Goal: Task Accomplishment & Management: Use online tool/utility

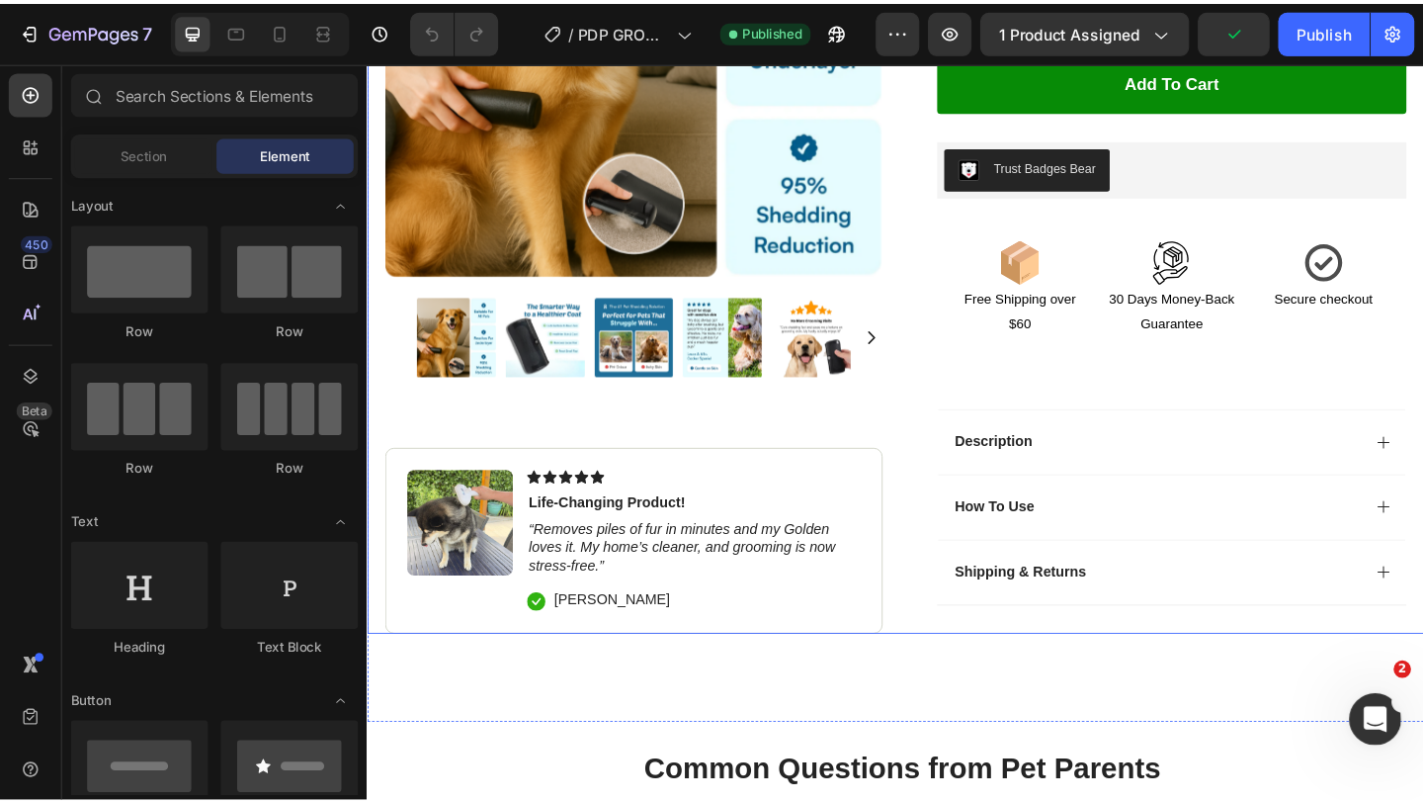
scroll to position [657, 0]
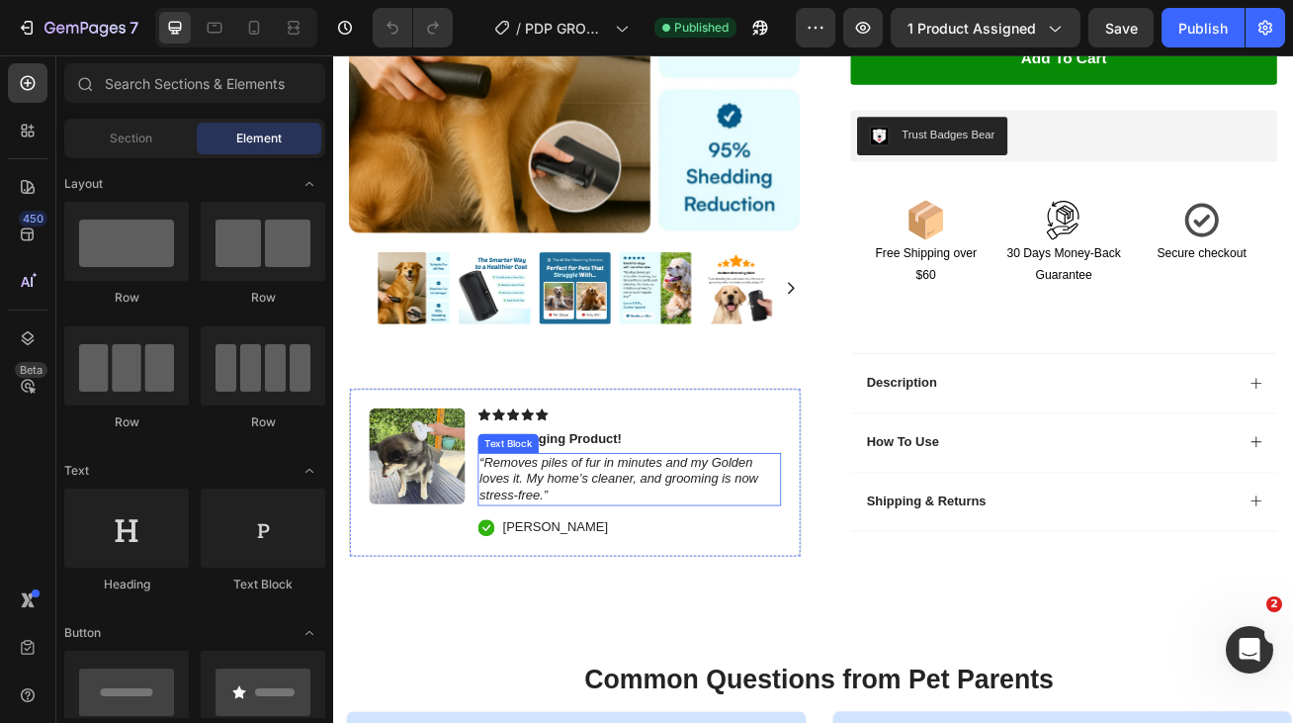
click at [613, 588] on icon "“Removes piles of fur in minutes and my Golden loves it. My home’s cleaner, and…" at bounding box center [686, 579] width 344 height 58
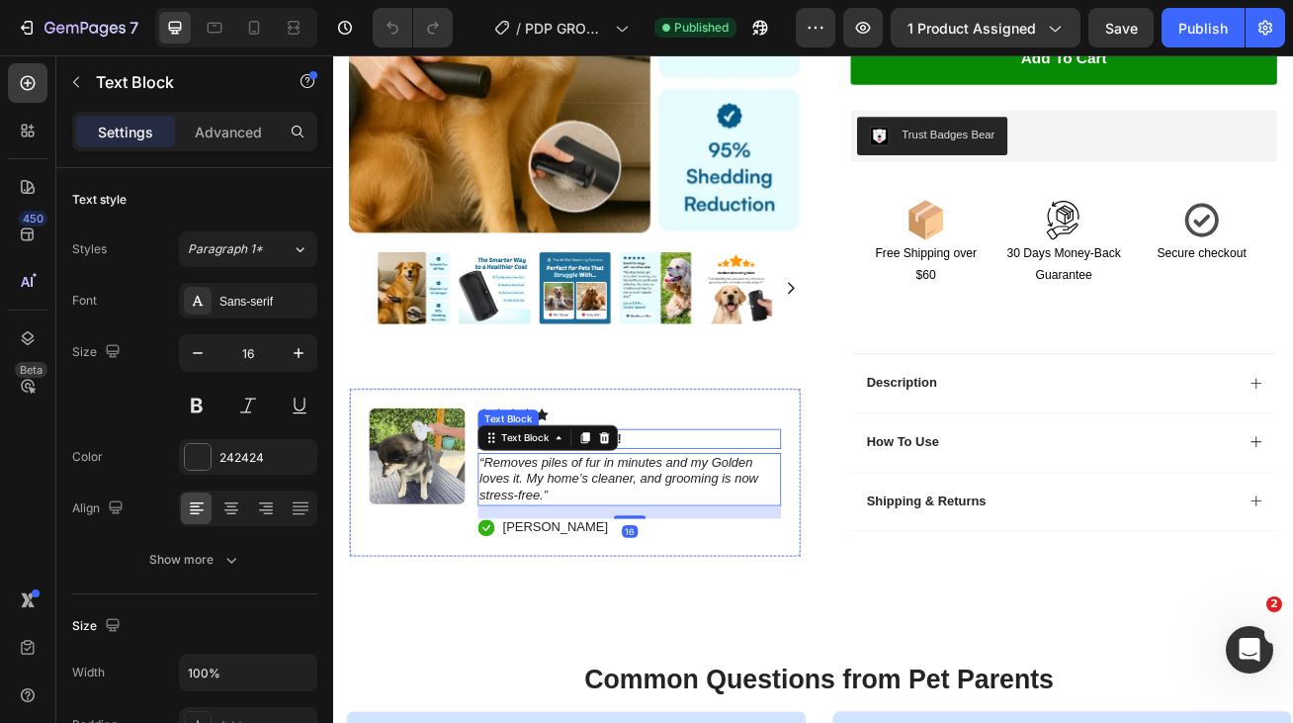
click at [753, 530] on p "Life-Changing Product!" at bounding box center [699, 530] width 371 height 21
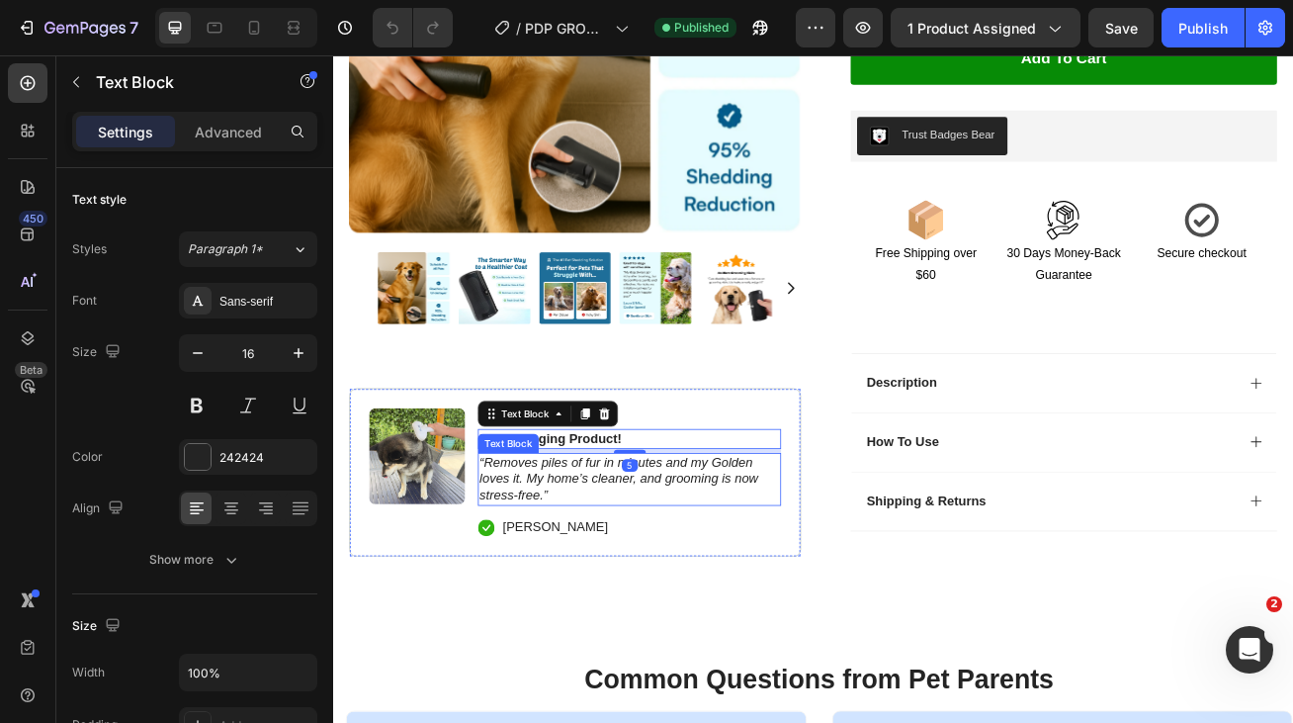
click at [678, 585] on icon "“Removes piles of fur in minutes and my Golden loves it. My home’s cleaner, and…" at bounding box center [686, 579] width 344 height 58
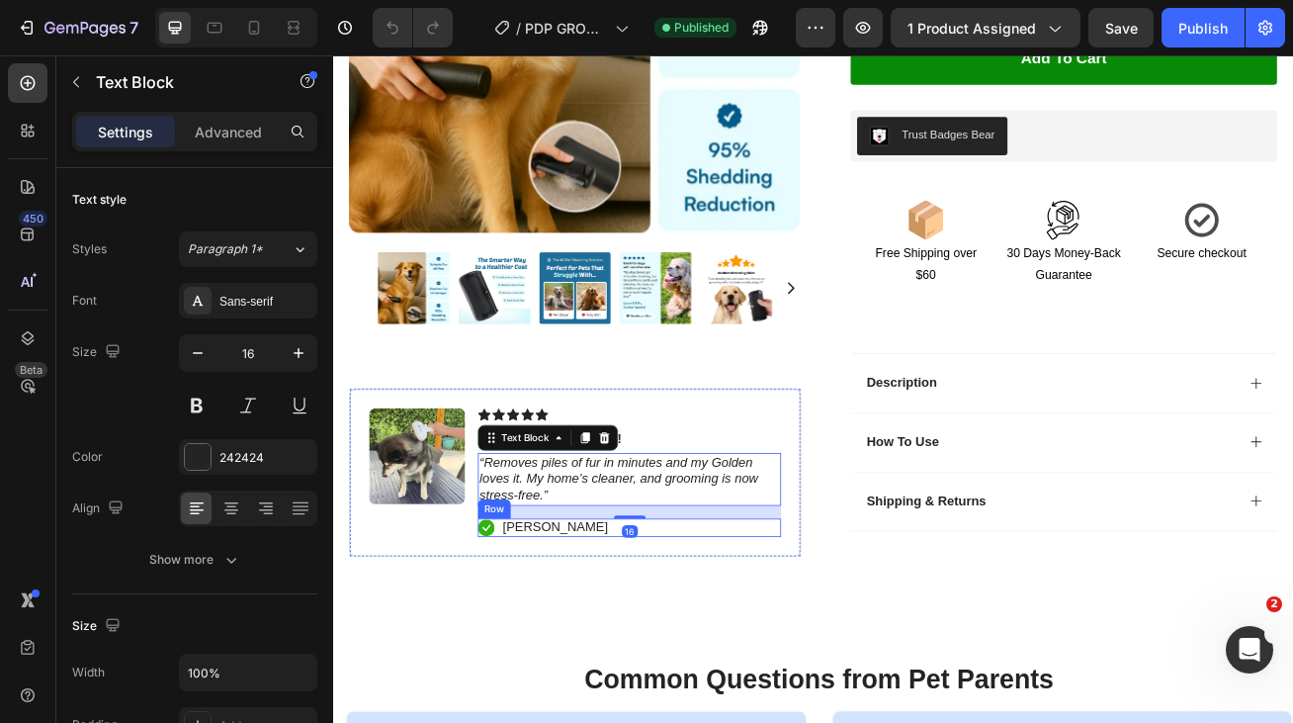
click at [673, 638] on div "Icon Hannah N. Text Block Row" at bounding box center [699, 640] width 375 height 23
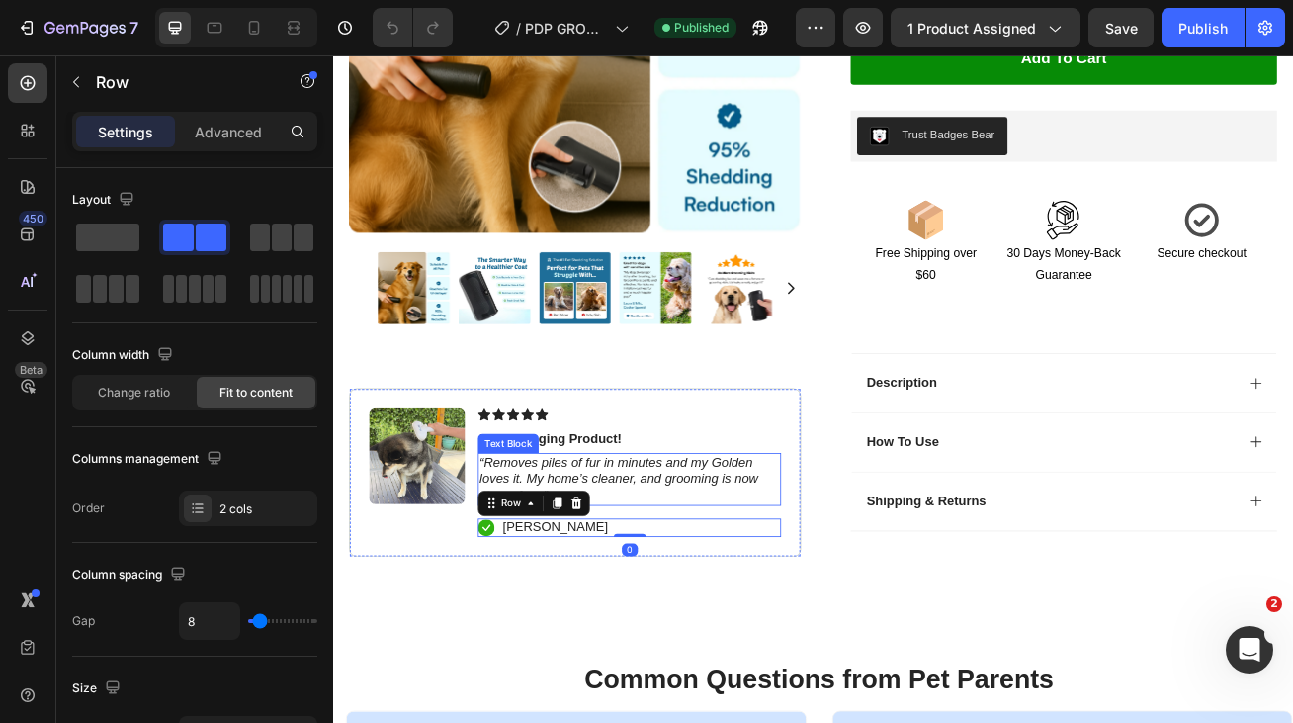
click at [725, 572] on icon "“Removes piles of fur in minutes and my Golden loves it. My home’s cleaner, and…" at bounding box center [686, 579] width 344 height 58
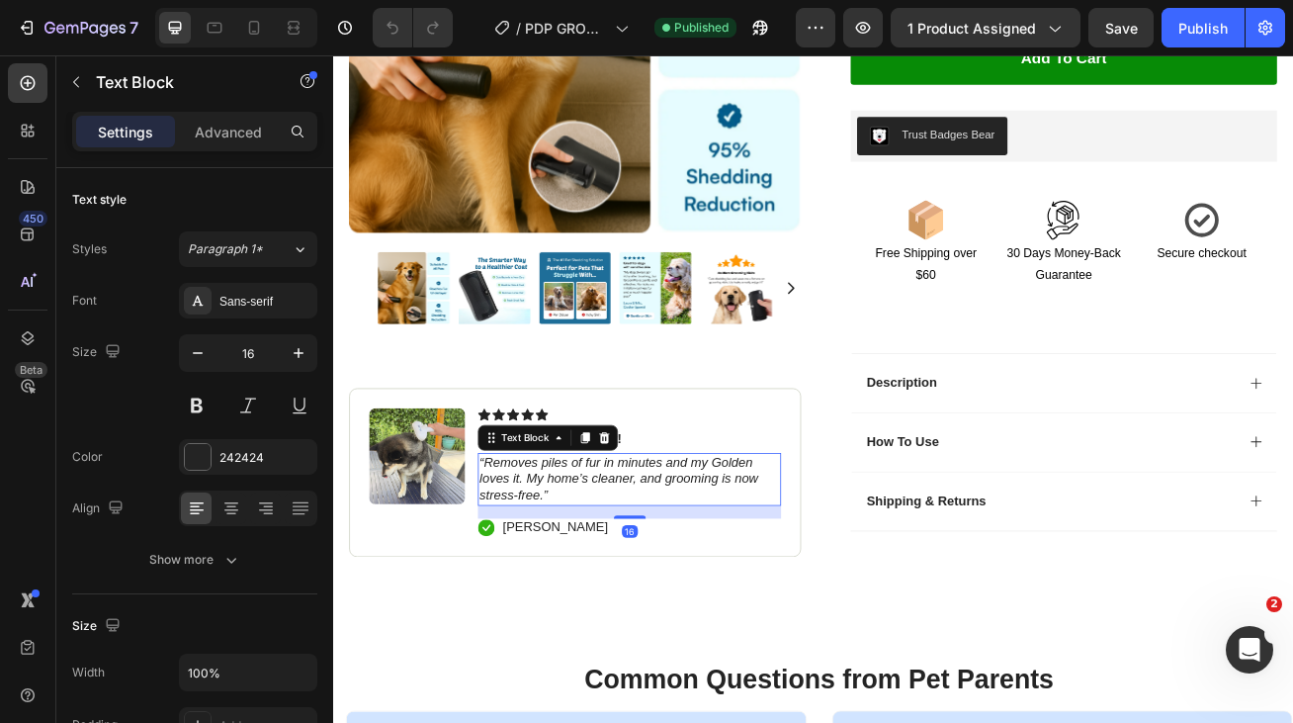
click at [451, 586] on img at bounding box center [437, 551] width 119 height 119
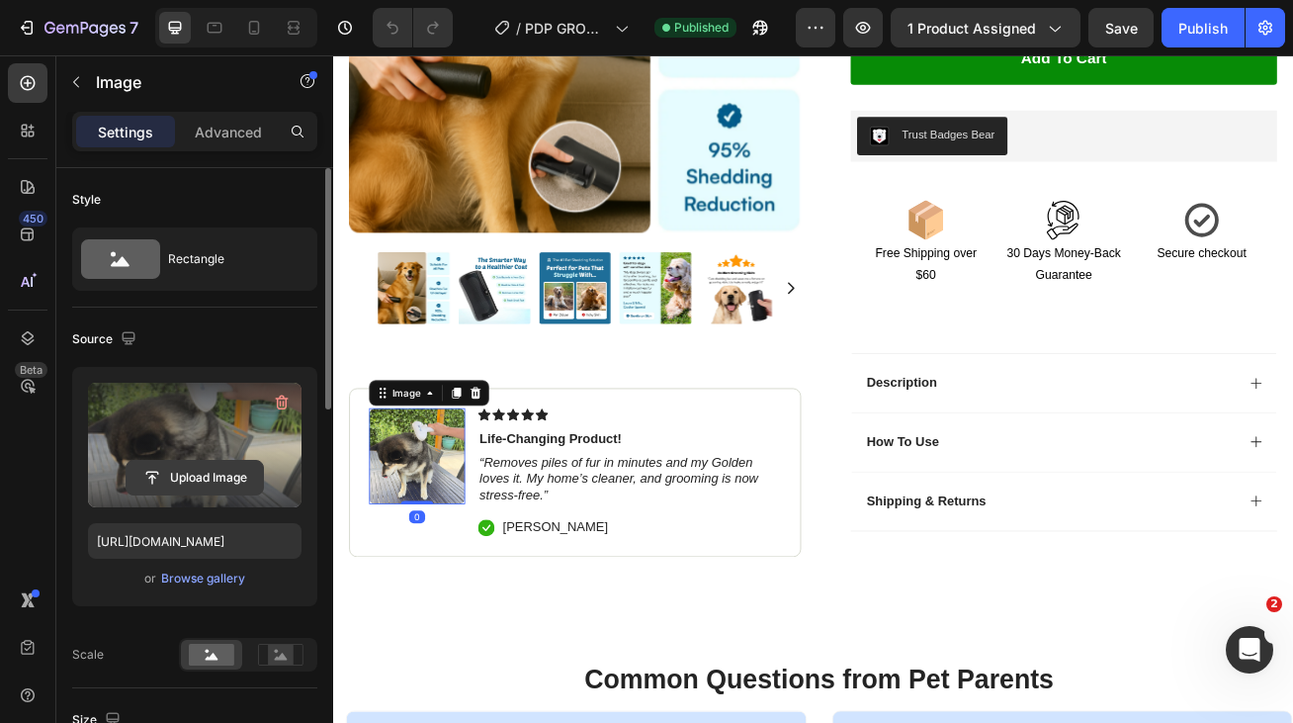
click at [247, 482] on input "file" at bounding box center [195, 478] width 136 height 34
click at [208, 474] on input "file" at bounding box center [195, 478] width 136 height 34
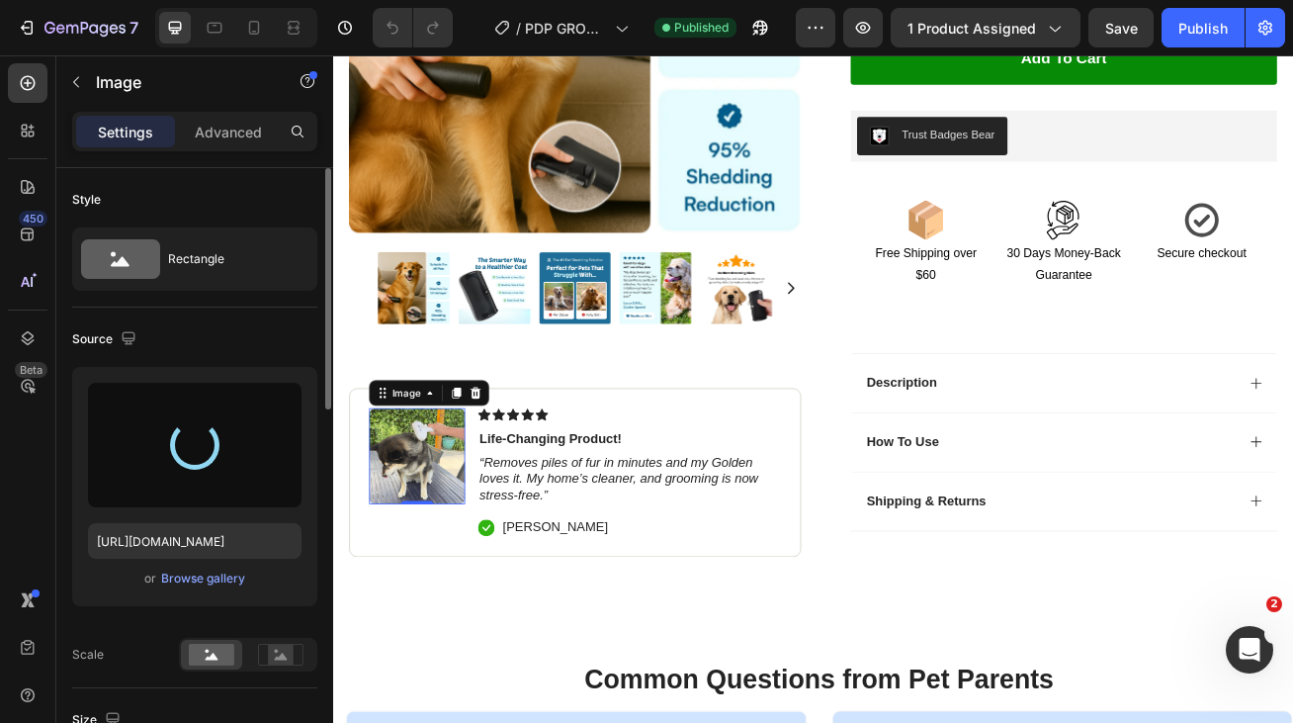
type input "https://cdn.shopify.com/s/files/1/0897/1154/2620/files/gempages_567465029603951…"
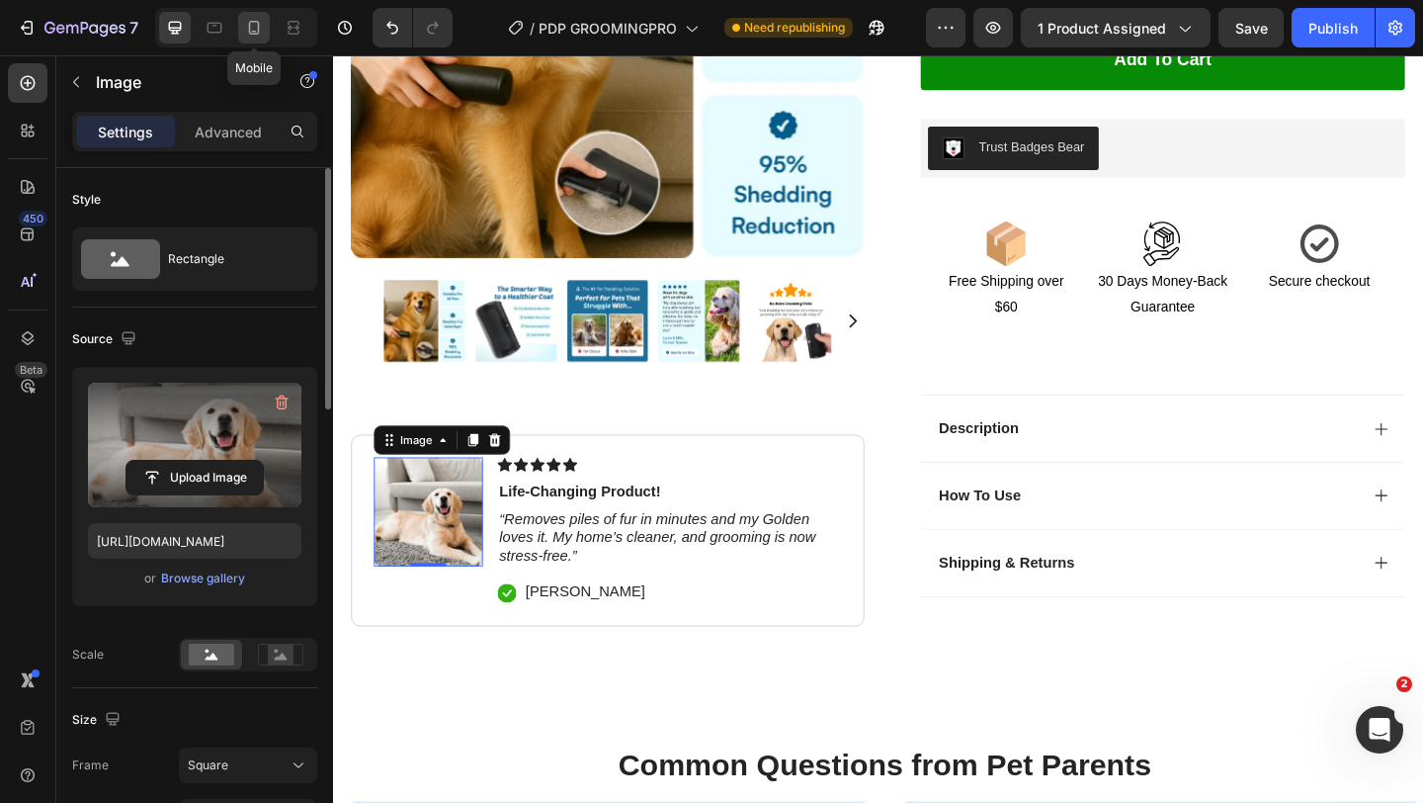
click at [255, 28] on icon at bounding box center [254, 28] width 20 height 20
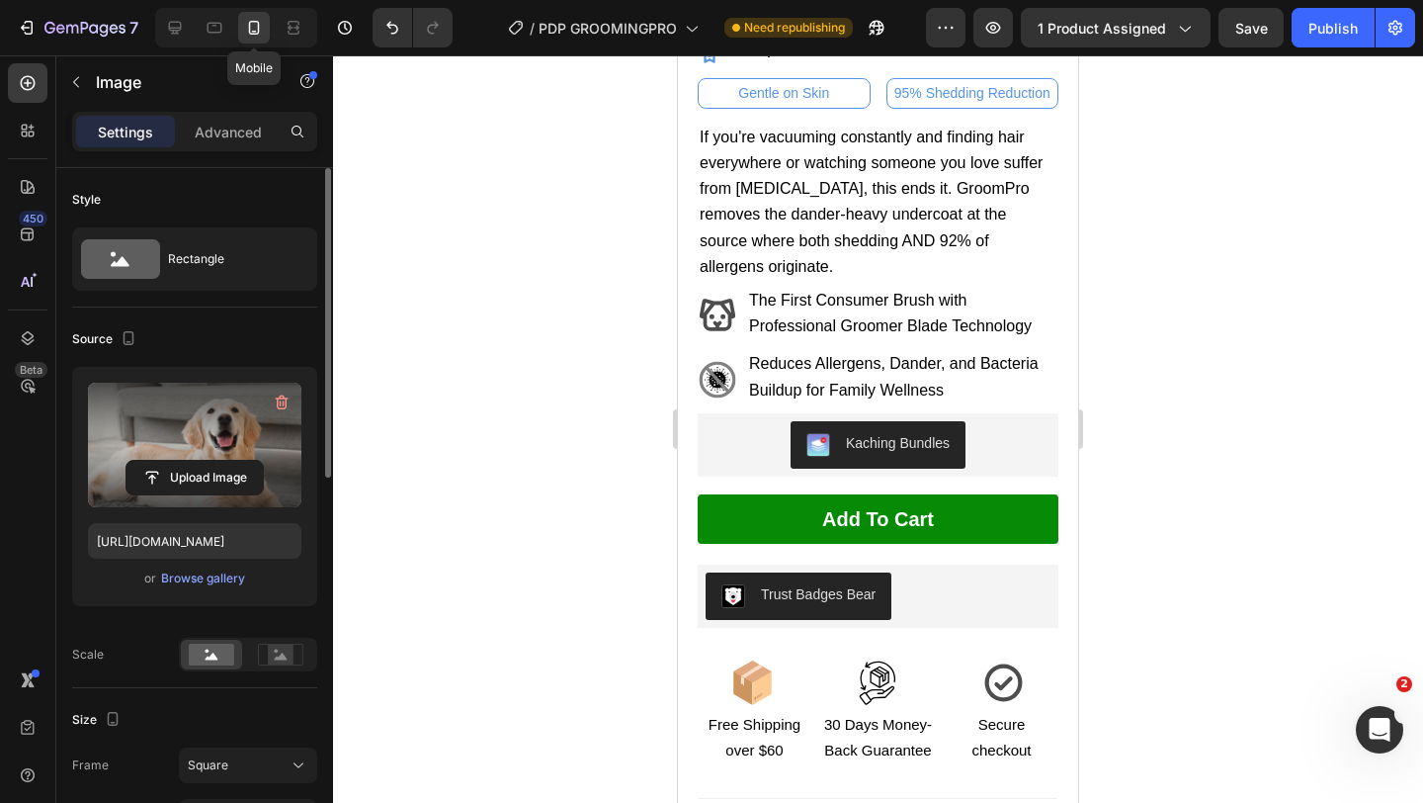
scroll to position [588, 0]
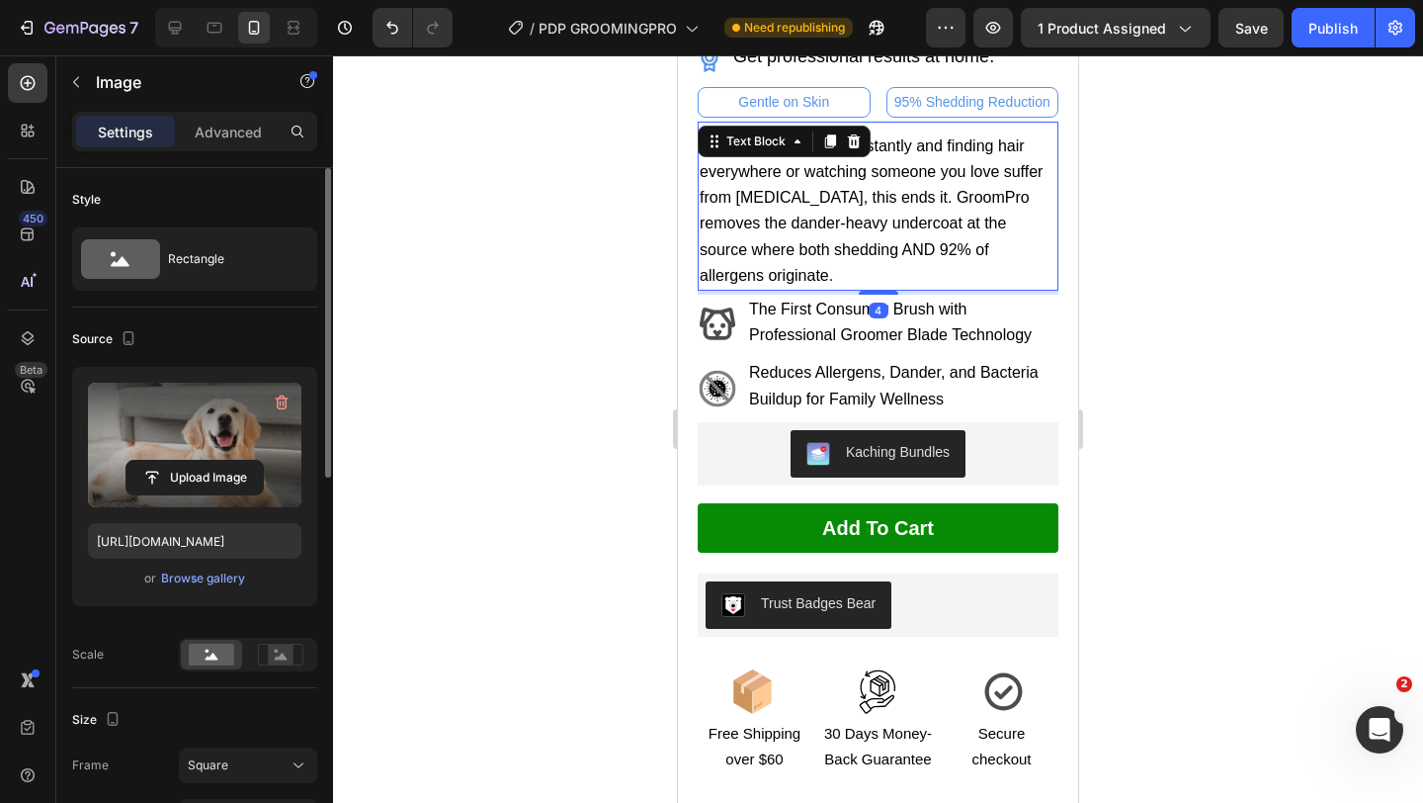
click at [884, 235] on p "If you're vacuuming constantly and finding hair everywhere or watching someone …" at bounding box center [878, 210] width 357 height 155
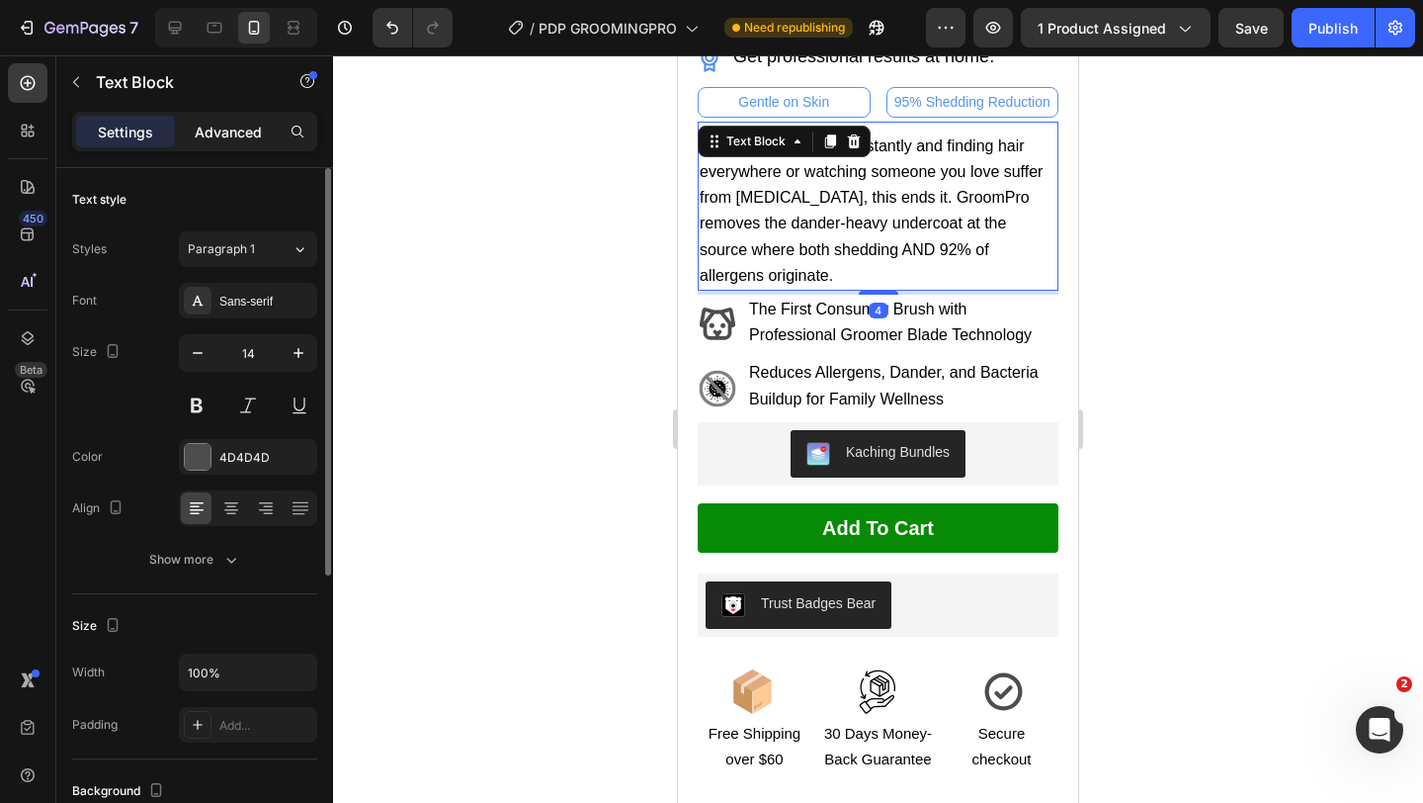
click at [244, 130] on p "Advanced" at bounding box center [228, 132] width 67 height 21
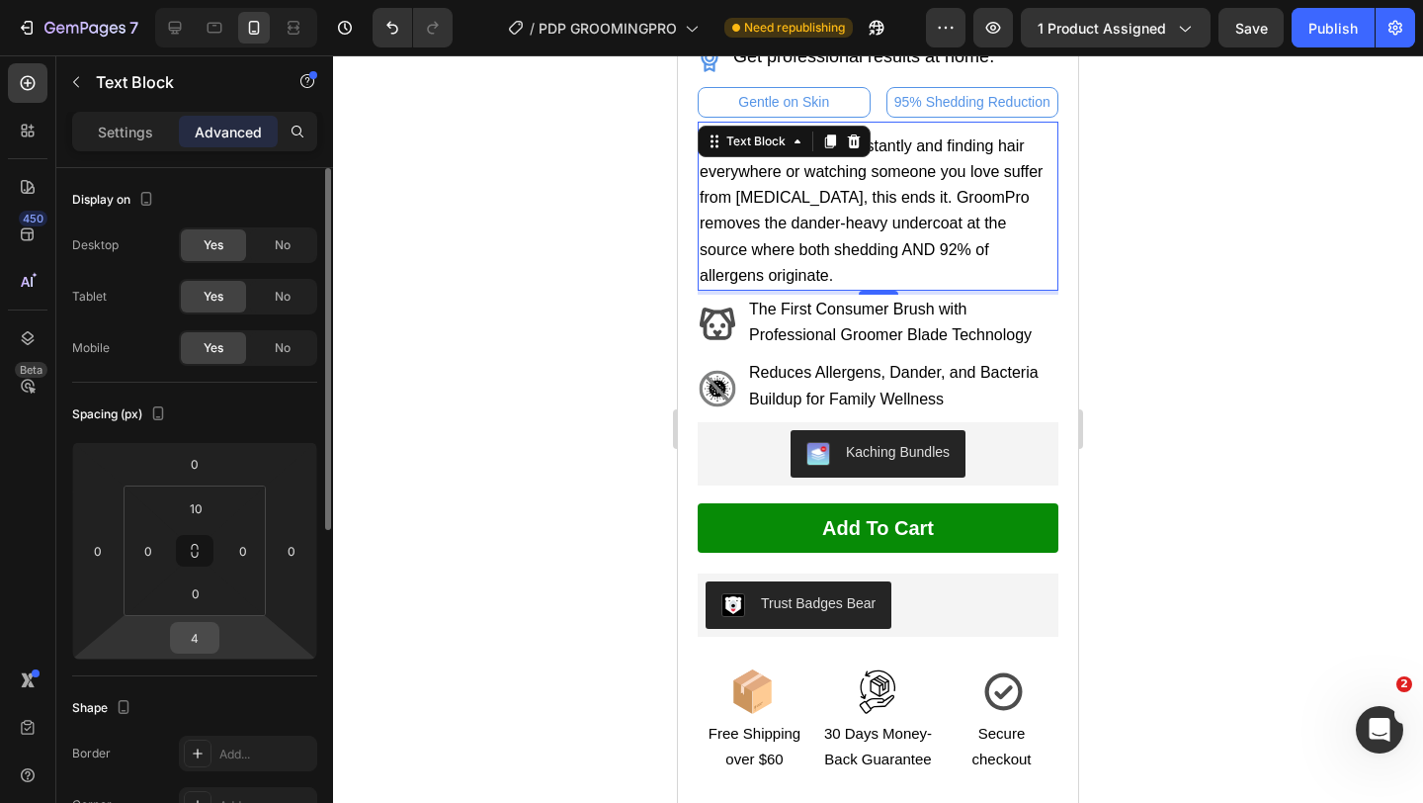
click at [181, 638] on input "4" at bounding box center [195, 638] width 40 height 30
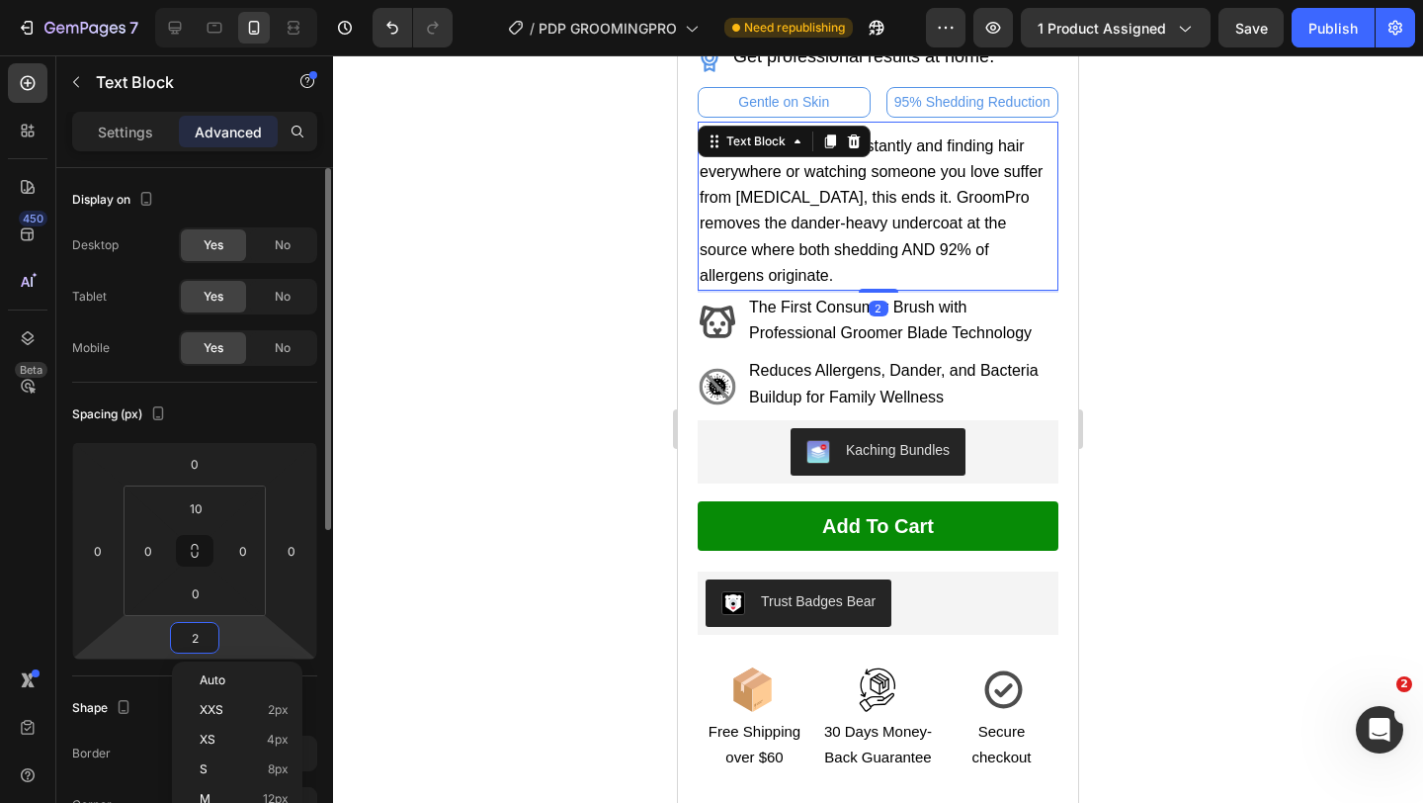
type input "20"
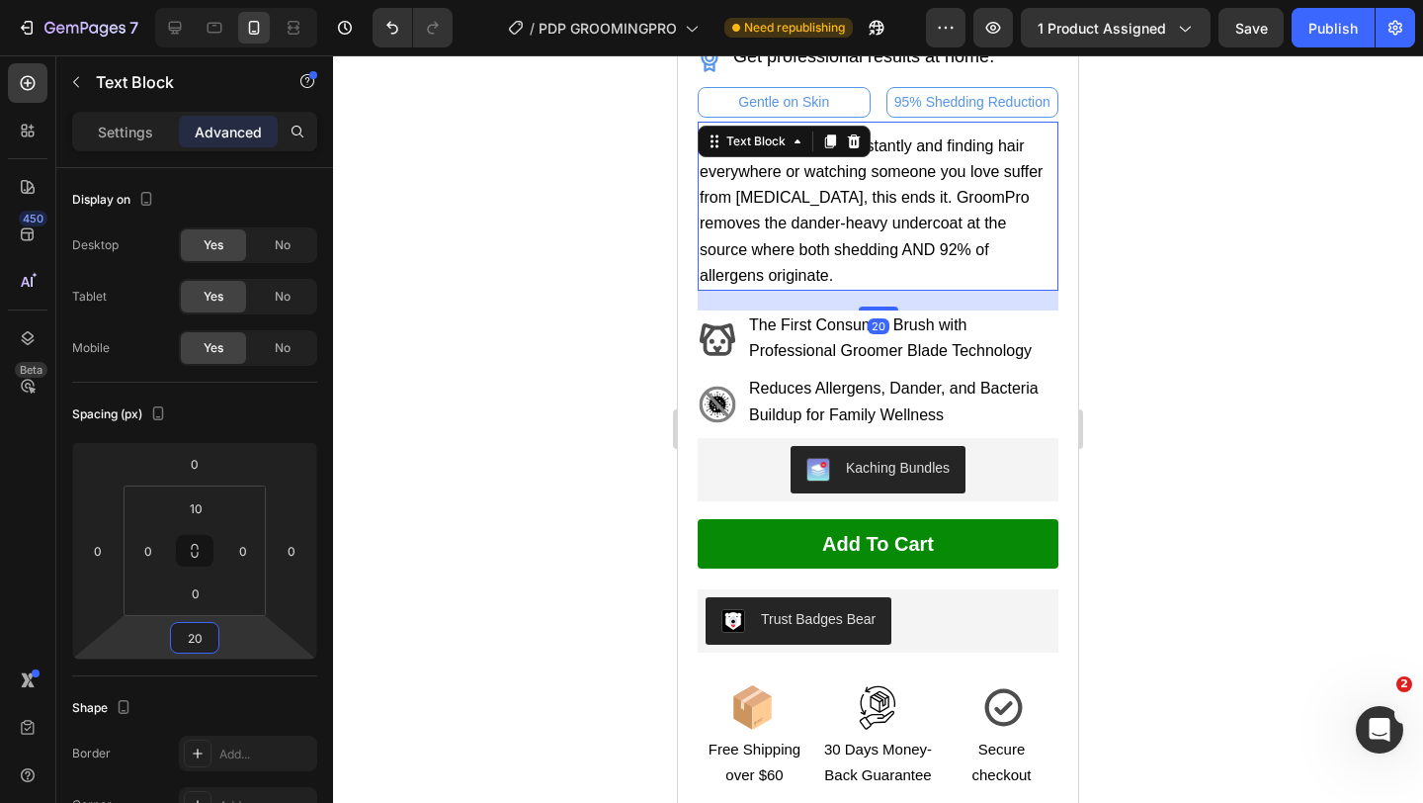
click at [988, 110] on p "95% Shedding Reduction" at bounding box center [973, 102] width 167 height 25
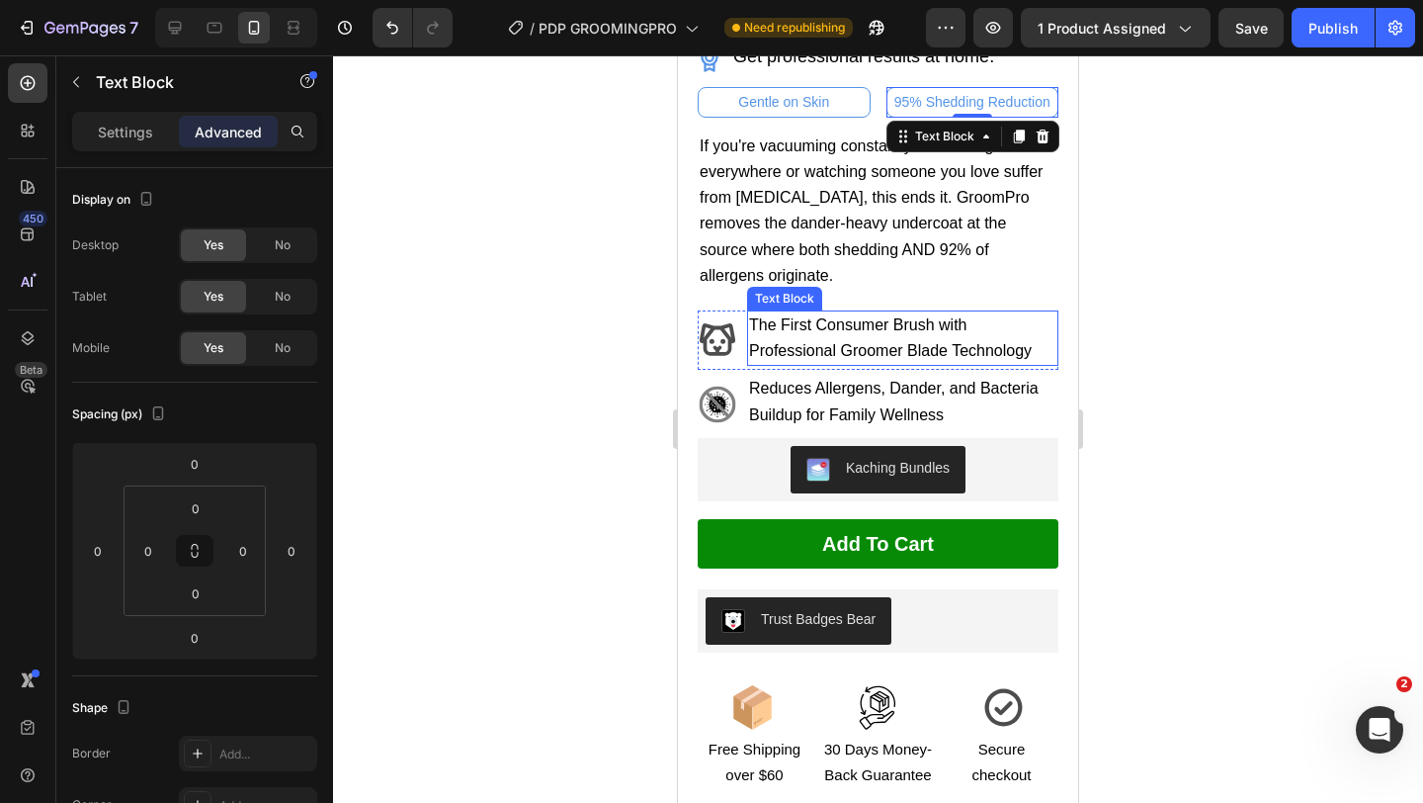
click at [850, 312] on p "The First Consumer Brush with Professional Groomer Blade Technology" at bounding box center [902, 337] width 307 height 51
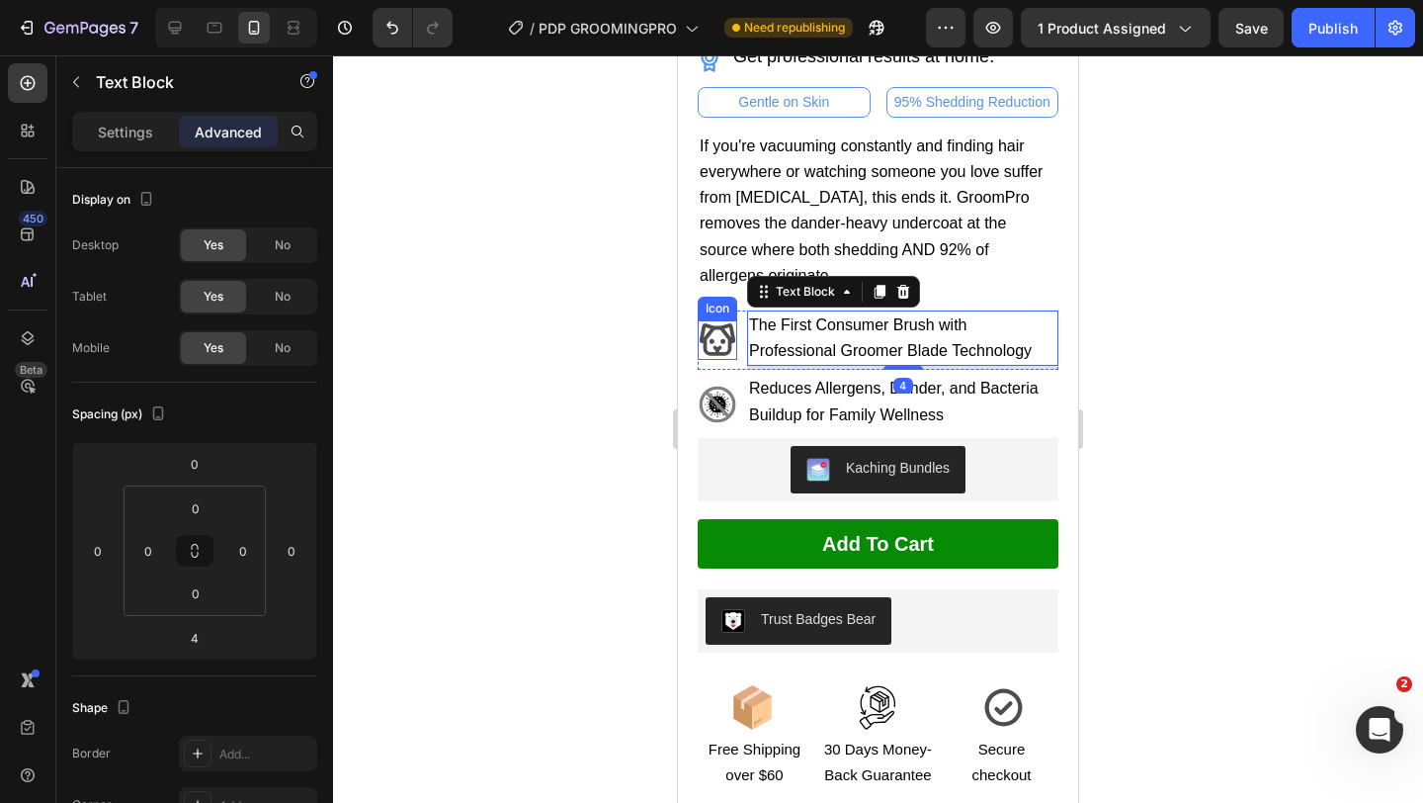
click at [712, 320] on icon at bounding box center [718, 340] width 40 height 40
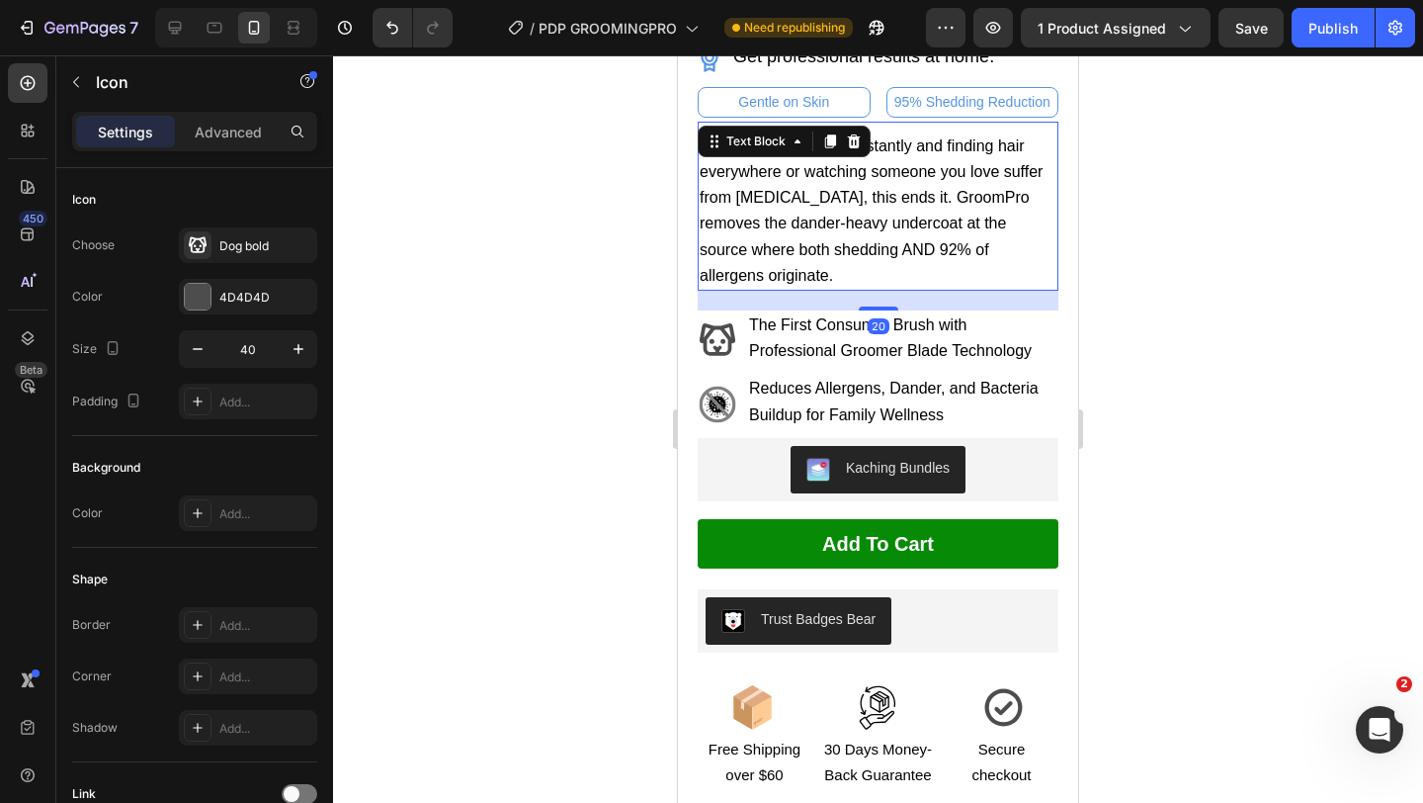
click at [825, 189] on span "If you're vacuuming constantly and finding hair everywhere or watching someone …" at bounding box center [871, 210] width 343 height 146
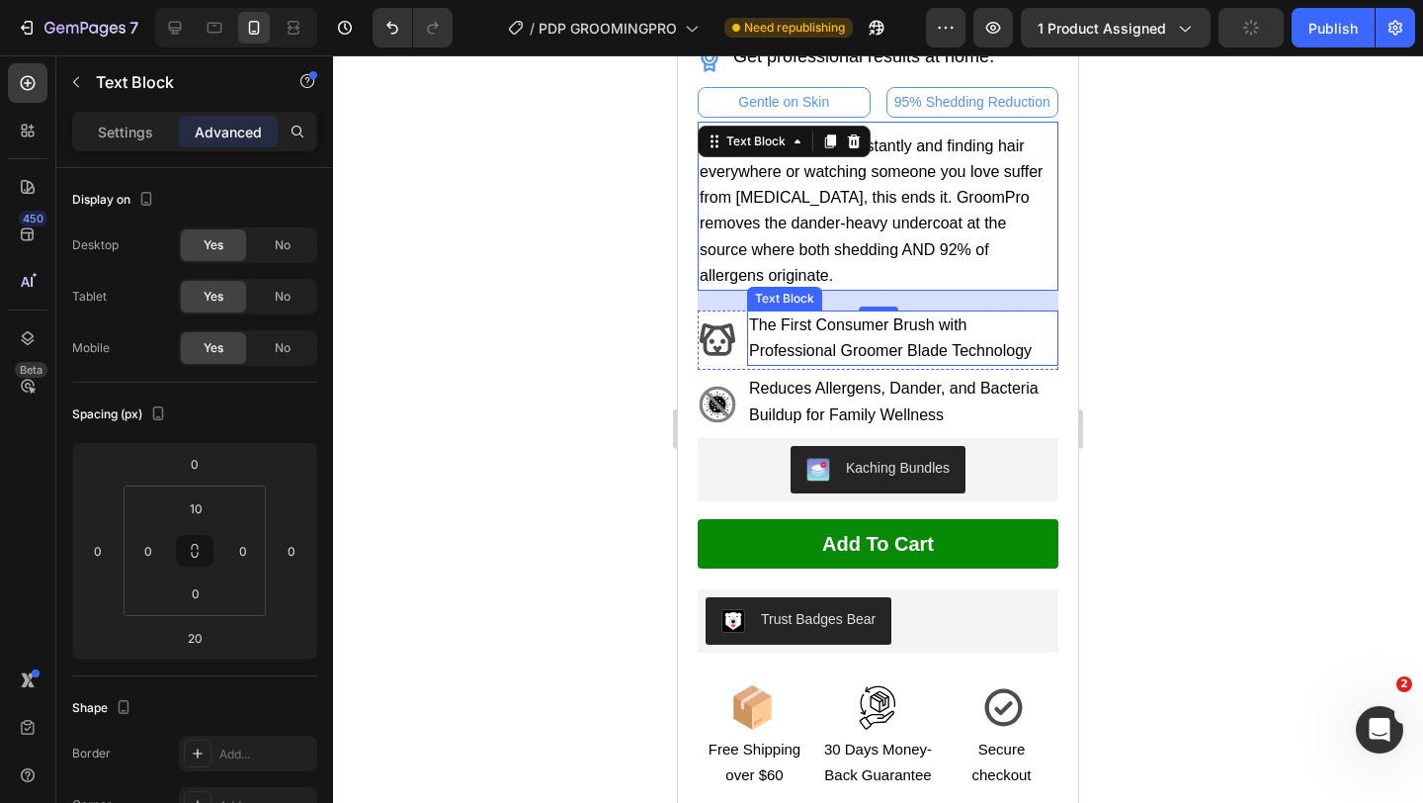
click at [768, 324] on span "The First Consumer Brush with Professional Groomer Blade Technology" at bounding box center [890, 337] width 283 height 43
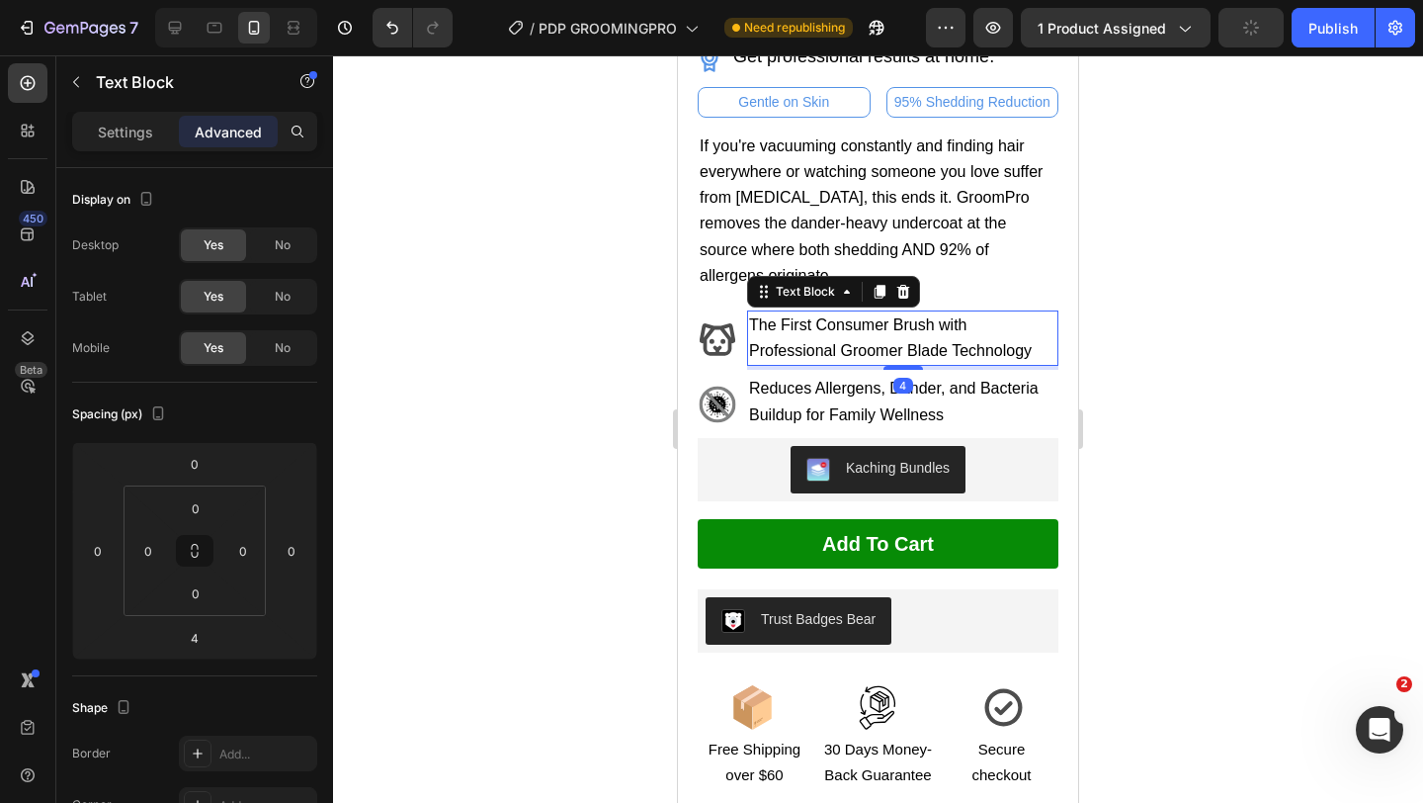
click at [768, 324] on span "The First Consumer Brush with Professional Groomer Blade Technology" at bounding box center [890, 337] width 283 height 43
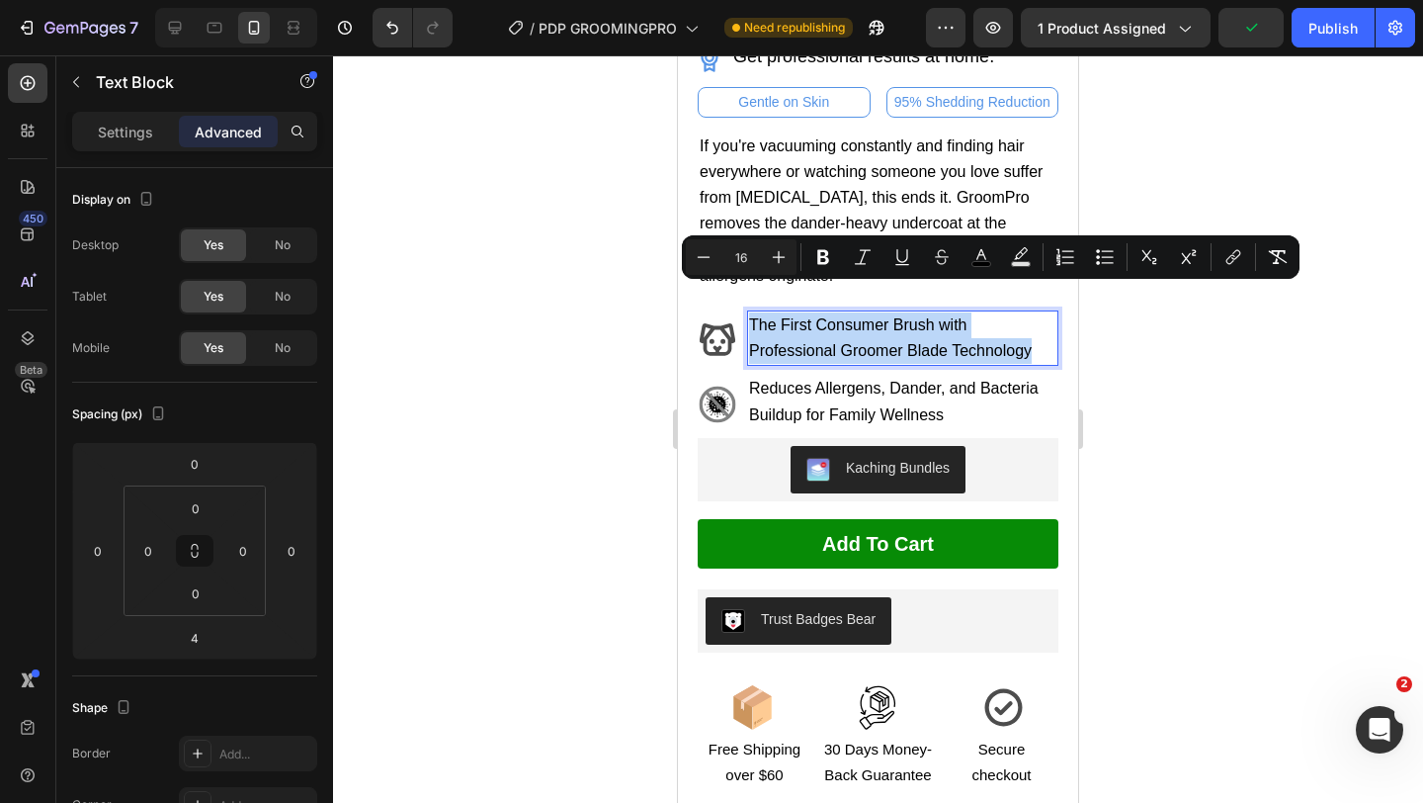
click at [769, 200] on span "If you're vacuuming constantly and finding hair everywhere or watching someone …" at bounding box center [871, 210] width 343 height 146
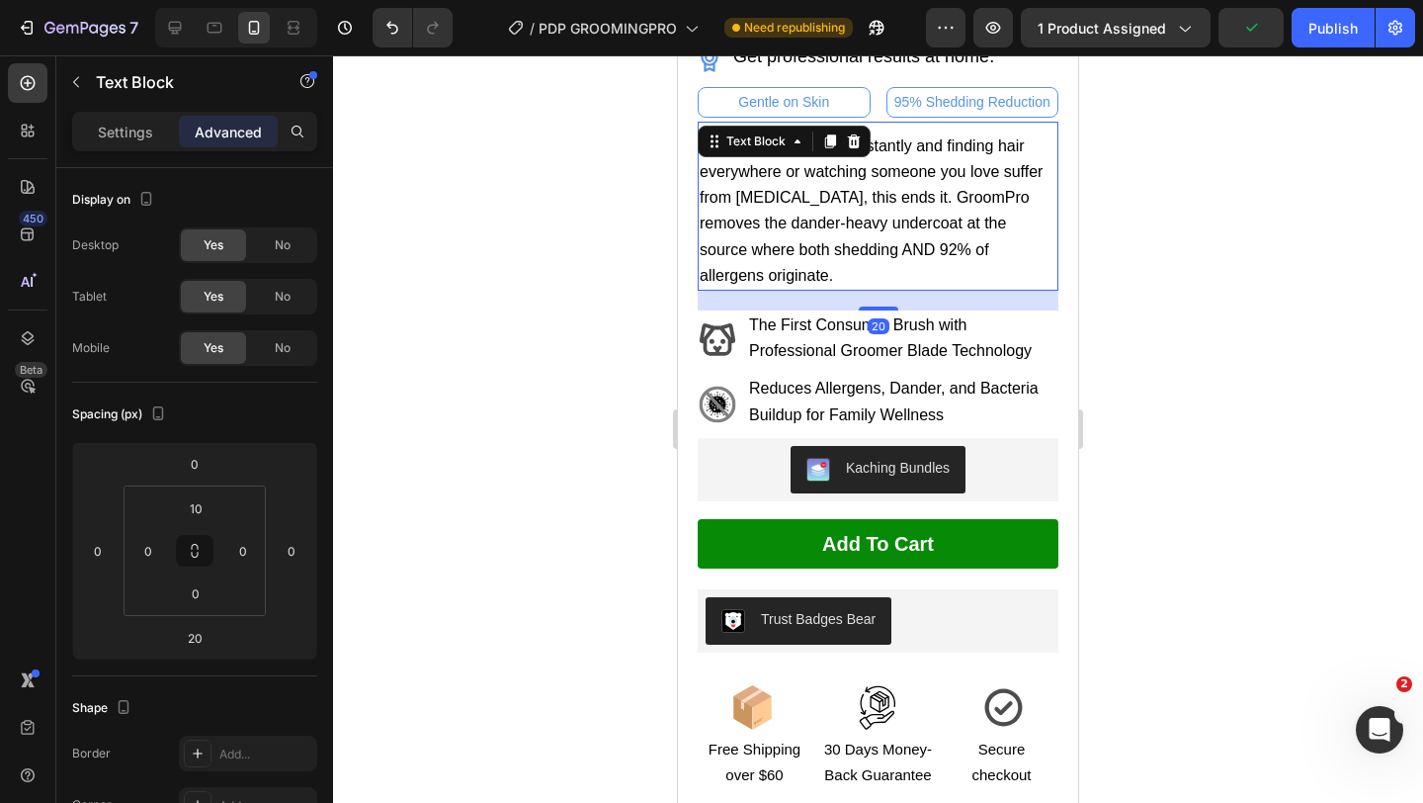
click at [769, 200] on span "If you're vacuuming constantly and finding hair everywhere or watching someone …" at bounding box center [871, 210] width 343 height 146
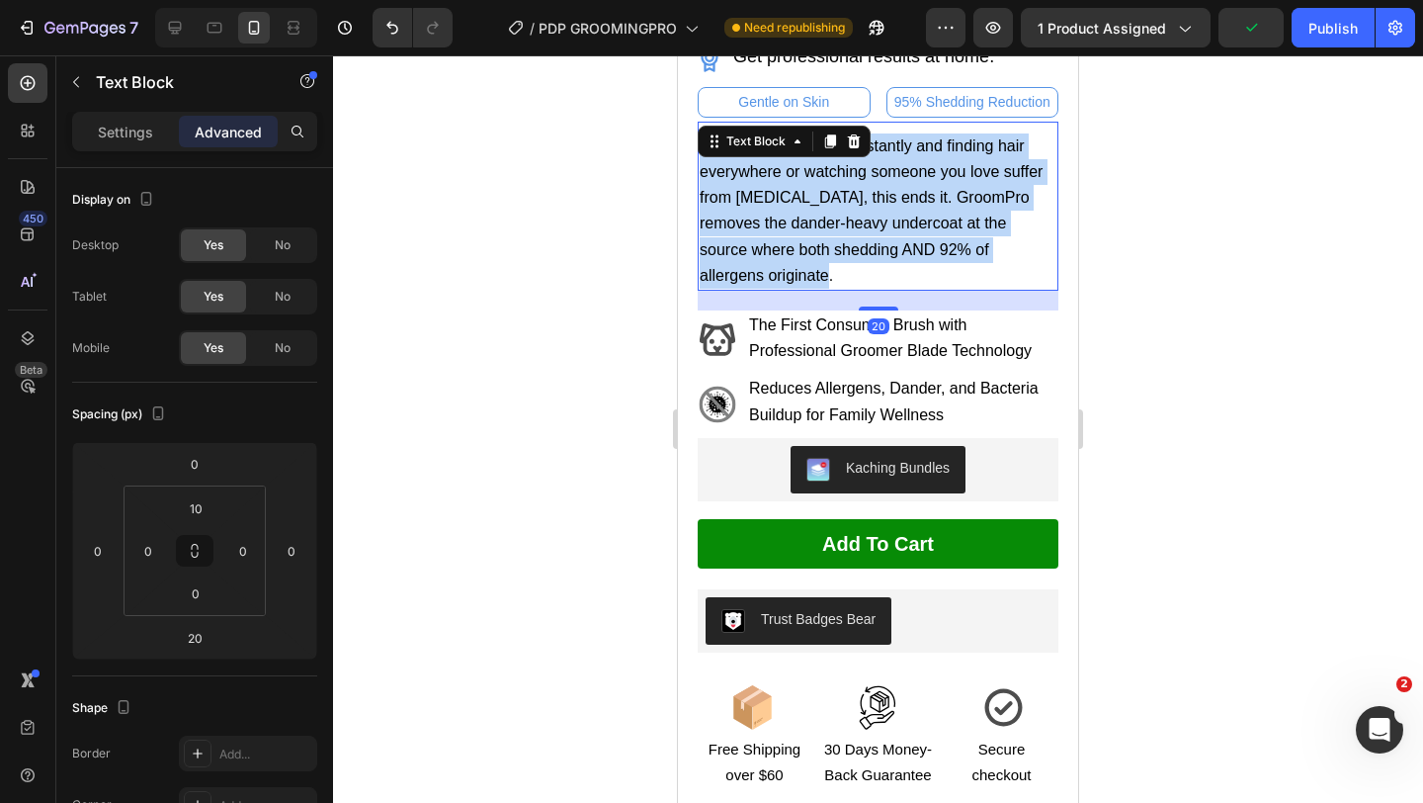
click at [769, 200] on span "If you're vacuuming constantly and finding hair everywhere or watching someone …" at bounding box center [871, 210] width 343 height 146
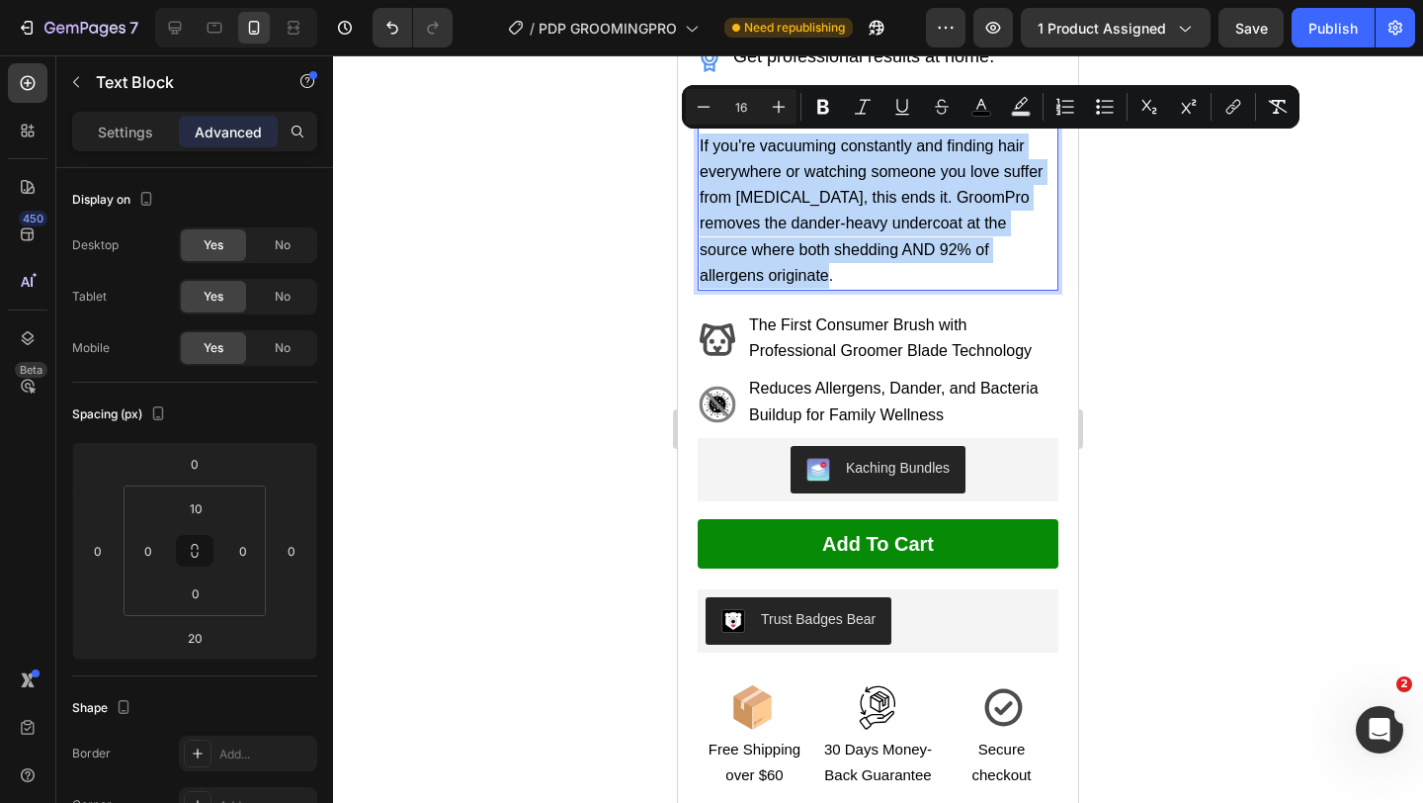
click at [793, 312] on p "The First Consumer Brush with Professional Groomer Blade Technology" at bounding box center [902, 337] width 307 height 51
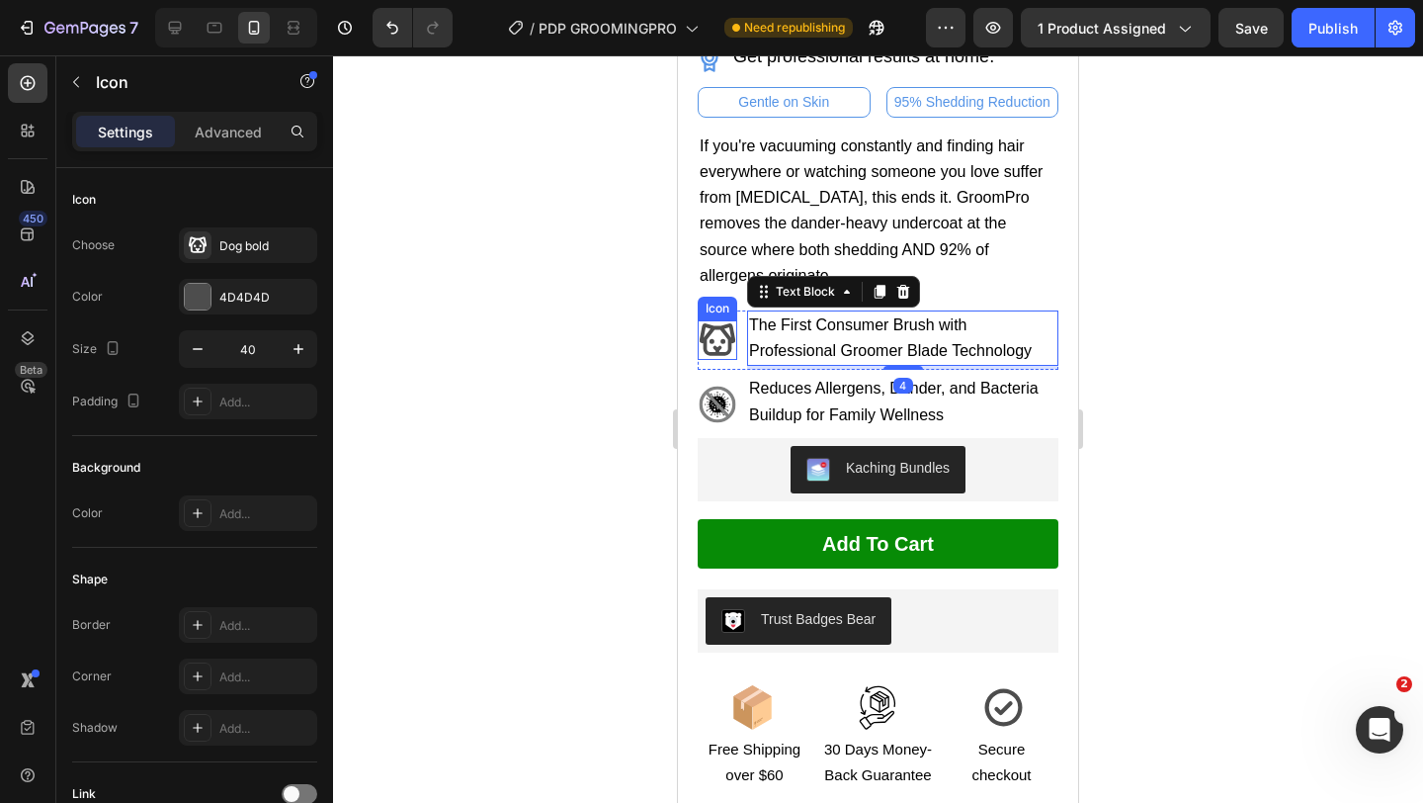
click at [716, 320] on icon at bounding box center [718, 340] width 40 height 40
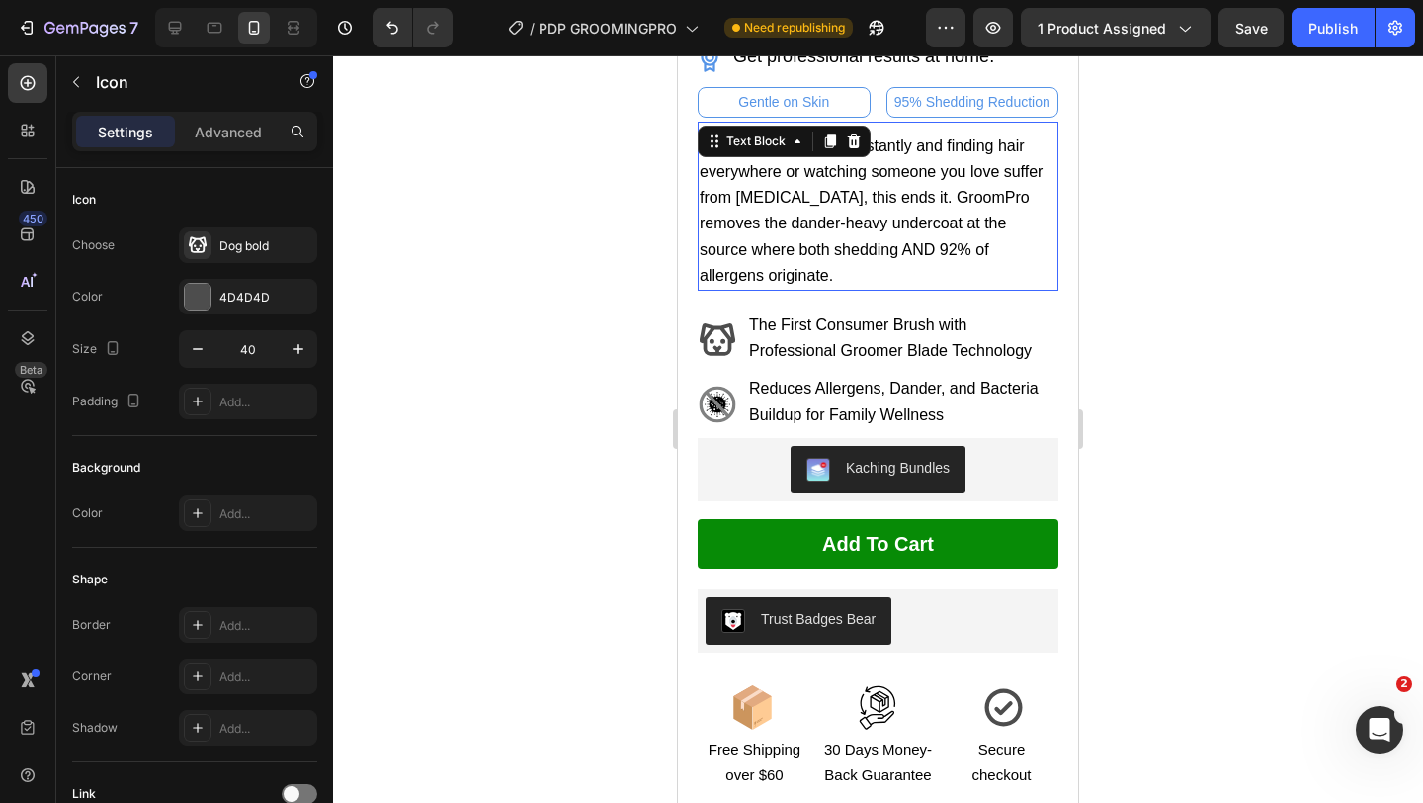
click at [874, 213] on span "If you're vacuuming constantly and finding hair everywhere or watching someone …" at bounding box center [871, 210] width 343 height 146
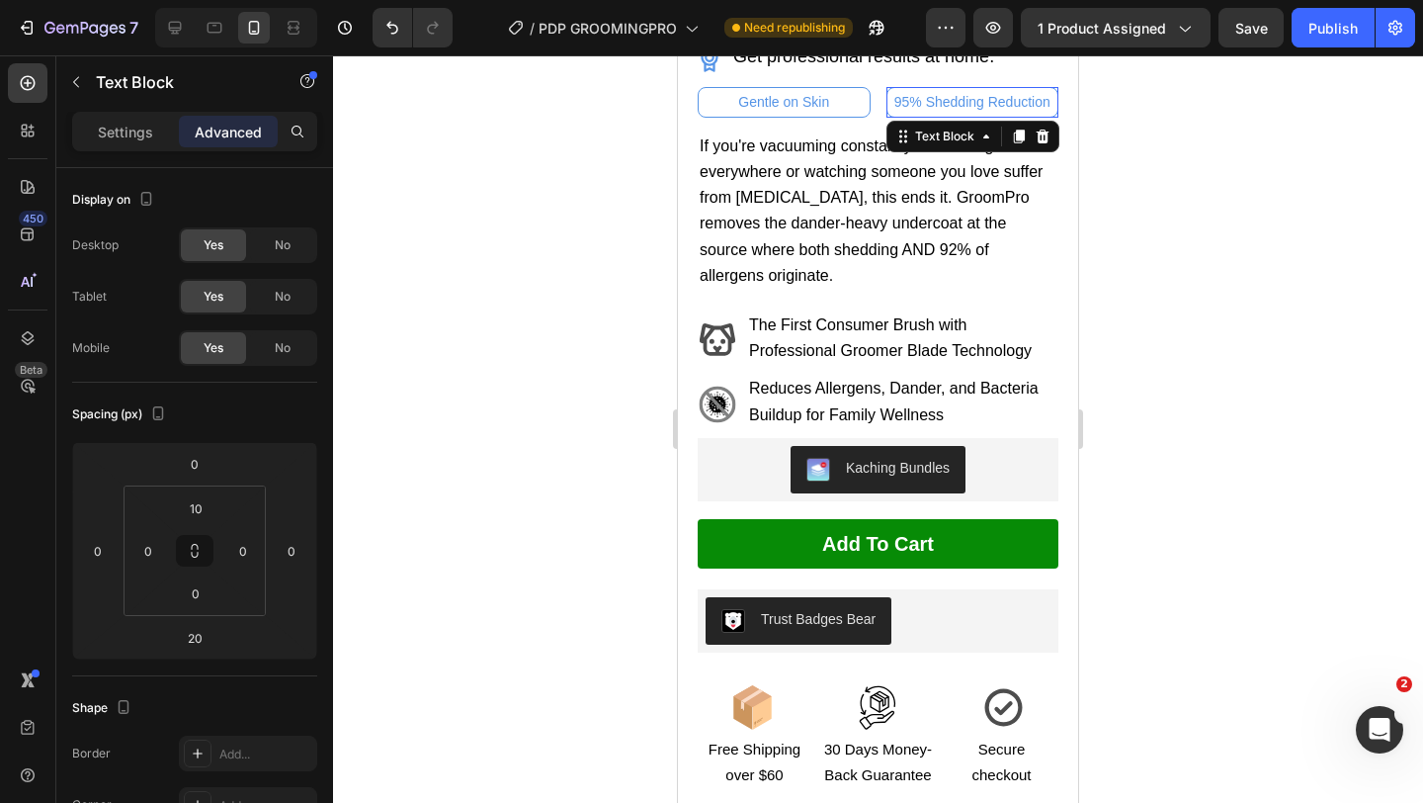
click at [958, 115] on div "95% Shedding Reduction Text Block 0" at bounding box center [973, 102] width 173 height 31
click at [887, 99] on div "95% Shedding Reduction" at bounding box center [973, 102] width 173 height 31
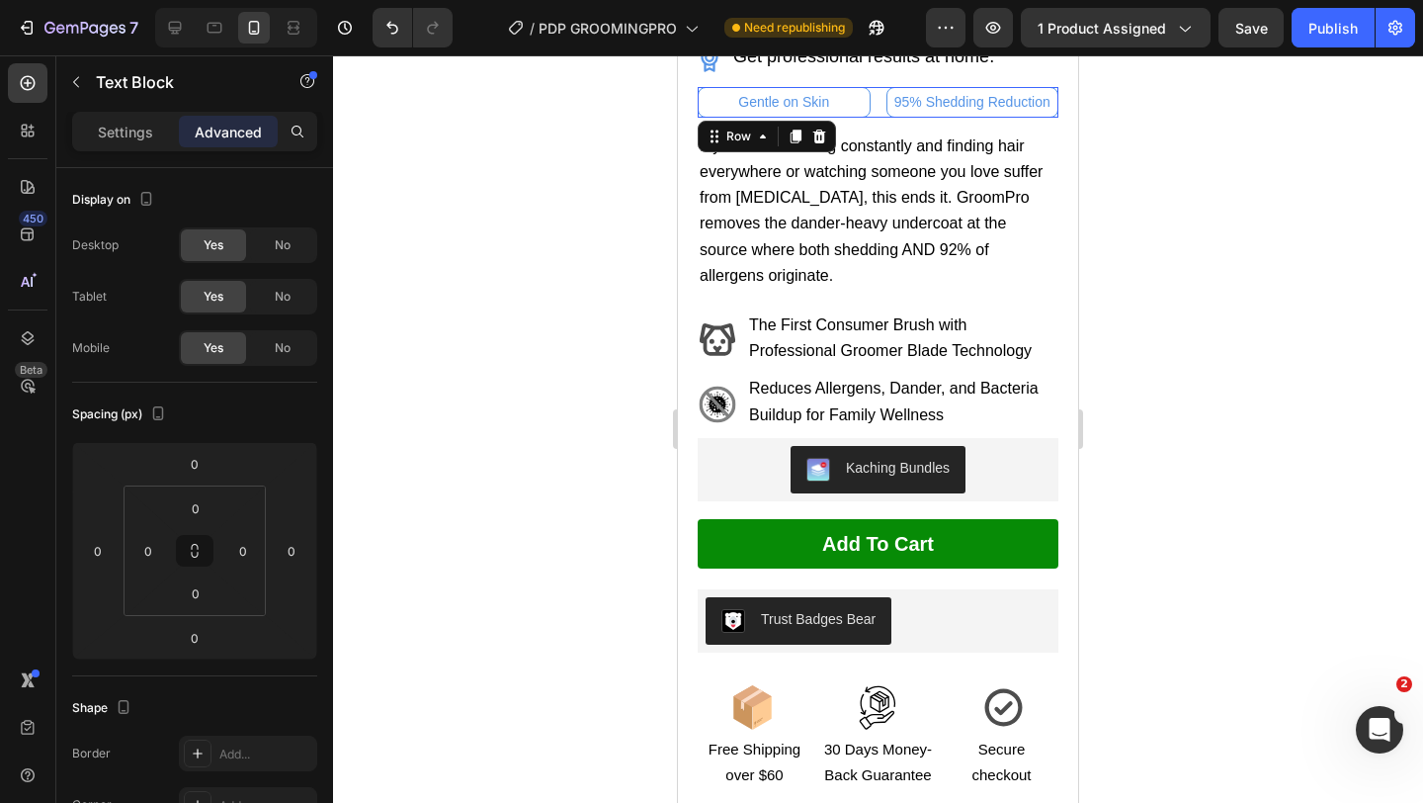
click at [877, 113] on div "Gentle on Skin Text Block 95% Shedding Reduction Text Block Row 0" at bounding box center [878, 102] width 361 height 31
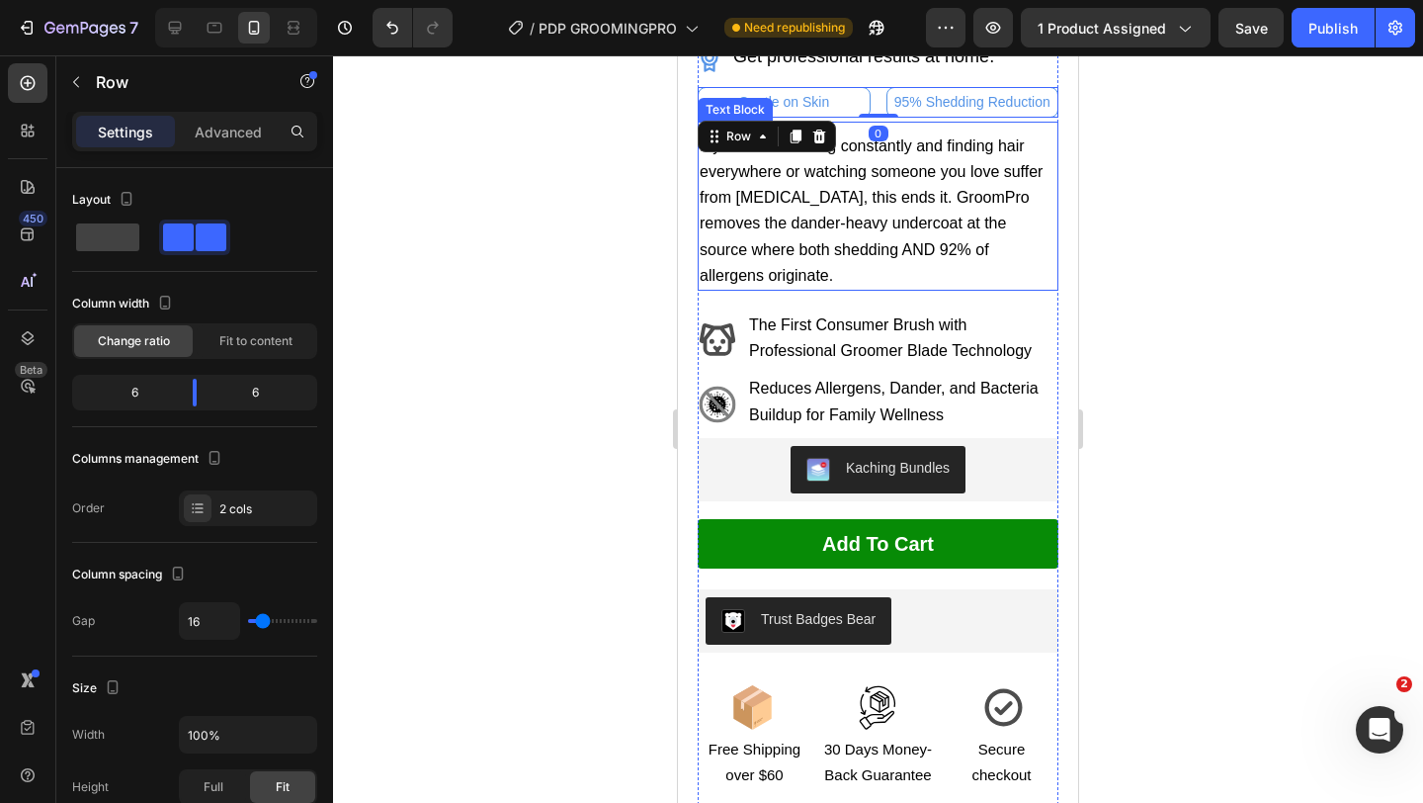
click at [899, 178] on span "If you're vacuuming constantly and finding hair everywhere or watching someone …" at bounding box center [871, 210] width 343 height 146
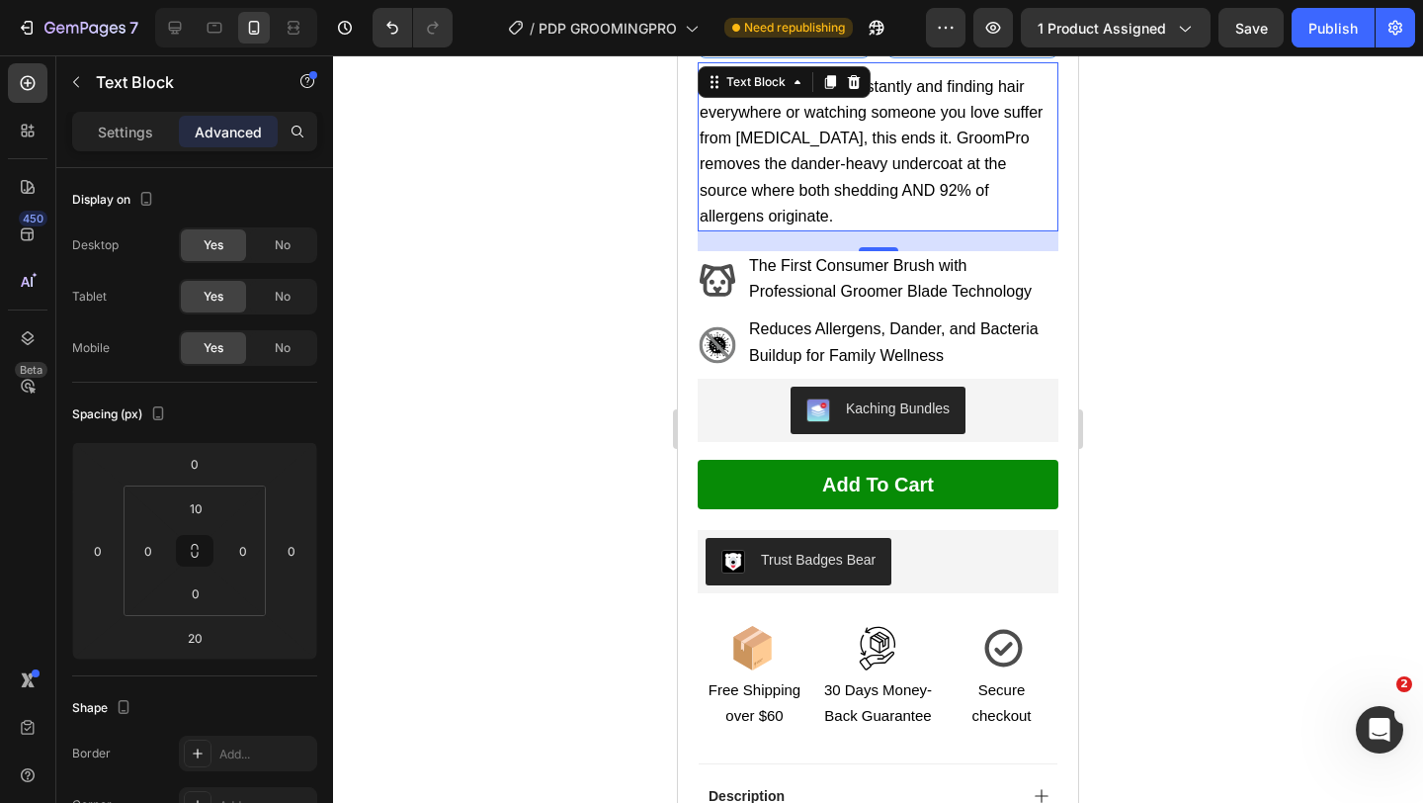
scroll to position [762, 0]
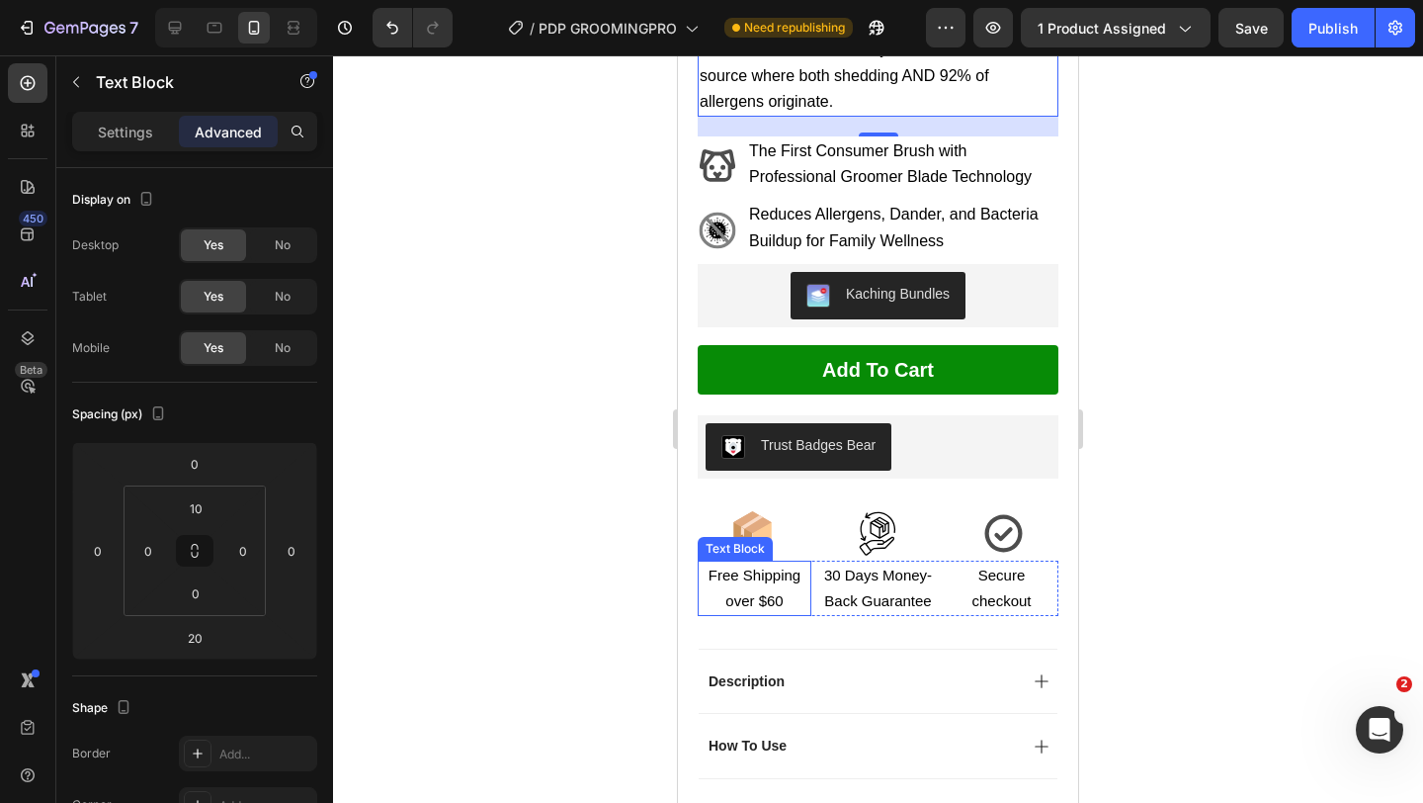
click at [757, 566] on span "Free Shipping over $60" at bounding box center [755, 587] width 92 height 43
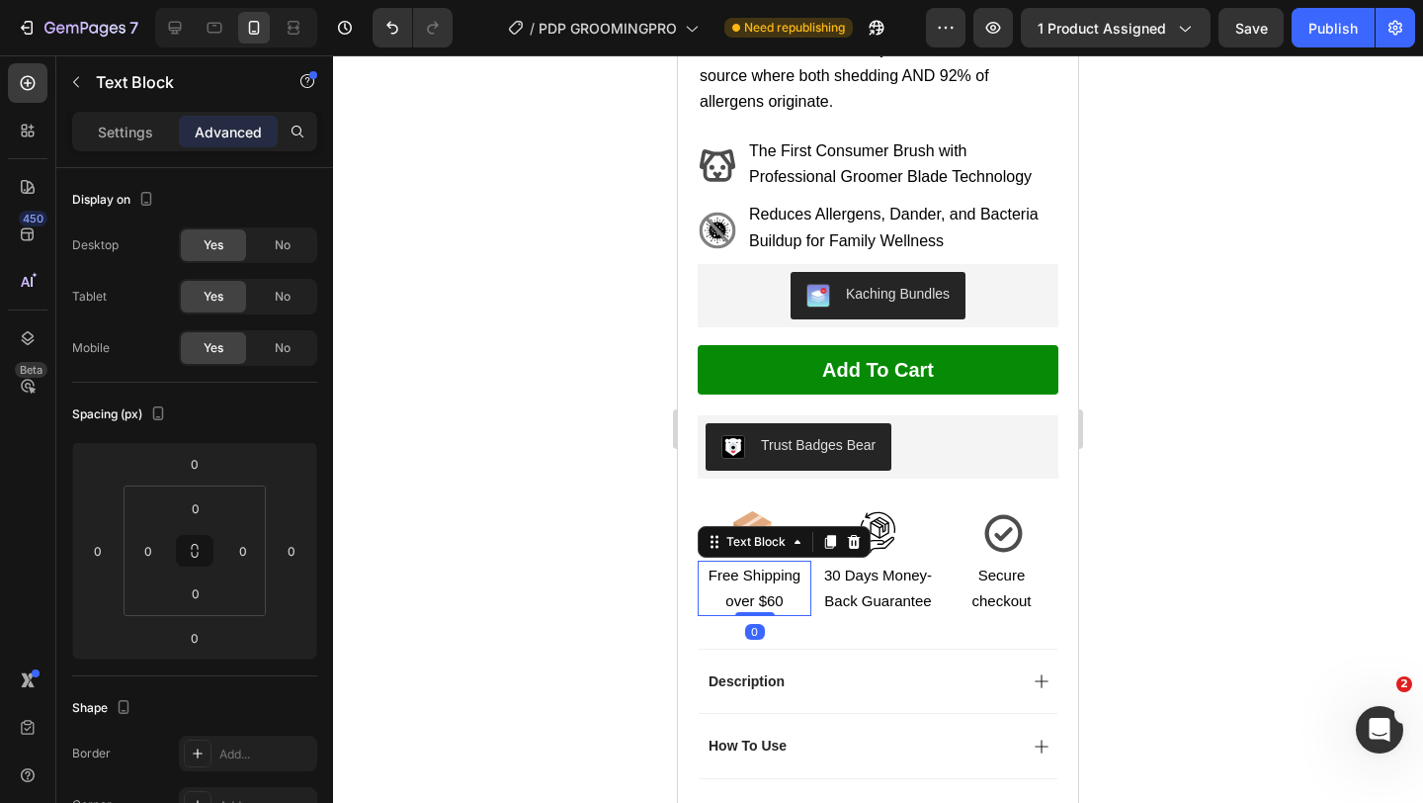
click at [749, 562] on p "Free Shipping over $60" at bounding box center [755, 587] width 110 height 51
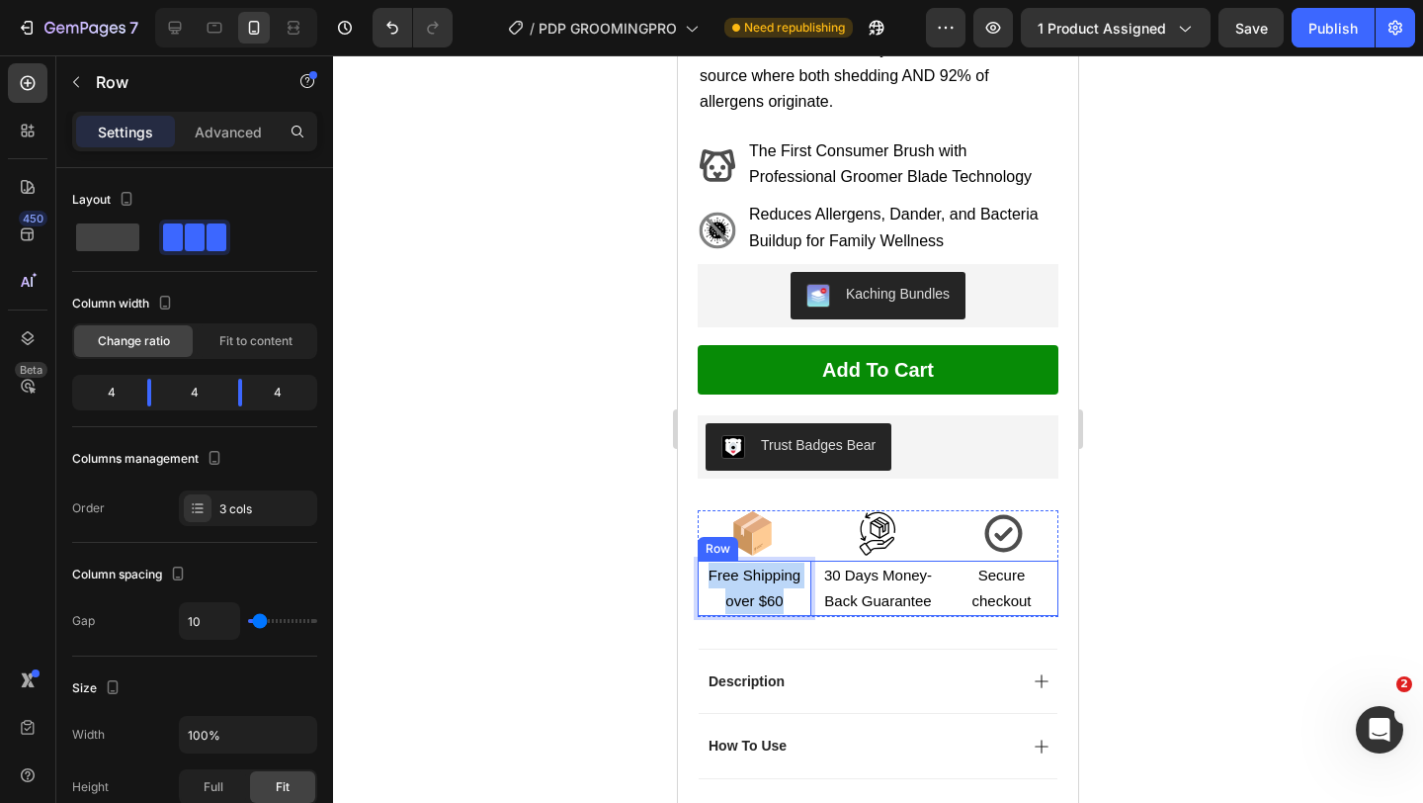
click at [816, 573] on div "Free Shipping over $60 Text Block 0 30 Days Money-Back Guarantee Text Block Sec…" at bounding box center [878, 587] width 361 height 55
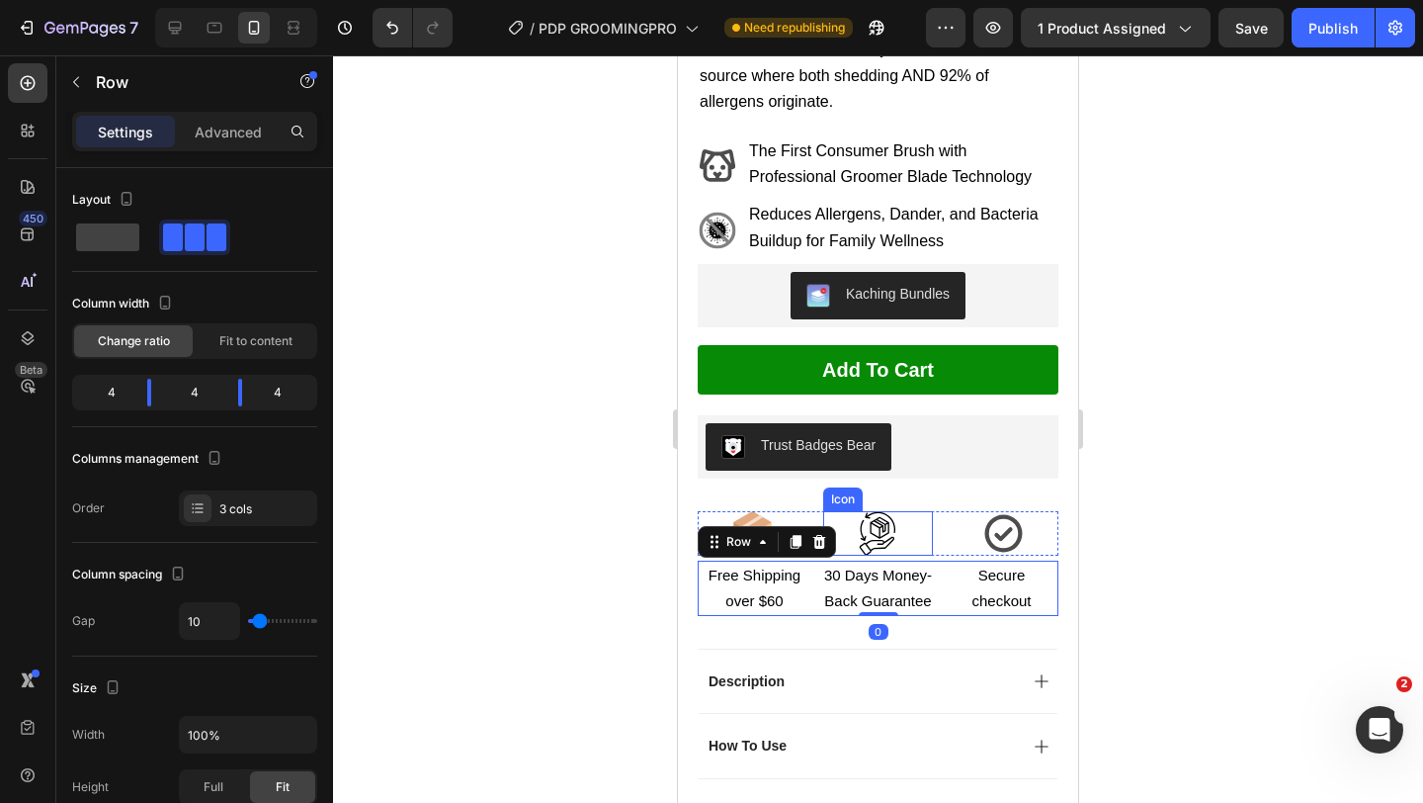
click at [838, 511] on div "Icon" at bounding box center [878, 533] width 110 height 44
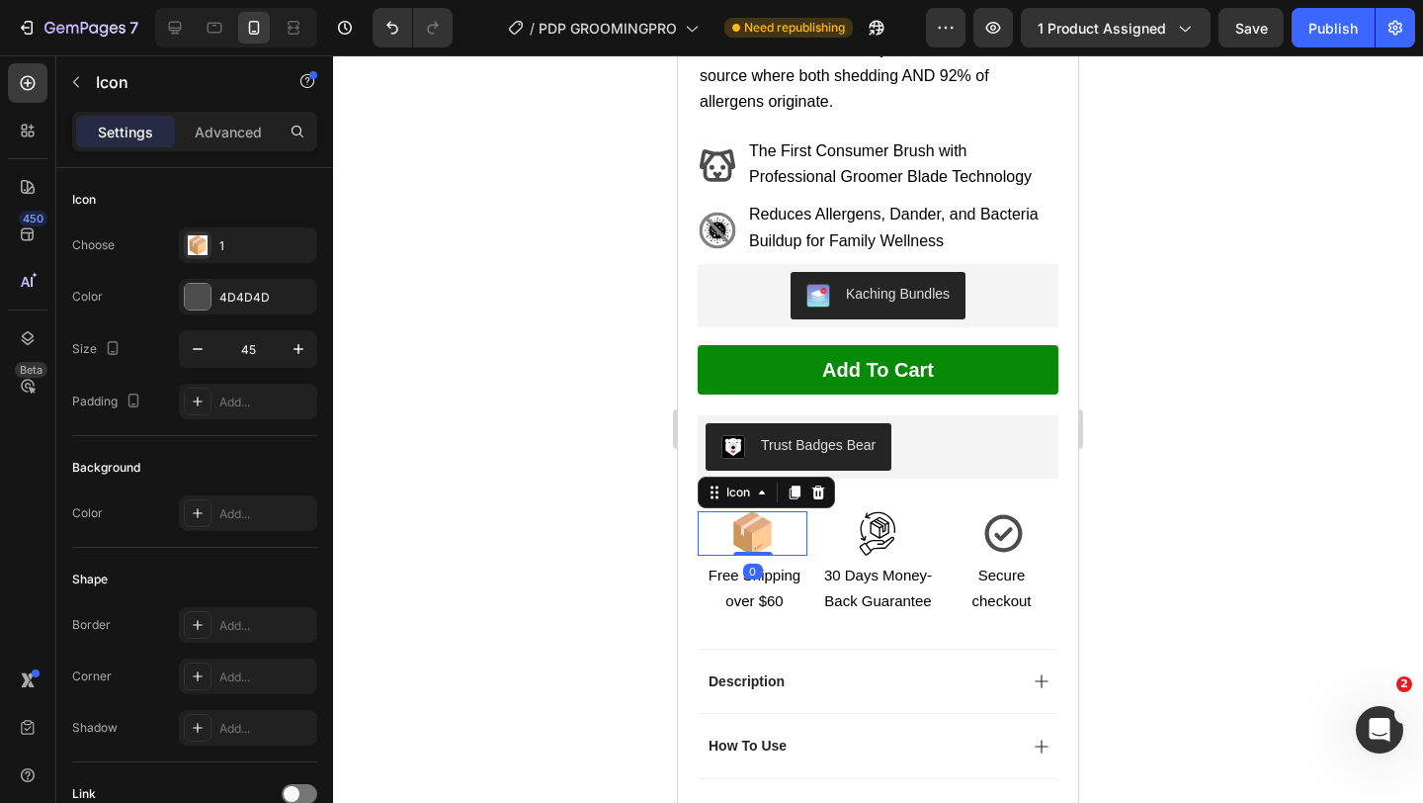
click at [792, 511] on div "Icon 0" at bounding box center [753, 533] width 110 height 44
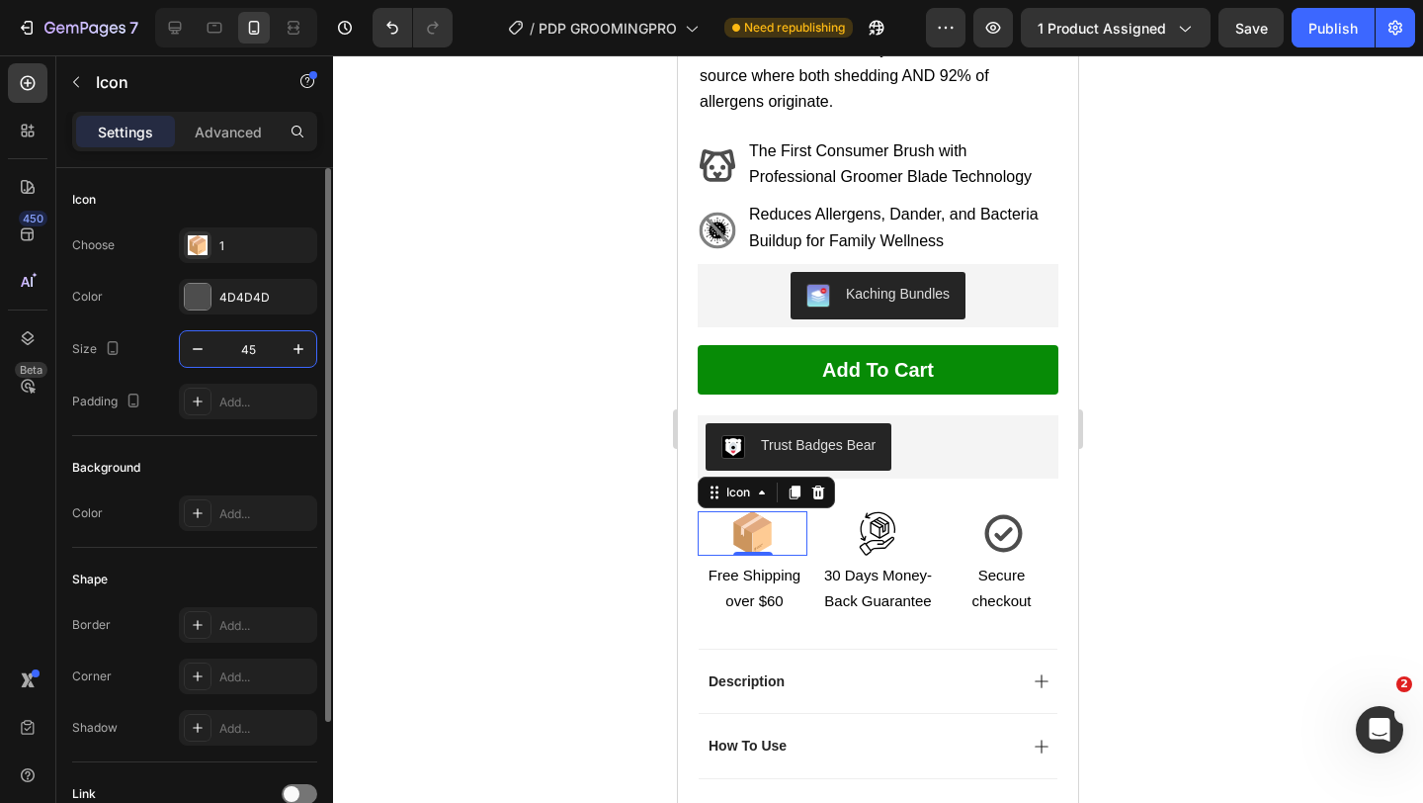
click at [271, 345] on input "45" at bounding box center [247, 349] width 65 height 36
type input "30"
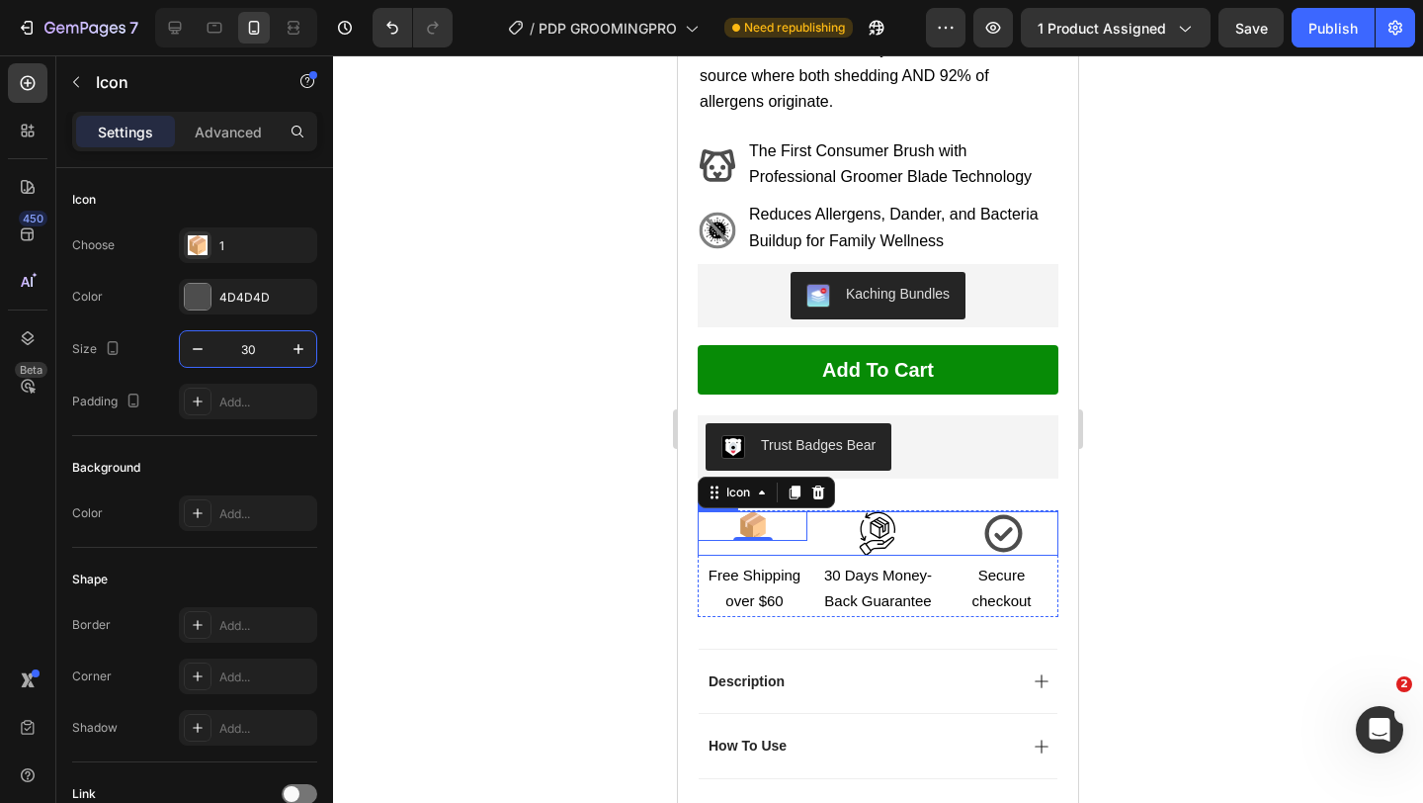
click at [883, 506] on rect at bounding box center [878, 532] width 53 height 53
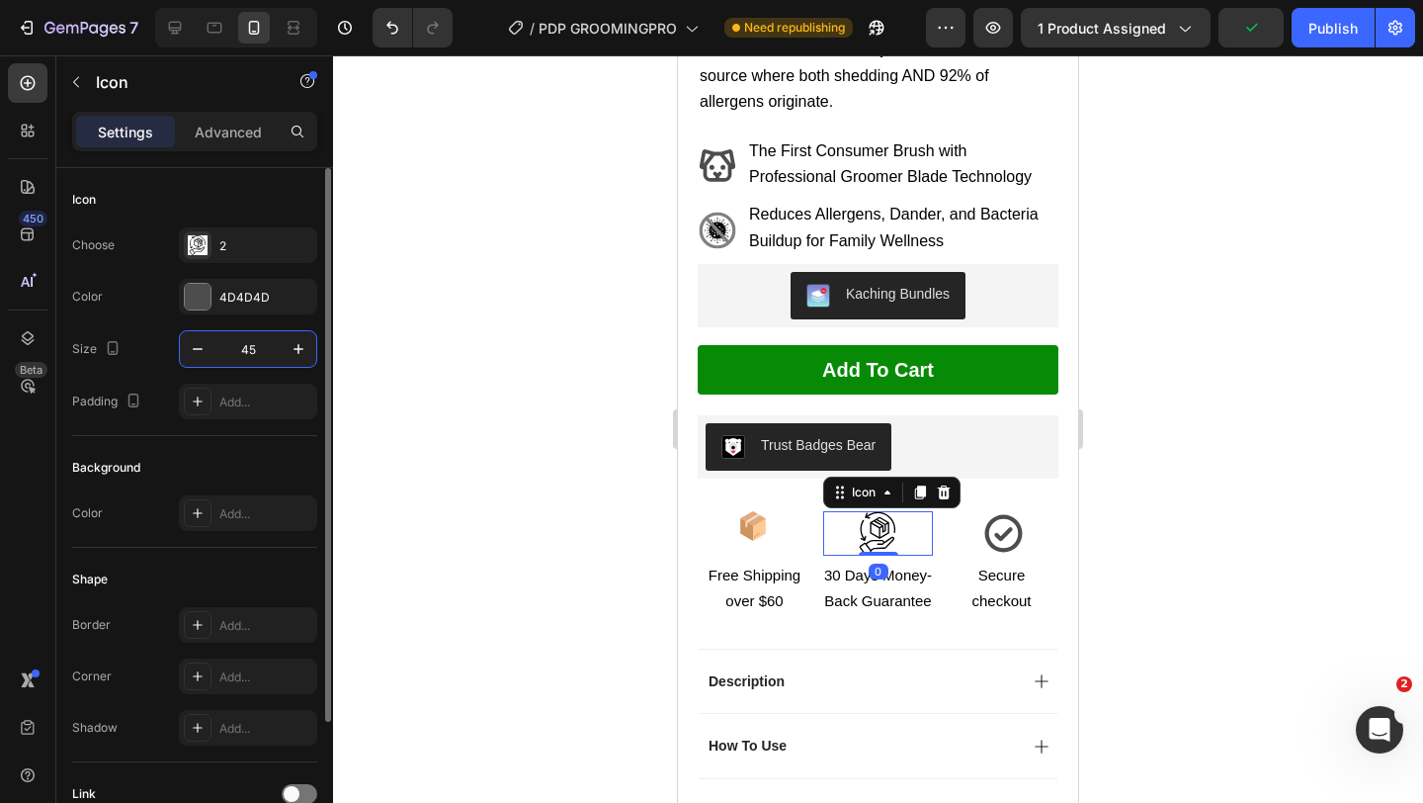
click at [255, 345] on input "45" at bounding box center [247, 349] width 65 height 36
type input "30"
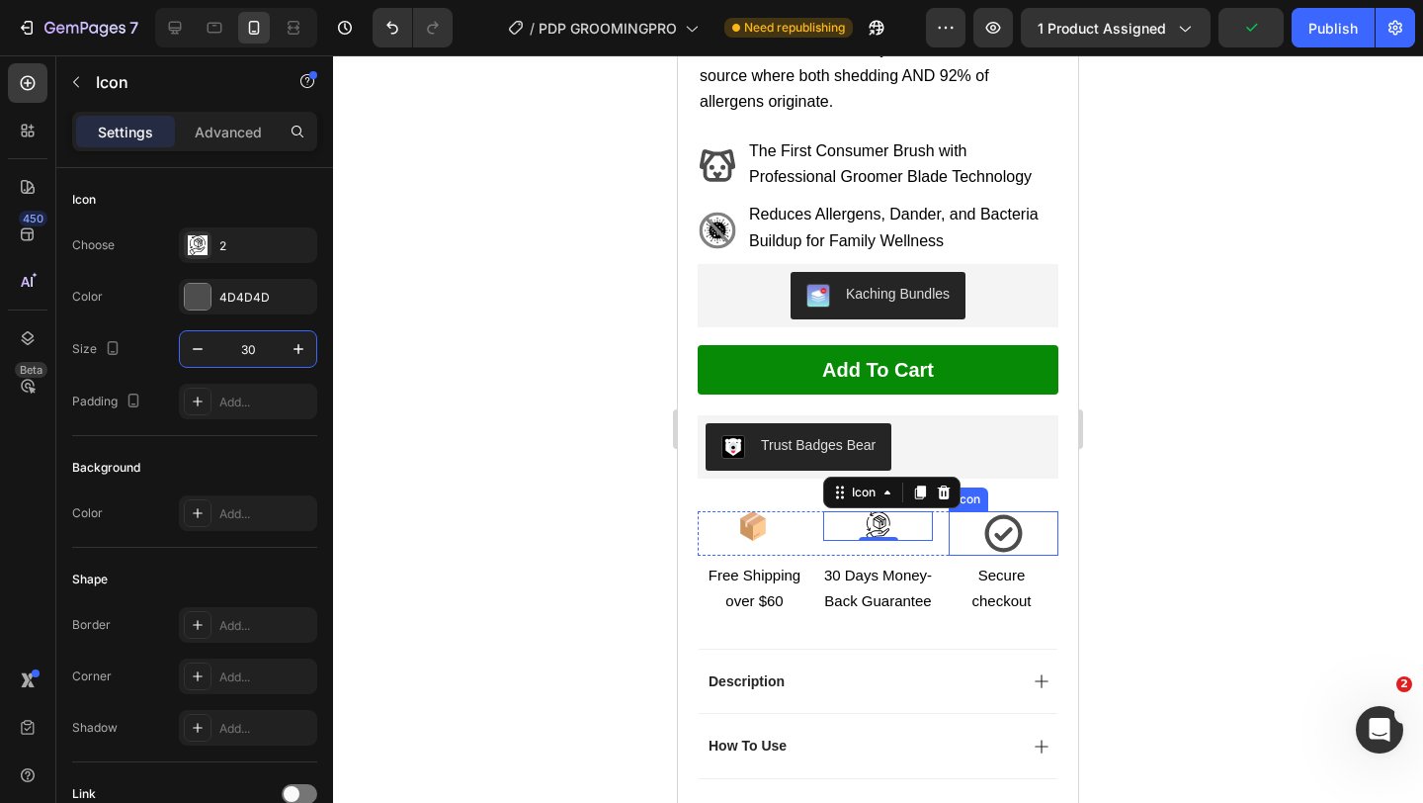
drag, startPoint x: 989, startPoint y: 516, endPoint x: 751, endPoint y: 442, distance: 249.5
click at [989, 516] on icon at bounding box center [1004, 533] width 44 height 44
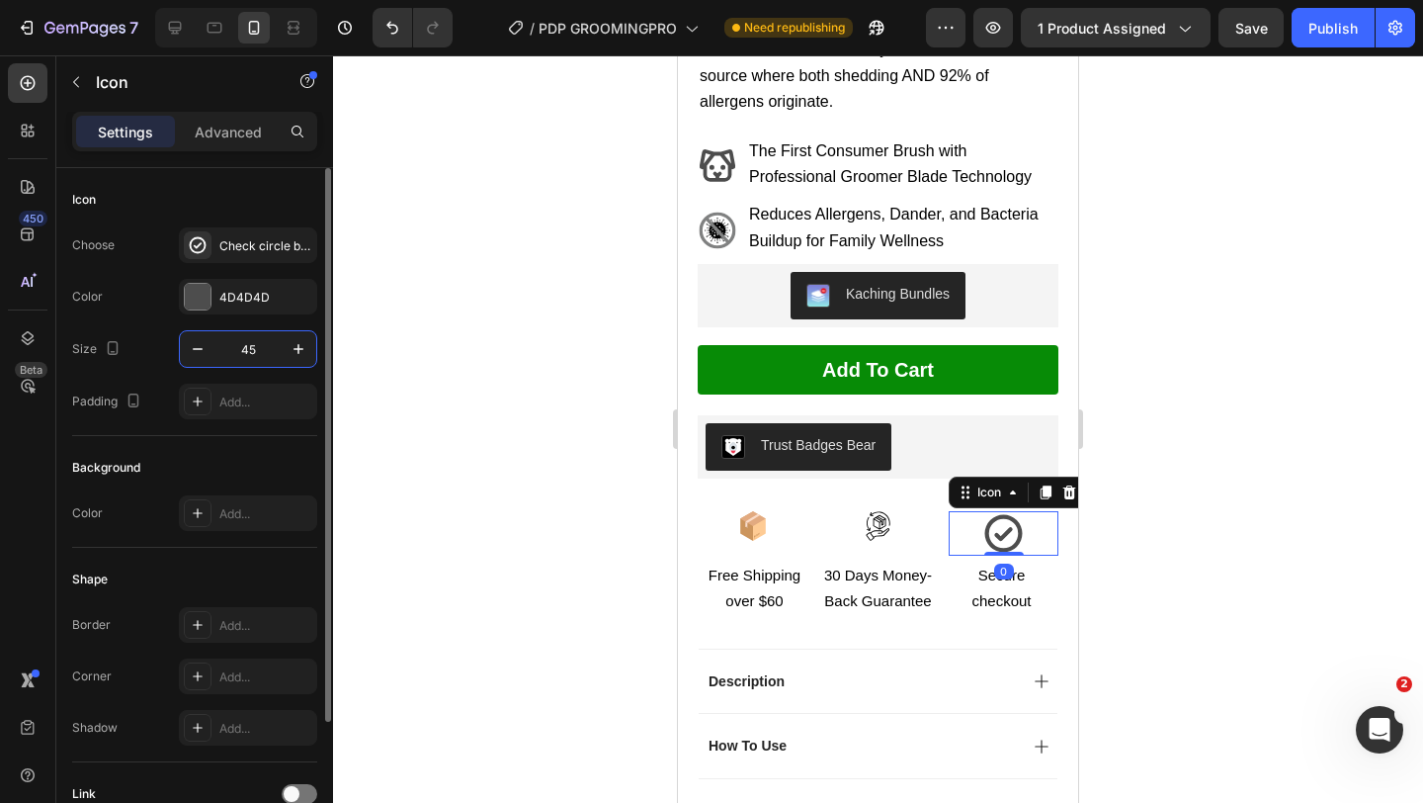
click at [247, 347] on input "45" at bounding box center [247, 349] width 65 height 36
type input "30"
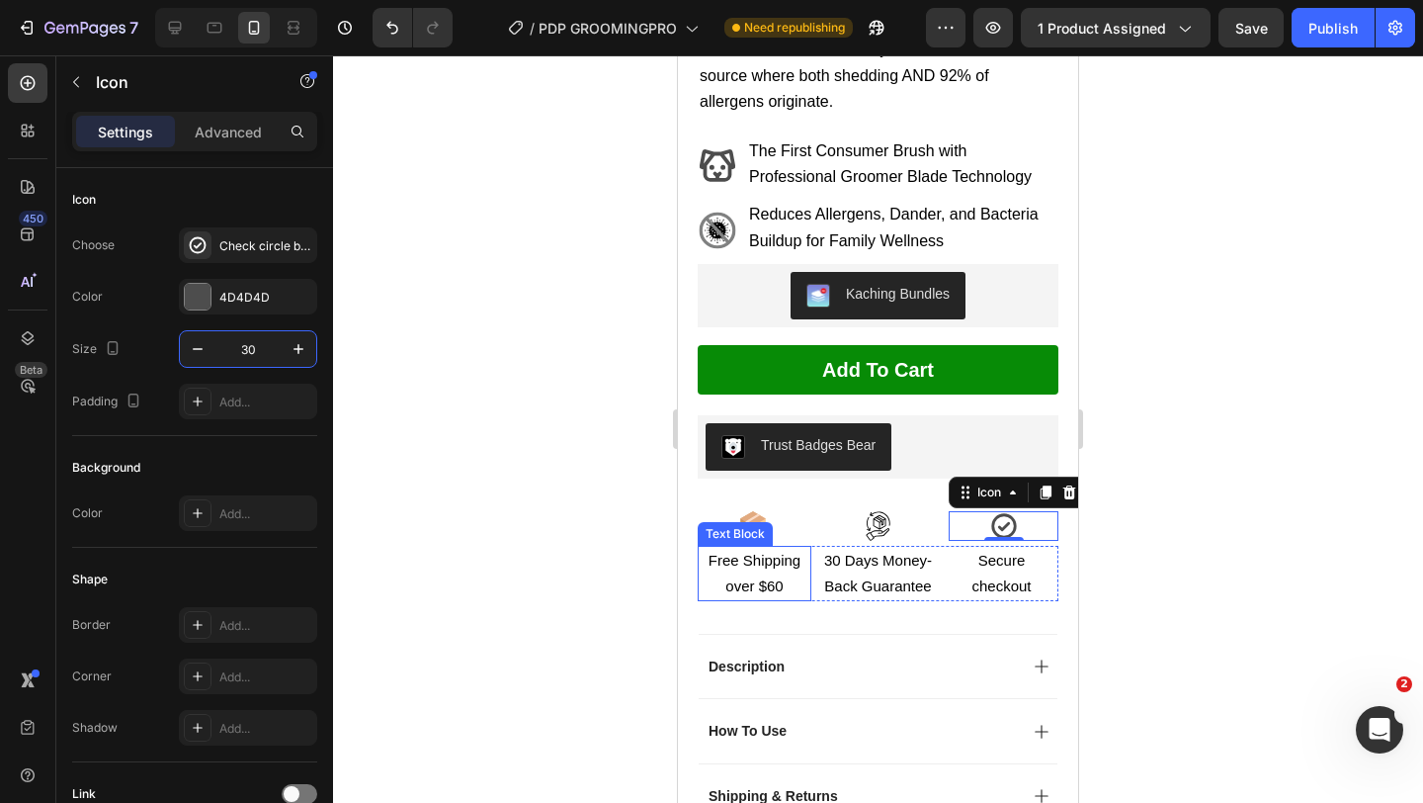
click at [754, 552] on span "Free Shipping over $60" at bounding box center [755, 573] width 92 height 43
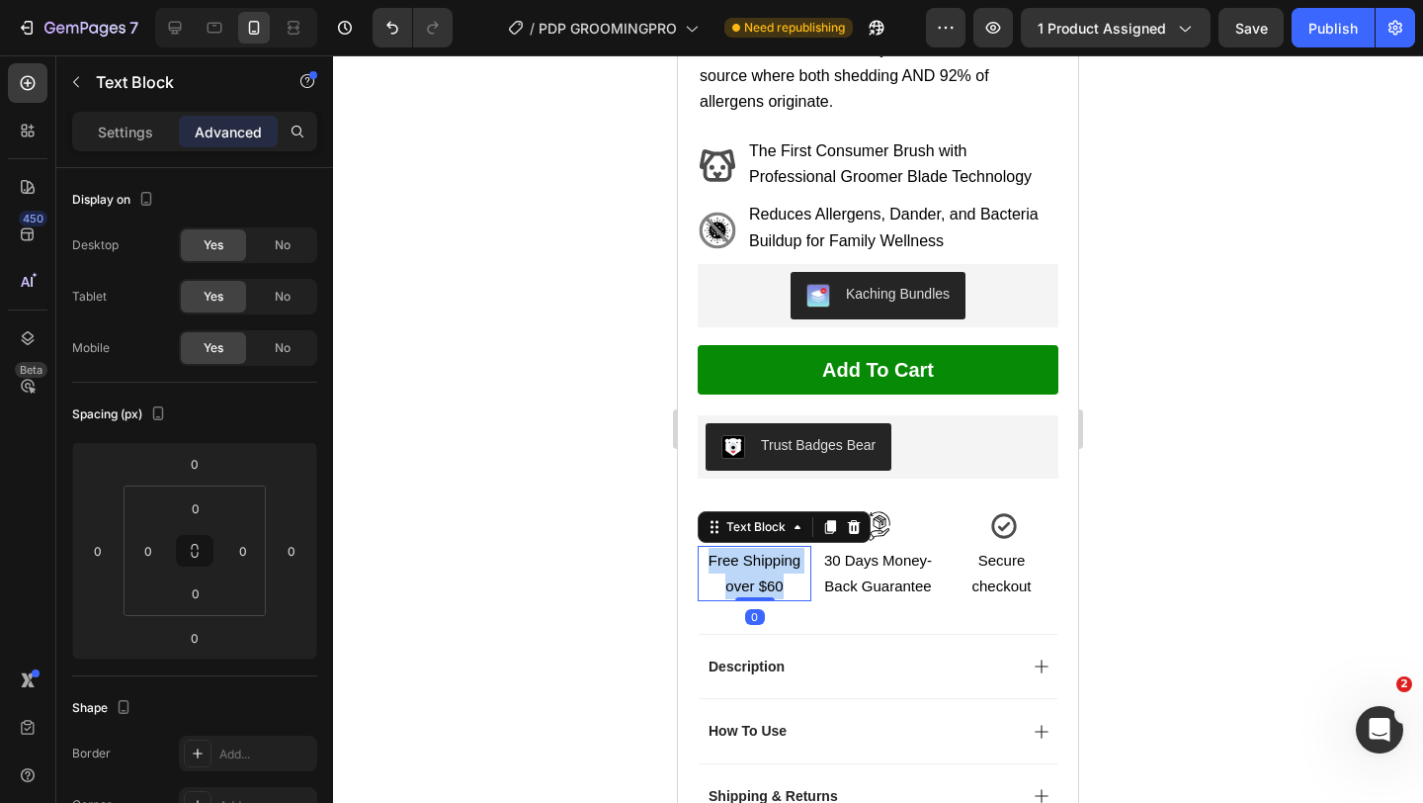
click at [754, 552] on span "Free Shipping over $60" at bounding box center [755, 573] width 92 height 43
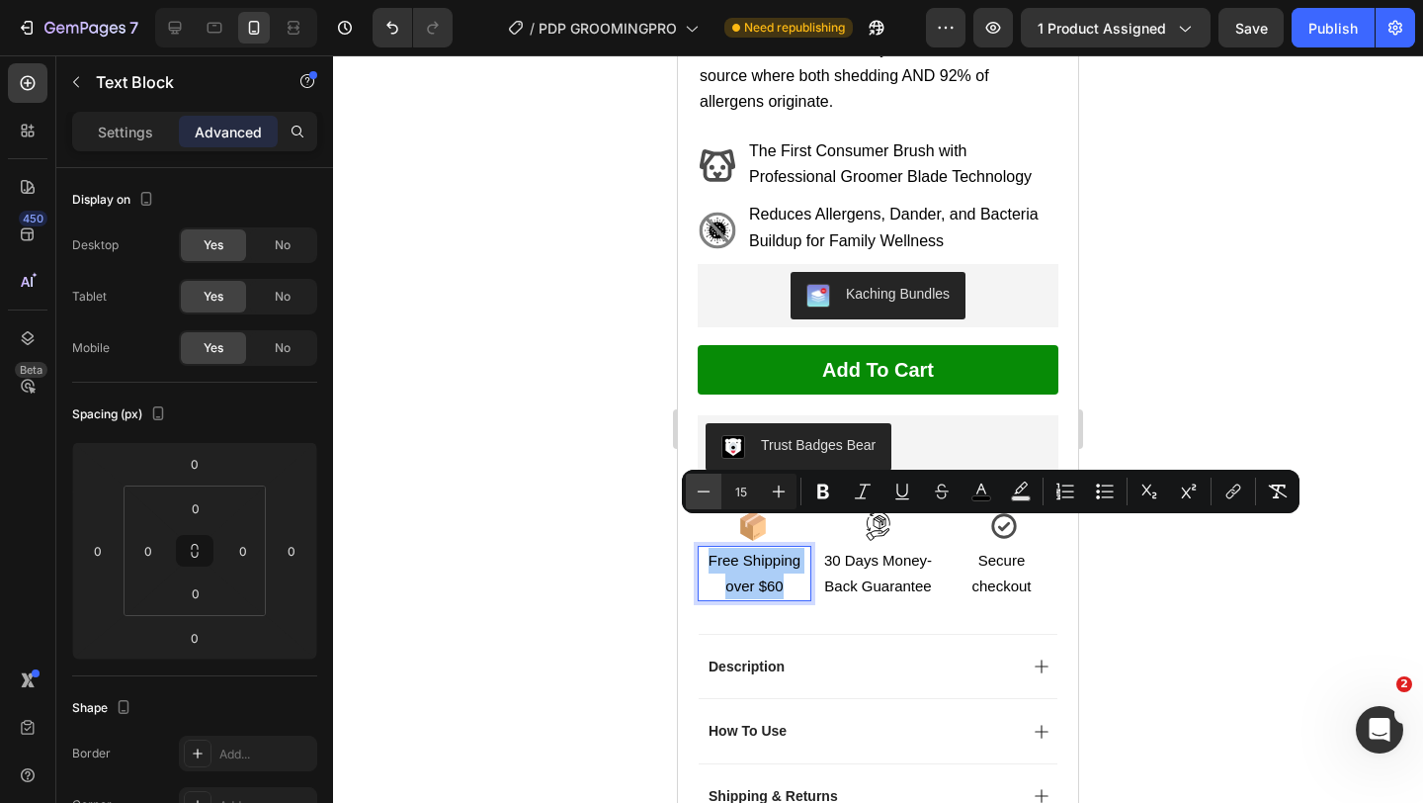
click at [694, 497] on icon "Editor contextual toolbar" at bounding box center [704, 491] width 20 height 20
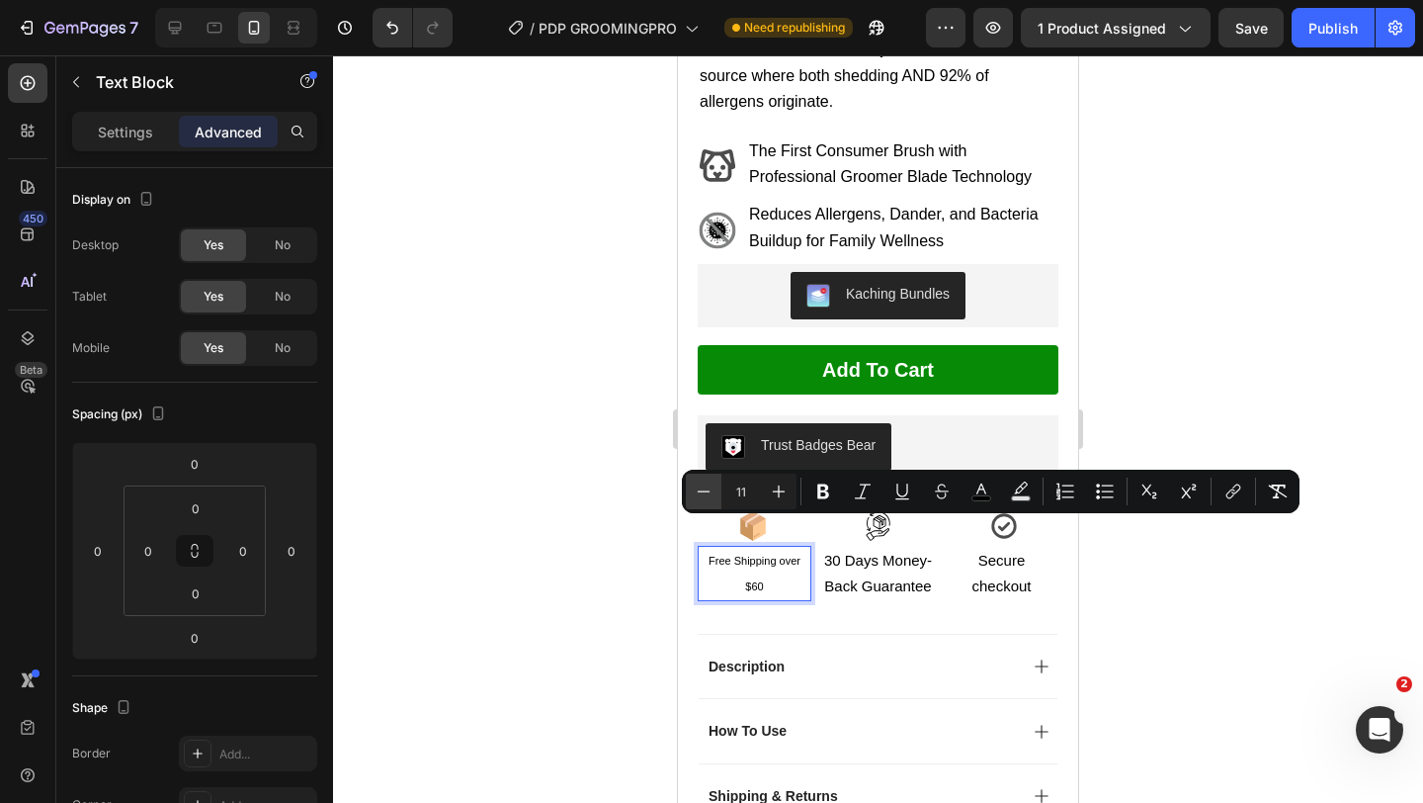
type input "10"
click at [815, 546] on div "Free Shipping over $60 Text Block 0 30 Days Money-Back Guarantee Text Block Sec…" at bounding box center [878, 573] width 361 height 55
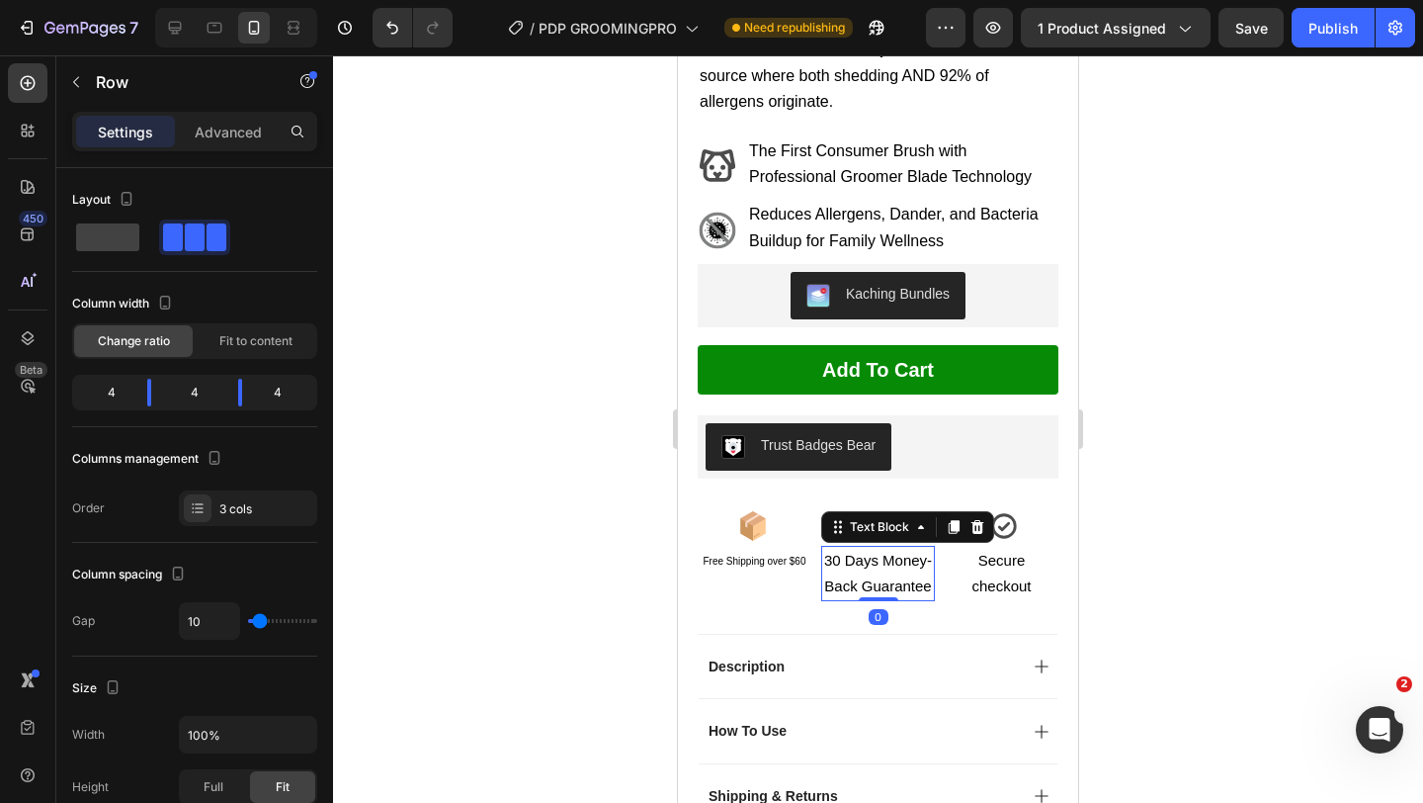
click at [834, 548] on p "30 Days Money-Back Guarantee" at bounding box center [878, 573] width 110 height 51
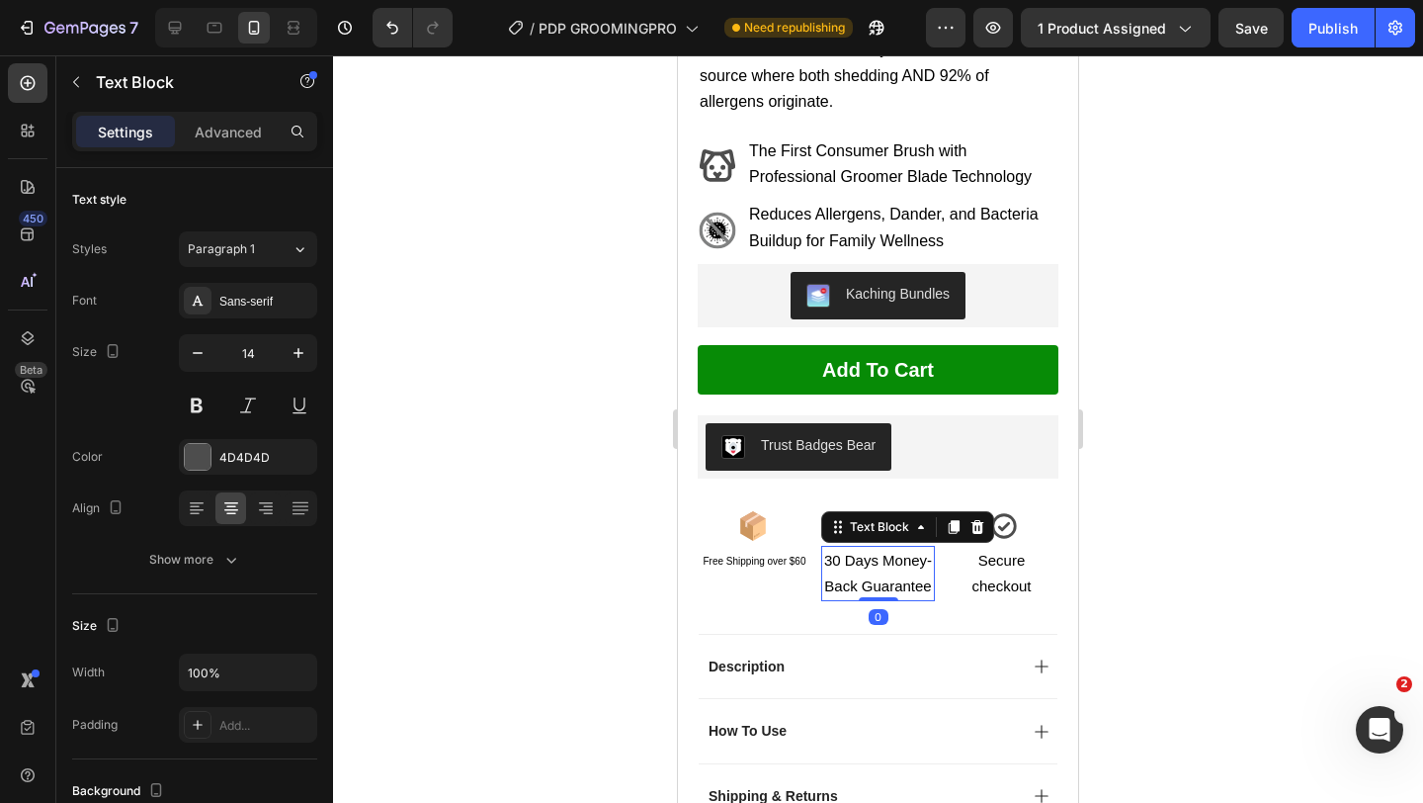
click at [834, 548] on p "30 Days Money-Back Guarantee" at bounding box center [878, 573] width 110 height 51
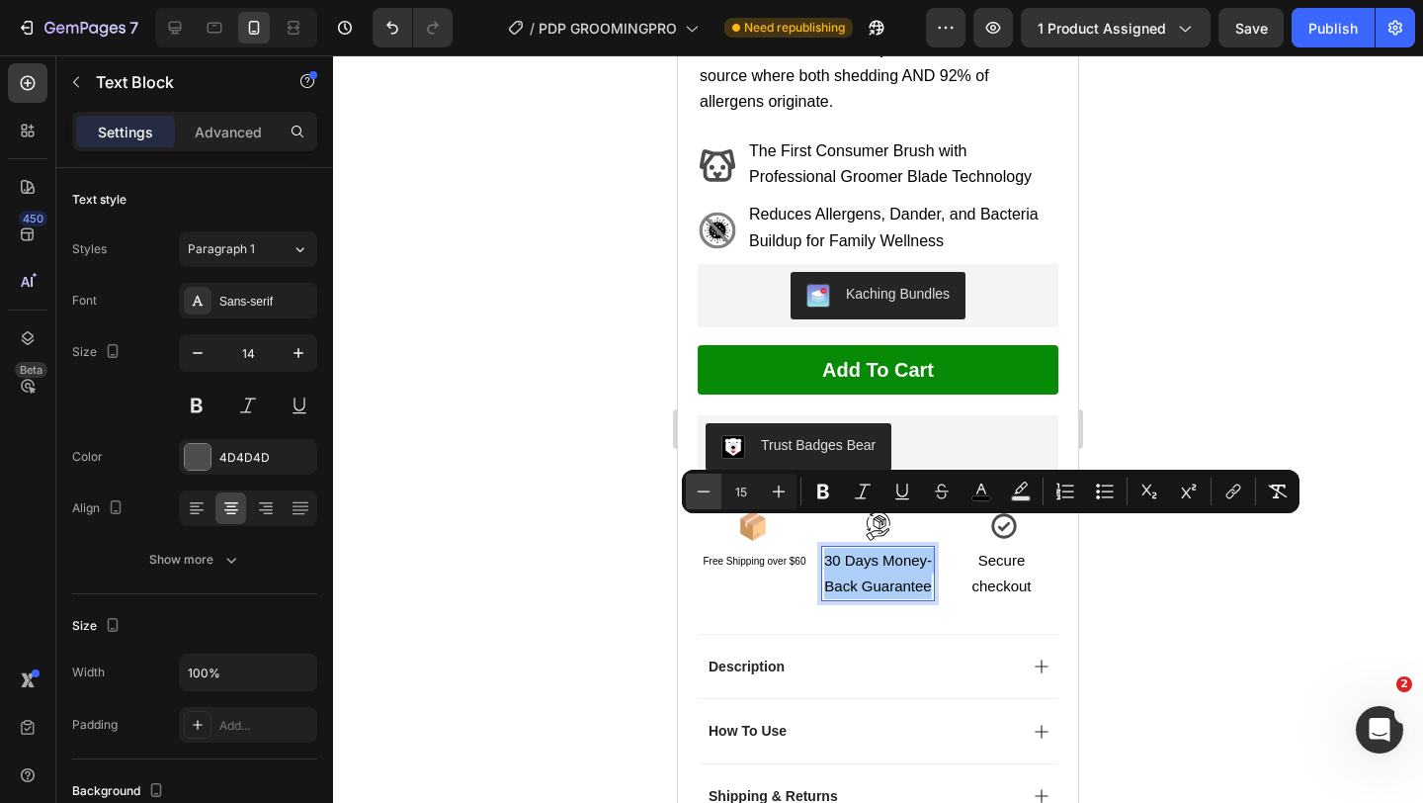
click at [709, 495] on icon "Editor contextual toolbar" at bounding box center [704, 491] width 20 height 20
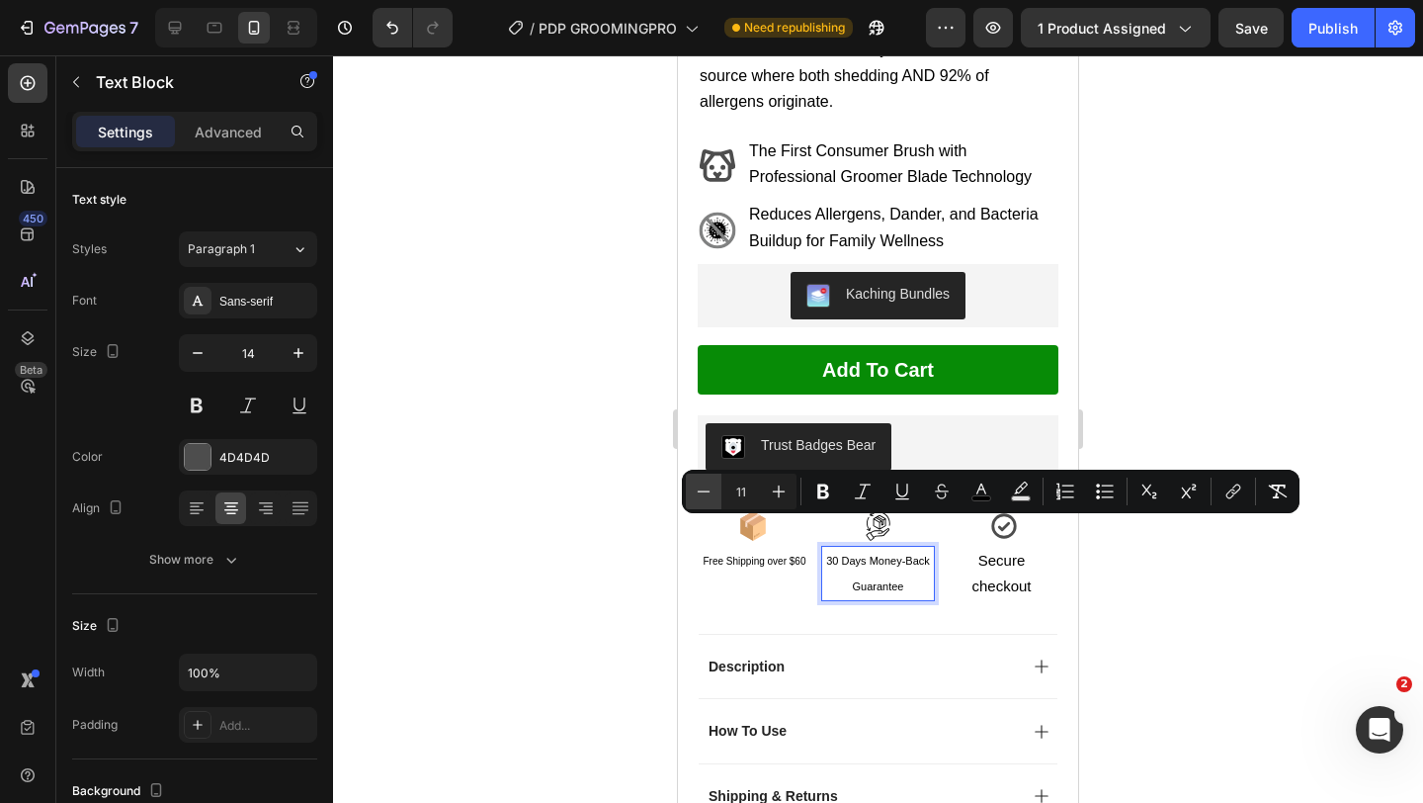
type input "10"
click at [1025, 557] on span "Secure checkout" at bounding box center [1001, 573] width 59 height 43
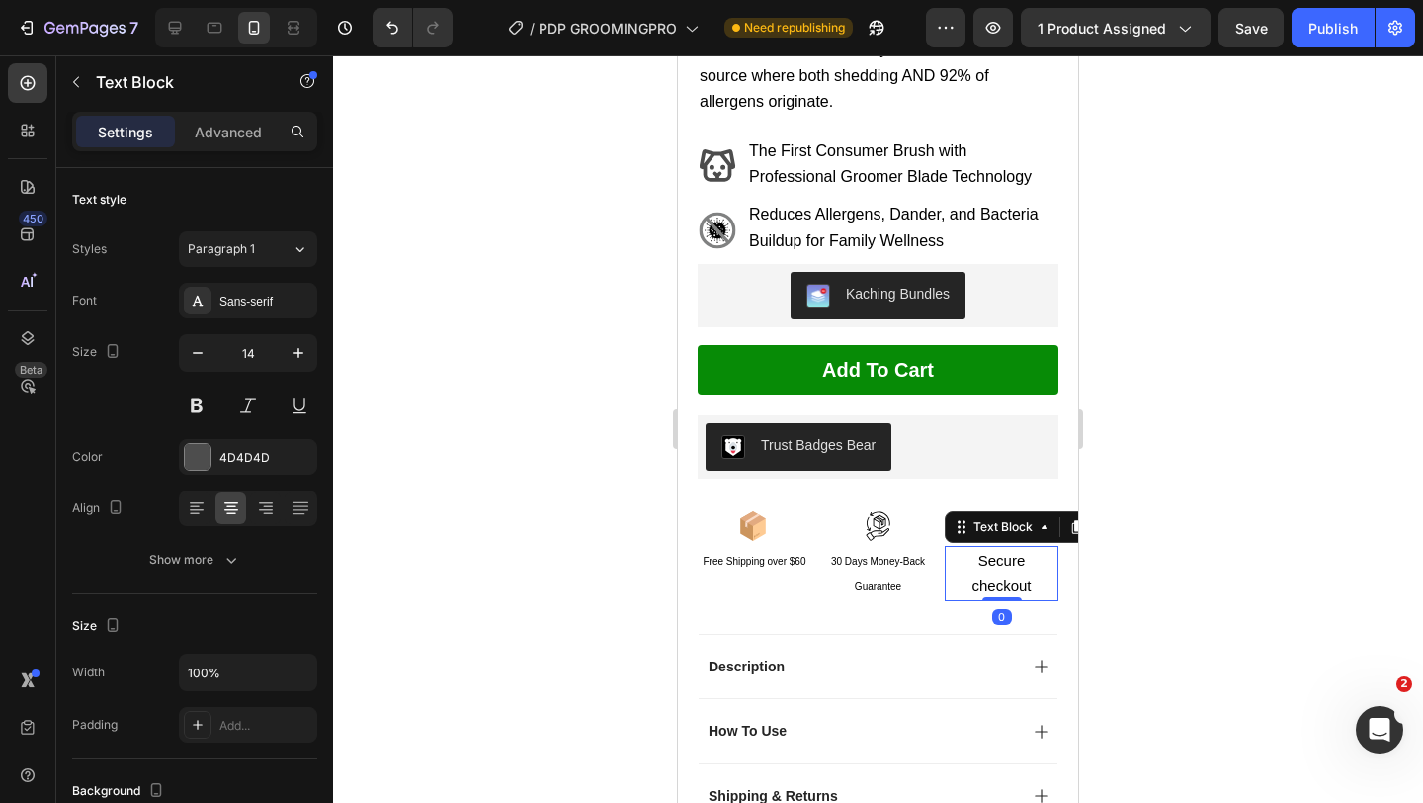
click at [1025, 557] on span "Secure checkout" at bounding box center [1001, 573] width 59 height 43
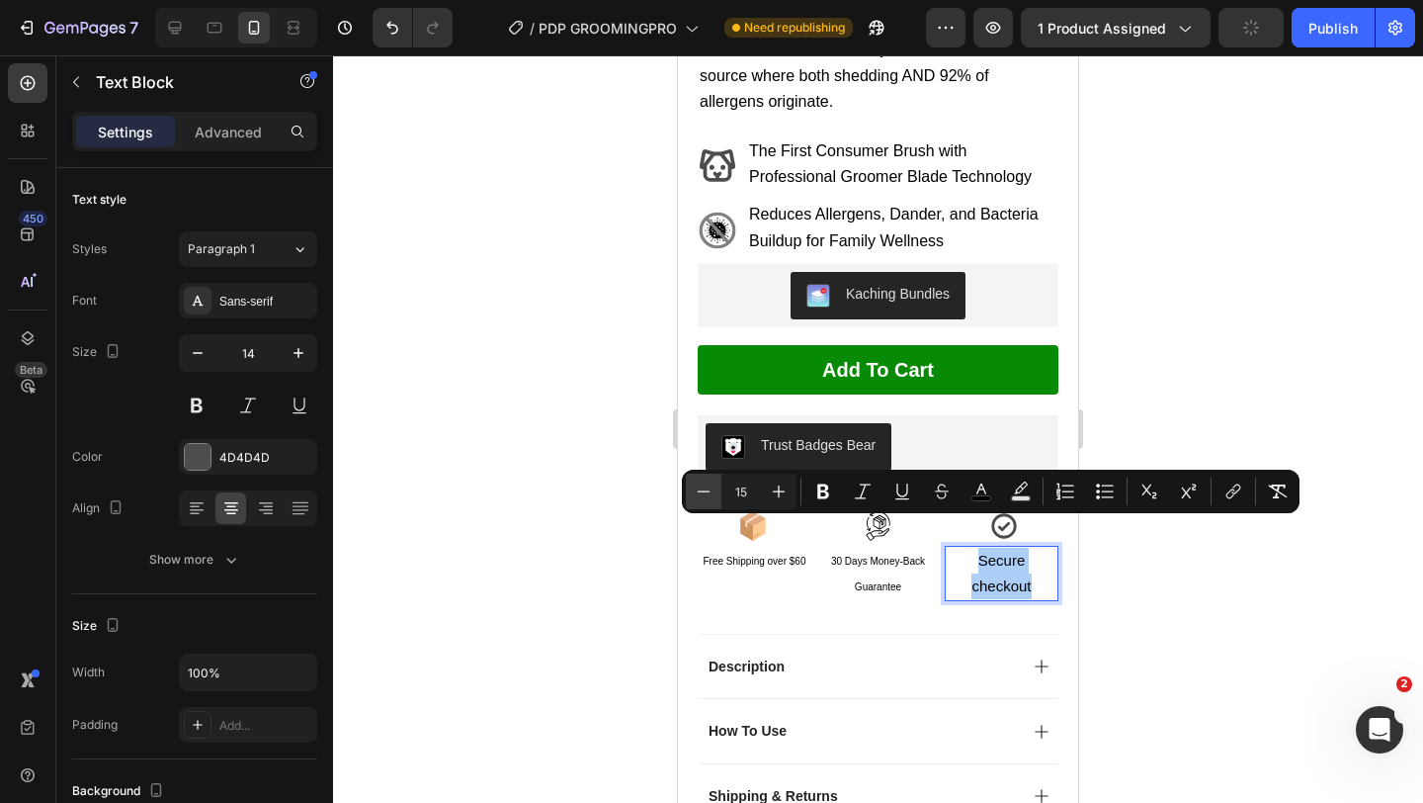
click at [705, 501] on button "Minus" at bounding box center [704, 491] width 36 height 36
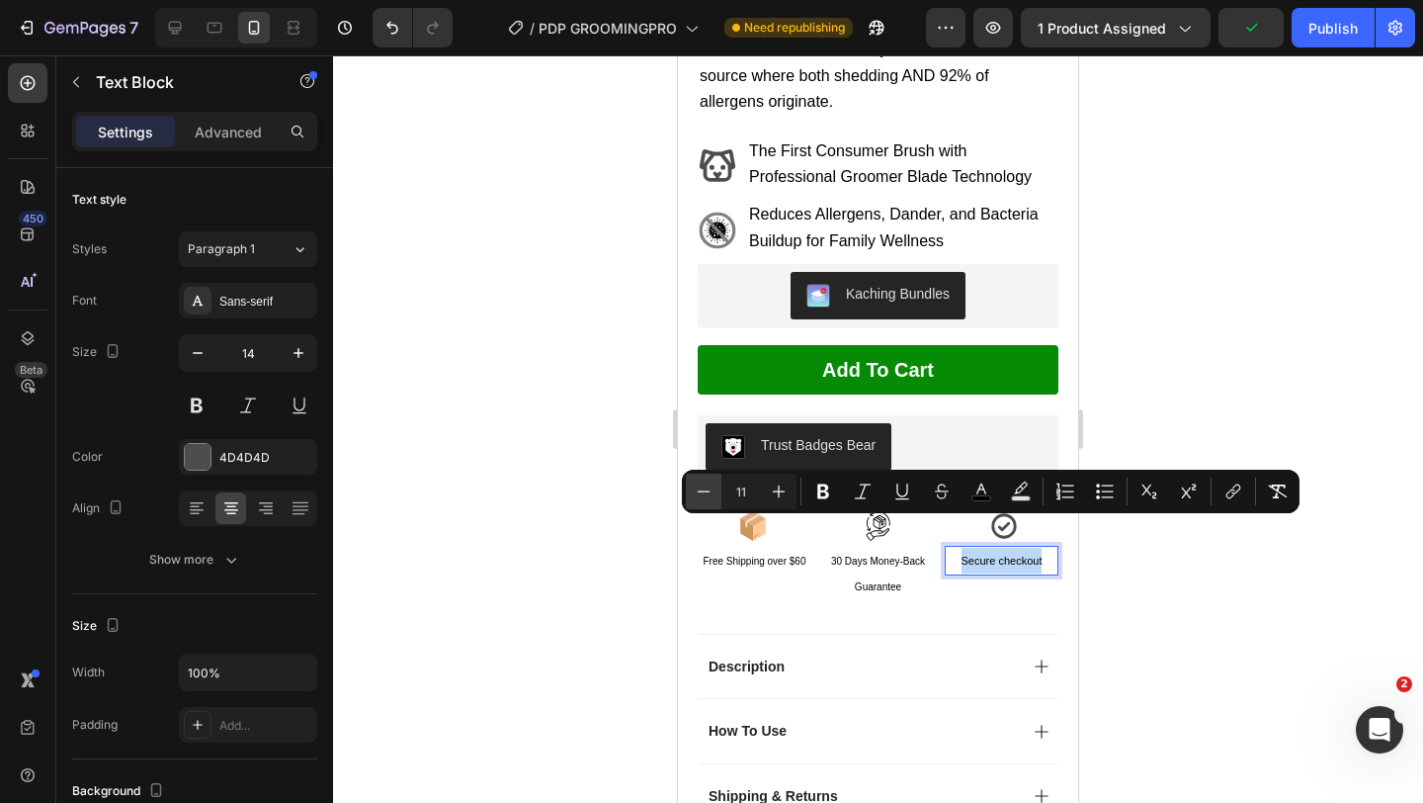
type input "10"
click at [842, 548] on p "30 Days Money-Back Guarantee" at bounding box center [878, 573] width 110 height 51
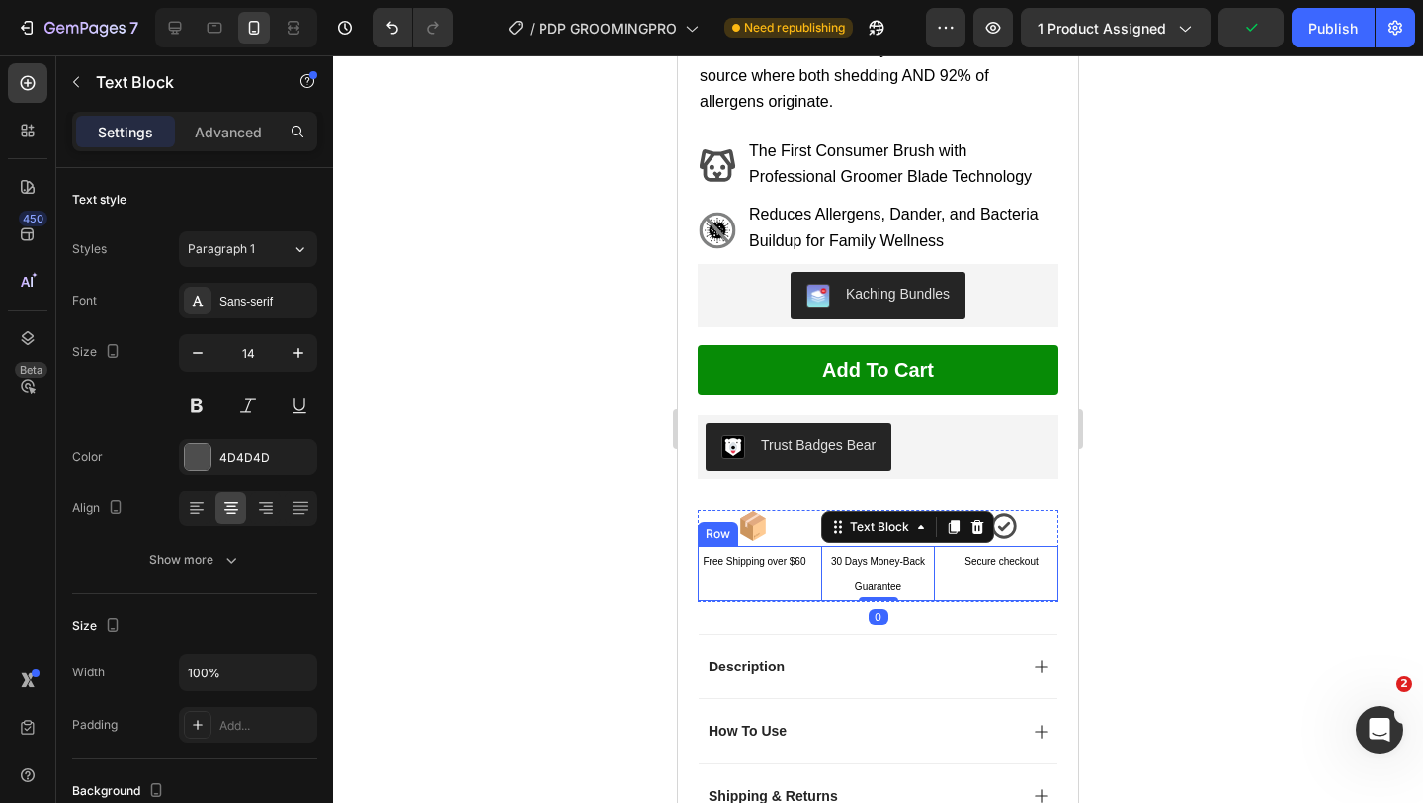
click at [801, 552] on div "Free Shipping over $60 Text Block" at bounding box center [755, 573] width 114 height 55
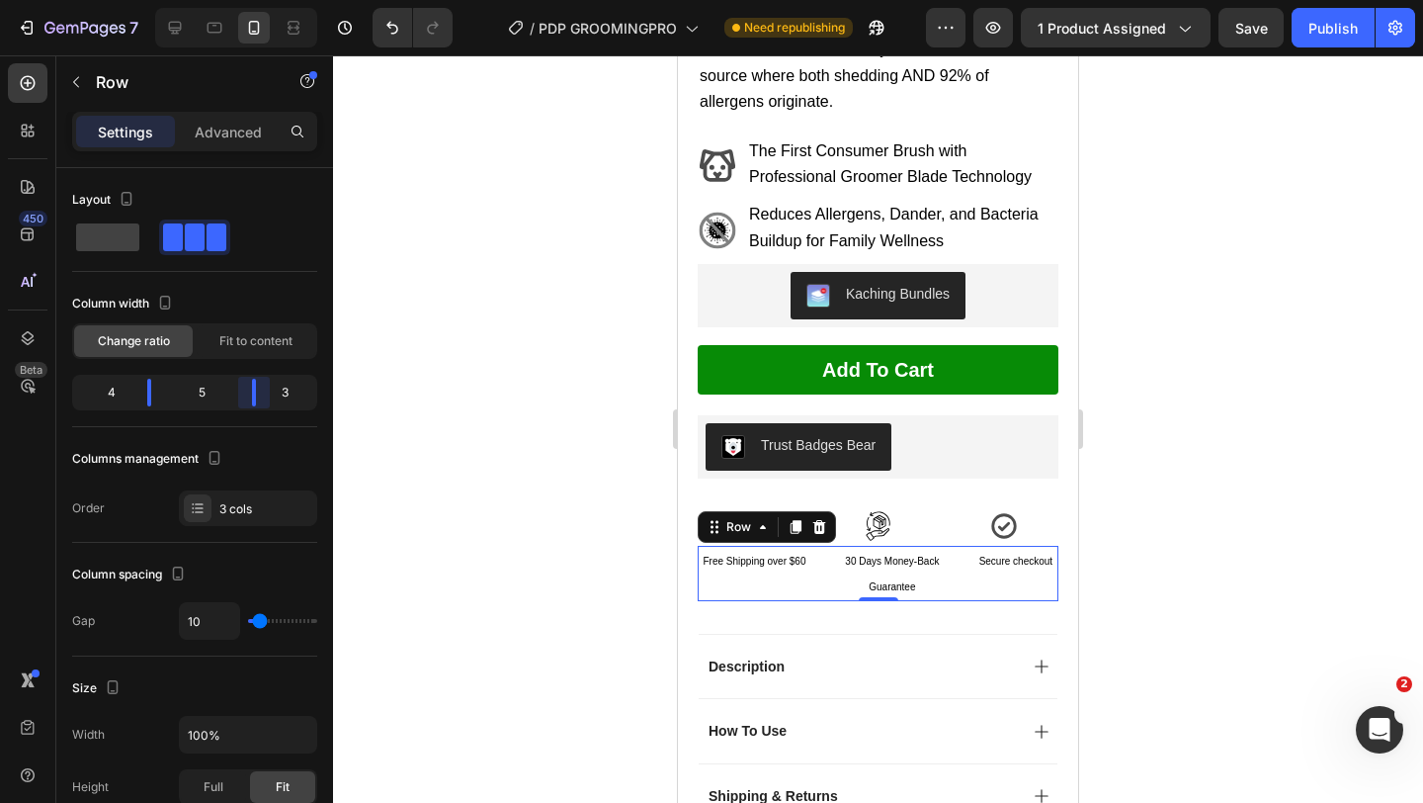
drag, startPoint x: 239, startPoint y: 396, endPoint x: 251, endPoint y: 396, distance: 11.9
click at [251, 0] on body "7 Version history / PDP GROOMINGPRO Need republishing Preview 1 product assigne…" at bounding box center [711, 0] width 1423 height 0
click at [149, 0] on body "7 Version history / PDP GROOMINGPRO Need republishing Preview 1 product assigne…" at bounding box center [711, 0] width 1423 height 0
drag, startPoint x: 245, startPoint y: 393, endPoint x: 232, endPoint y: 393, distance: 12.8
click at [232, 0] on body "7 Version history / PDP GROOMINGPRO Need republishing Preview 1 product assigne…" at bounding box center [711, 0] width 1423 height 0
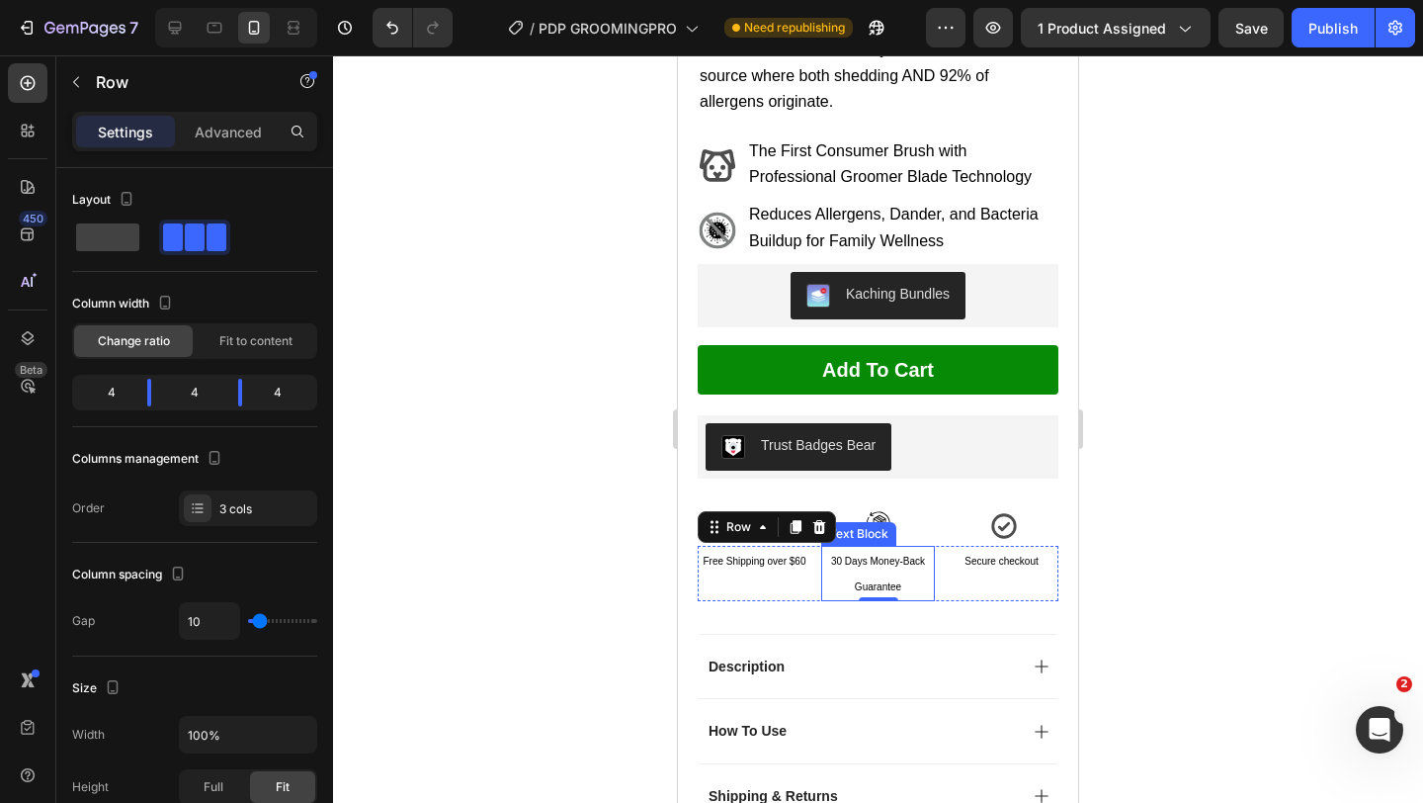
click at [865, 548] on p "30 Days Money-Back Guarantee" at bounding box center [878, 573] width 110 height 51
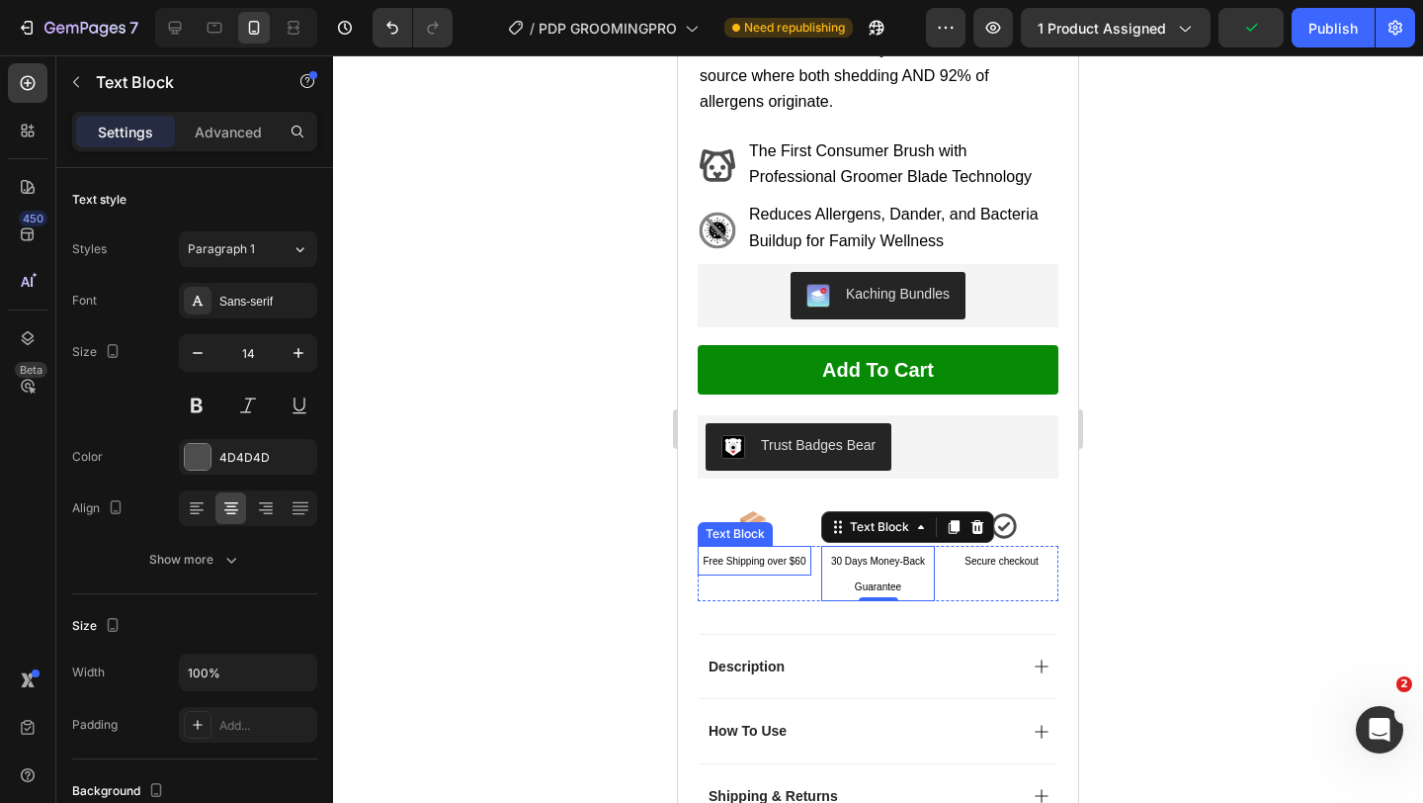
click at [751, 556] on span "Free Shipping over $60" at bounding box center [755, 561] width 103 height 11
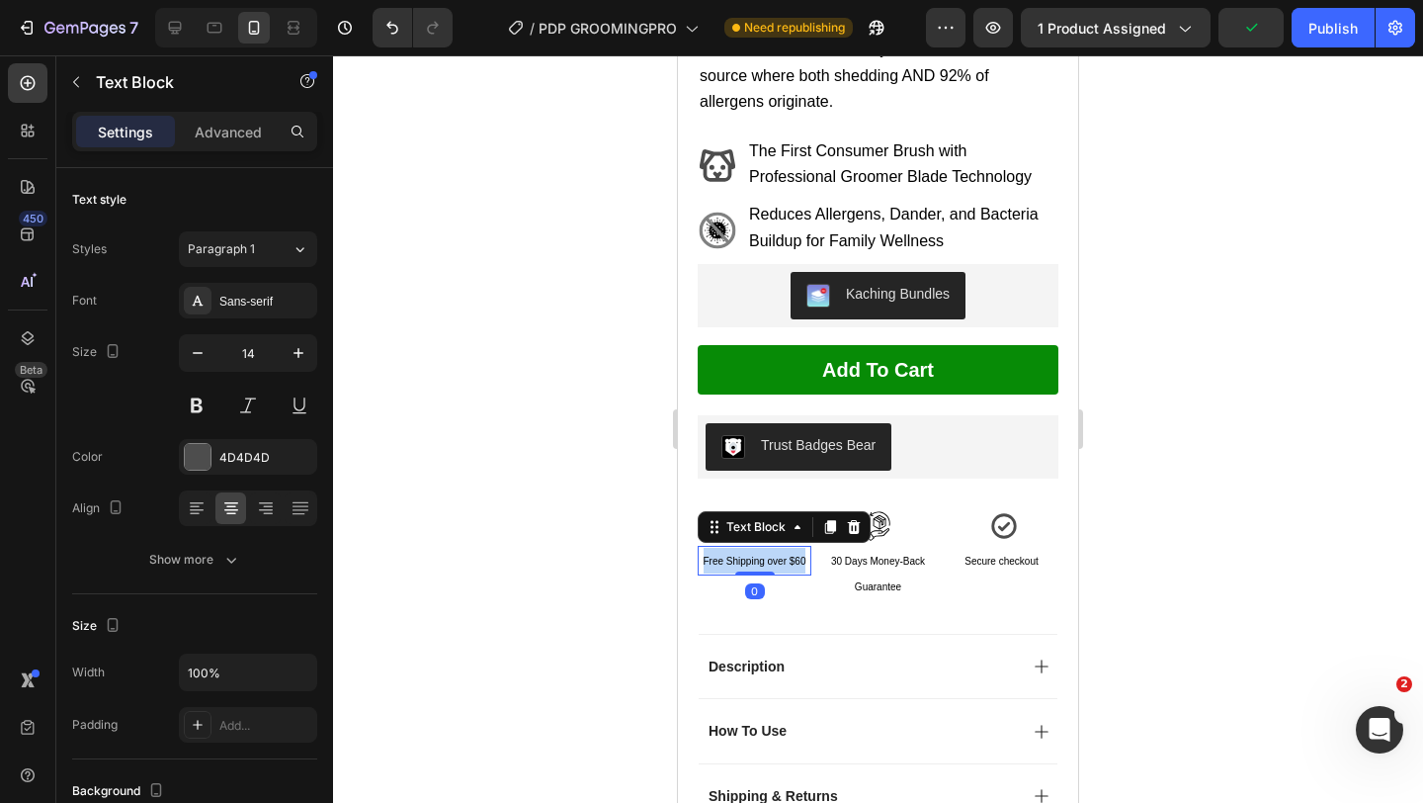
click at [751, 556] on span "Free Shipping over $60" at bounding box center [755, 561] width 103 height 11
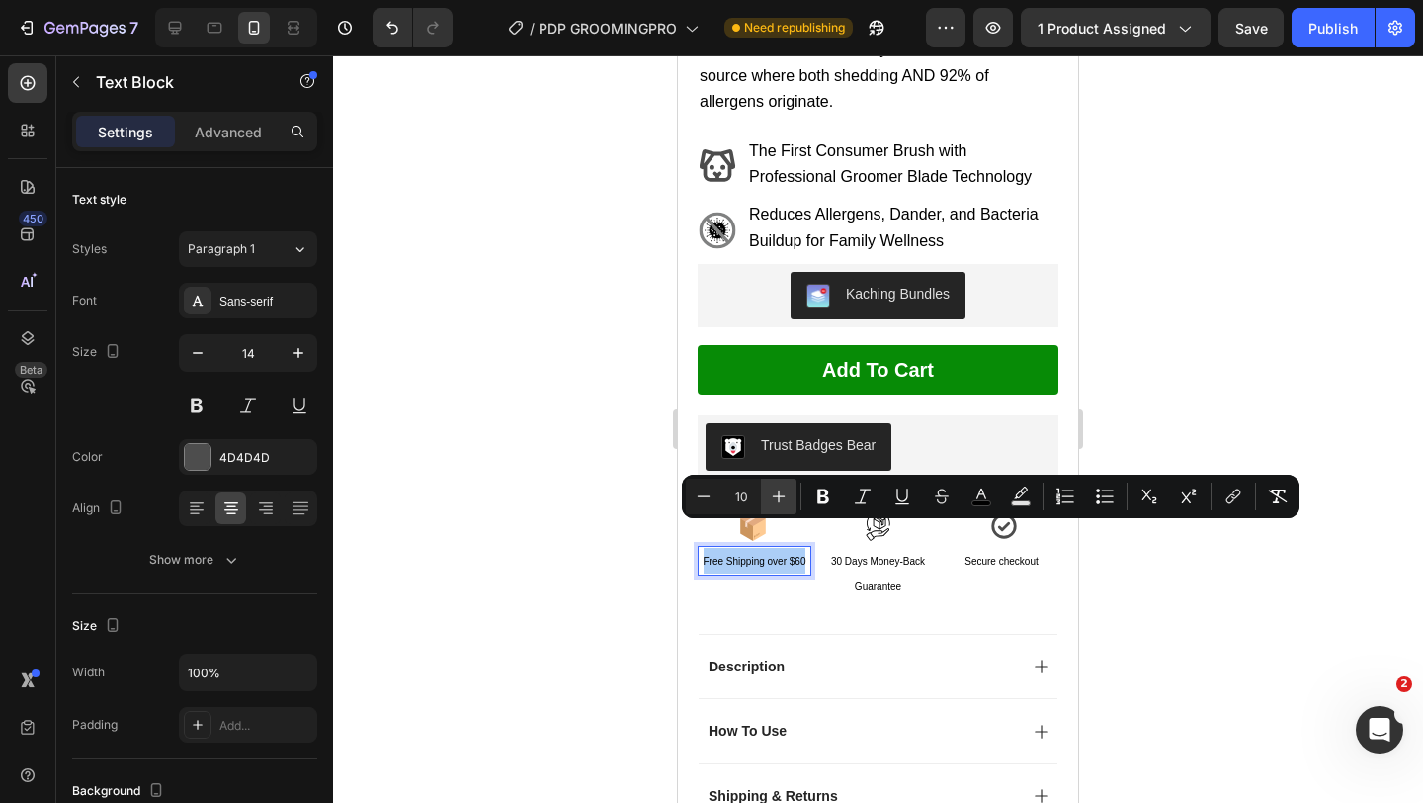
click at [769, 493] on icon "Editor contextual toolbar" at bounding box center [779, 496] width 20 height 20
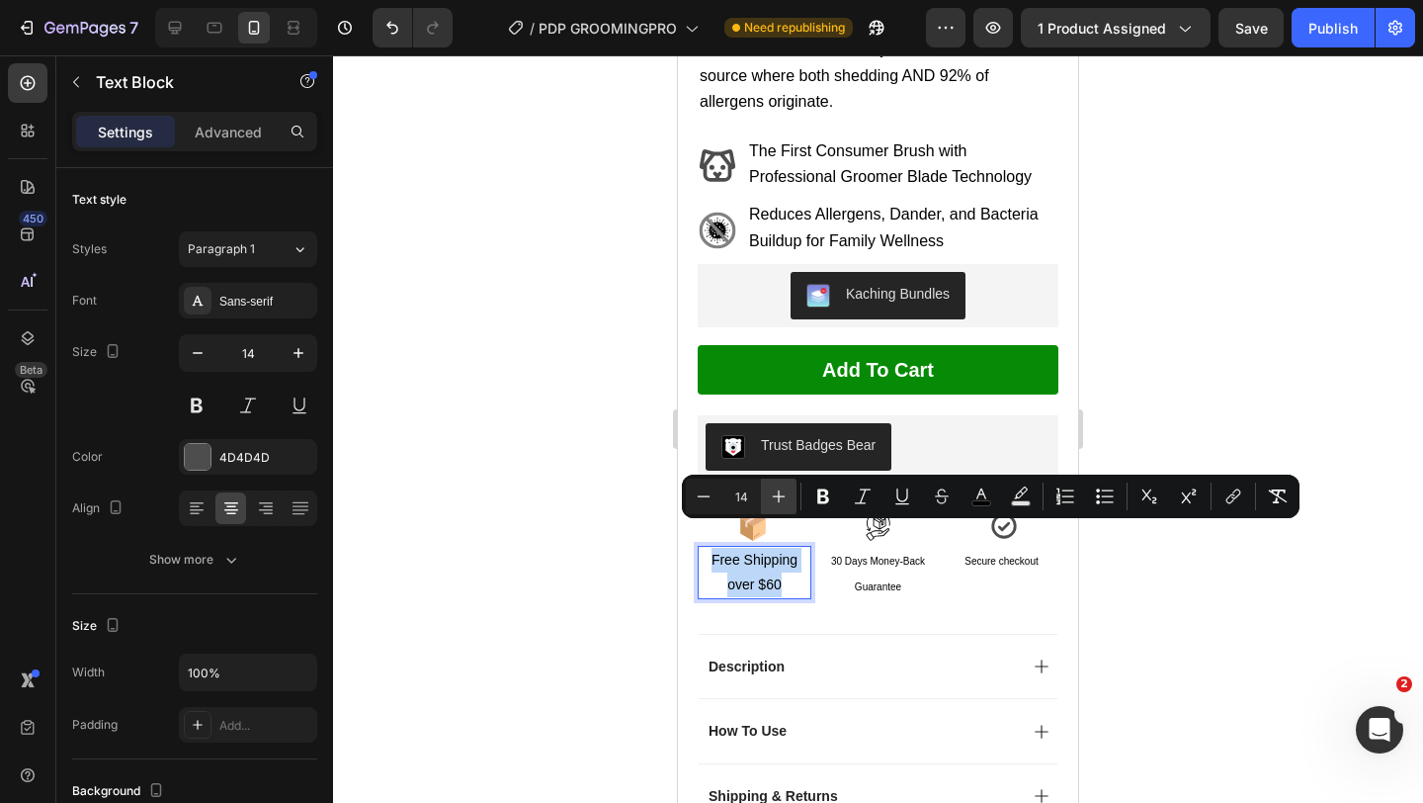
type input "15"
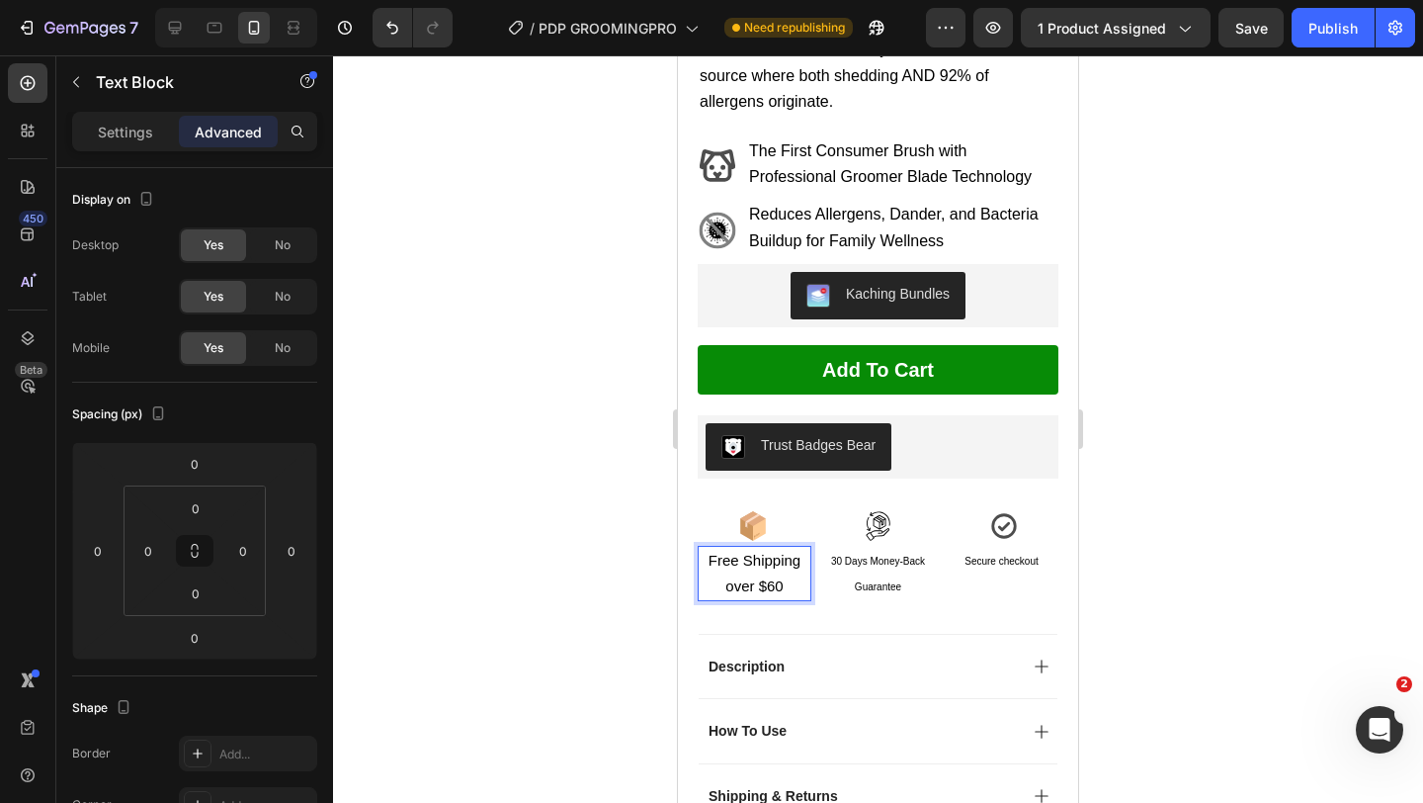
click at [838, 556] on span "30 Days Money-Back Guarantee" at bounding box center [878, 574] width 94 height 37
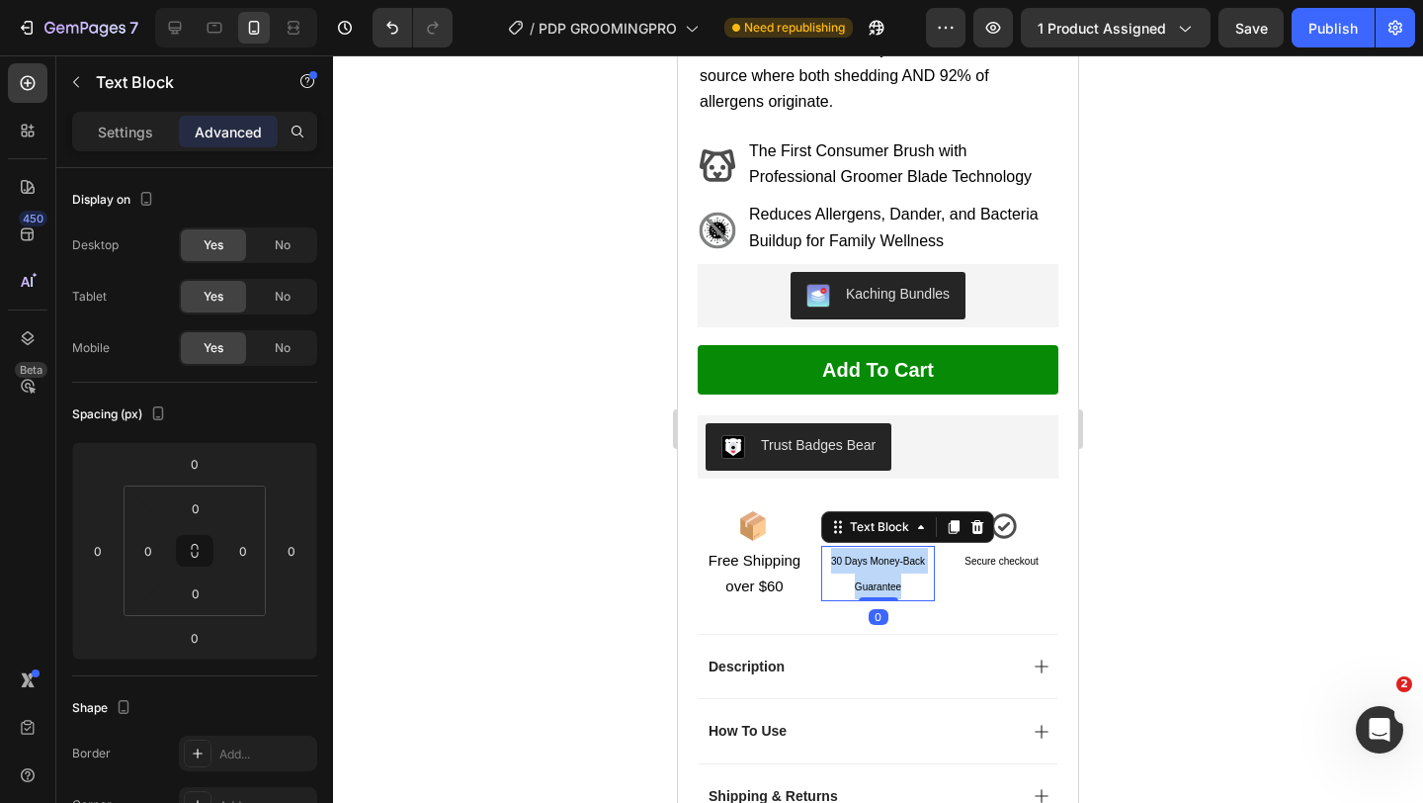
click at [838, 556] on span "30 Days Money-Back Guarantee" at bounding box center [878, 574] width 94 height 37
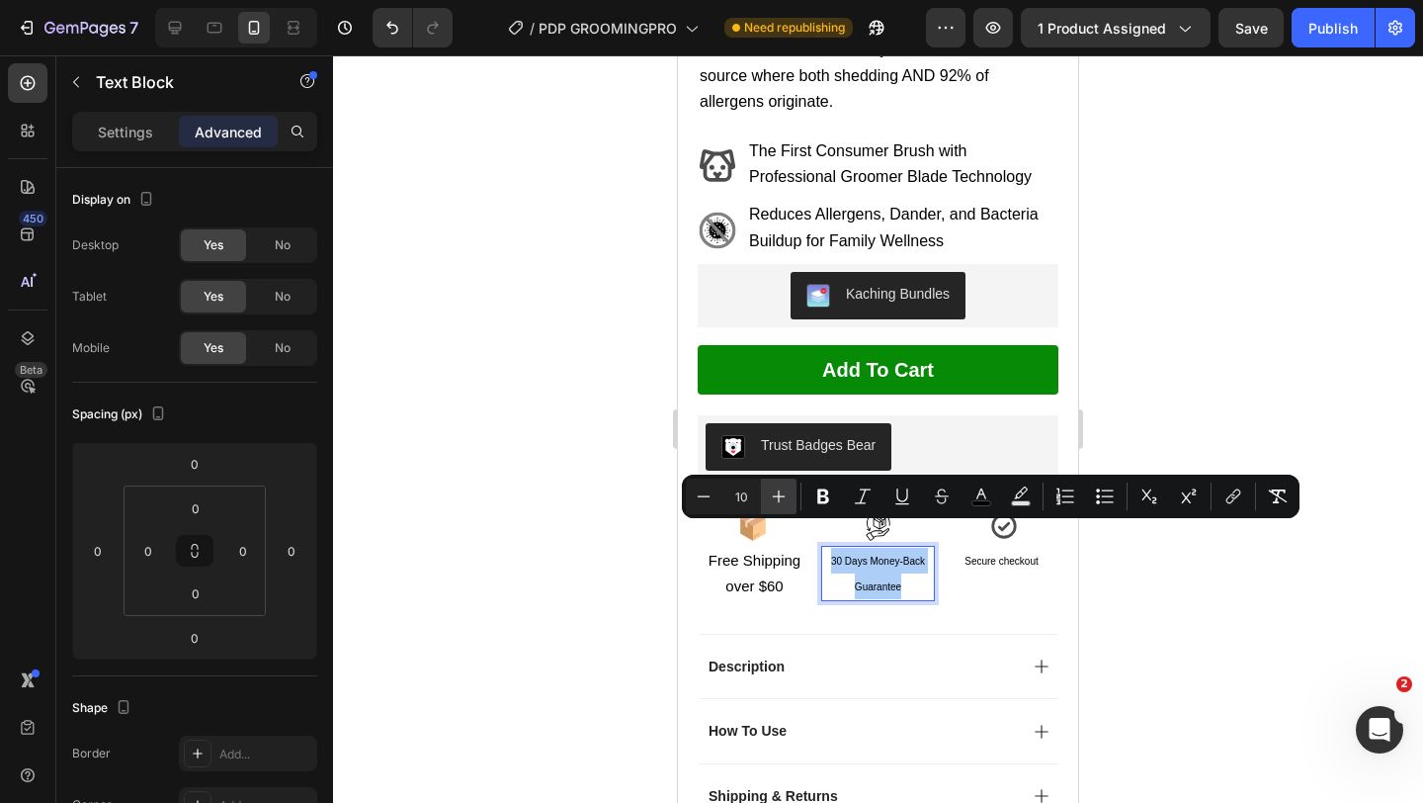
click at [778, 494] on icon "Editor contextual toolbar" at bounding box center [779, 496] width 20 height 20
type input "14"
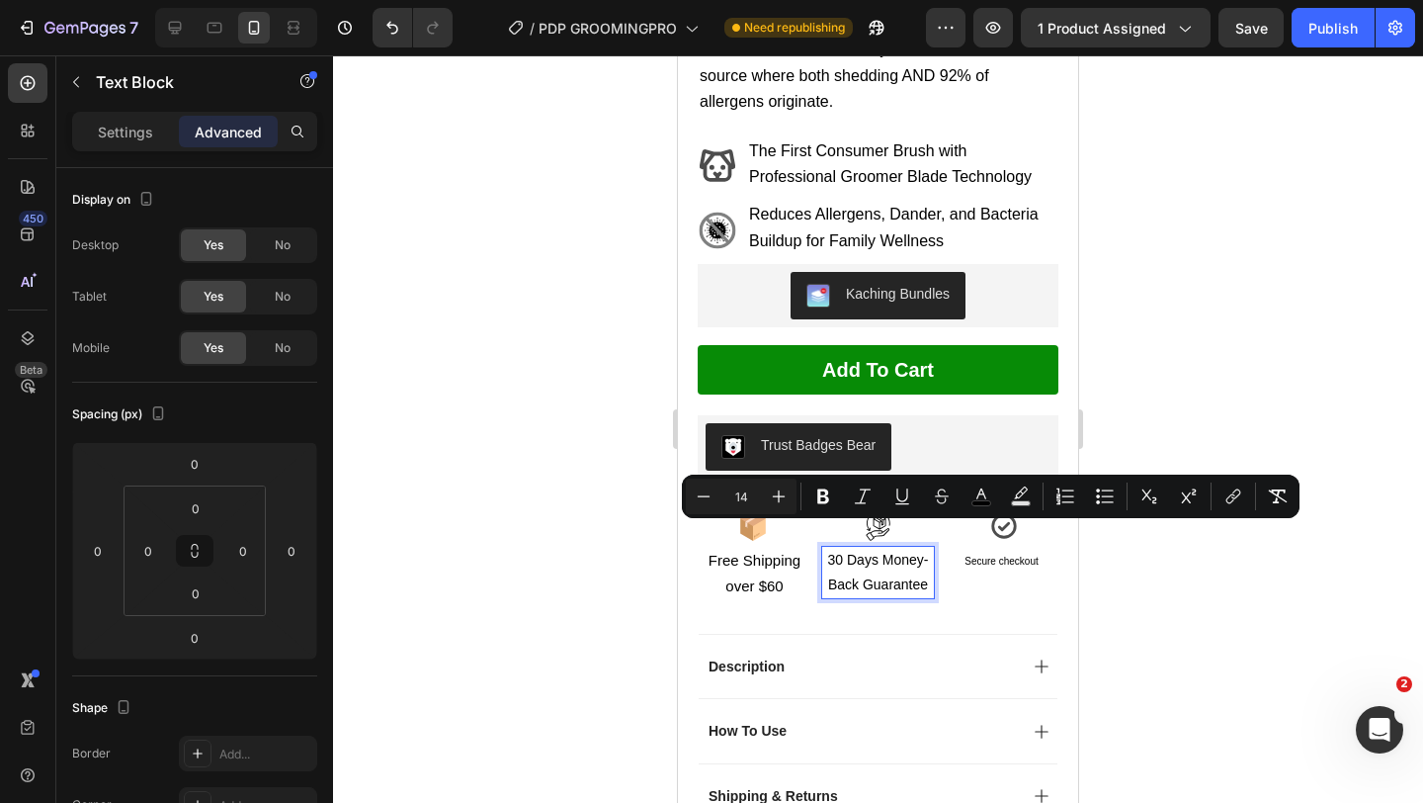
click at [761, 552] on span "Free Shipping over $60" at bounding box center [755, 573] width 92 height 43
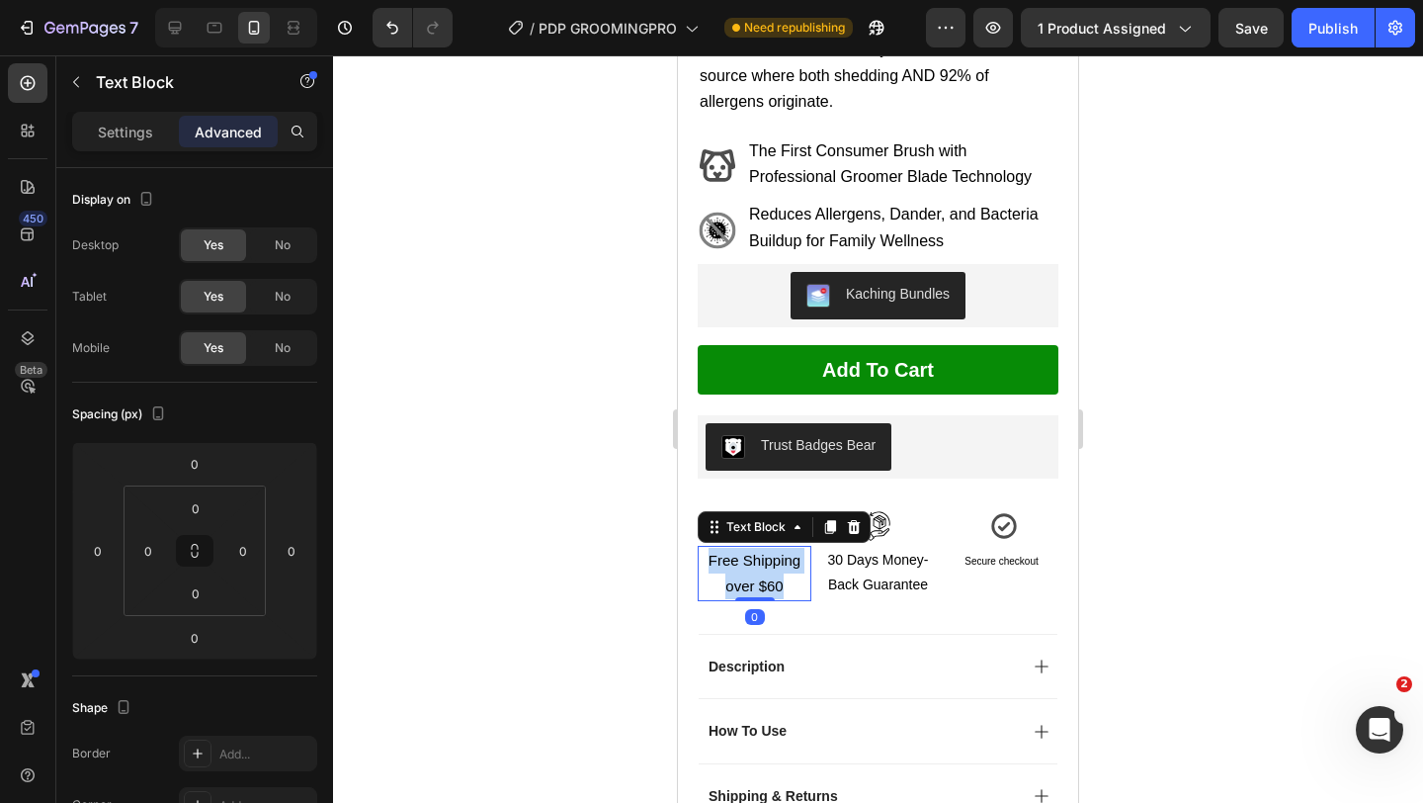
click at [761, 552] on span "Free Shipping over $60" at bounding box center [755, 573] width 92 height 43
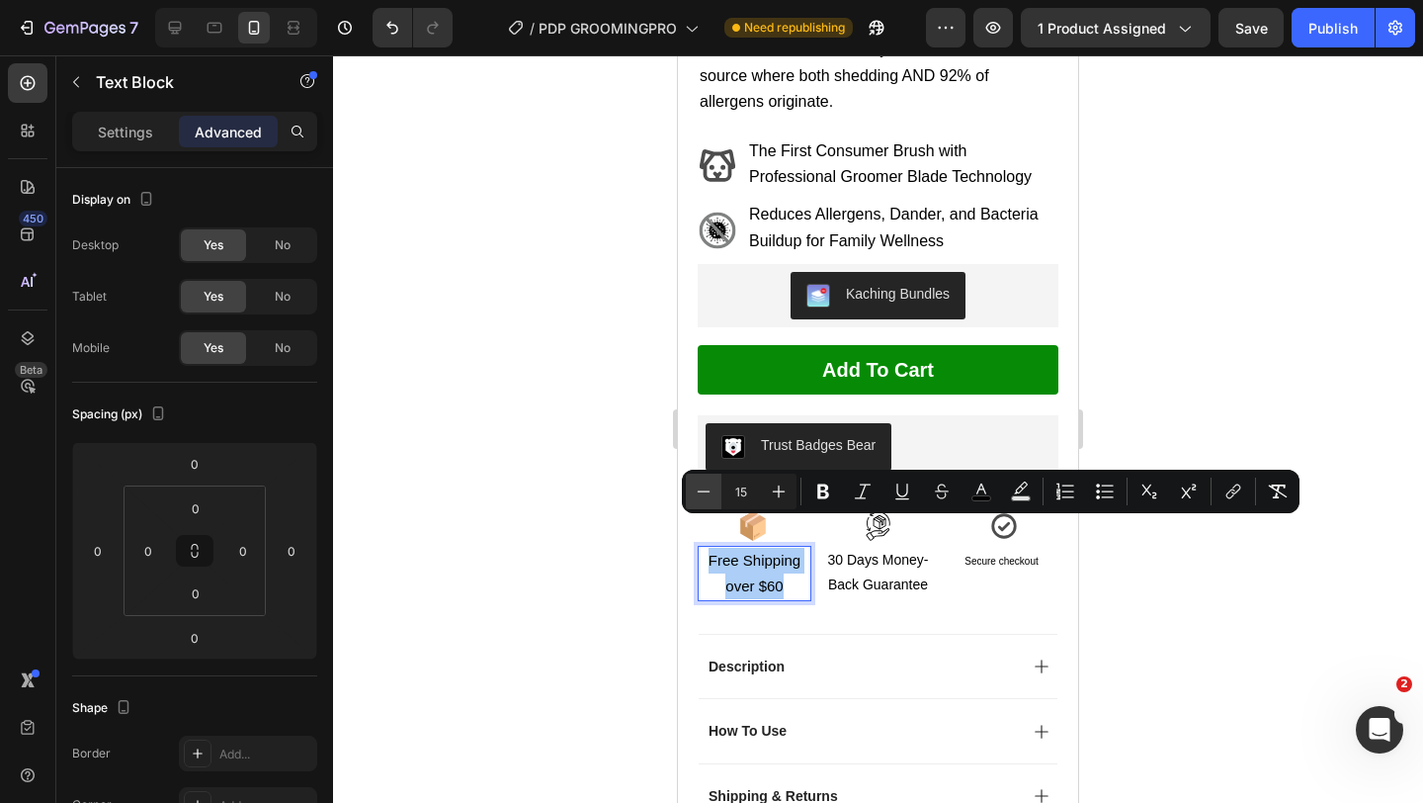
click at [704, 493] on icon "Editor contextual toolbar" at bounding box center [704, 491] width 20 height 20
type input "14"
click at [969, 548] on p "Secure checkout" at bounding box center [1002, 561] width 110 height 26
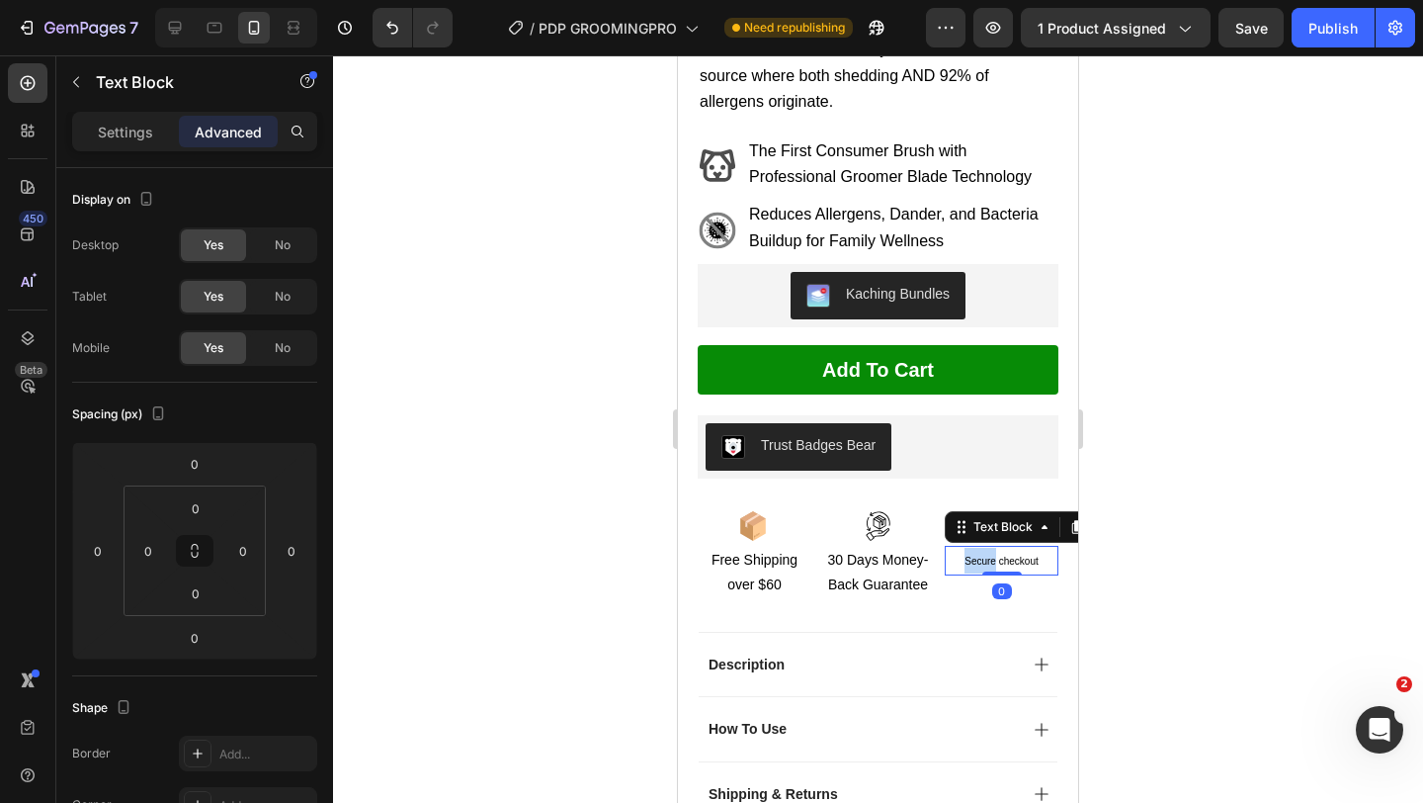
click at [969, 548] on p "Secure checkout" at bounding box center [1002, 561] width 110 height 26
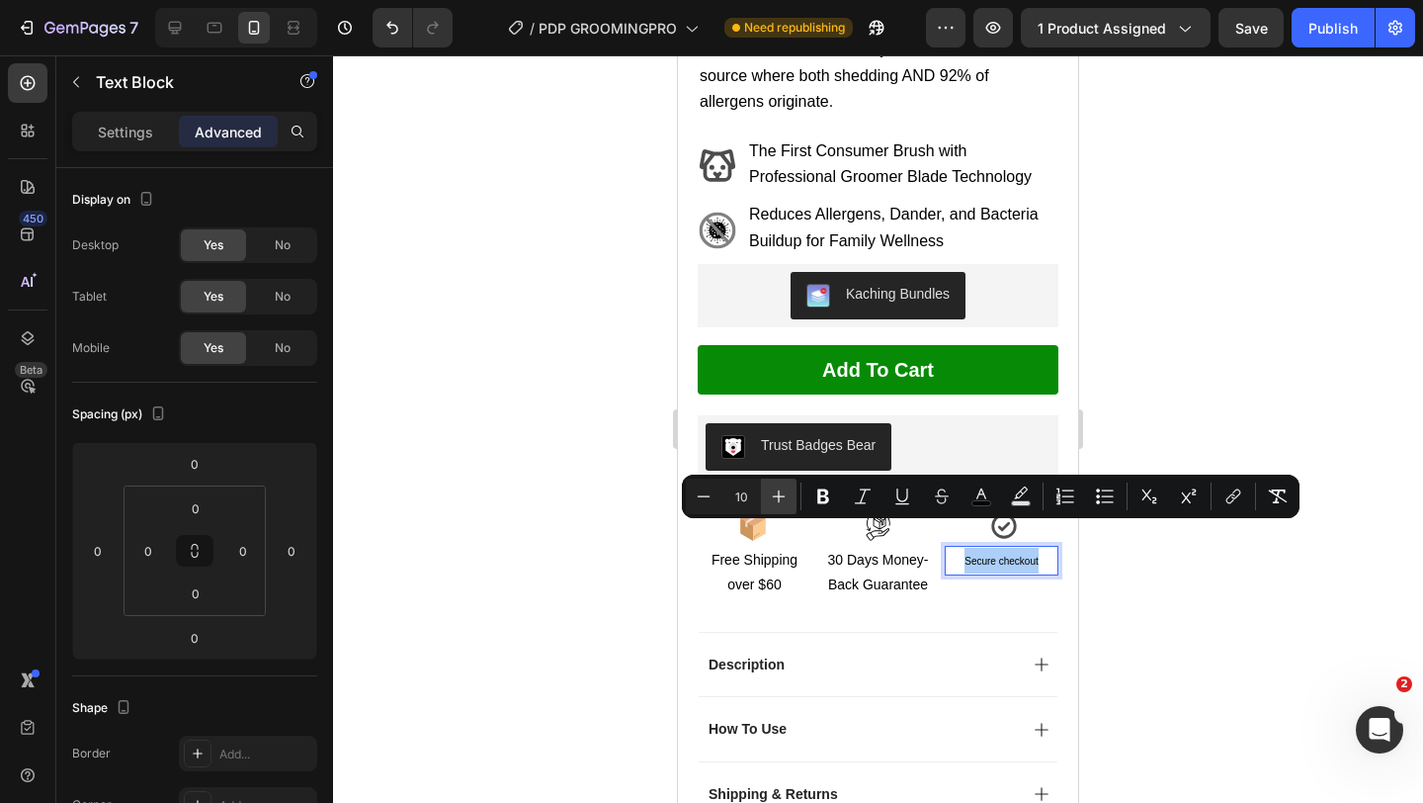
click at [778, 497] on icon "Editor contextual toolbar" at bounding box center [779, 496] width 13 height 13
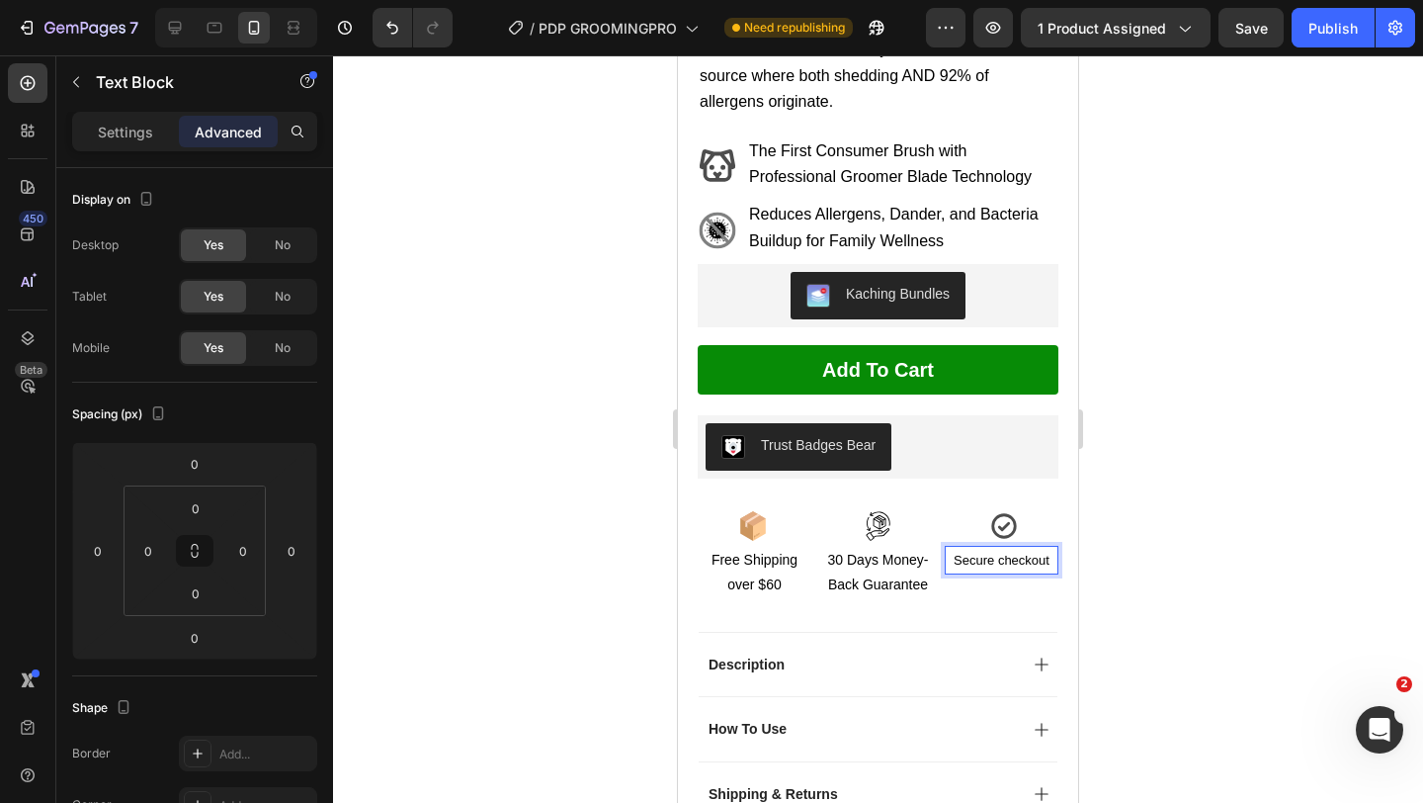
click at [976, 553] on span "Secure checkout" at bounding box center [1002, 560] width 96 height 15
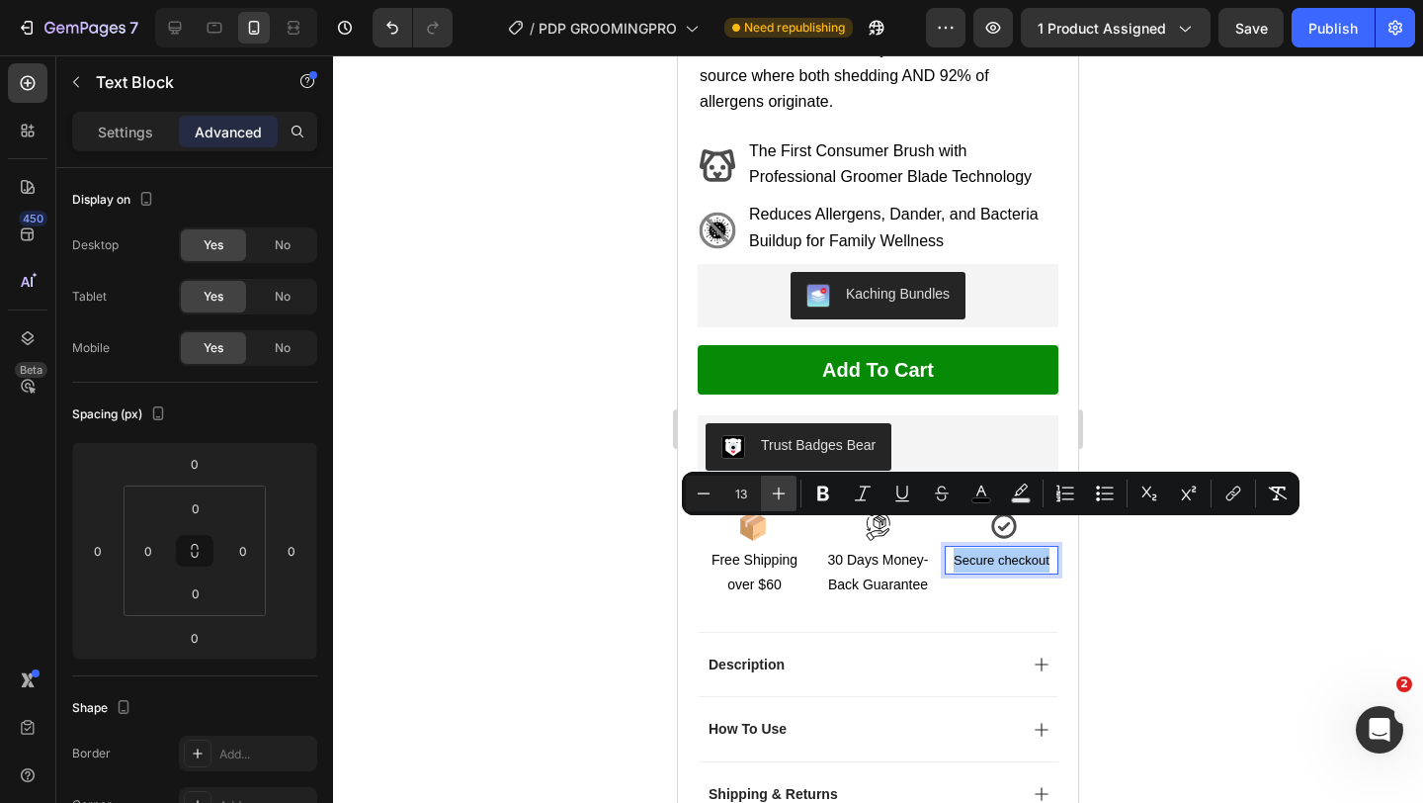
click at [793, 495] on button "Plus" at bounding box center [779, 493] width 36 height 36
type input "14"
click at [792, 548] on p "Free Shipping over $60" at bounding box center [755, 572] width 110 height 49
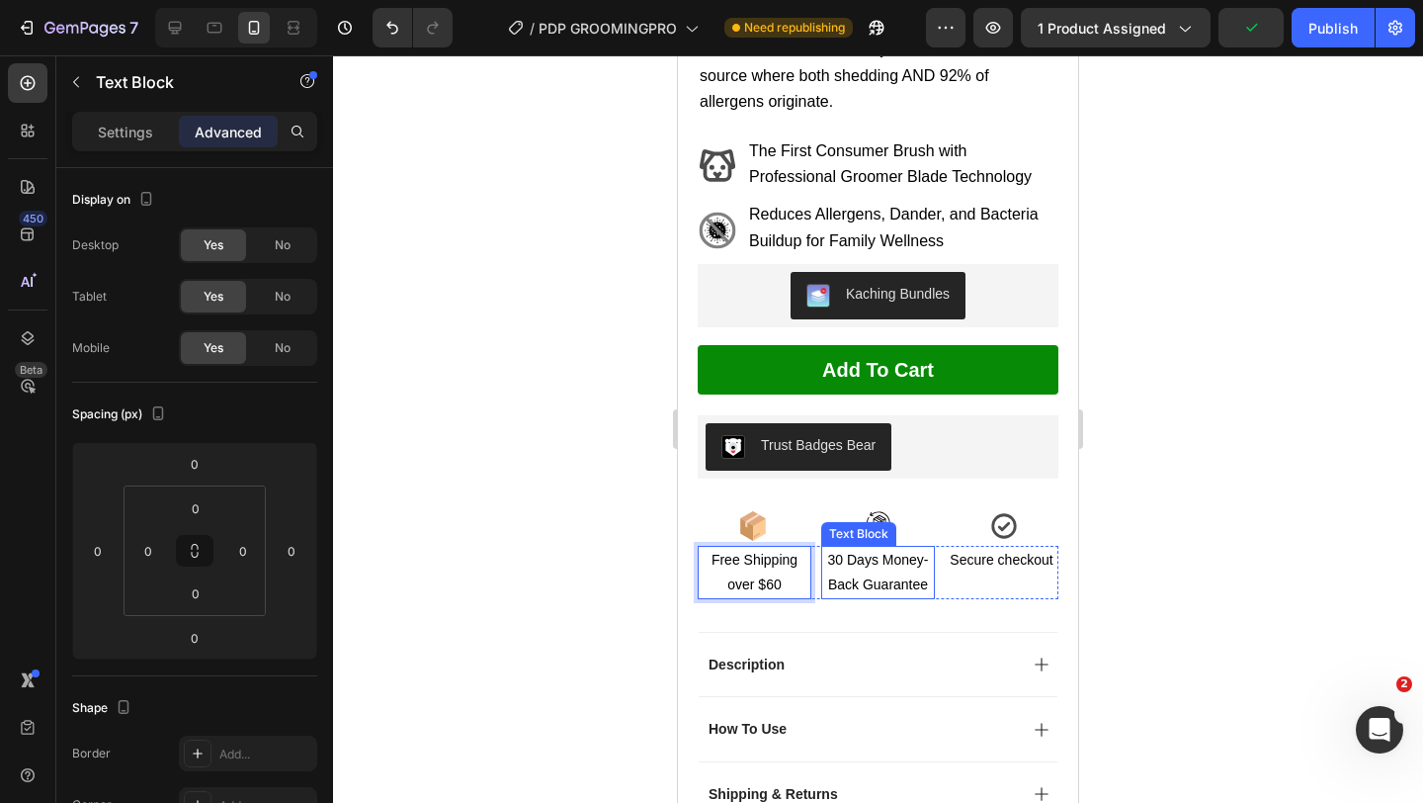
click at [964, 551] on div "Secure checkout Text Block" at bounding box center [1002, 572] width 114 height 53
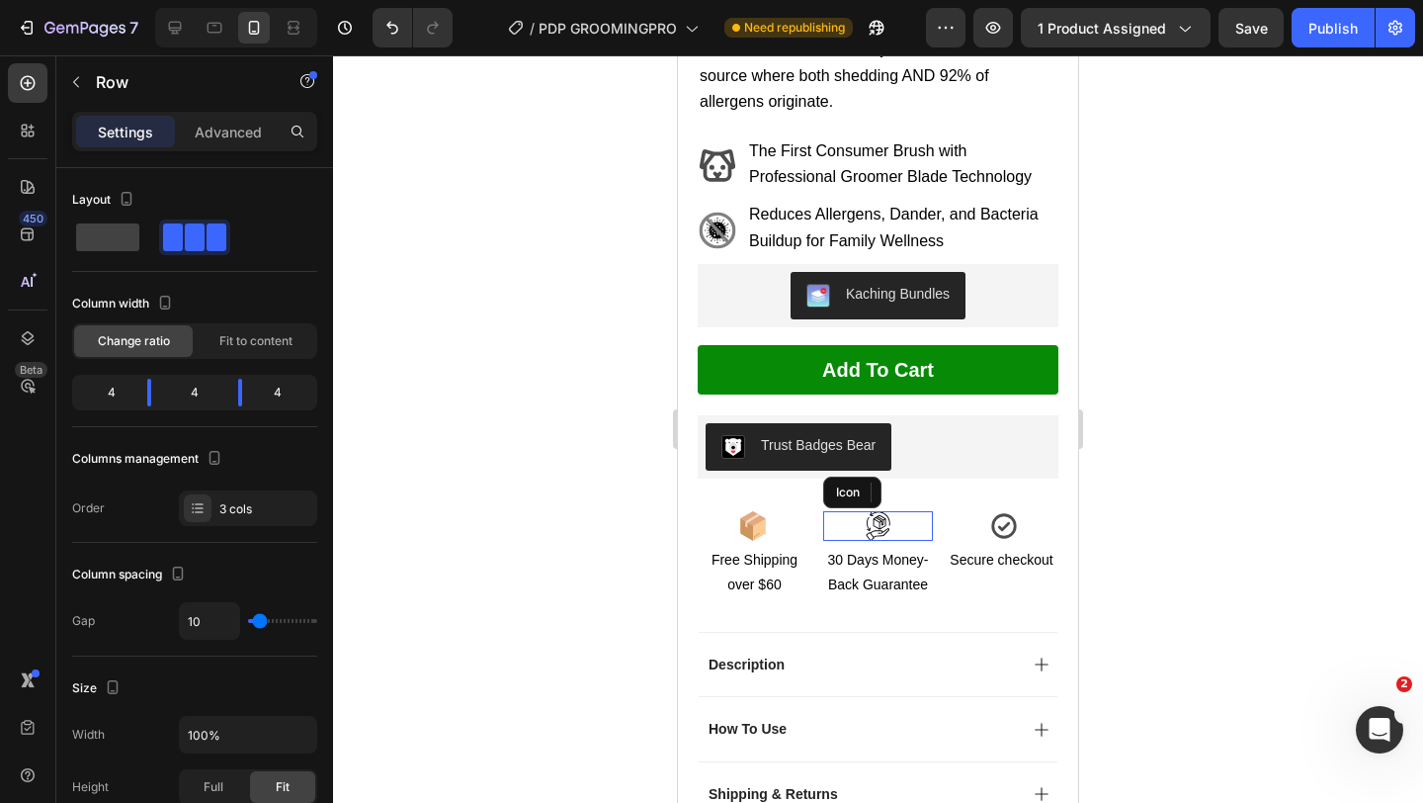
click at [914, 511] on div "Icon" at bounding box center [878, 526] width 110 height 30
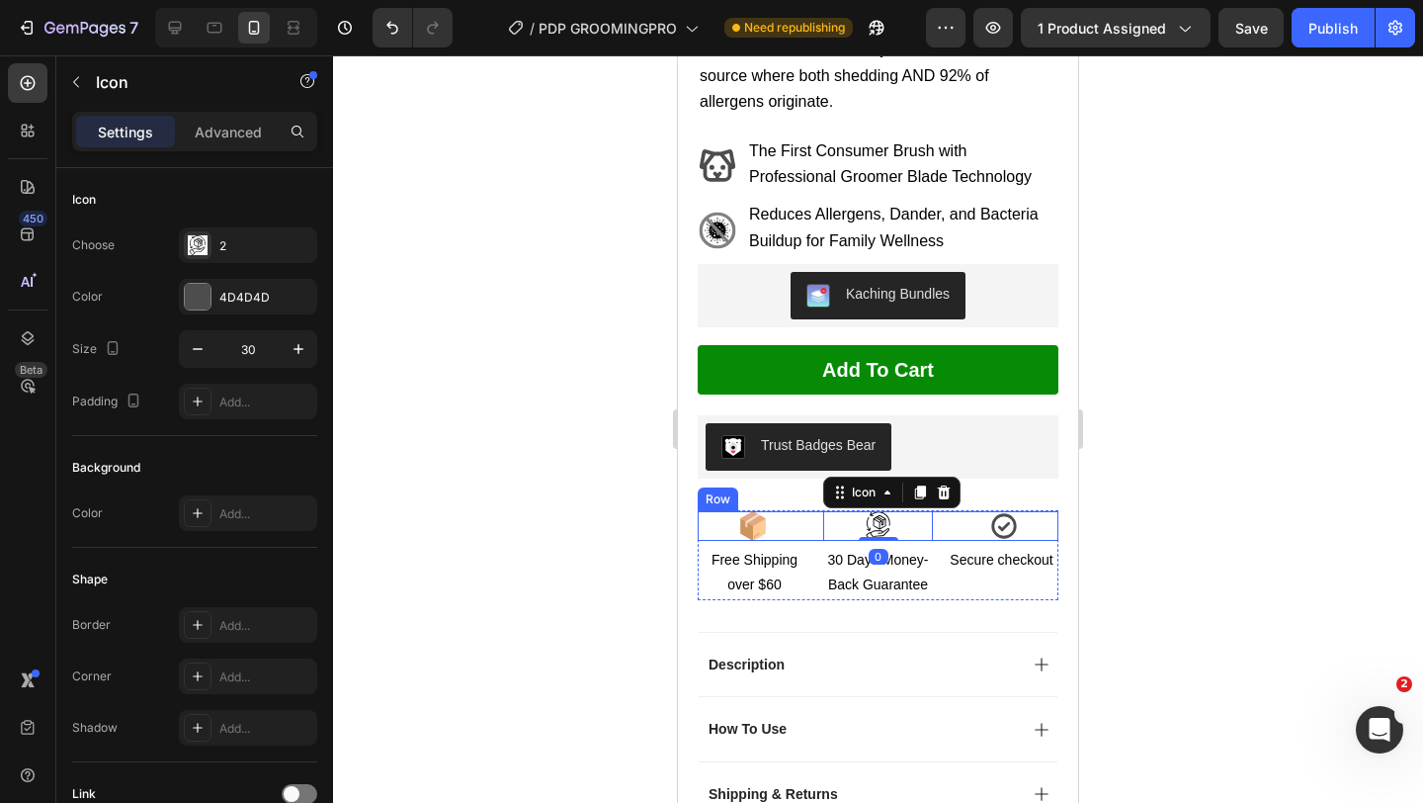
click at [942, 511] on div "Icon Icon 0 Icon Row" at bounding box center [878, 526] width 361 height 30
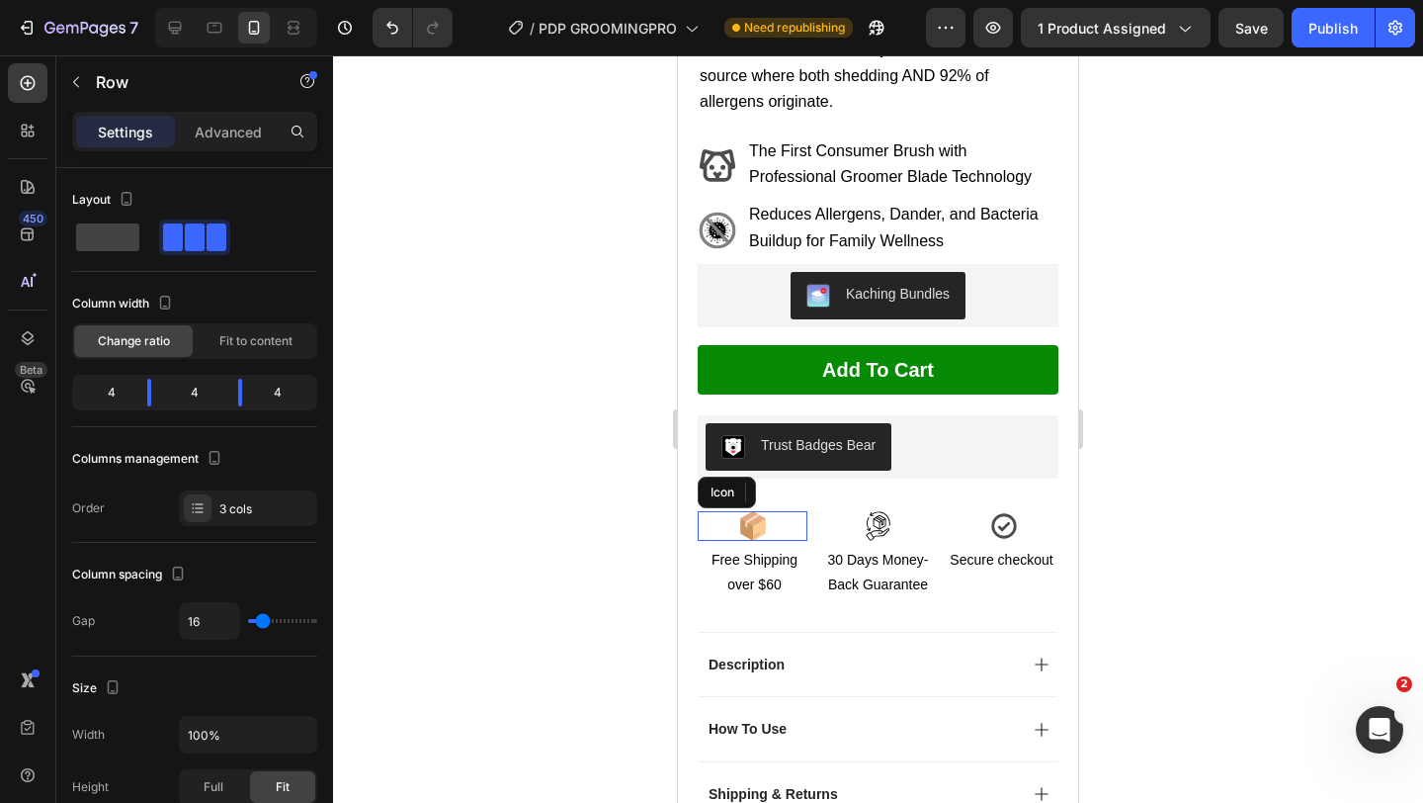
click at [795, 511] on div "Icon" at bounding box center [753, 526] width 110 height 30
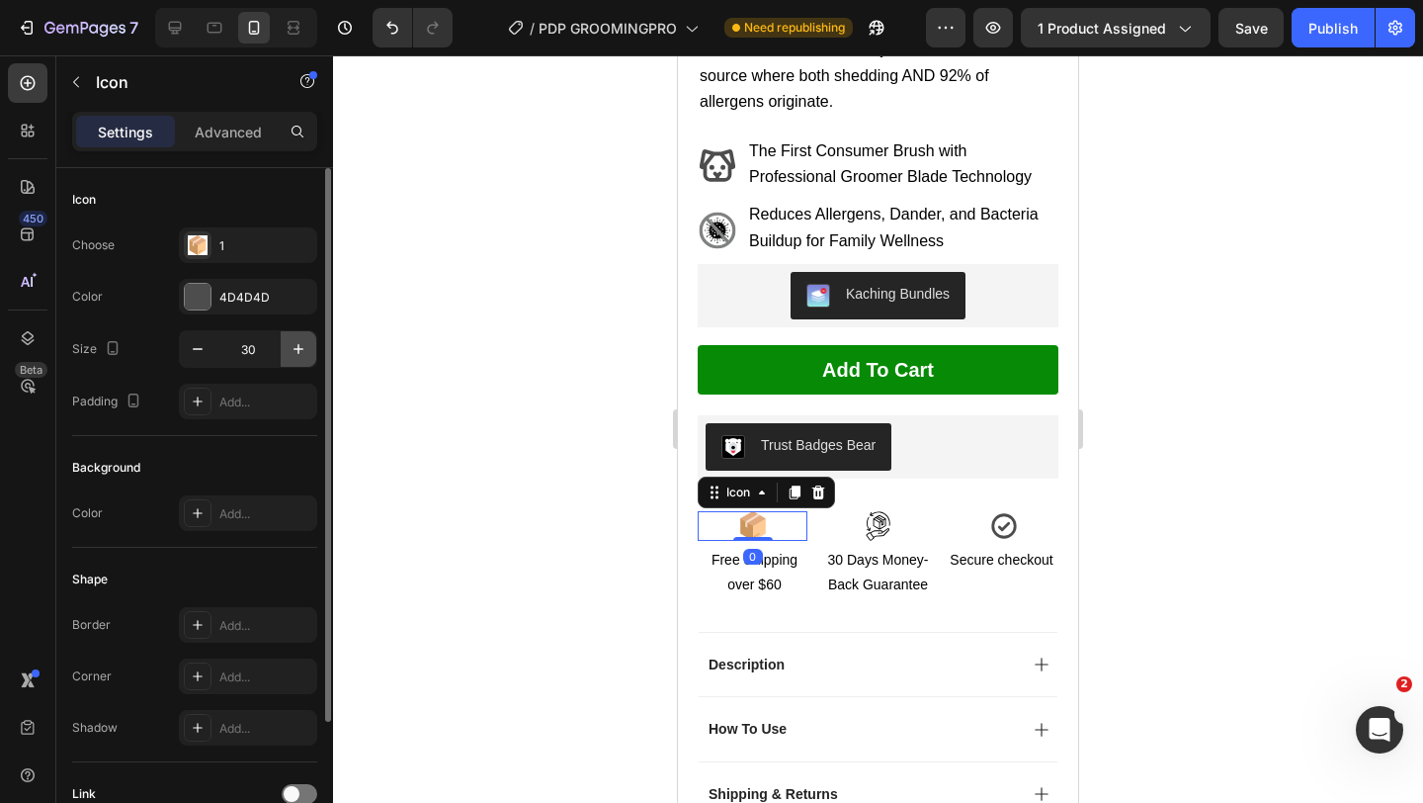
click at [289, 342] on icon "button" at bounding box center [299, 349] width 20 height 20
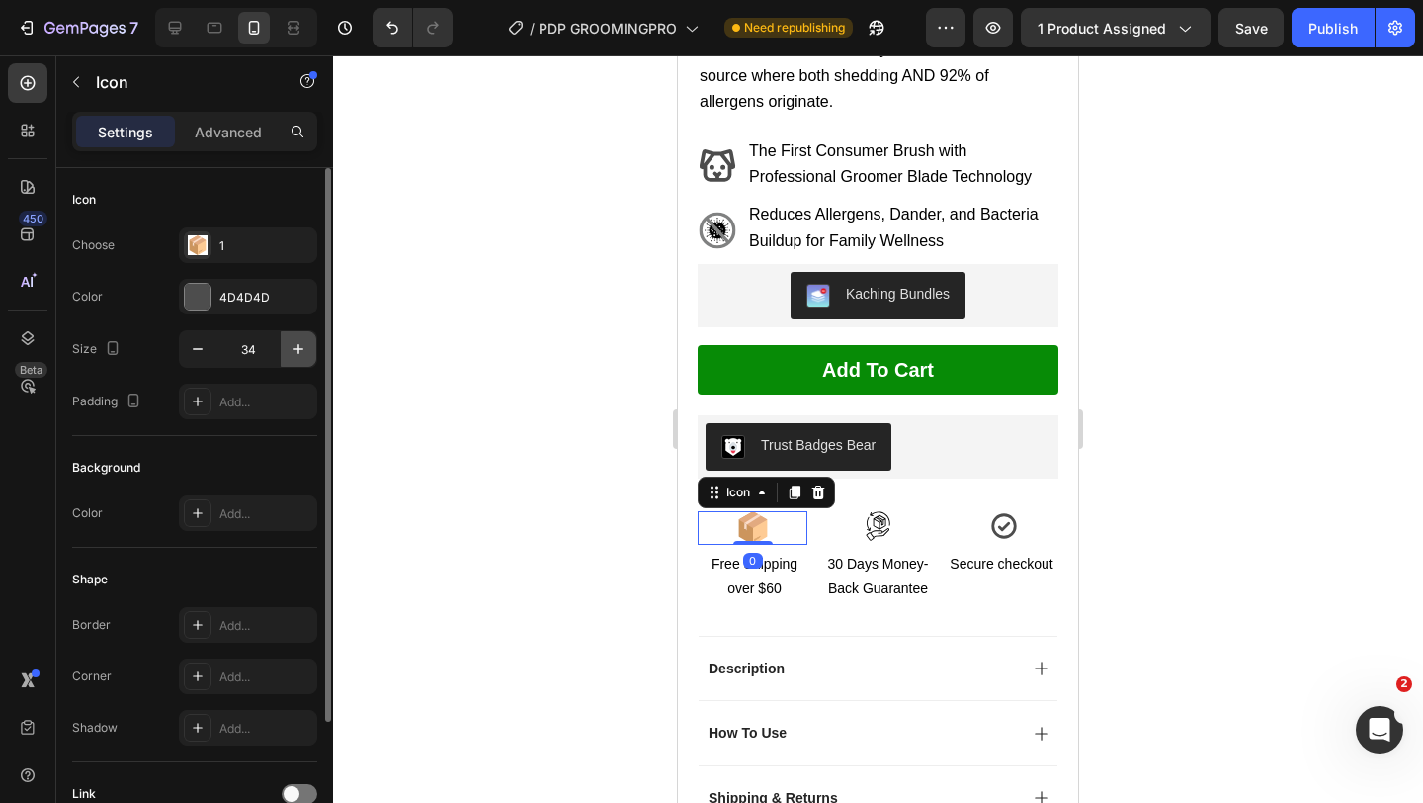
type input "35"
click at [861, 511] on div "Icon" at bounding box center [878, 526] width 110 height 30
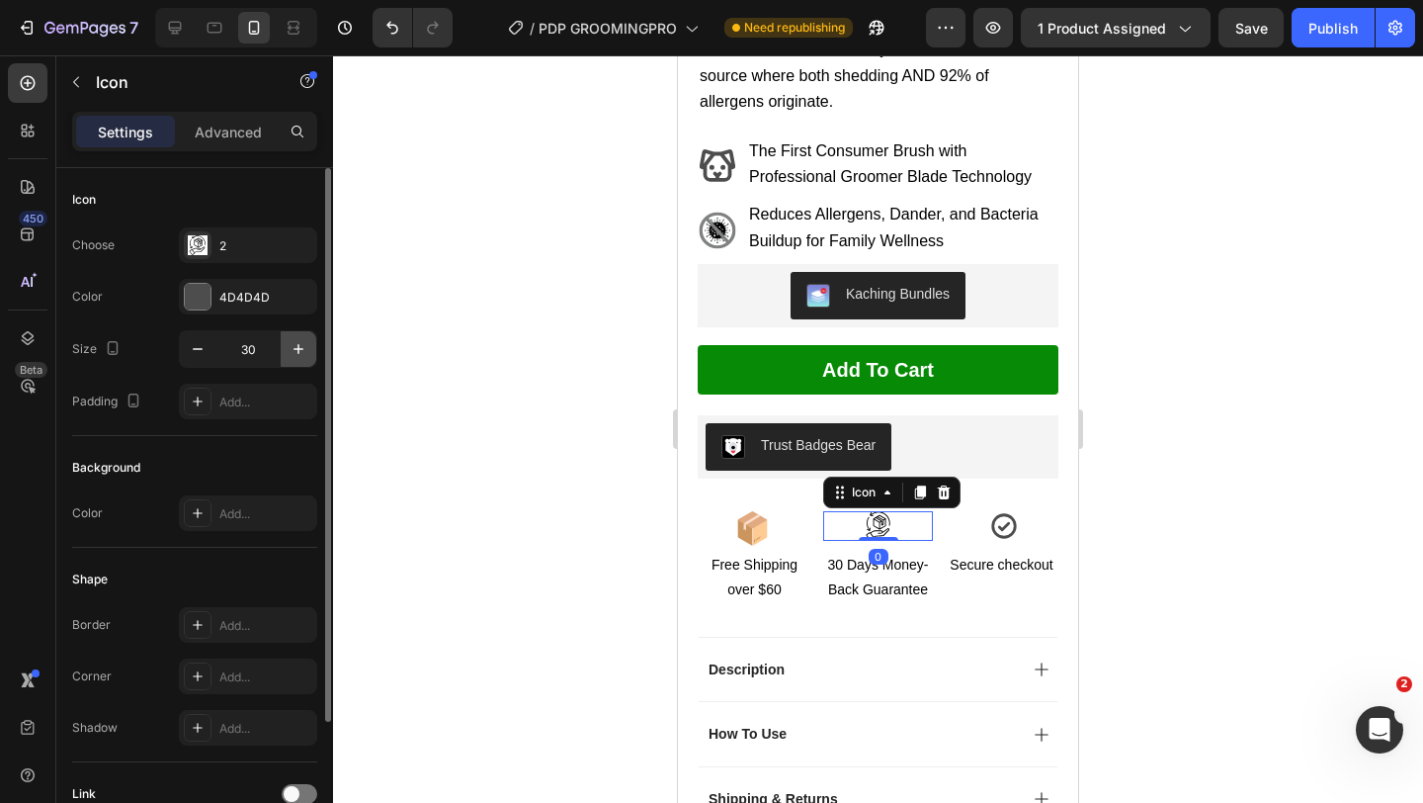
click at [289, 355] on icon "button" at bounding box center [299, 349] width 20 height 20
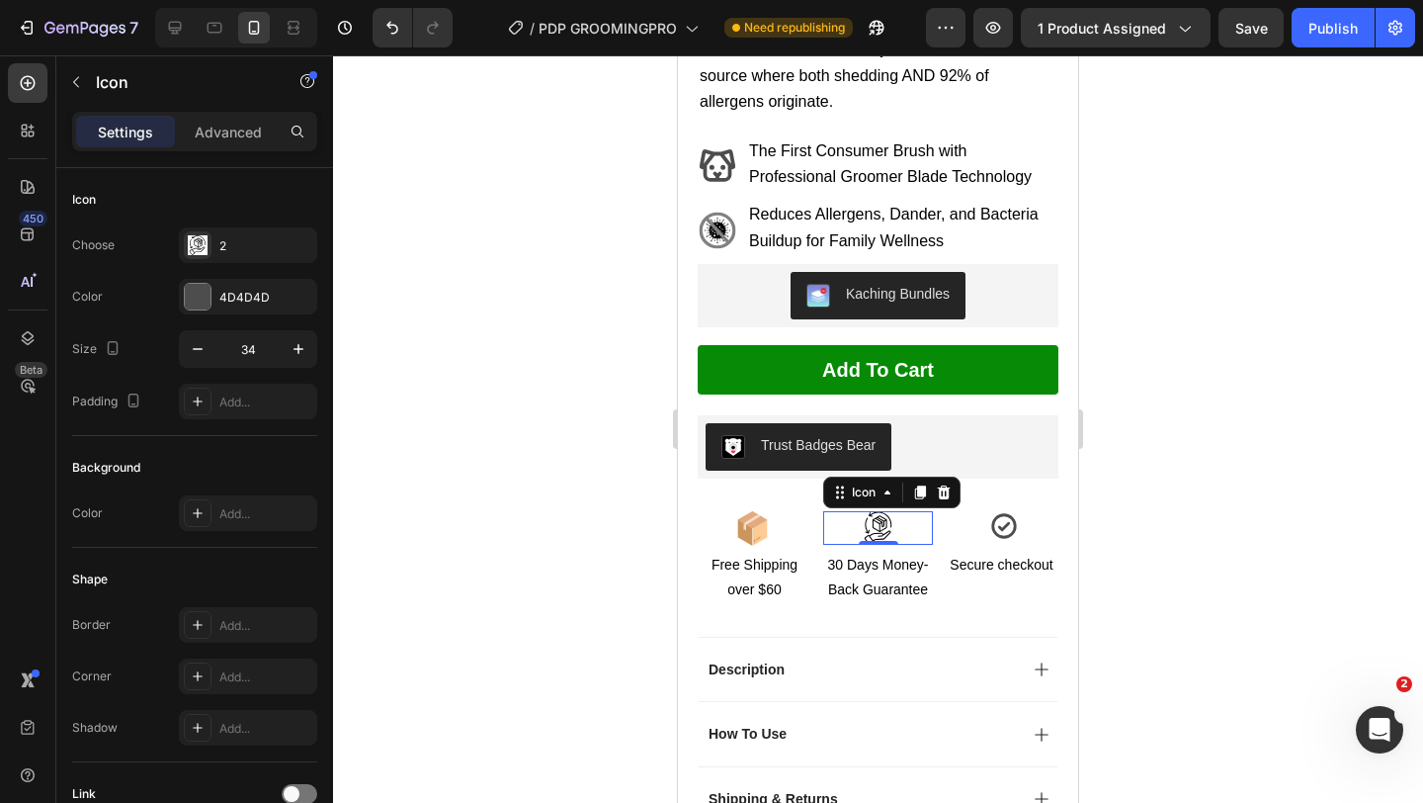
type input "35"
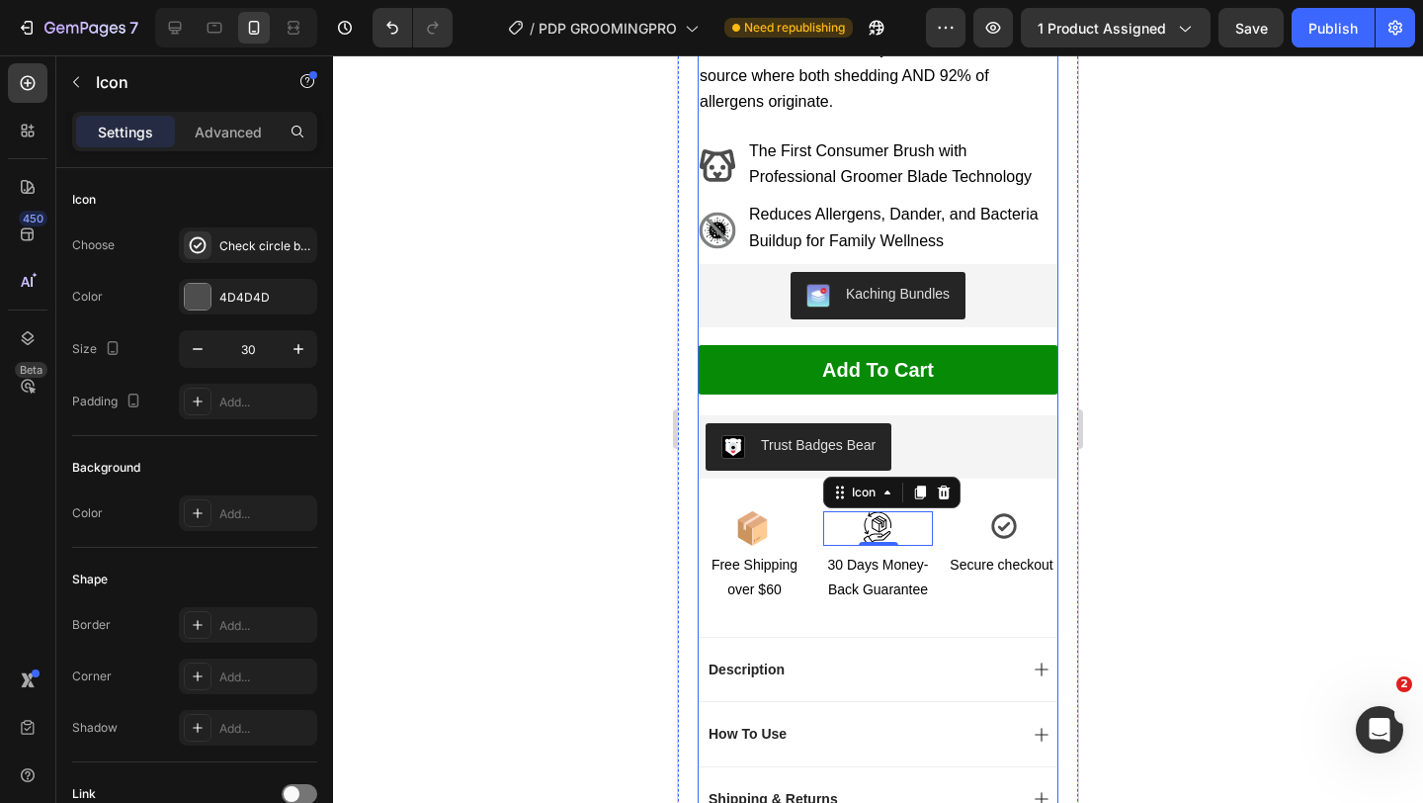
click at [1000, 511] on icon at bounding box center [1004, 526] width 30 height 30
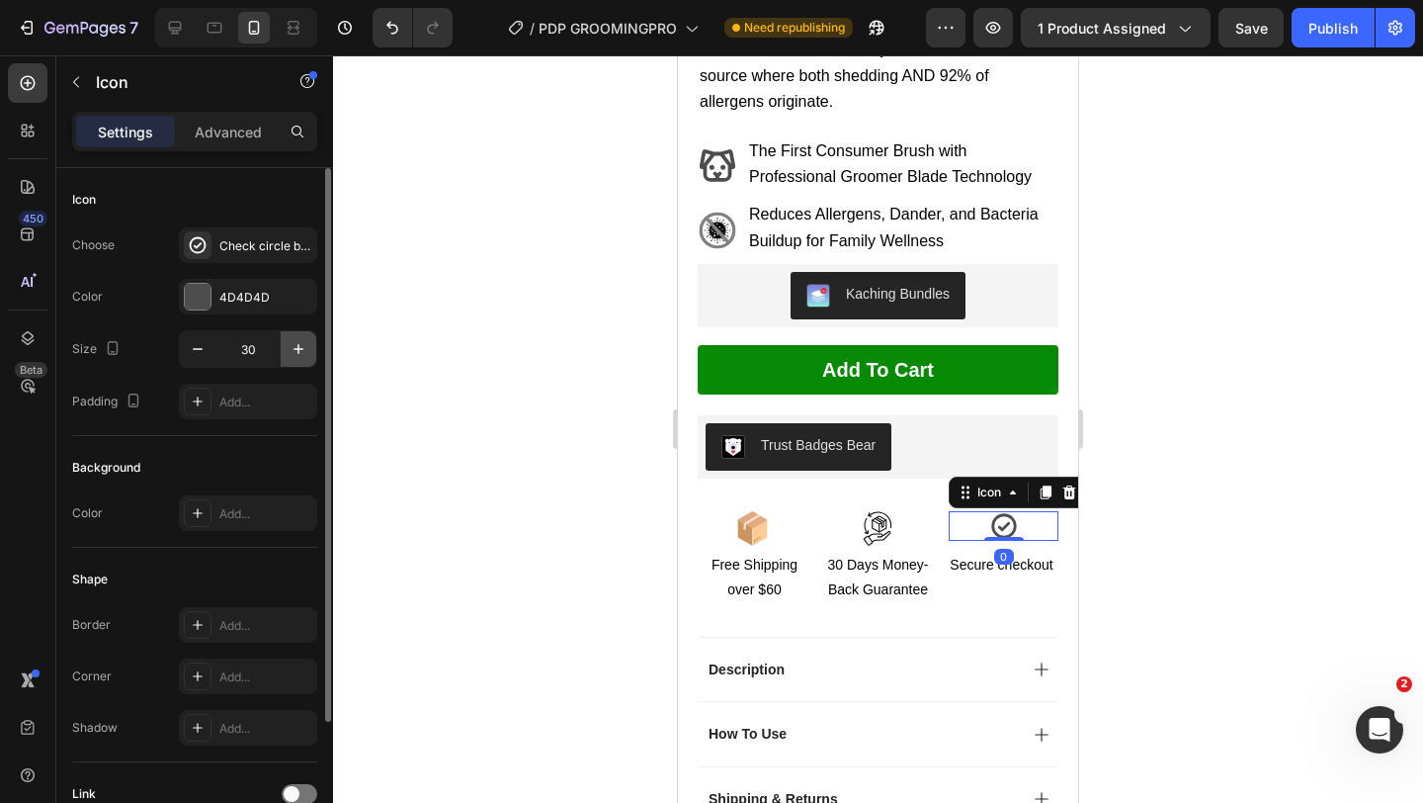
click at [295, 355] on icon "button" at bounding box center [299, 349] width 20 height 20
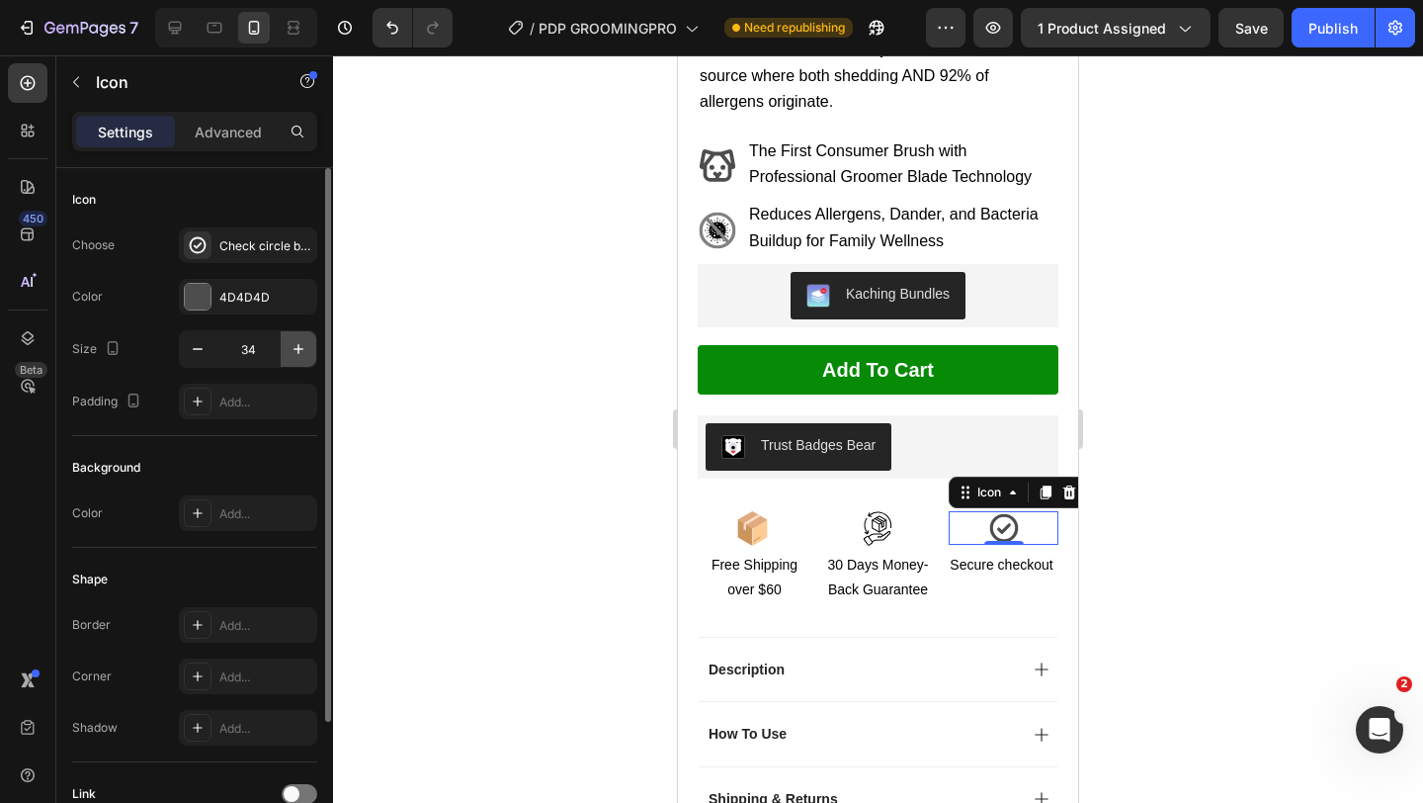
type input "35"
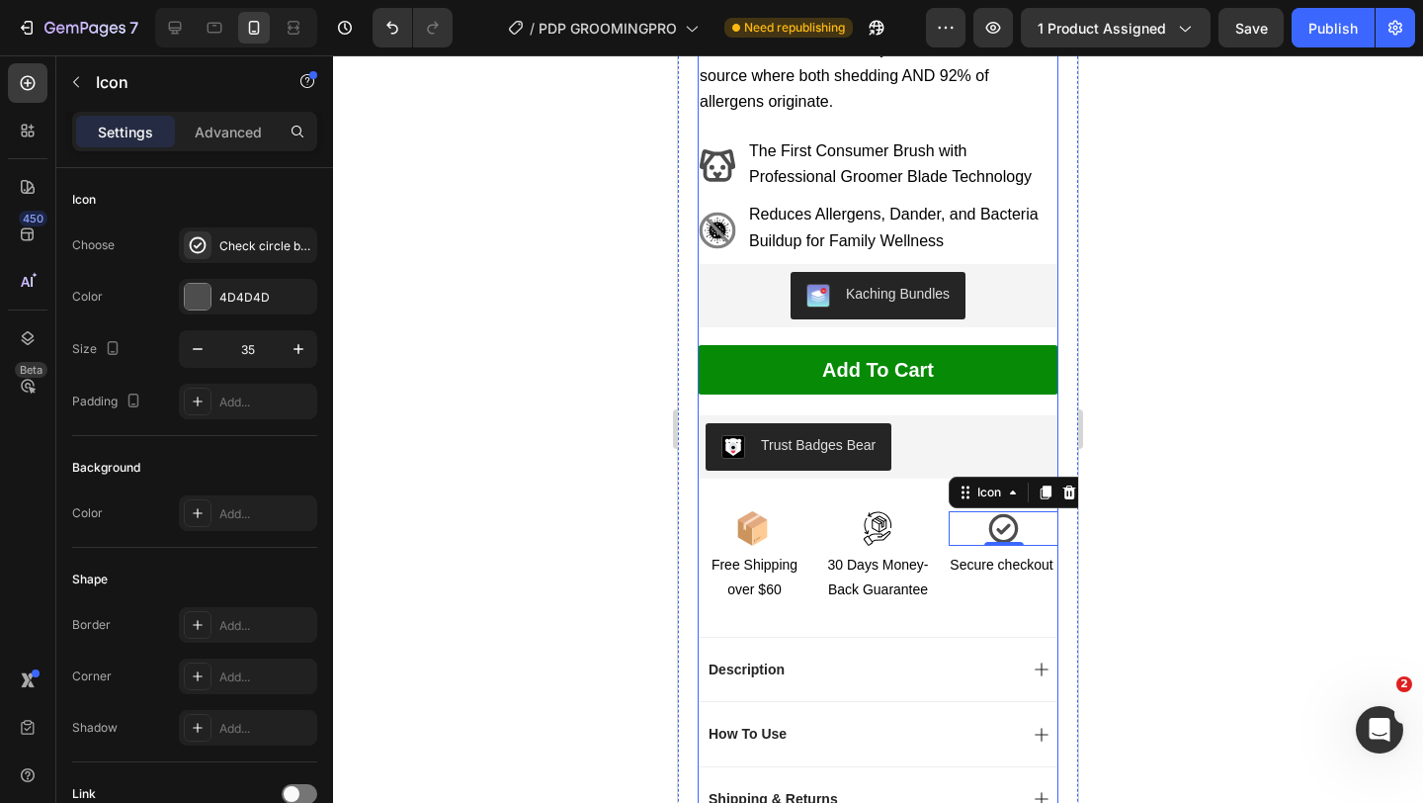
click at [909, 576] on div "Icon Icon Icon Icon Icon Icon List 46,718+ Happy Pet Owners Text Block Row Groo…" at bounding box center [878, 447] width 361 height 1291
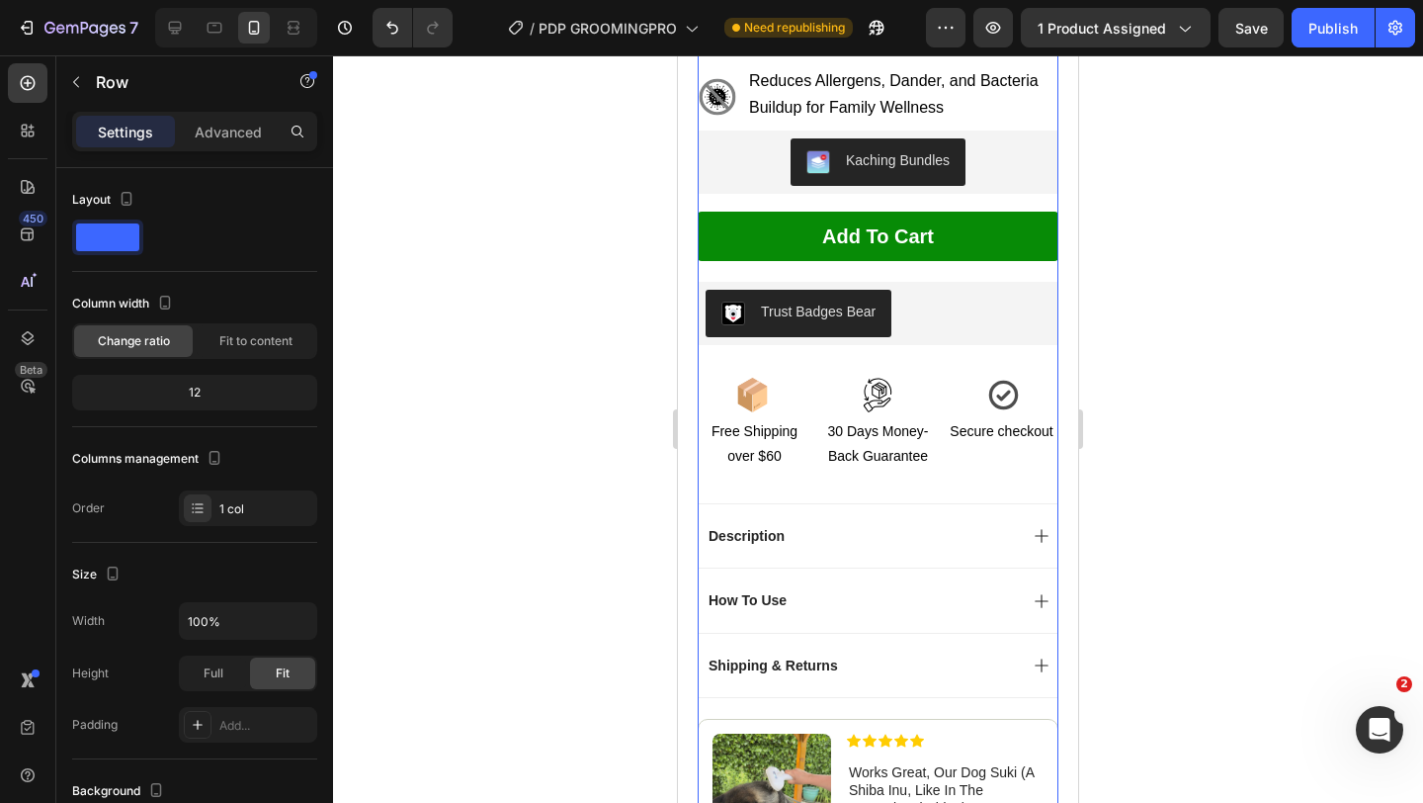
scroll to position [1102, 0]
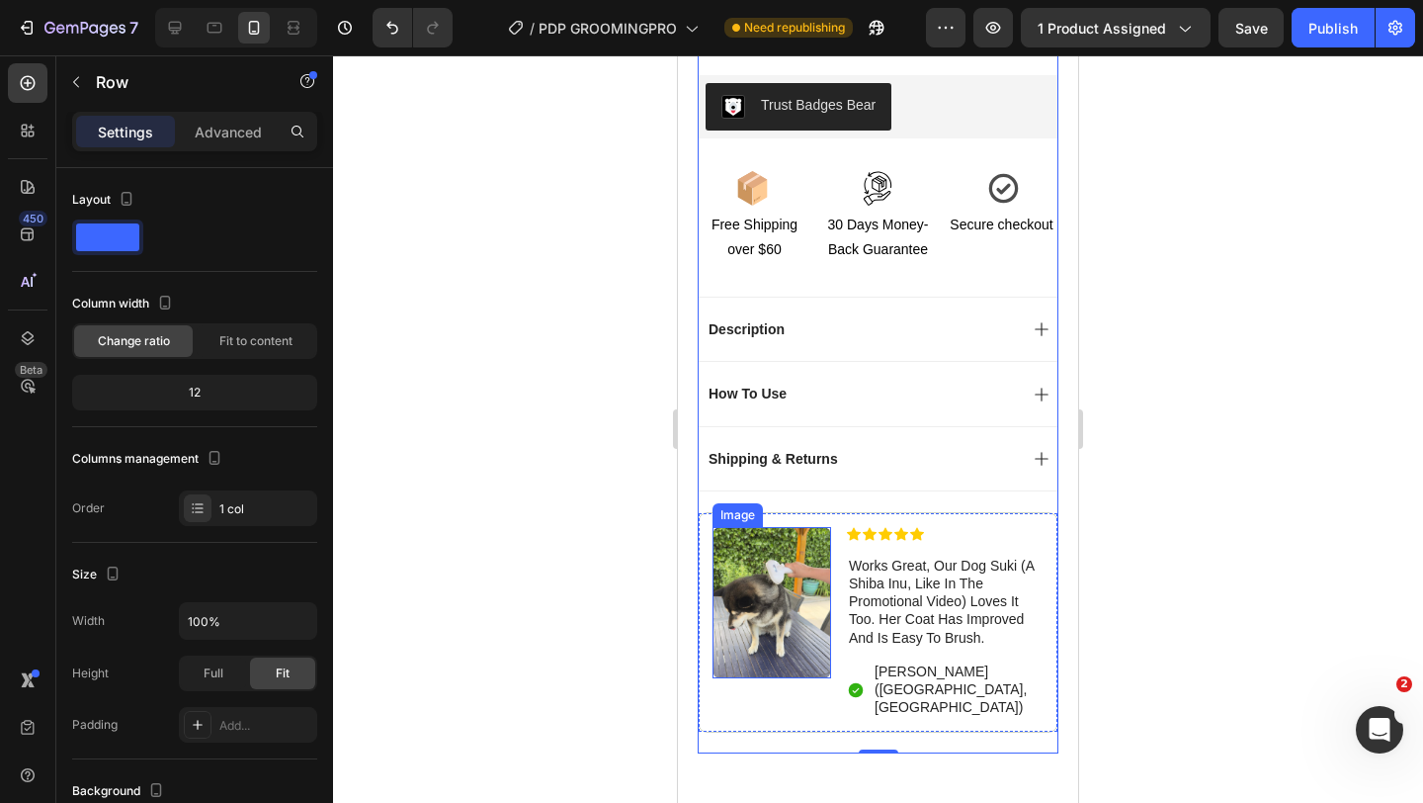
click at [754, 573] on img at bounding box center [772, 602] width 119 height 151
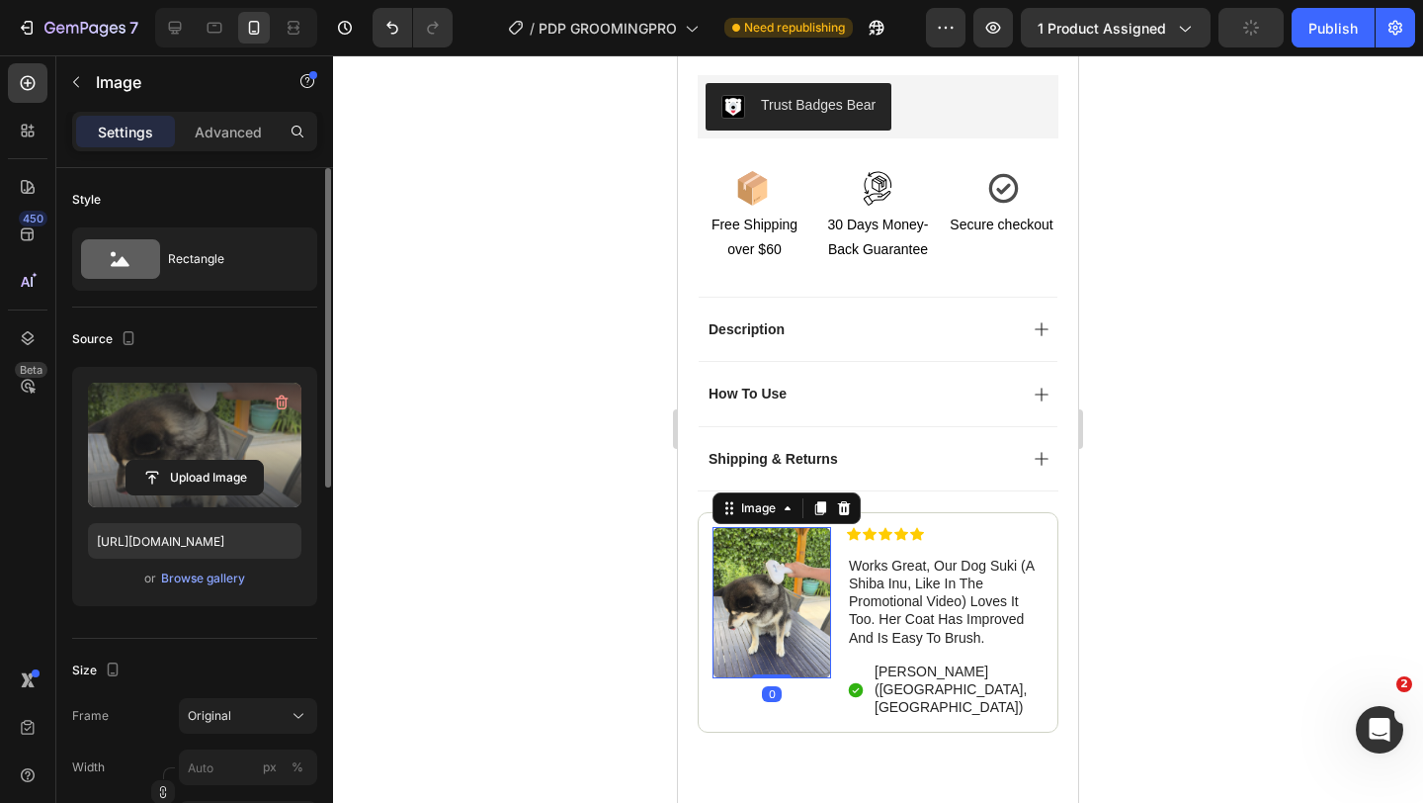
click at [259, 496] on label at bounding box center [195, 445] width 214 height 125
click at [259, 494] on input "file" at bounding box center [195, 478] width 136 height 34
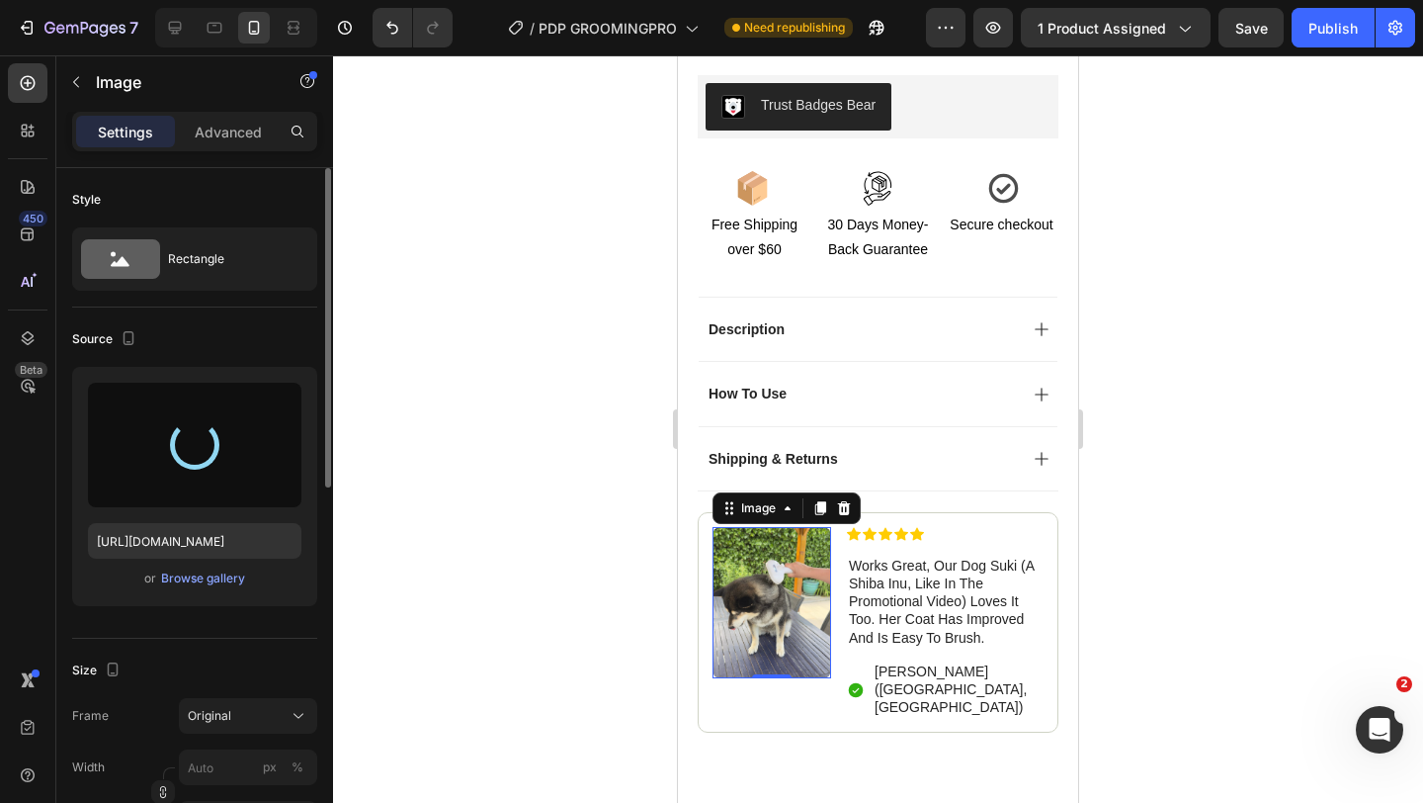
type input "https://cdn.shopify.com/s/files/1/0897/1154/2620/files/gempages_567465029603951…"
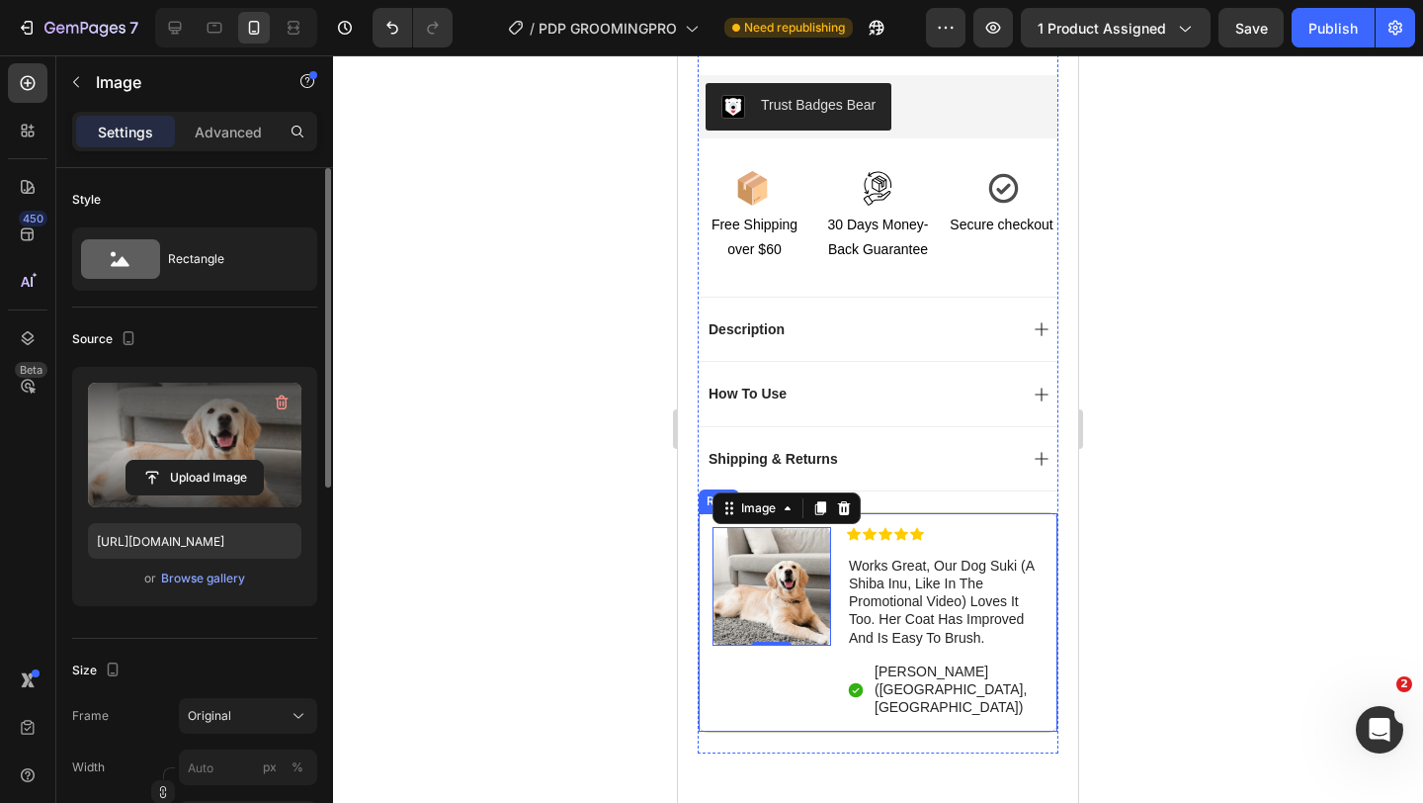
click at [822, 625] on div "Image 0" at bounding box center [772, 623] width 119 height 192
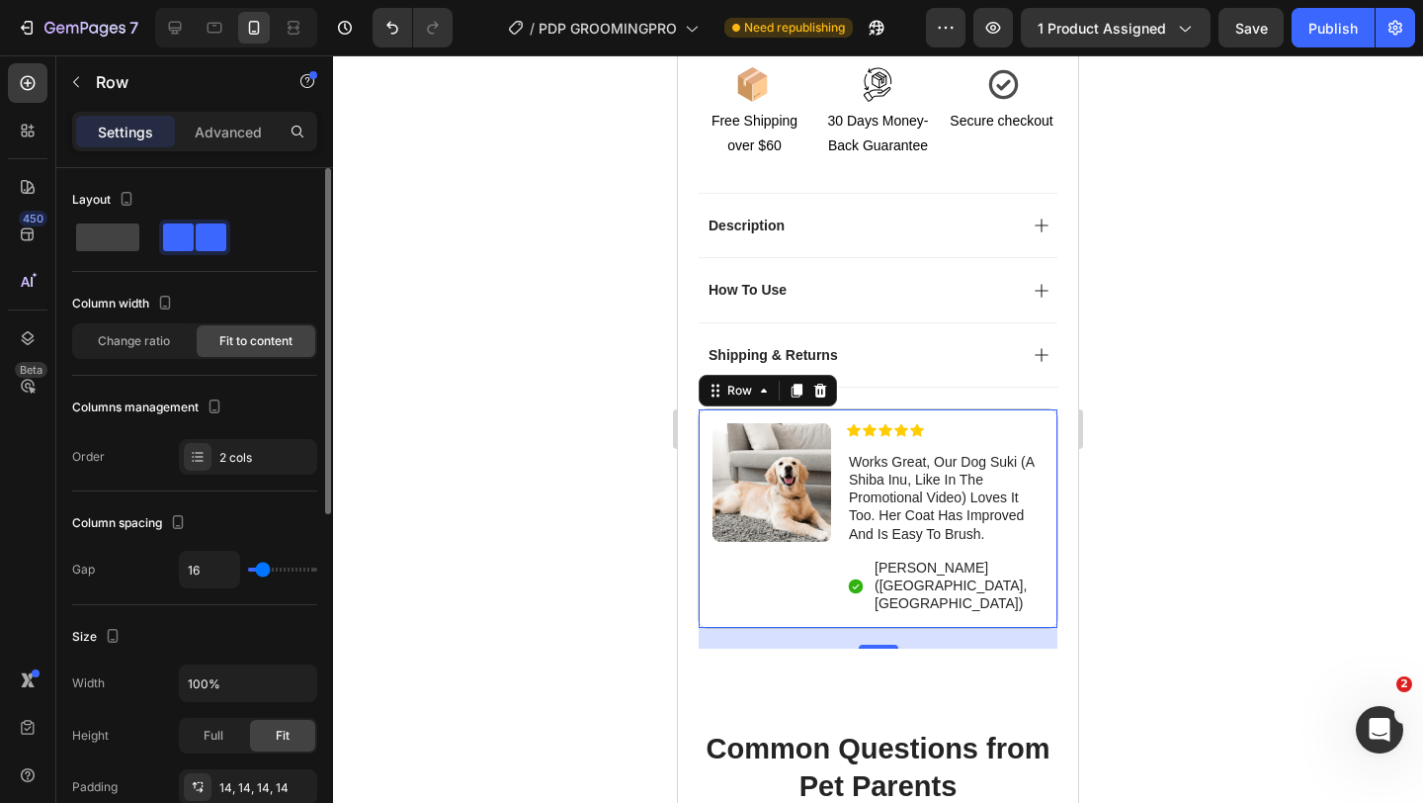
scroll to position [1300, 0]
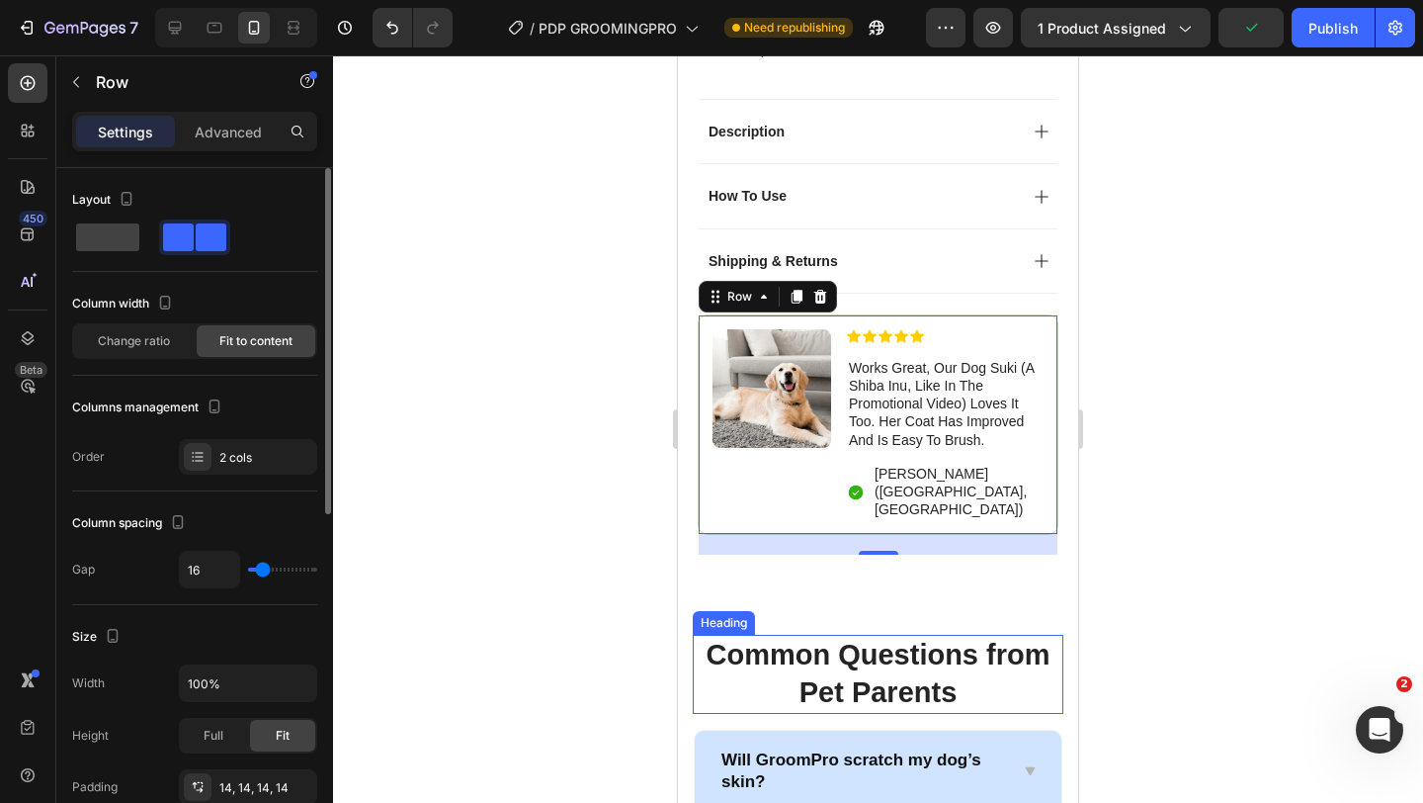
click at [893, 639] on strong "Common Questions from Pet Parents" at bounding box center [878, 673] width 344 height 69
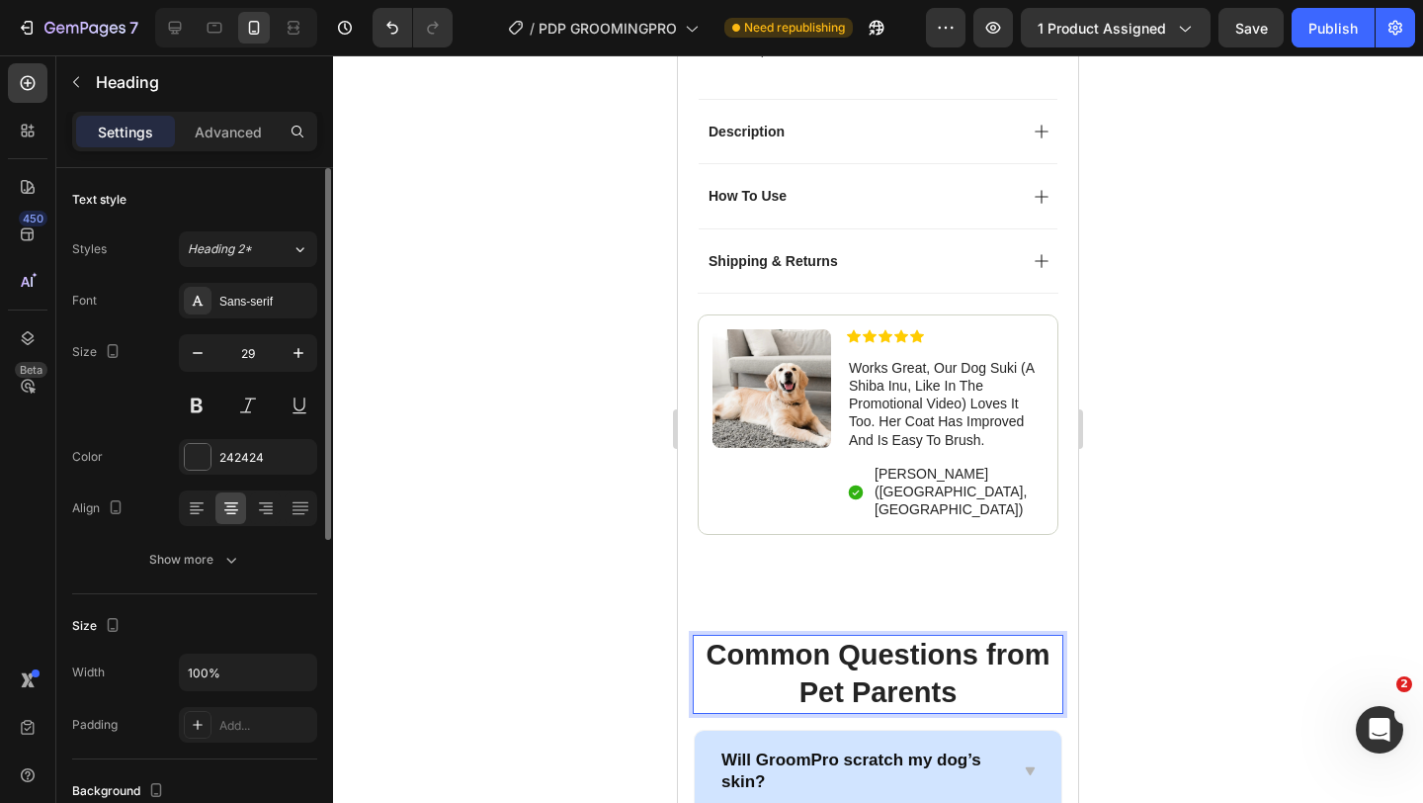
click at [978, 639] on strong "Common Questions from Pet Parents" at bounding box center [878, 673] width 344 height 69
click at [771, 676] on strong "from Pet Parents" at bounding box center [877, 692] width 229 height 32
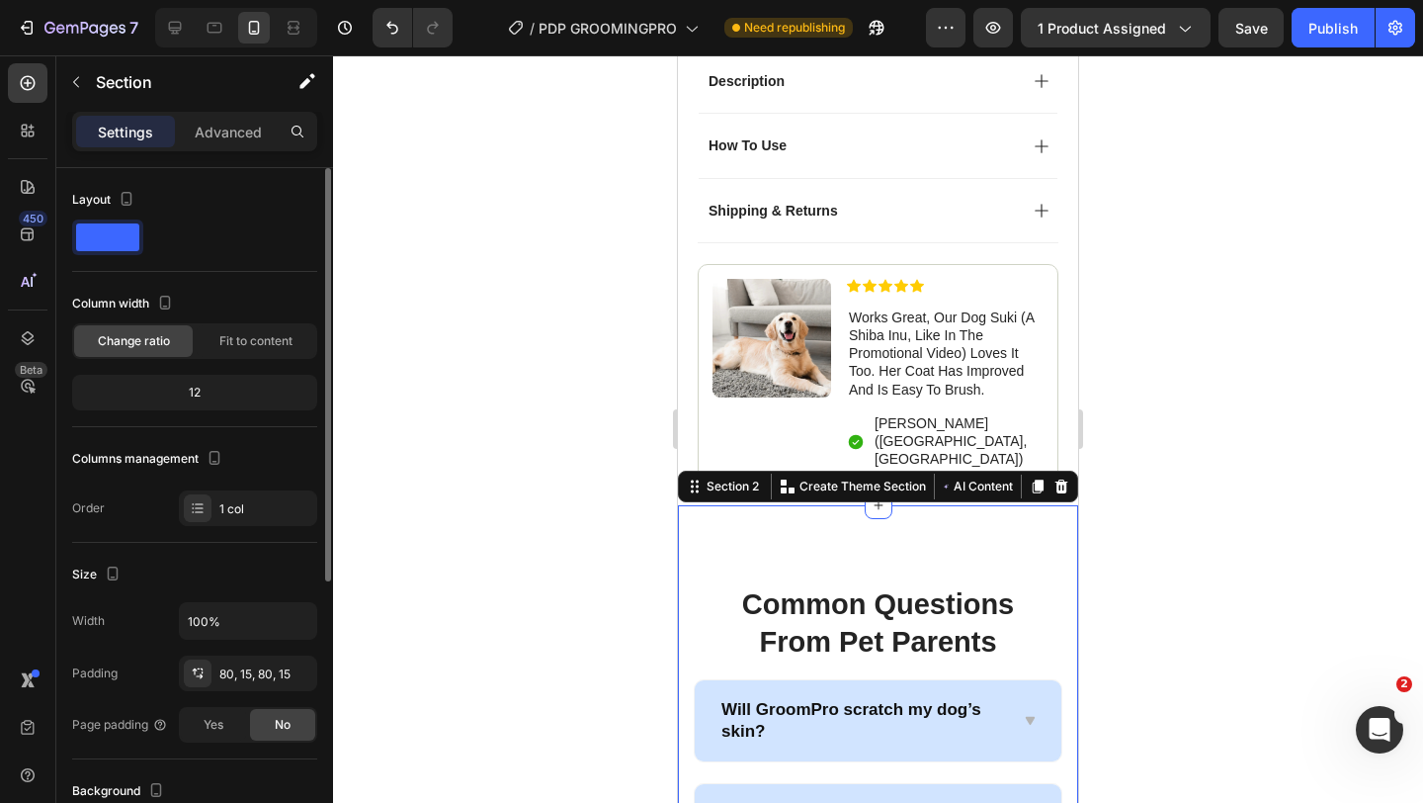
scroll to position [1415, 0]
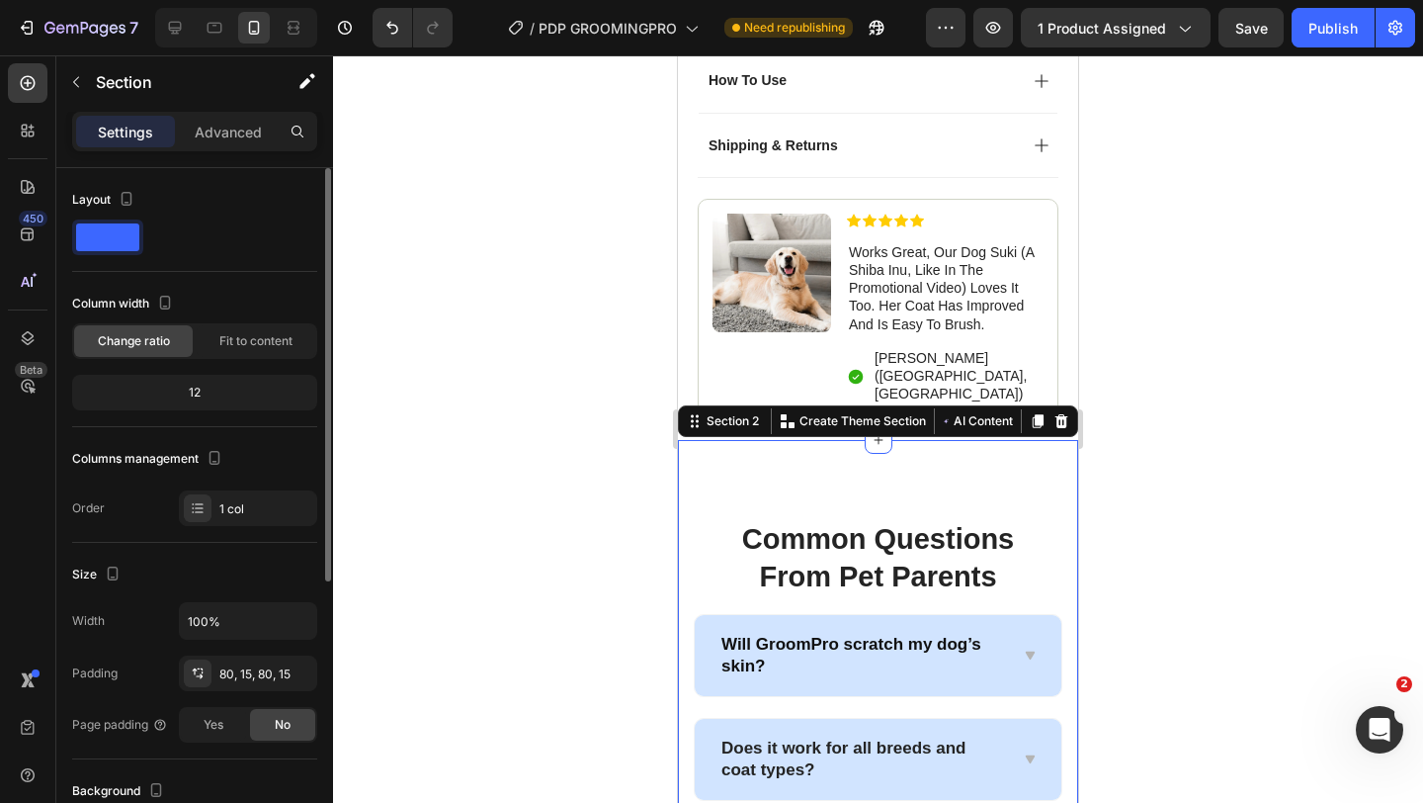
click at [1010, 254] on p "works great, our dog suki (a shiba inu, like in the promotional video) loves it…" at bounding box center [945, 288] width 193 height 90
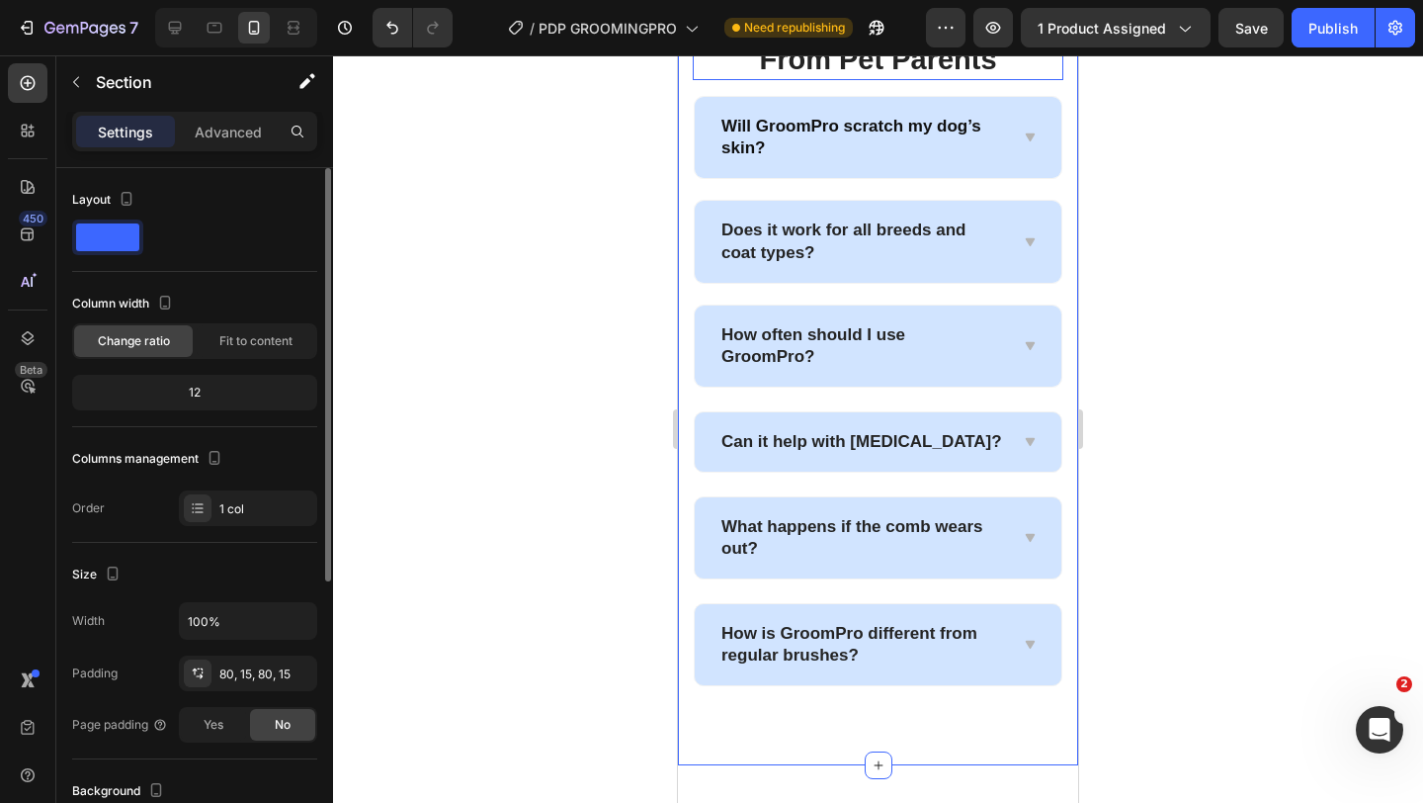
scroll to position [2039, 0]
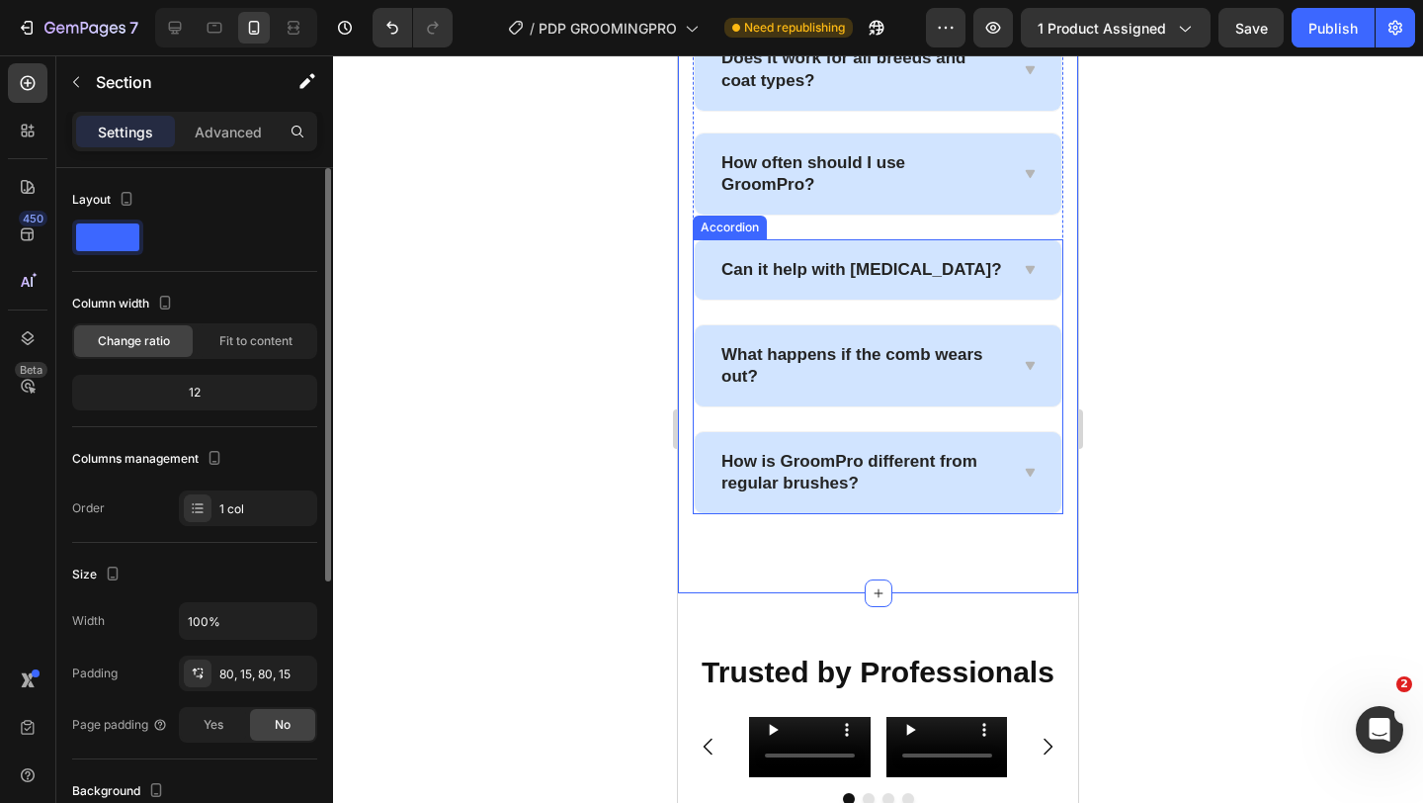
click at [1028, 463] on div "How is GroomPro different from regular brushes?" at bounding box center [878, 472] width 367 height 81
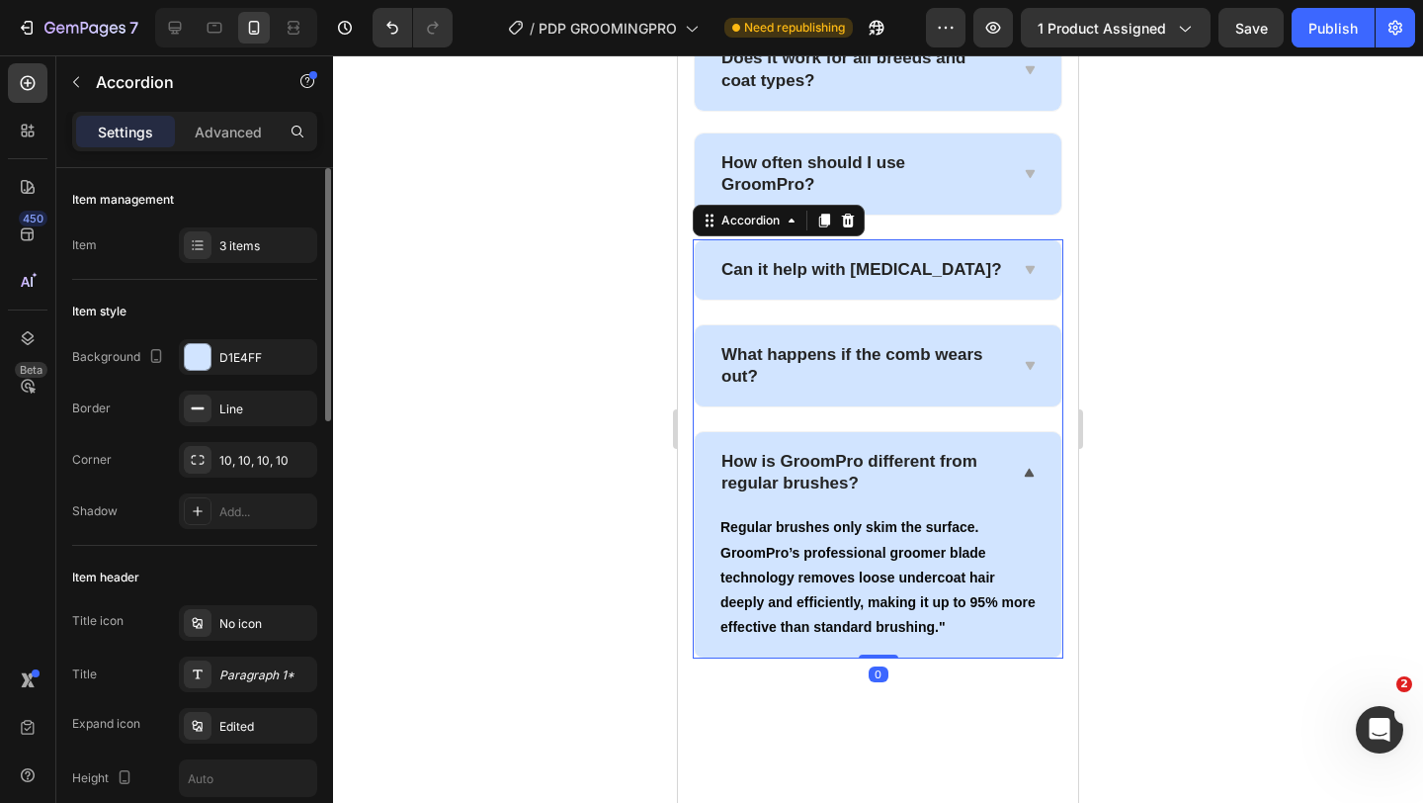
click at [1028, 463] on div "How is GroomPro different from regular brushes?" at bounding box center [878, 472] width 367 height 81
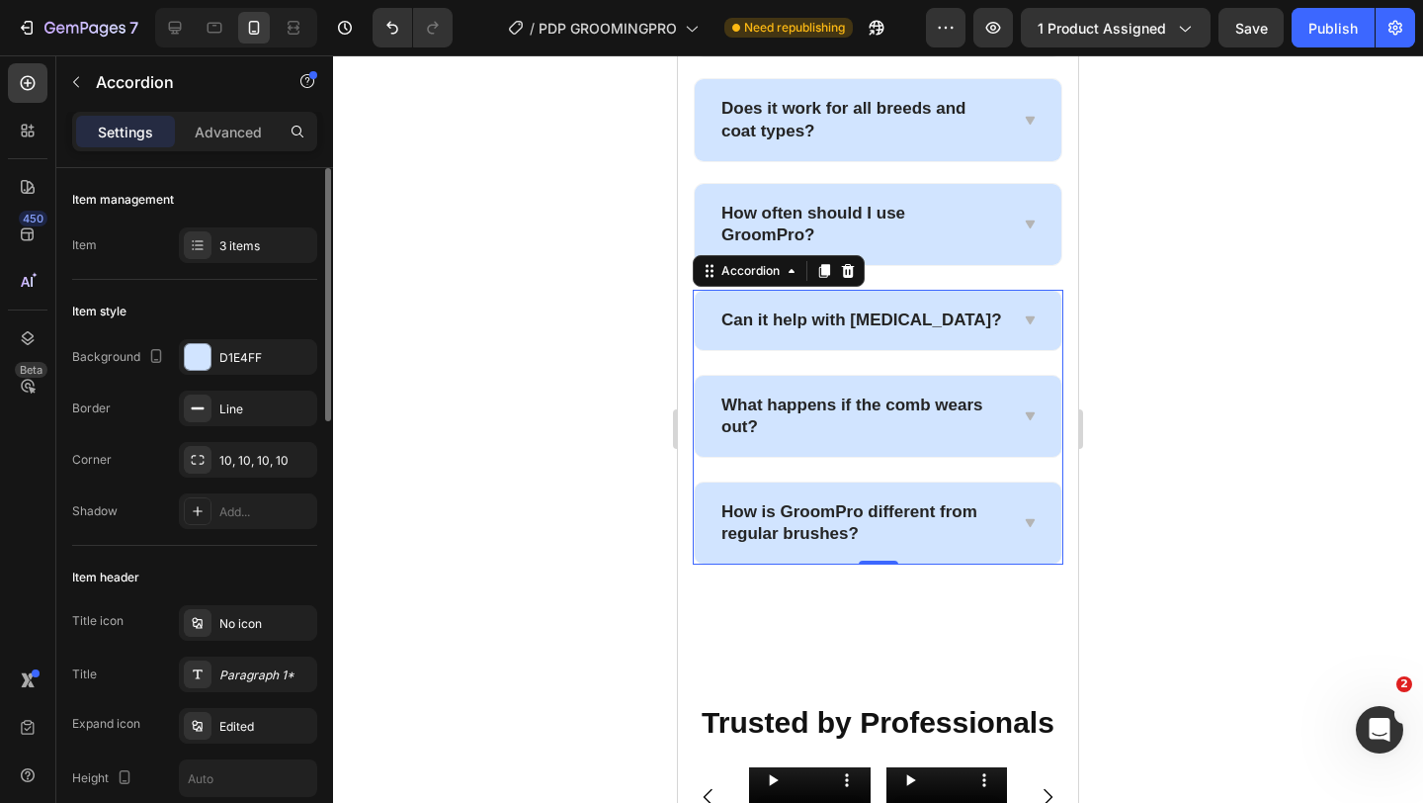
scroll to position [1975, 0]
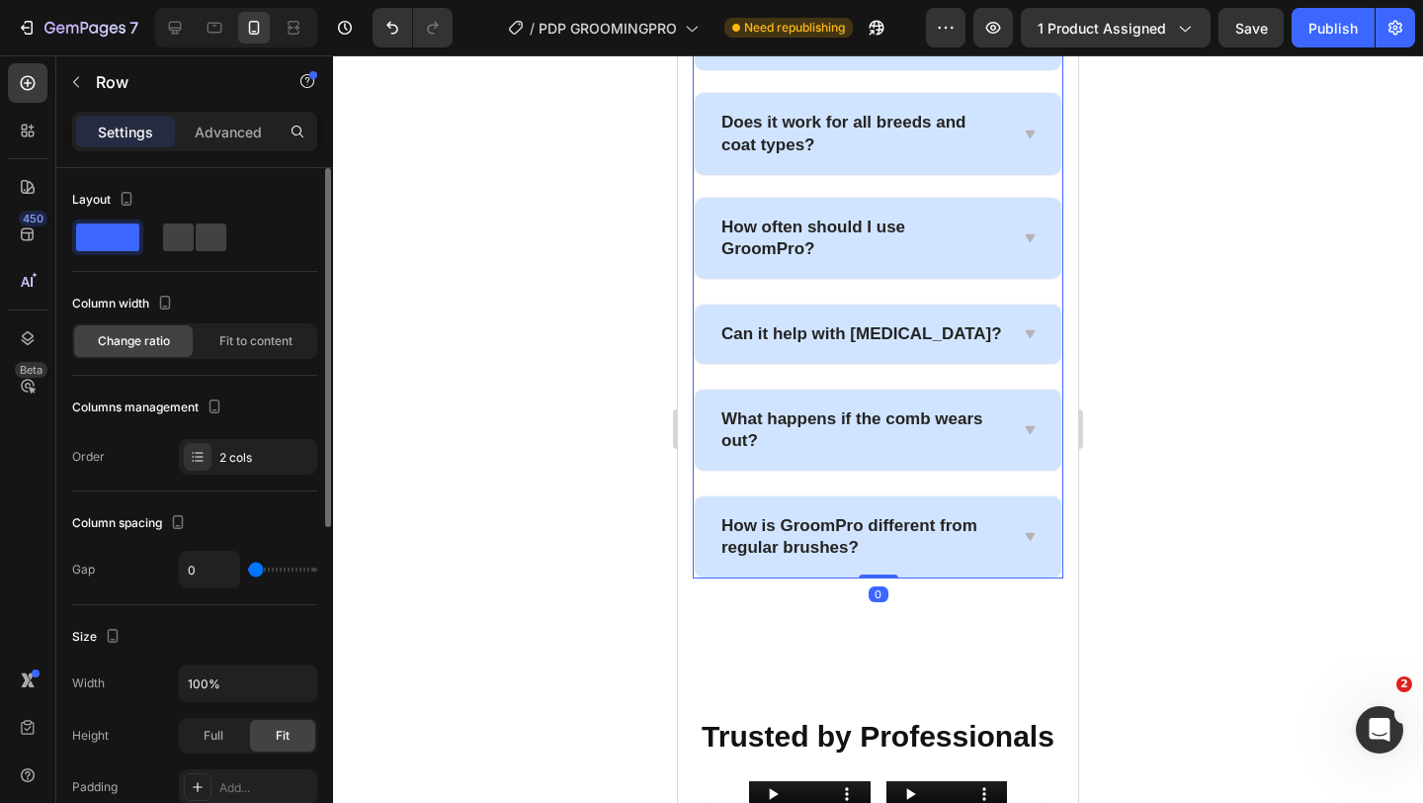
click at [958, 287] on div "Will GroomPro scratch my dog’s skin? Does it work for all breeds and coat types…" at bounding box center [878, 145] width 371 height 315
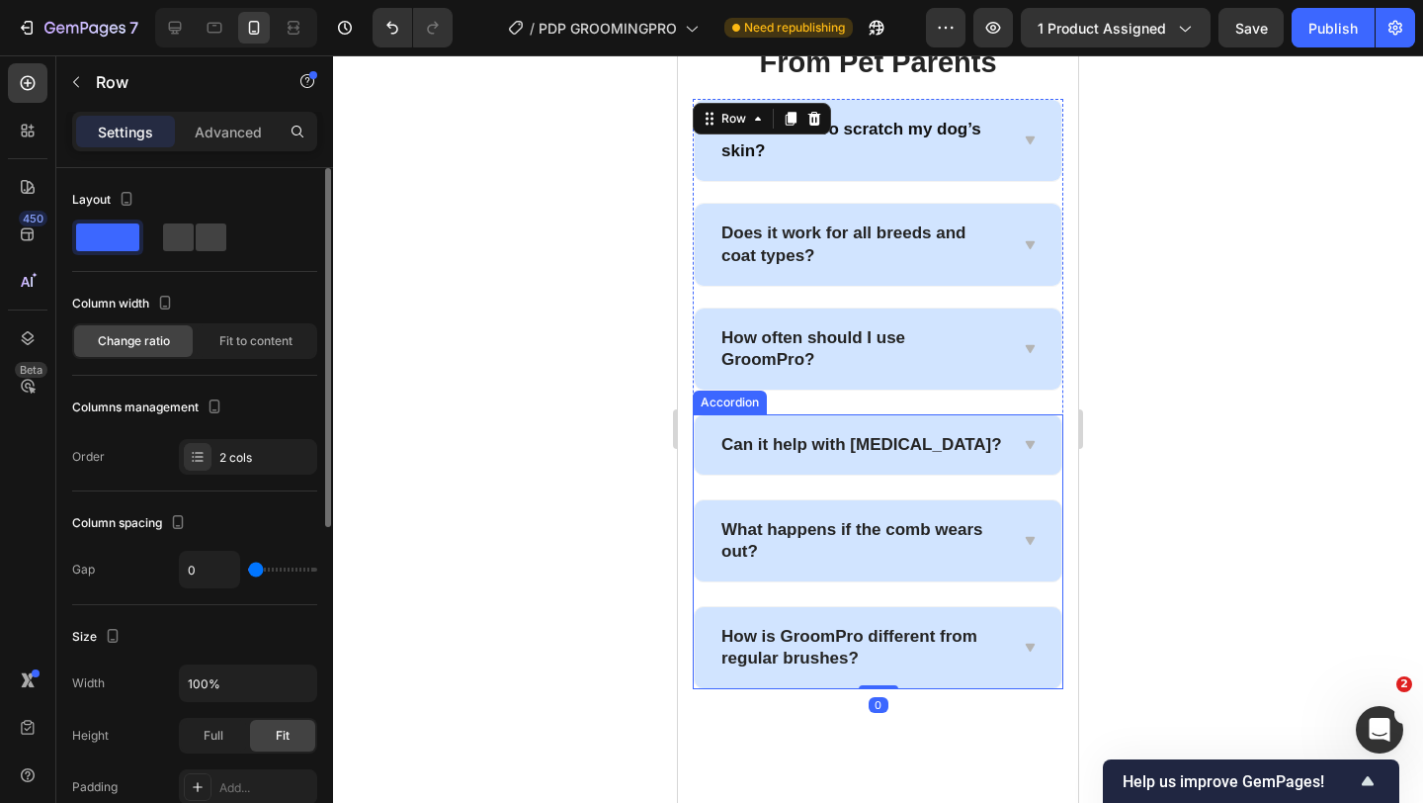
scroll to position [1571, 0]
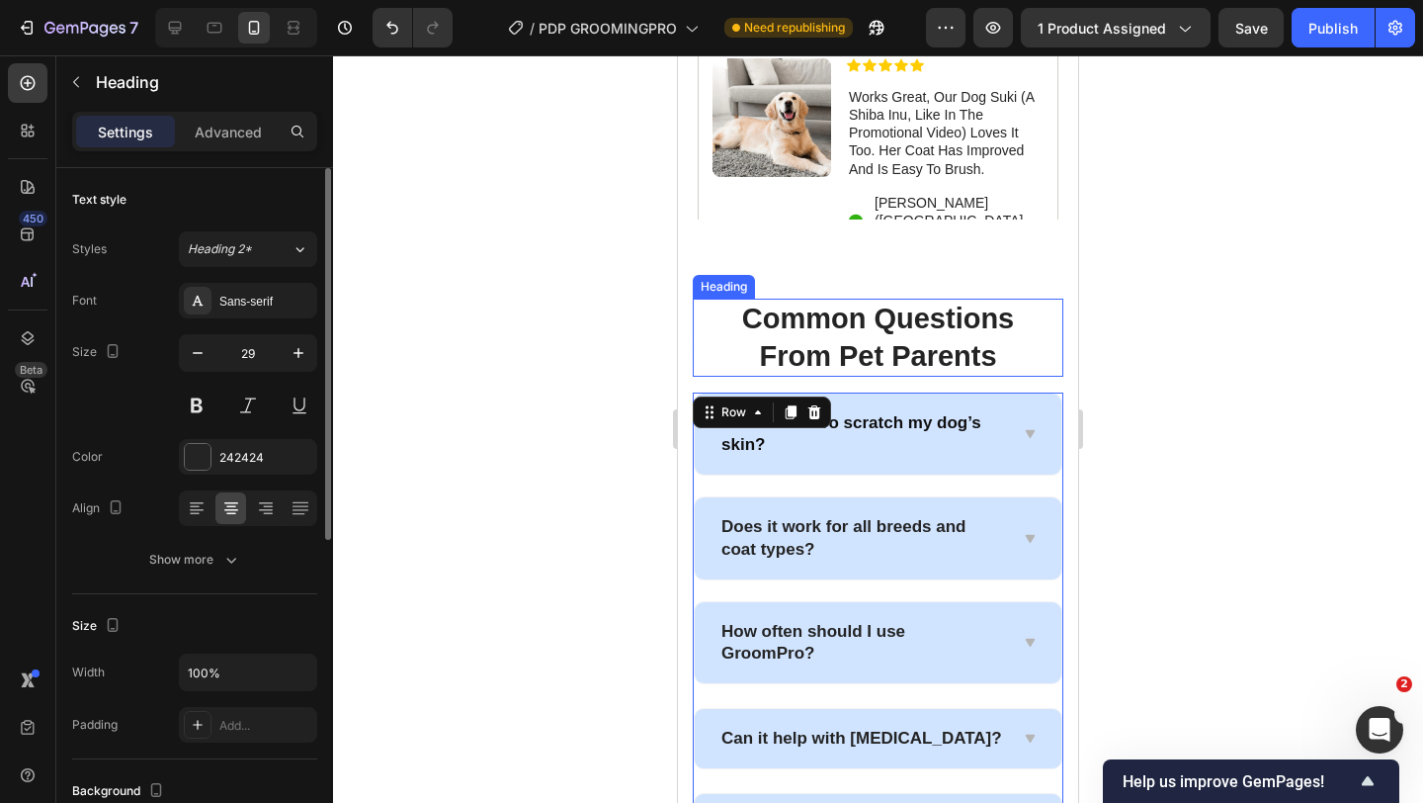
click at [920, 326] on strong "Common Questions" at bounding box center [878, 318] width 273 height 32
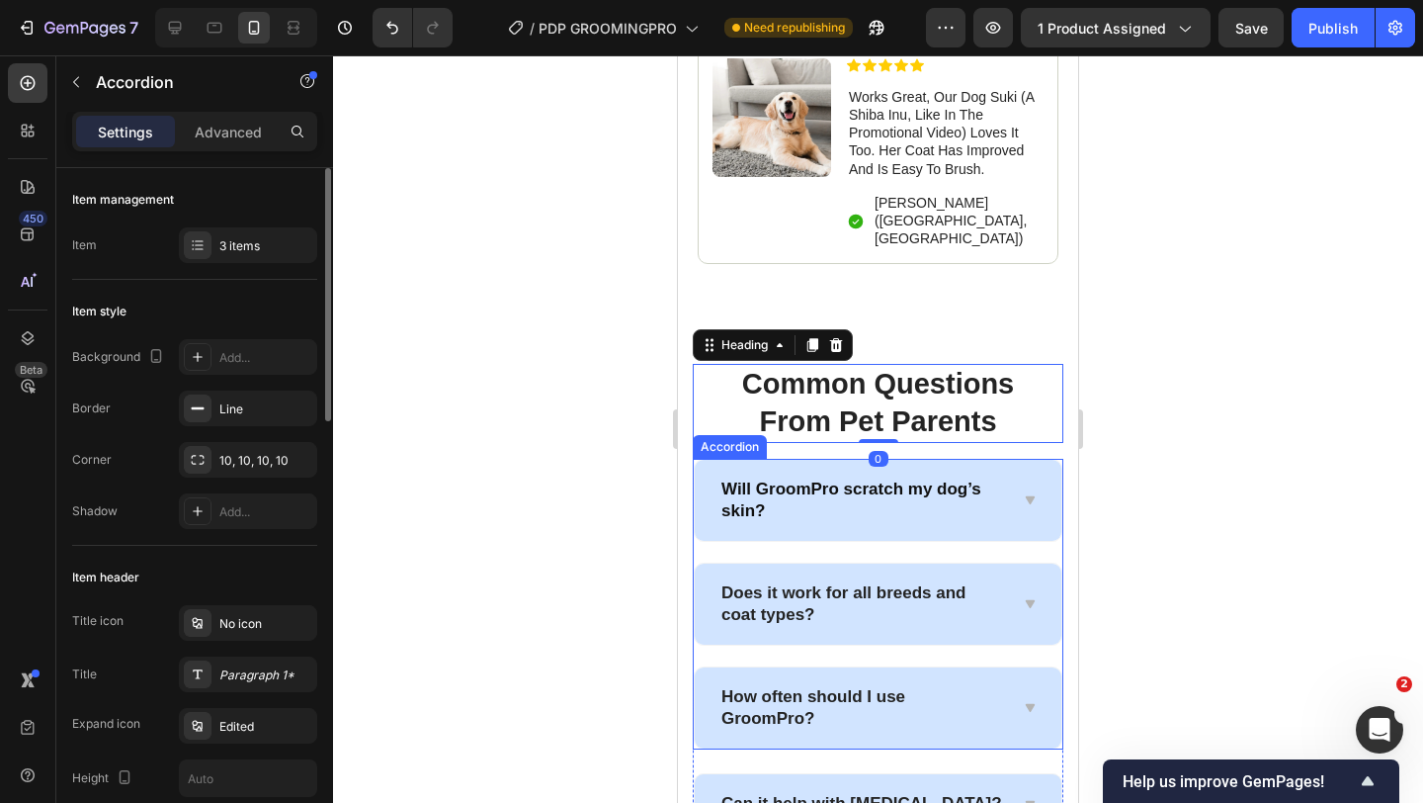
click at [708, 477] on div "Will GroomPro scratch my dog’s skin? Does it work for all breeds and coat types…" at bounding box center [878, 605] width 371 height 292
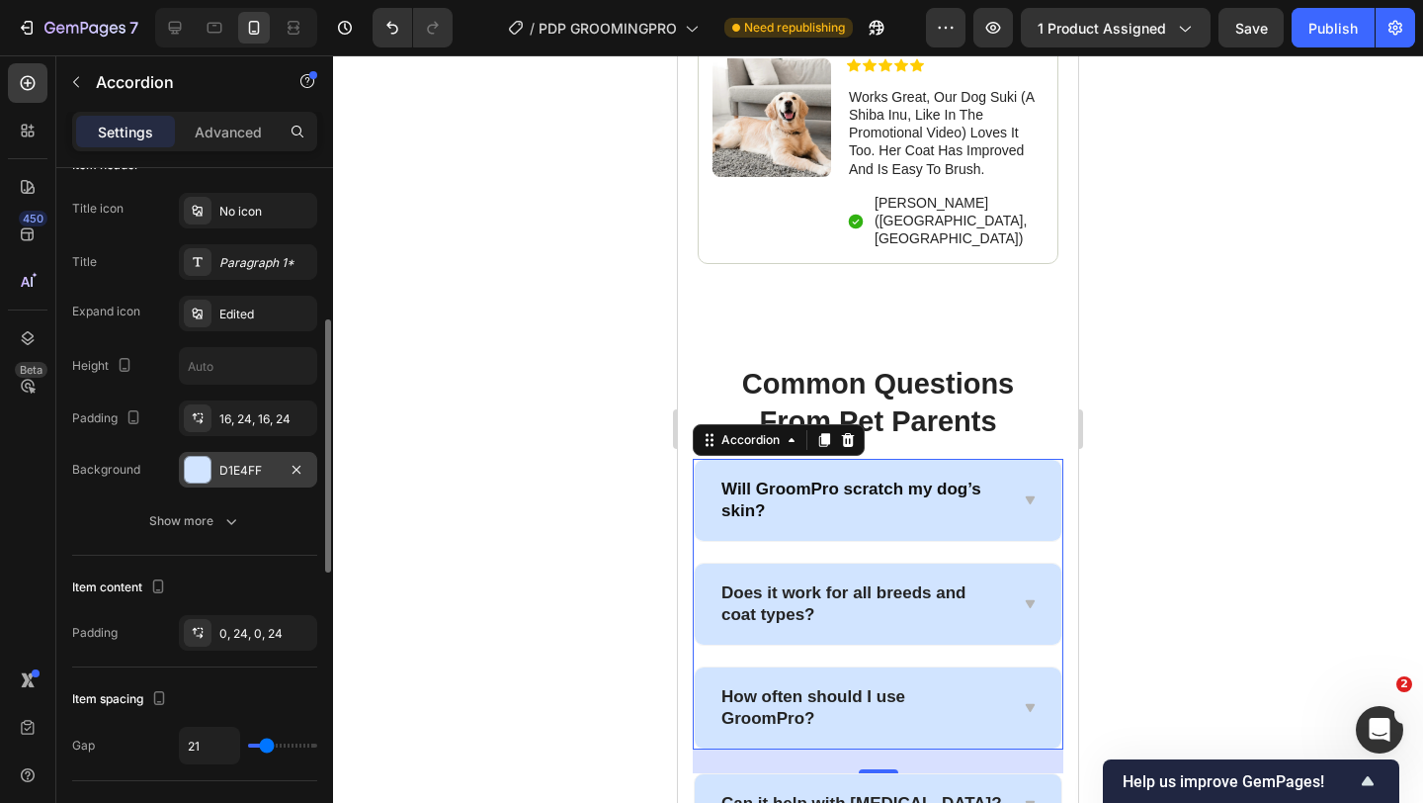
scroll to position [496, 0]
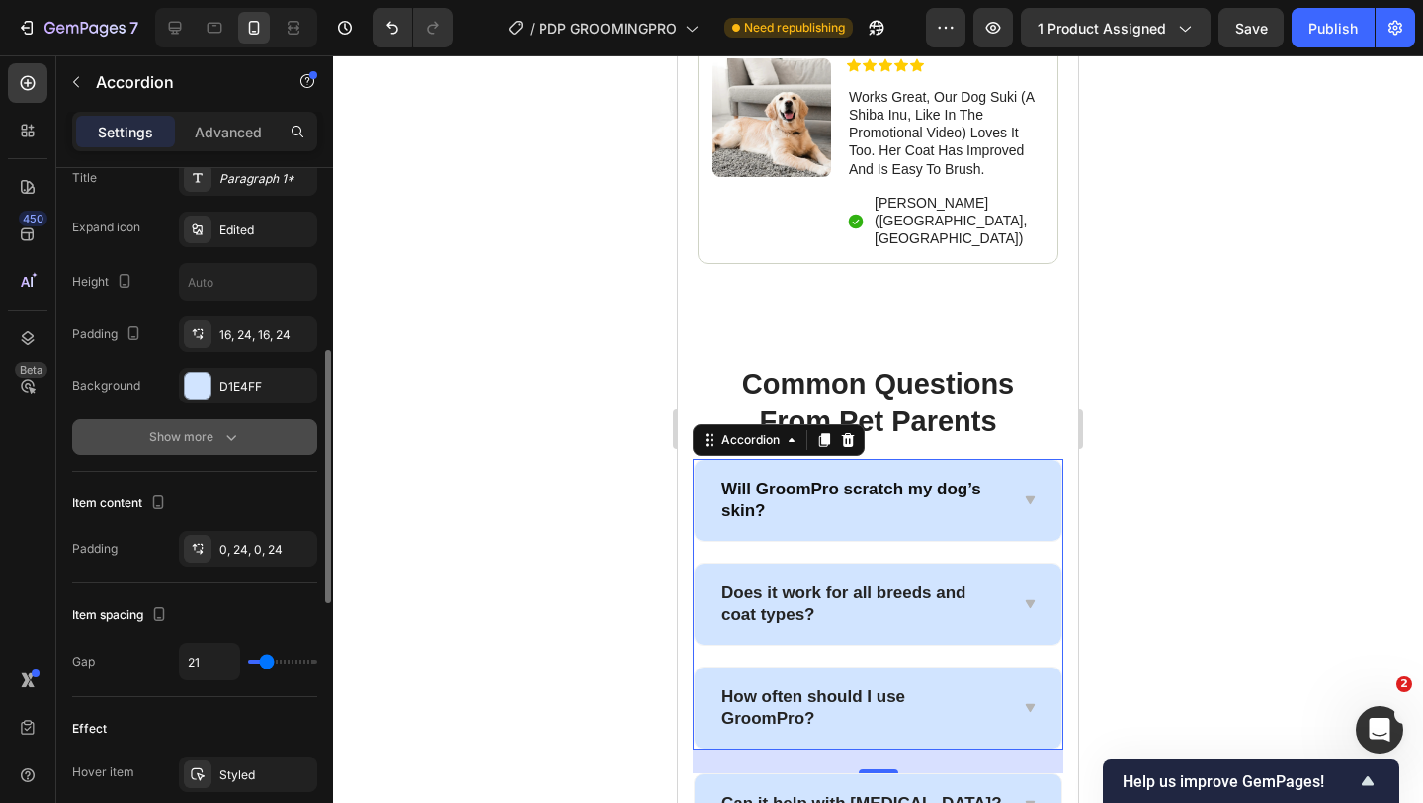
click at [244, 431] on button "Show more" at bounding box center [194, 437] width 245 height 36
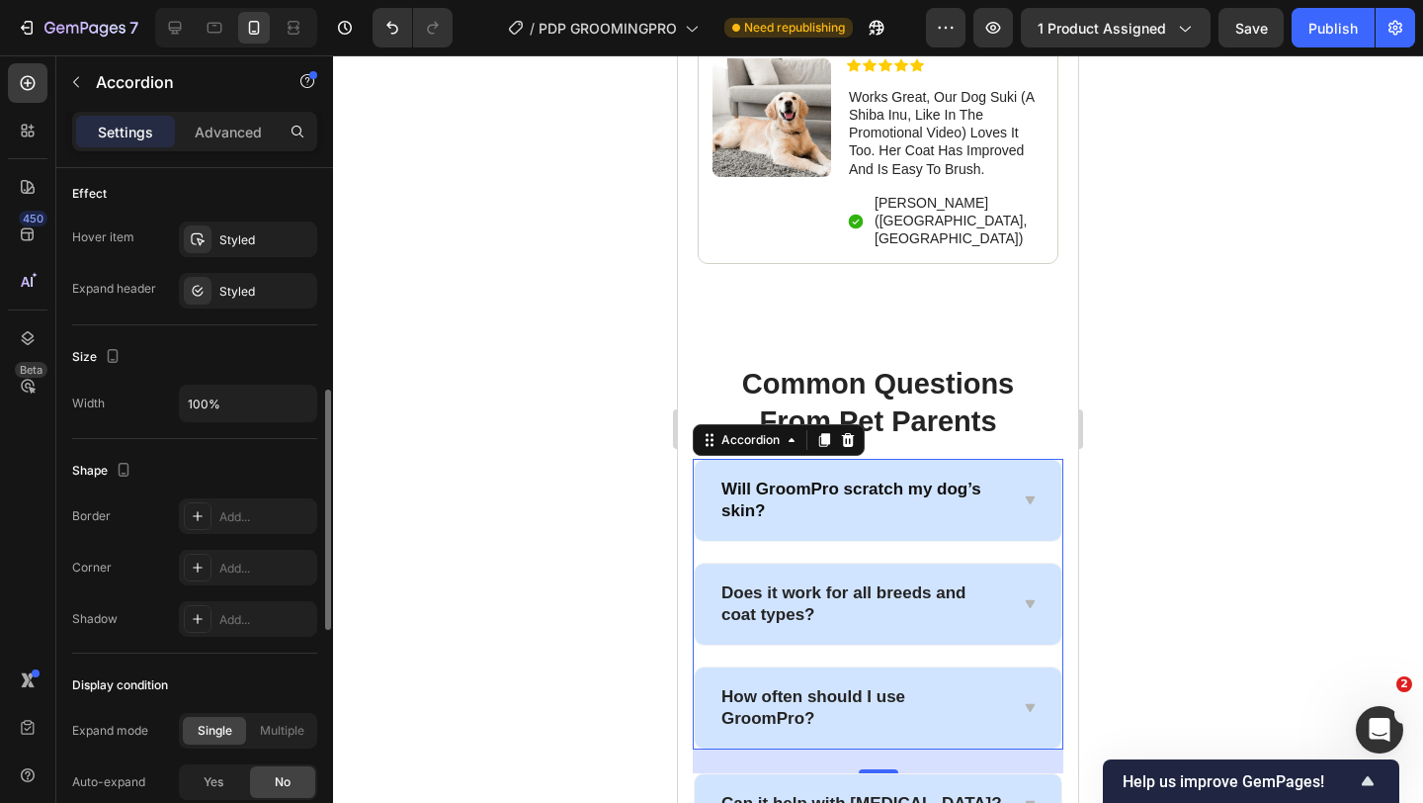
scroll to position [928, 0]
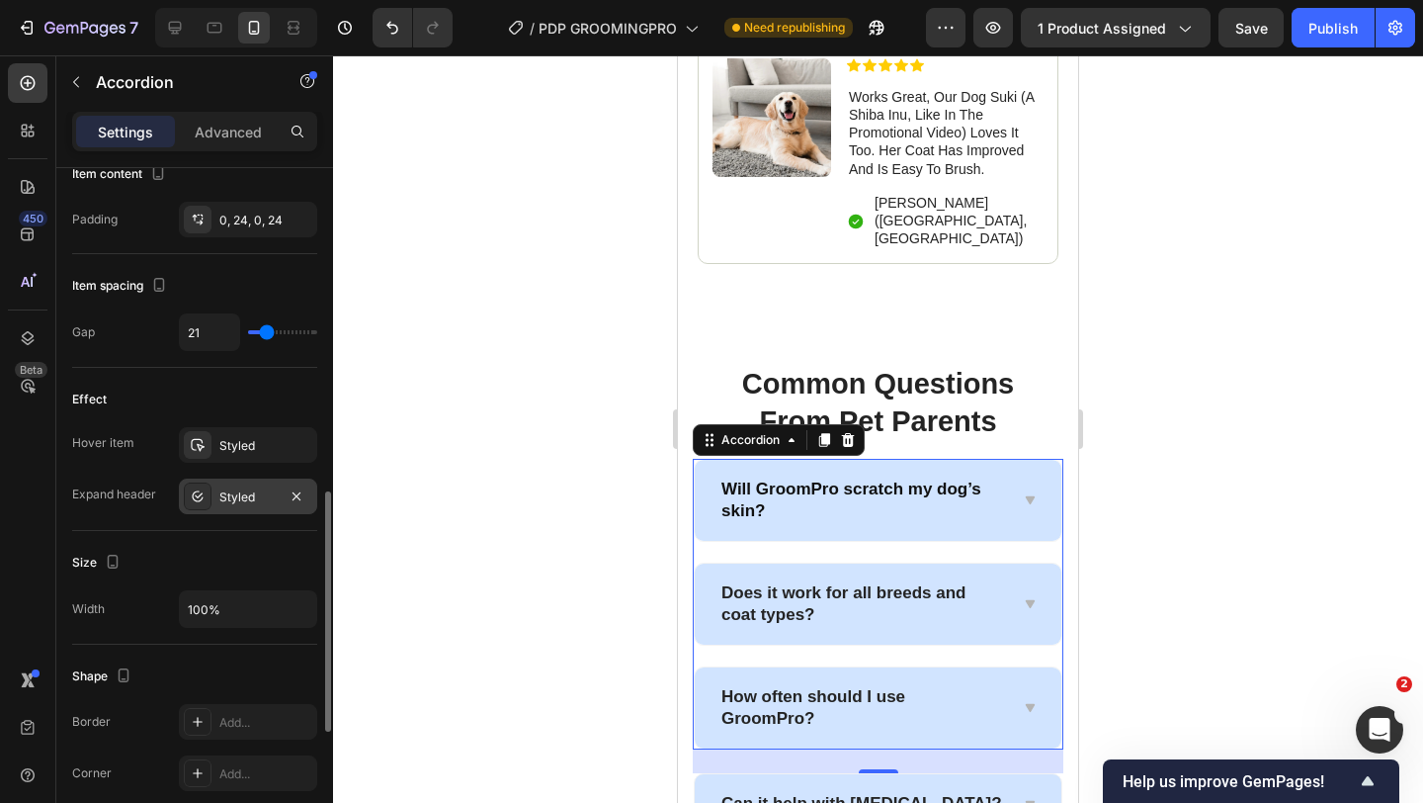
click at [234, 483] on div "Styled" at bounding box center [248, 496] width 138 height 36
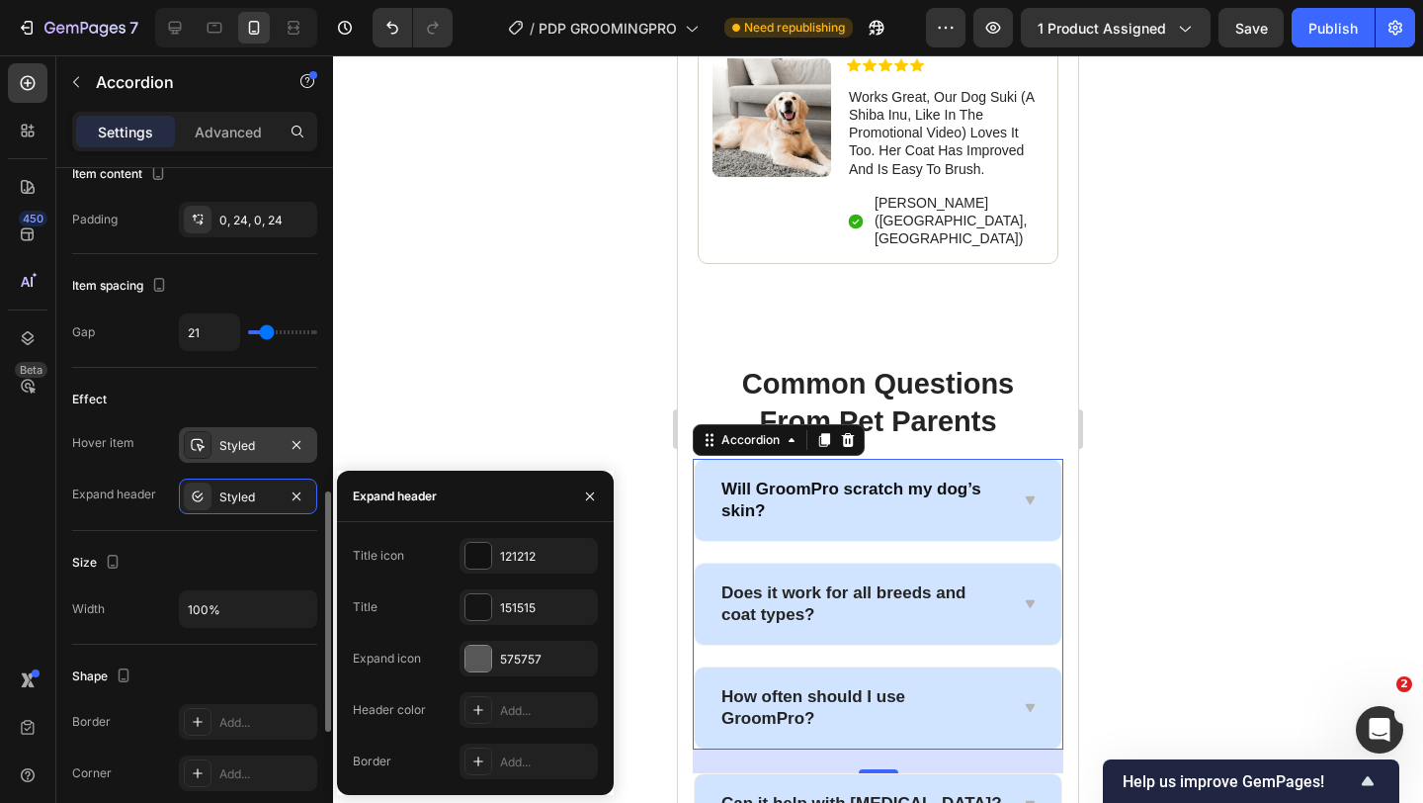
click at [235, 454] on div "Styled" at bounding box center [248, 445] width 138 height 36
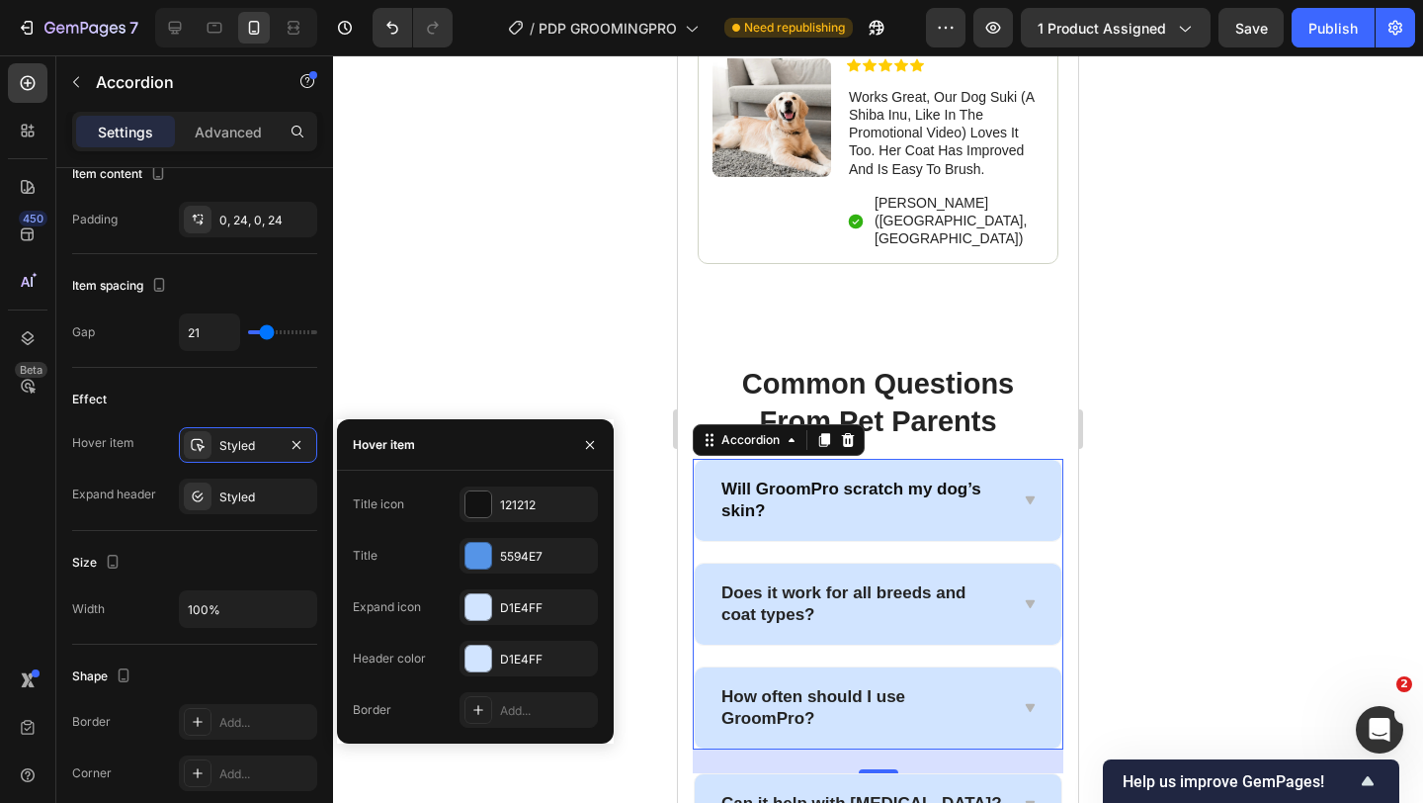
scroll to position [1678, 0]
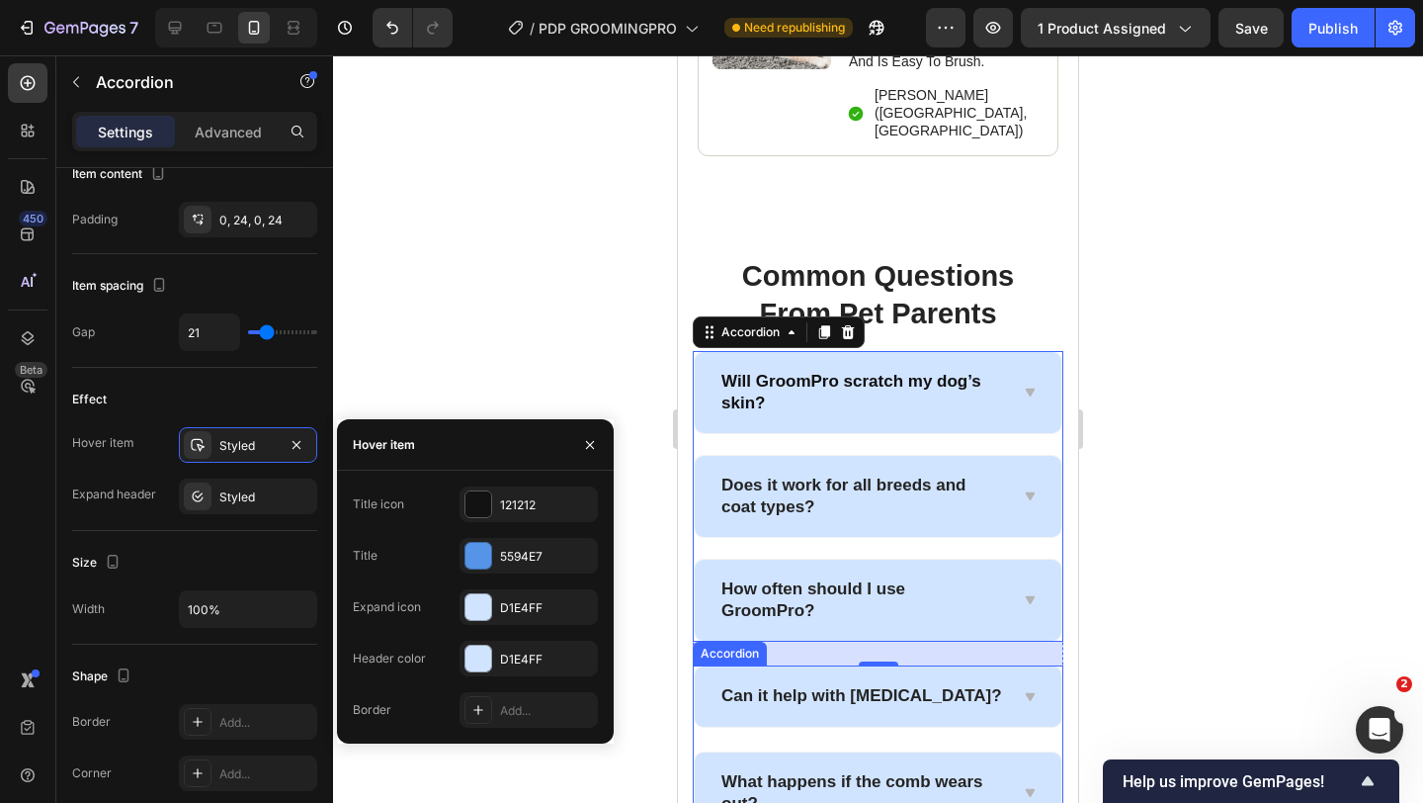
click at [731, 674] on div "Can it help with allergies? What happens if the comb wears out? How is GroomPro…" at bounding box center [878, 802] width 371 height 275
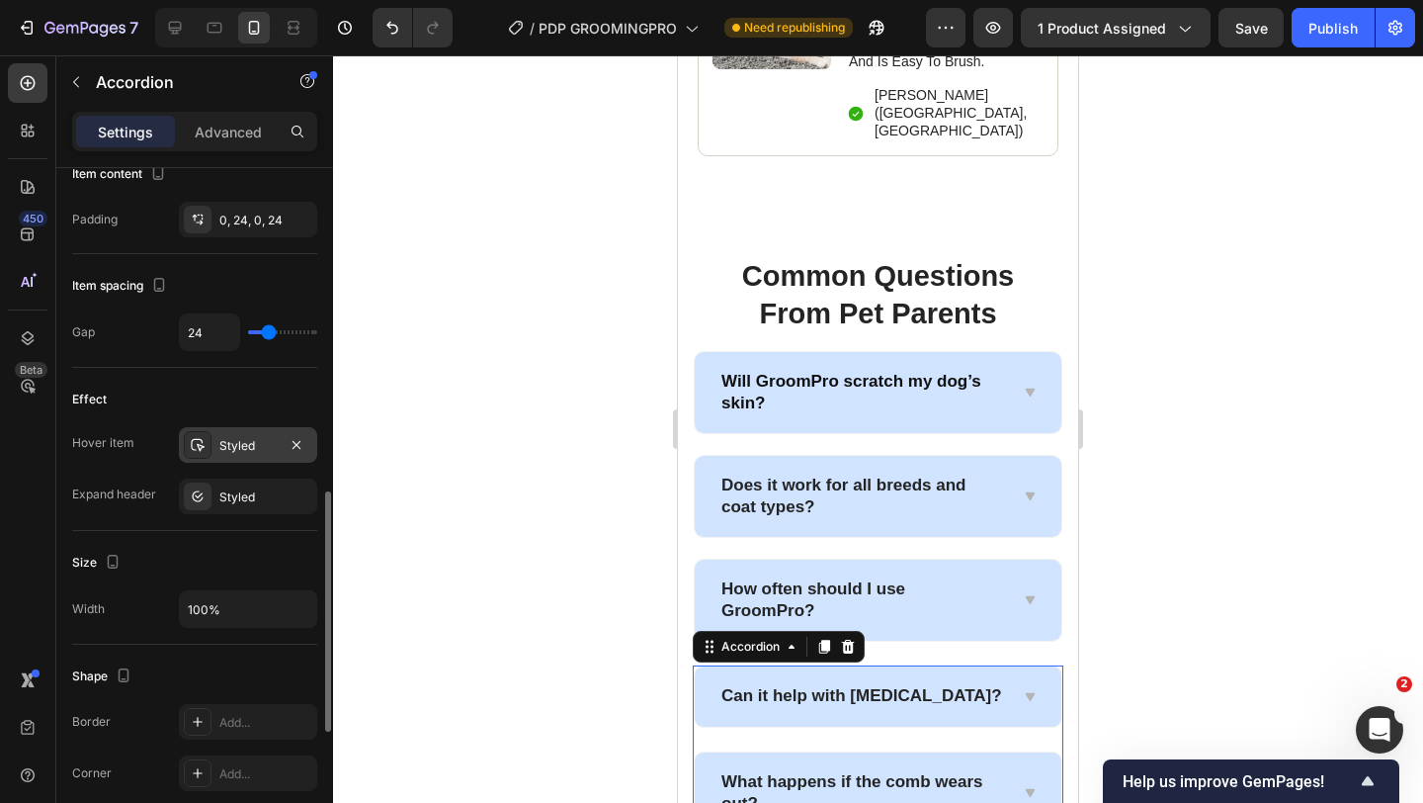
click at [214, 450] on div "Styled" at bounding box center [248, 445] width 138 height 36
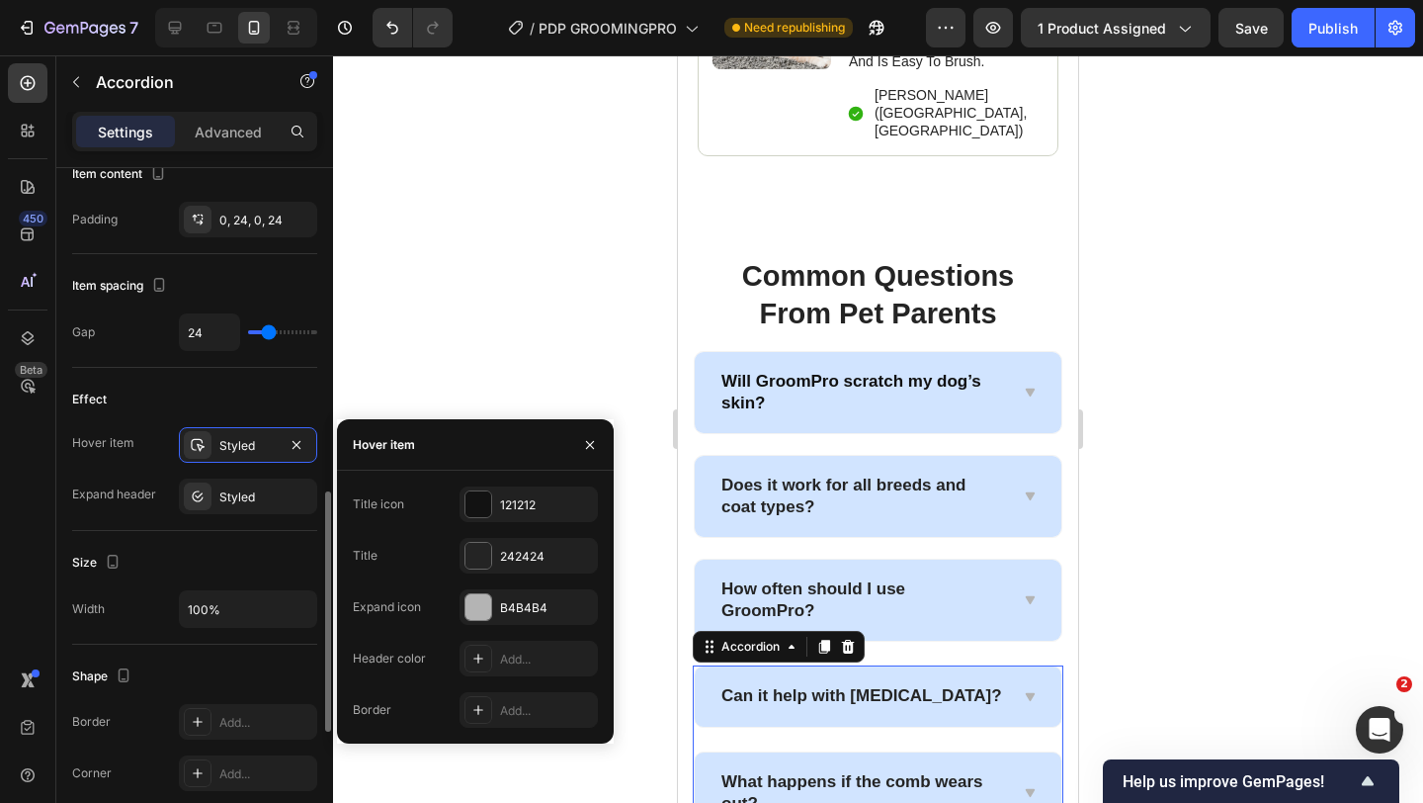
click at [231, 400] on div "Effect" at bounding box center [194, 400] width 245 height 32
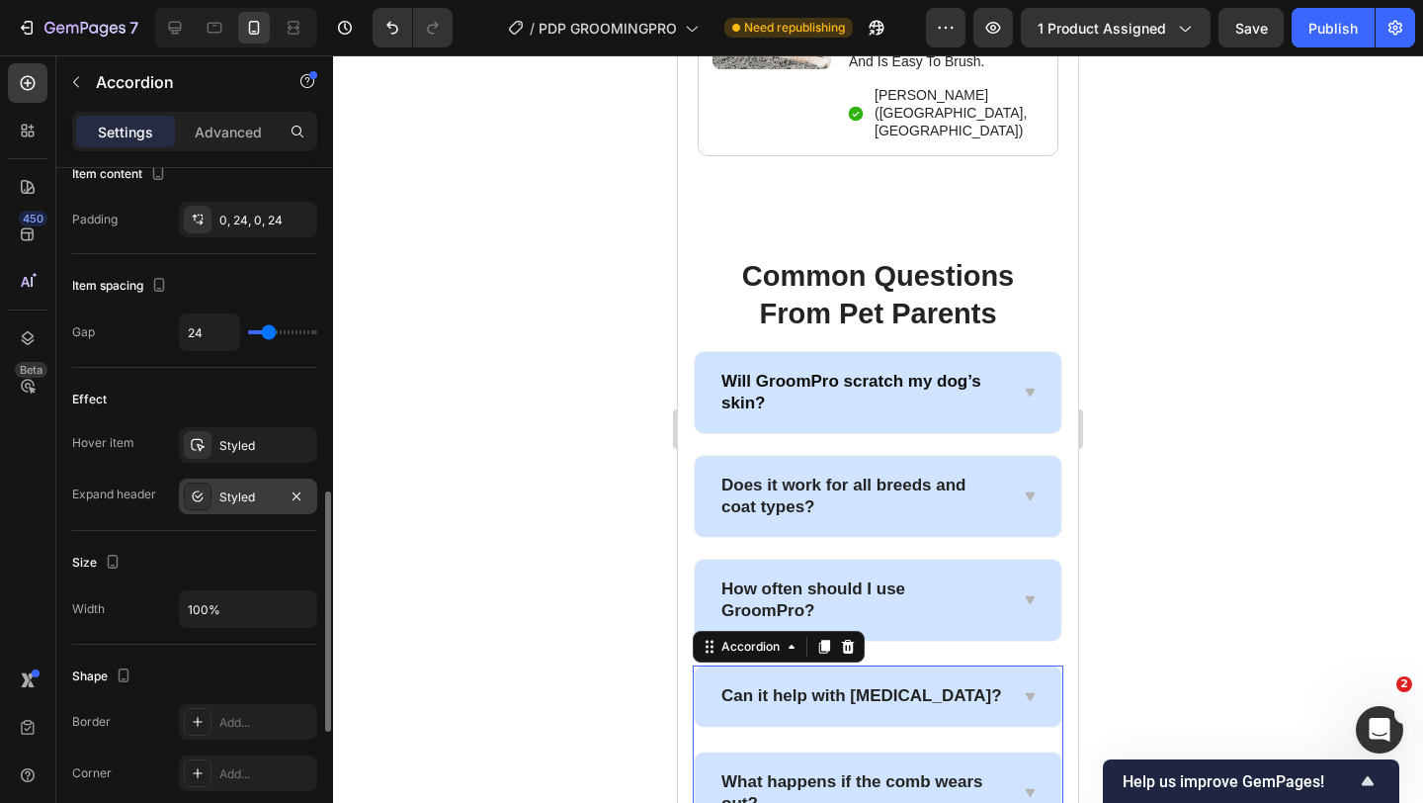
click at [231, 489] on div "Styled" at bounding box center [247, 497] width 57 height 18
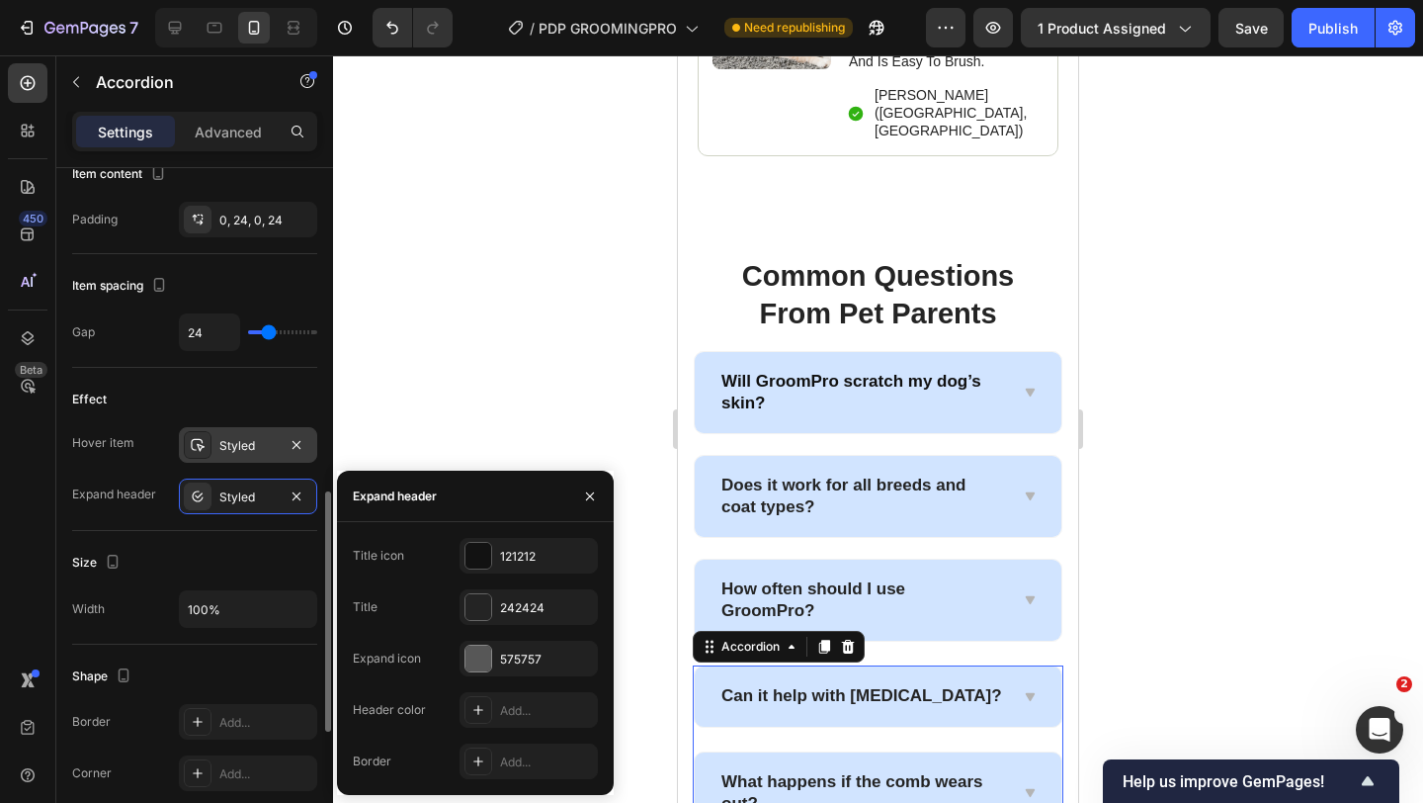
click at [237, 443] on div "Styled" at bounding box center [247, 446] width 57 height 18
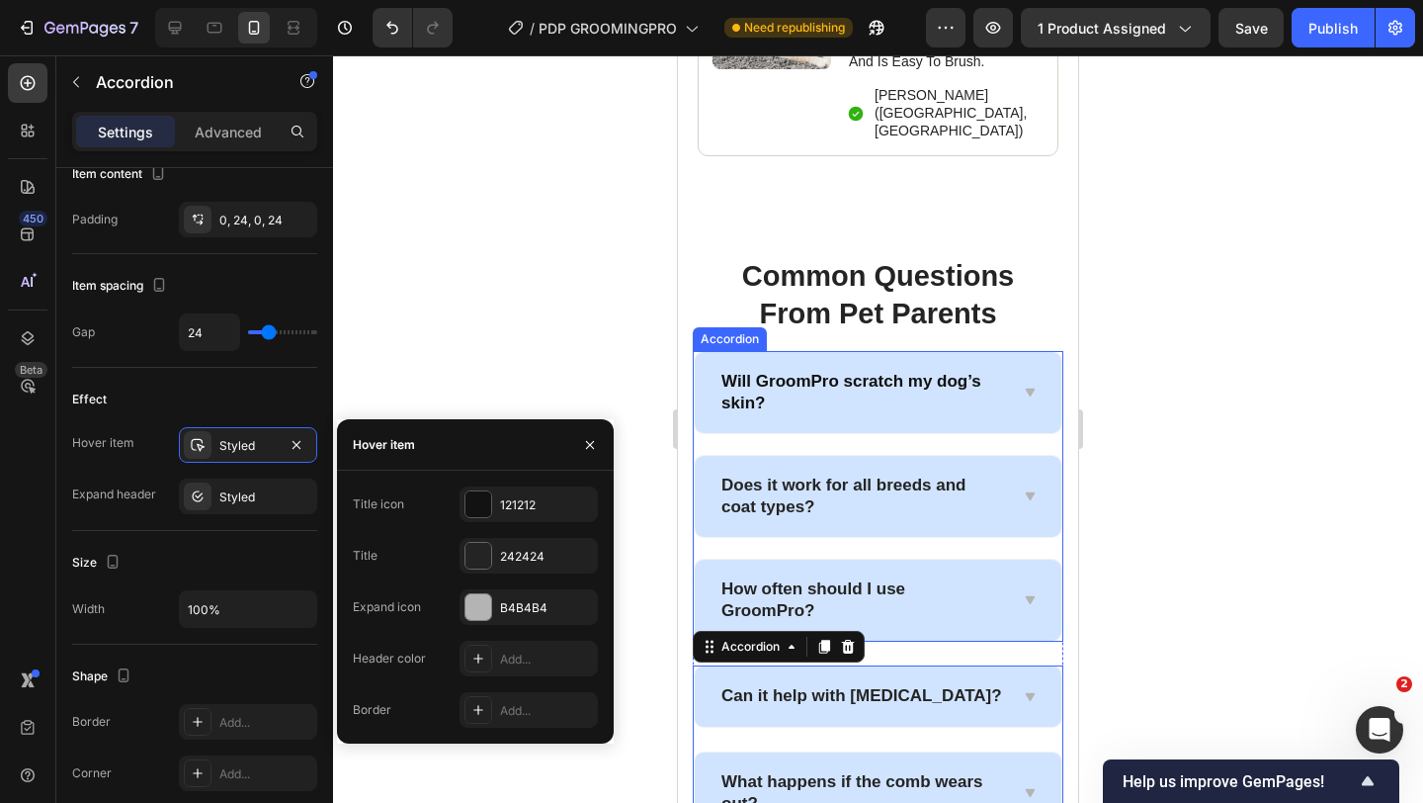
click at [882, 559] on div "How often should I use GroomPro?" at bounding box center [878, 599] width 367 height 81
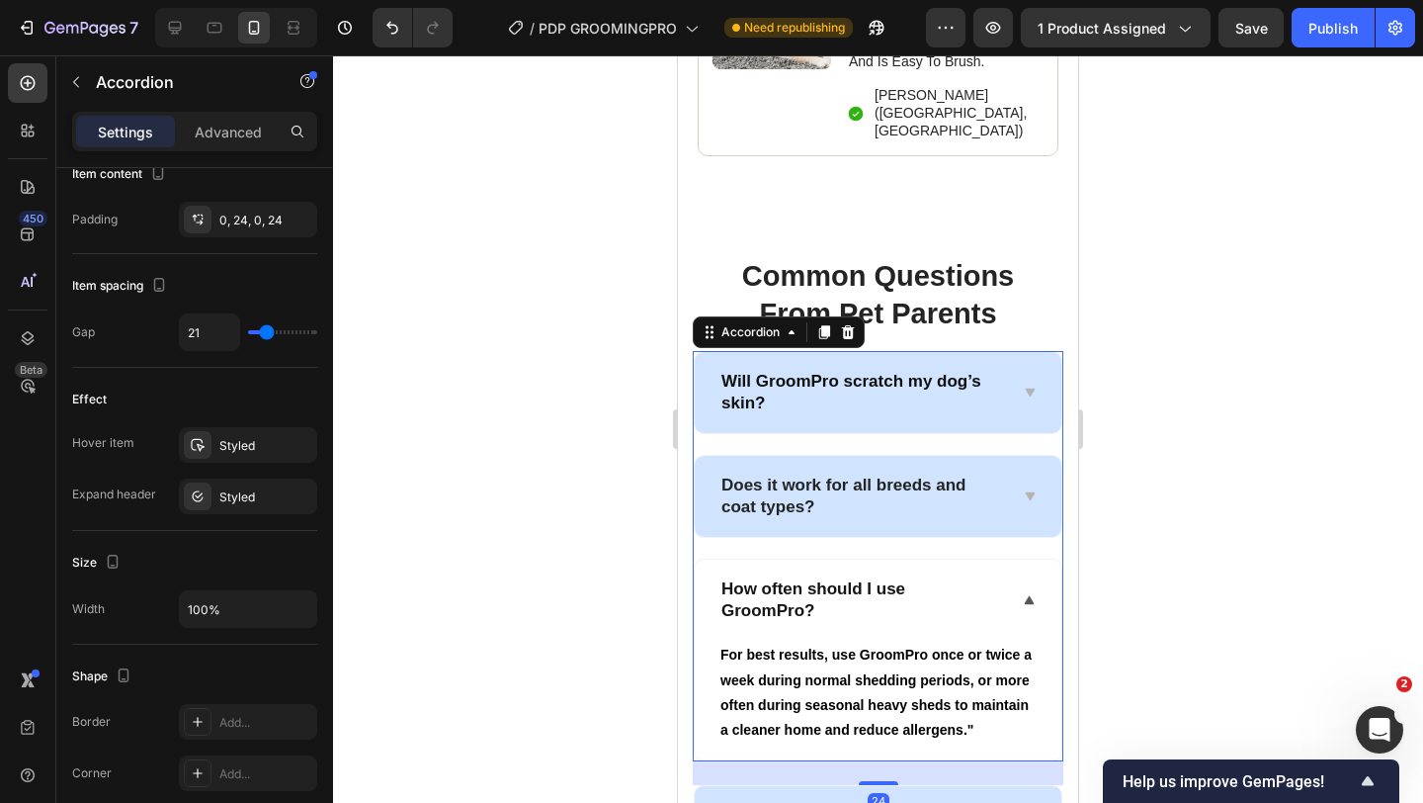
click at [967, 578] on p "How often should I use GroomPro?" at bounding box center [863, 599] width 282 height 43
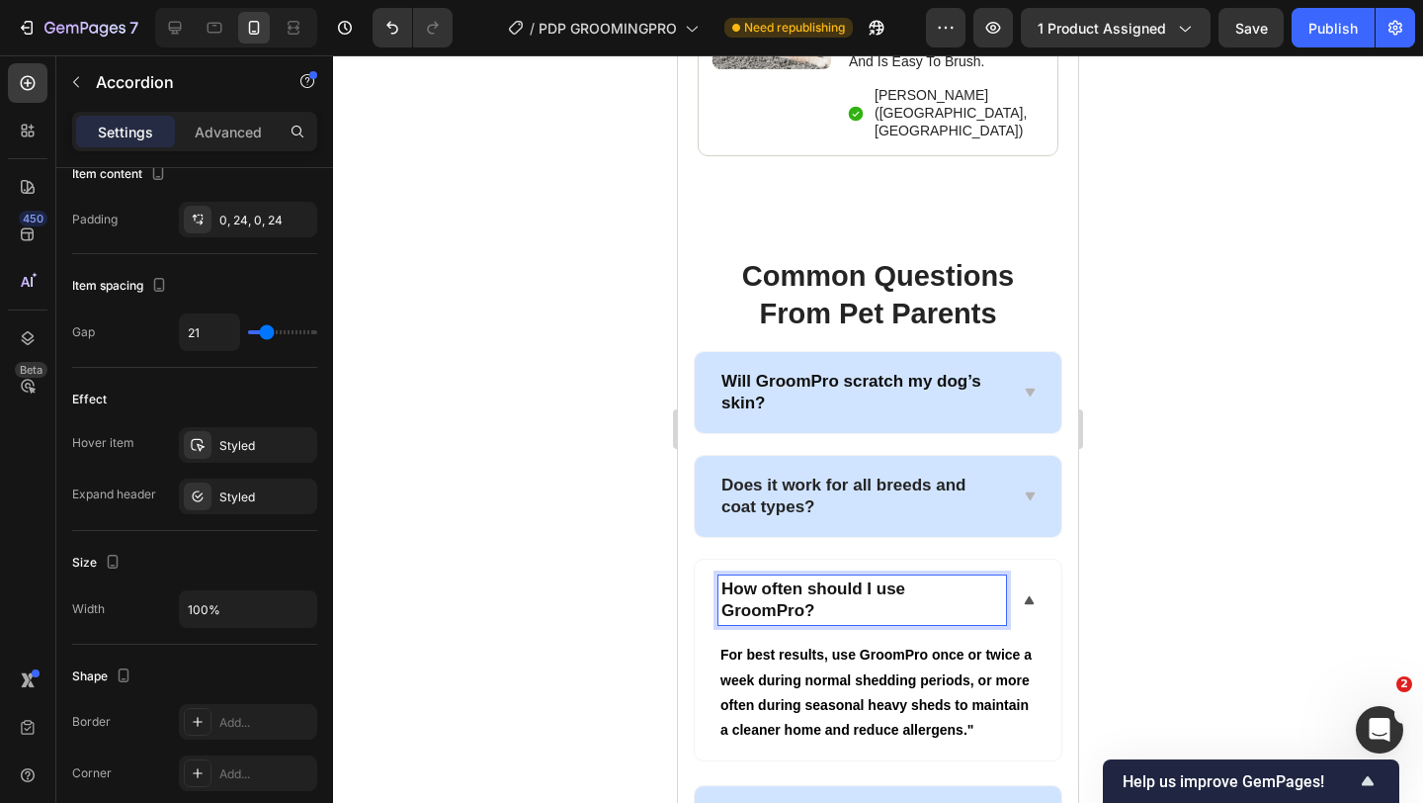
click at [1007, 559] on div "How often should I use GroomPro?" at bounding box center [878, 599] width 367 height 81
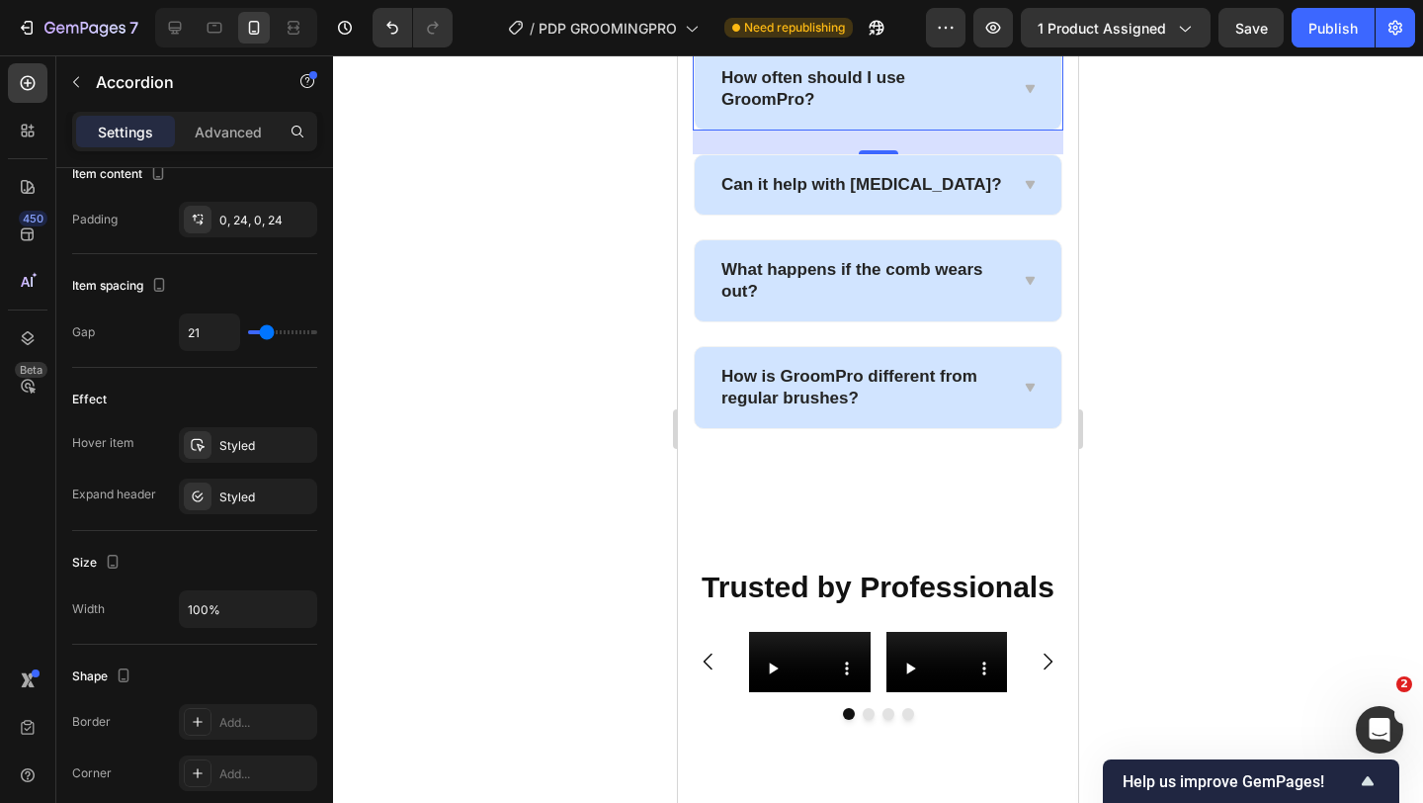
scroll to position [2221, 0]
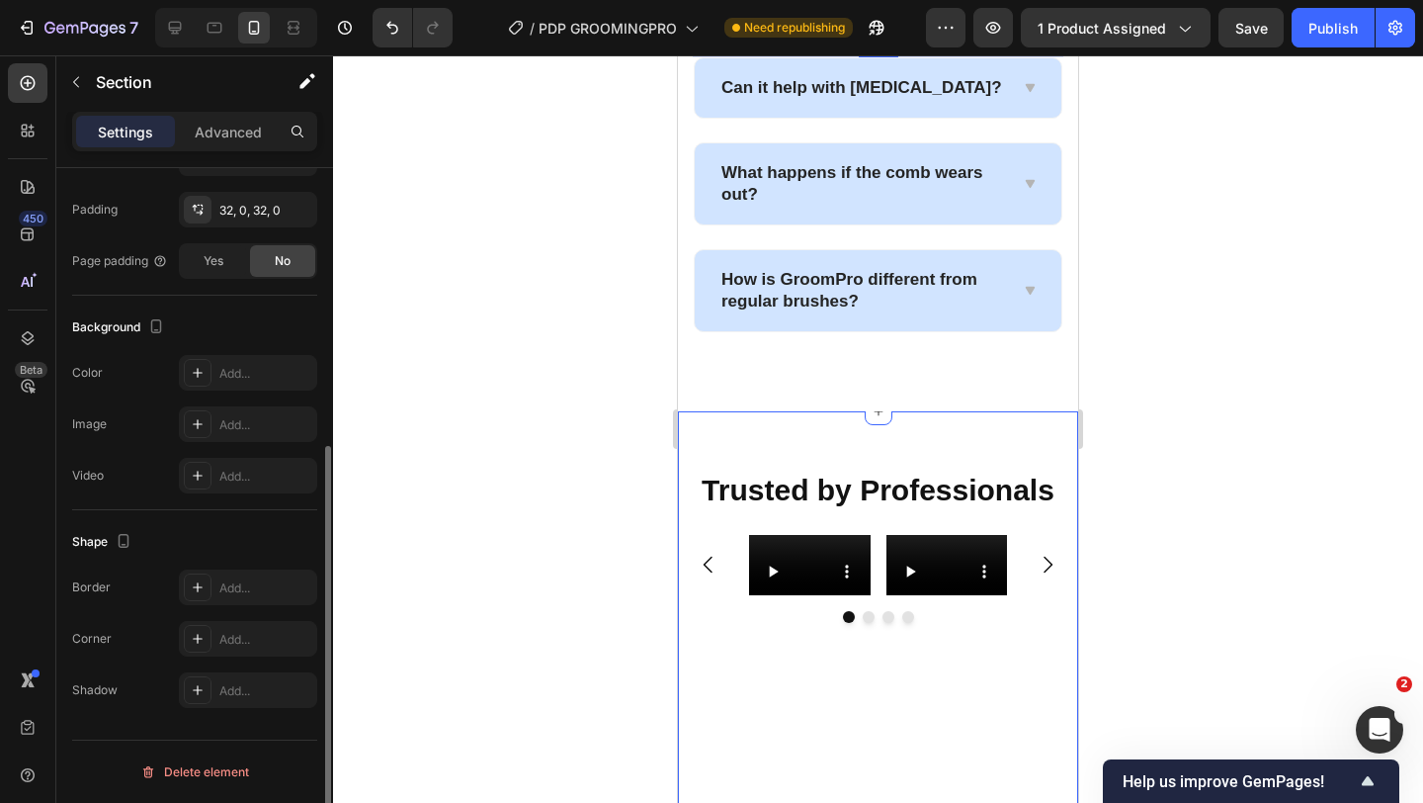
click at [914, 428] on div "Trusted by Professionals Heading Row Video Video Video Video Carousel Section 3" at bounding box center [878, 623] width 400 height 425
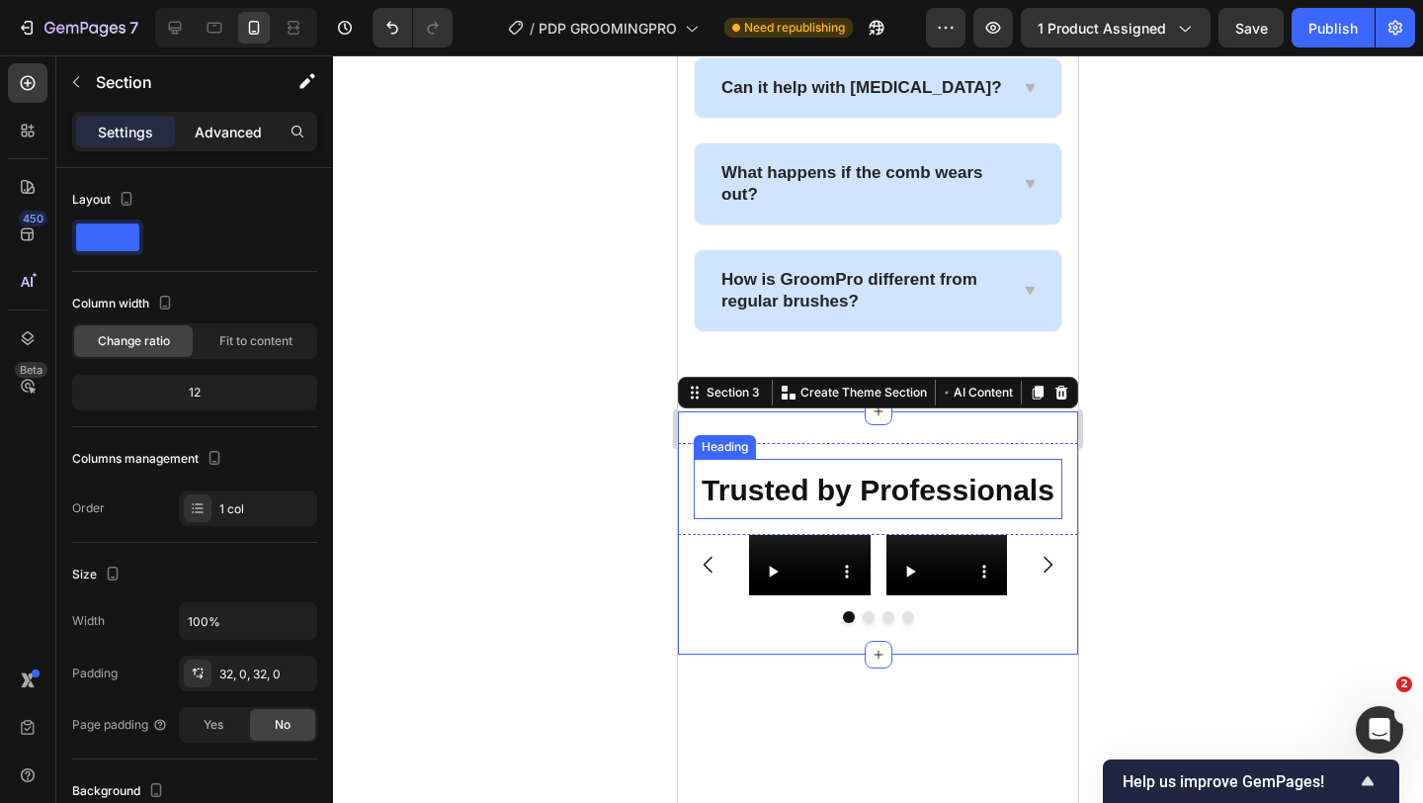
click at [220, 127] on p "Advanced" at bounding box center [228, 132] width 67 height 21
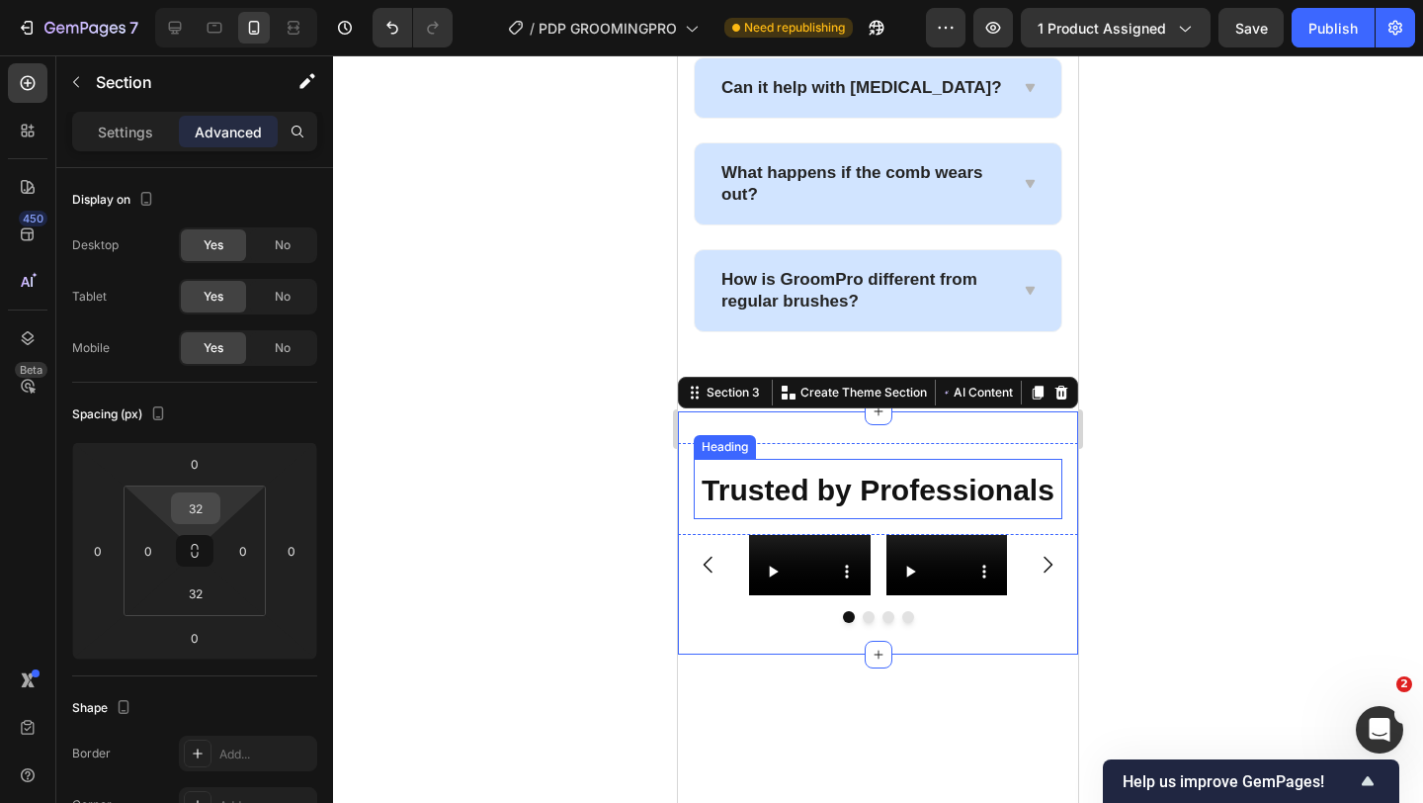
click at [199, 505] on input "32" at bounding box center [196, 508] width 40 height 30
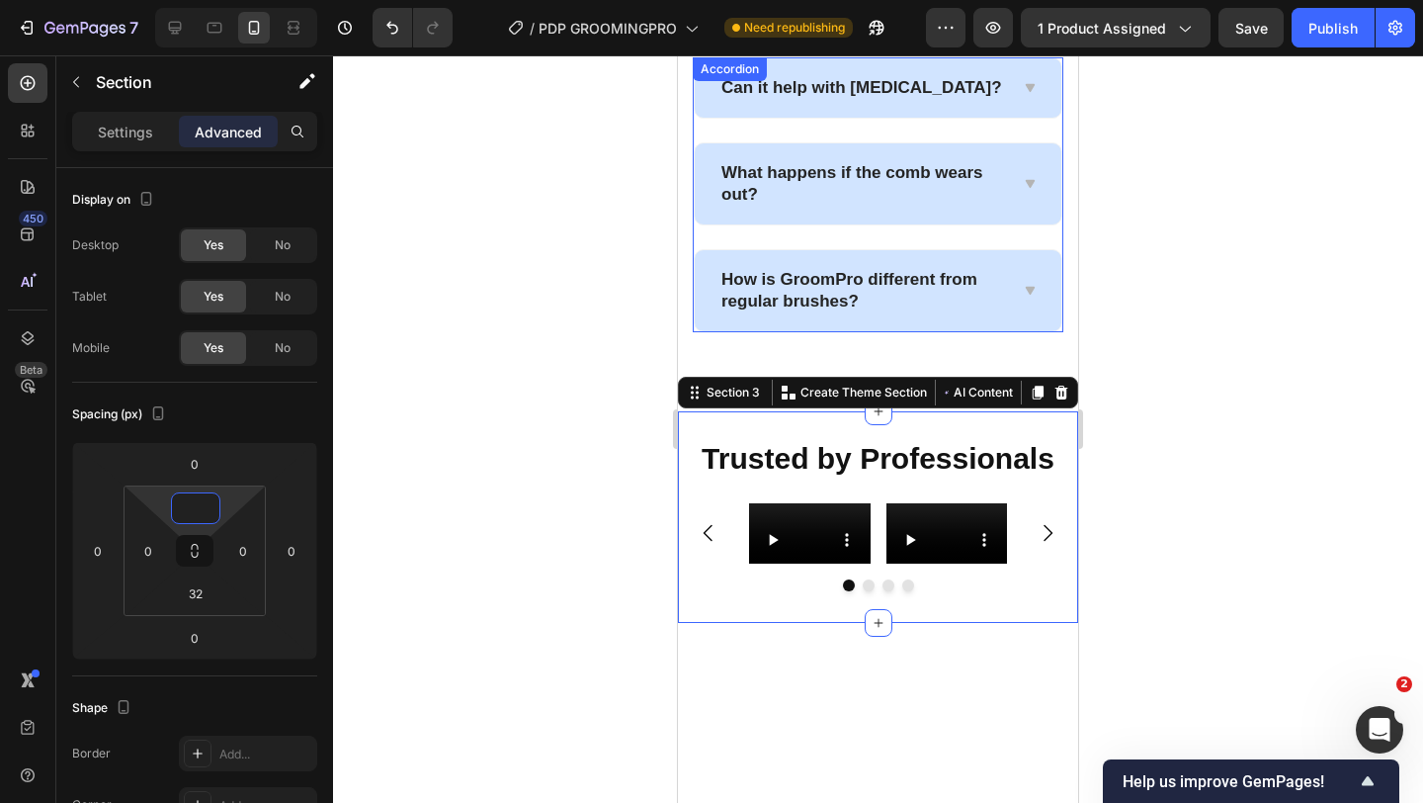
click at [749, 318] on div "How is GroomPro different from regular brushes?" at bounding box center [878, 290] width 367 height 81
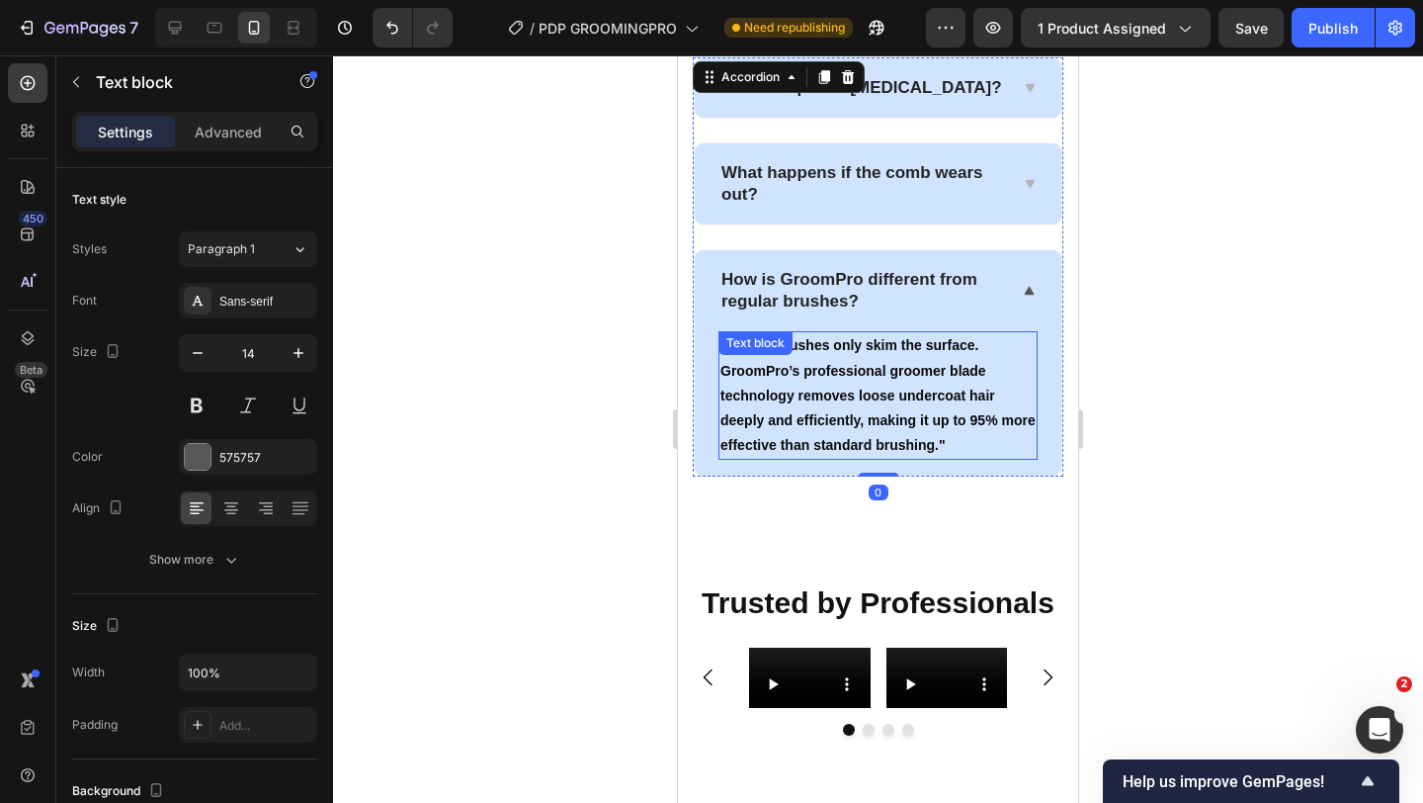
click at [736, 362] on div "Regular brushes only skim the surface. GroomPro’s professional groomer blade te…" at bounding box center [878, 395] width 319 height 128
click at [729, 303] on p "How is GroomPro different from regular brushes?" at bounding box center [863, 290] width 282 height 43
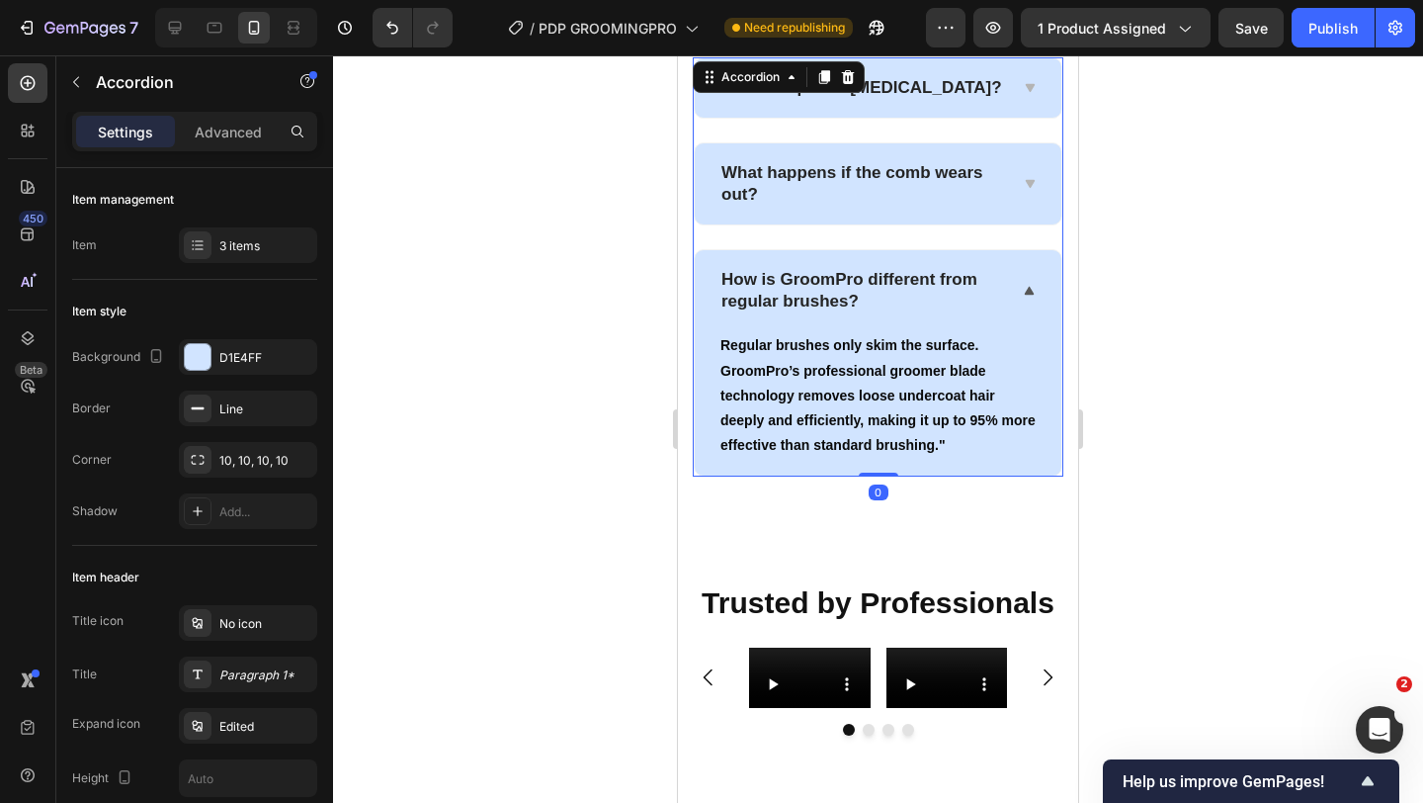
click at [719, 303] on div "How is GroomPro different from regular brushes?" at bounding box center [863, 290] width 288 height 49
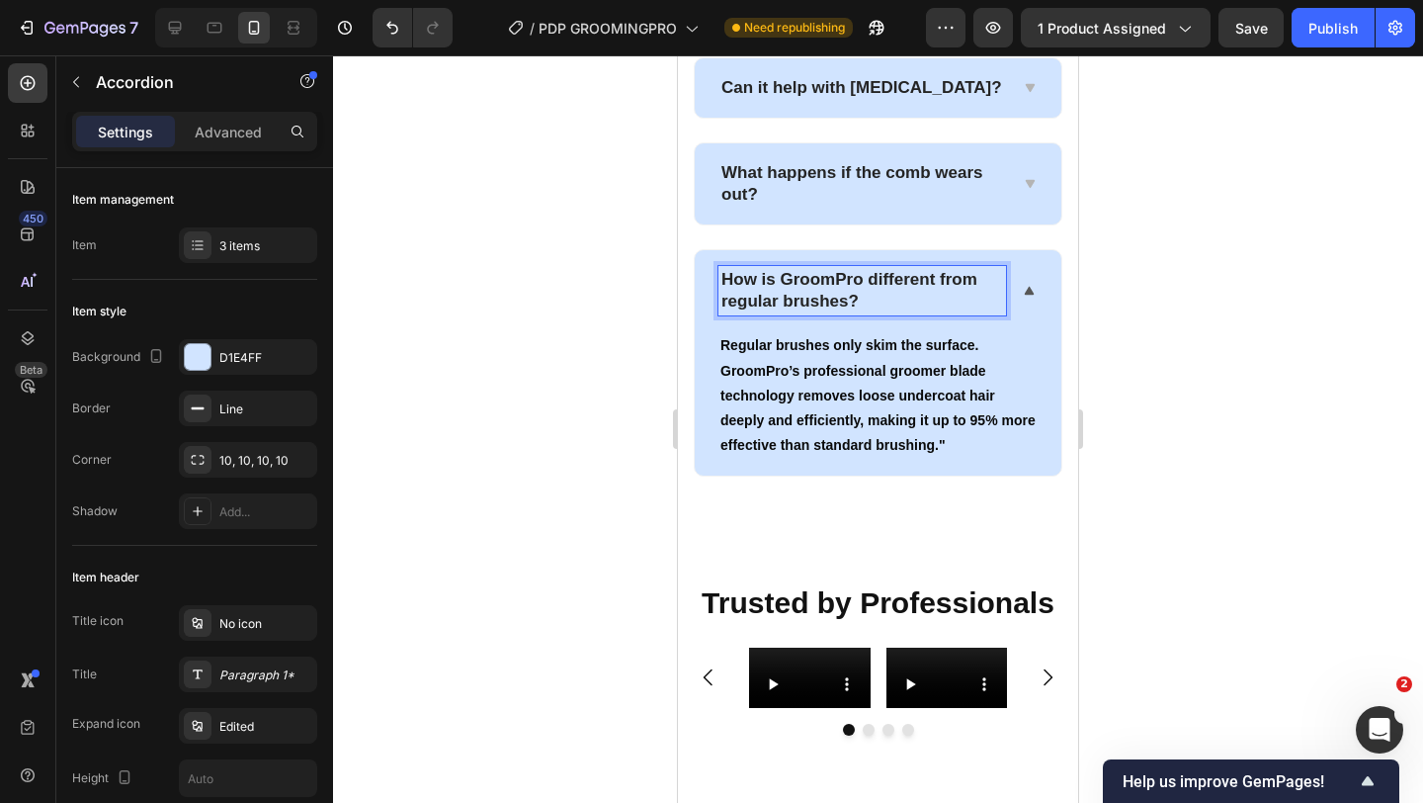
click at [713, 294] on div "How is GroomPro different from regular brushes?" at bounding box center [878, 290] width 367 height 81
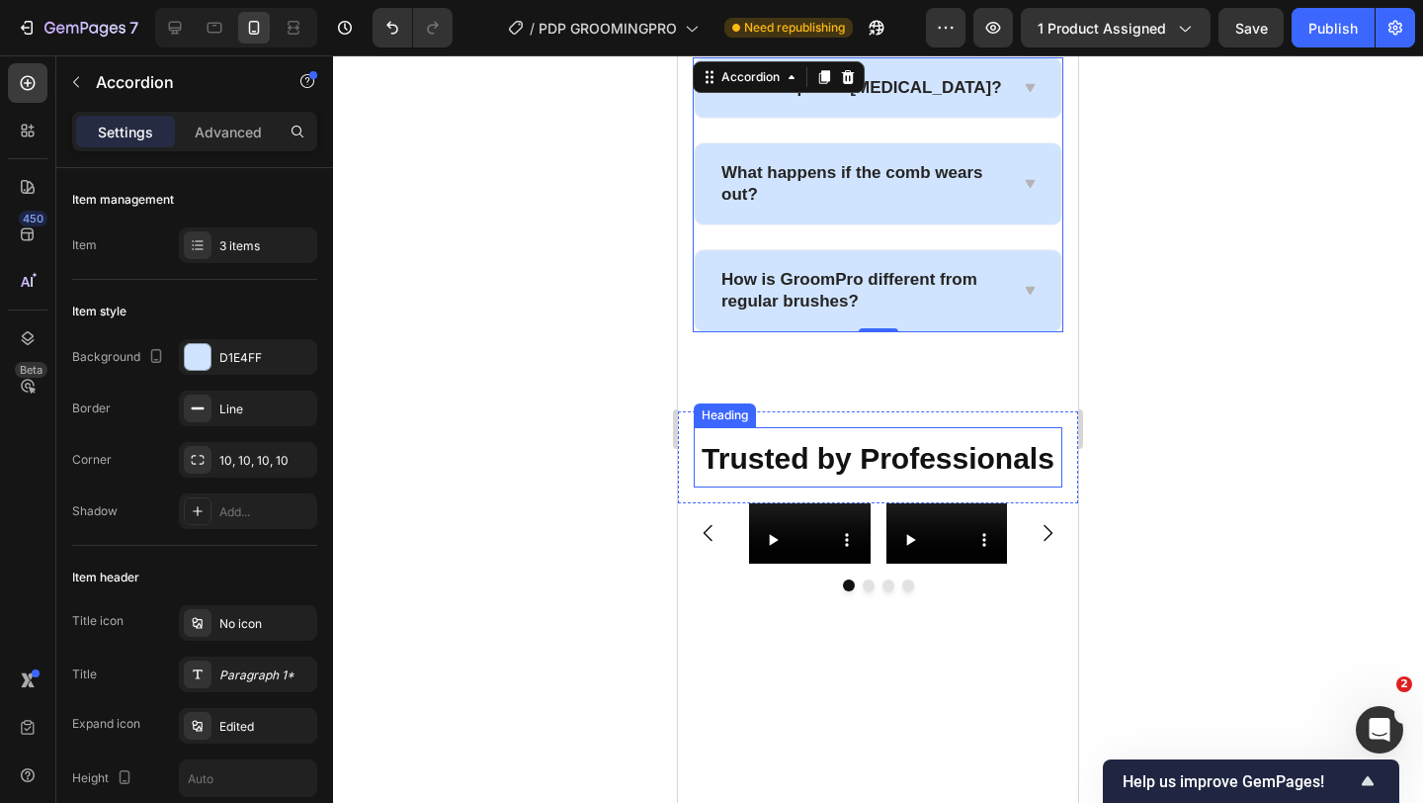
click at [934, 459] on strong "Trusted by Professionals" at bounding box center [878, 458] width 353 height 33
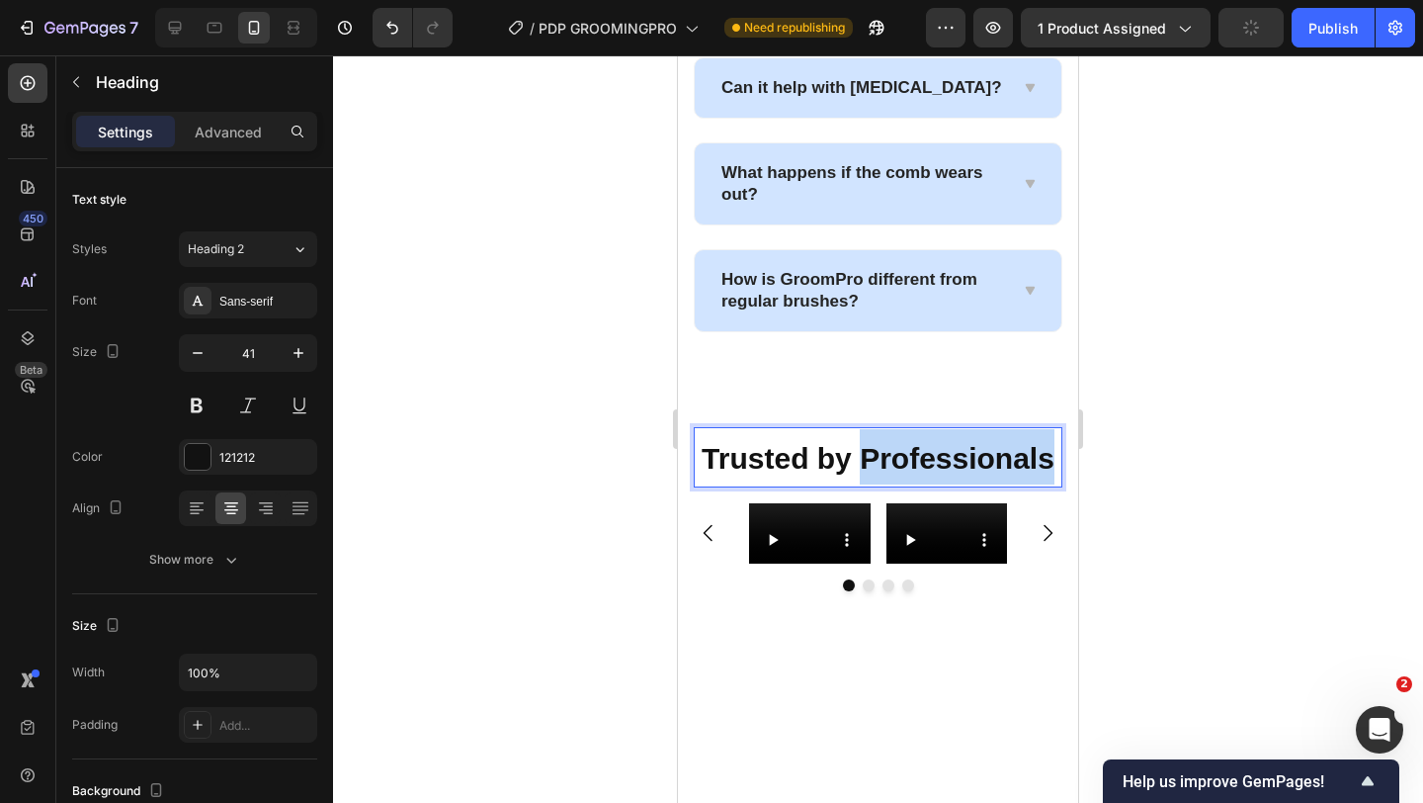
click at [934, 460] on strong "Trusted by Professionals" at bounding box center [878, 458] width 353 height 33
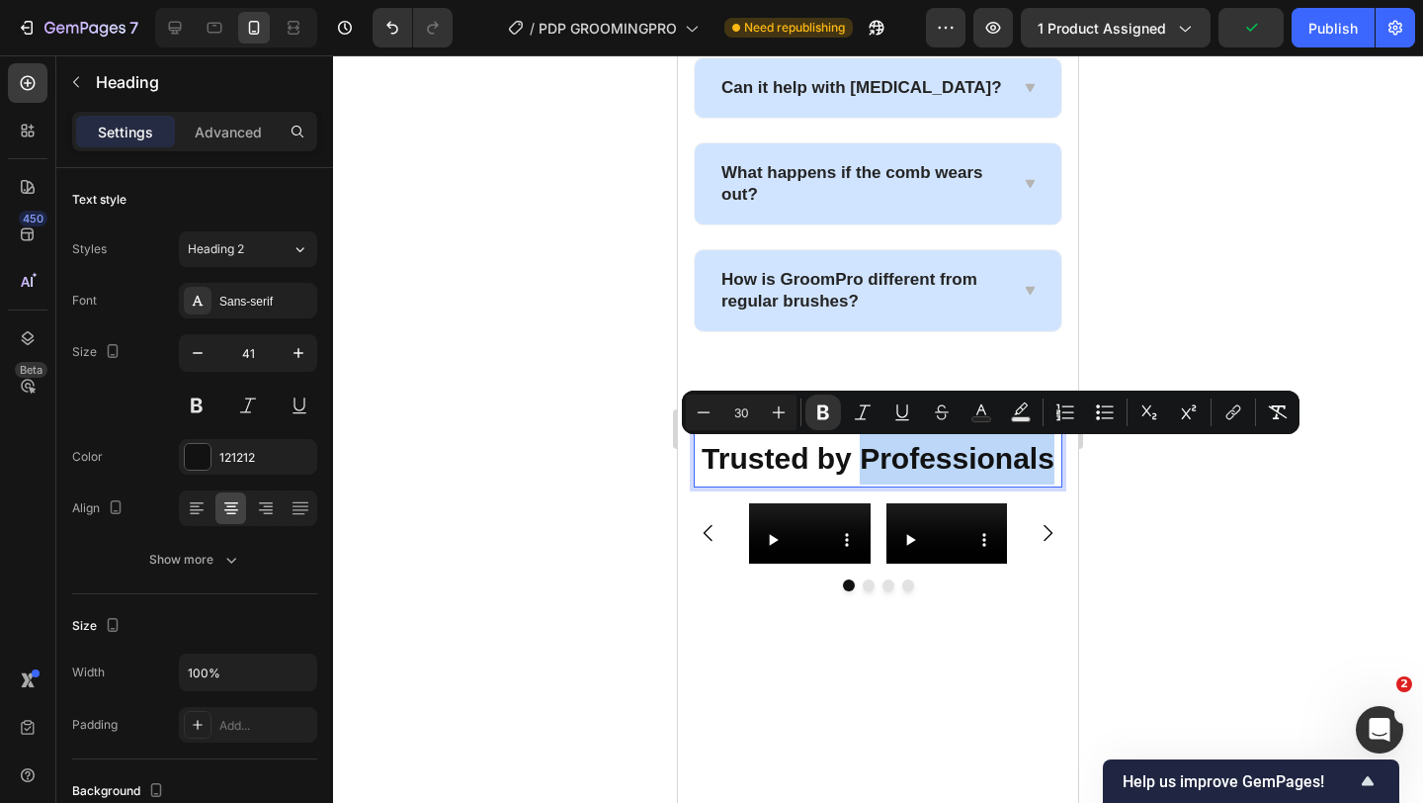
click at [843, 467] on strong "Trusted by Professionals" at bounding box center [878, 458] width 353 height 33
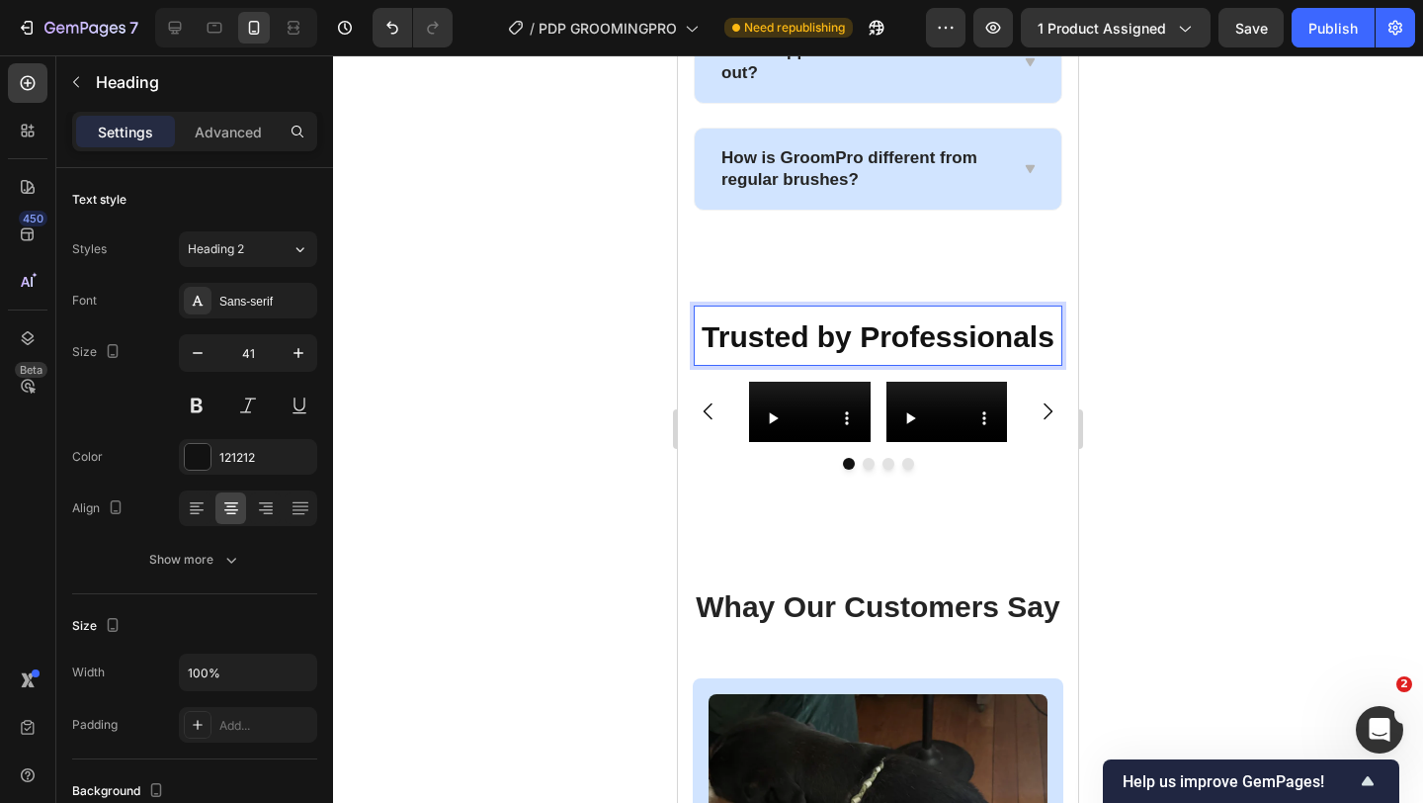
scroll to position [2360, 0]
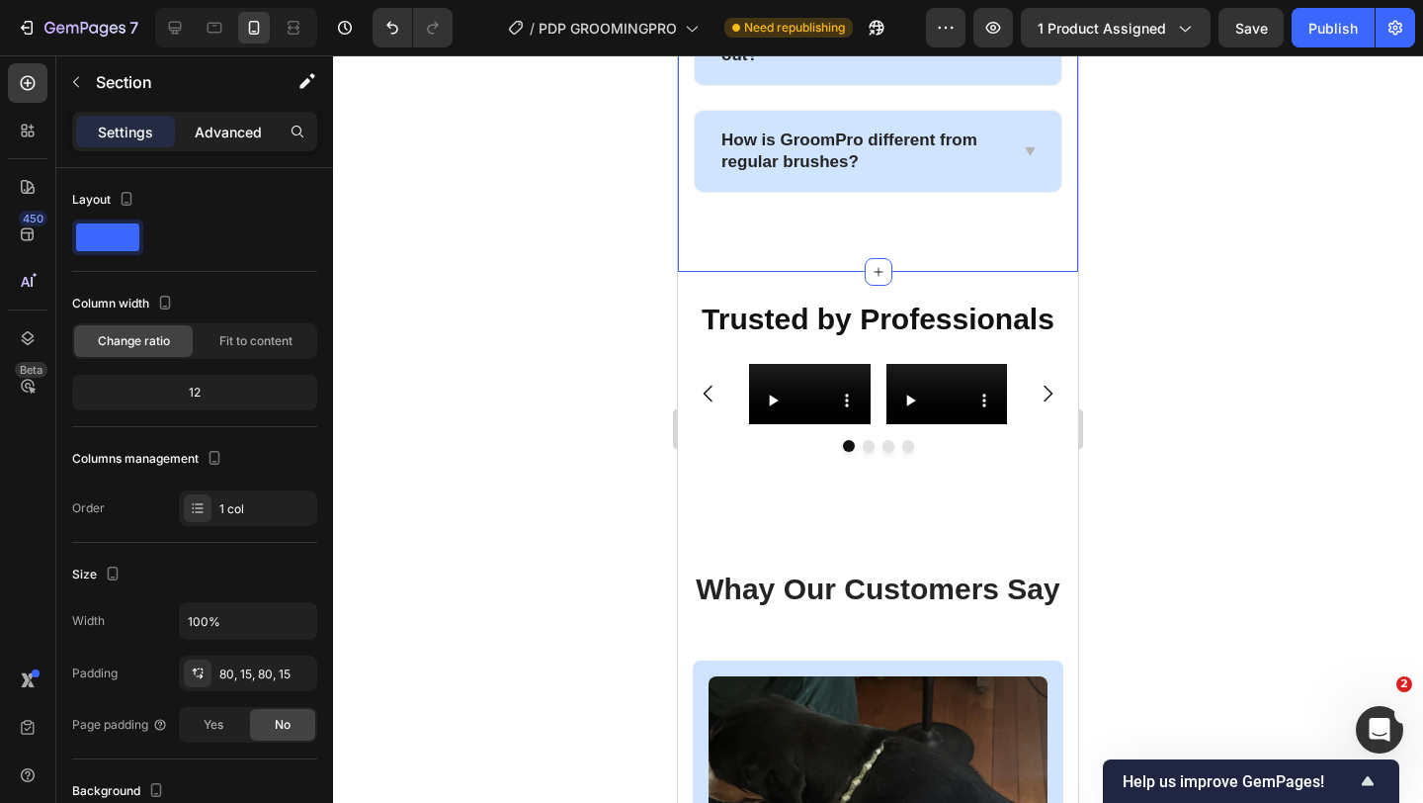
click at [221, 138] on p "Advanced" at bounding box center [228, 132] width 67 height 21
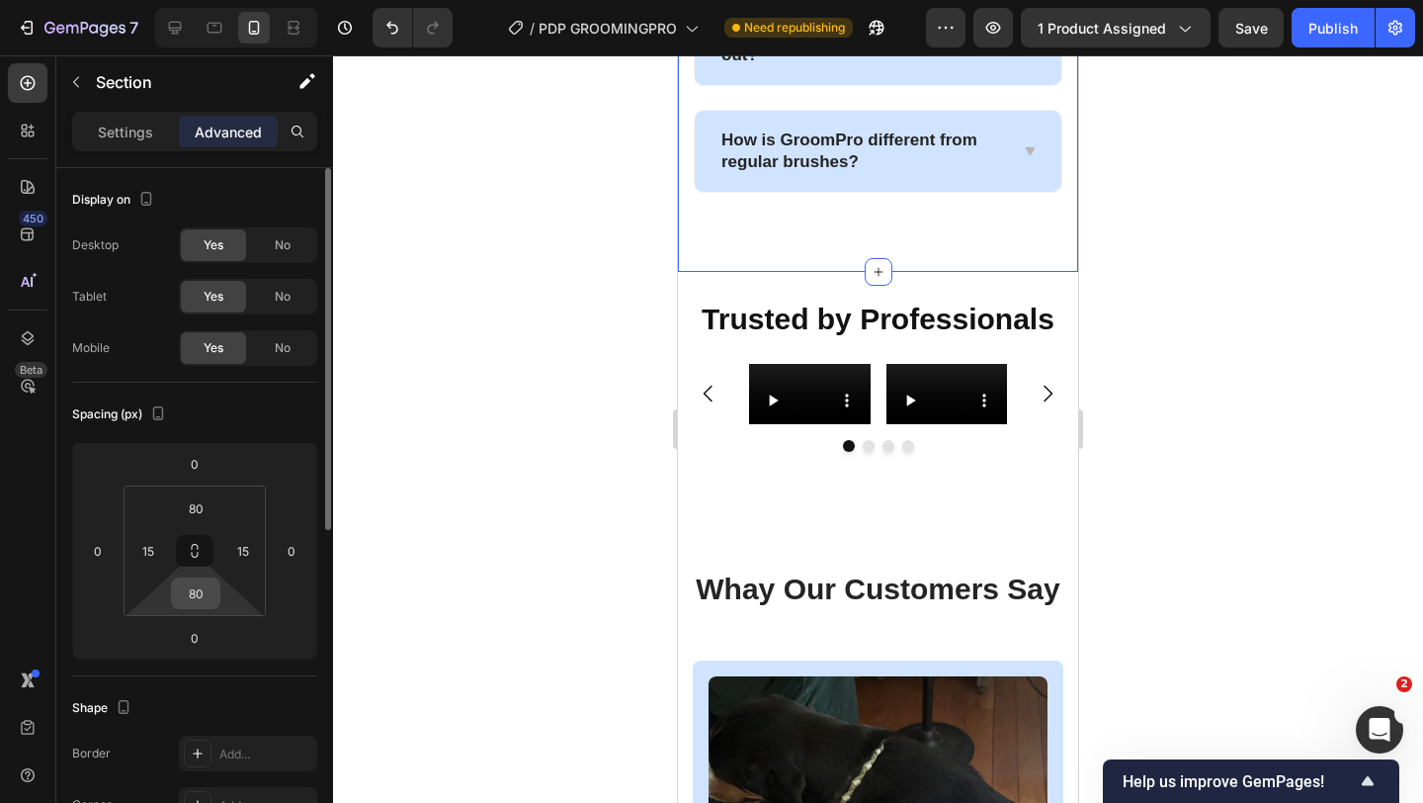
click at [198, 589] on input "80" at bounding box center [196, 593] width 40 height 30
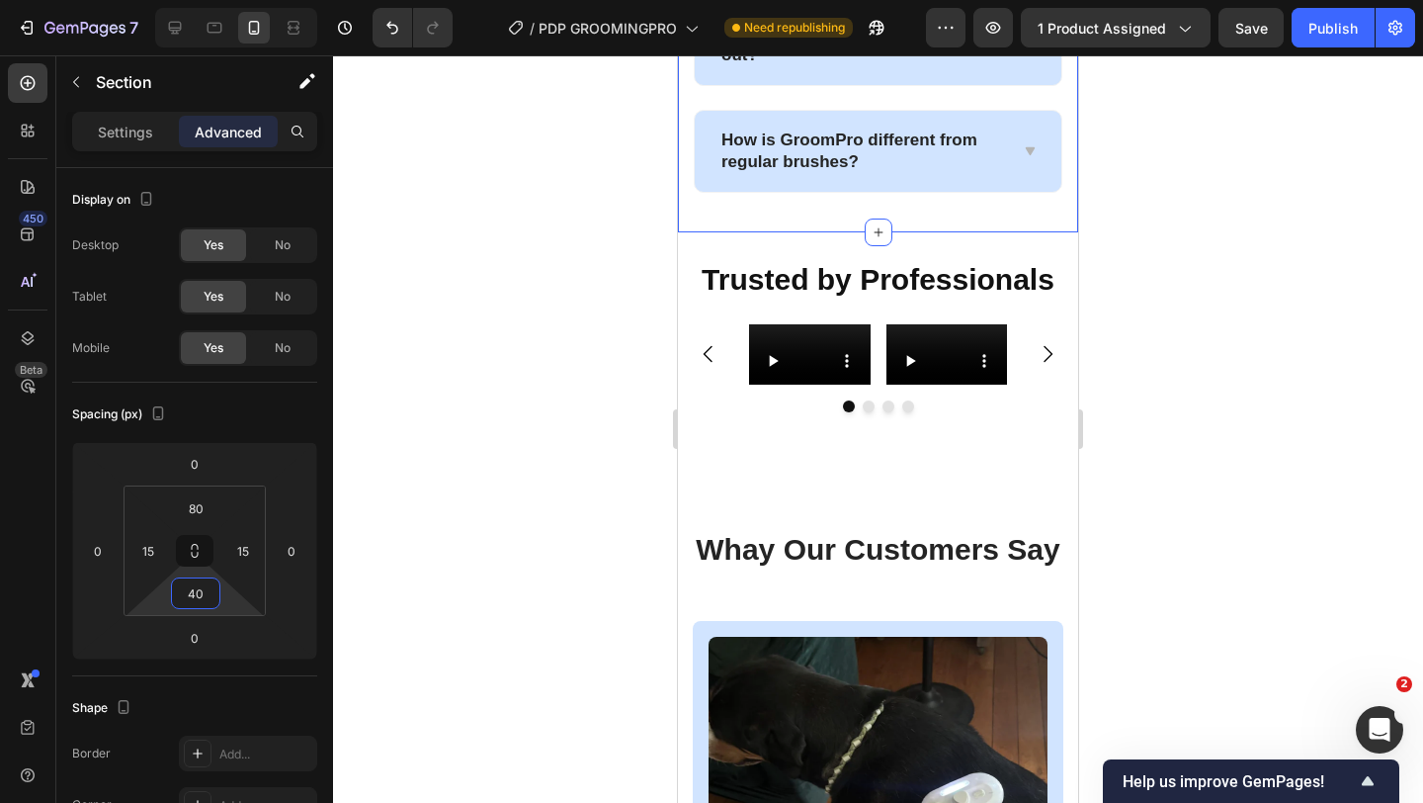
type input "40"
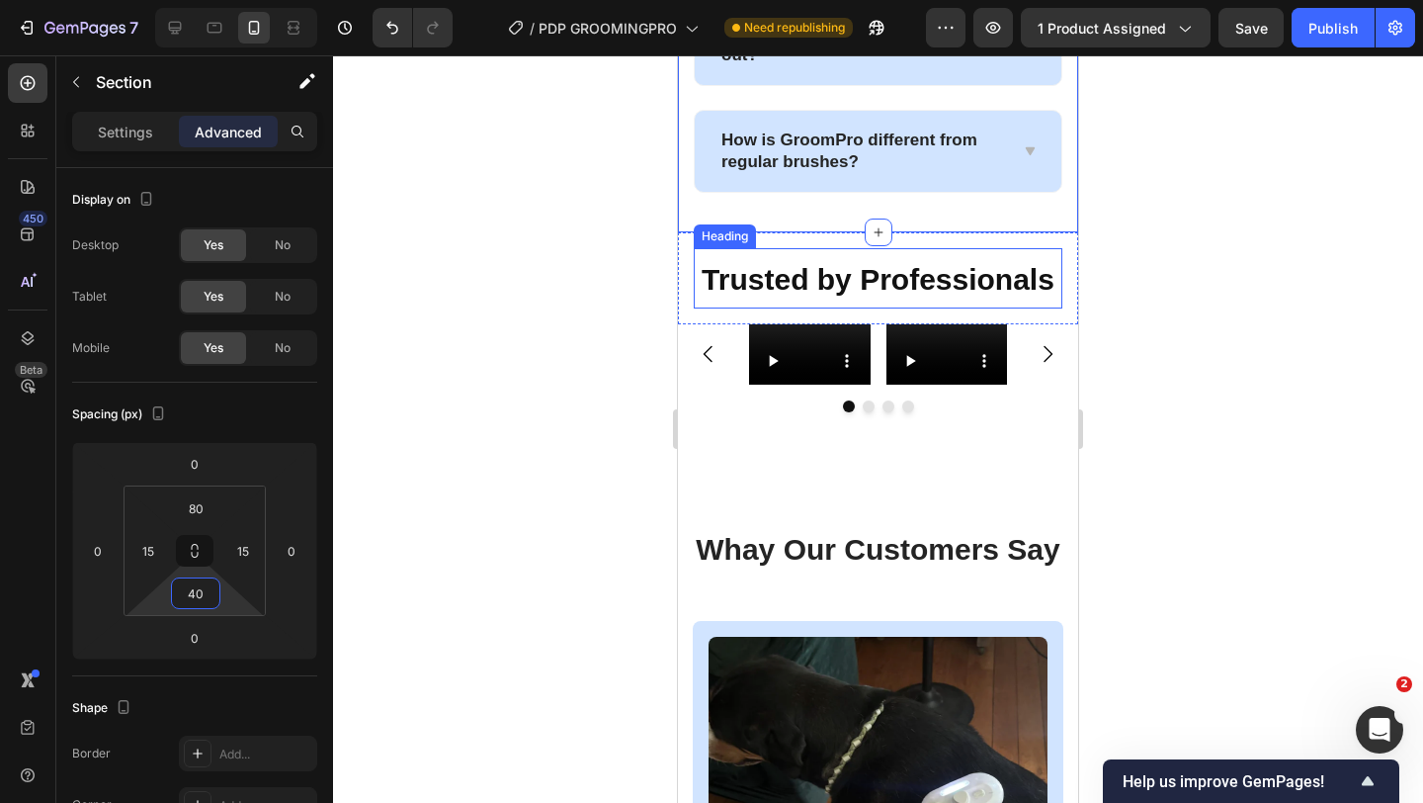
click at [709, 305] on p "⁠⁠⁠⁠⁠⁠⁠ Trusted by Professionals" at bounding box center [878, 277] width 365 height 55
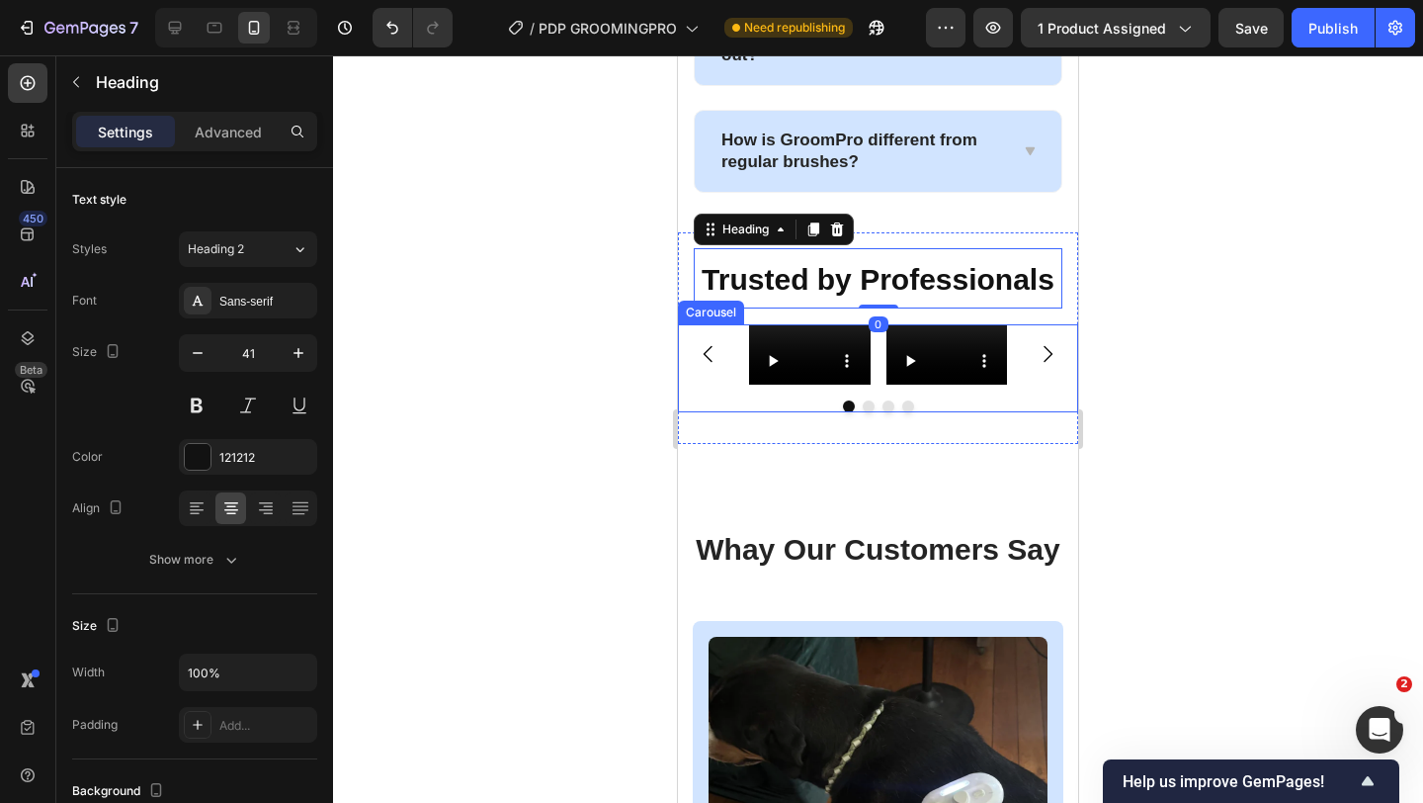
click at [686, 376] on div "Video Video Video Video" at bounding box center [878, 354] width 400 height 60
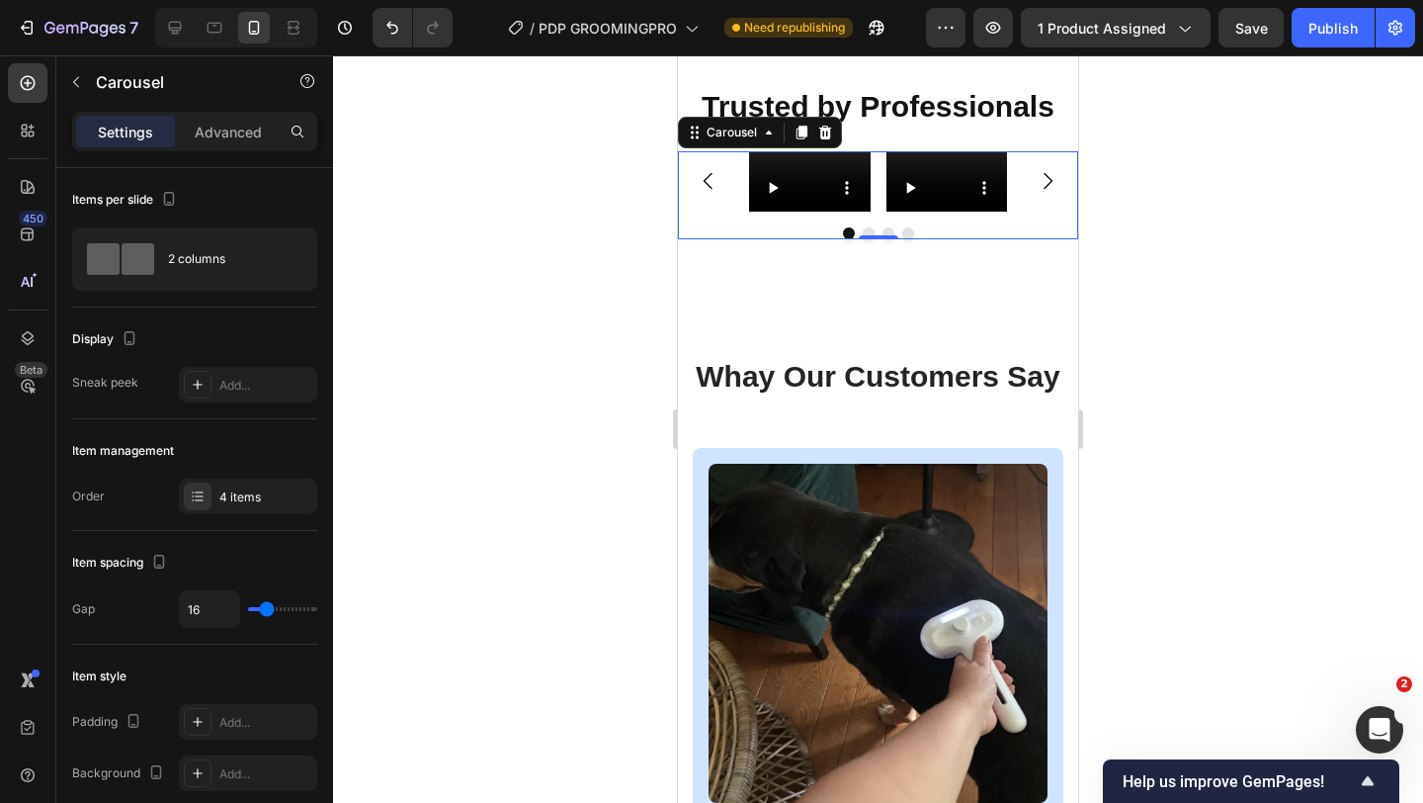
scroll to position [2747, 0]
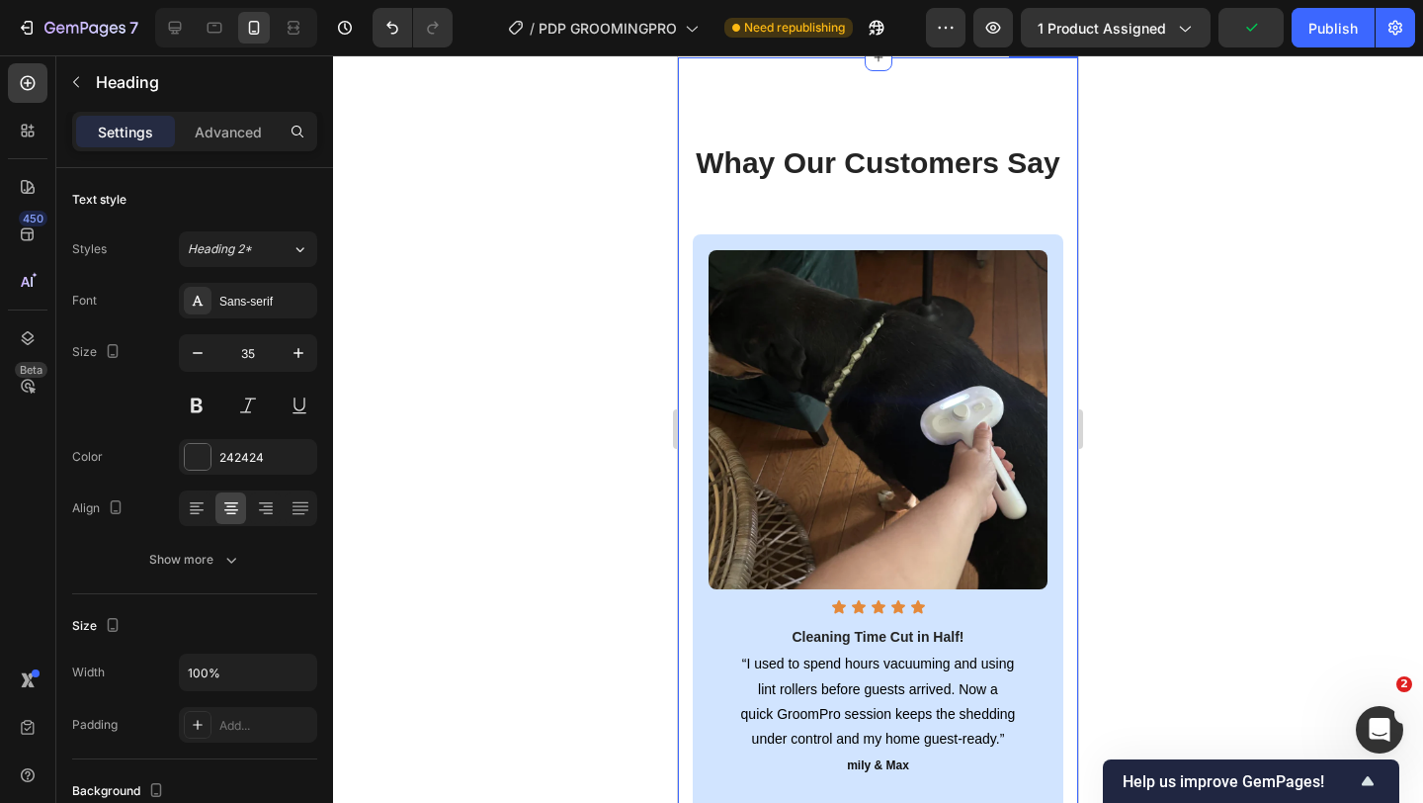
click at [826, 188] on h2 "Whay Our Customers Say" at bounding box center [878, 161] width 371 height 51
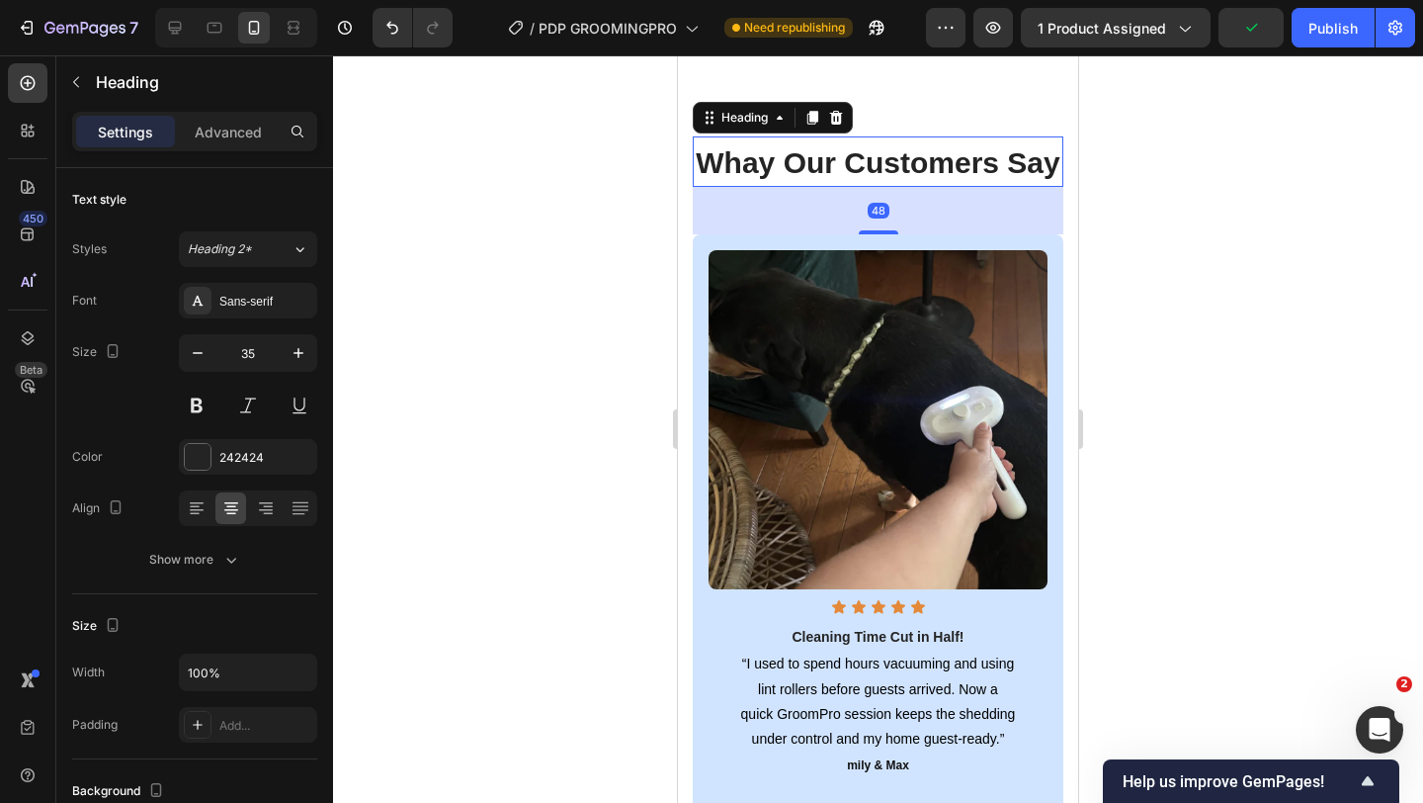
click at [826, 188] on h2 "Whay Our Customers Say" at bounding box center [878, 161] width 371 height 51
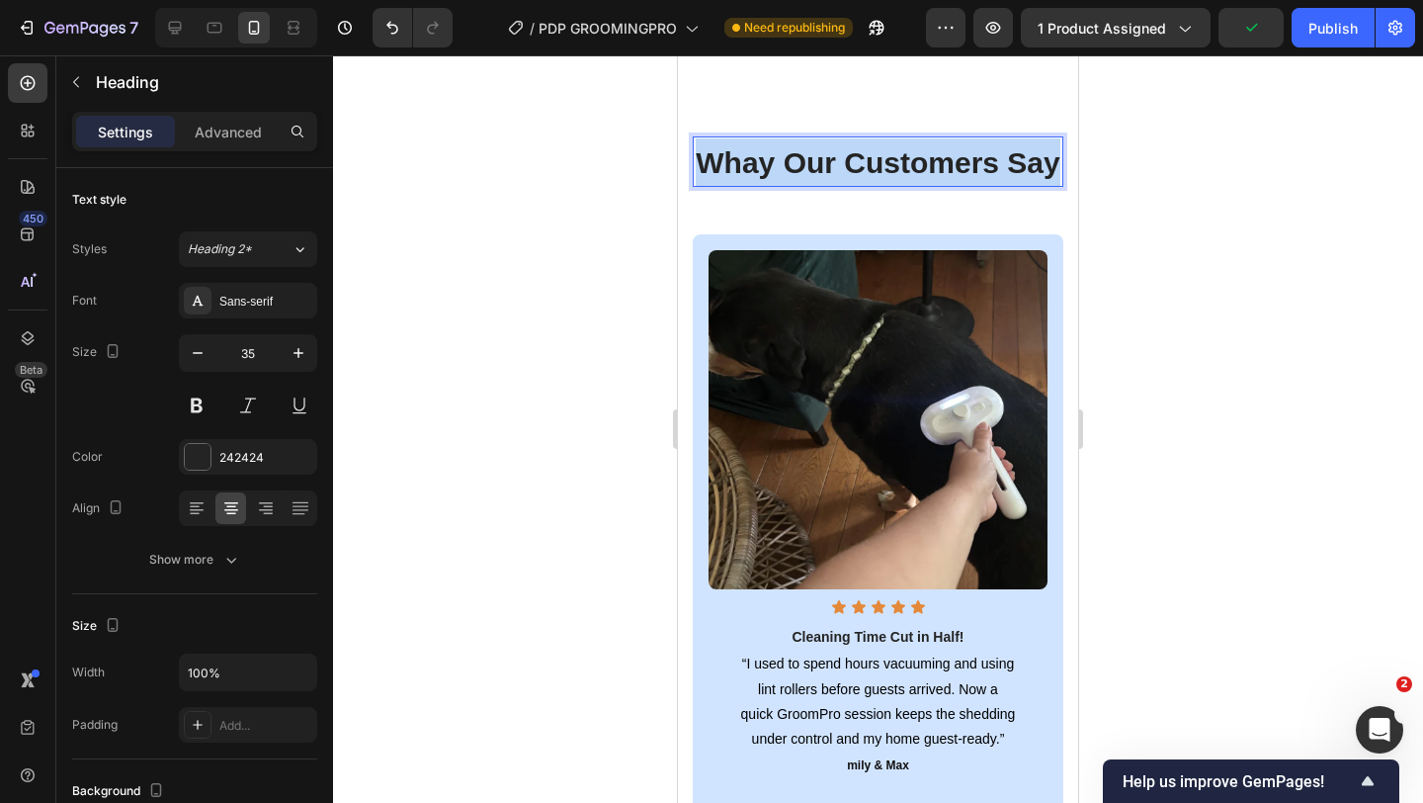
click at [826, 188] on h2 "Whay Our Customers Say" at bounding box center [878, 161] width 371 height 51
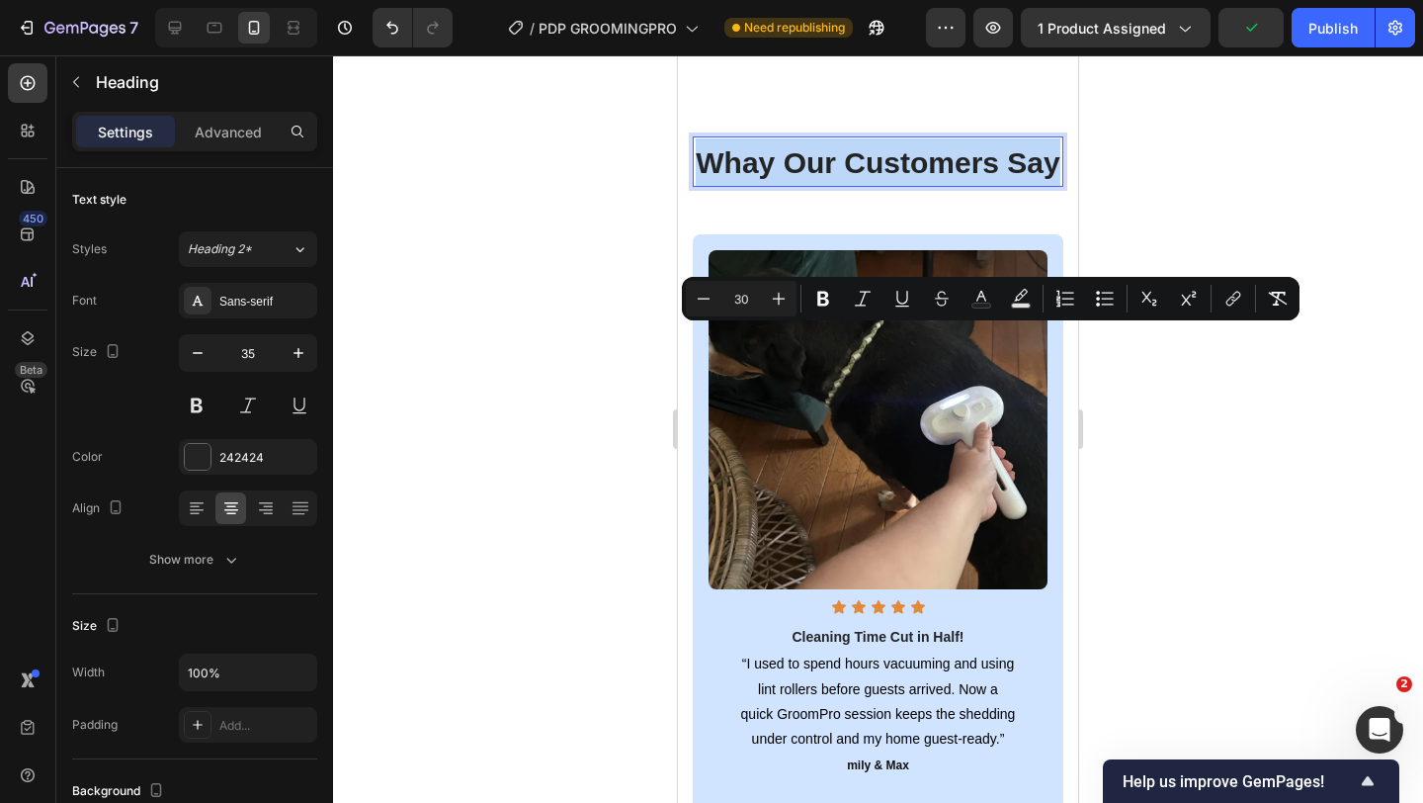
click at [739, 179] on span "Whay Our Customers Say" at bounding box center [878, 162] width 364 height 33
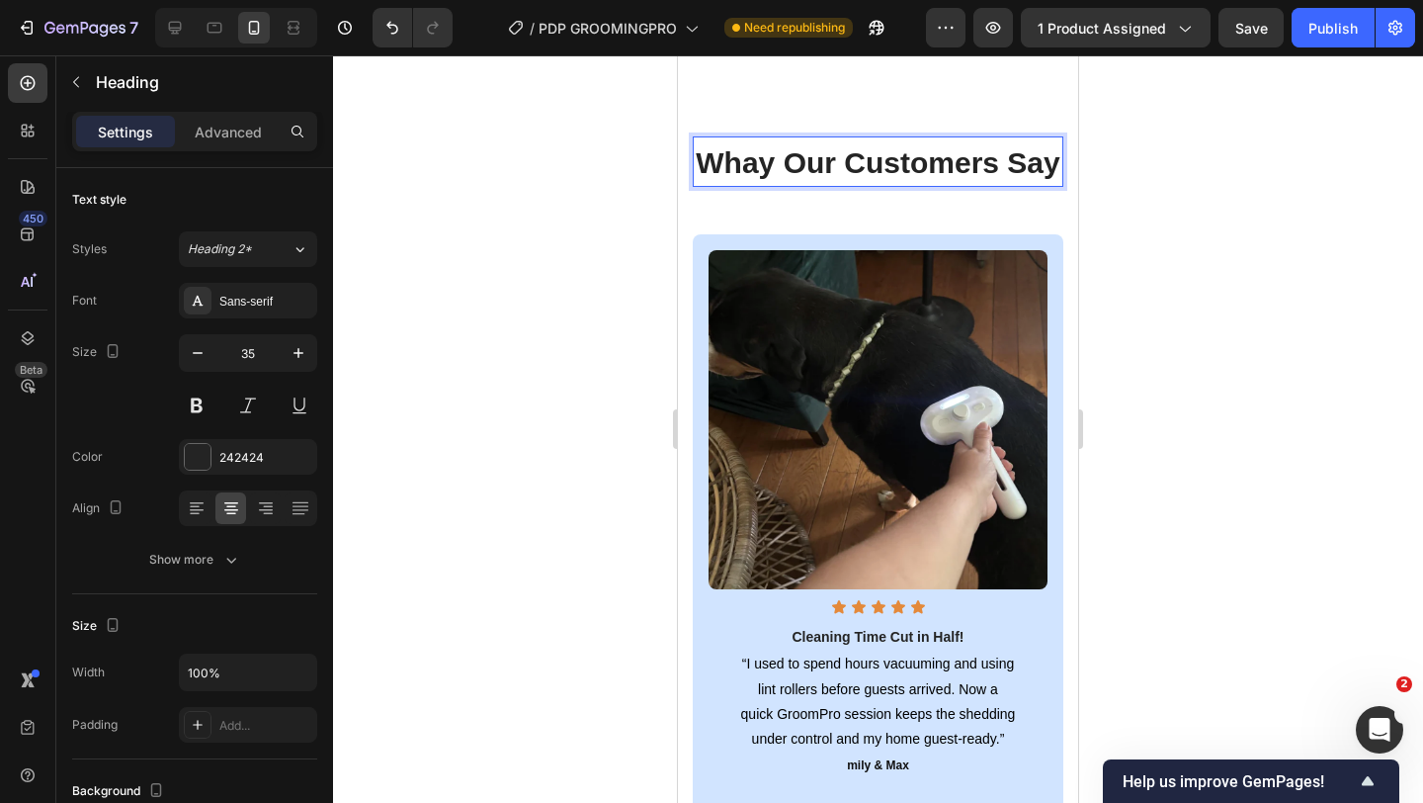
click at [769, 179] on span "Whay Our Customers Say" at bounding box center [878, 162] width 364 height 33
click at [786, 179] on span "What Our Customers Say" at bounding box center [879, 162] width 358 height 33
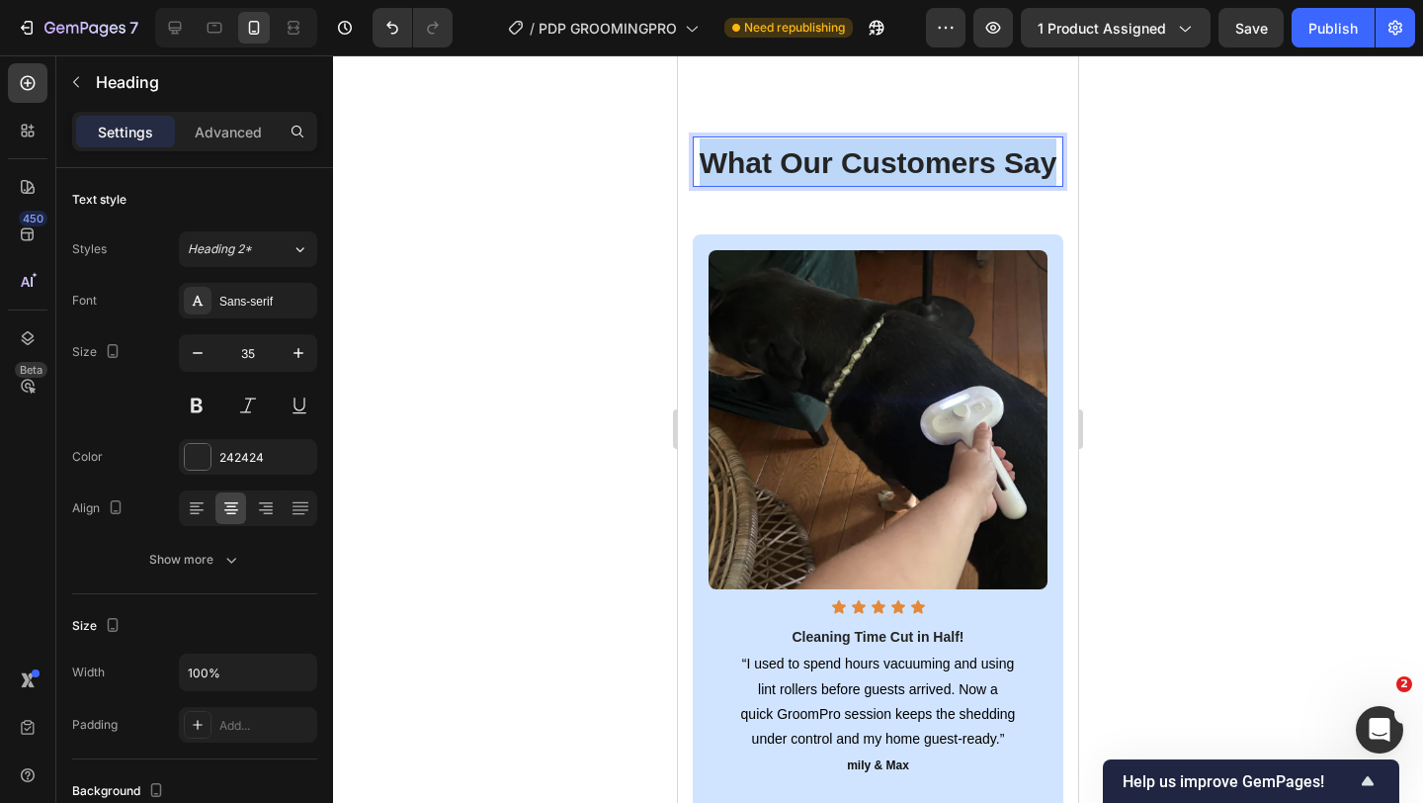
click at [786, 179] on span "What Our Customers Say" at bounding box center [879, 162] width 358 height 33
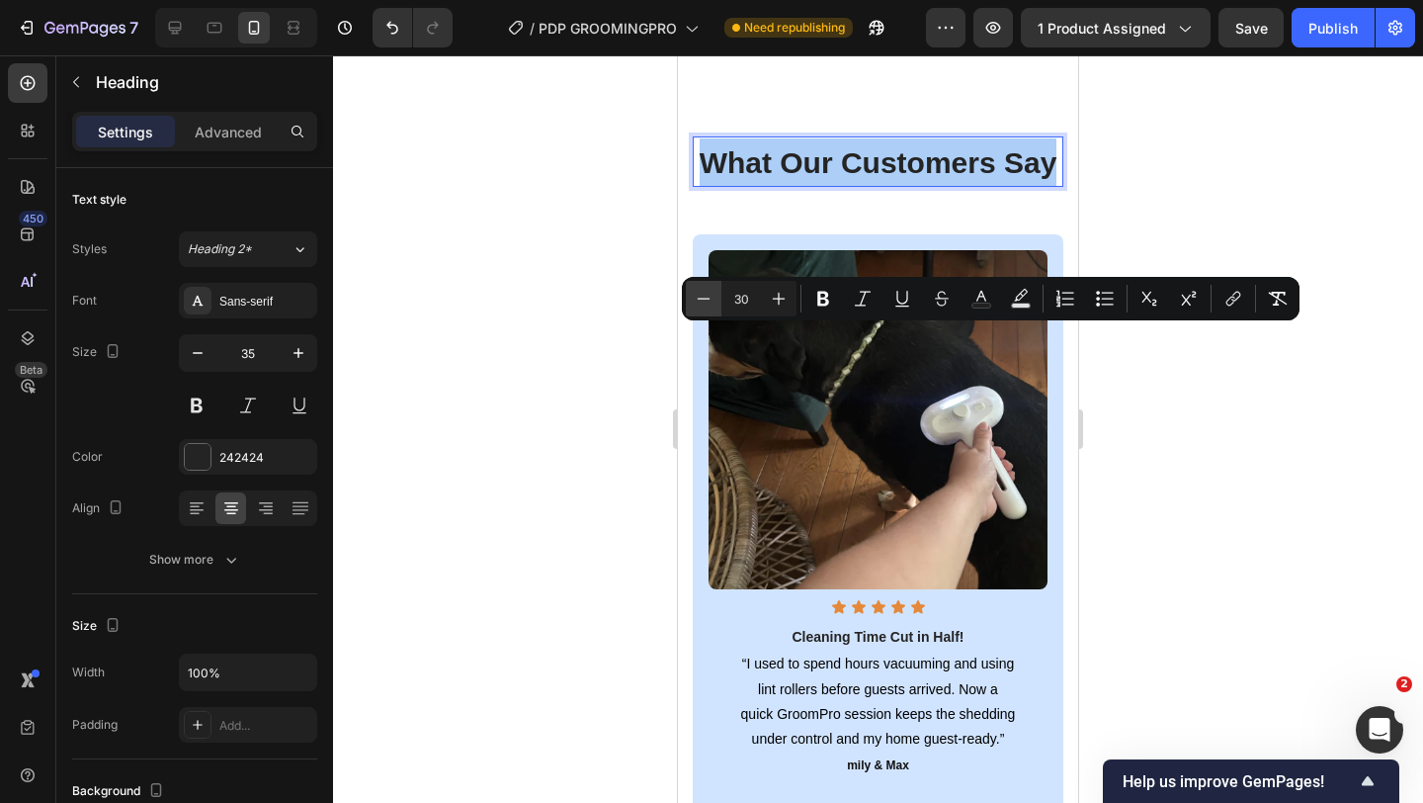
click at [703, 301] on icon "Editor contextual toolbar" at bounding box center [704, 299] width 20 height 20
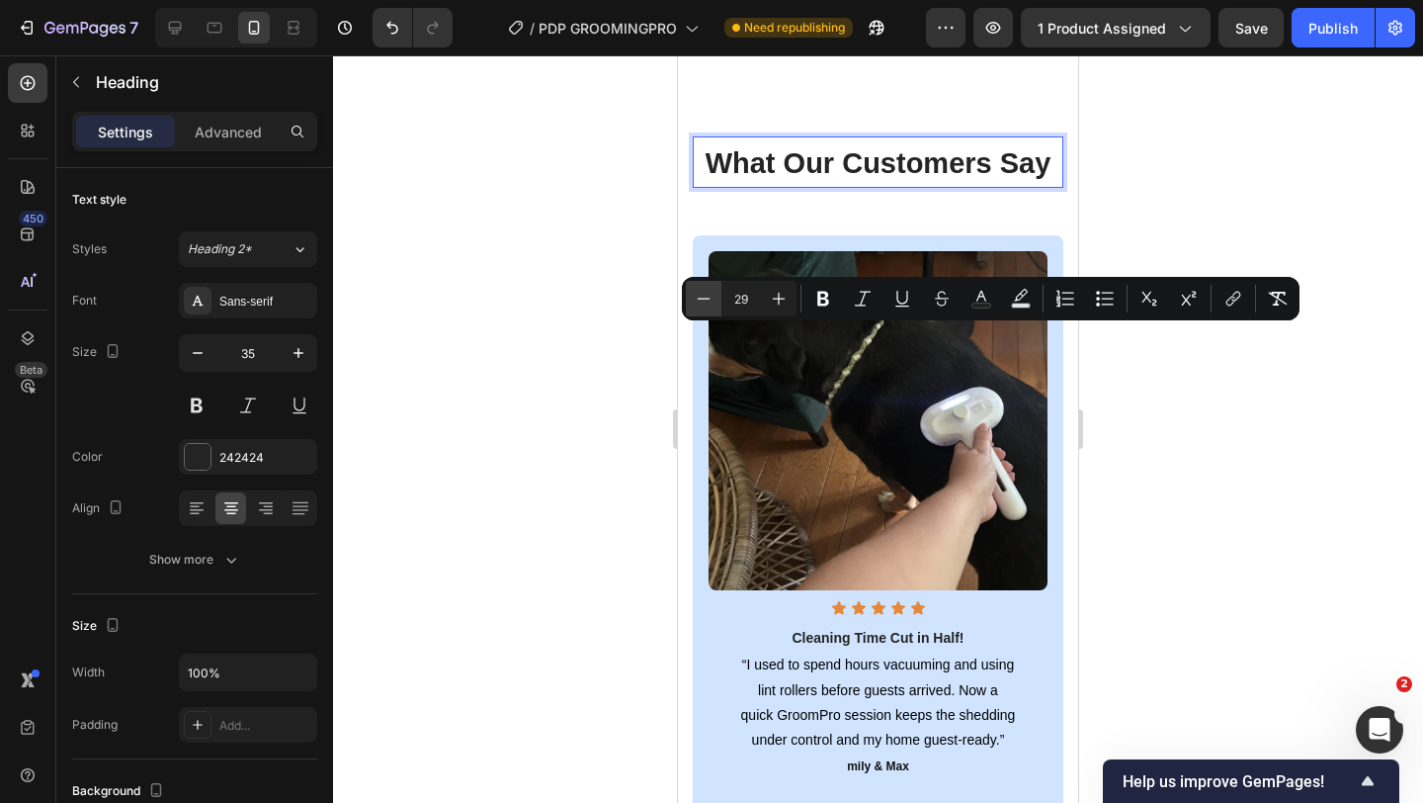
click at [703, 301] on icon "Editor contextual toolbar" at bounding box center [704, 299] width 20 height 20
type input "28"
click at [732, 179] on span "What Our Customers Say" at bounding box center [879, 163] width 334 height 31
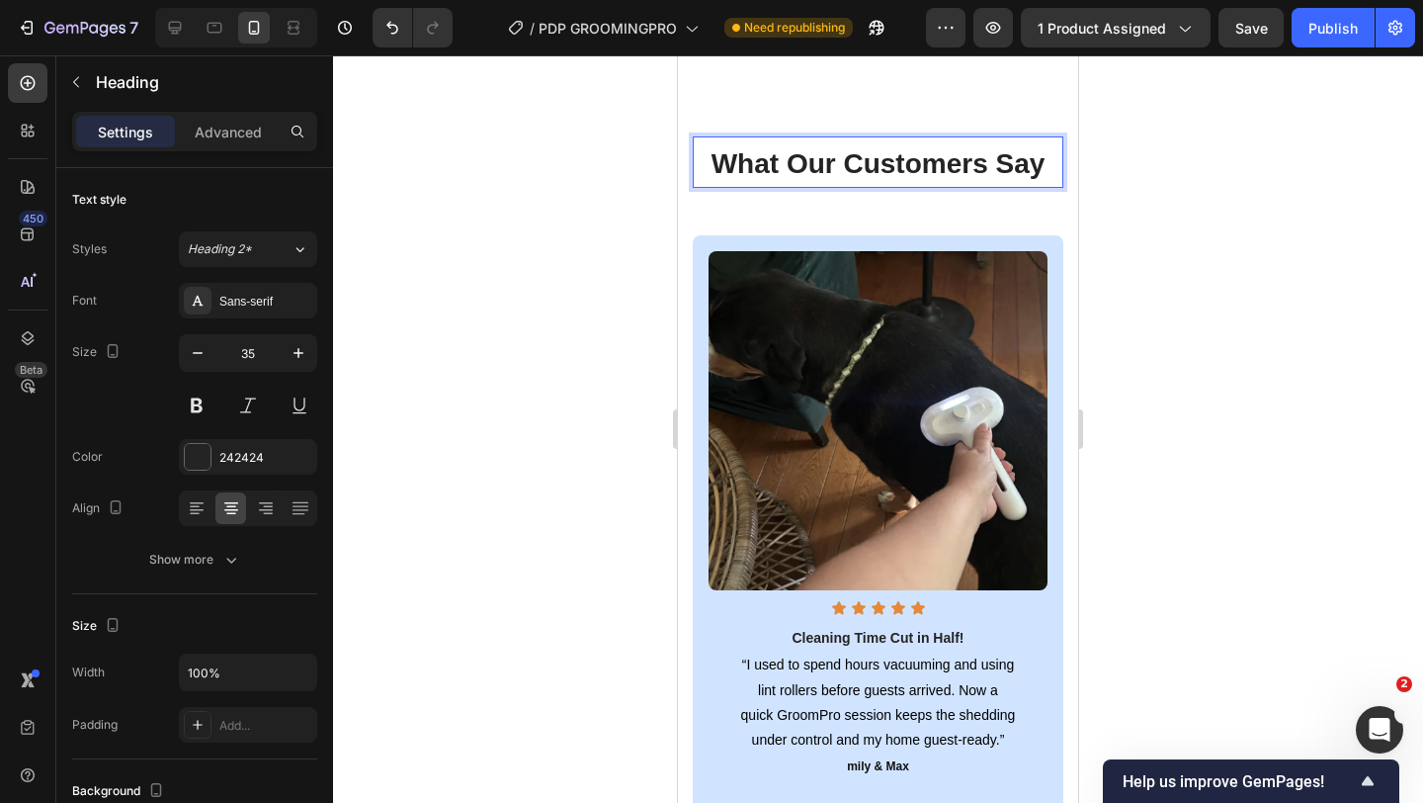
click at [730, 189] on h2 "What Our Customers Say" at bounding box center [878, 162] width 371 height 52
click at [723, 383] on div "What Our Customers Say Heading 48 Image Icon Icon Icon Icon Icon Icon List Clea…" at bounding box center [878, 508] width 371 height 744
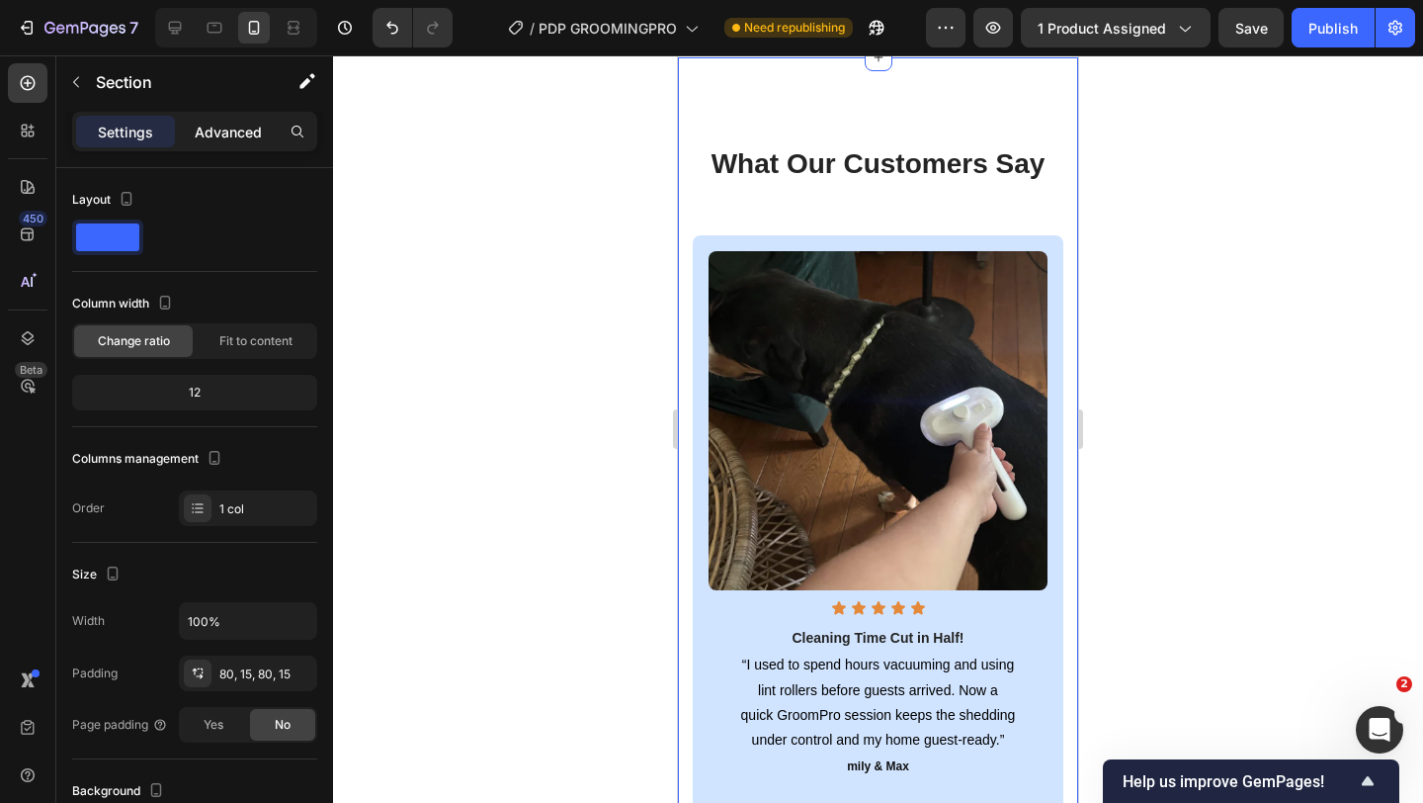
click at [220, 128] on p "Advanced" at bounding box center [228, 132] width 67 height 21
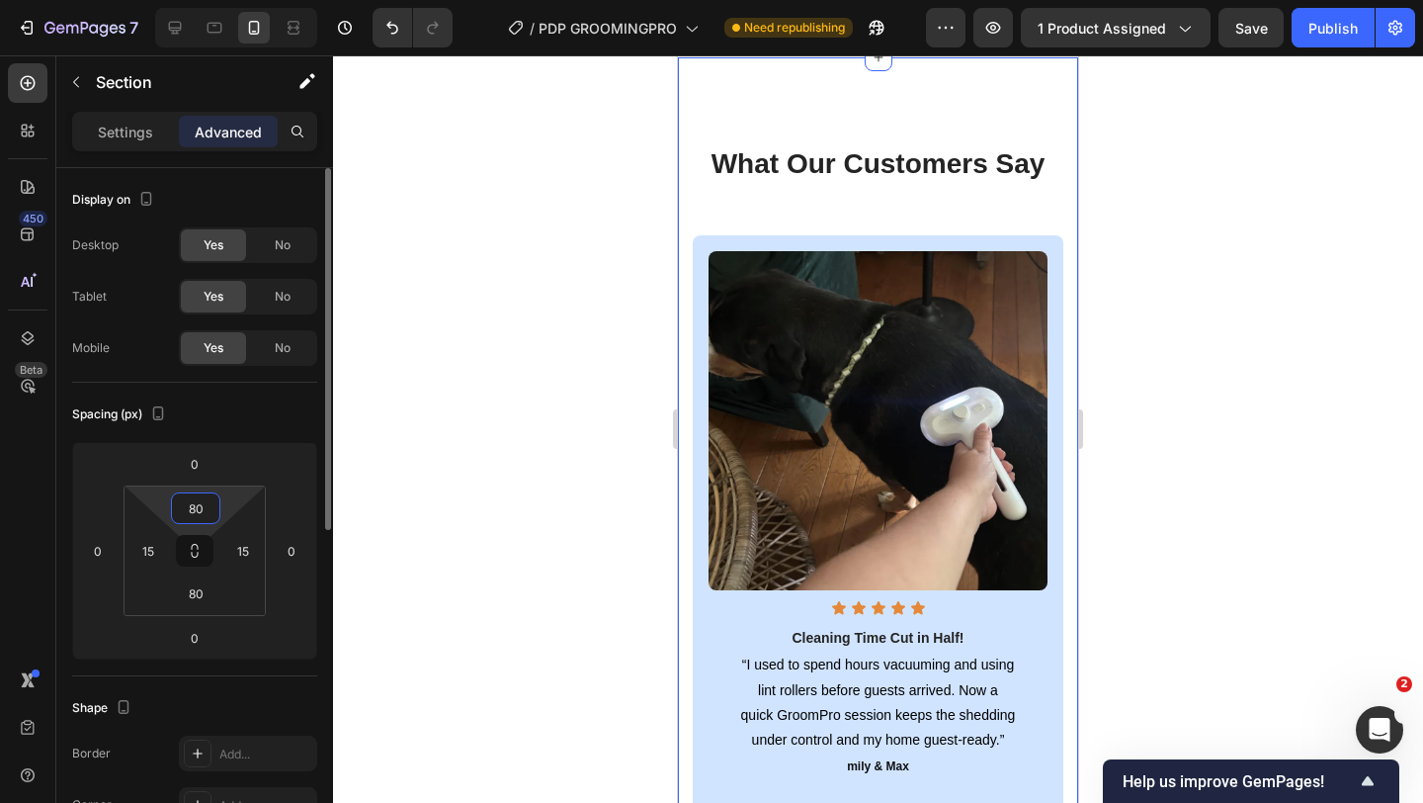
click at [196, 504] on input "80" at bounding box center [196, 508] width 40 height 30
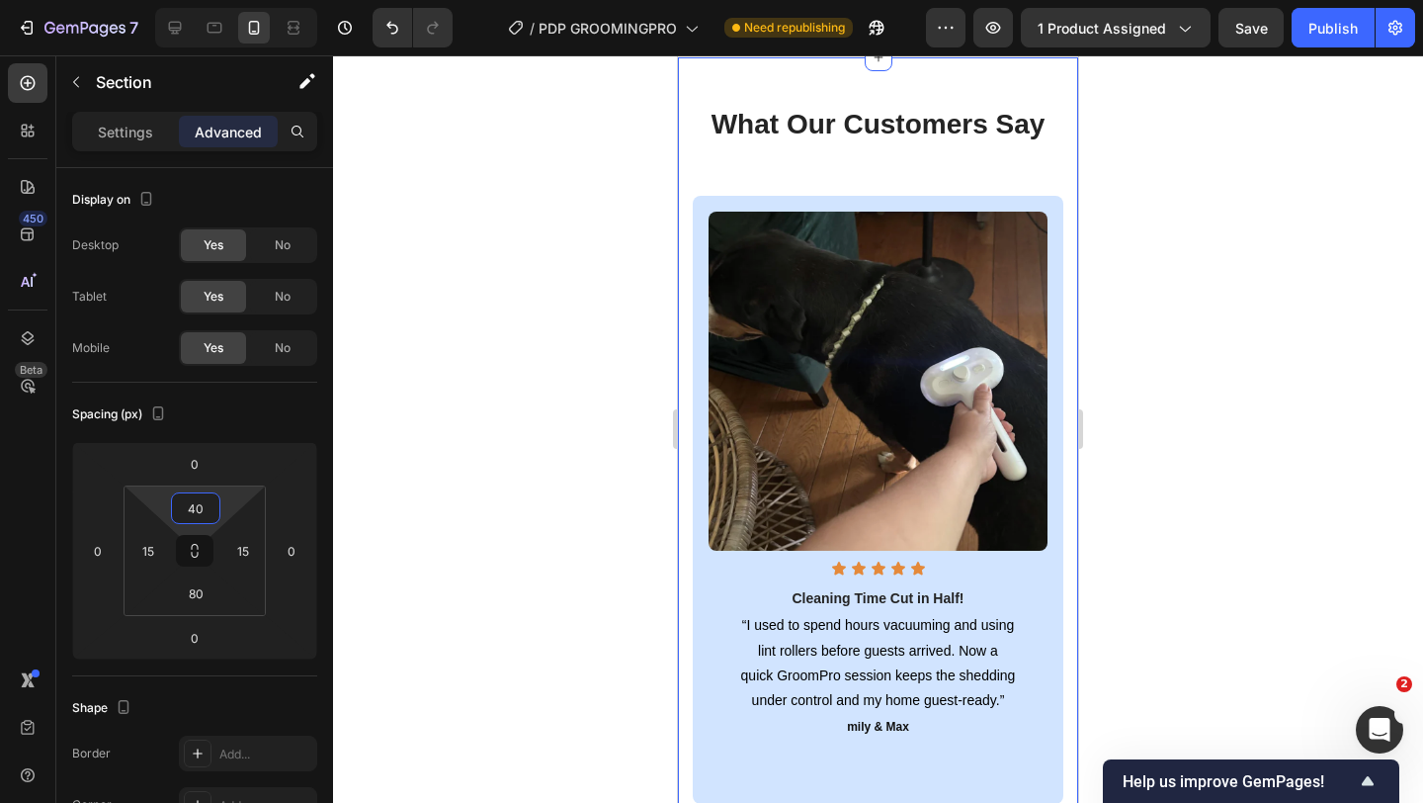
type input "40"
click at [832, 342] on div "⁠⁠⁠⁠⁠⁠⁠ What Our Customers Say Heading Image Icon Icon Icon Icon Icon Icon List…" at bounding box center [878, 469] width 371 height 744
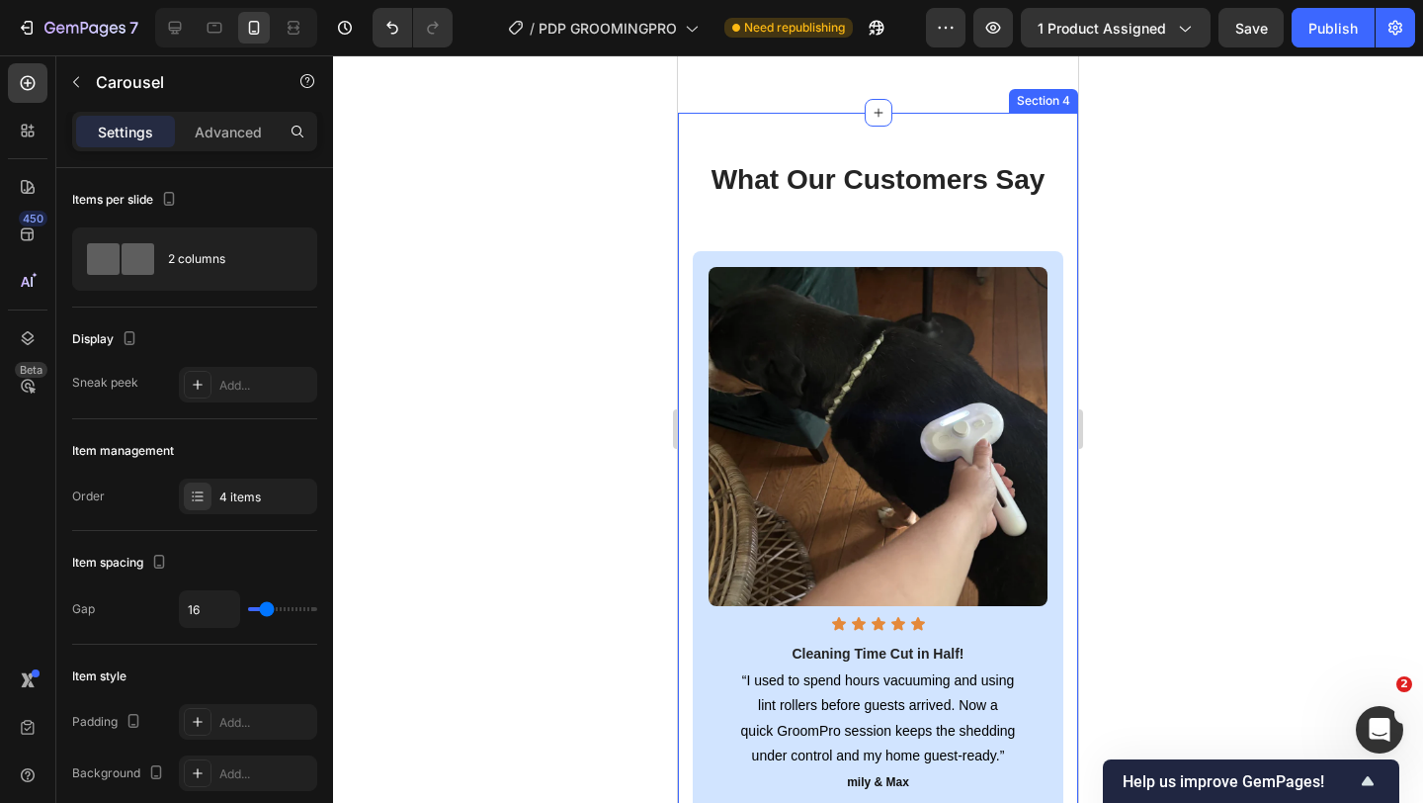
scroll to position [2990, 0]
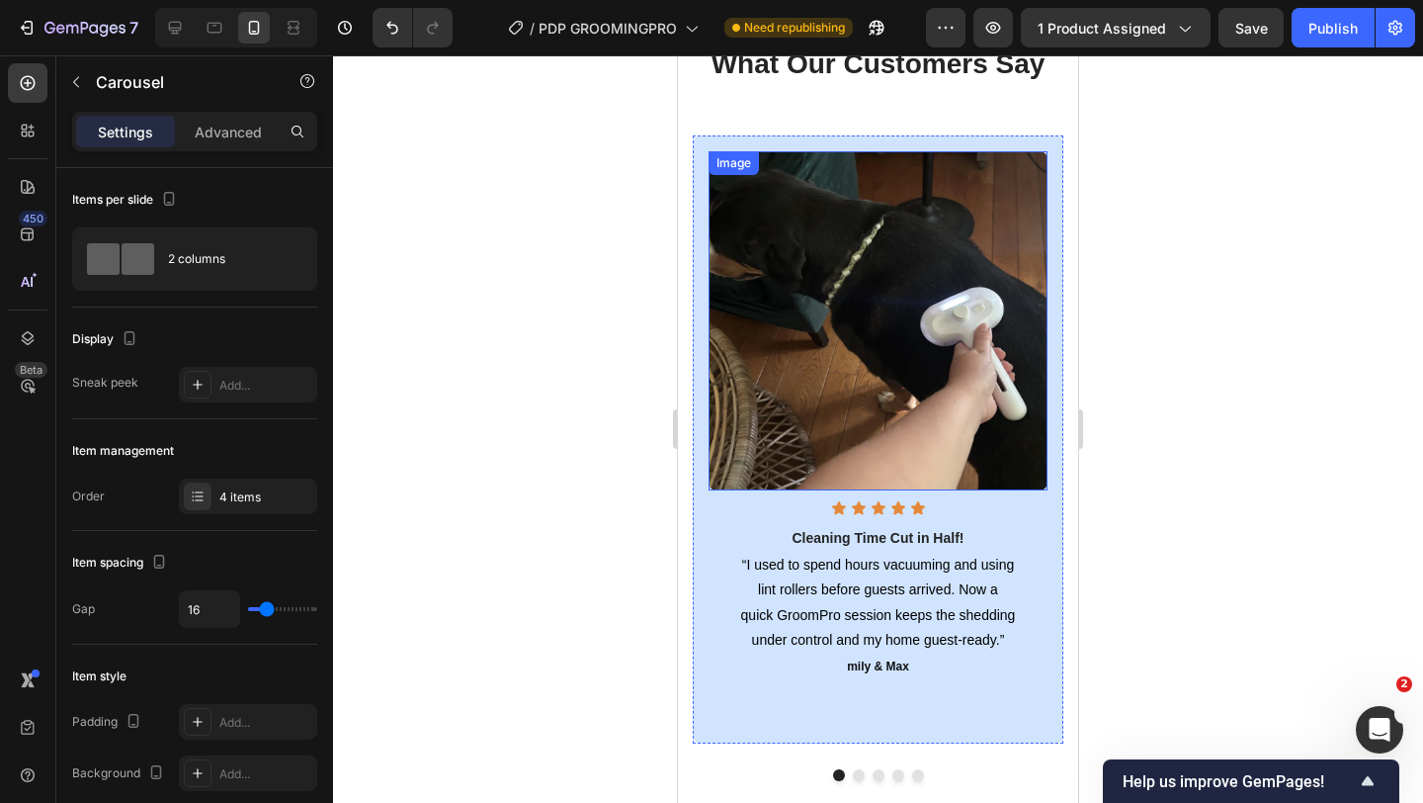
click at [800, 302] on img at bounding box center [878, 320] width 339 height 339
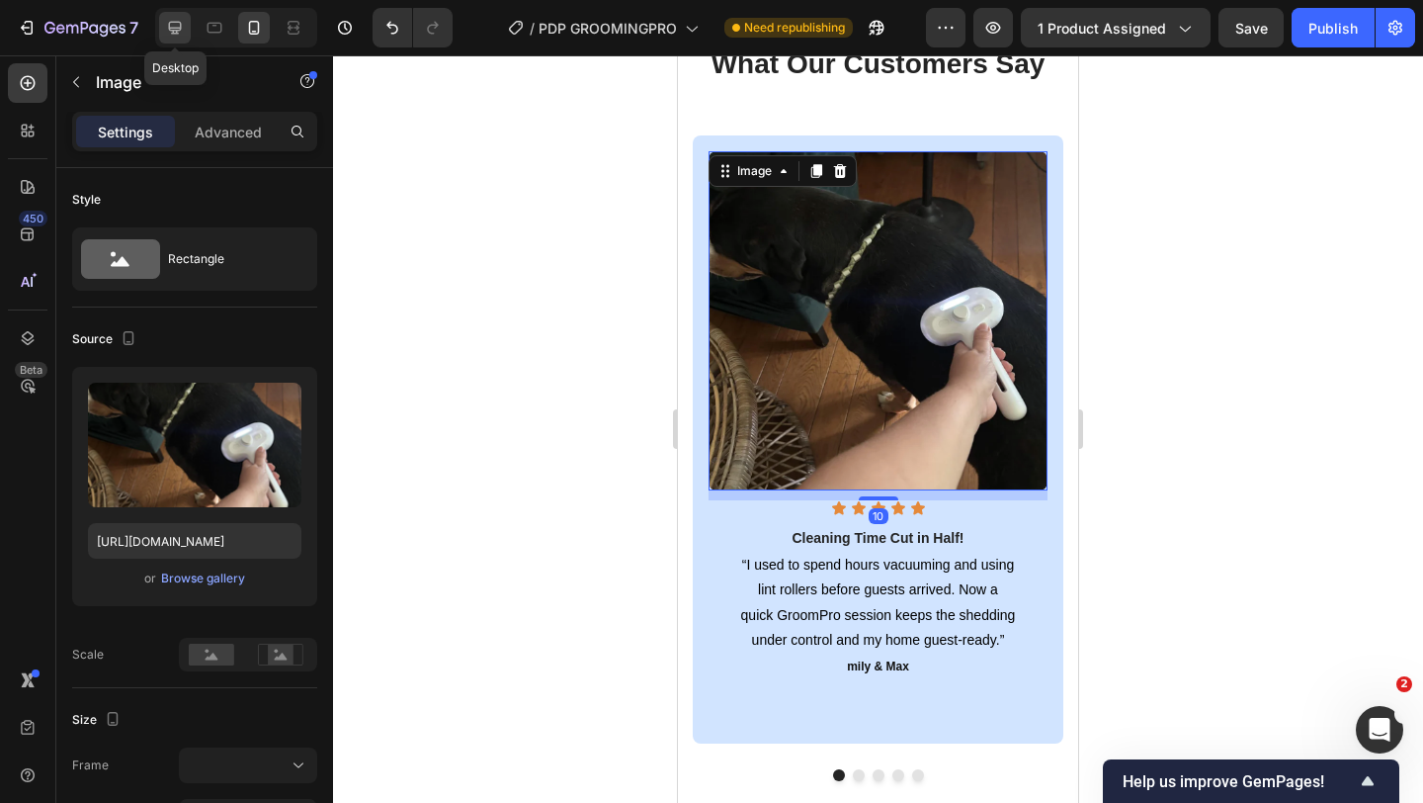
click at [173, 27] on icon at bounding box center [175, 28] width 13 height 13
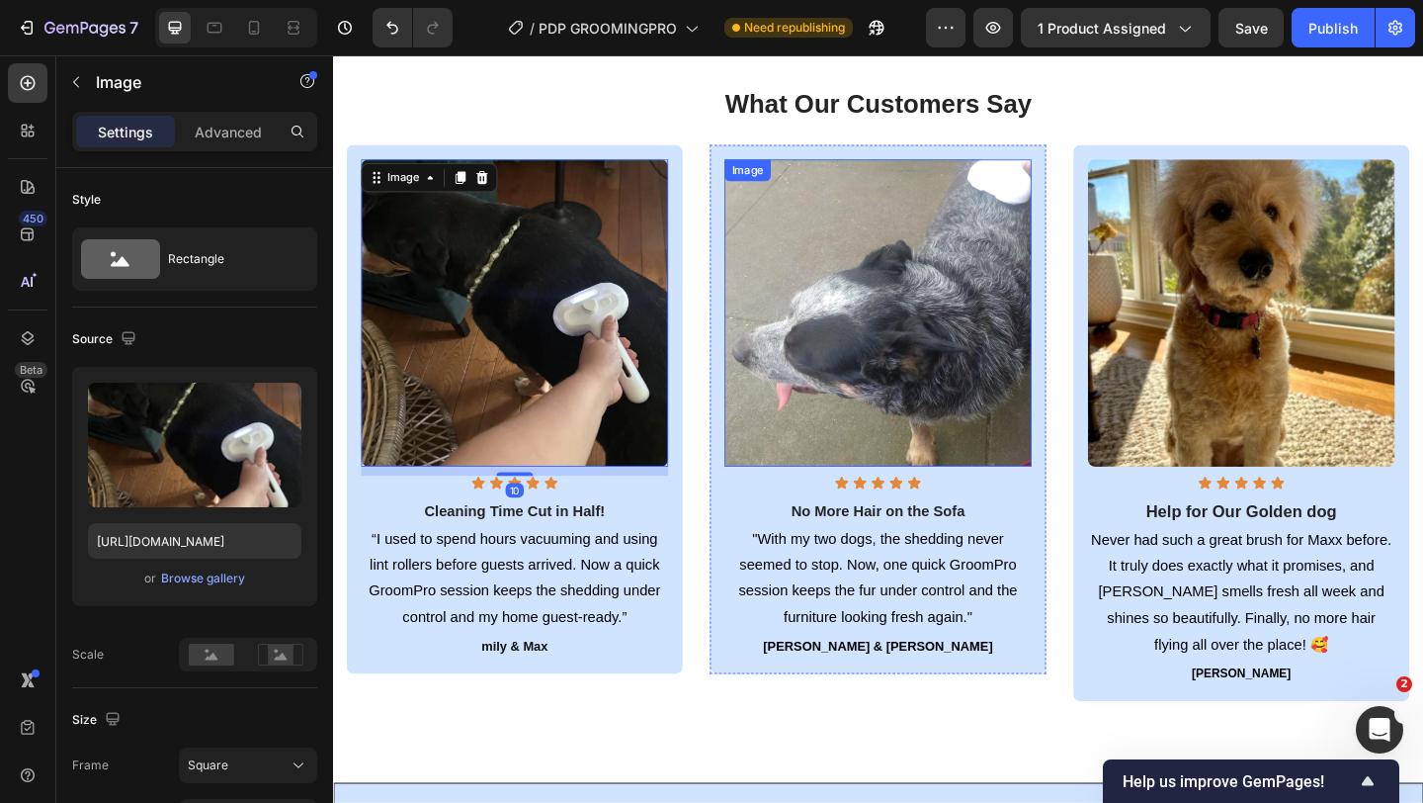
scroll to position [3033, 0]
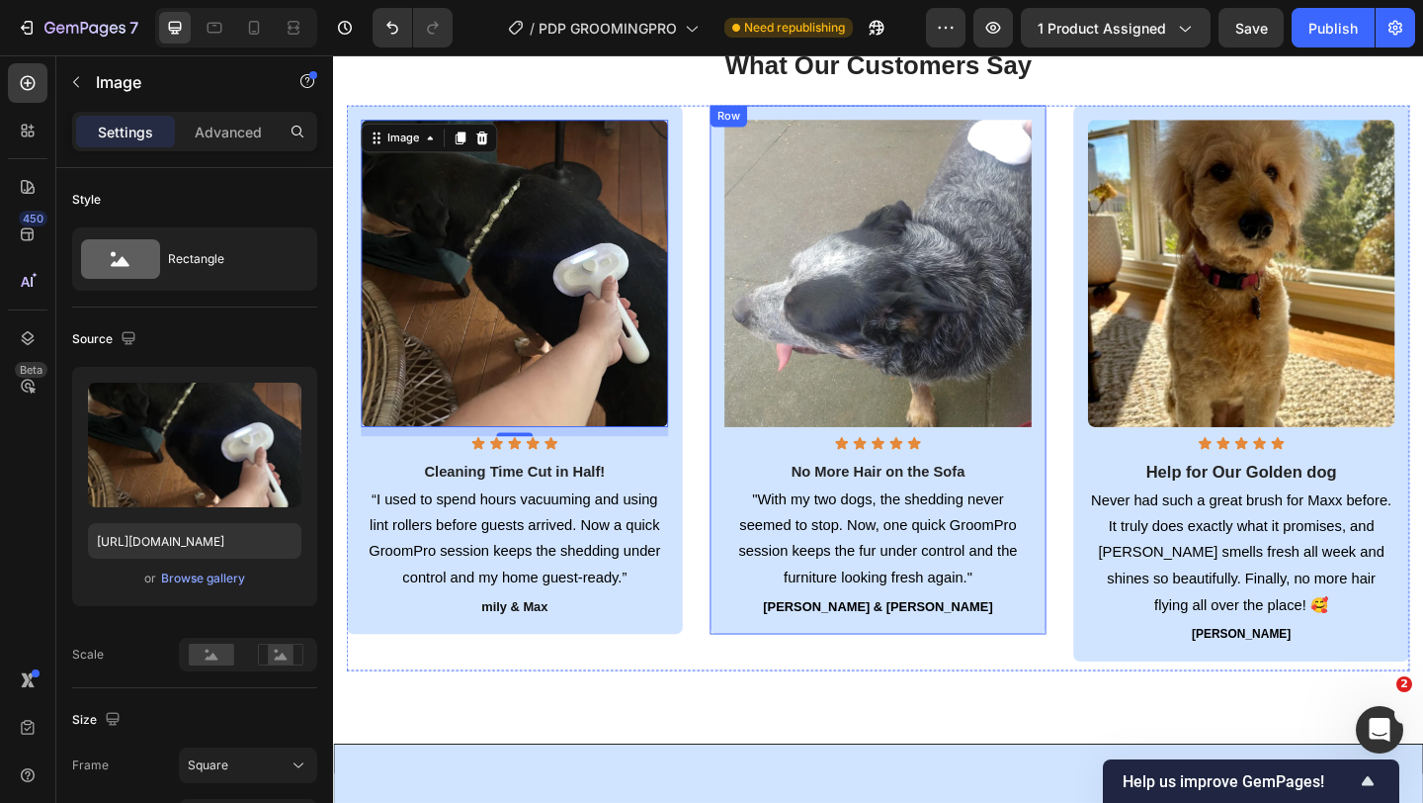
click at [750, 511] on div "Image Icon Icon Icon Icon Icon Icon List No More Hair on the Sofa Text block "W…" at bounding box center [926, 397] width 366 height 575
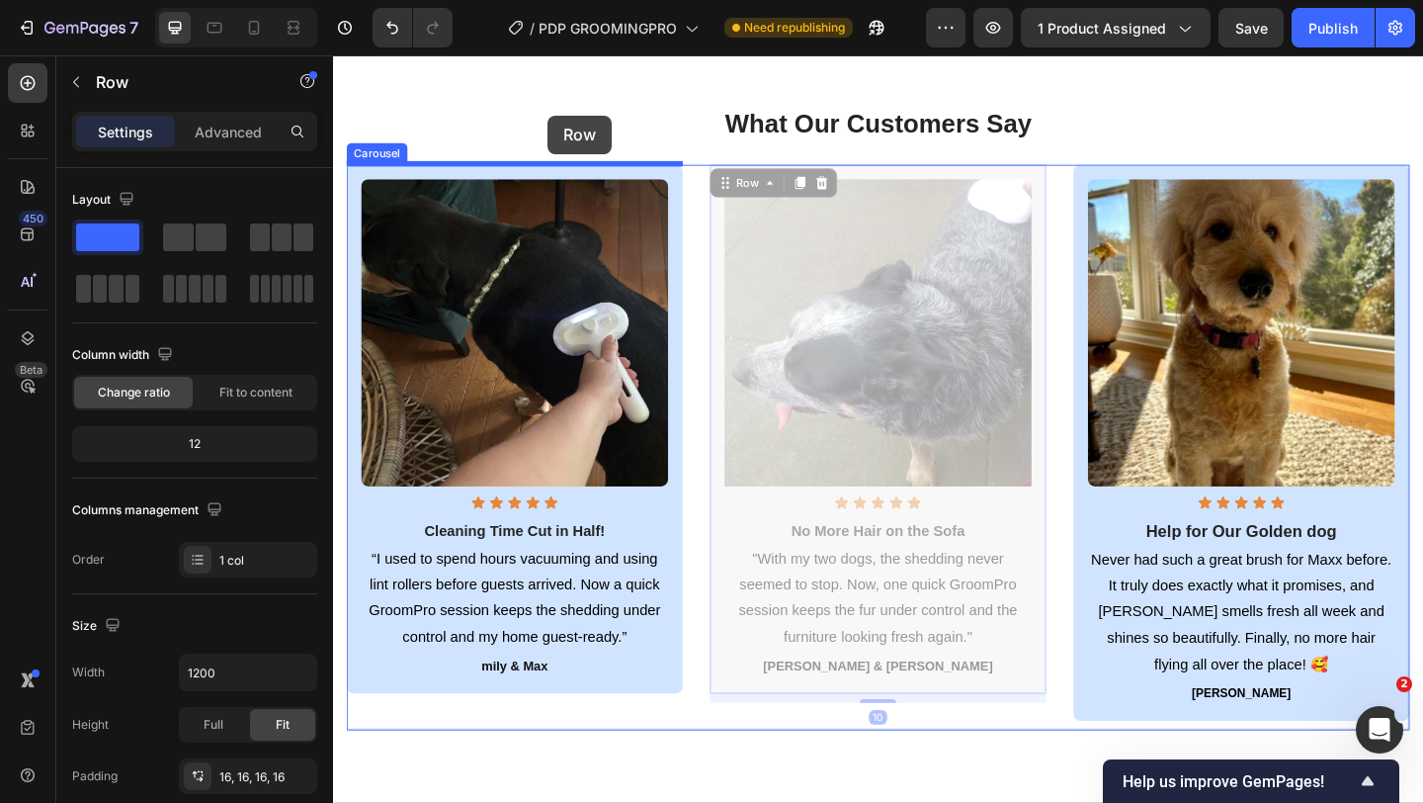
scroll to position [2944, 0]
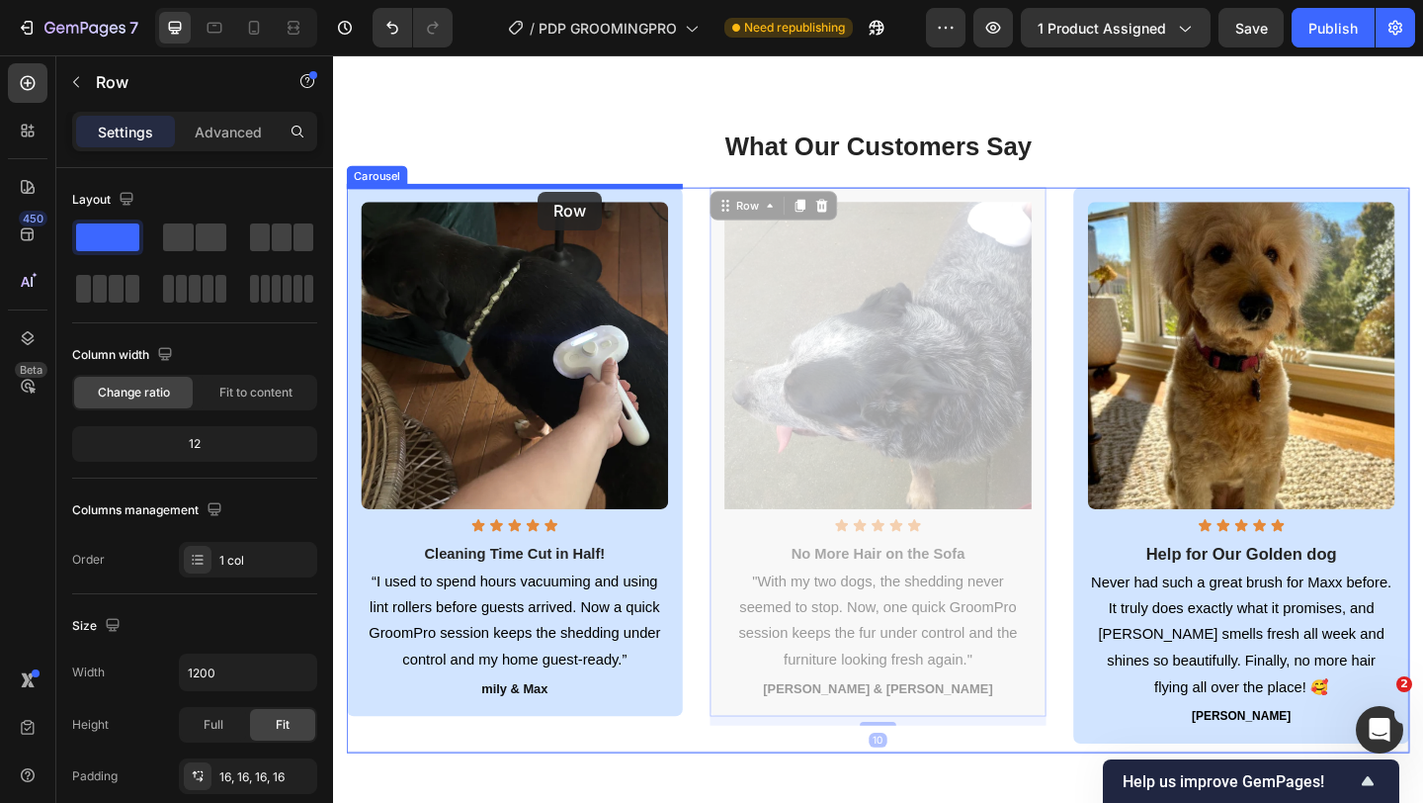
drag, startPoint x: 772, startPoint y: 130, endPoint x: 556, endPoint y: 204, distance: 228.5
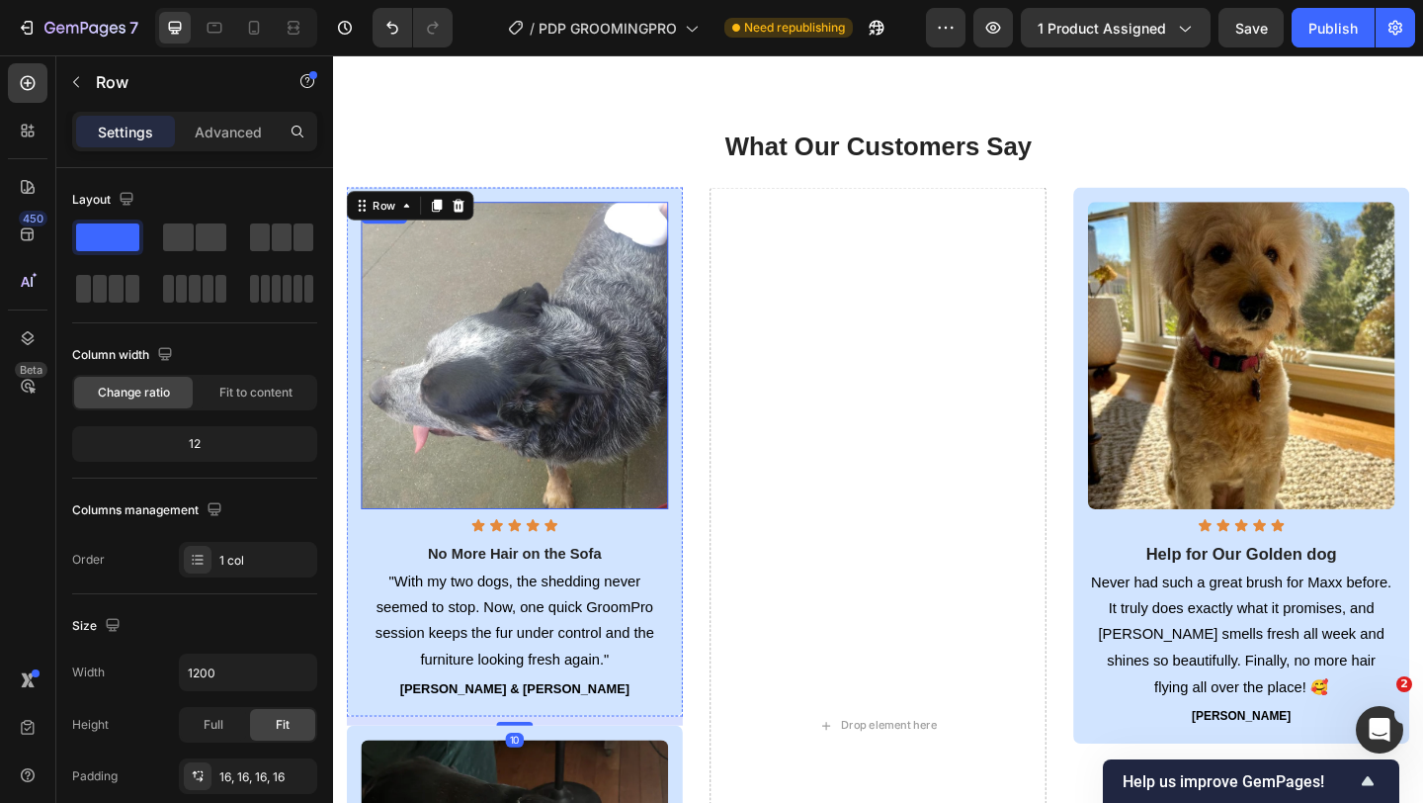
scroll to position [3162, 0]
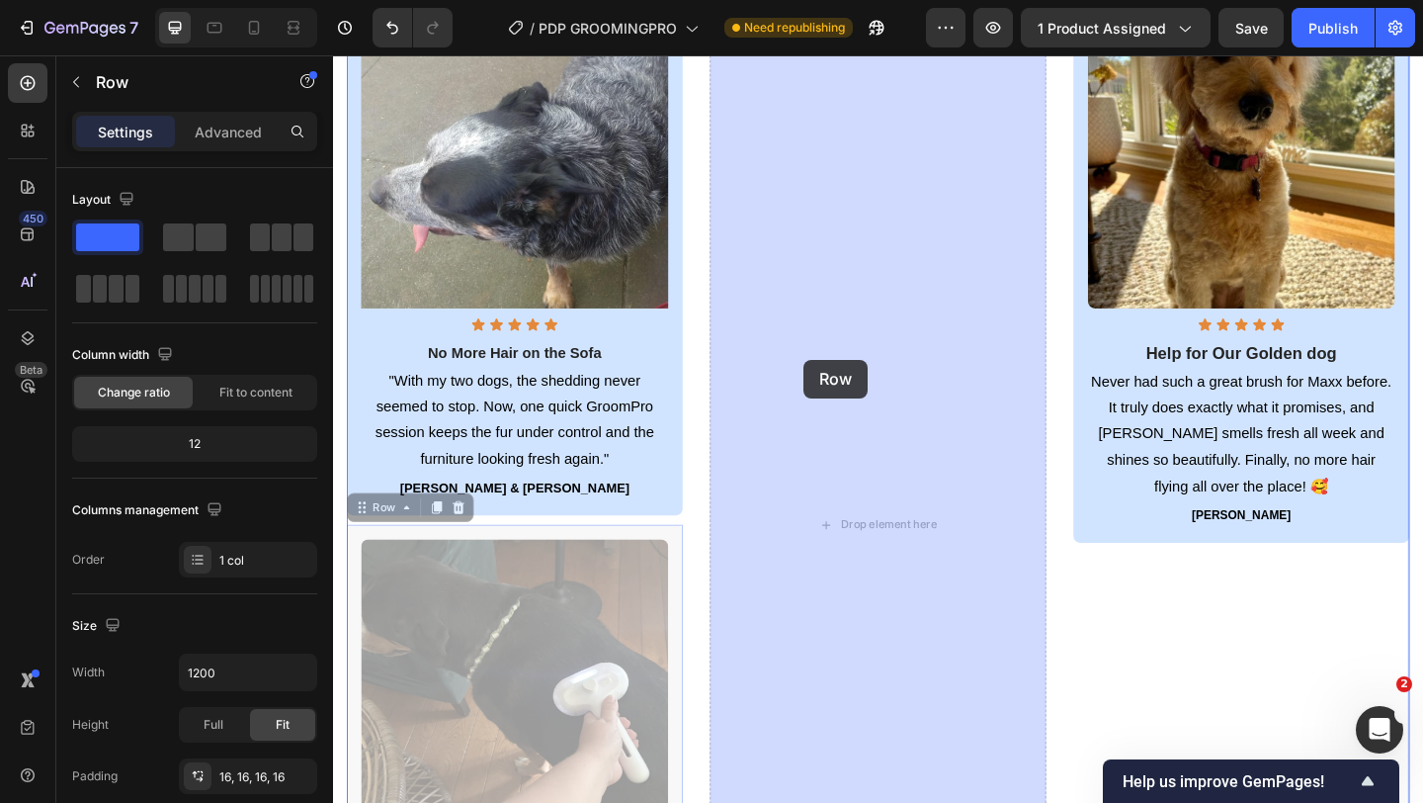
drag, startPoint x: 363, startPoint y: 546, endPoint x: 845, endPoint y: 386, distance: 507.9
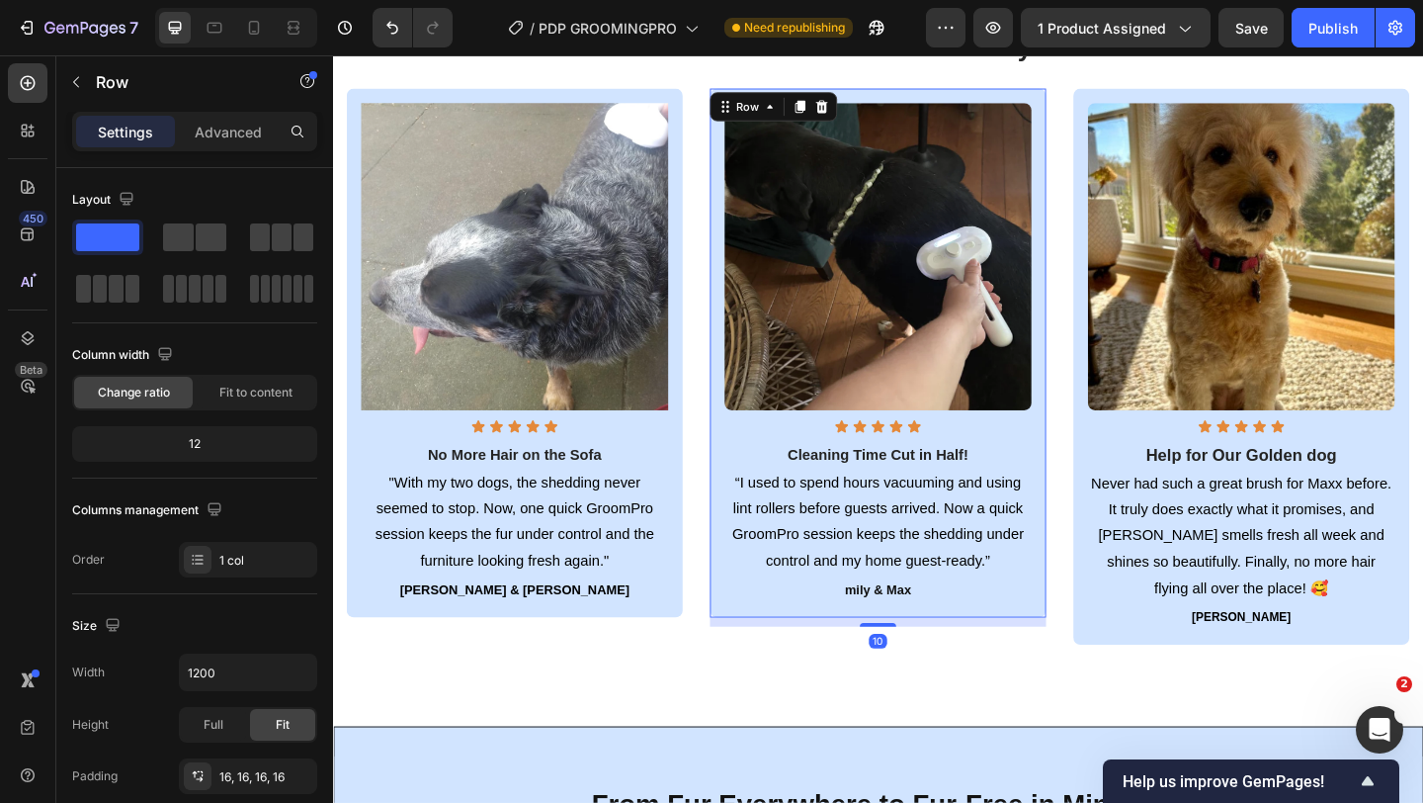
scroll to position [3038, 0]
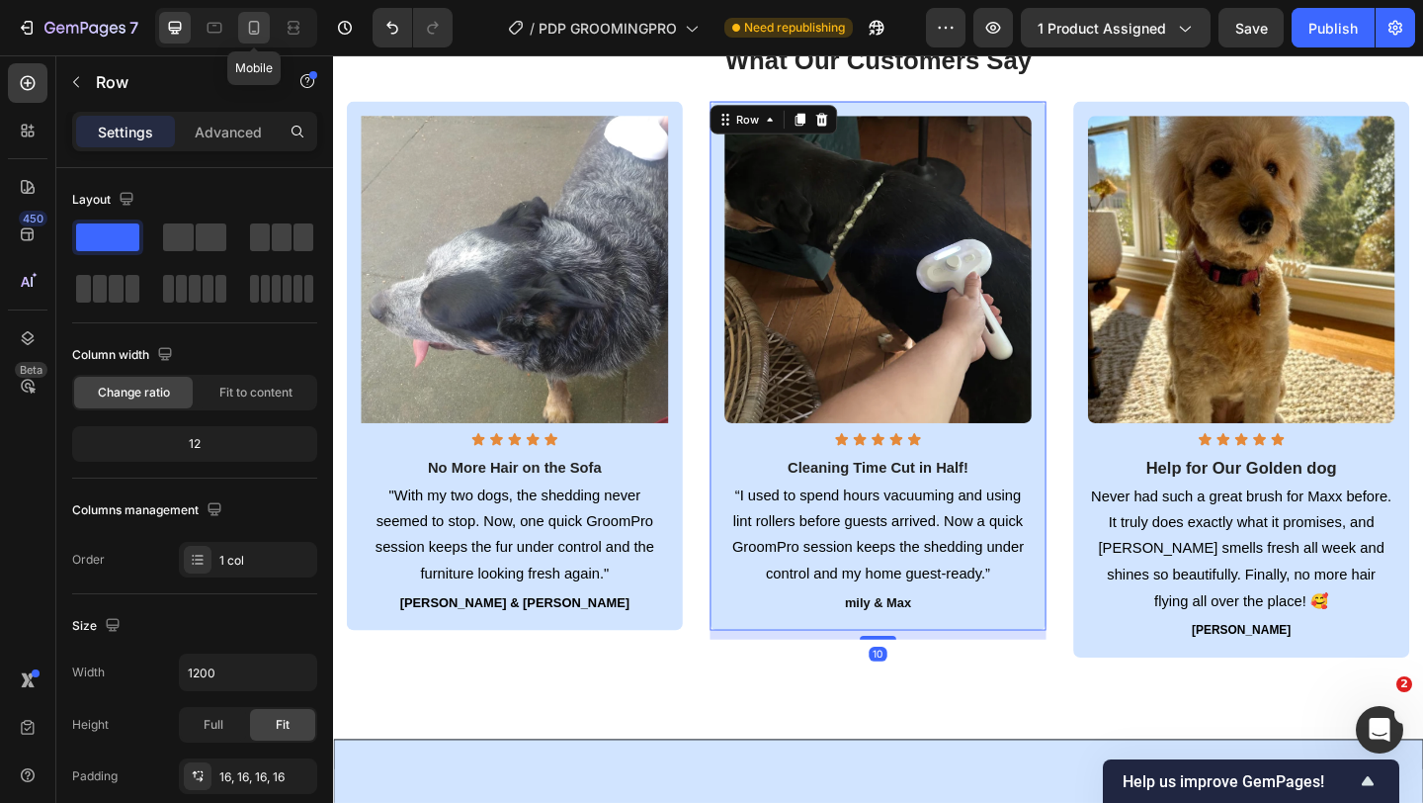
click at [251, 23] on icon at bounding box center [254, 28] width 20 height 20
type input "100%"
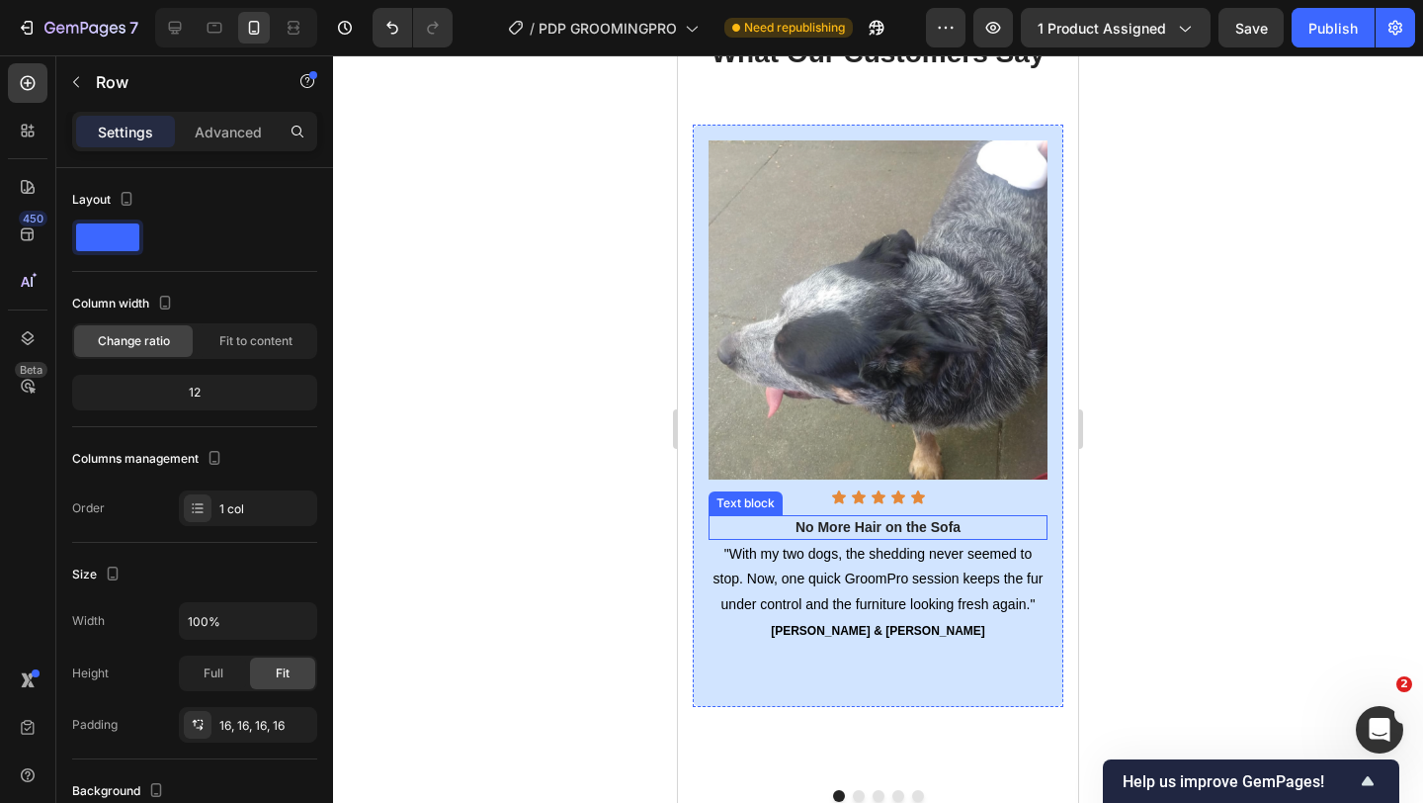
scroll to position [3020, 0]
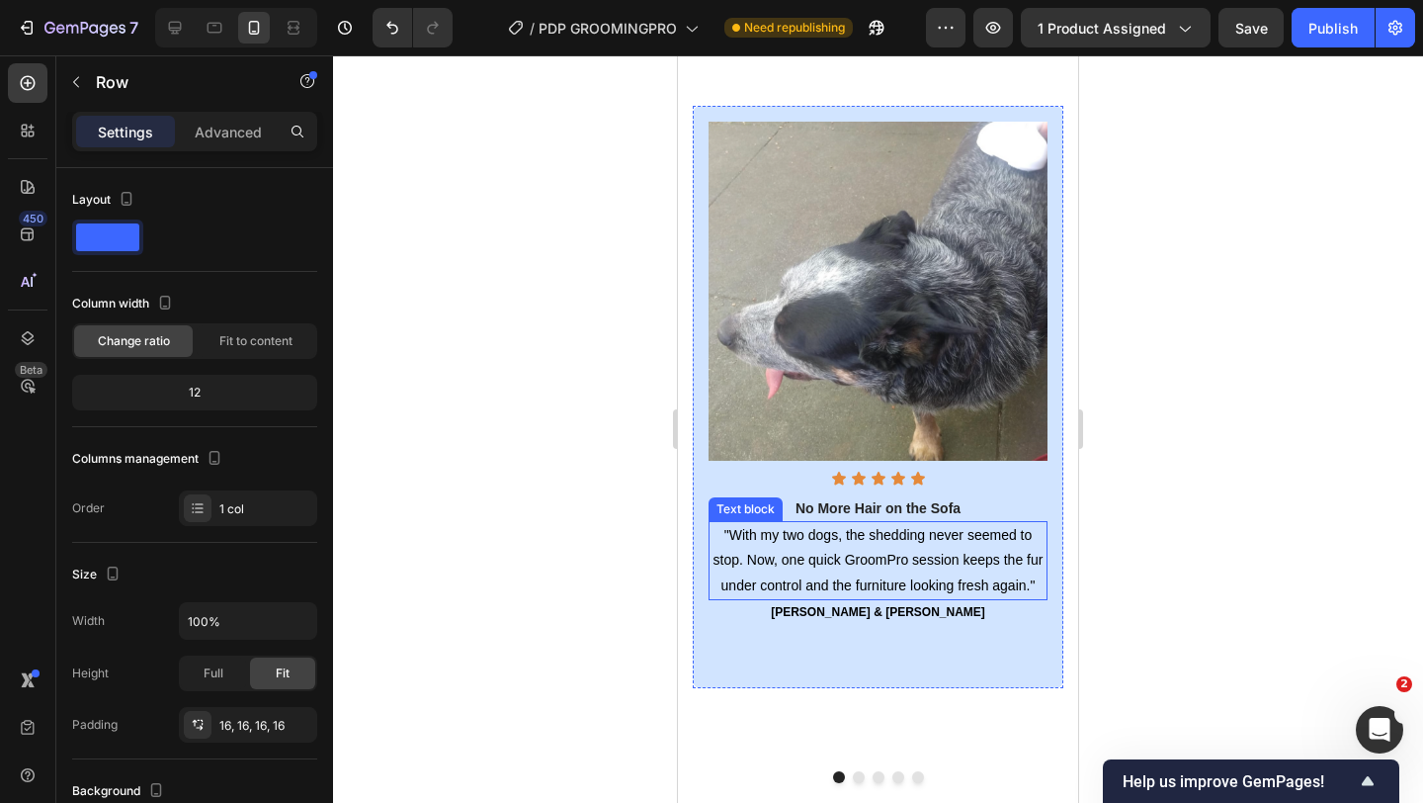
click at [885, 529] on span ""With my two dogs, the shedding never seemed to stop. Now, one quick GroomPro s…" at bounding box center [879, 559] width 330 height 65
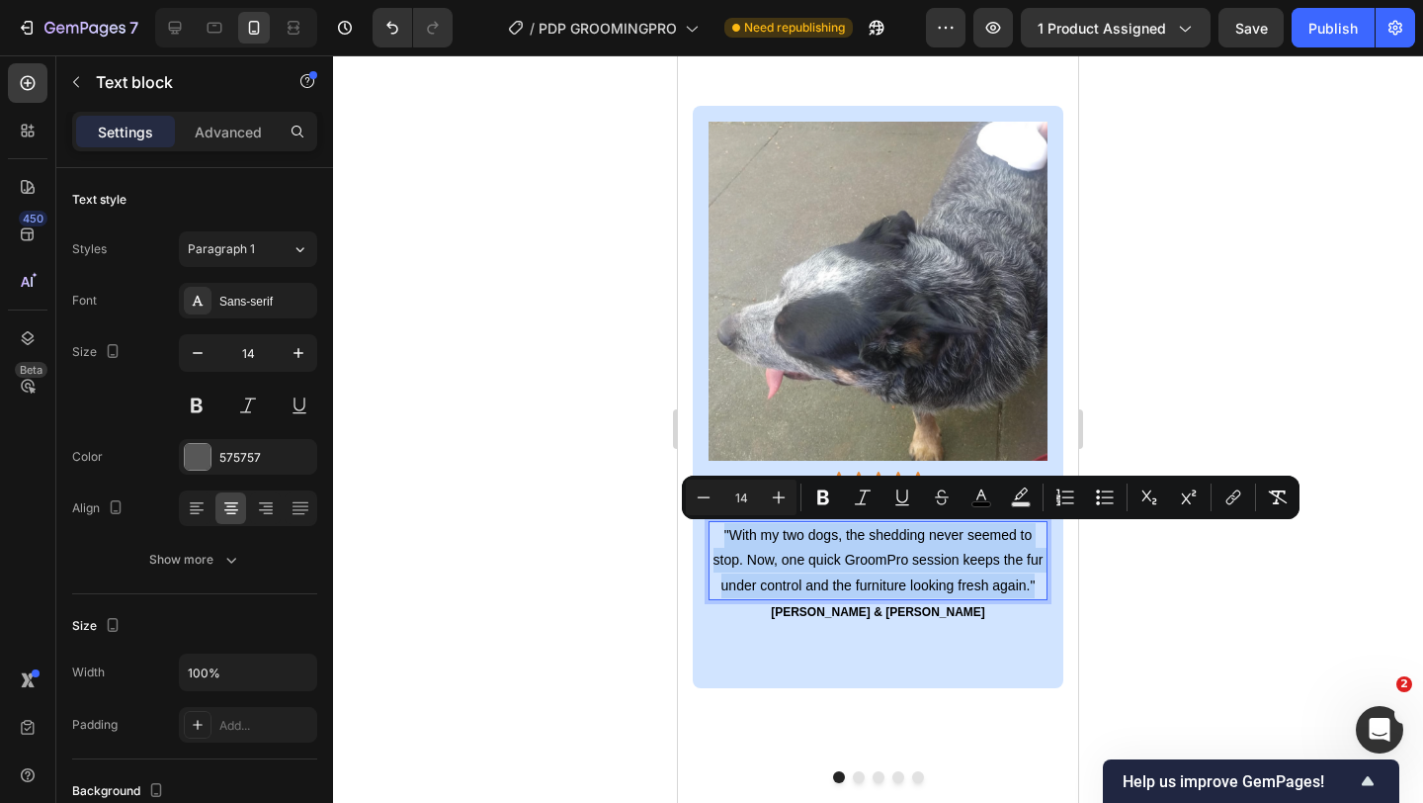
click at [885, 529] on span ""With my two dogs, the shedding never seemed to stop. Now, one quick GroomPro s…" at bounding box center [879, 559] width 330 height 65
click at [779, 499] on icon "Editor contextual toolbar" at bounding box center [779, 497] width 20 height 20
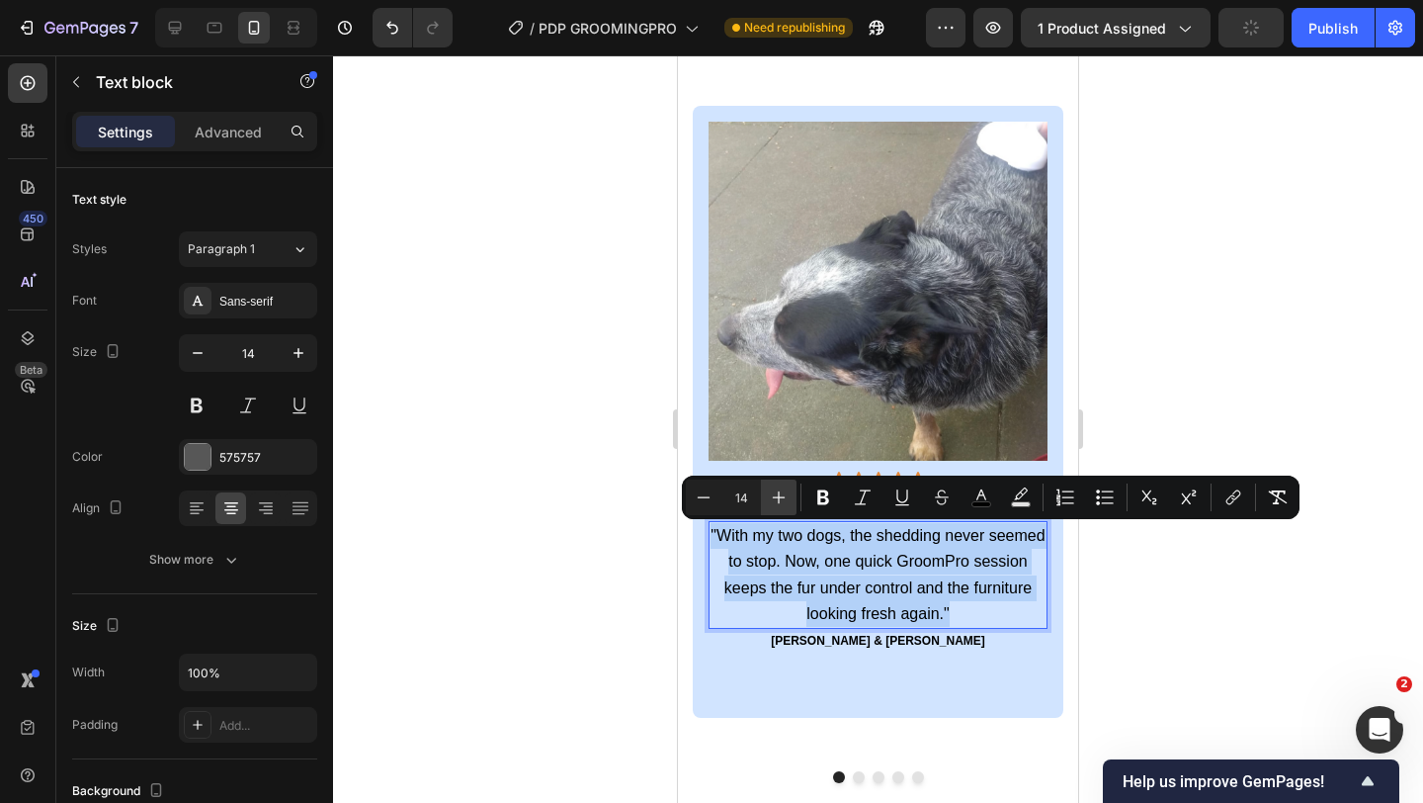
type input "16"
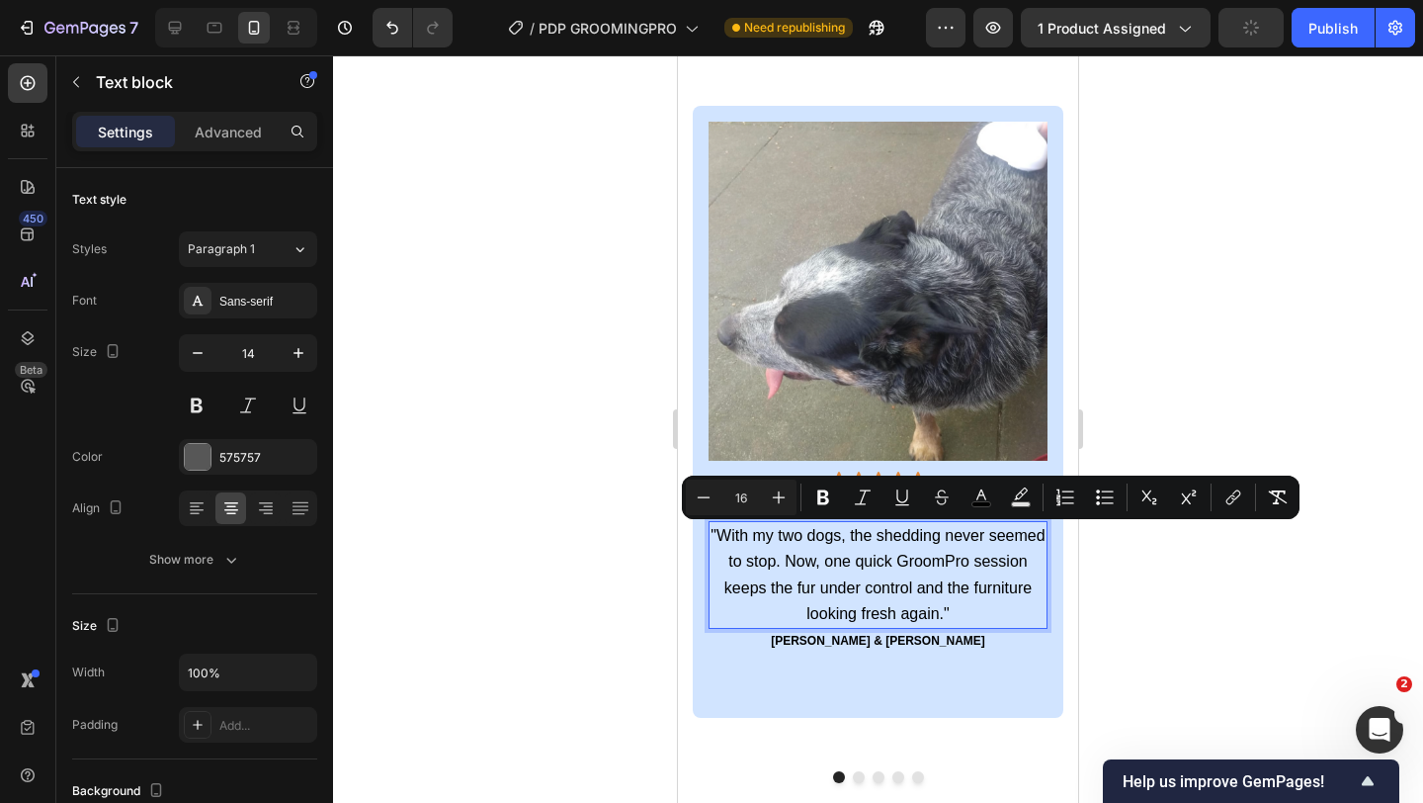
click at [766, 591] on span ""With my two dogs, the shedding never seemed to stop. Now, one quick GroomPro s…" at bounding box center [878, 574] width 334 height 95
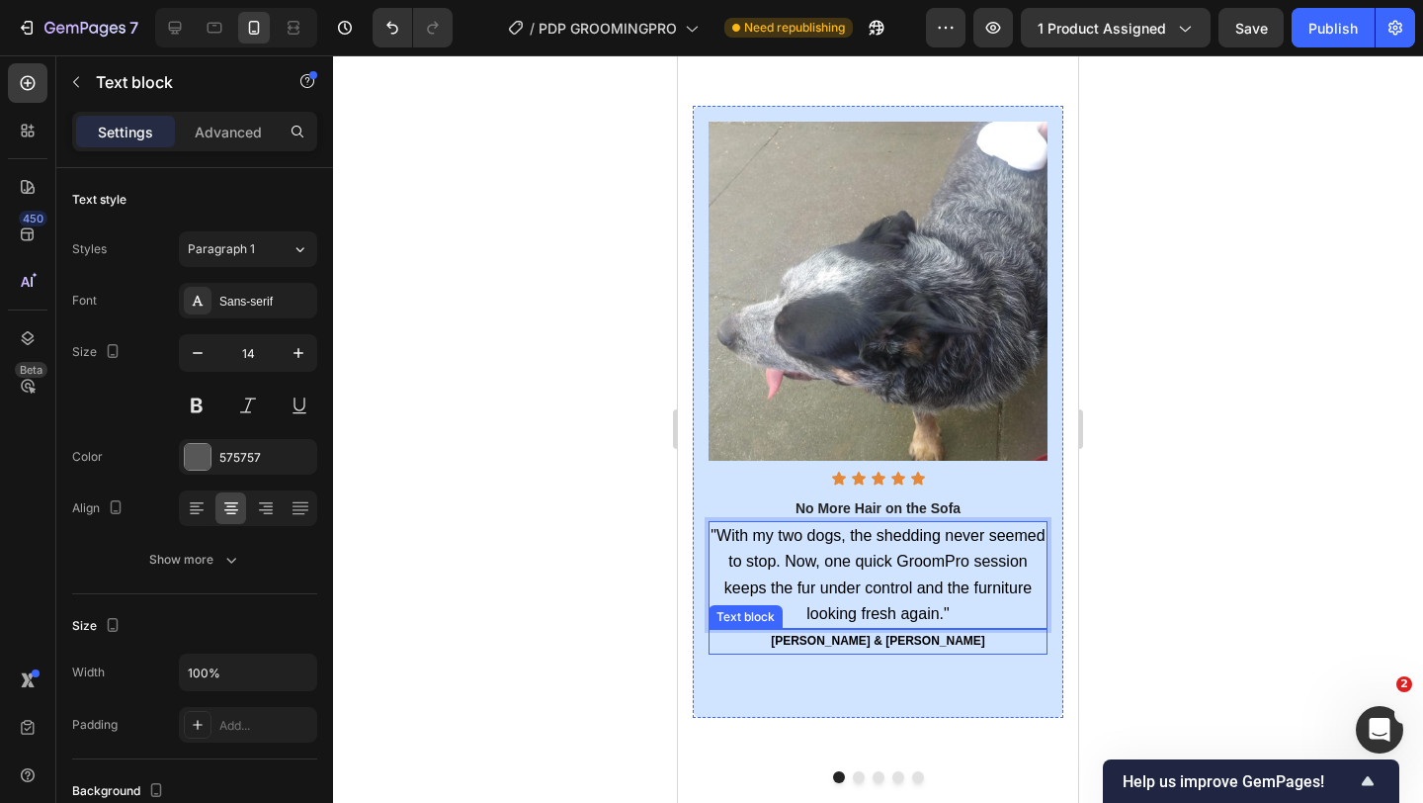
click at [830, 644] on p "[PERSON_NAME] & [PERSON_NAME]" at bounding box center [878, 642] width 335 height 22
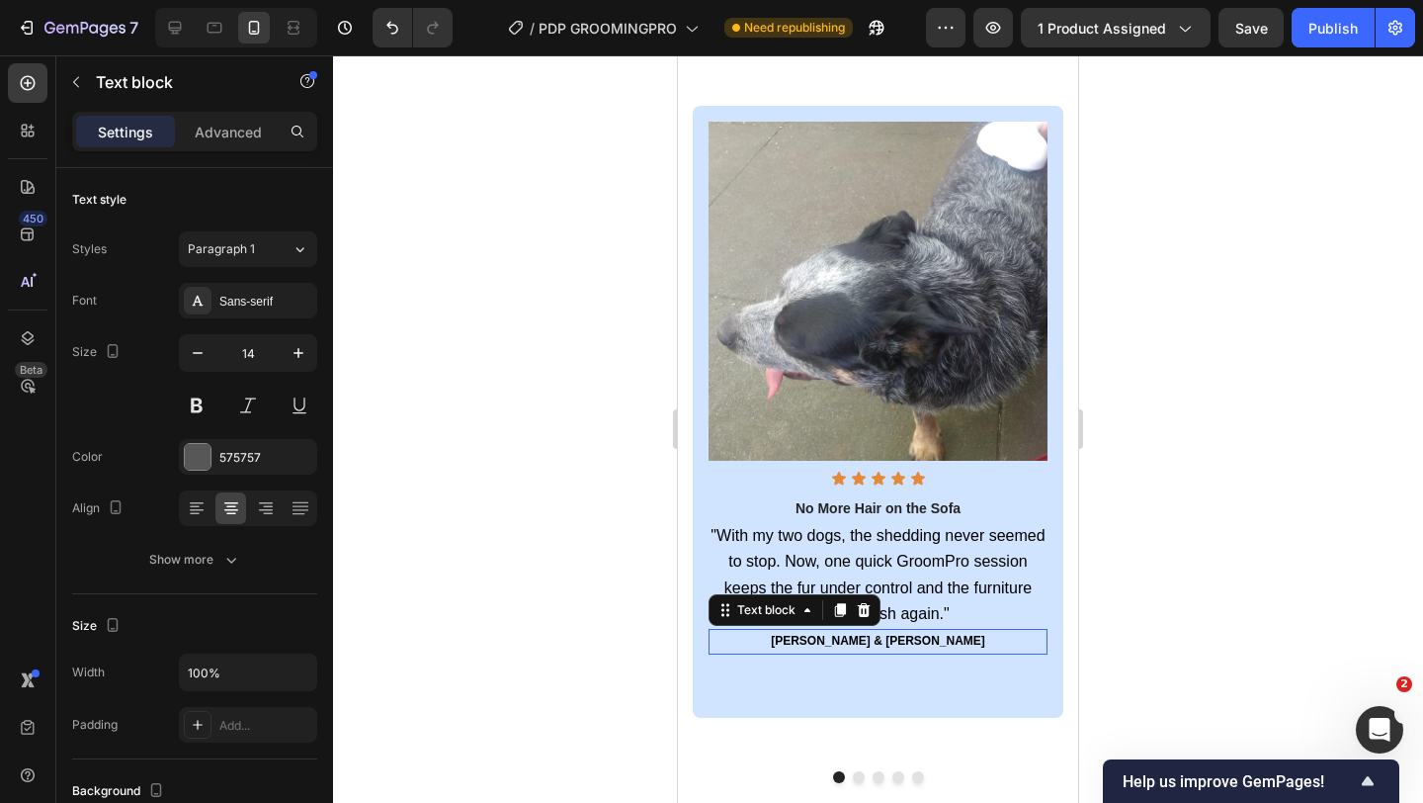
click at [830, 644] on p "[PERSON_NAME] & [PERSON_NAME]" at bounding box center [878, 642] width 335 height 22
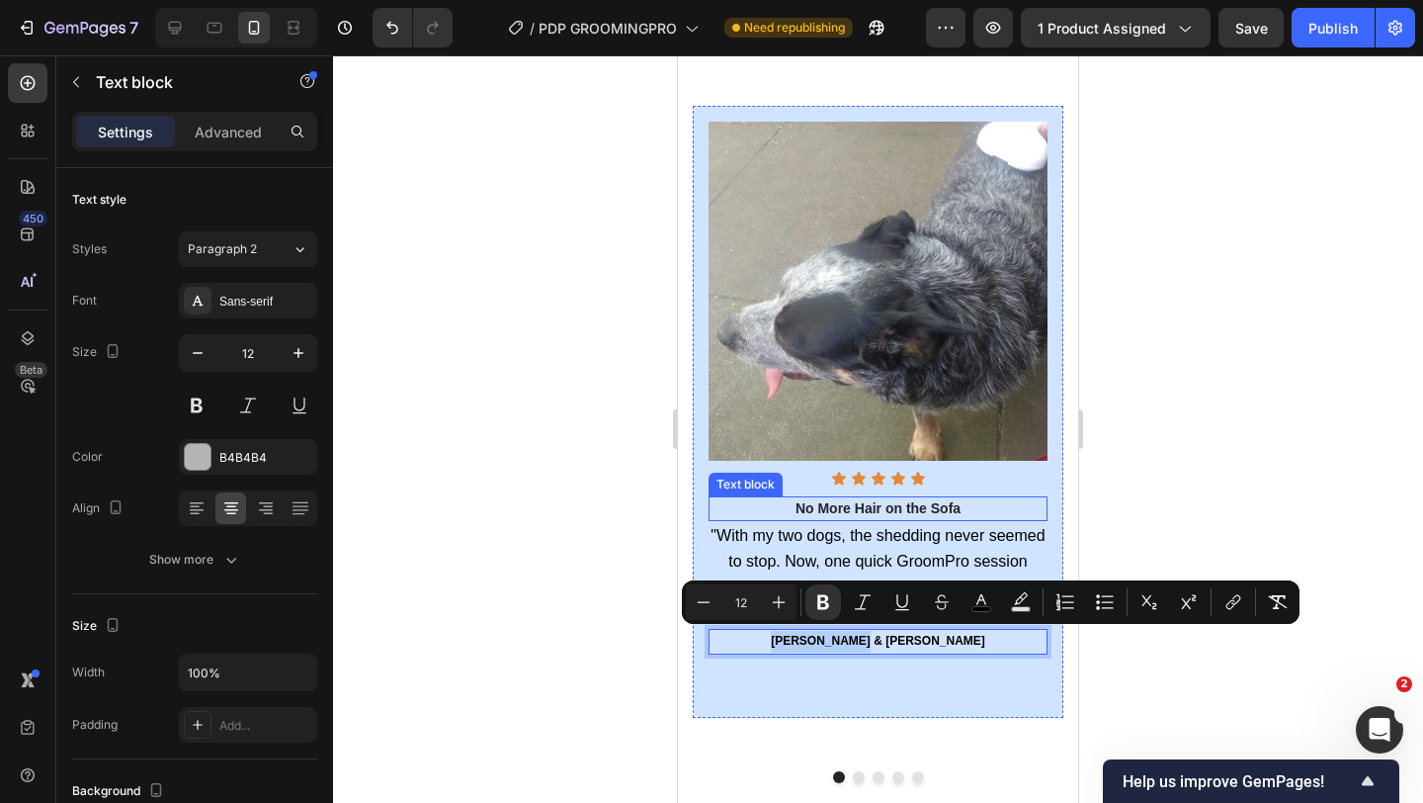
click at [829, 502] on strong "No More Hair on the Sofa" at bounding box center [878, 508] width 165 height 16
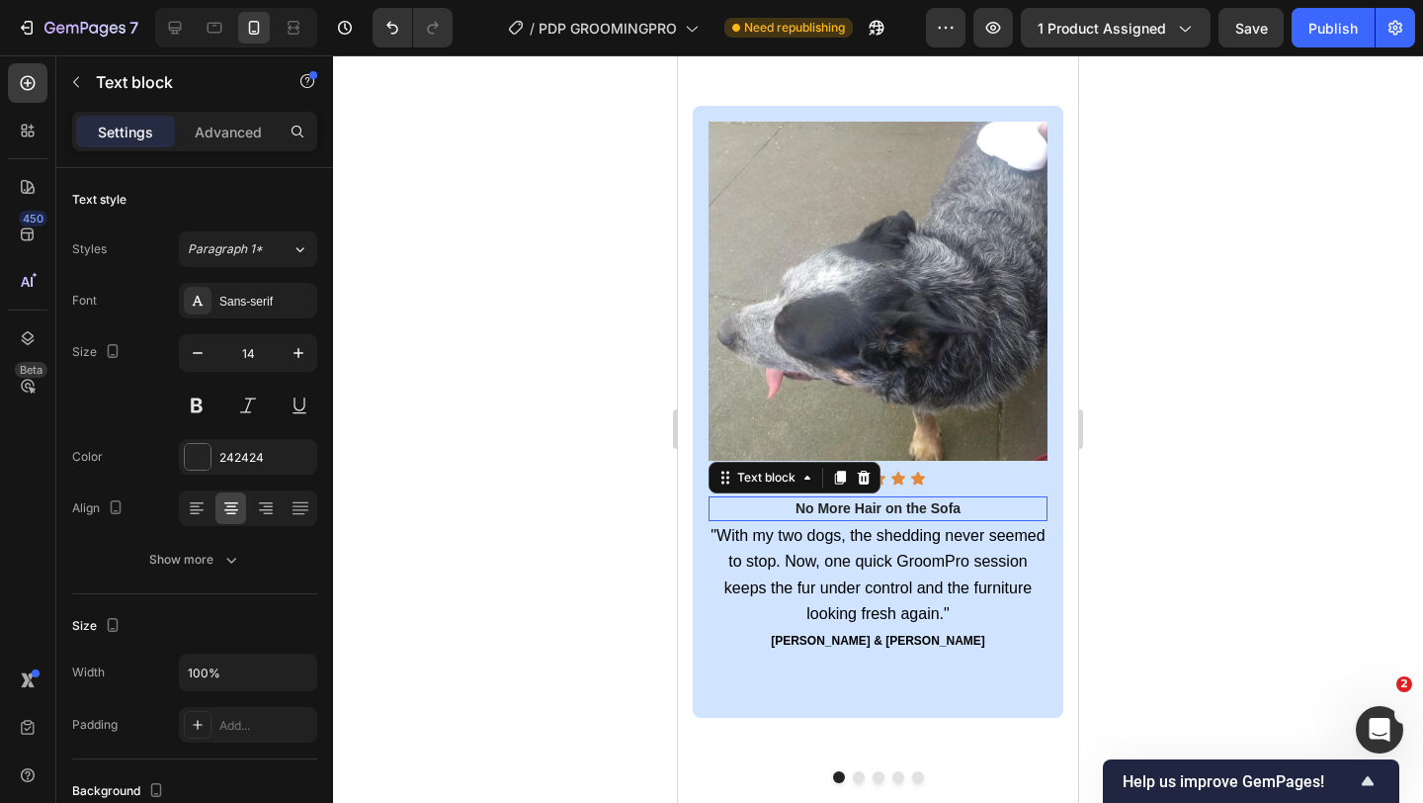
click at [829, 502] on strong "No More Hair on the Sofa" at bounding box center [878, 508] width 165 height 16
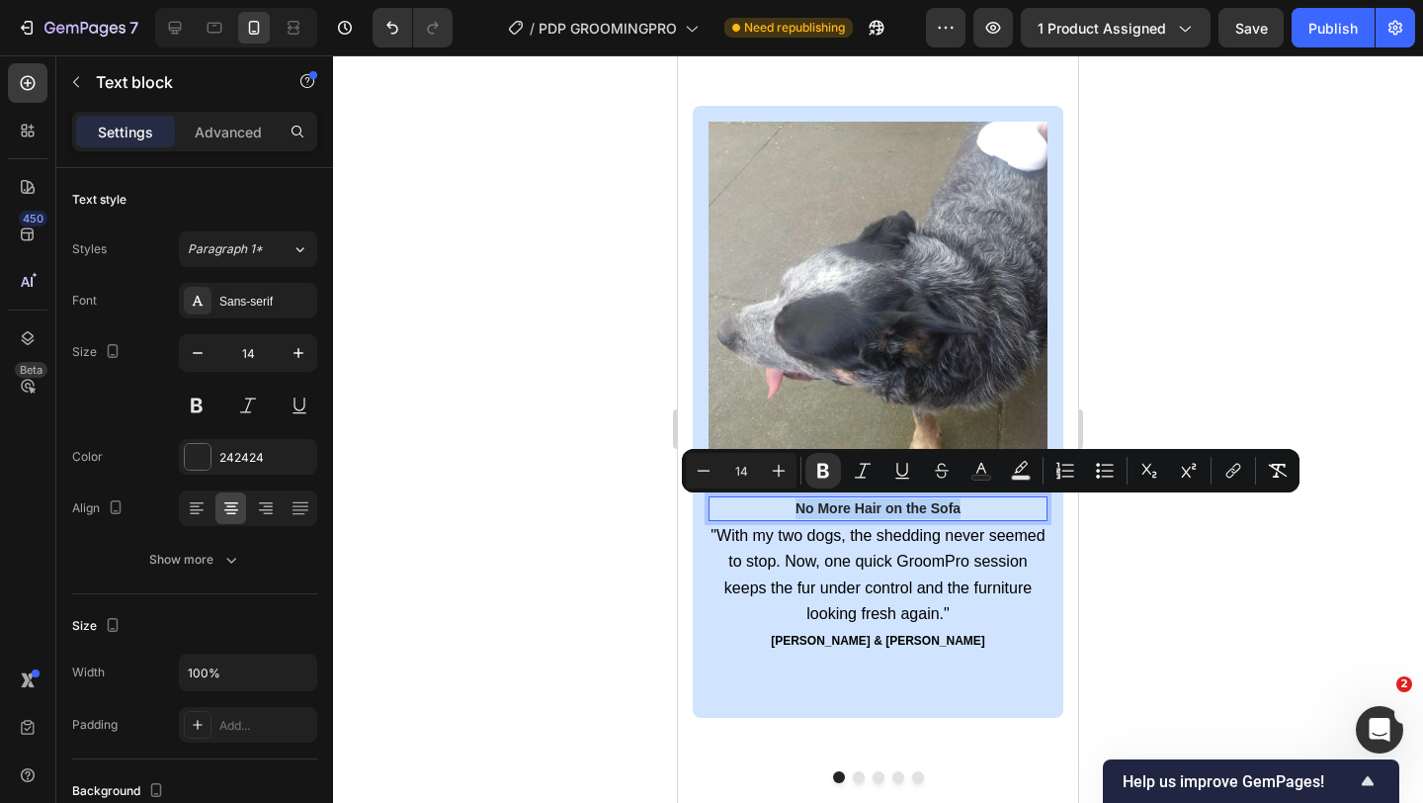
click at [829, 502] on strong "No More Hair on the Sofa" at bounding box center [878, 508] width 165 height 16
click at [773, 470] on icon "Editor contextual toolbar" at bounding box center [779, 471] width 20 height 20
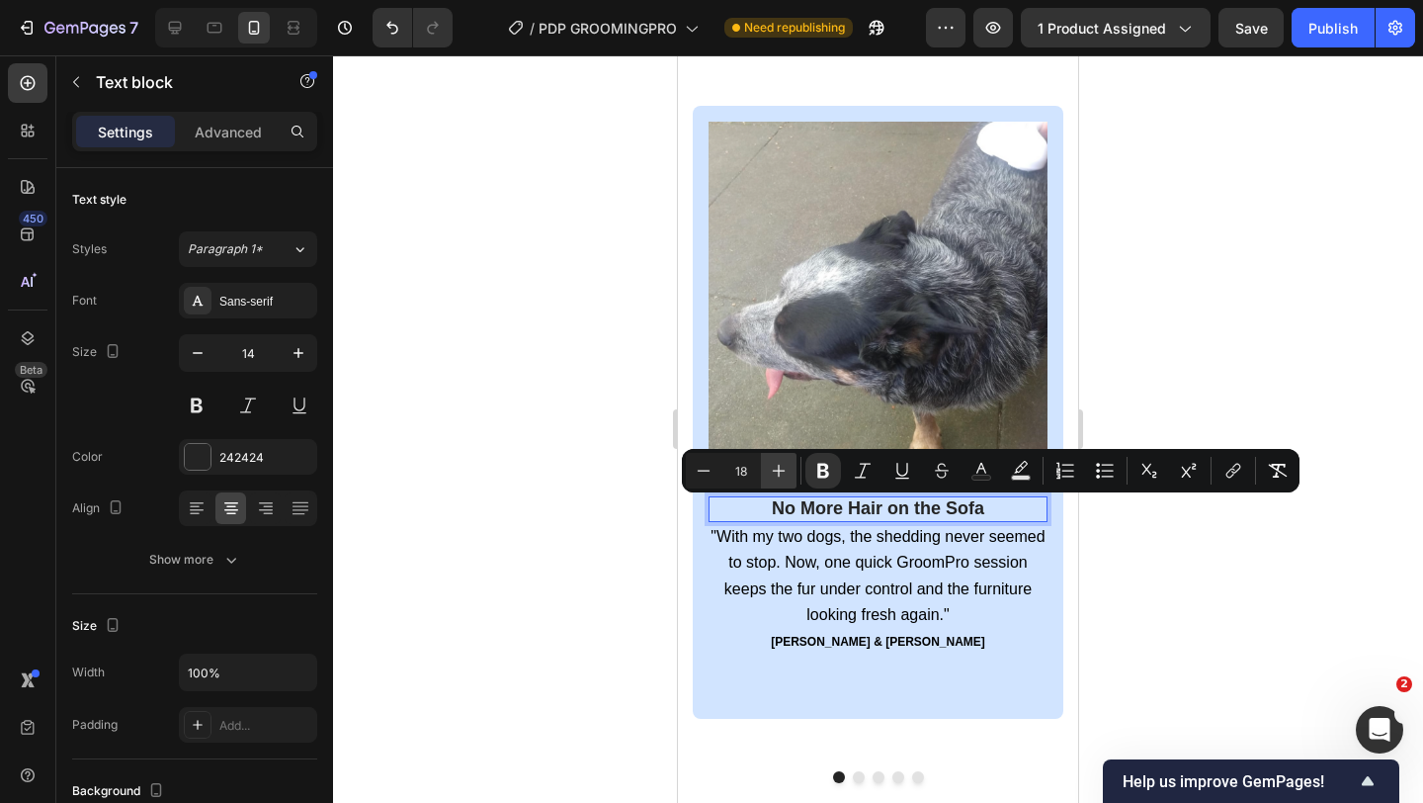
click at [773, 470] on icon "Editor contextual toolbar" at bounding box center [779, 471] width 20 height 20
click at [697, 468] on icon "Editor contextual toolbar" at bounding box center [704, 471] width 20 height 20
type input "18"
click at [753, 543] on span ""With my two dogs, the shedding never seemed to stop. Now, one quick GroomPro s…" at bounding box center [878, 575] width 334 height 95
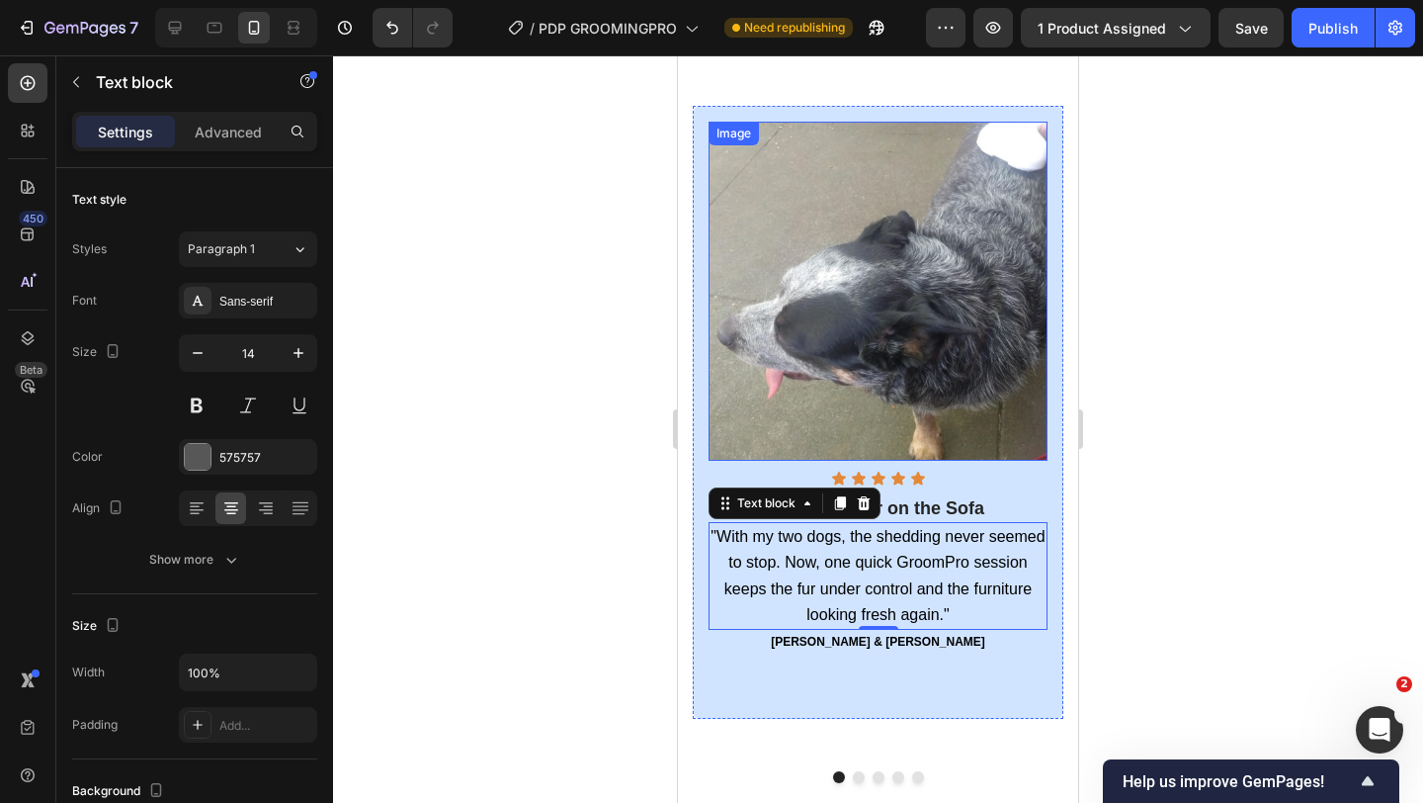
click at [770, 407] on img at bounding box center [878, 291] width 339 height 339
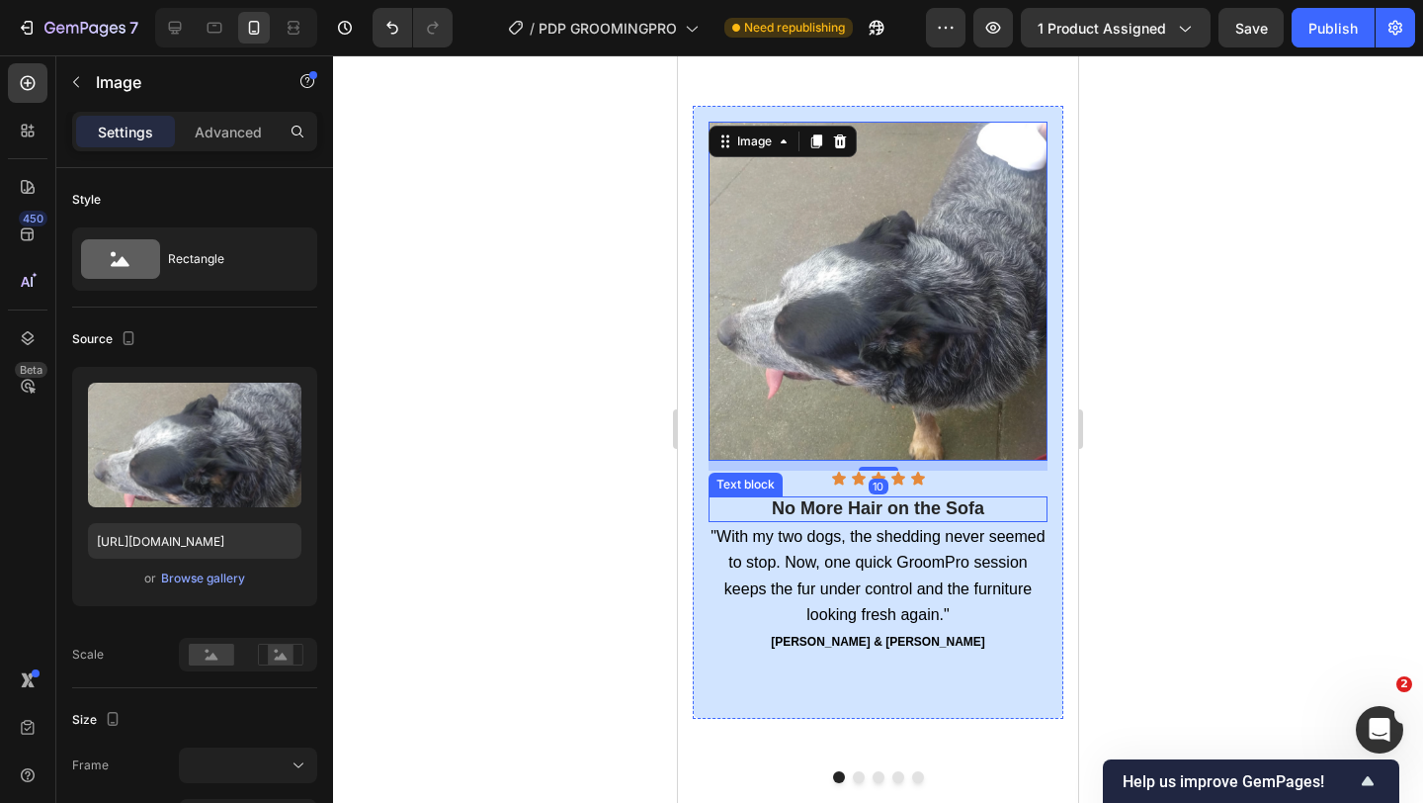
click at [784, 509] on strong "No More Hair on the Sofa" at bounding box center [878, 508] width 213 height 20
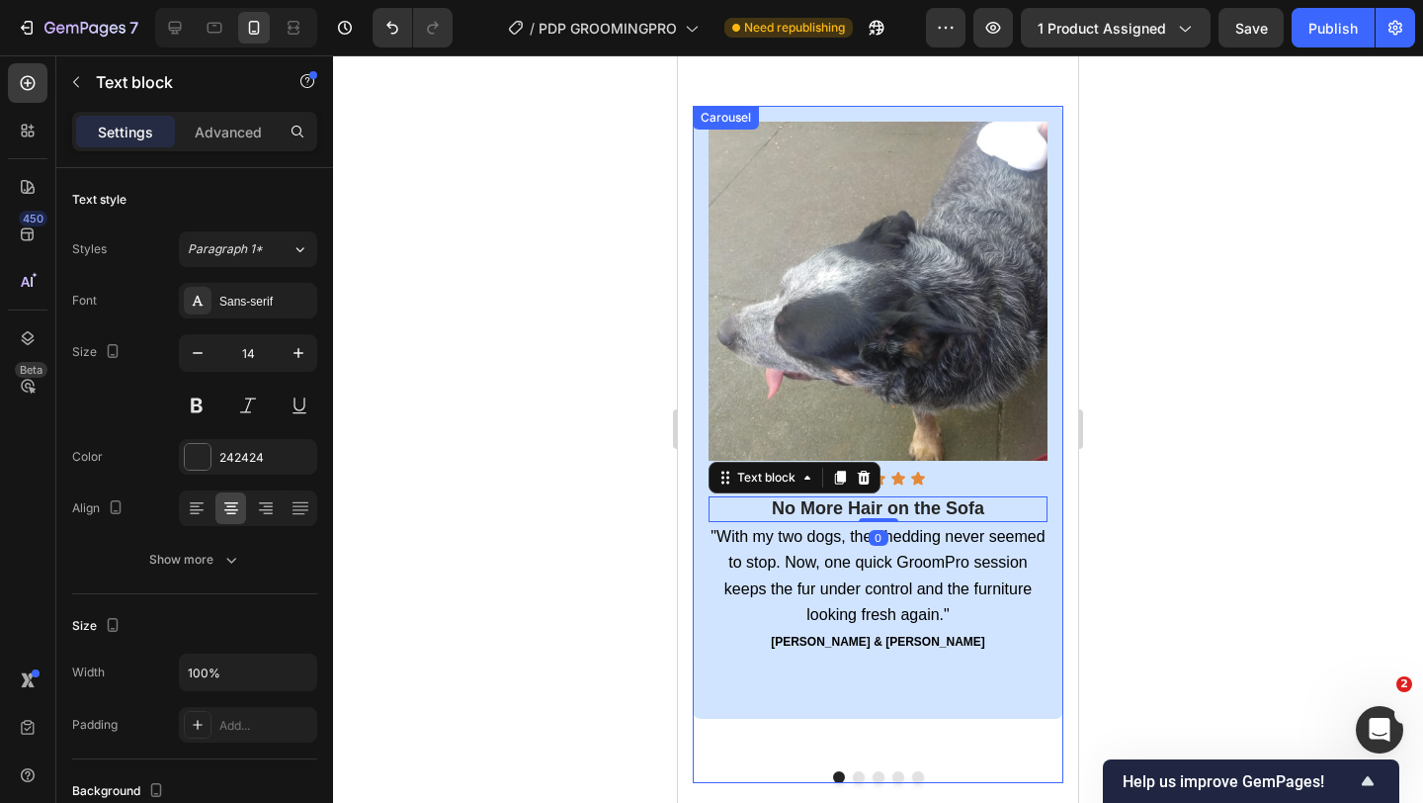
click at [856, 722] on button "Dot" at bounding box center [859, 777] width 12 height 12
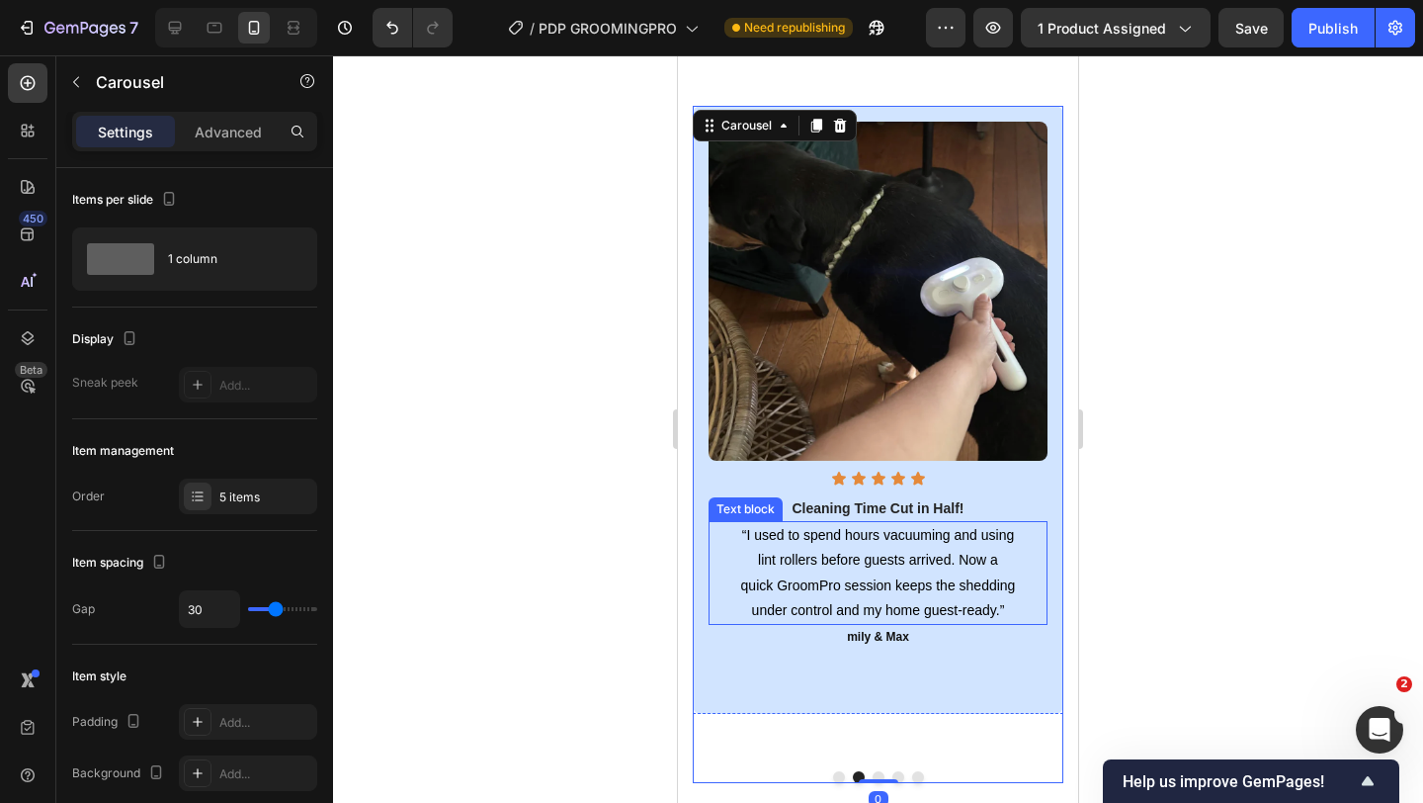
click at [813, 491] on div "Image Icon Icon Icon Icon Icon Icon List Cleaning Time Cut in Half! Text block …" at bounding box center [878, 409] width 339 height 575
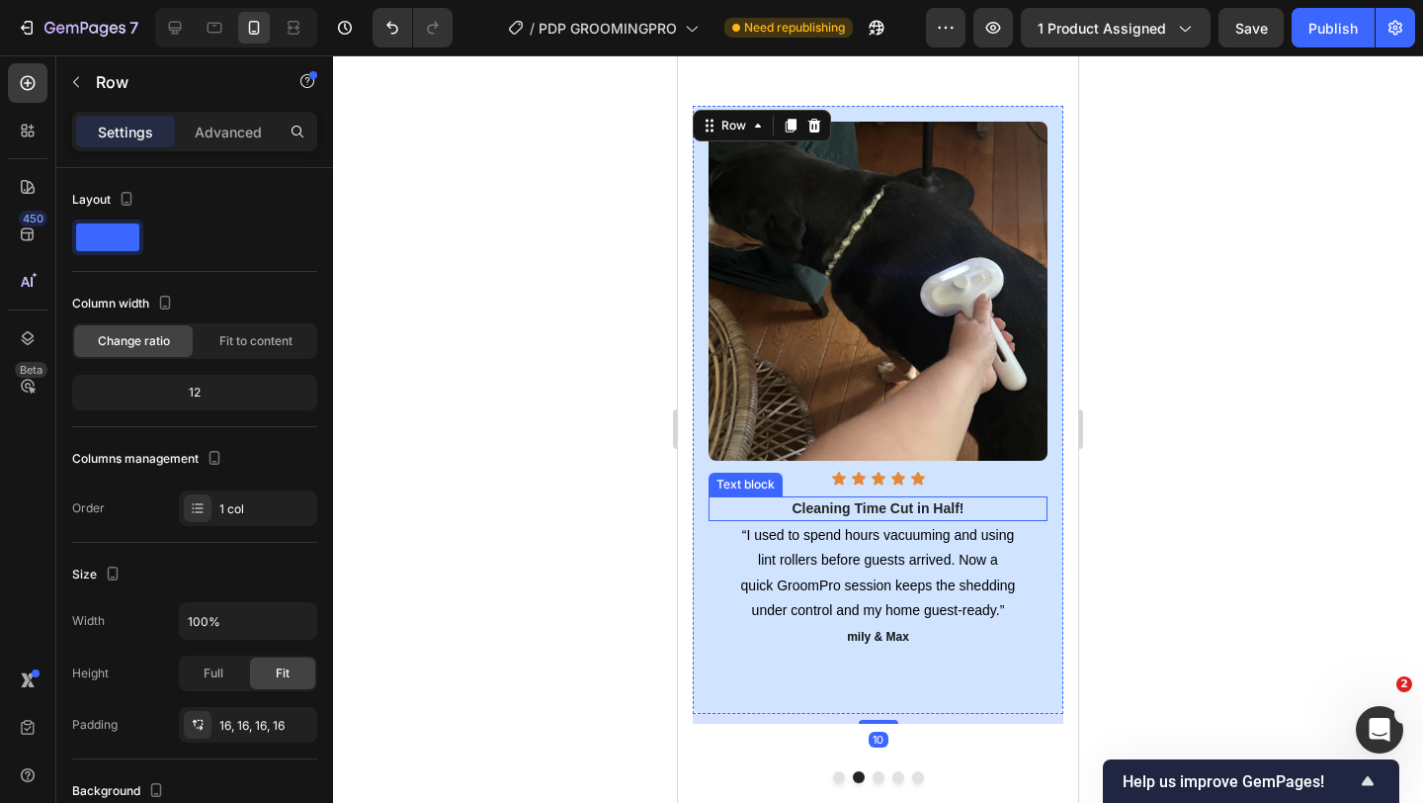
click at [812, 503] on strong "Cleaning Time Cut in Half!" at bounding box center [879, 508] width 172 height 16
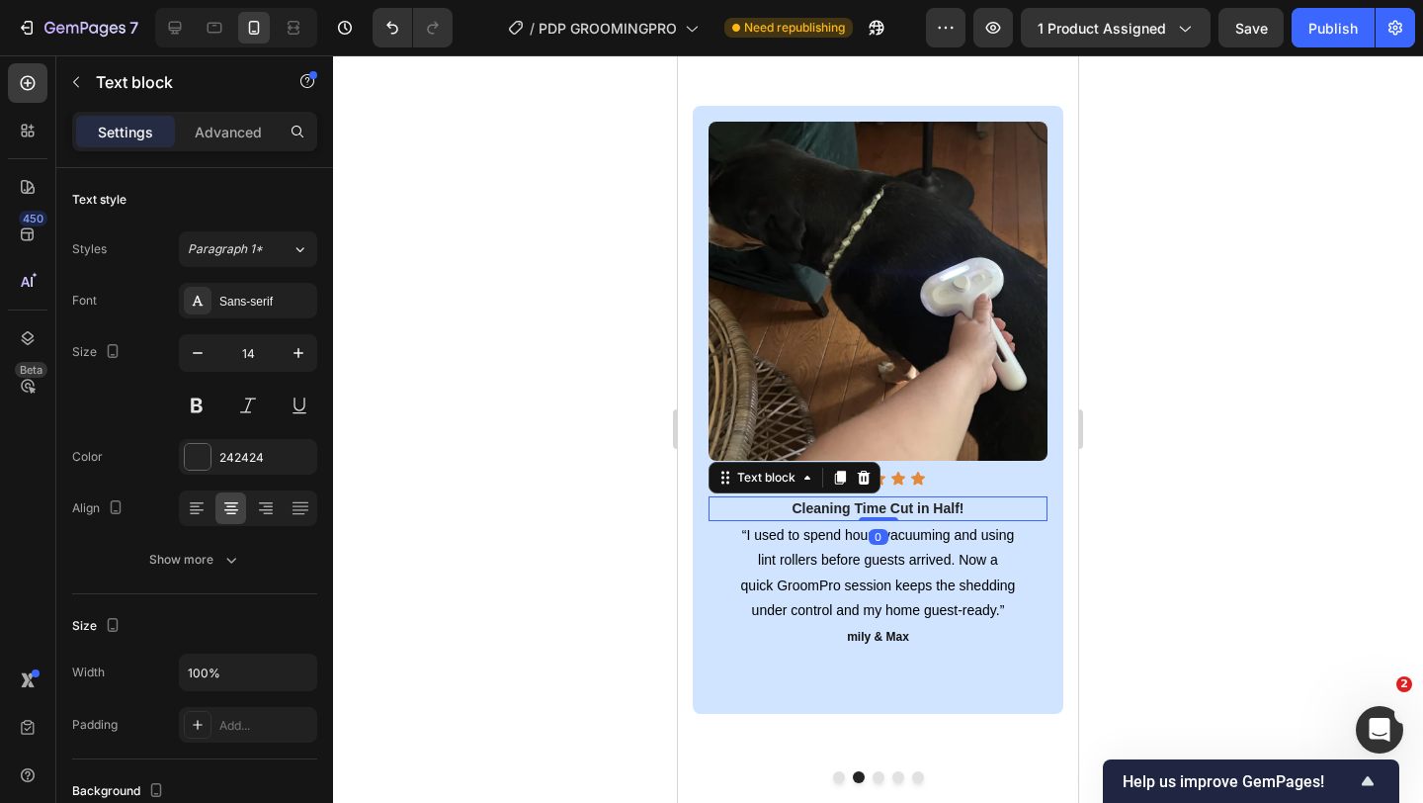
click at [812, 503] on strong "Cleaning Time Cut in Half!" at bounding box center [879, 508] width 172 height 16
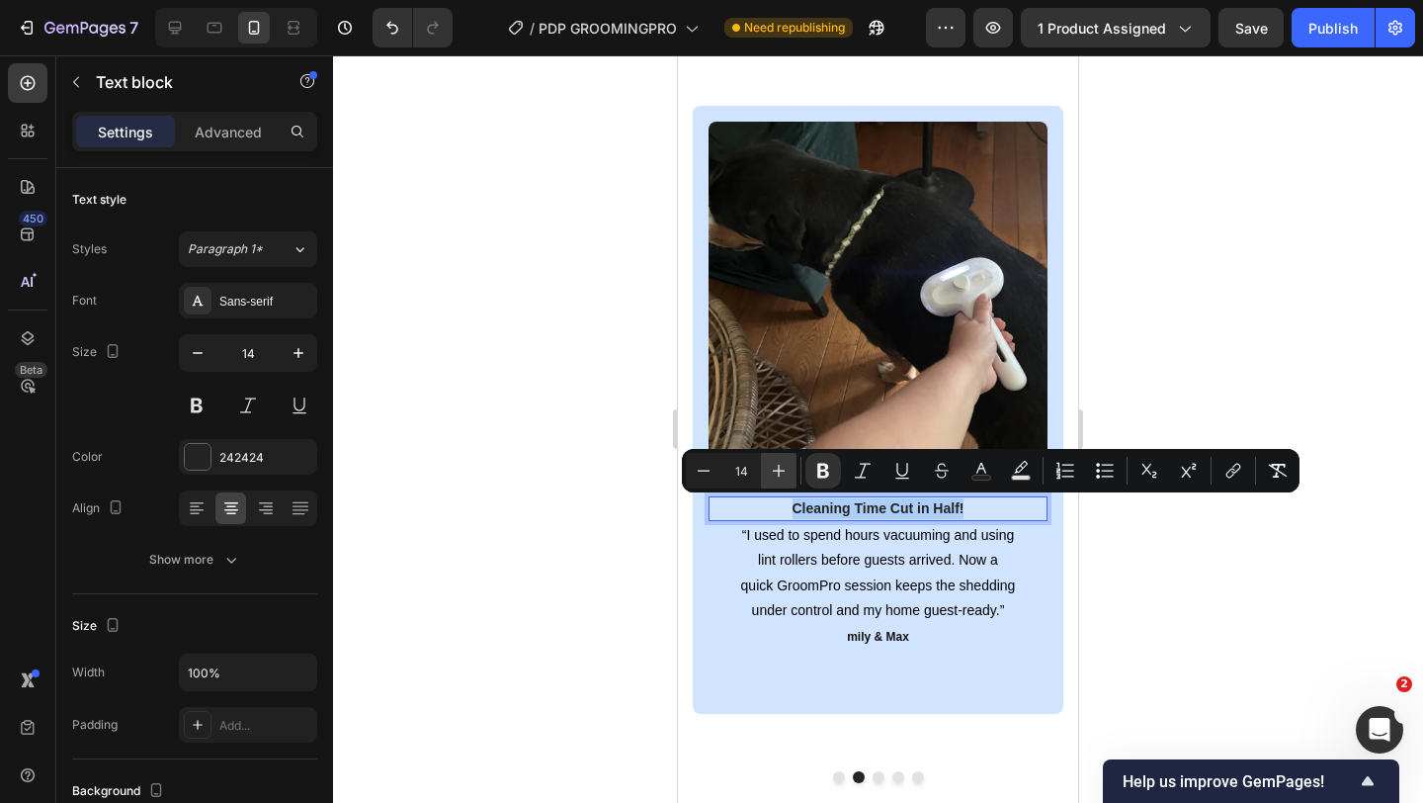
click at [782, 481] on button "Plus" at bounding box center [779, 471] width 36 height 36
type input "18"
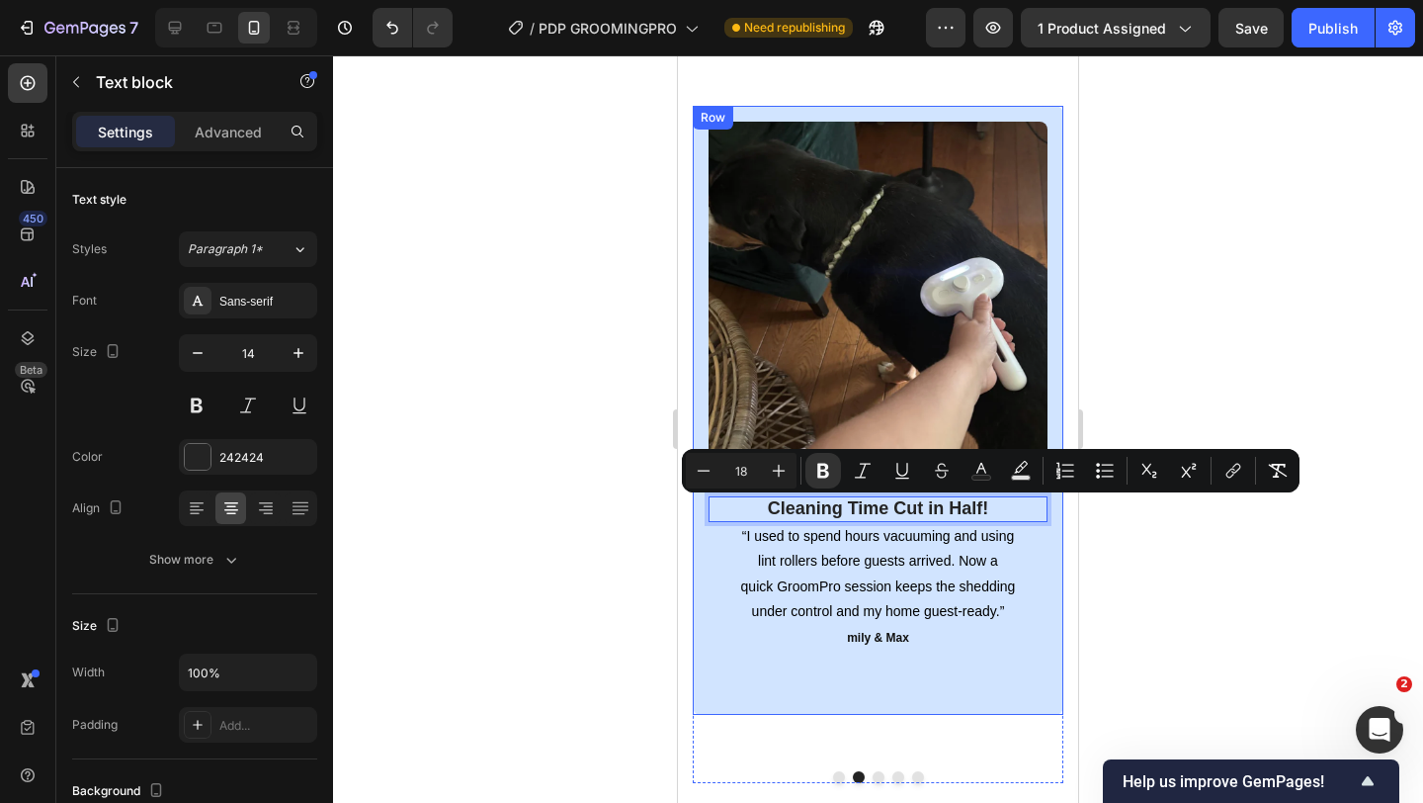
click at [782, 546] on p "“I used to spend hours vacuuming and using lint rollers before guests arrived. …" at bounding box center [878, 574] width 276 height 100
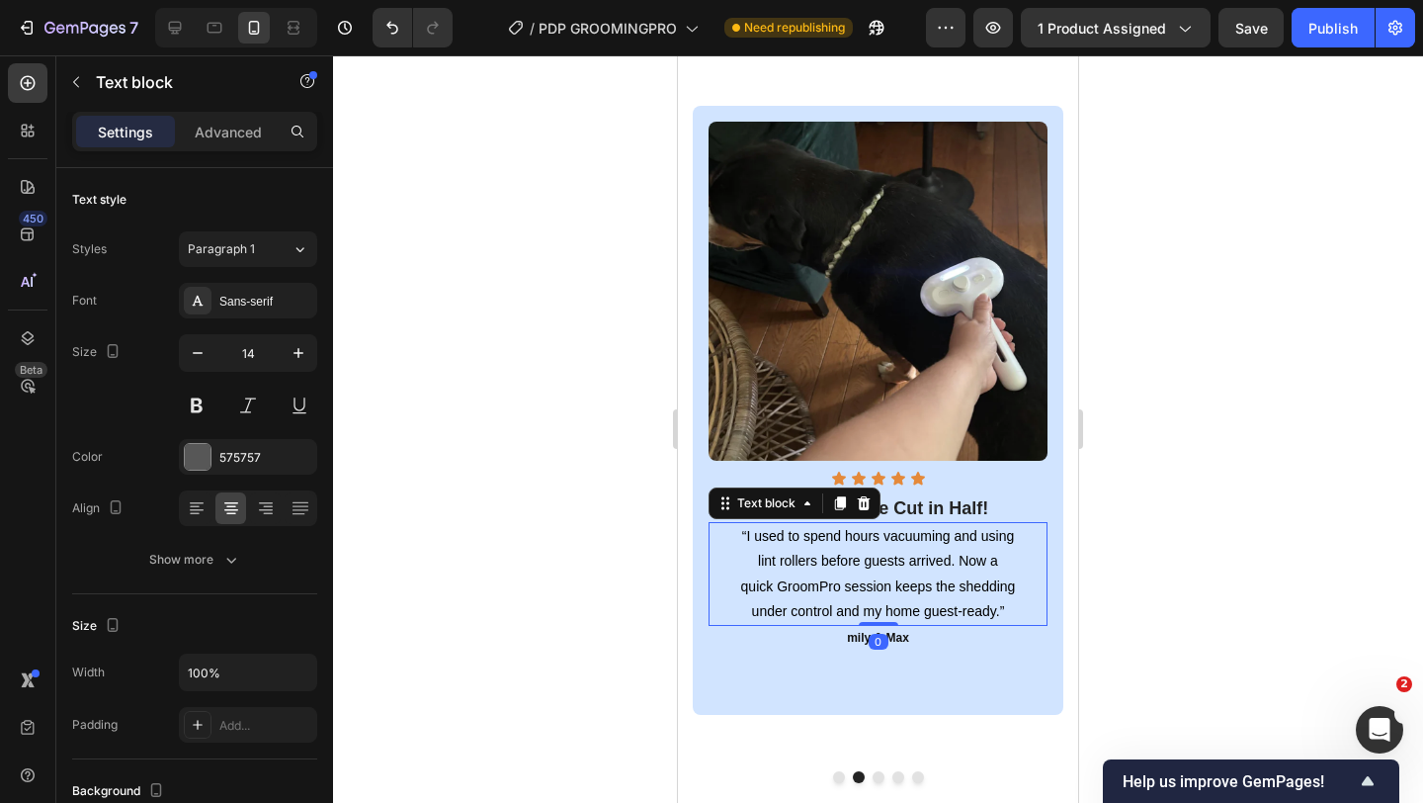
click at [782, 546] on p "“I used to spend hours vacuuming and using lint rollers before guests arrived. …" at bounding box center [878, 574] width 276 height 100
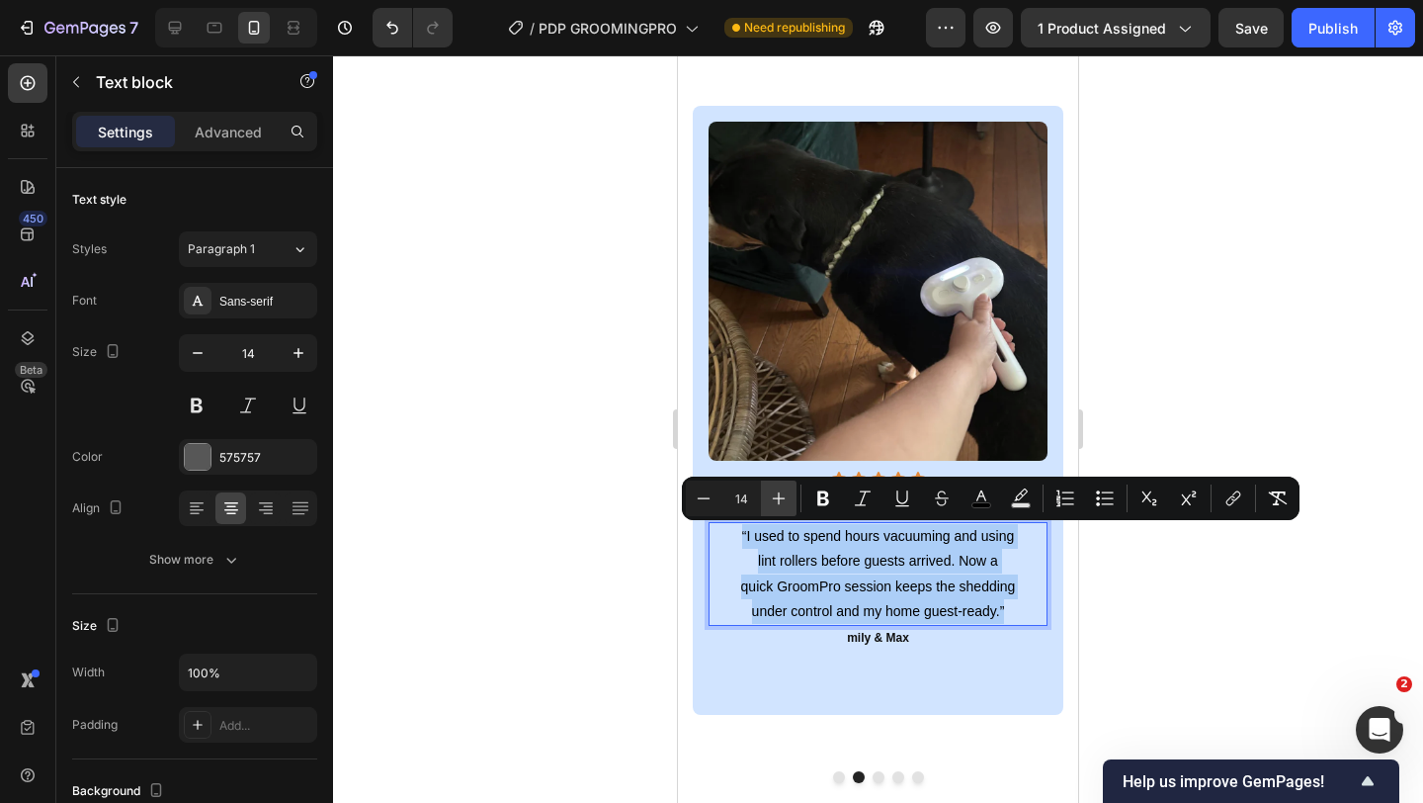
click at [769, 514] on button "Plus" at bounding box center [779, 498] width 36 height 36
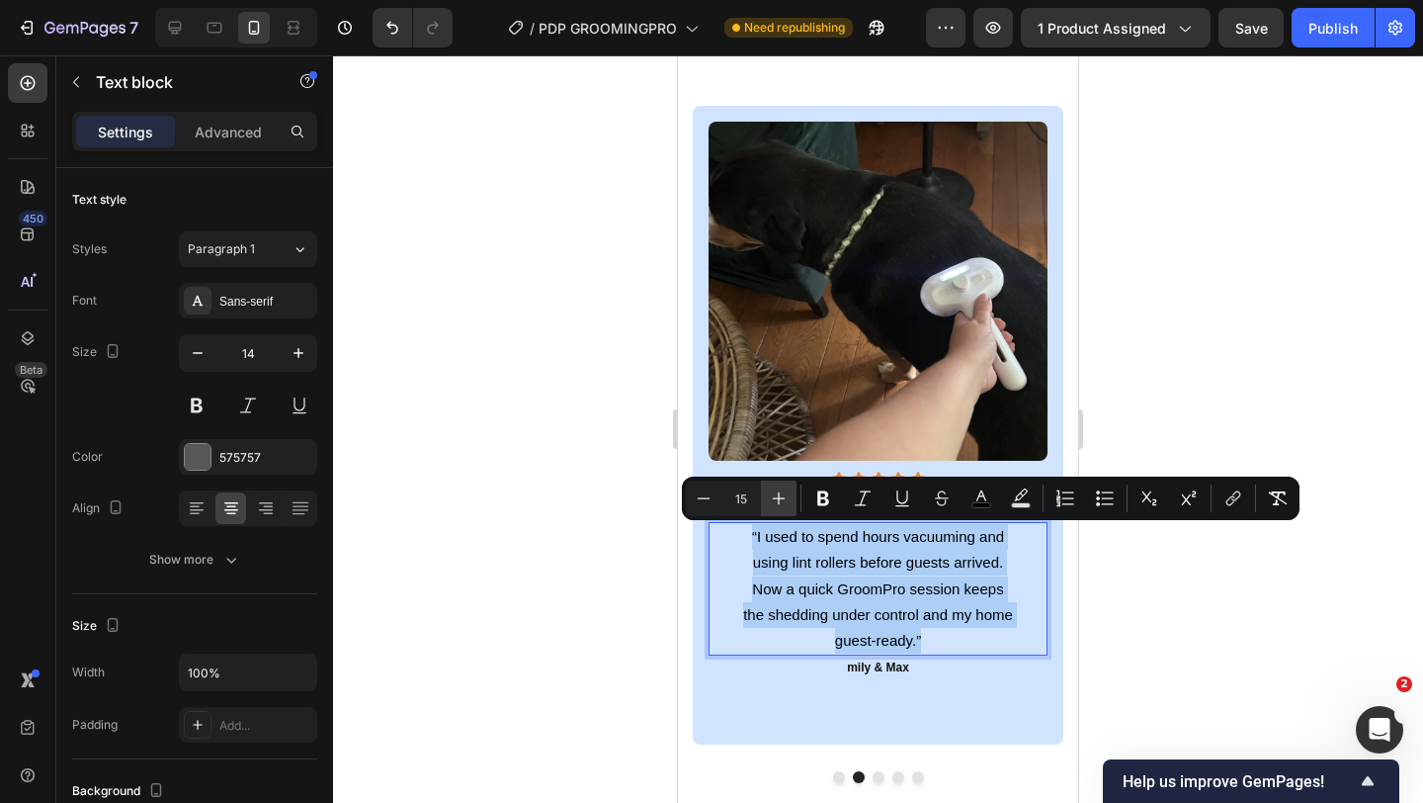
click at [769, 514] on button "Plus" at bounding box center [779, 498] width 36 height 36
type input "16"
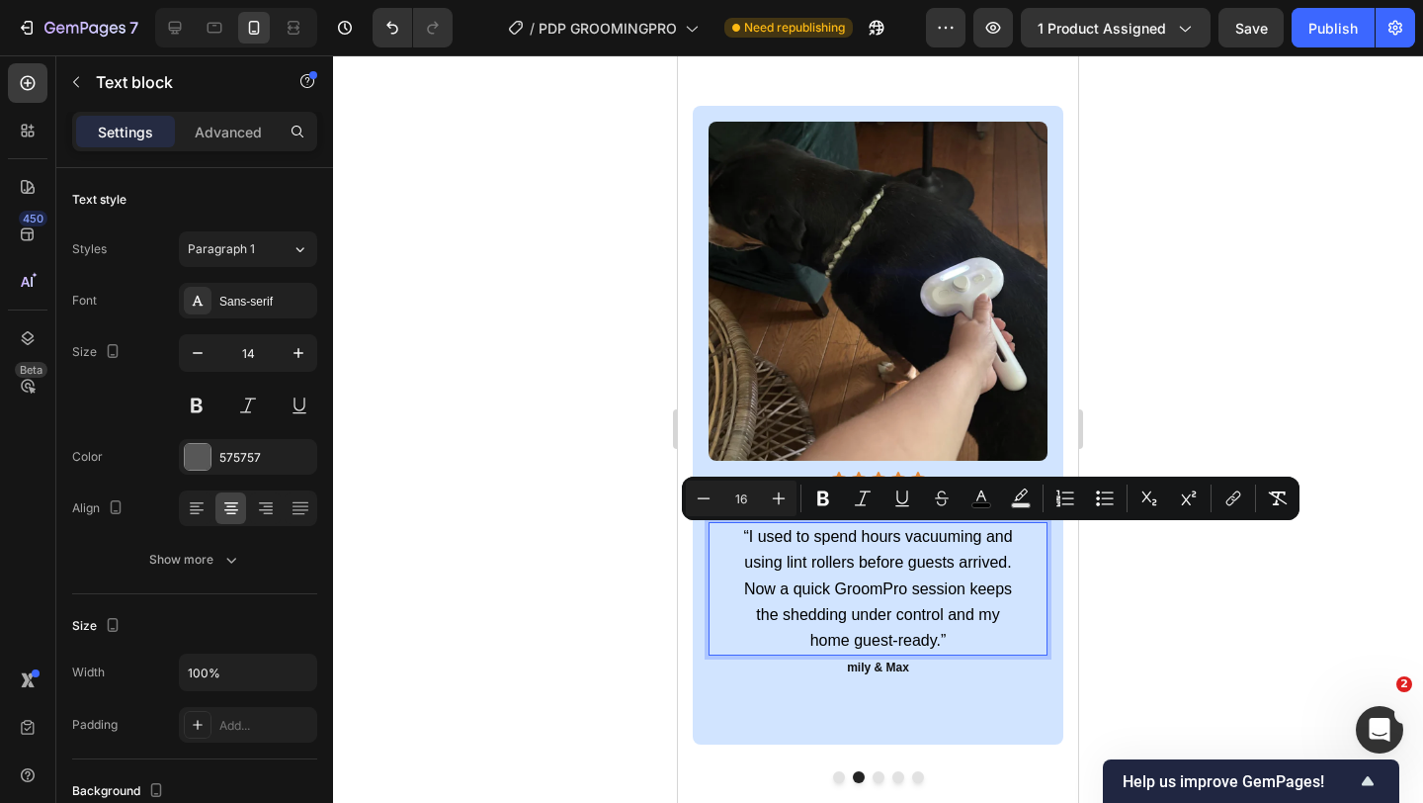
click at [847, 635] on span "“I used to spend hours vacuuming and using lint rollers before guests arrived. …" at bounding box center [877, 588] width 269 height 121
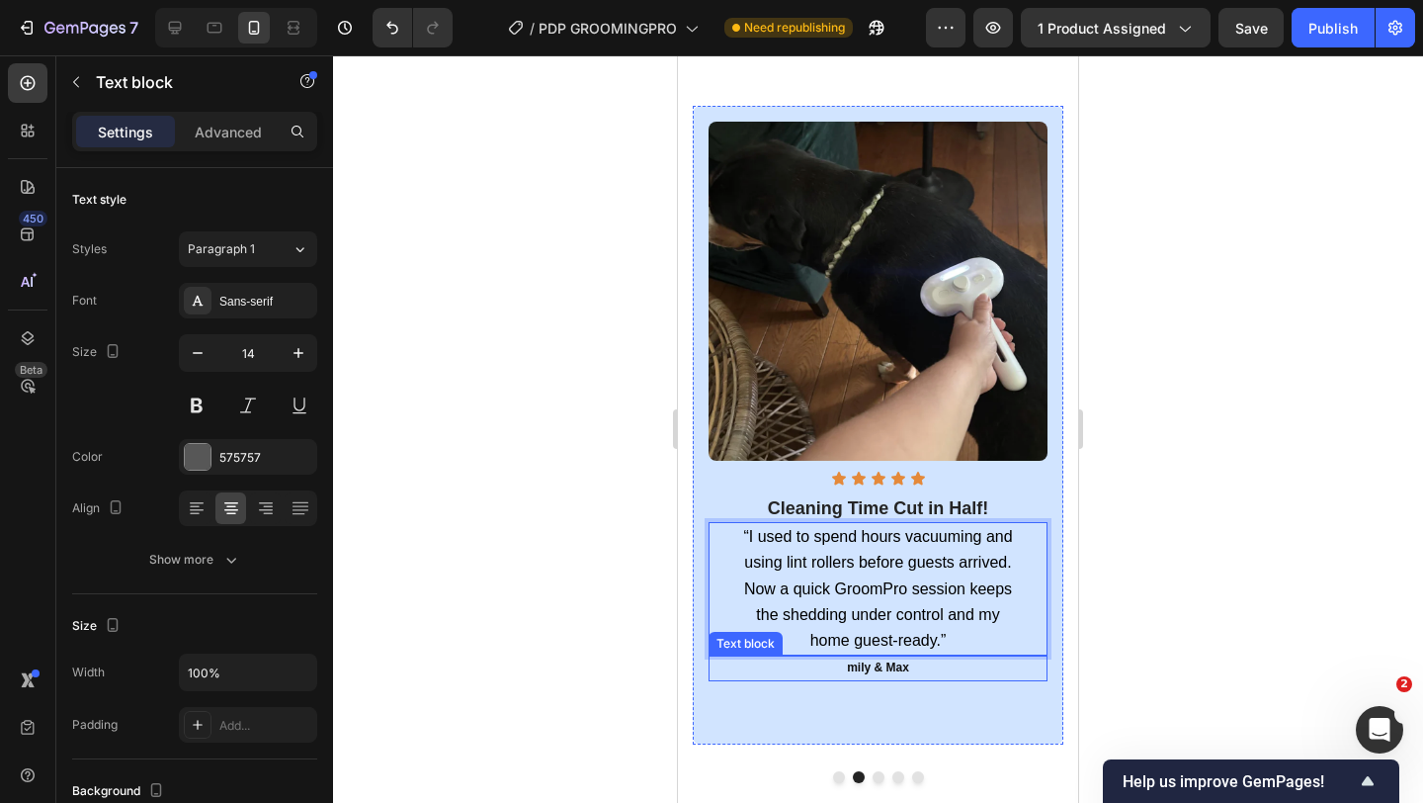
click at [884, 673] on p "mily & Max" at bounding box center [878, 668] width 335 height 22
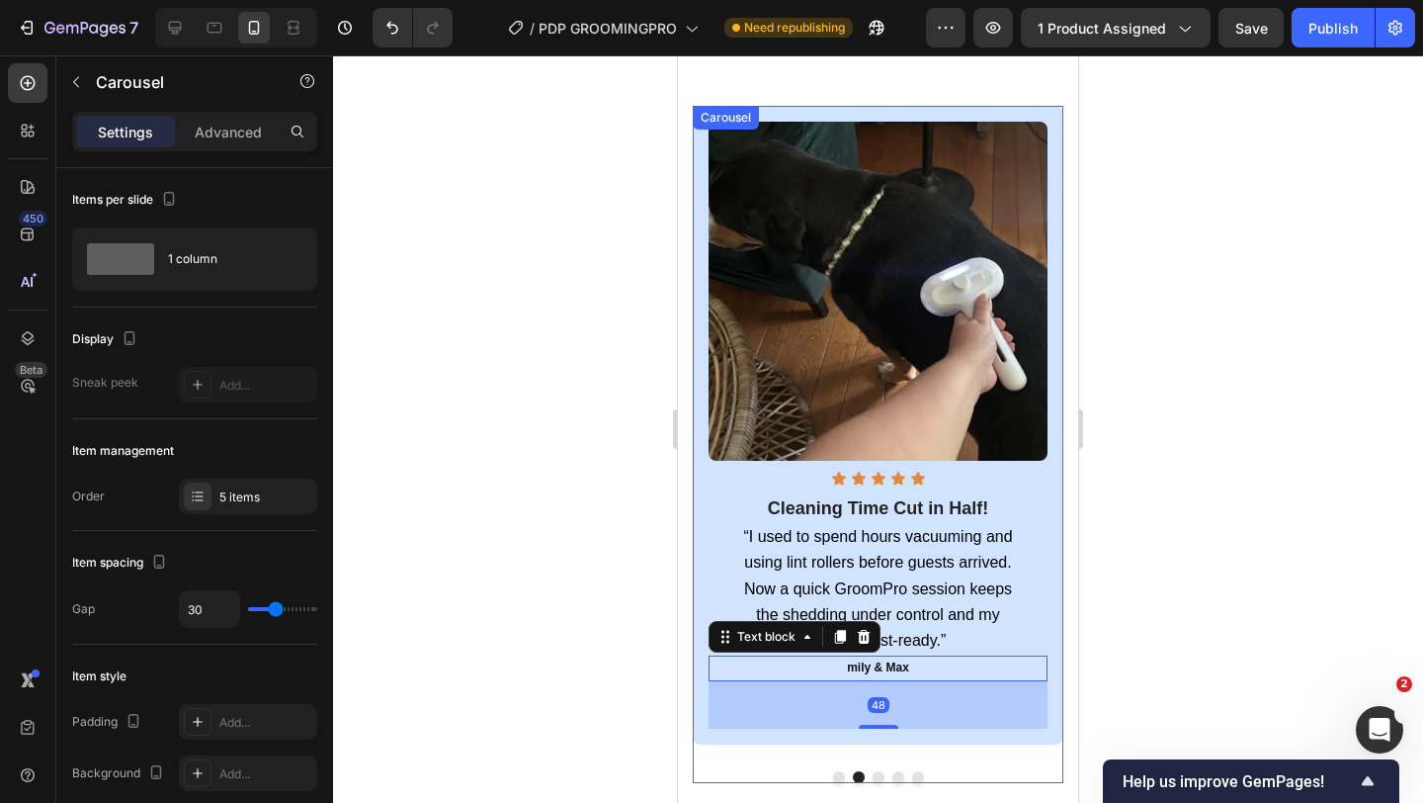
click at [878, 722] on button "Dot" at bounding box center [879, 777] width 12 height 12
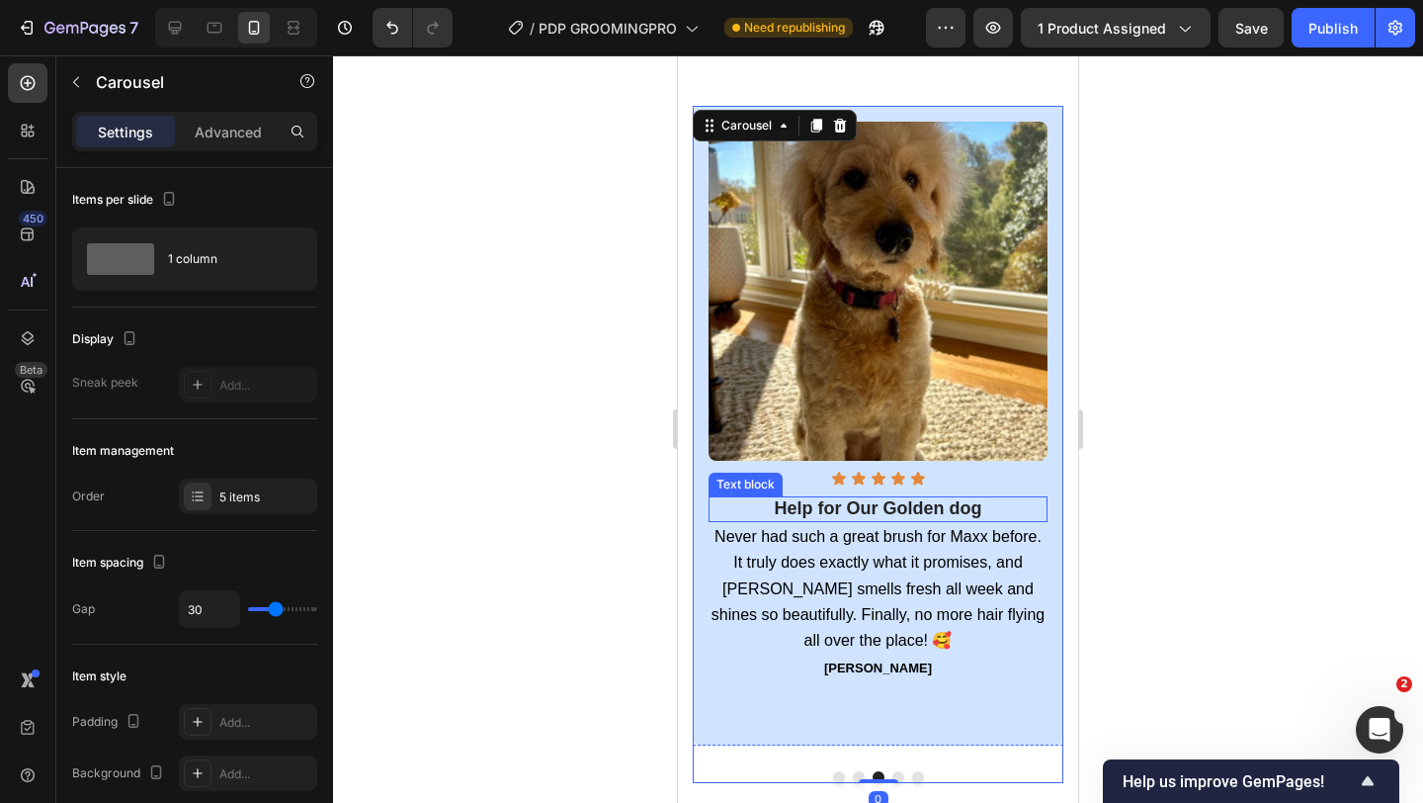
click at [867, 512] on strong "Help for Our Golden dog" at bounding box center [879, 508] width 208 height 20
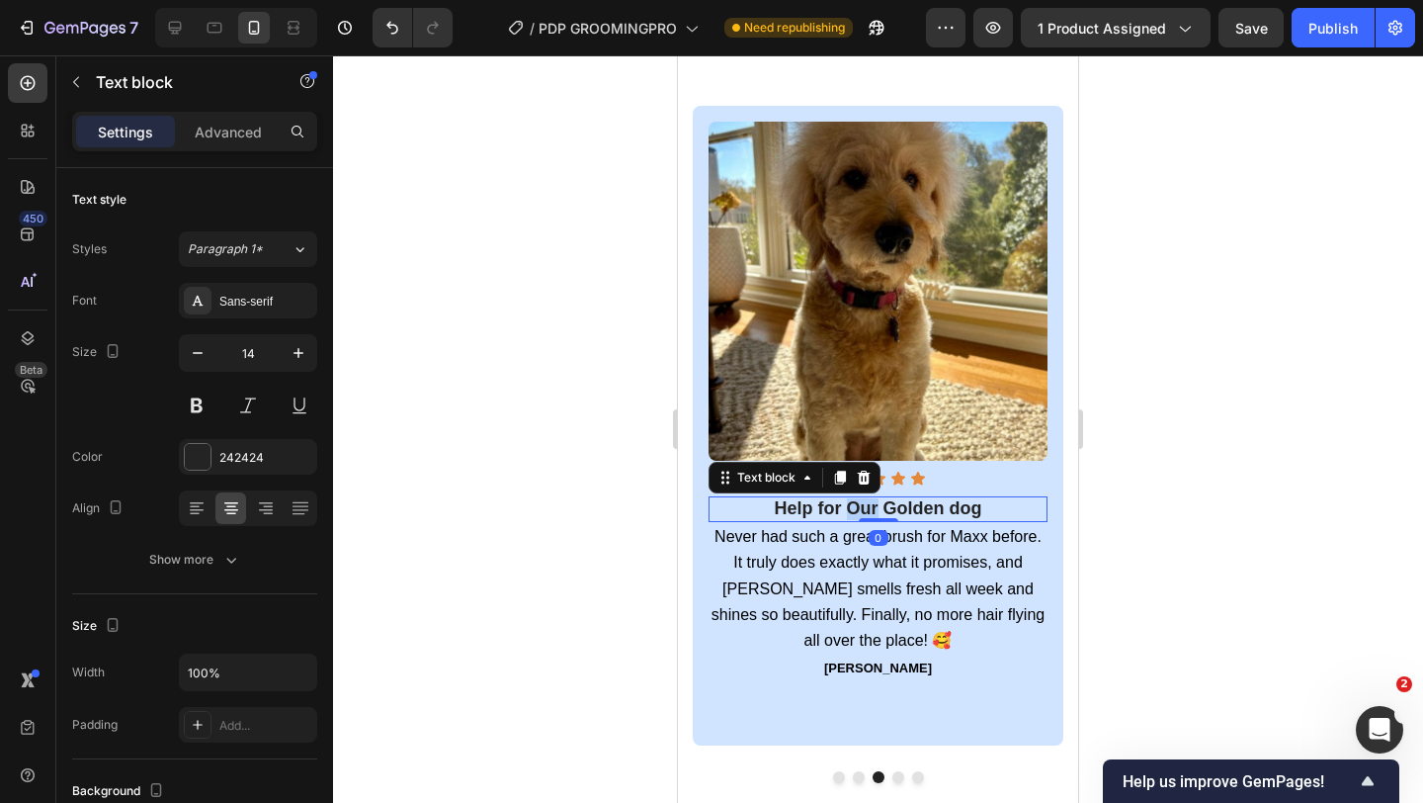
click at [867, 512] on strong "Help for Our Golden dog" at bounding box center [879, 508] width 208 height 20
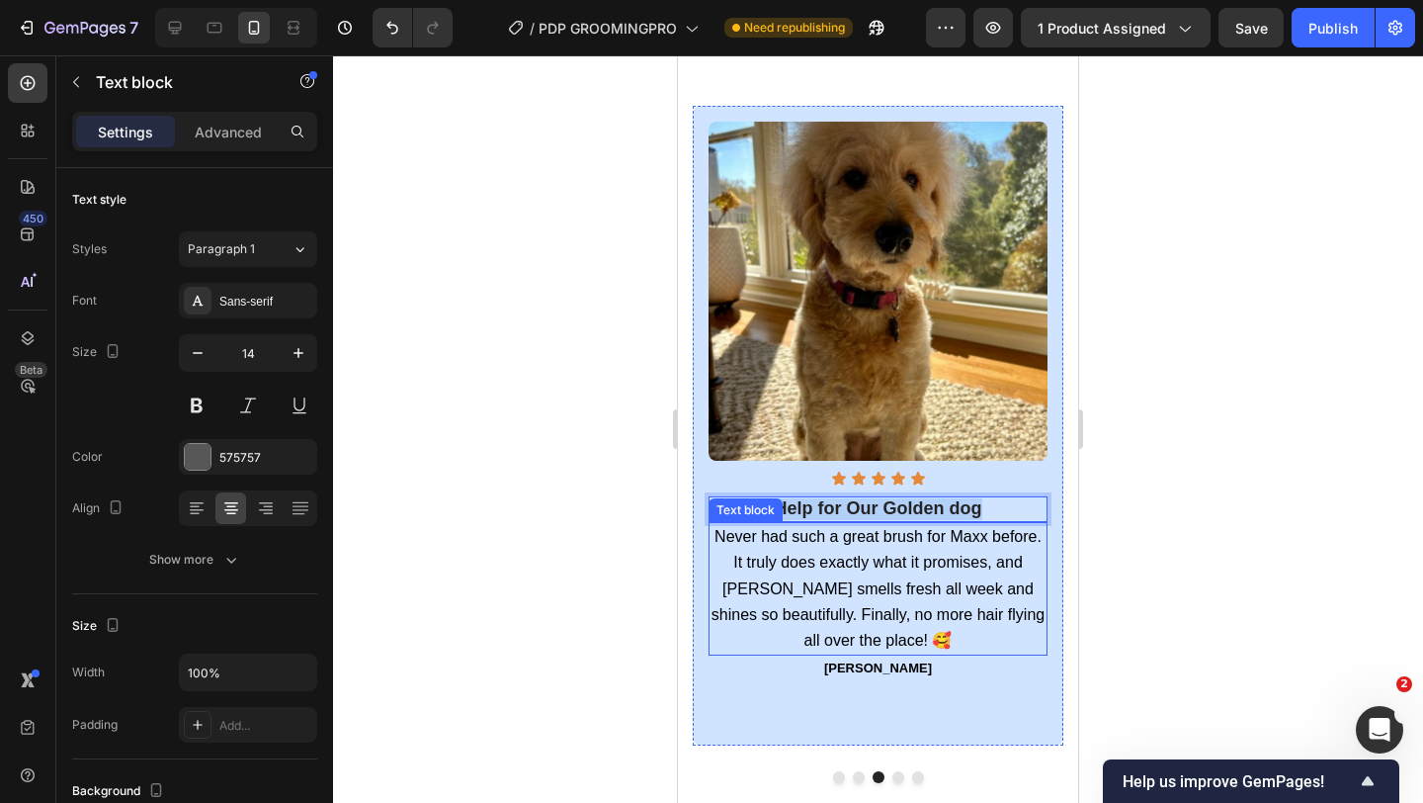
click at [847, 568] on span "Never had such a great brush for Maxx before. It truly does exactly what it pro…" at bounding box center [878, 588] width 333 height 121
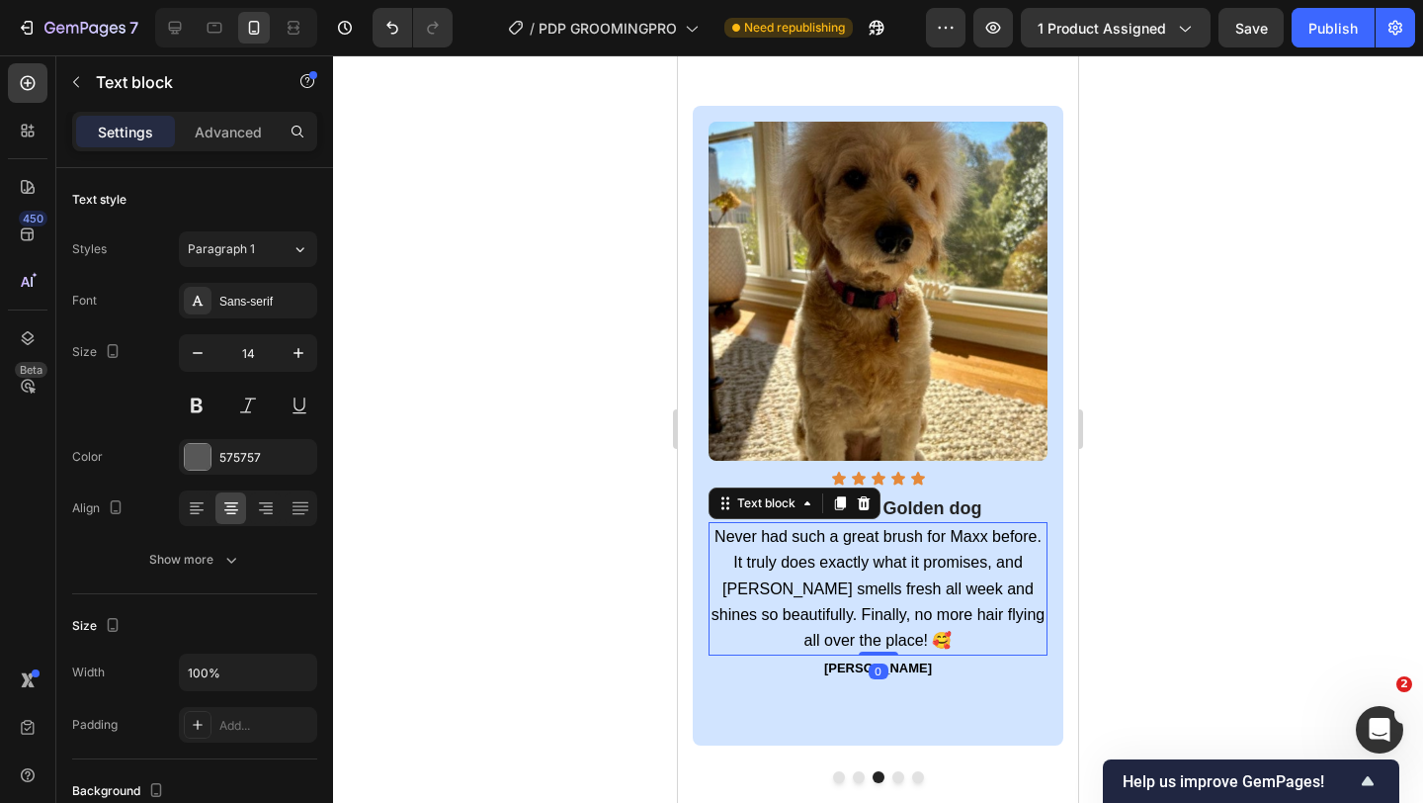
click at [847, 568] on span "Never had such a great brush for Maxx before. It truly does exactly what it pro…" at bounding box center [878, 588] width 333 height 121
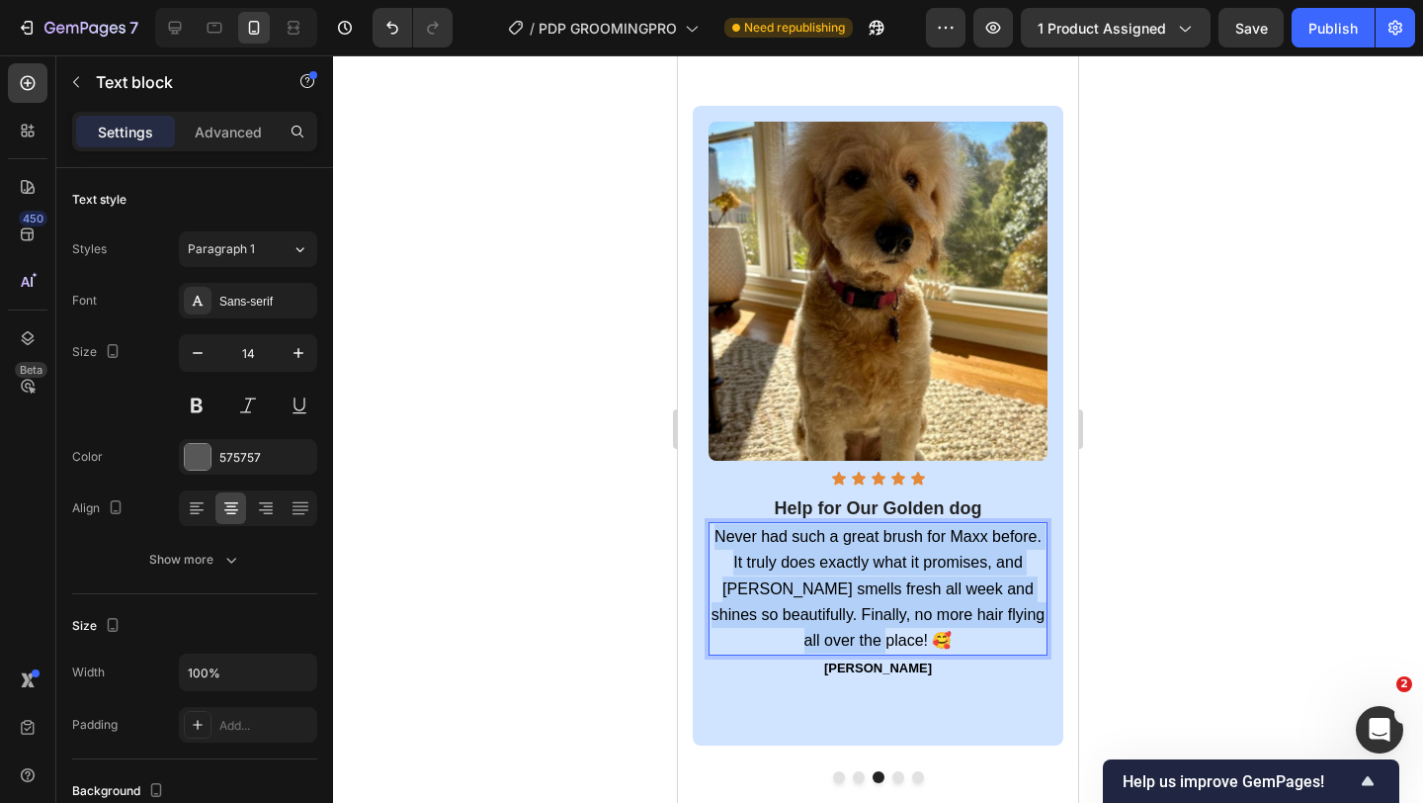
click at [847, 568] on span "Never had such a great brush for Maxx before. It truly does exactly what it pro…" at bounding box center [878, 588] width 333 height 121
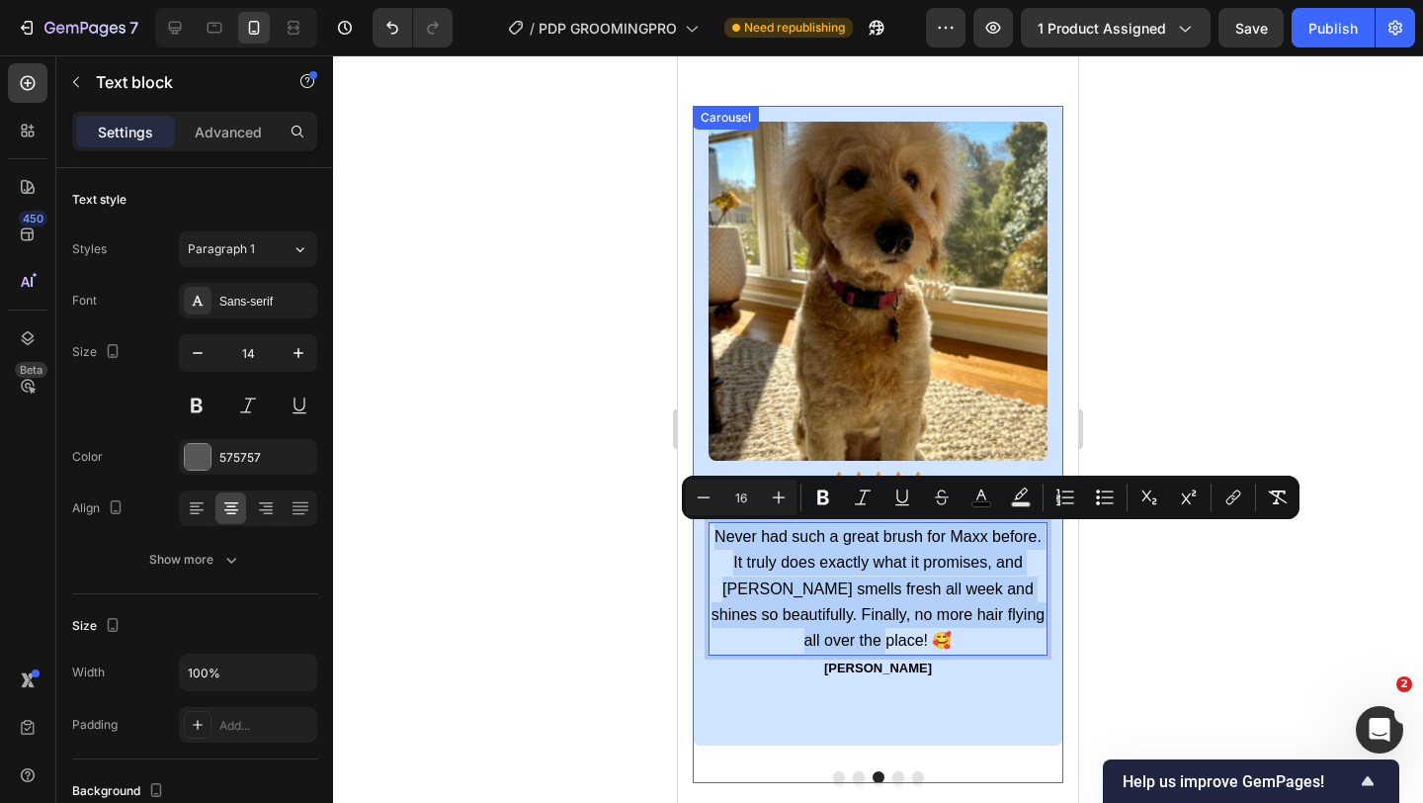
click at [899, 722] on button "Dot" at bounding box center [899, 777] width 12 height 12
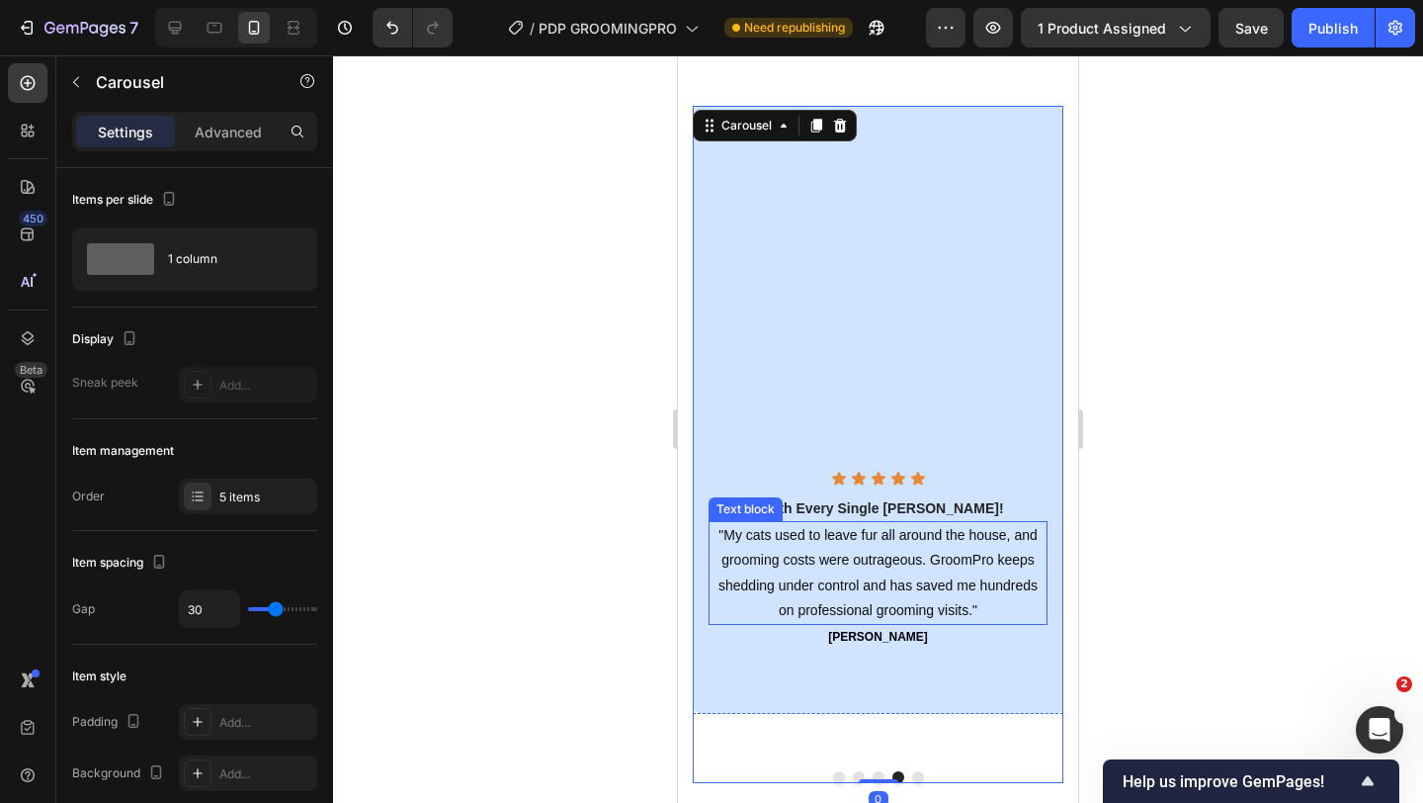
click at [871, 507] on strong "Worth Every Single [PERSON_NAME]!" at bounding box center [877, 508] width 251 height 16
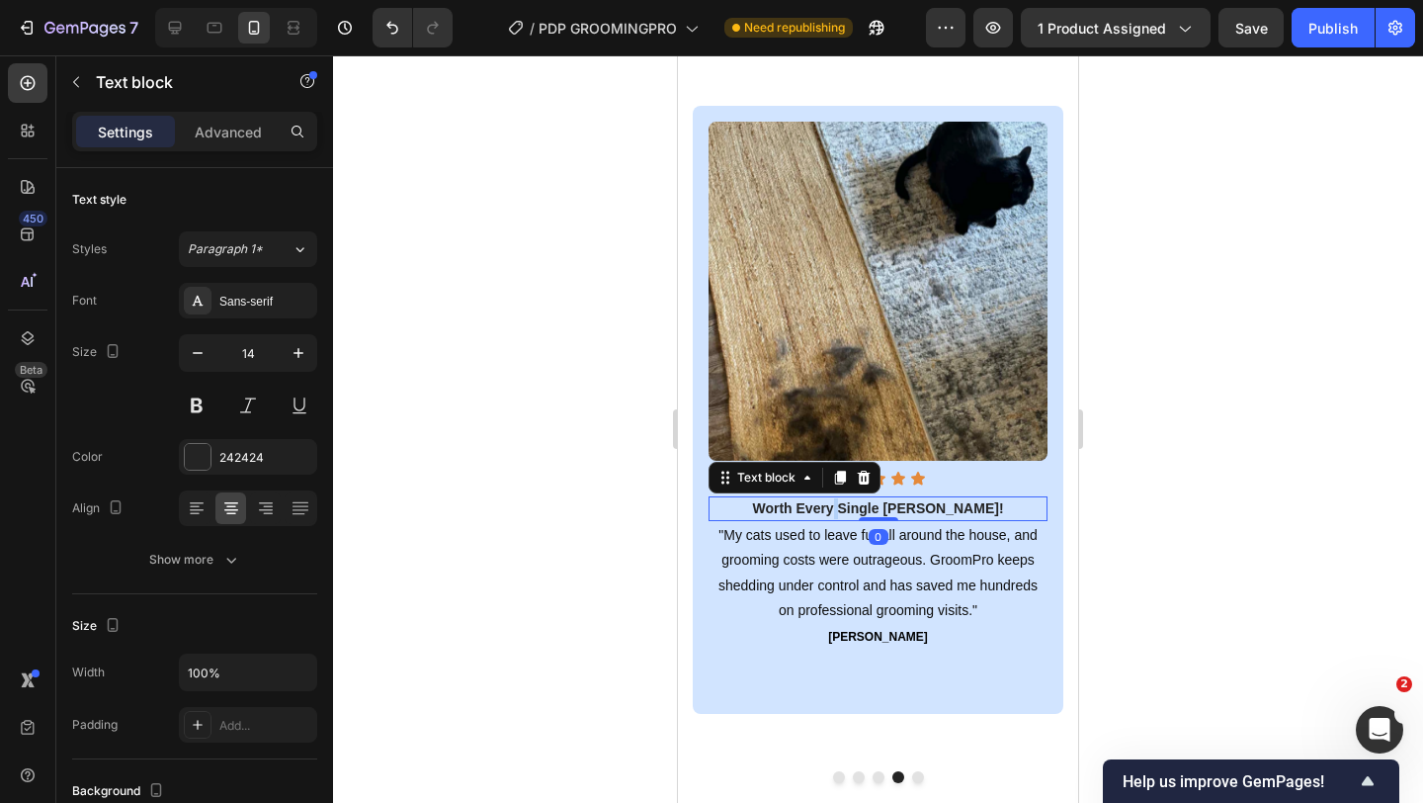
click at [871, 507] on strong "Worth Every Single [PERSON_NAME]!" at bounding box center [877, 508] width 251 height 16
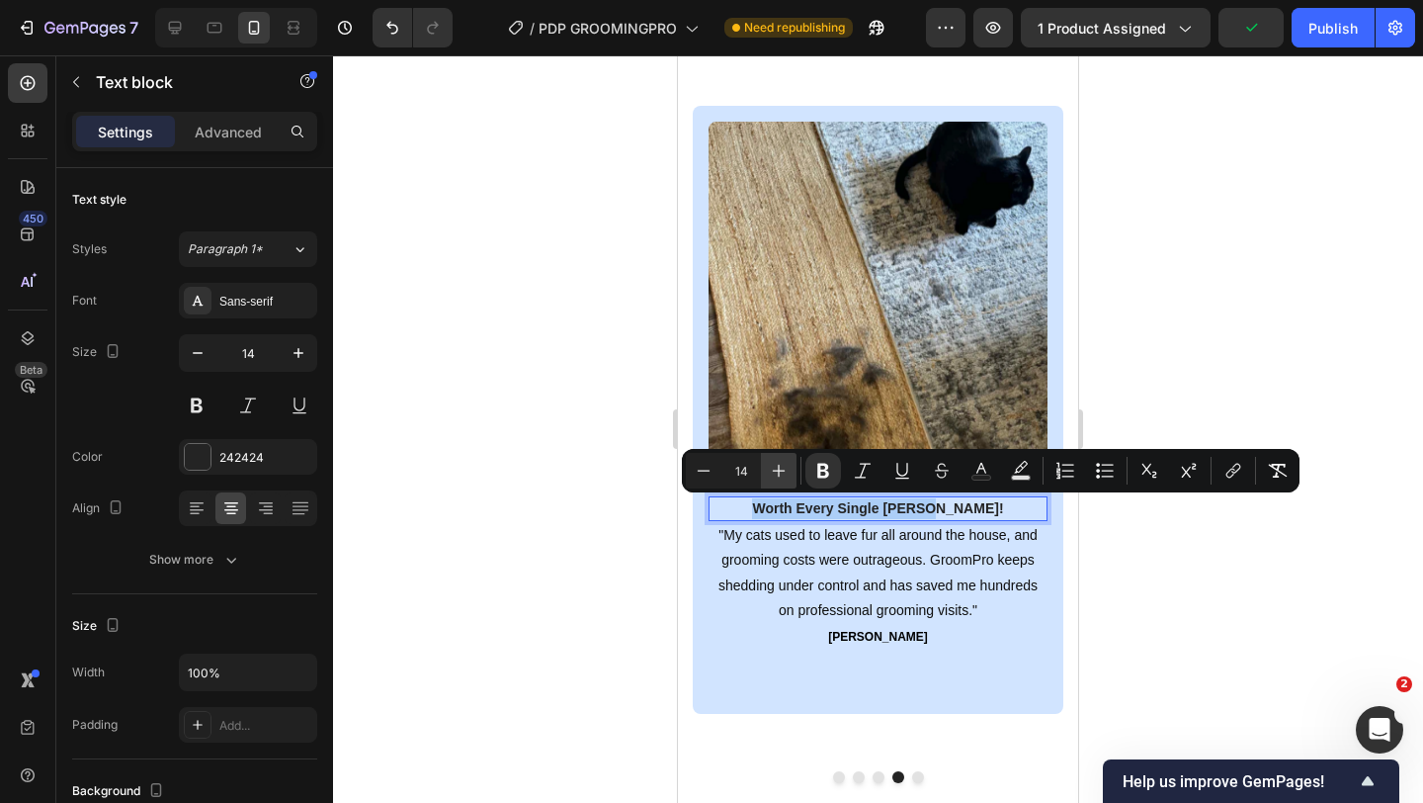
click at [776, 485] on button "Plus" at bounding box center [779, 471] width 36 height 36
type input "18"
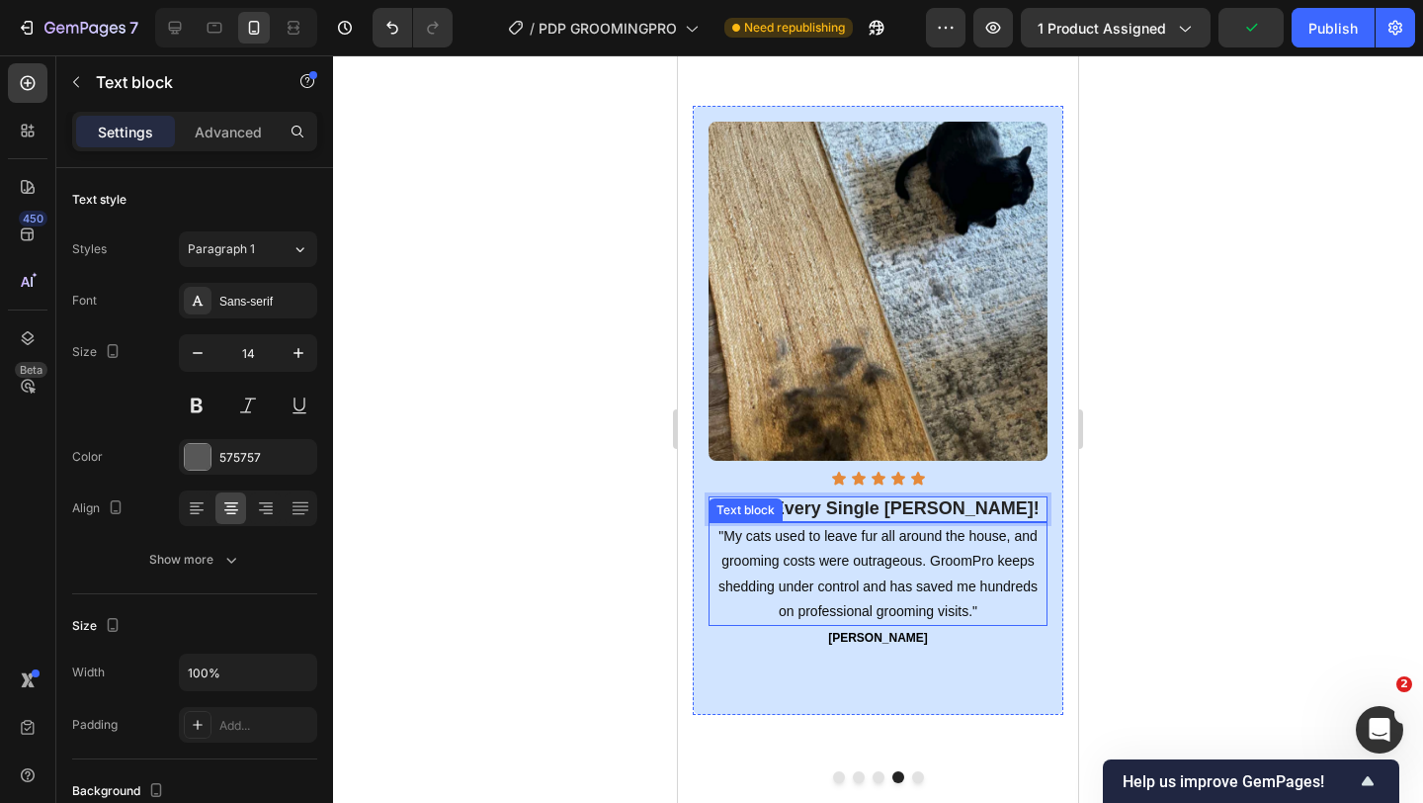
click at [785, 593] on span ""My cats used to leave fur all around the house, and grooming costs were outrag…" at bounding box center [878, 573] width 319 height 91
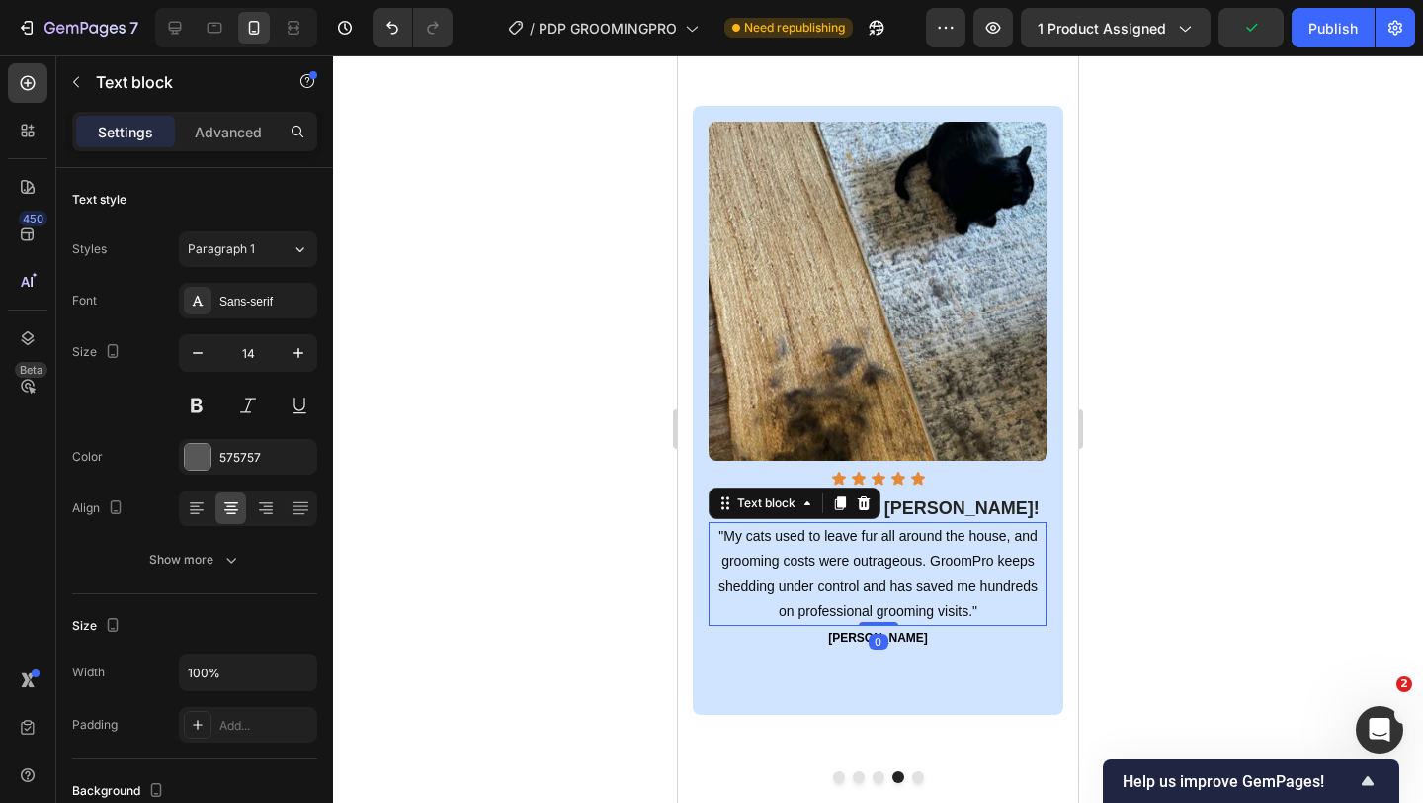
click at [785, 593] on span ""My cats used to leave fur all around the house, and grooming costs were outrag…" at bounding box center [878, 573] width 319 height 91
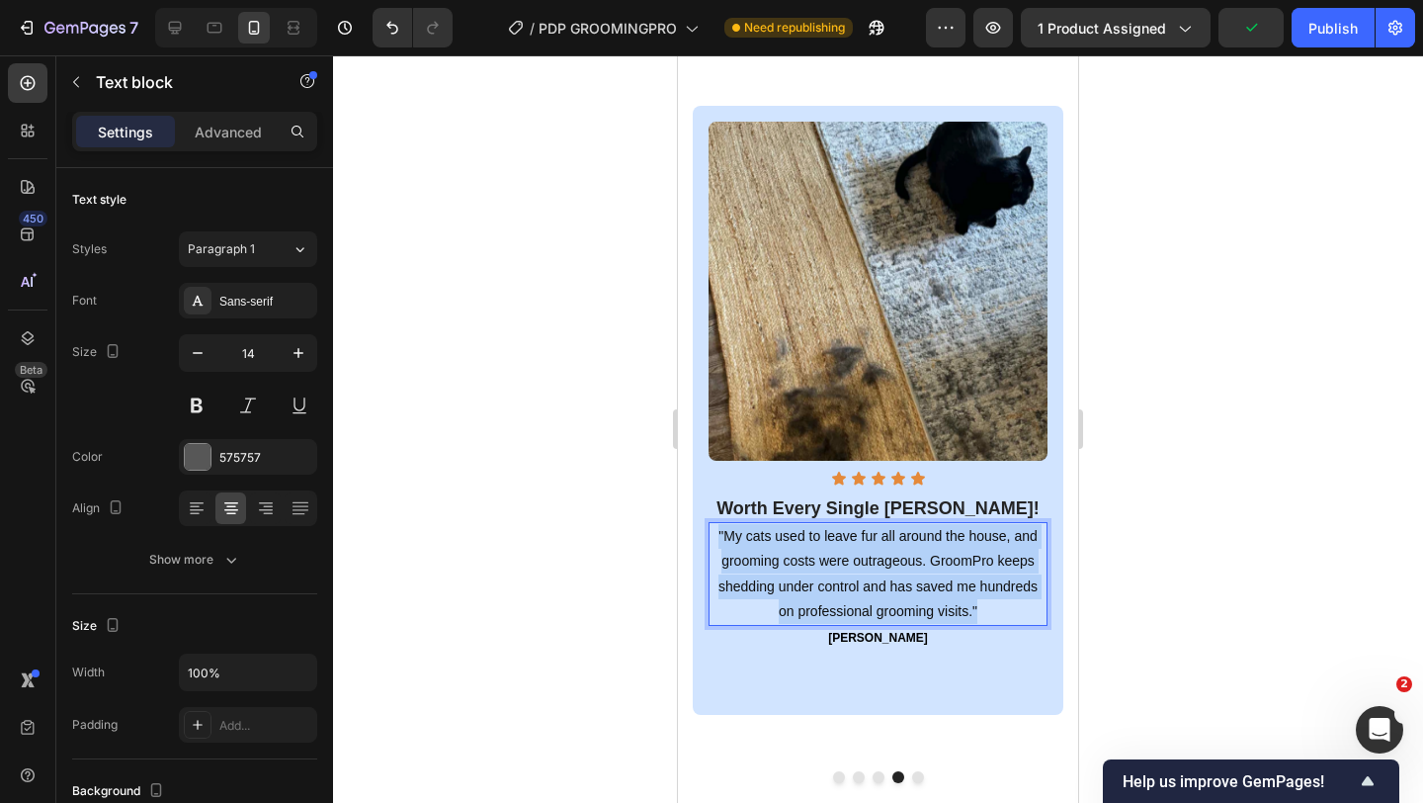
click at [785, 593] on span ""My cats used to leave fur all around the house, and grooming costs were outrag…" at bounding box center [878, 573] width 319 height 91
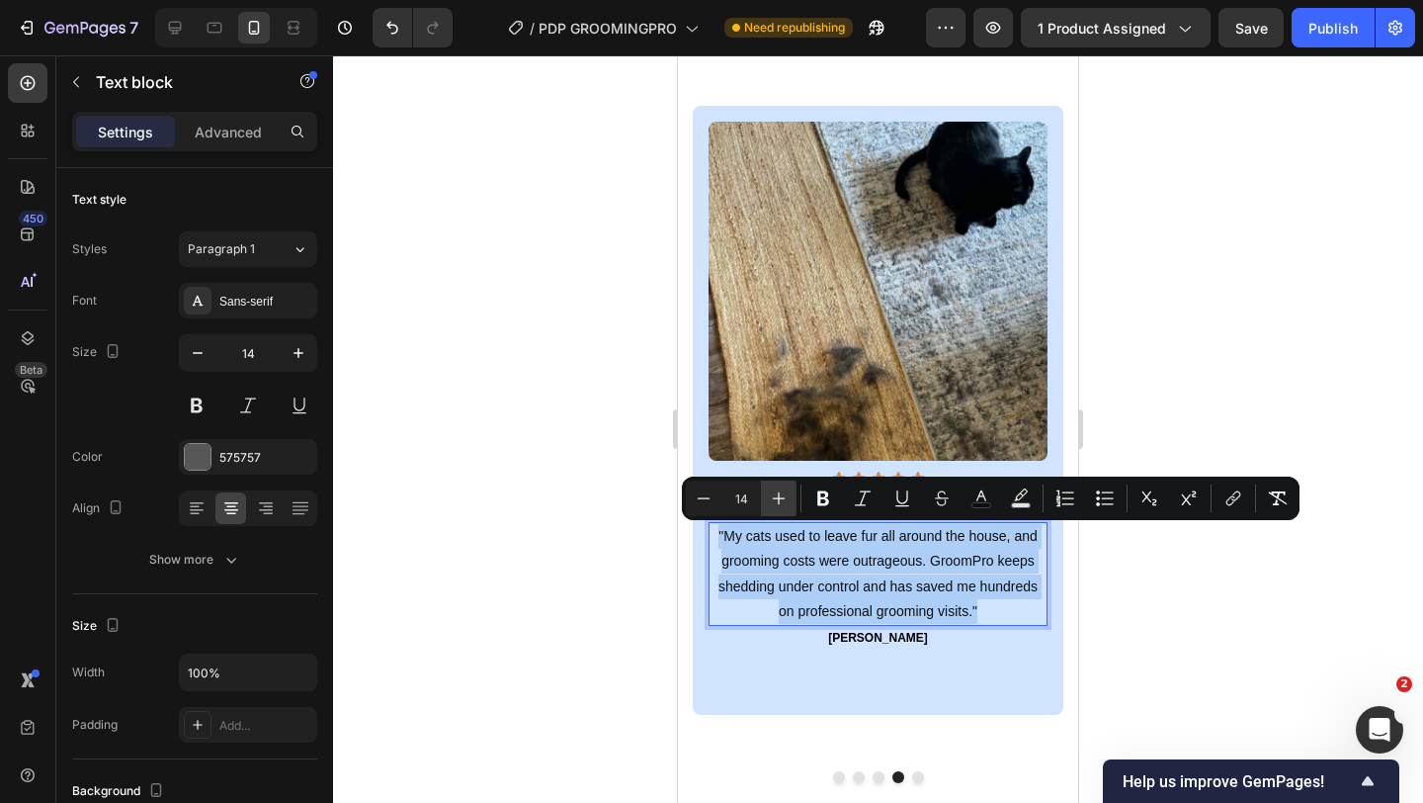
click at [773, 507] on icon "Editor contextual toolbar" at bounding box center [779, 498] width 20 height 20
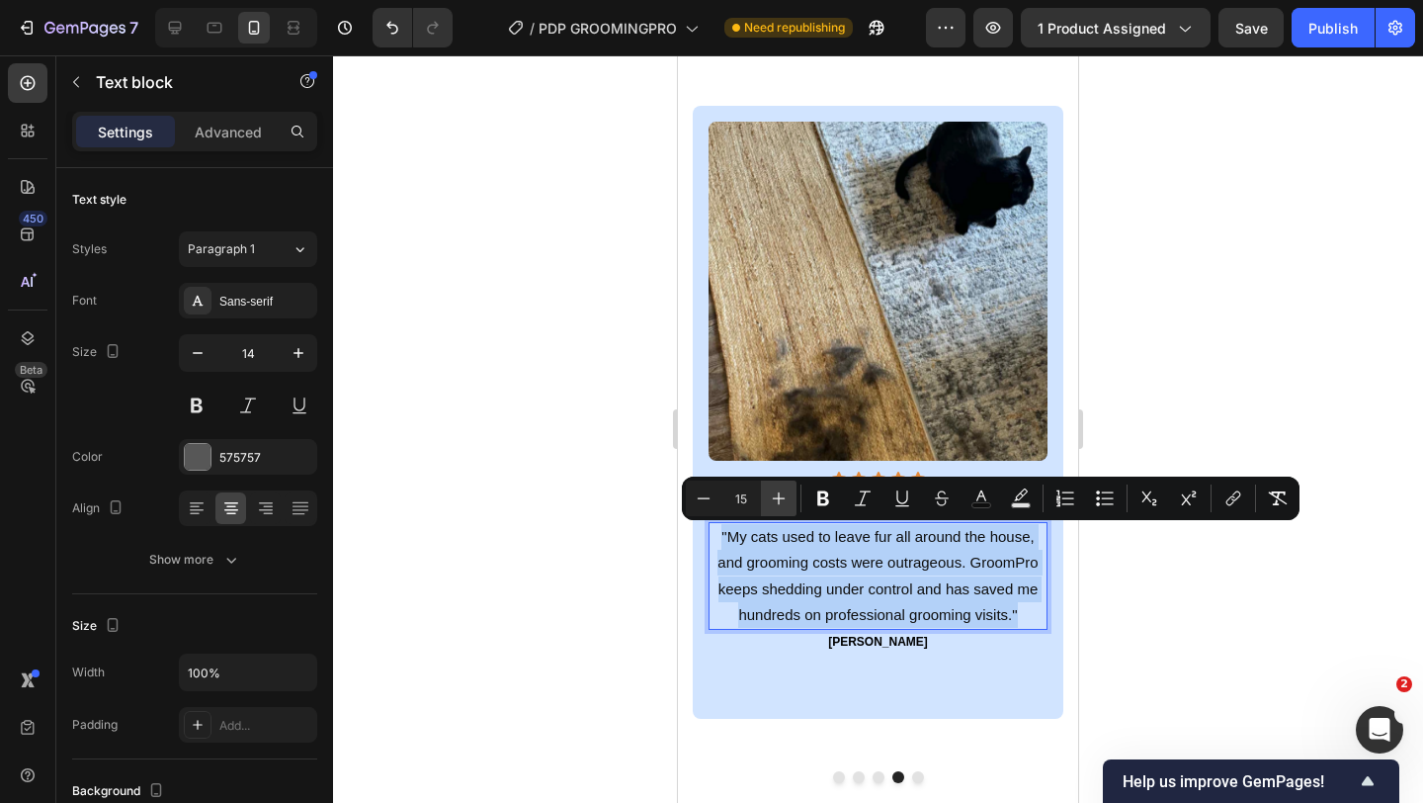
type input "16"
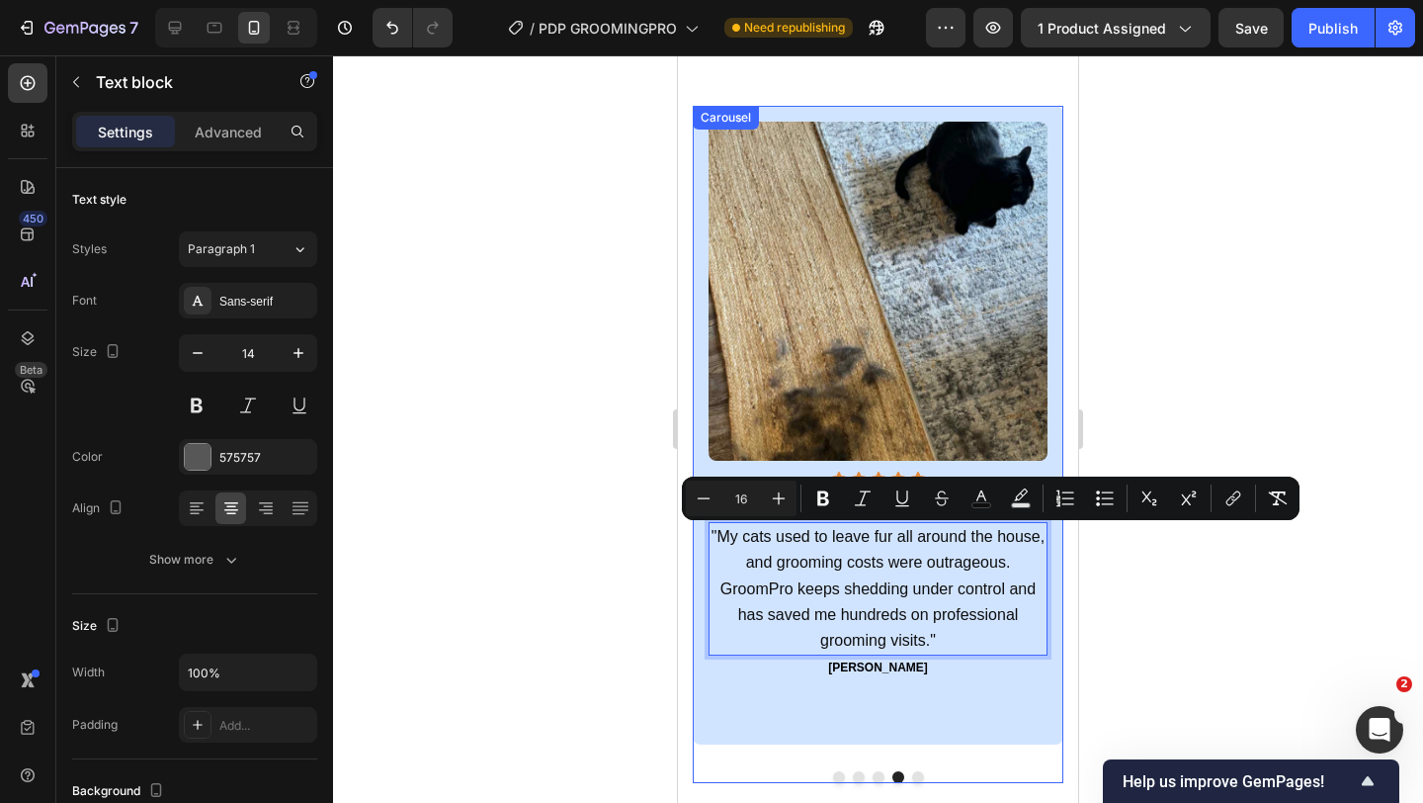
click at [918, 722] on button "Dot" at bounding box center [918, 777] width 12 height 12
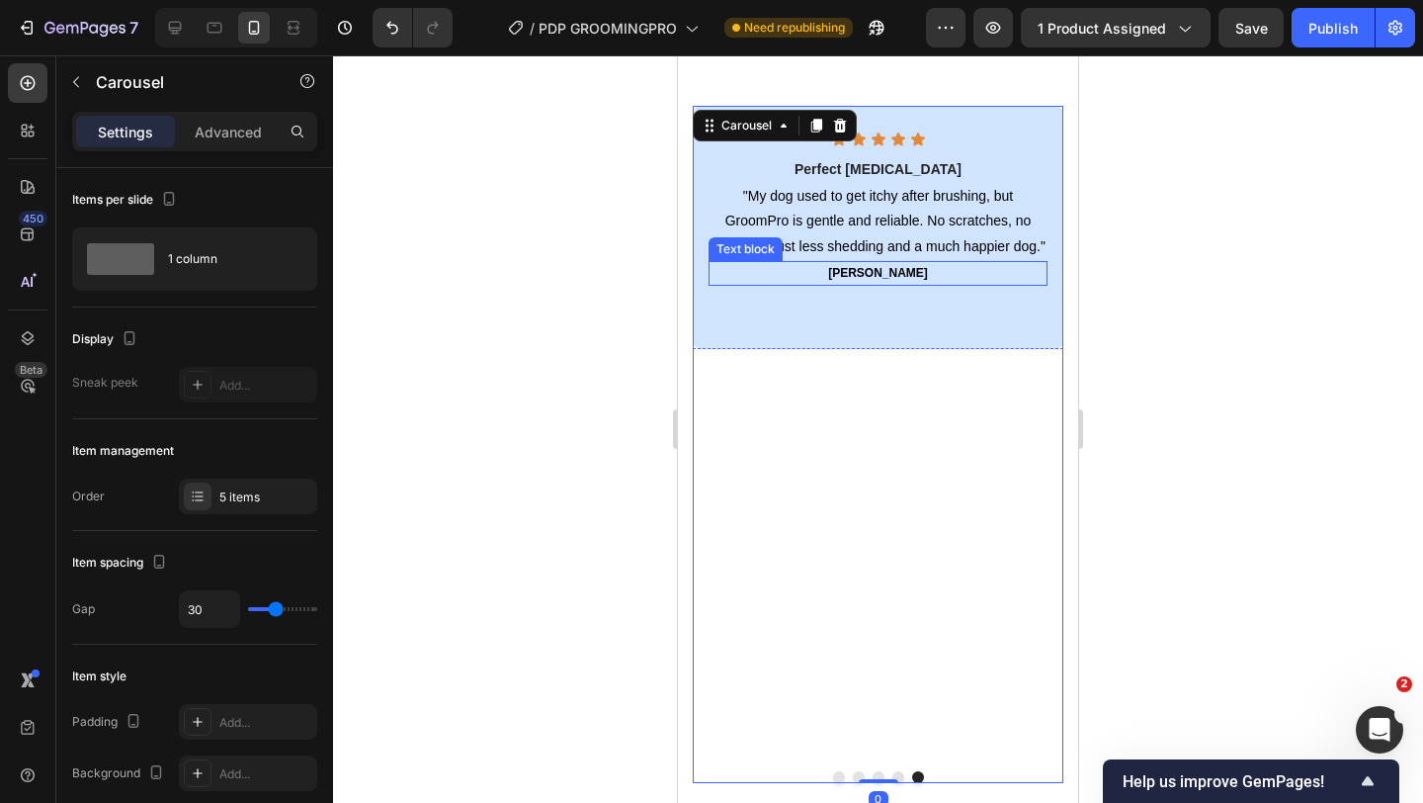
click at [886, 582] on span ""My dog used to get itchy after brushing, but GroomPro is gentle and reliable. …" at bounding box center [878, 559] width 335 height 65
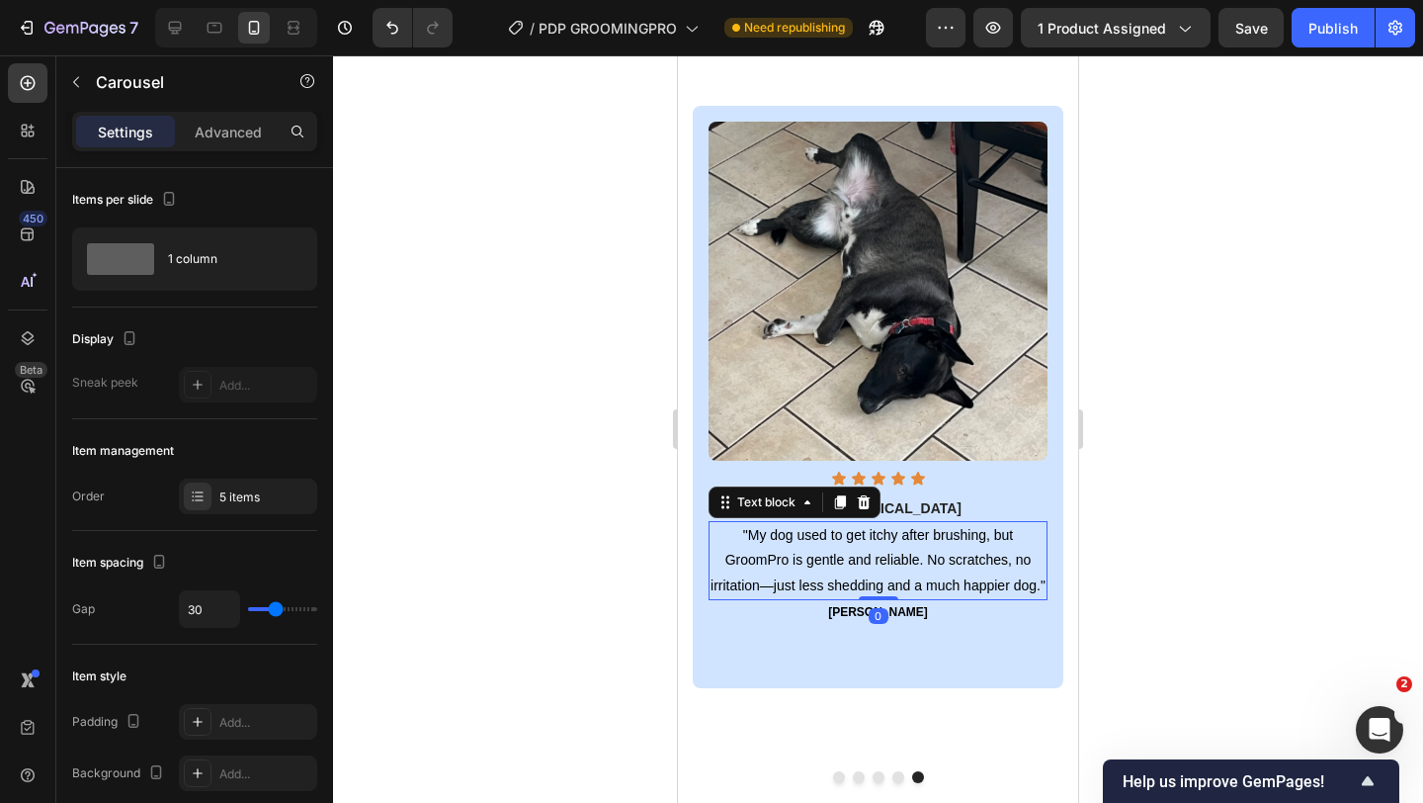
click at [886, 582] on span ""My dog used to get itchy after brushing, but GroomPro is gentle and reliable. …" at bounding box center [878, 559] width 335 height 65
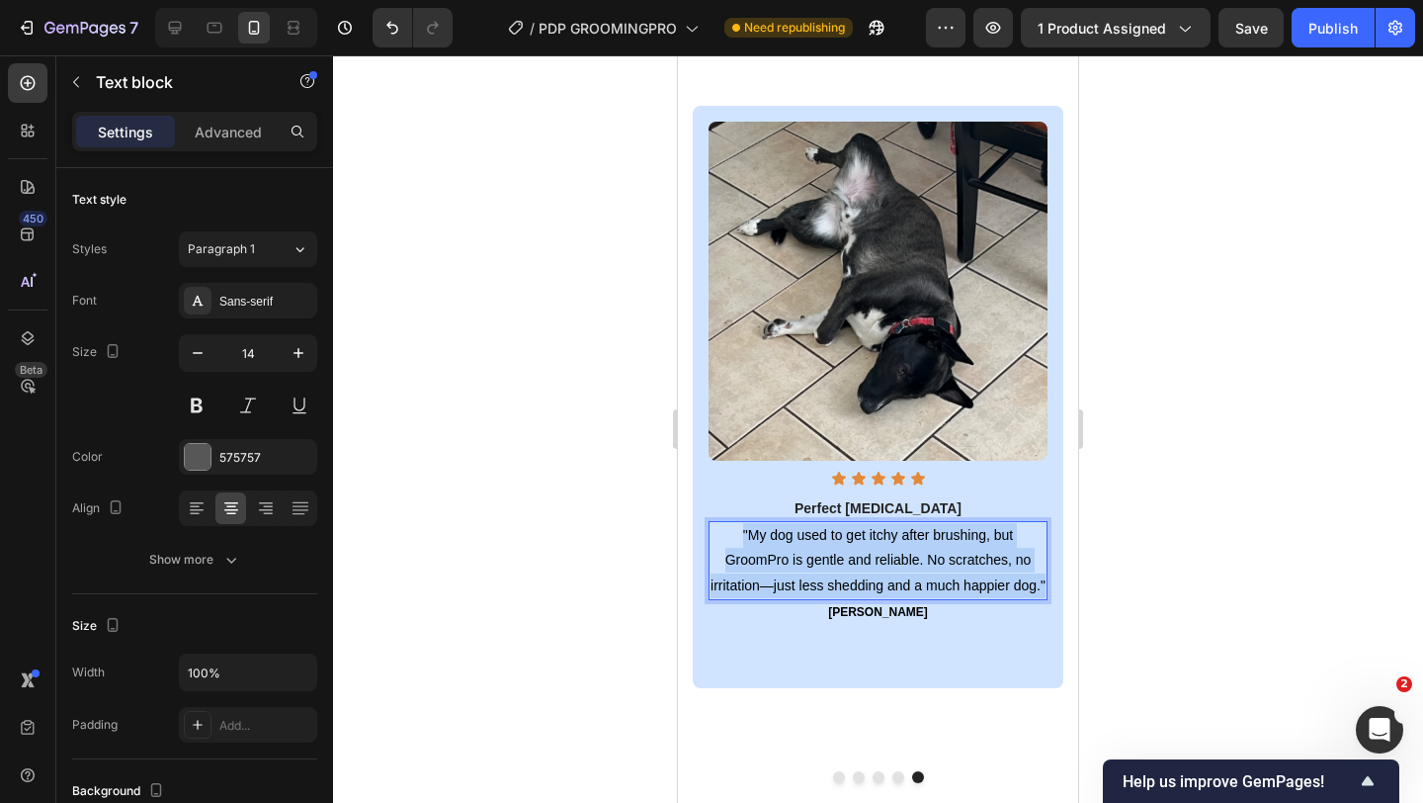
click at [886, 582] on span ""My dog used to get itchy after brushing, but GroomPro is gentle and reliable. …" at bounding box center [878, 559] width 335 height 65
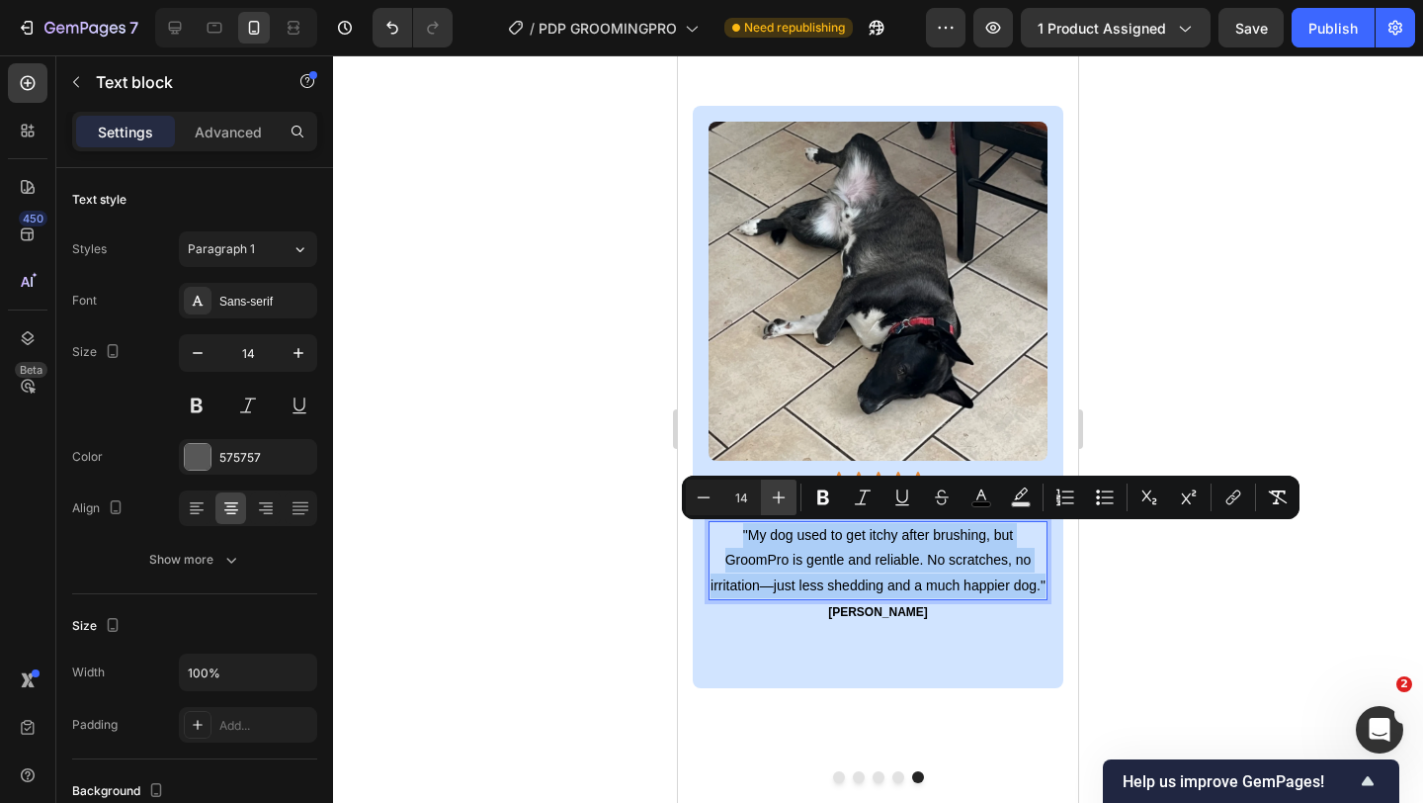
click at [779, 508] on button "Plus" at bounding box center [779, 497] width 36 height 36
type input "16"
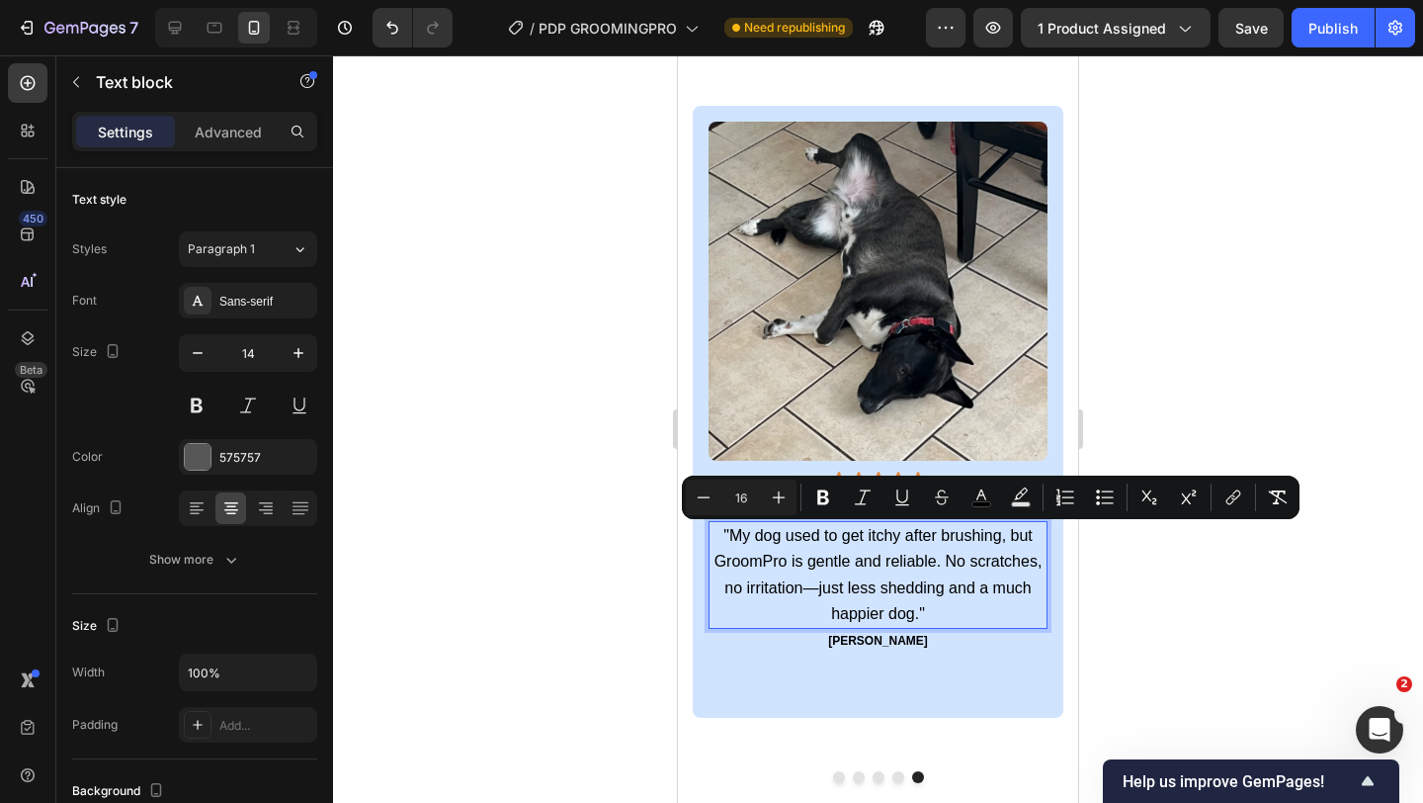
drag, startPoint x: 779, startPoint y: 542, endPoint x: 779, endPoint y: 566, distance: 24.7
click at [779, 566] on span ""My dog used to get itchy after brushing, but GroomPro is gentle and reliable. …" at bounding box center [879, 574] width 328 height 95
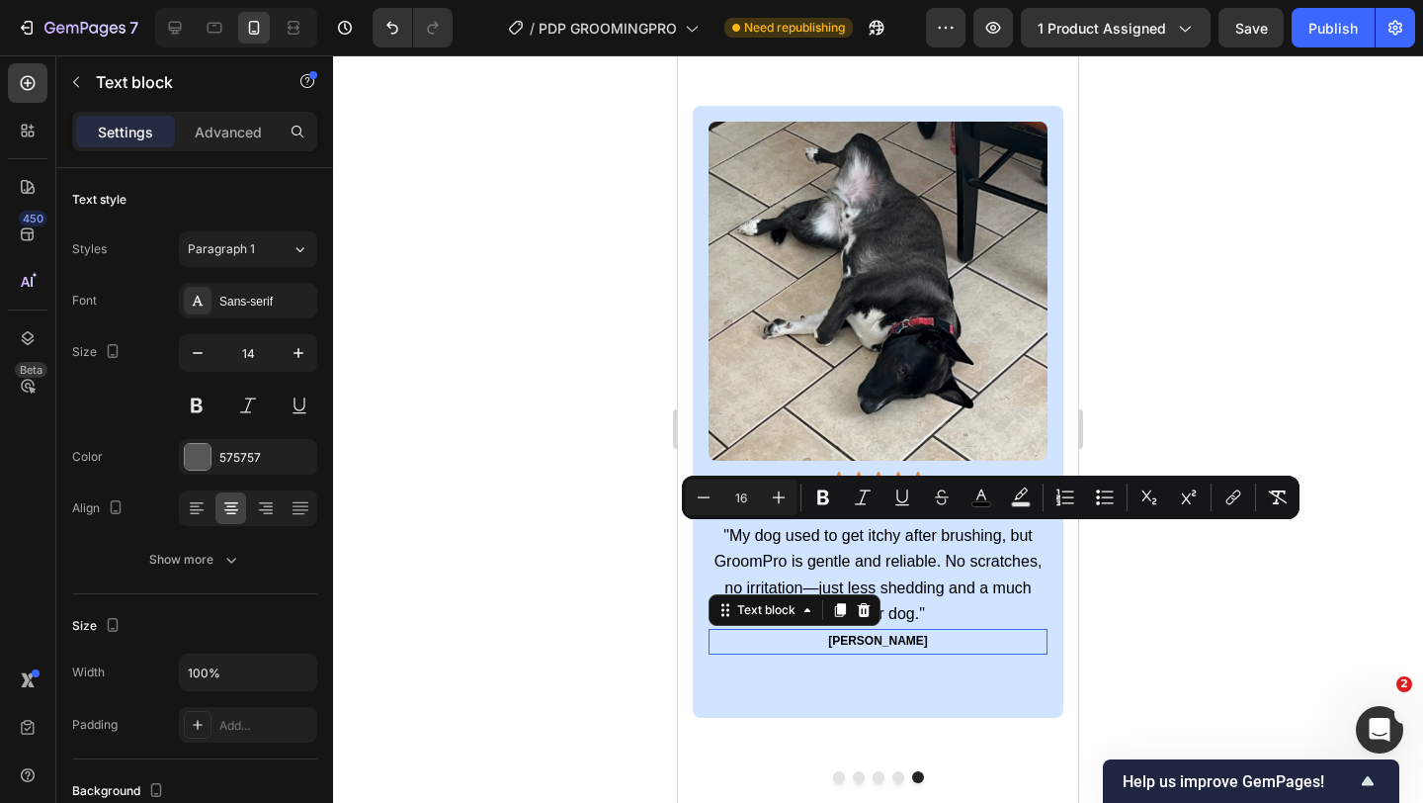
click at [842, 631] on p "[PERSON_NAME]" at bounding box center [878, 642] width 335 height 22
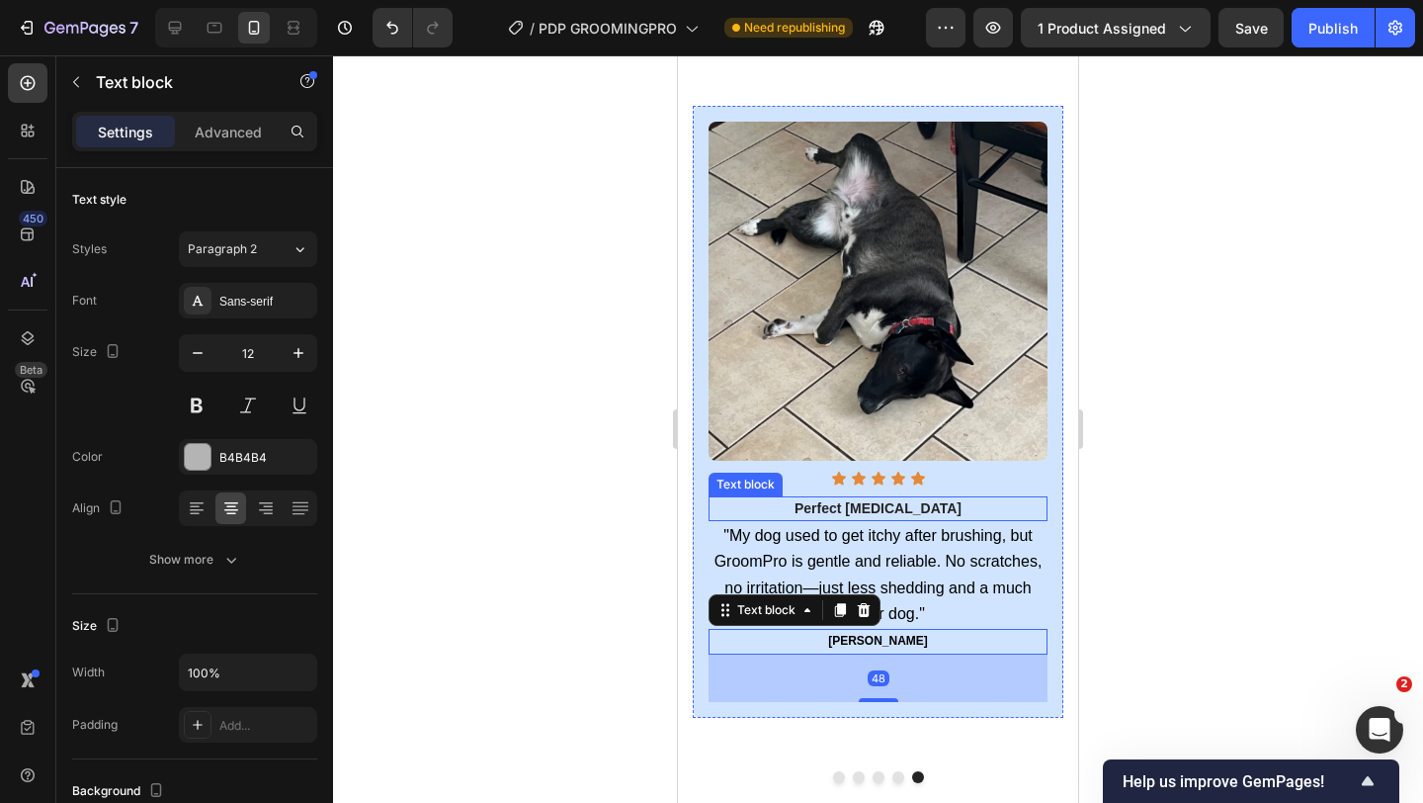
click at [881, 505] on strong "Perfect [MEDICAL_DATA]" at bounding box center [878, 508] width 167 height 16
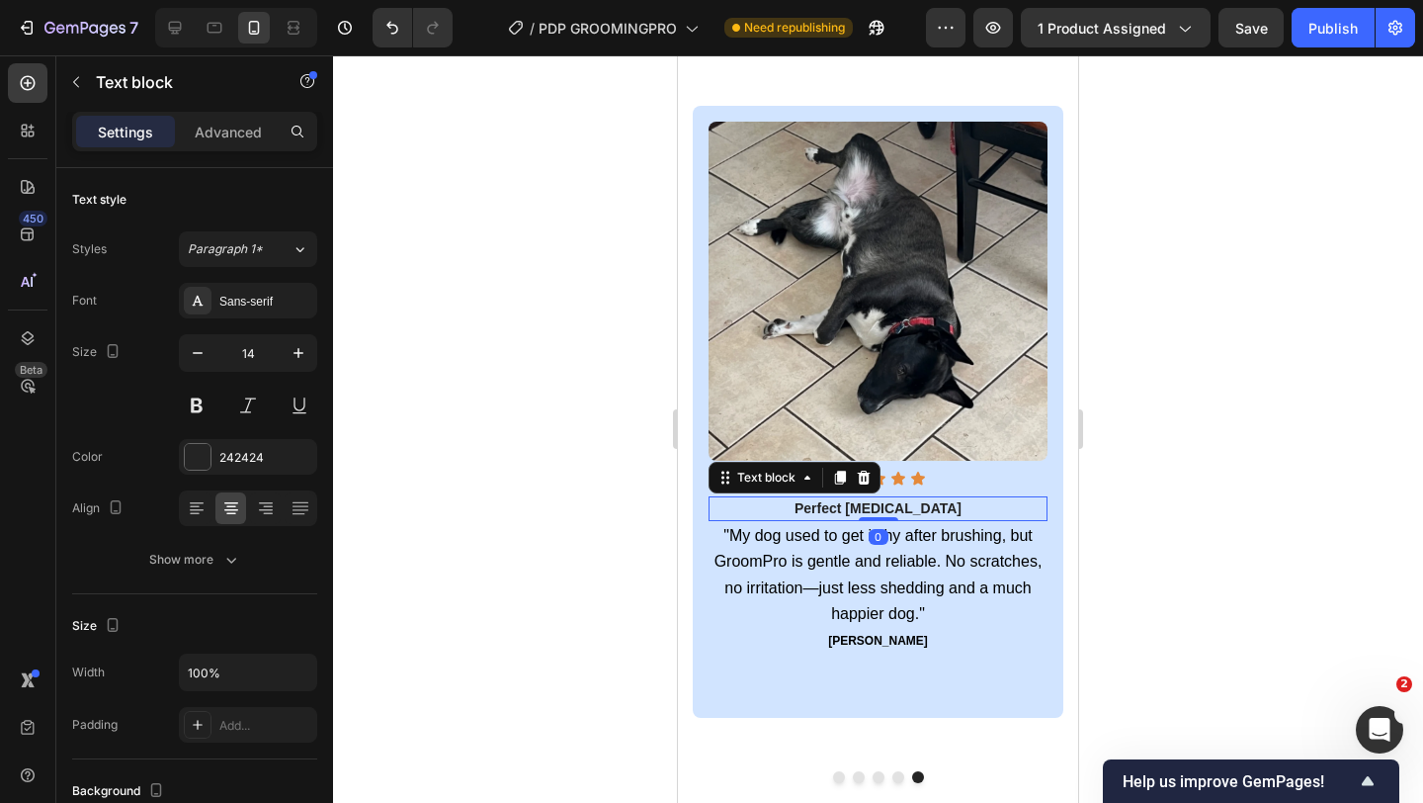
click at [881, 505] on strong "Perfect [MEDICAL_DATA]" at bounding box center [878, 508] width 167 height 16
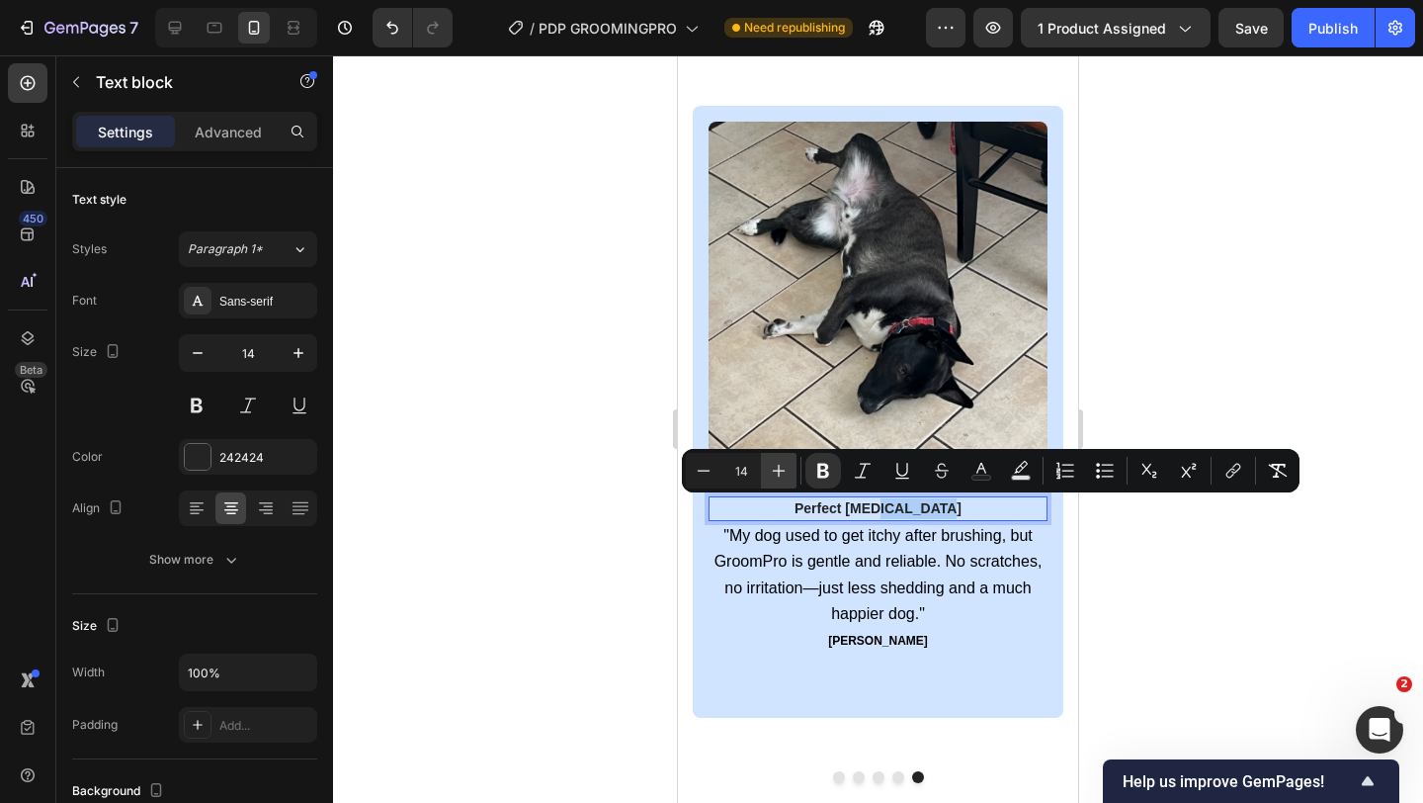
click at [766, 476] on button "Plus" at bounding box center [779, 471] width 36 height 36
type input "18"
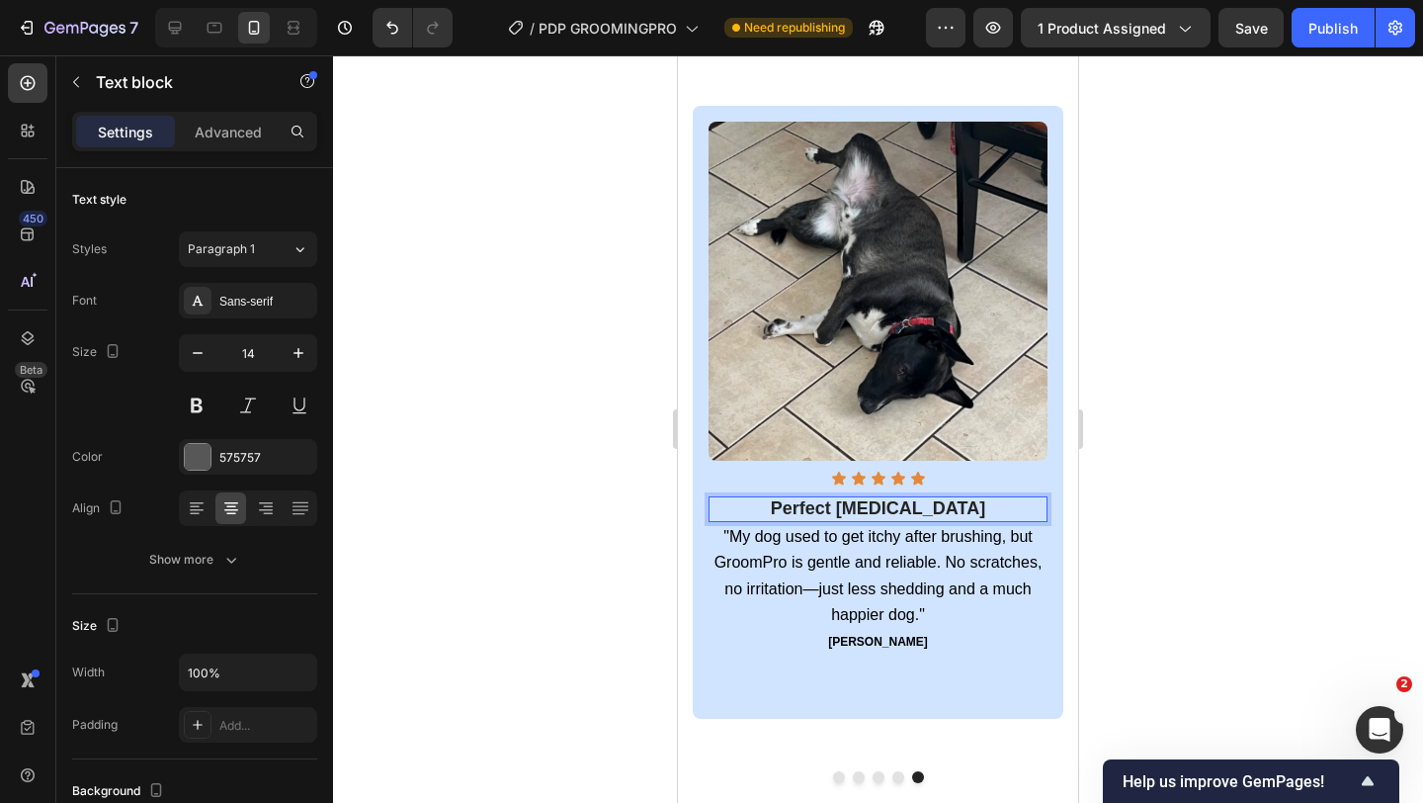
click at [781, 605] on p ""My dog used to get itchy after brushing, but GroomPro is gentle and reliable. …" at bounding box center [878, 576] width 335 height 104
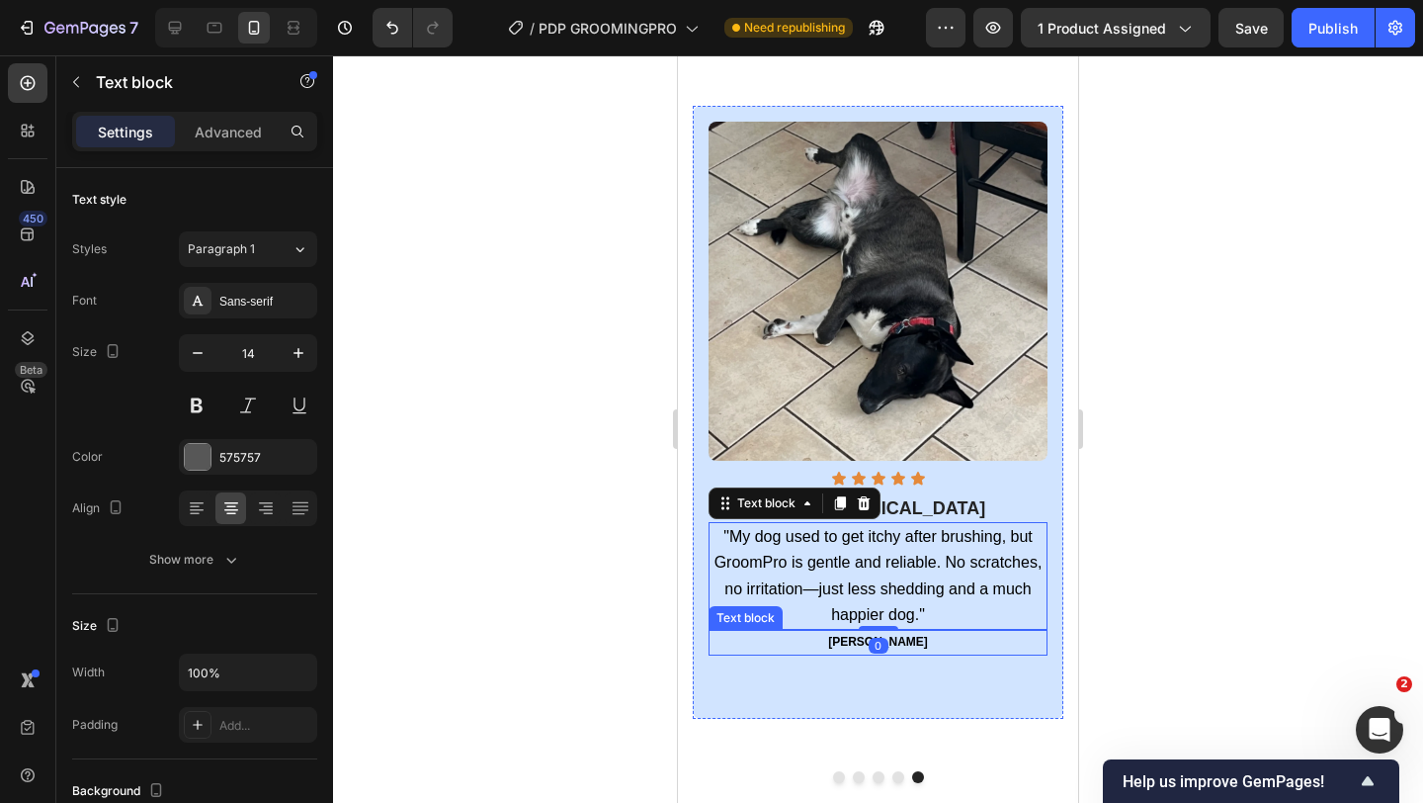
click at [830, 655] on div "Image Icon Icon Icon Icon Icon Icon List Perfect for Sensitive Skin Text block …" at bounding box center [878, 412] width 339 height 580
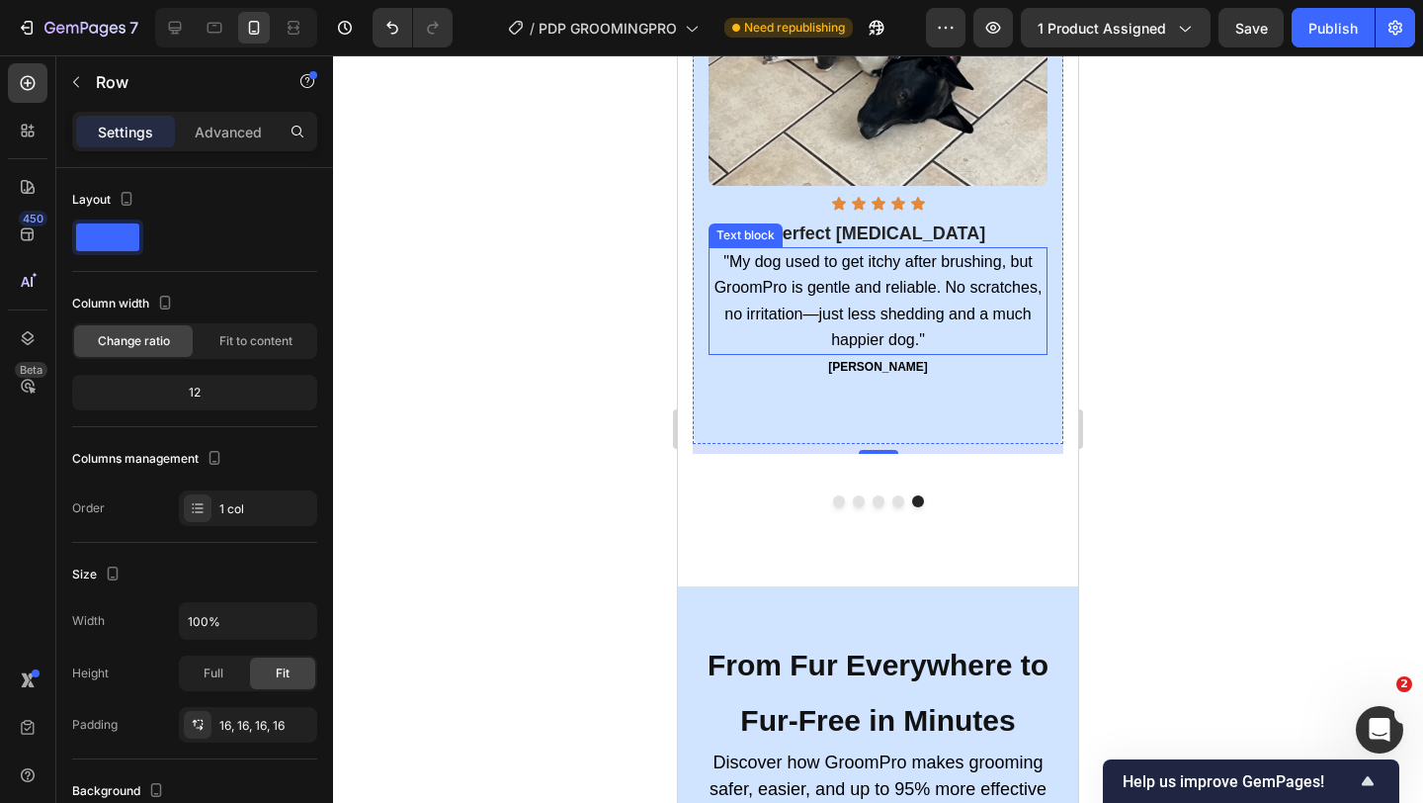
scroll to position [3513, 0]
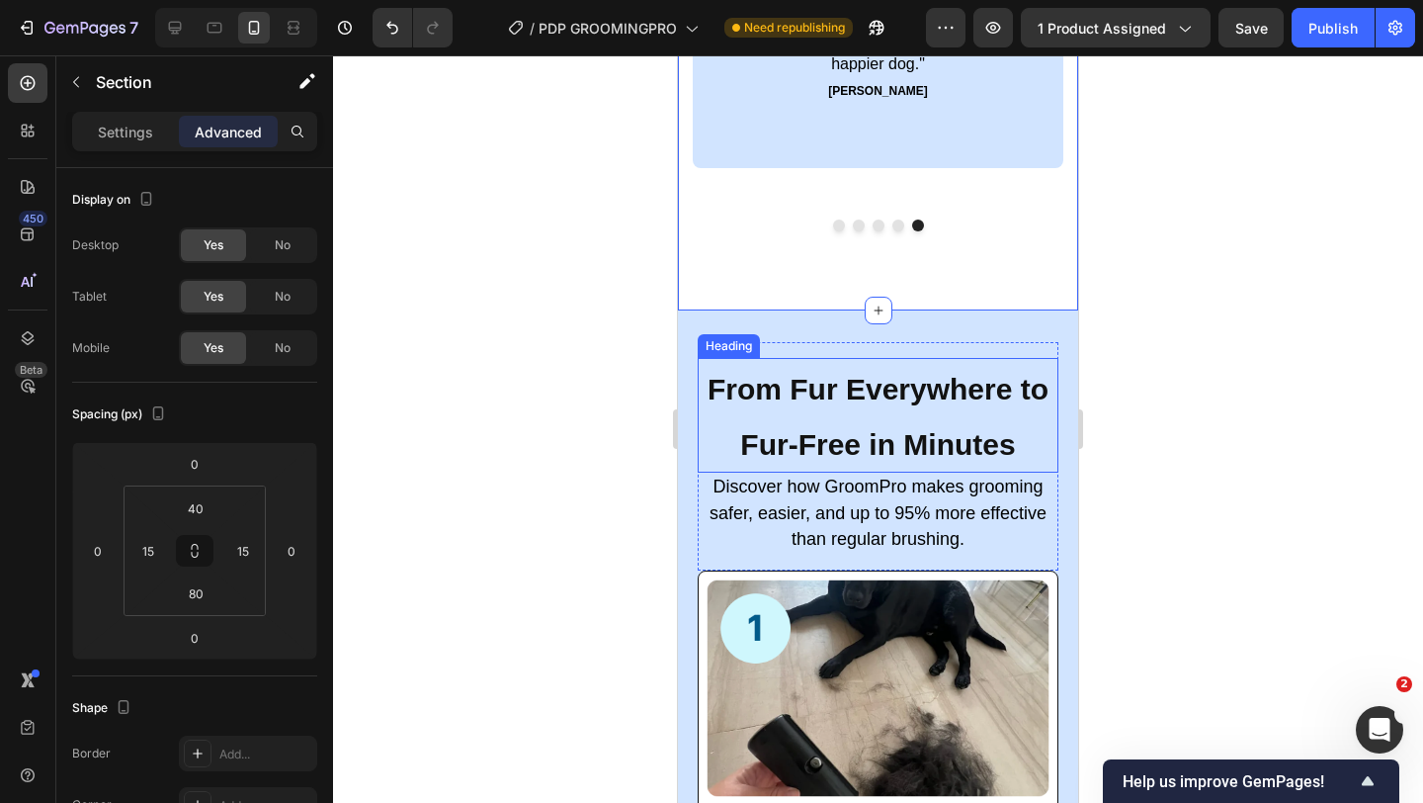
scroll to position [3623, 0]
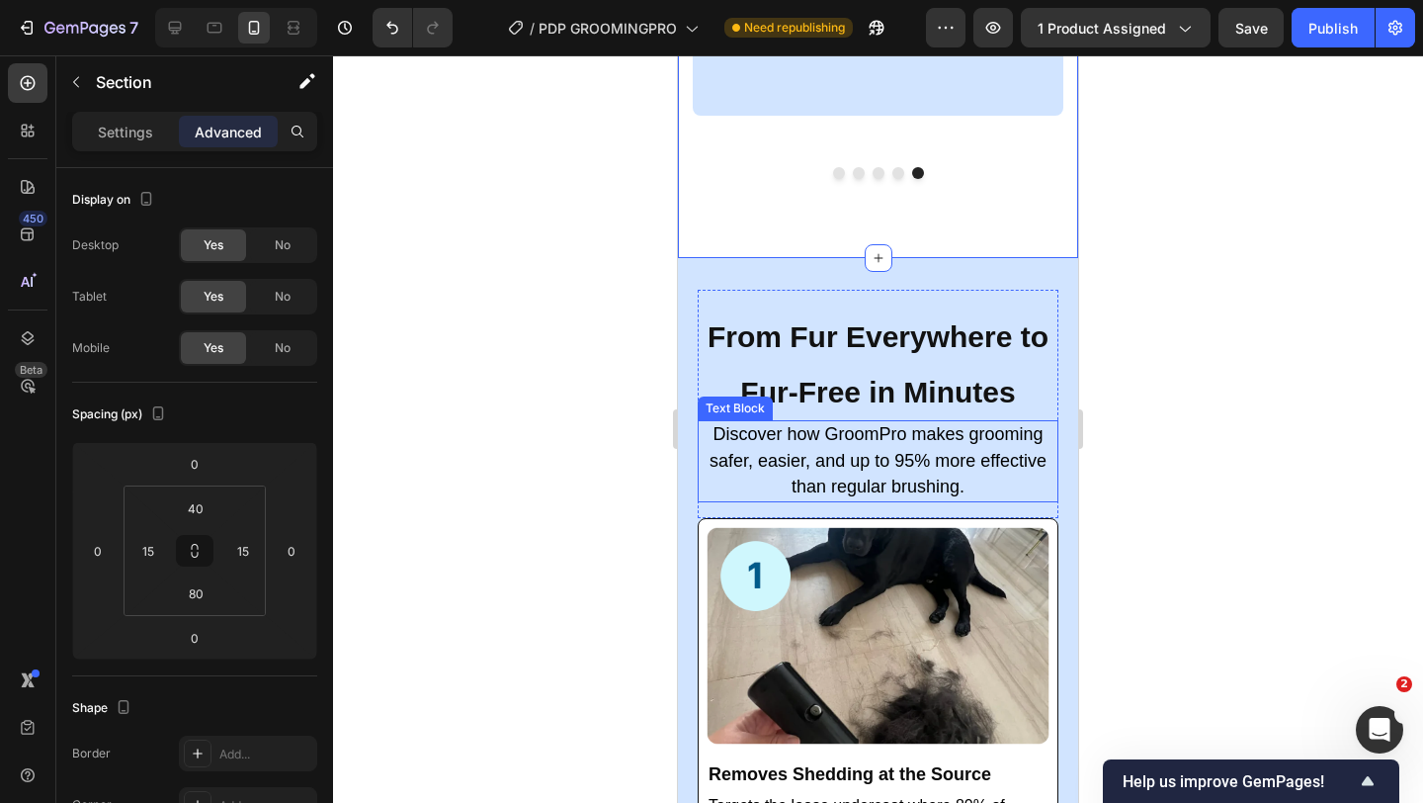
click at [796, 466] on span "Discover how GroomPro makes grooming safer, easier, and up to 95% more effectiv…" at bounding box center [878, 459] width 337 height 71
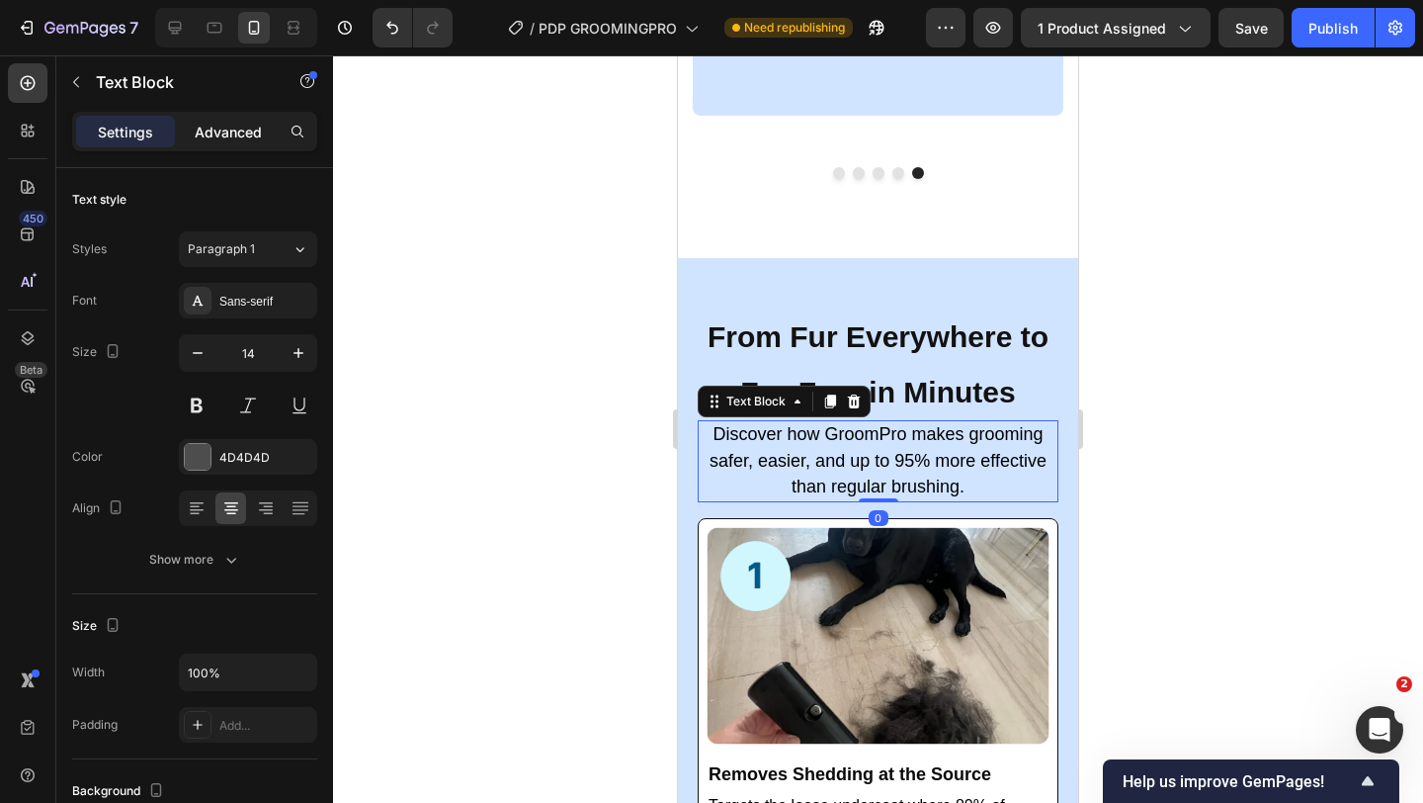
click at [235, 142] on div "Advanced" at bounding box center [228, 132] width 99 height 32
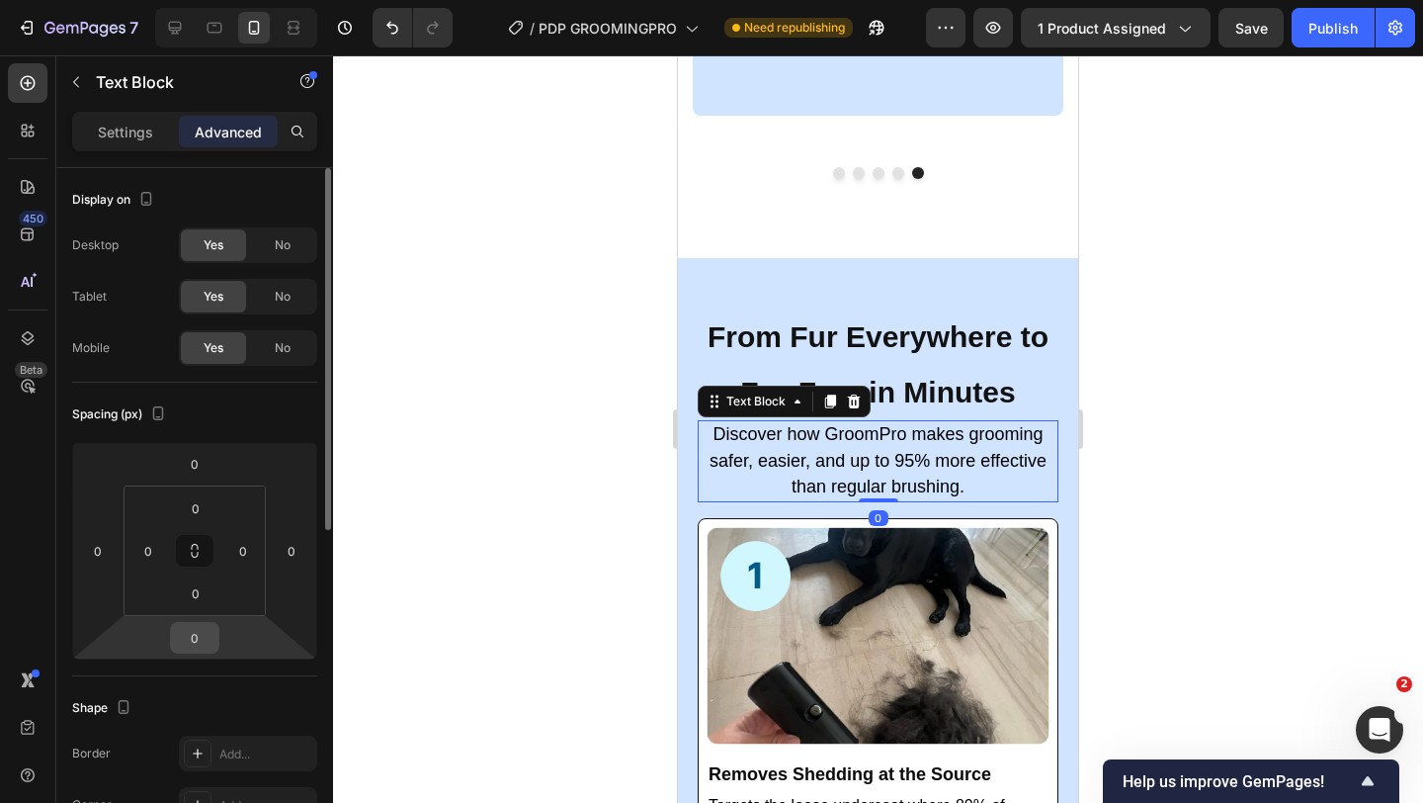
click at [207, 633] on input "0" at bounding box center [195, 638] width 40 height 30
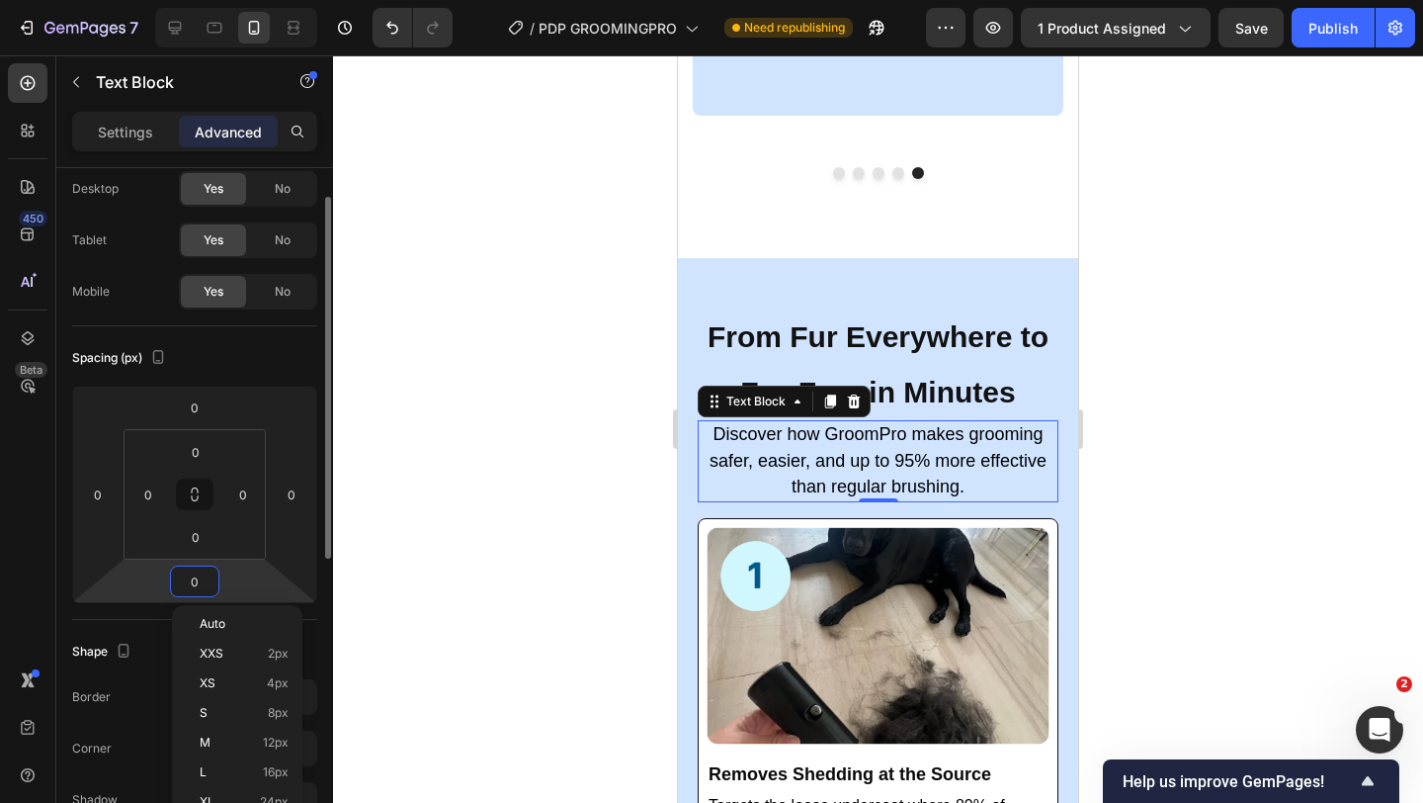
scroll to position [76, 0]
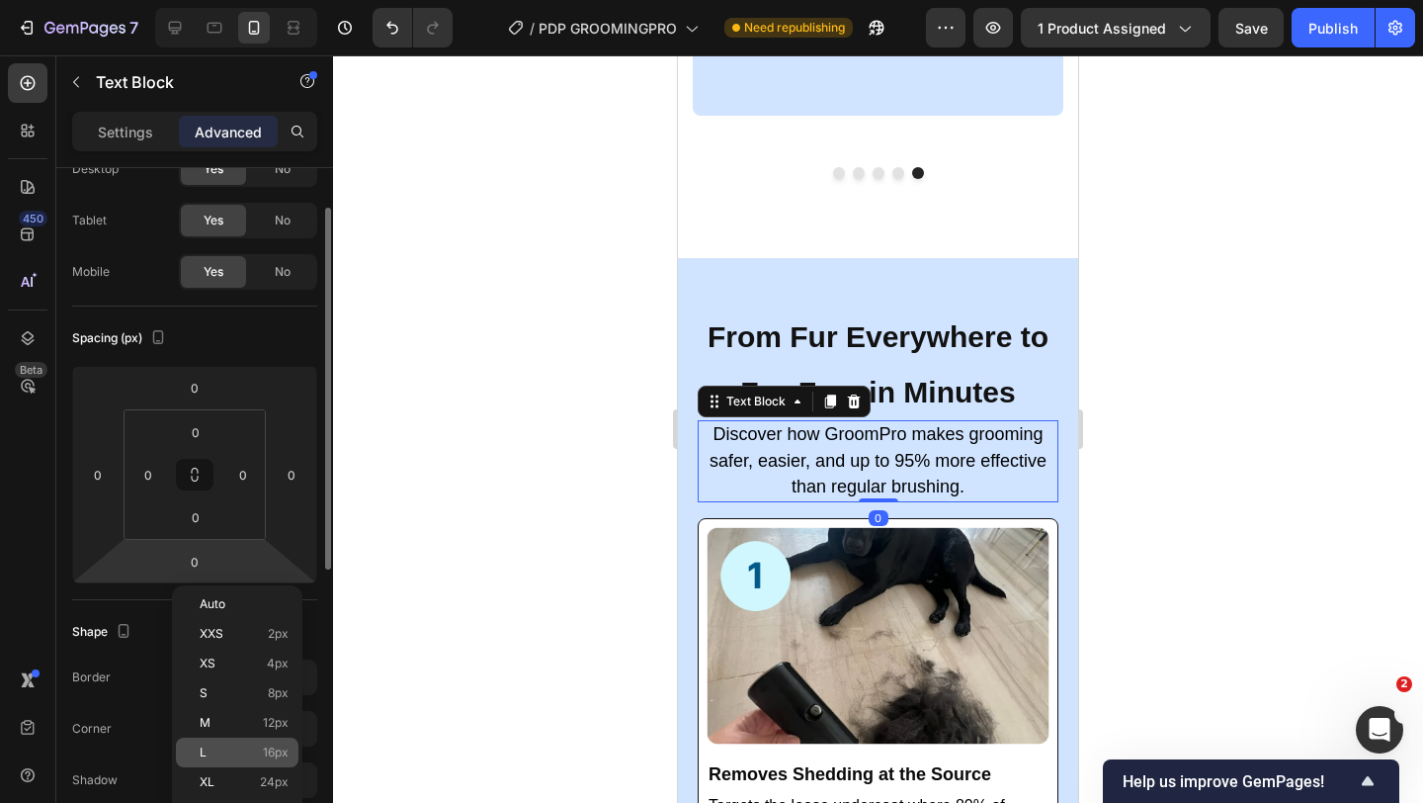
click at [205, 745] on span "L" at bounding box center [203, 752] width 7 height 14
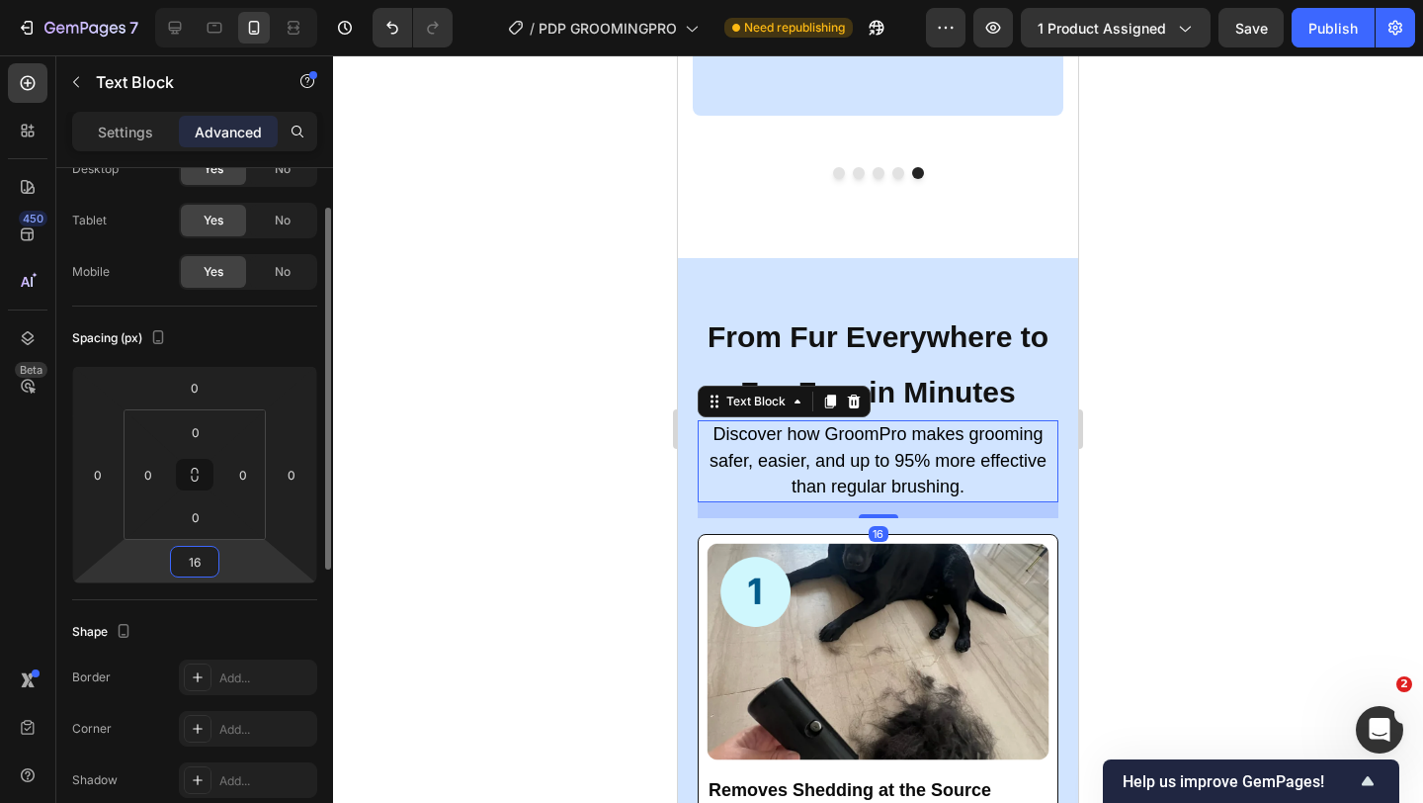
click at [197, 566] on input "16" at bounding box center [195, 562] width 40 height 30
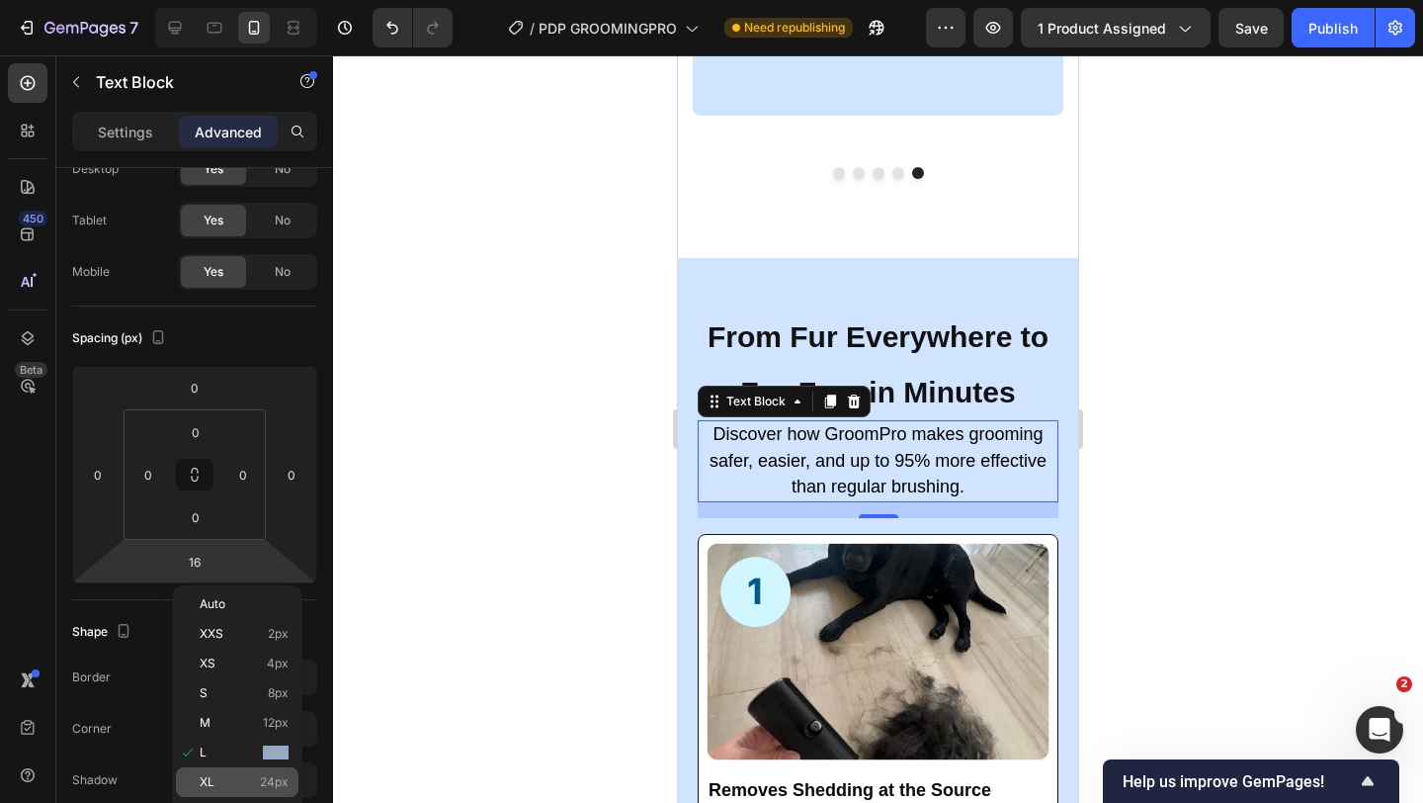
drag, startPoint x: 232, startPoint y: 760, endPoint x: 230, endPoint y: 772, distance: 12.0
click at [230, 772] on div "Auto XXS 2px XS 4px S 8px M 12px L 16px XL 24px 2XL 32px 3XL 48px 4XL 80px 5XL …" at bounding box center [237, 767] width 123 height 357
click at [230, 772] on div "XL 24px" at bounding box center [237, 782] width 123 height 30
type input "24"
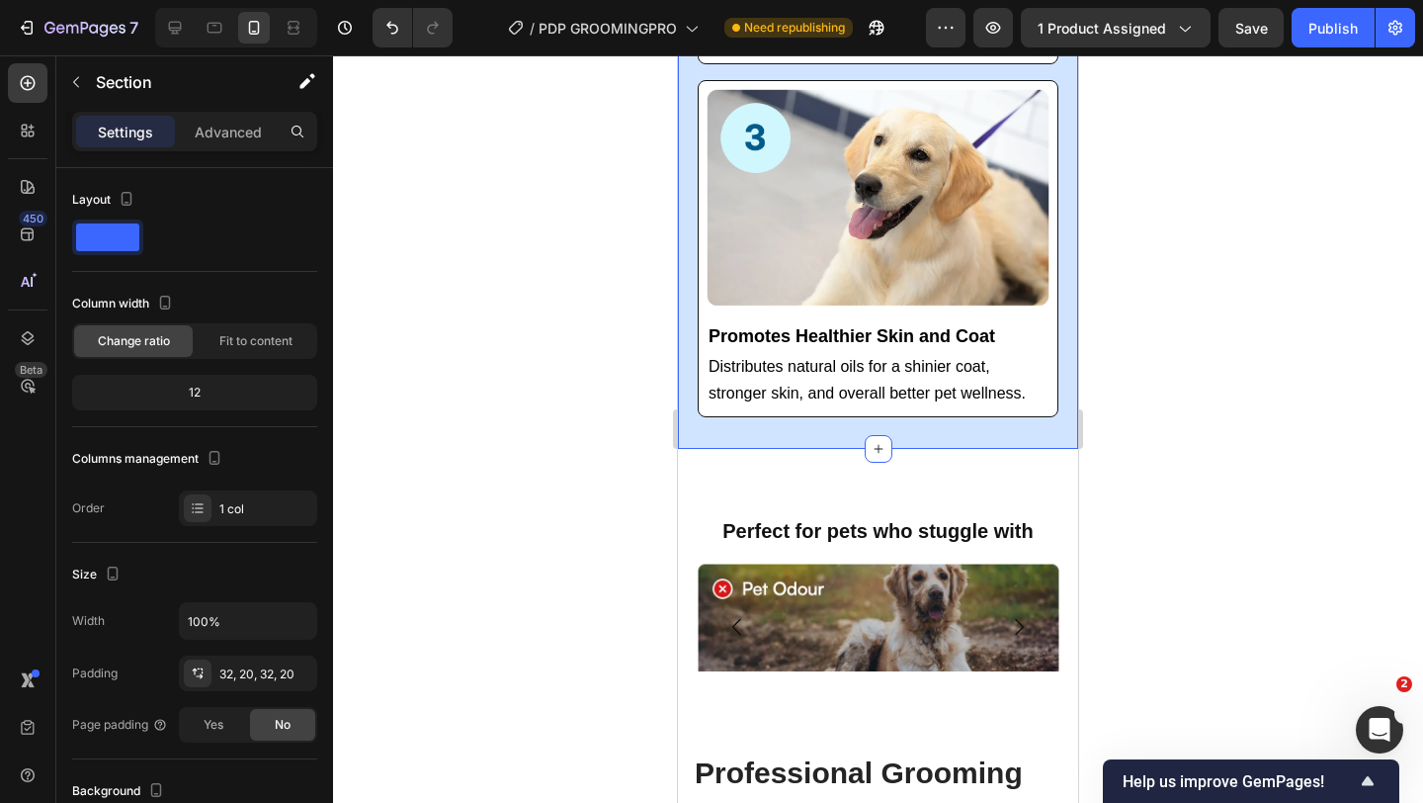
scroll to position [4967, 0]
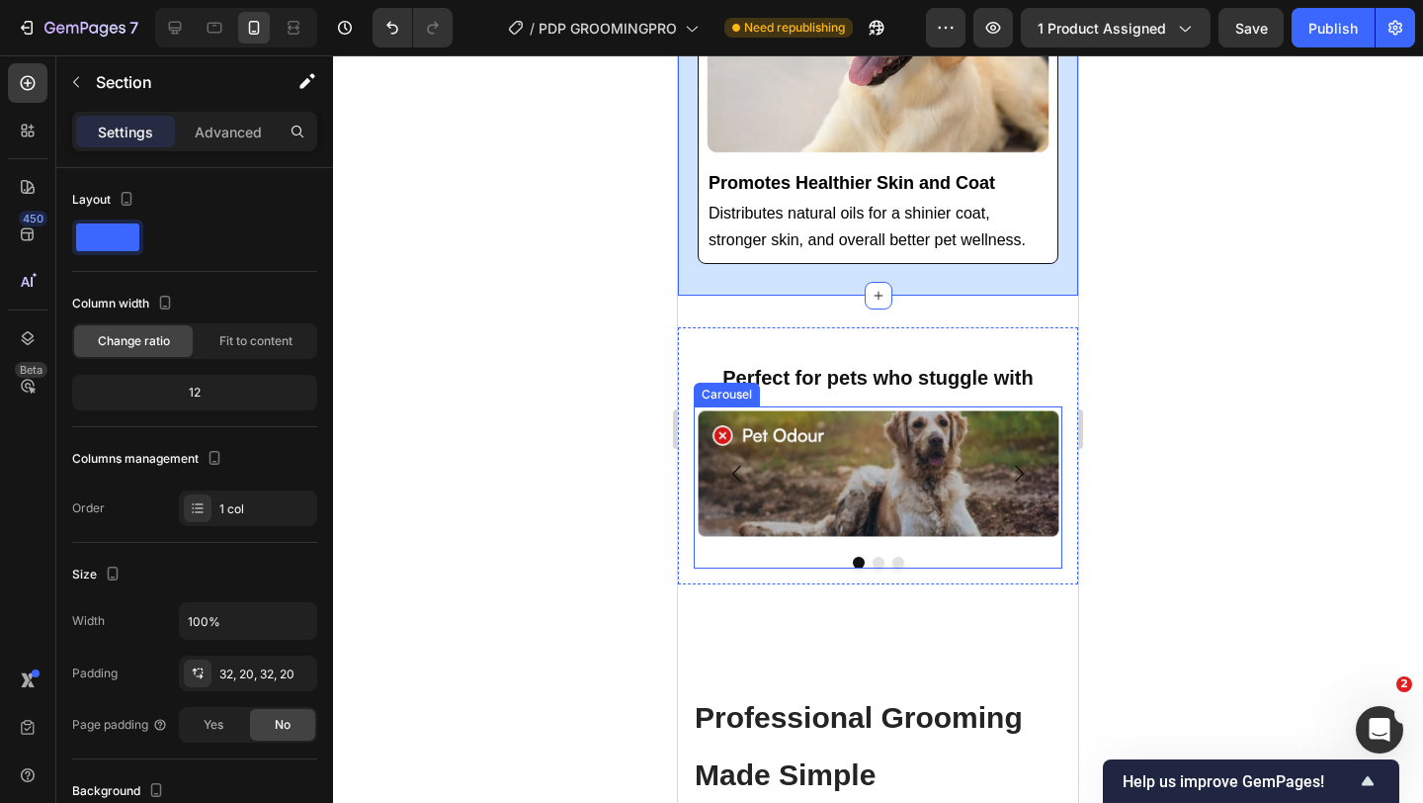
click at [722, 551] on div "Image Image Image [GEOGRAPHIC_DATA]" at bounding box center [878, 486] width 369 height 161
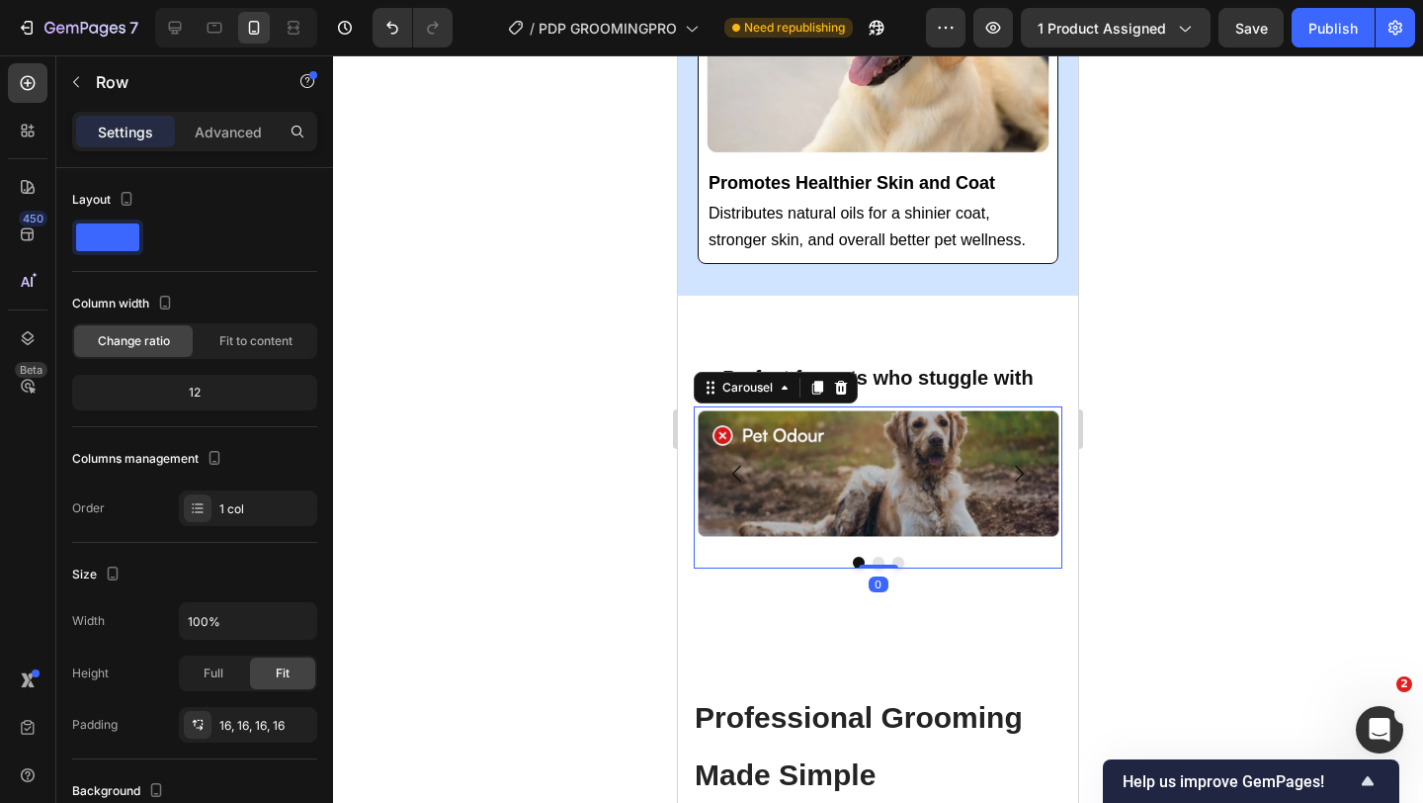
click at [694, 572] on div "Perfect for pets who stuggle with Heading Image Image Image Carousel 0 Row" at bounding box center [878, 455] width 400 height 257
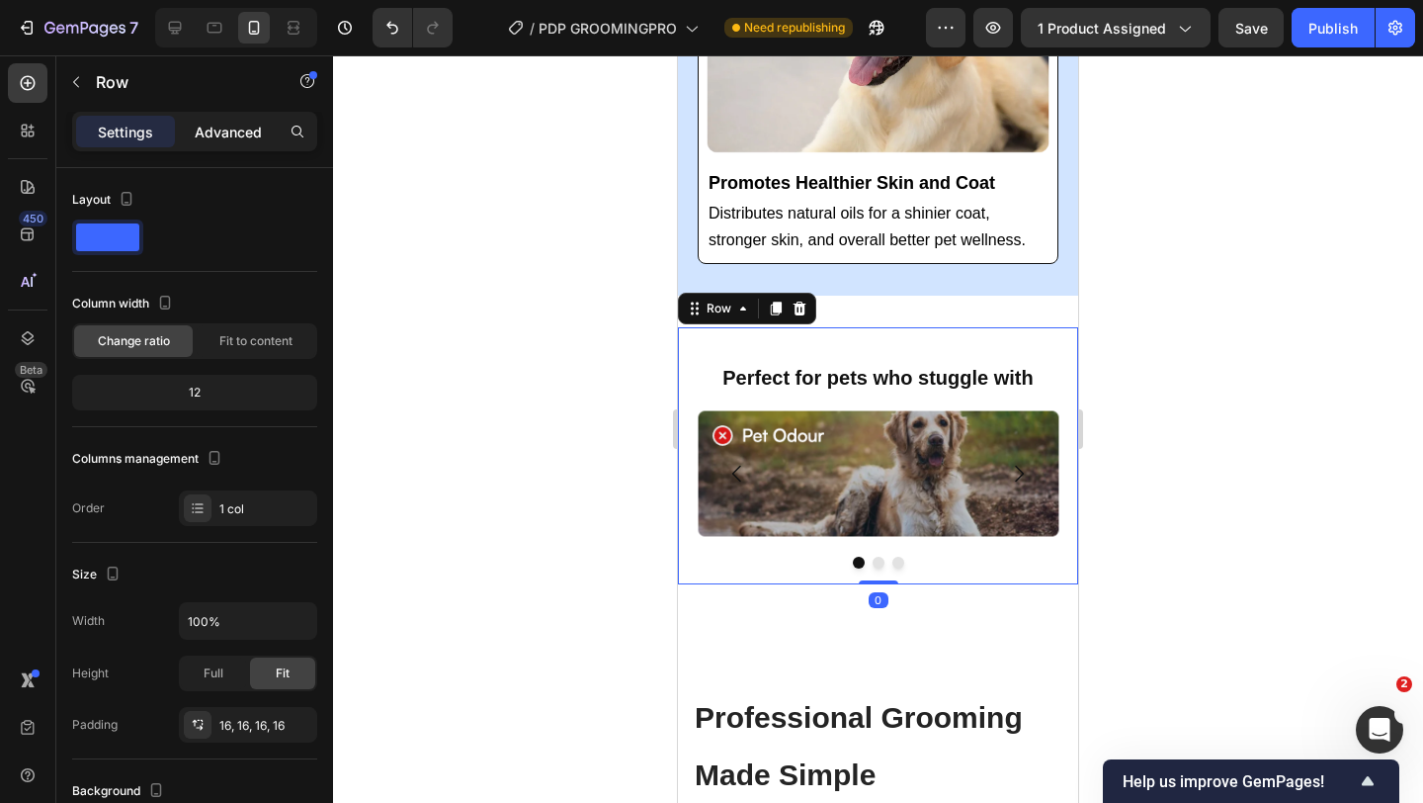
click at [230, 143] on div "Advanced" at bounding box center [228, 132] width 99 height 32
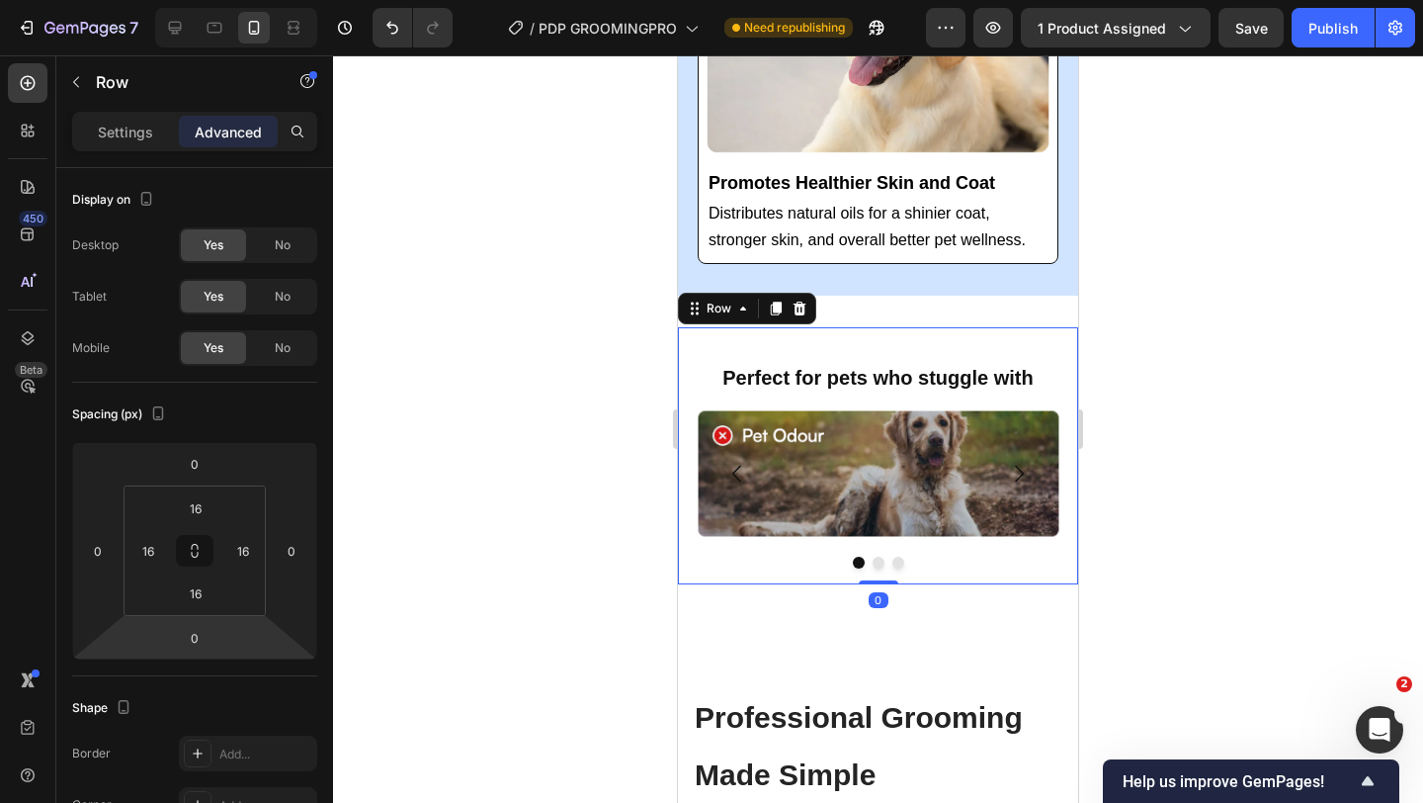
click at [204, 0] on html "7 Version history / PDP GROOMINGPRO Need republishing Preview 1 product assigne…" at bounding box center [711, 0] width 1423 height 0
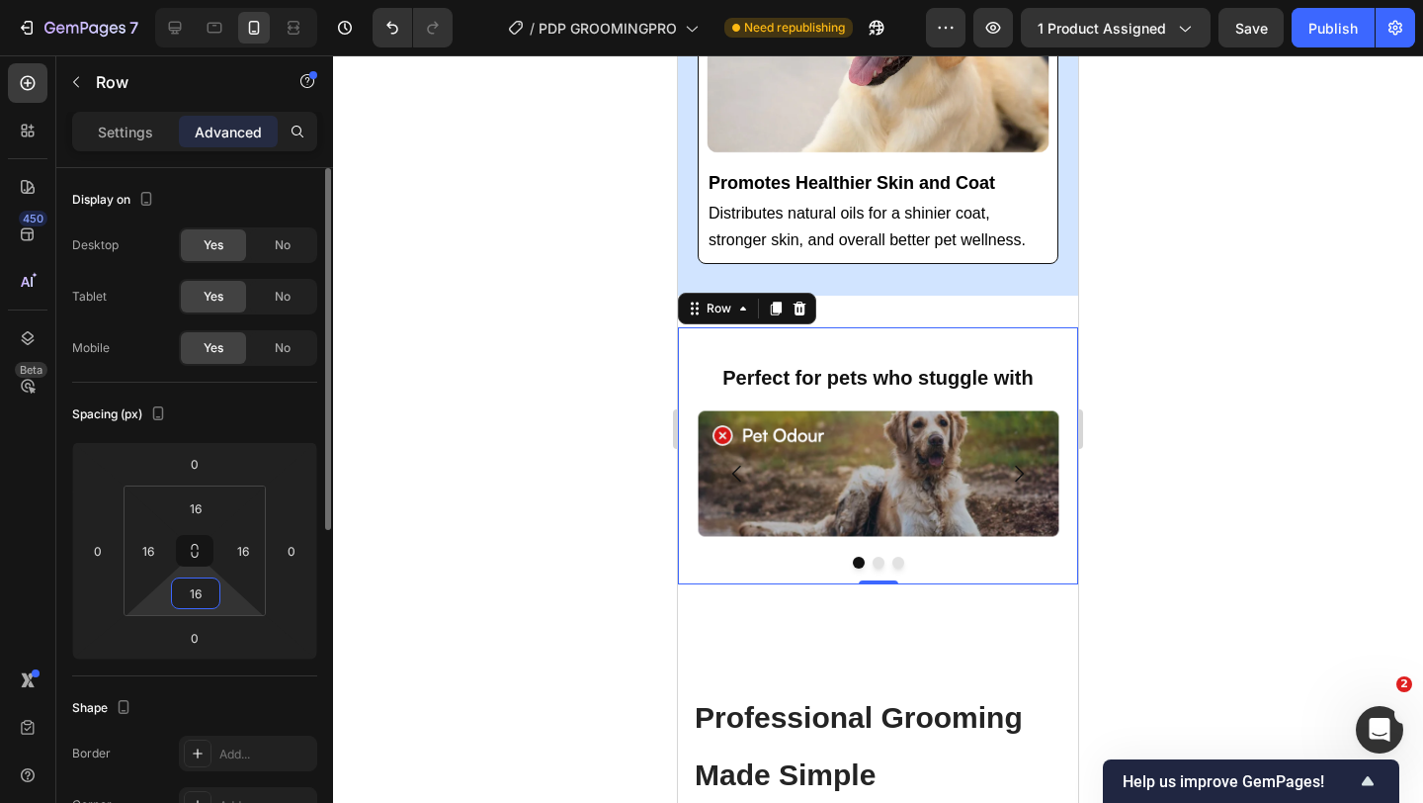
click at [201, 604] on input "16" at bounding box center [196, 593] width 40 height 30
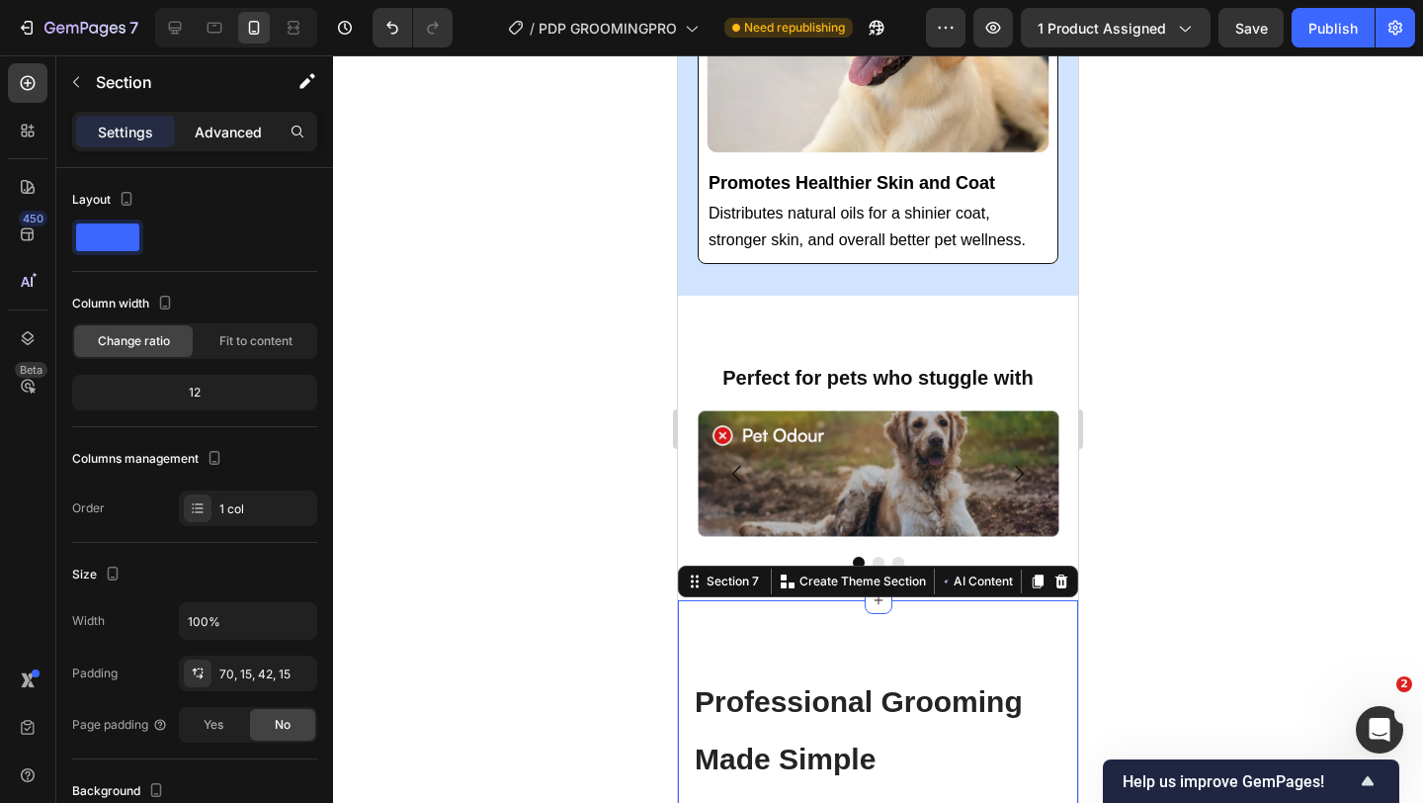
click at [225, 142] on div "Advanced" at bounding box center [228, 132] width 99 height 32
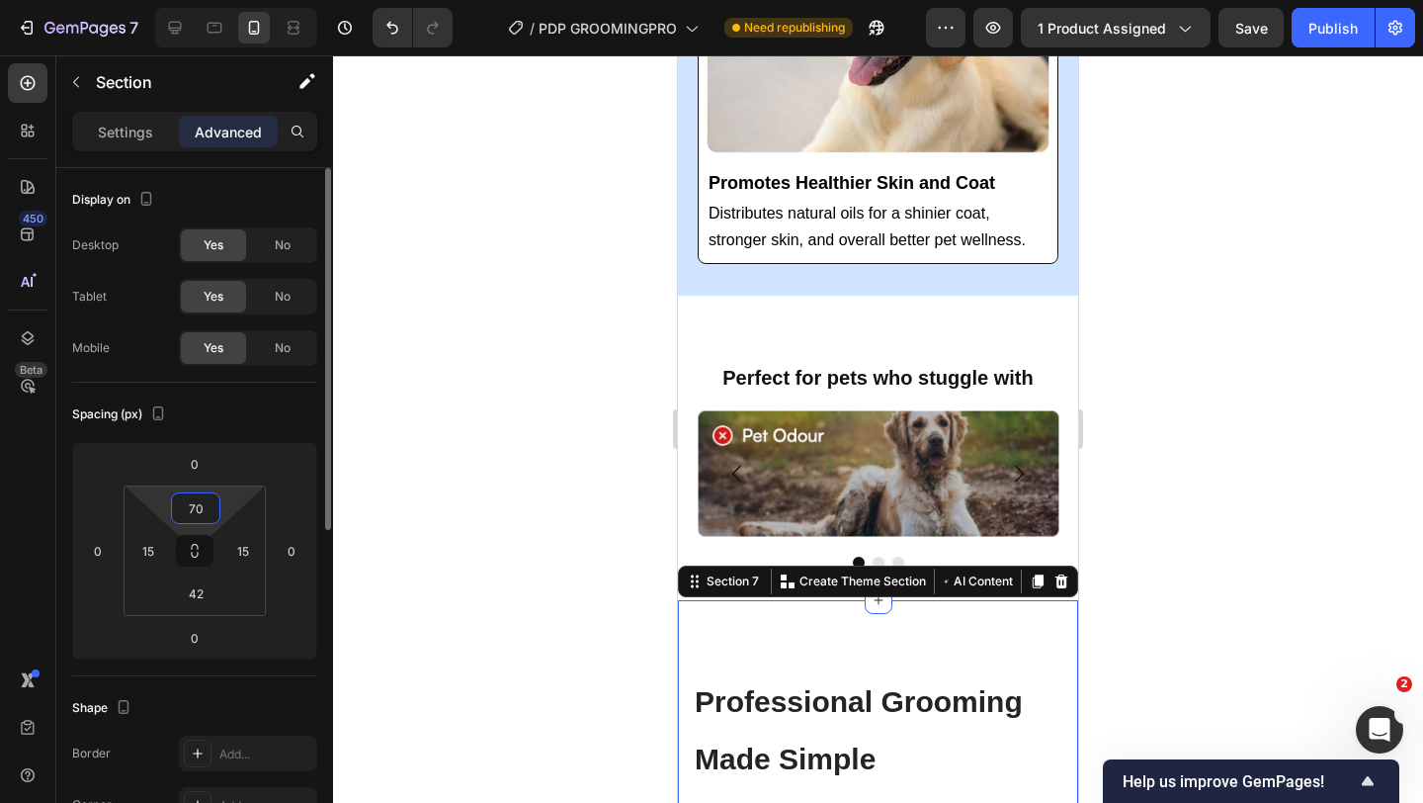
click at [199, 519] on input "70" at bounding box center [196, 508] width 40 height 30
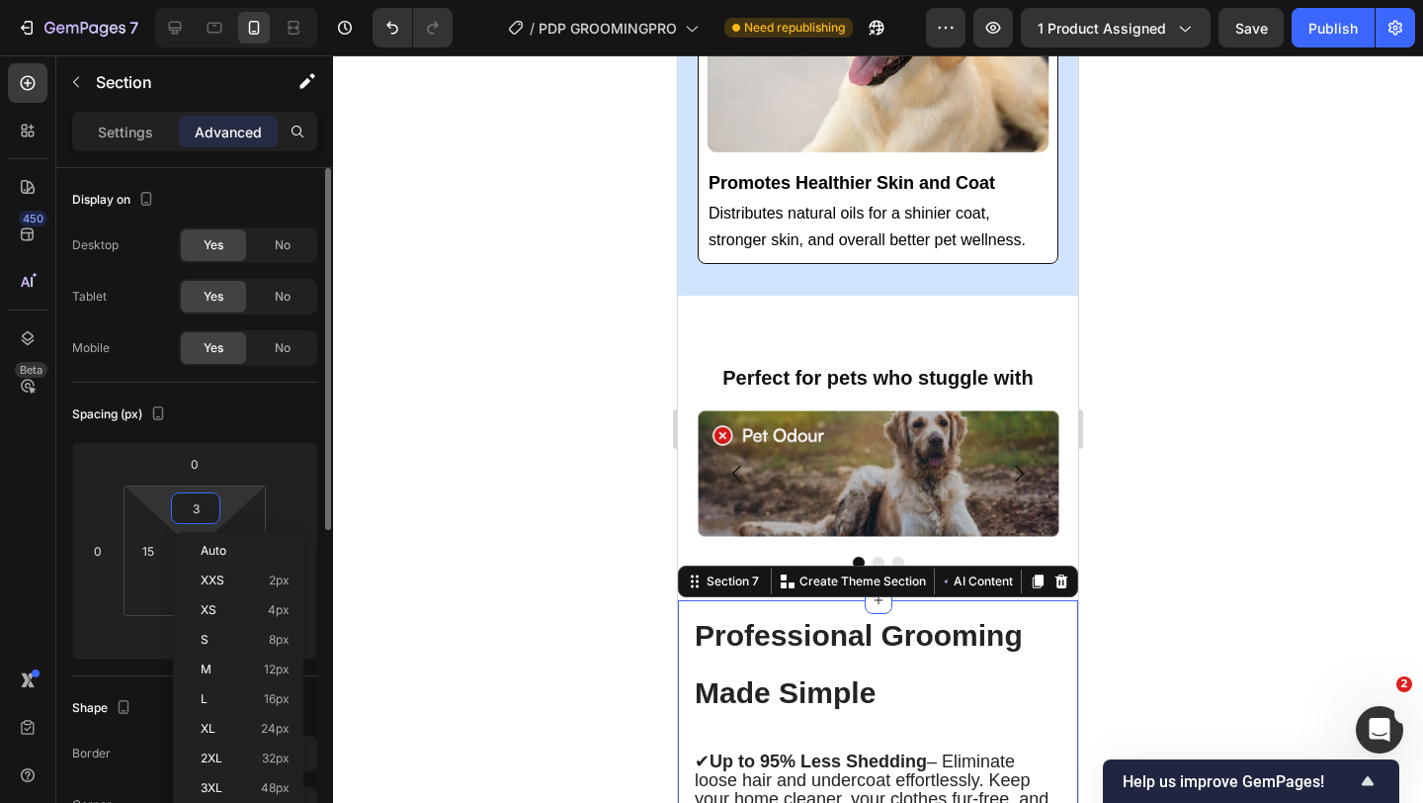
type input "30"
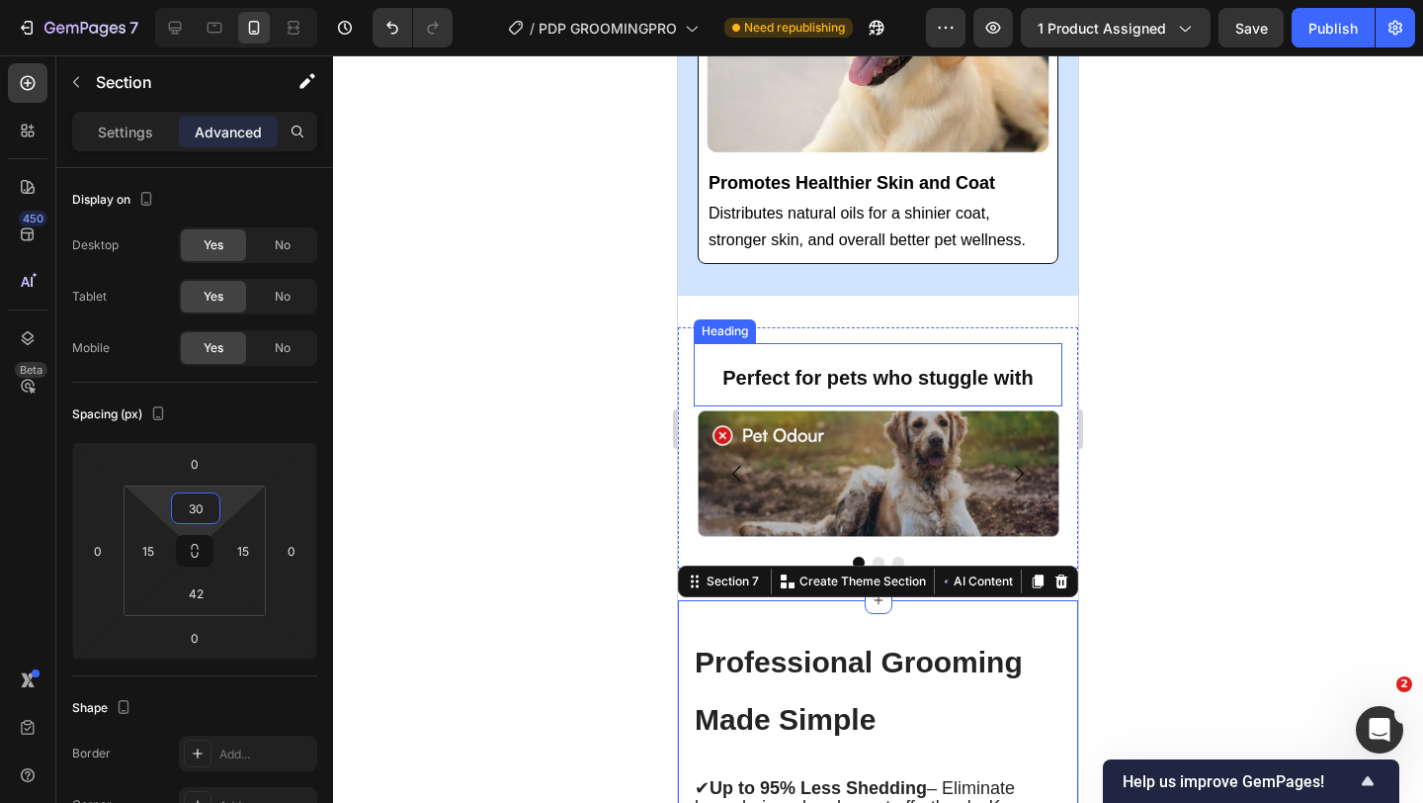
click at [922, 331] on div "Perfect for pets who stuggle with Heading Image Image Image [GEOGRAPHIC_DATA]" at bounding box center [878, 447] width 400 height 241
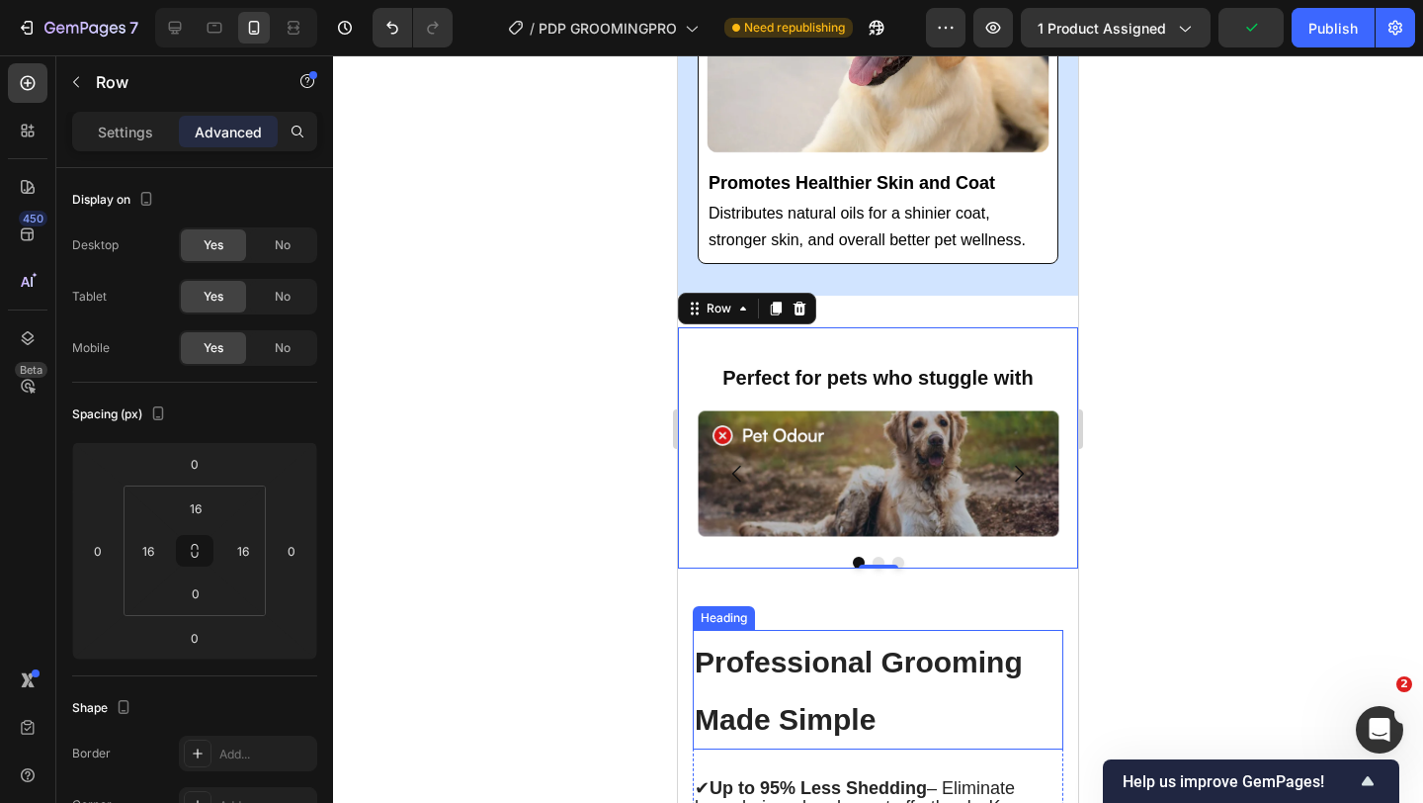
scroll to position [5253, 0]
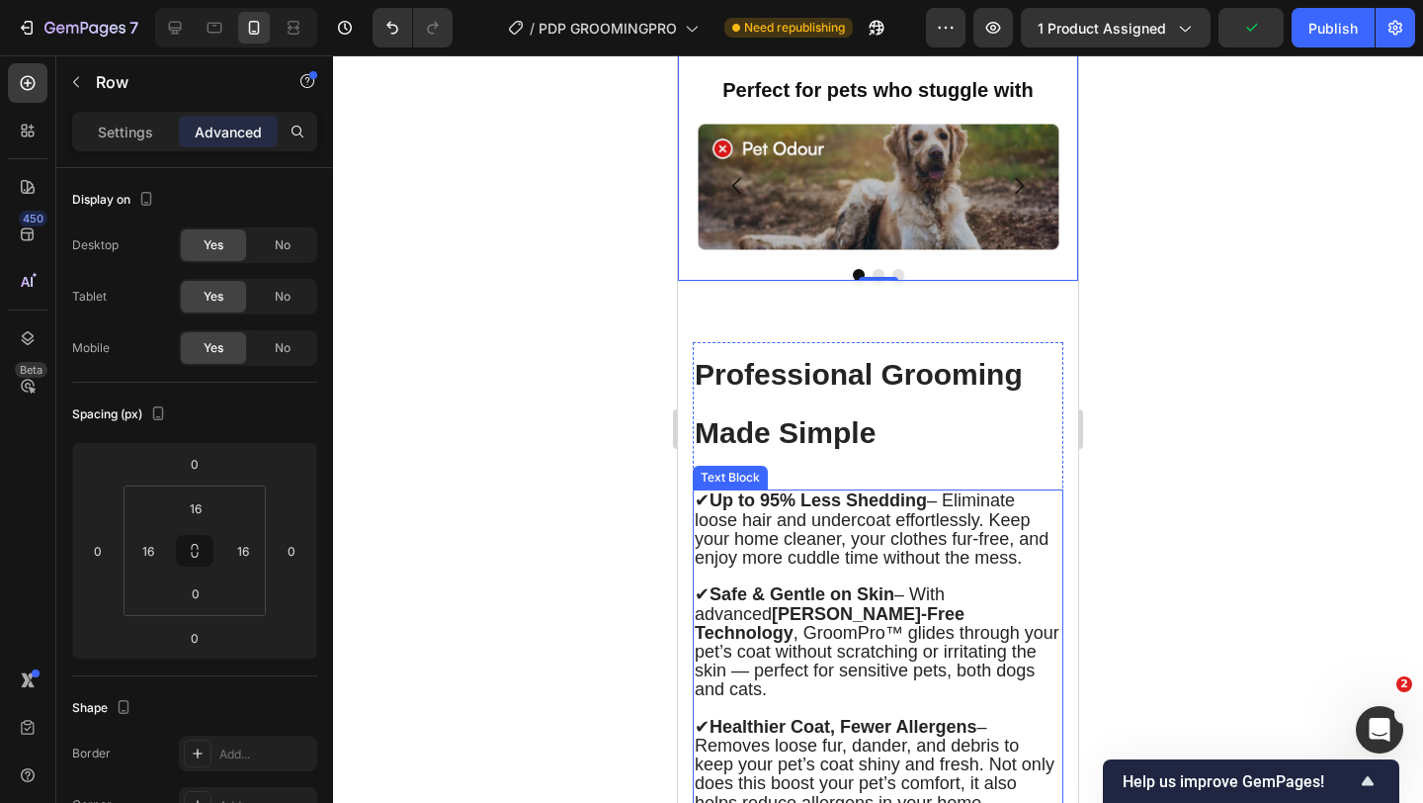
click at [860, 593] on strong "Safe & Gentle on Skin" at bounding box center [802, 594] width 185 height 20
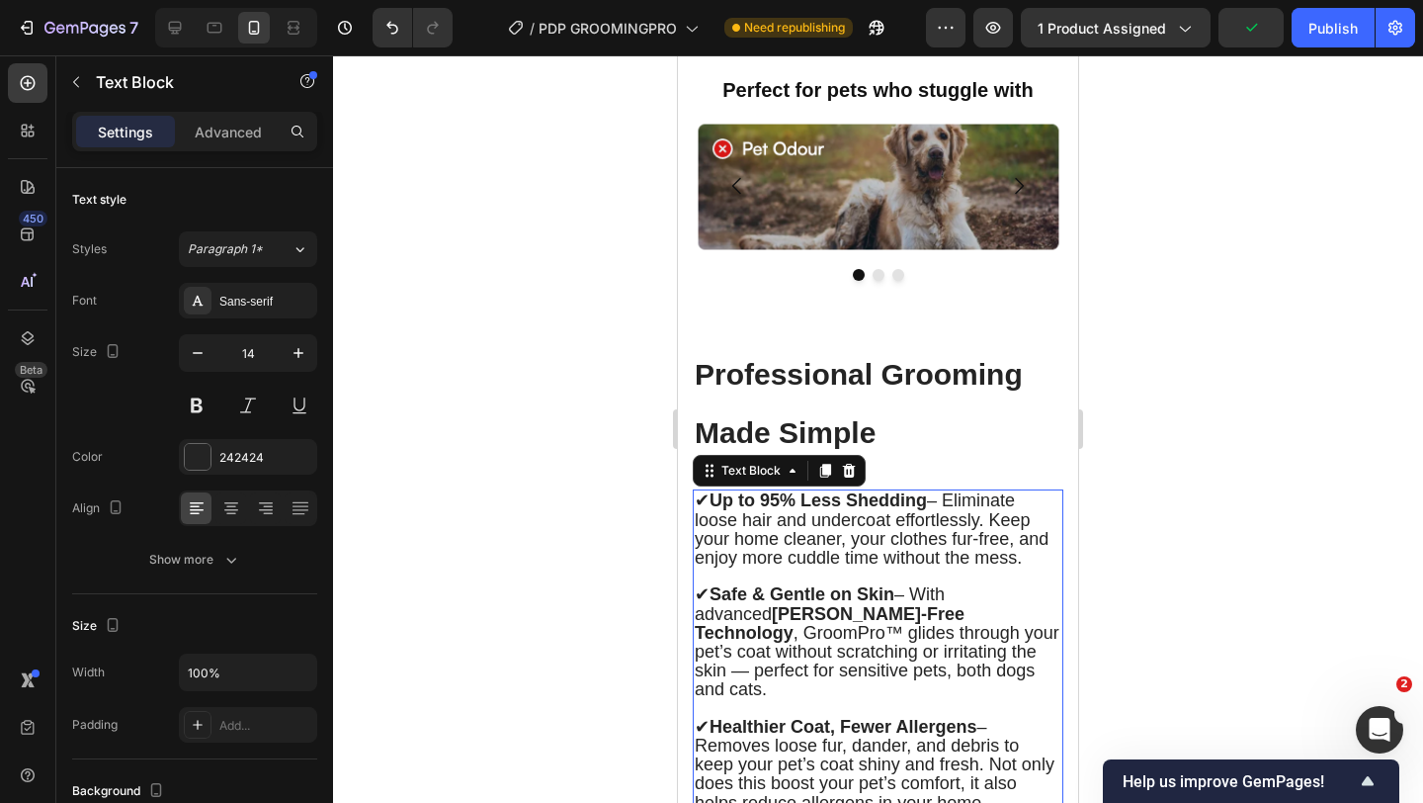
click at [860, 593] on strong "Safe & Gentle on Skin" at bounding box center [802, 594] width 185 height 20
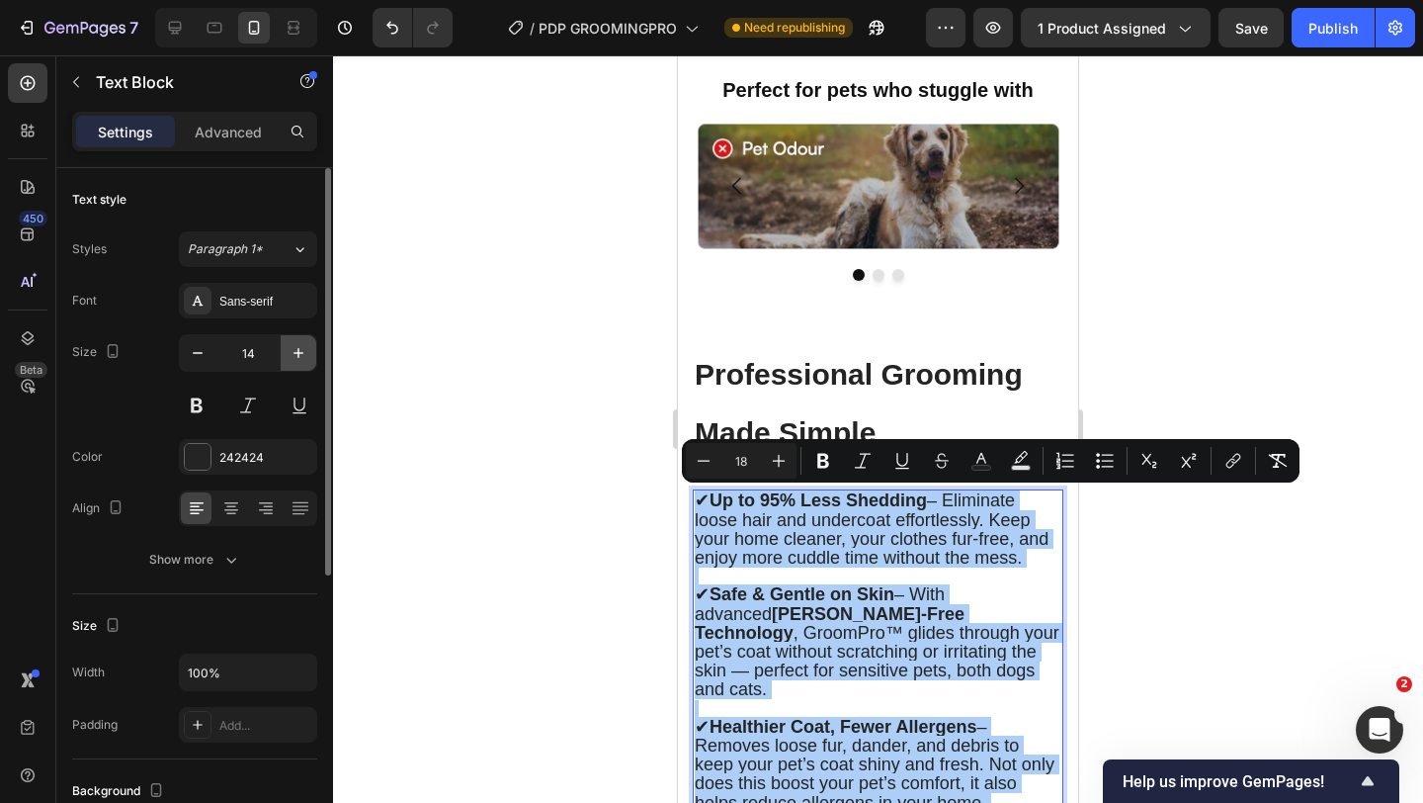
click at [300, 355] on icon "button" at bounding box center [299, 353] width 20 height 20
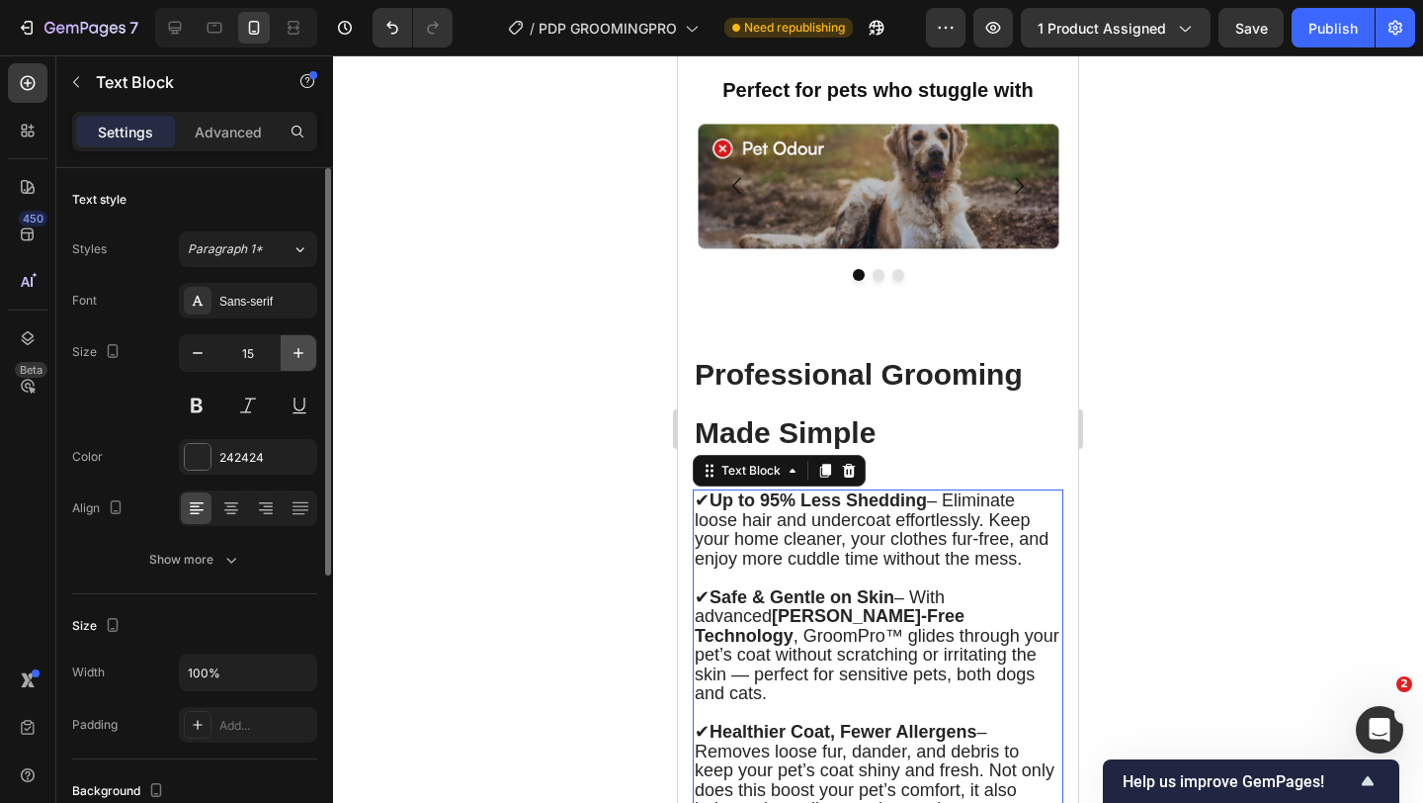
type input "16"
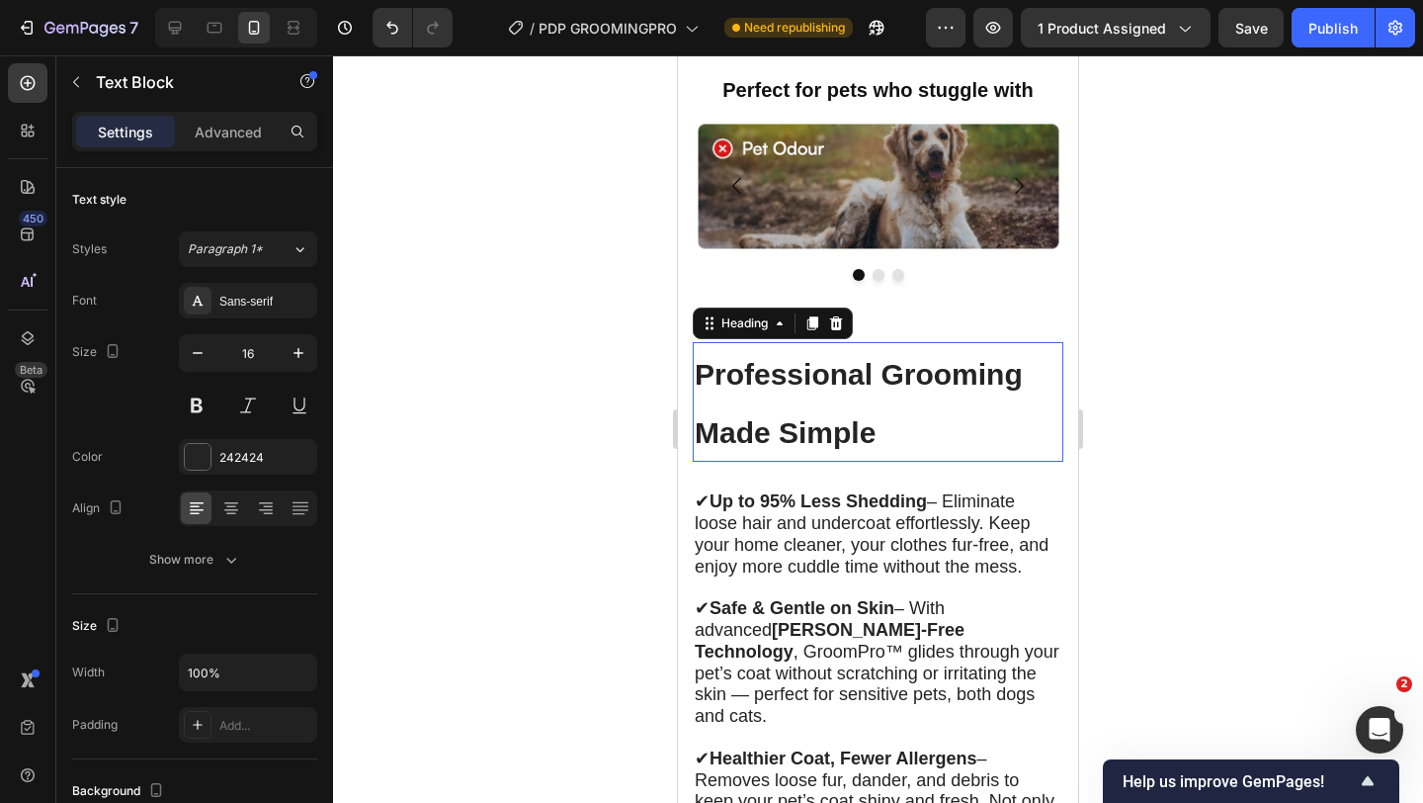
click at [943, 437] on h2 "Professional Grooming Made Simple" at bounding box center [878, 402] width 371 height 120
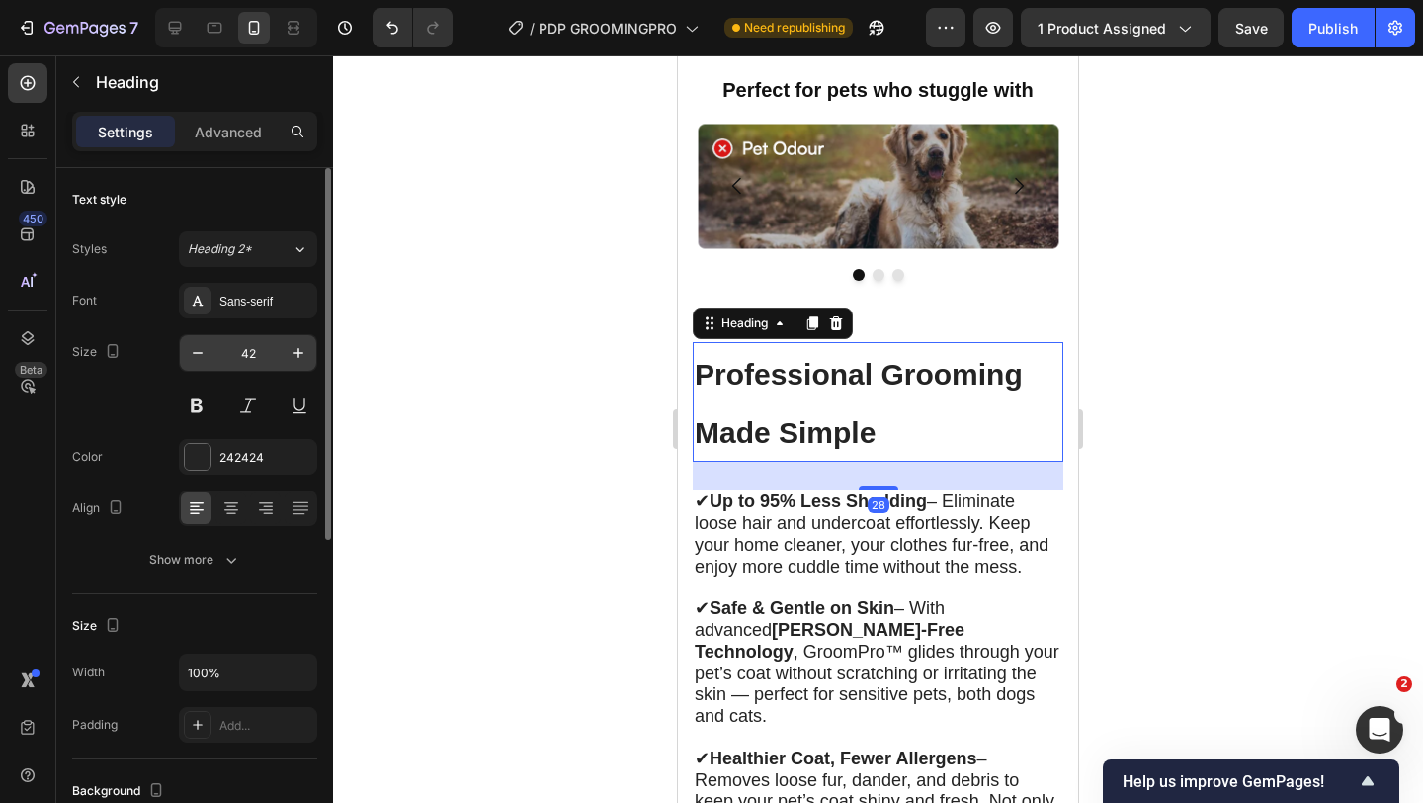
click at [268, 349] on input "42" at bounding box center [247, 353] width 65 height 36
type input "30"
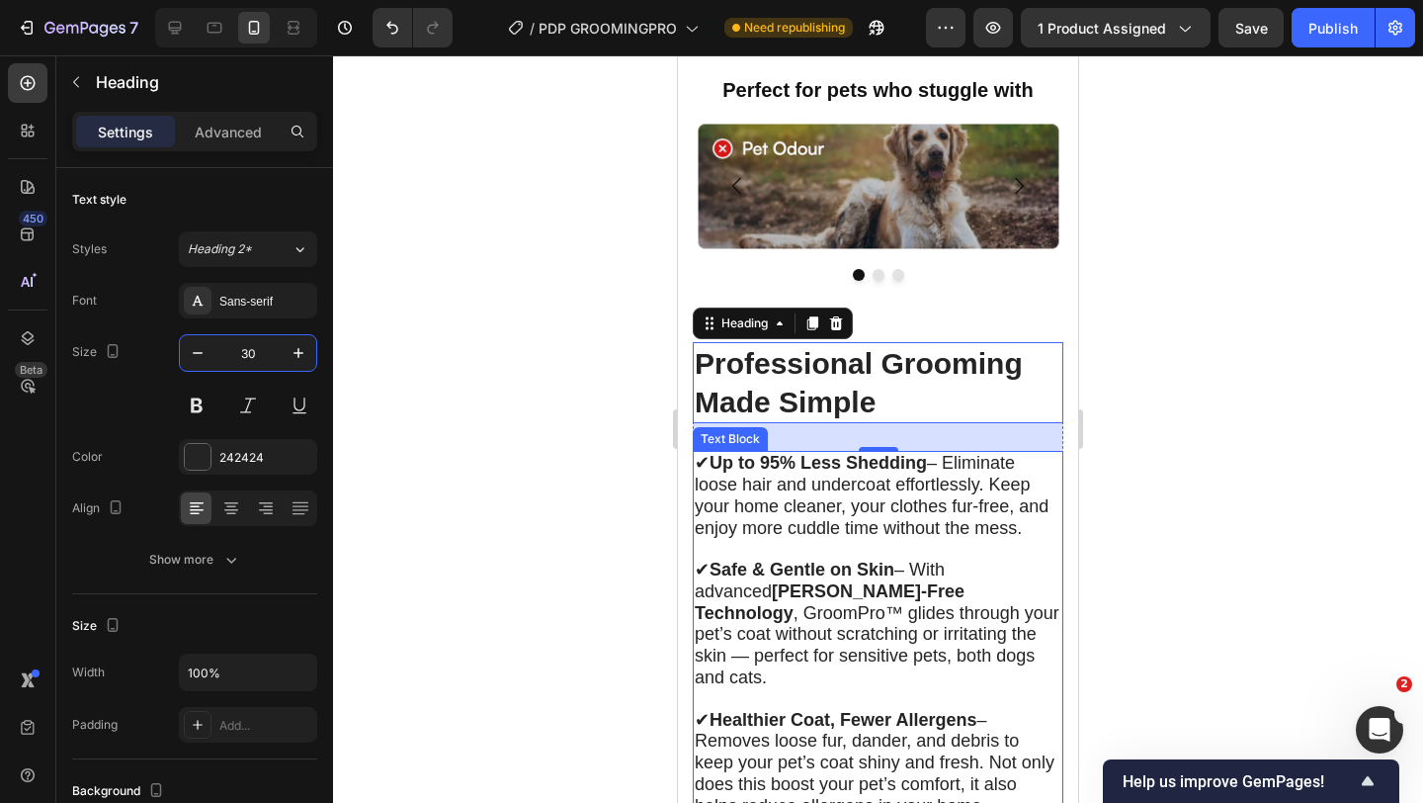
click at [809, 498] on span "✔ Up to 95% Less Shedding – Eliminate loose hair and undercoat effortlessly. Ke…" at bounding box center [872, 495] width 354 height 84
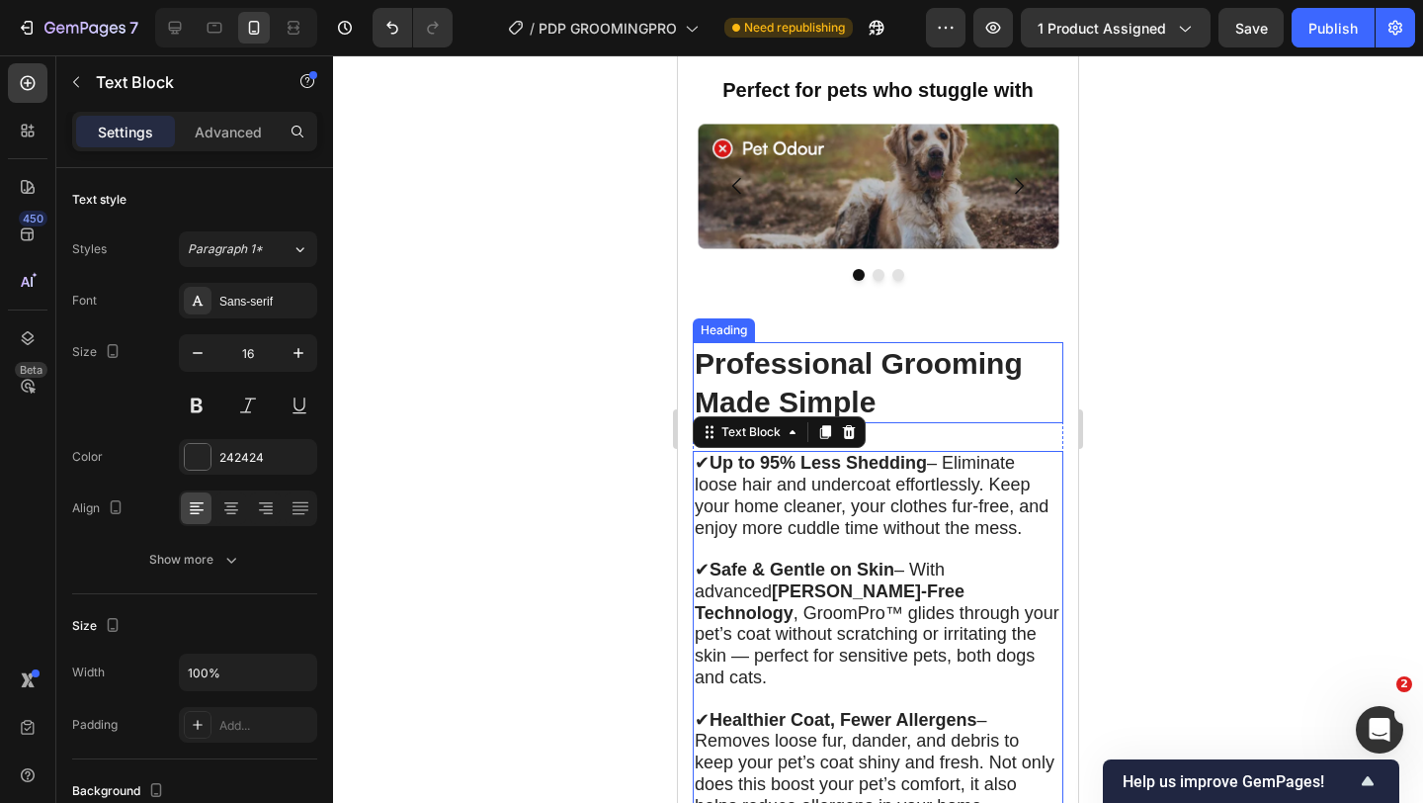
click at [990, 324] on div "Professional Grooming Made Simple Heading ✔ Up to 95% Less Shedding – Eliminate…" at bounding box center [878, 746] width 400 height 869
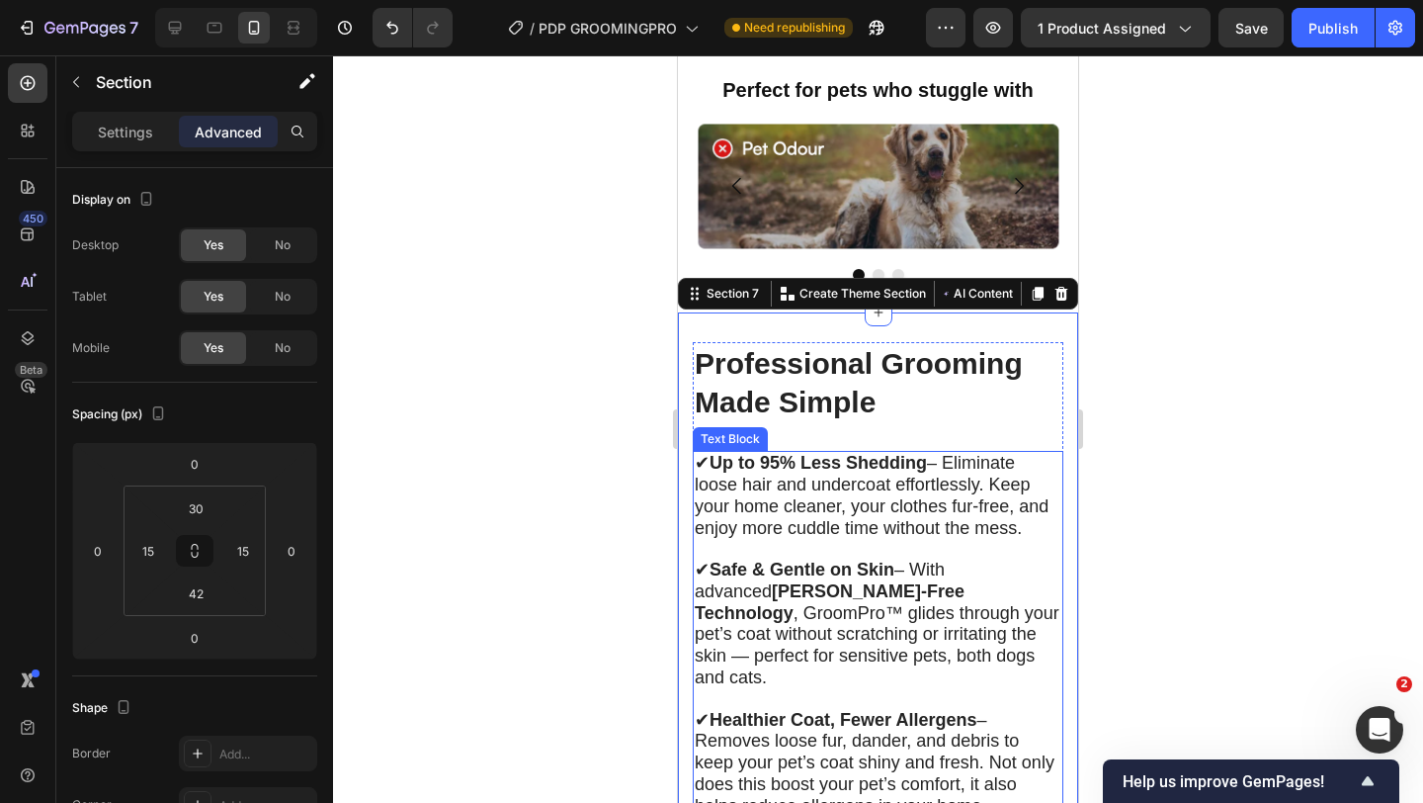
scroll to position [5380, 0]
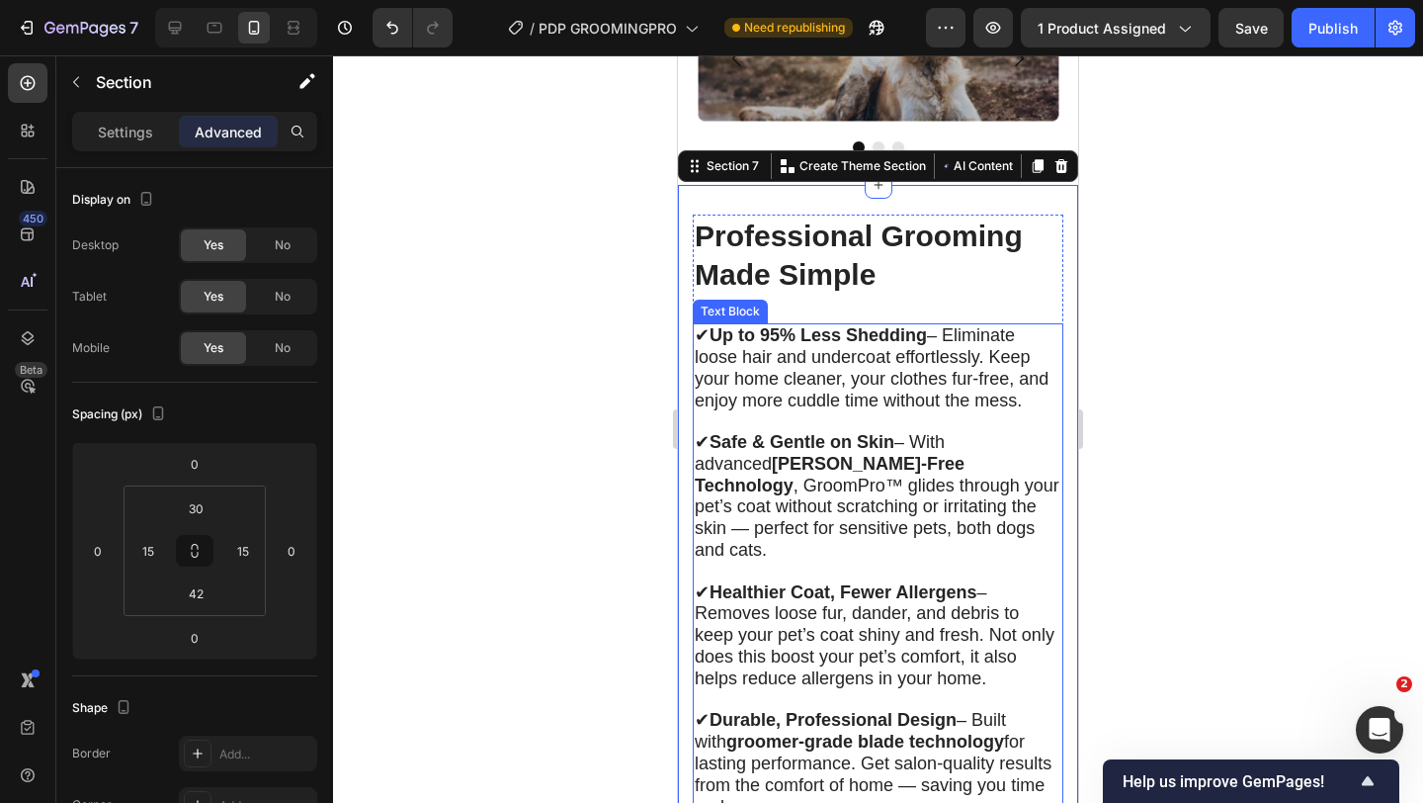
click at [948, 330] on span "✔ Up to 95% Less Shedding – Eliminate loose hair and undercoat effortlessly. Ke…" at bounding box center [872, 367] width 354 height 84
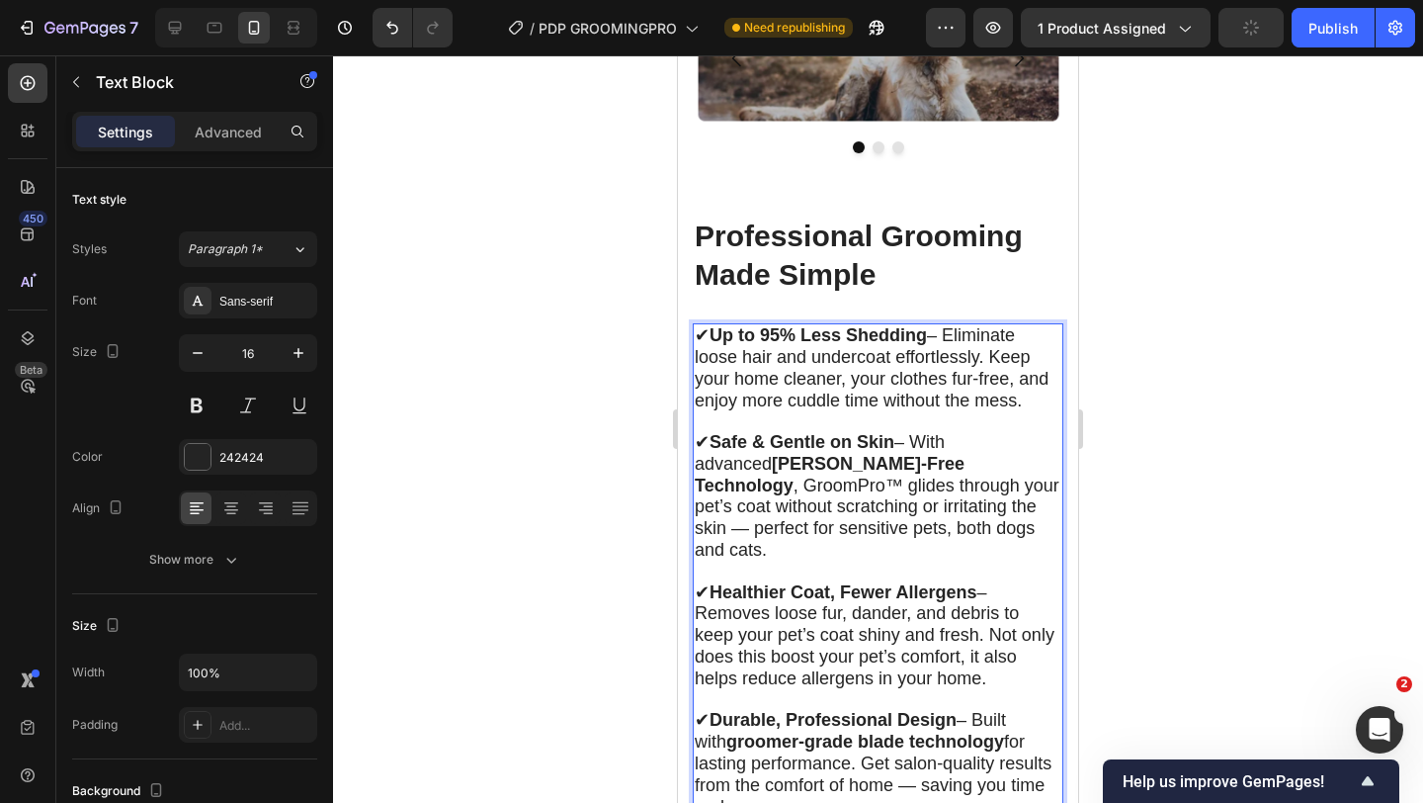
scroll to position [5486, 0]
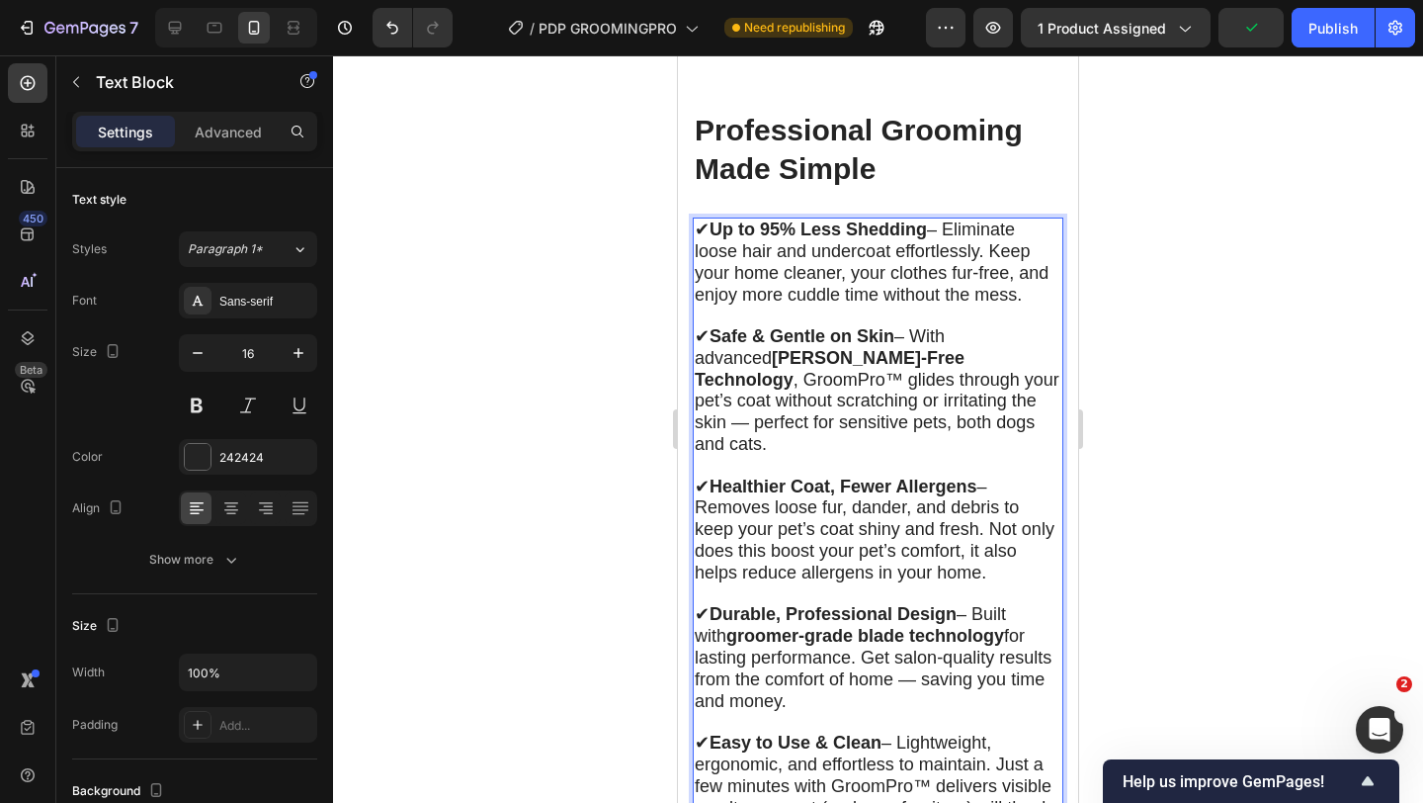
click at [927, 456] on p "Rich Text Editor. Editing area: main" at bounding box center [878, 466] width 367 height 21
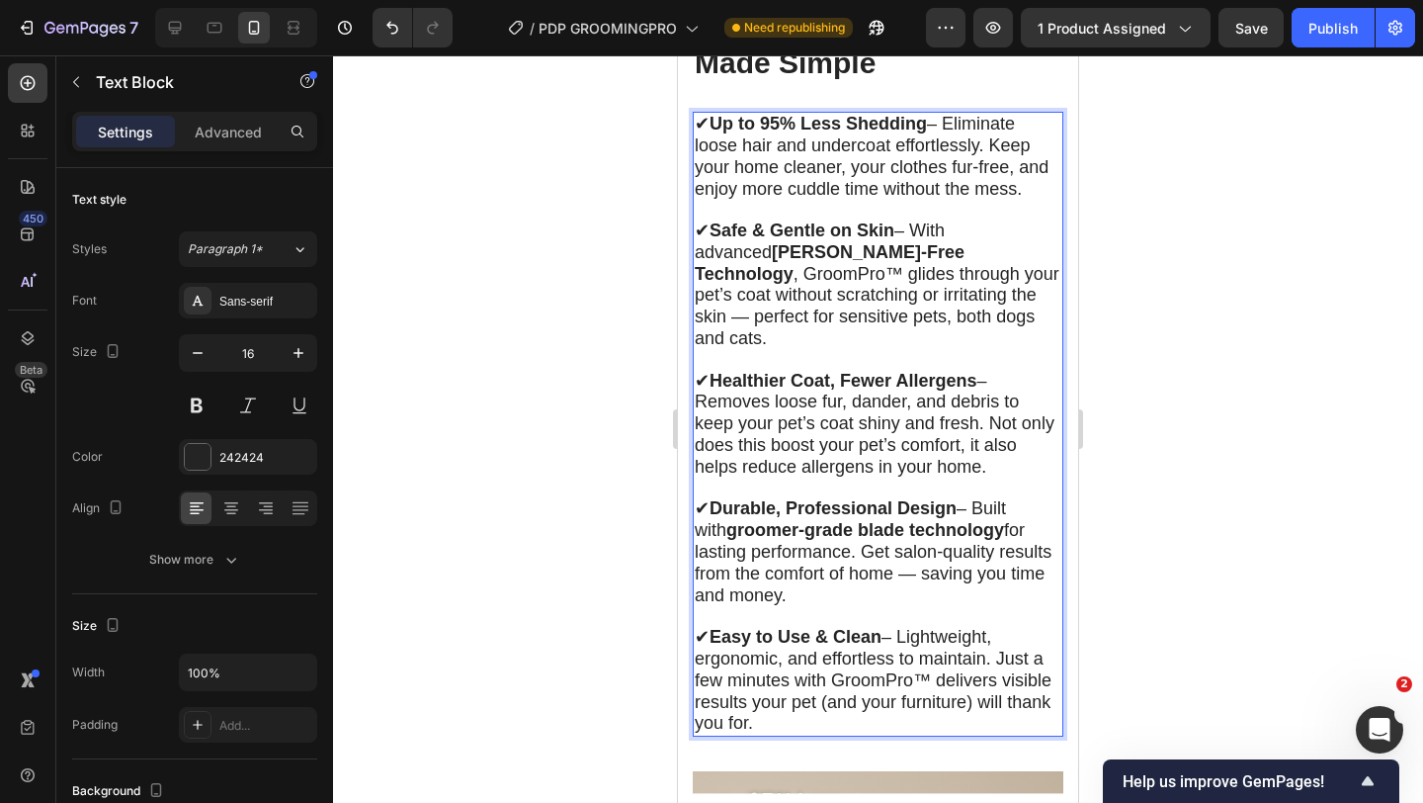
scroll to position [5652, 0]
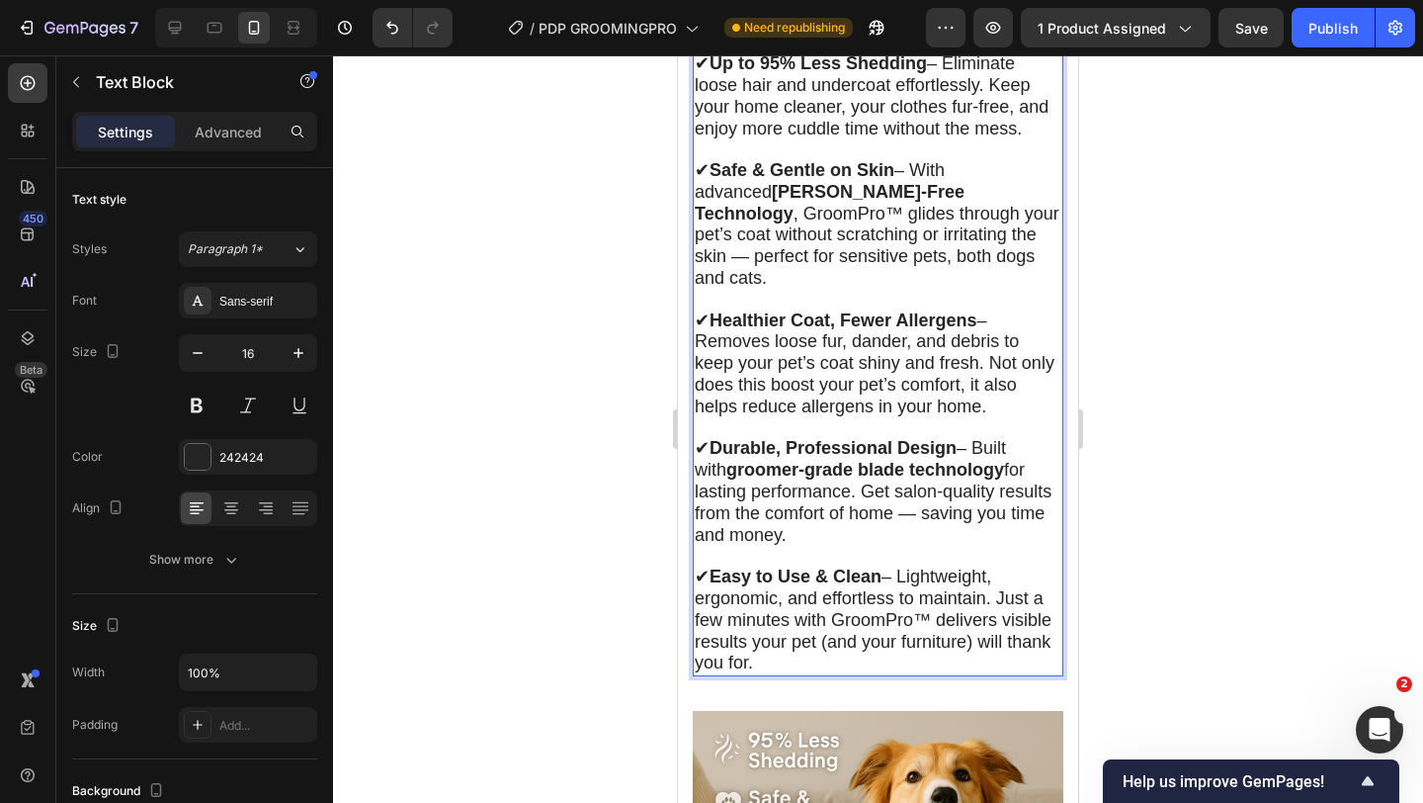
click at [862, 601] on span "✔ Easy to Use & Clean – Lightweight, ergonomic, and effortless to maintain. Jus…" at bounding box center [873, 619] width 357 height 106
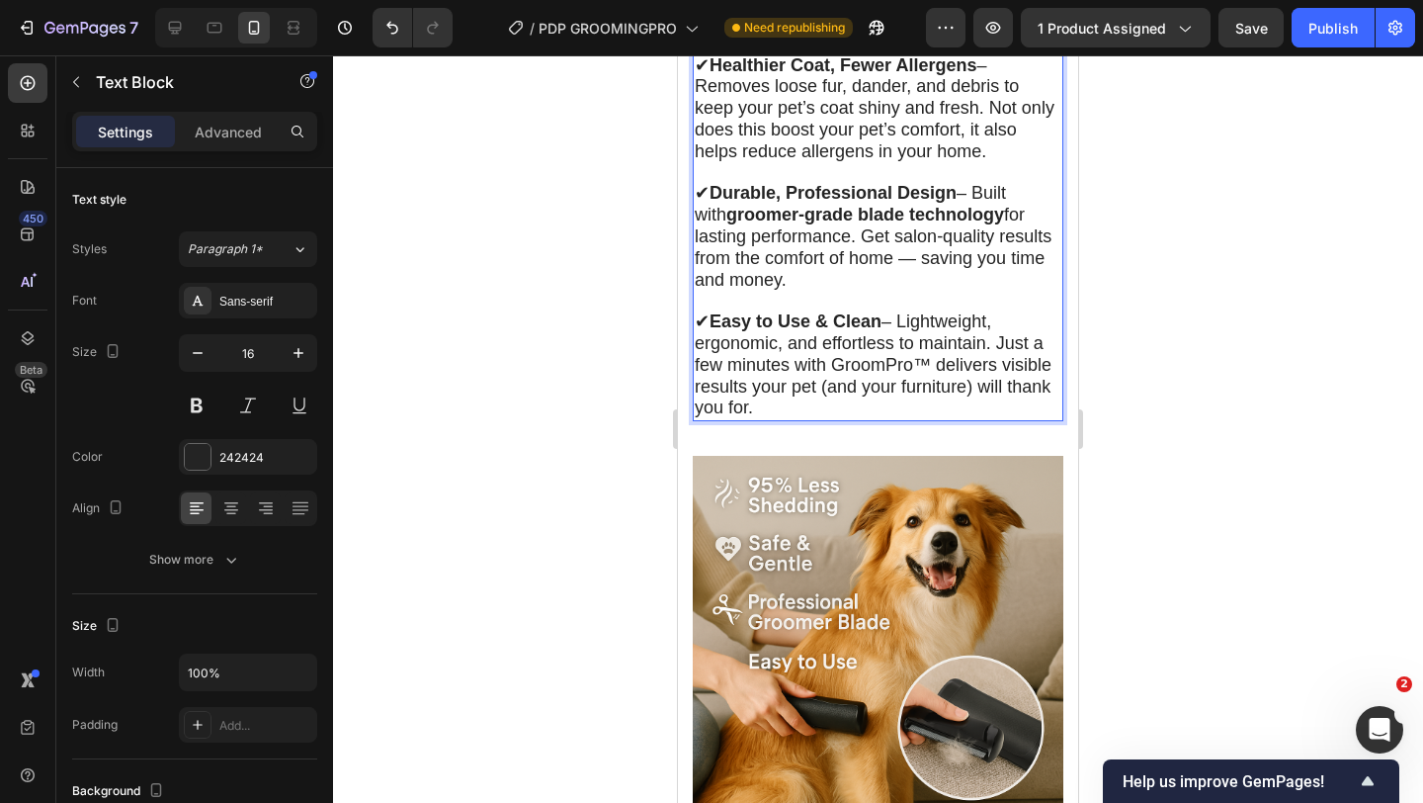
click at [862, 601] on img at bounding box center [878, 641] width 371 height 371
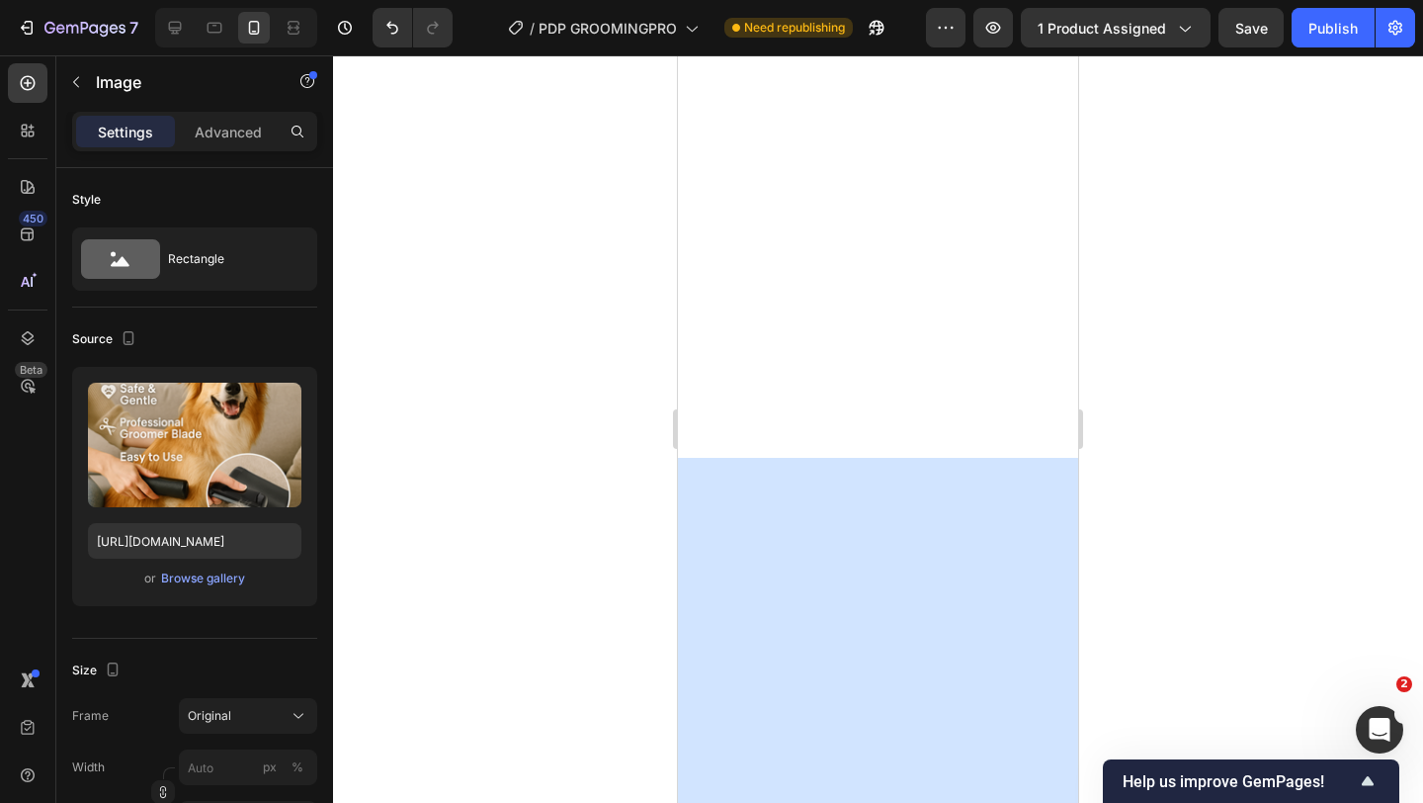
scroll to position [0, 0]
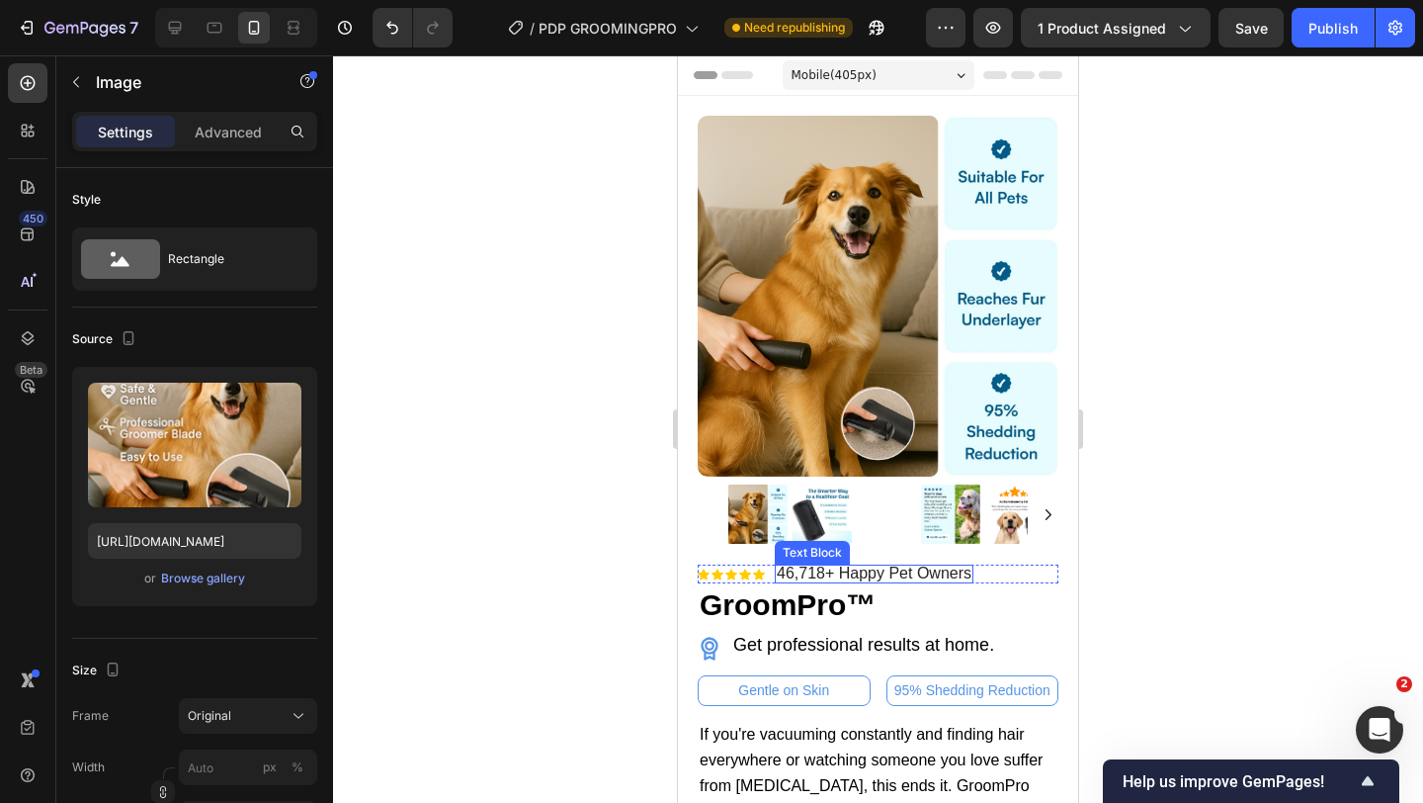
click at [848, 575] on span "46,718+ Happy Pet Owners" at bounding box center [874, 572] width 195 height 17
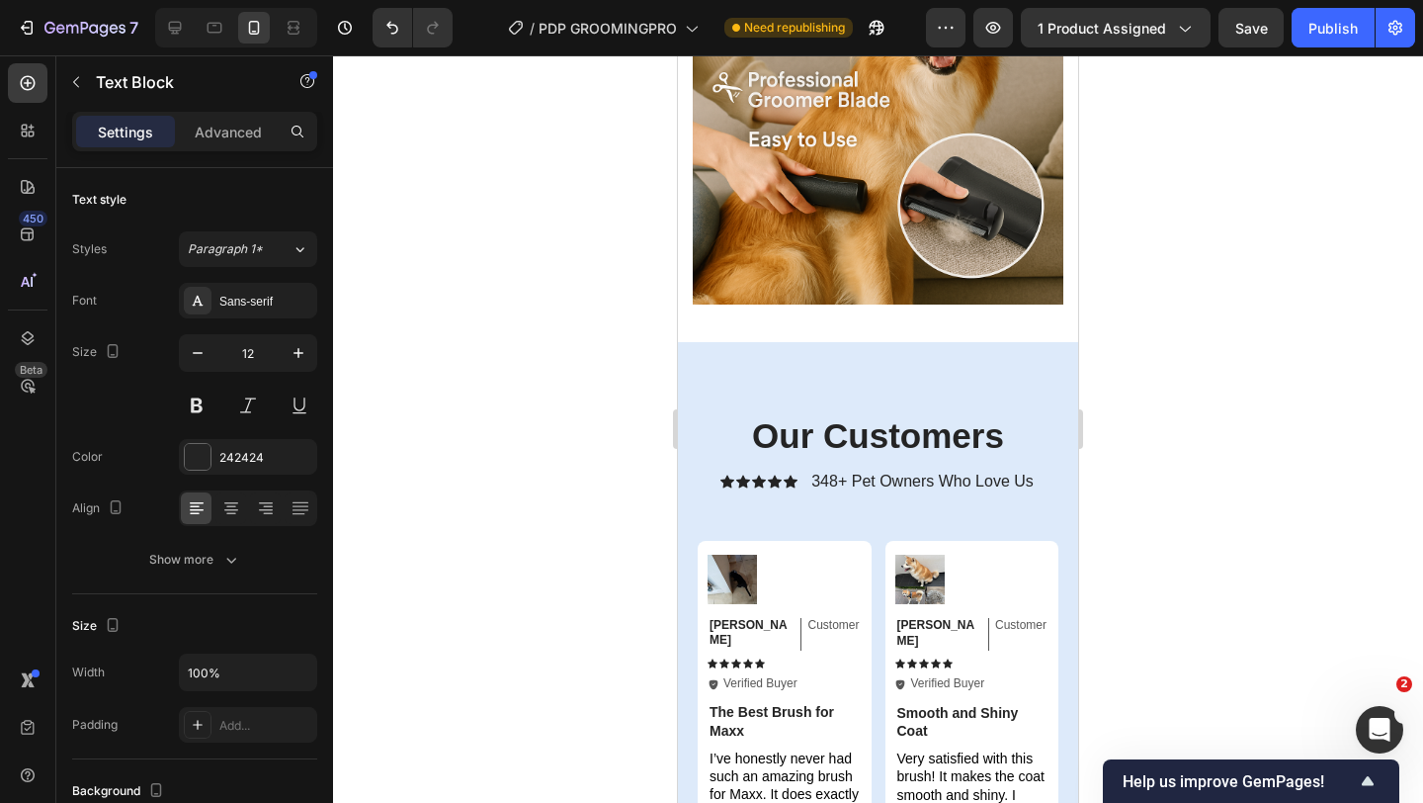
scroll to position [6587, 0]
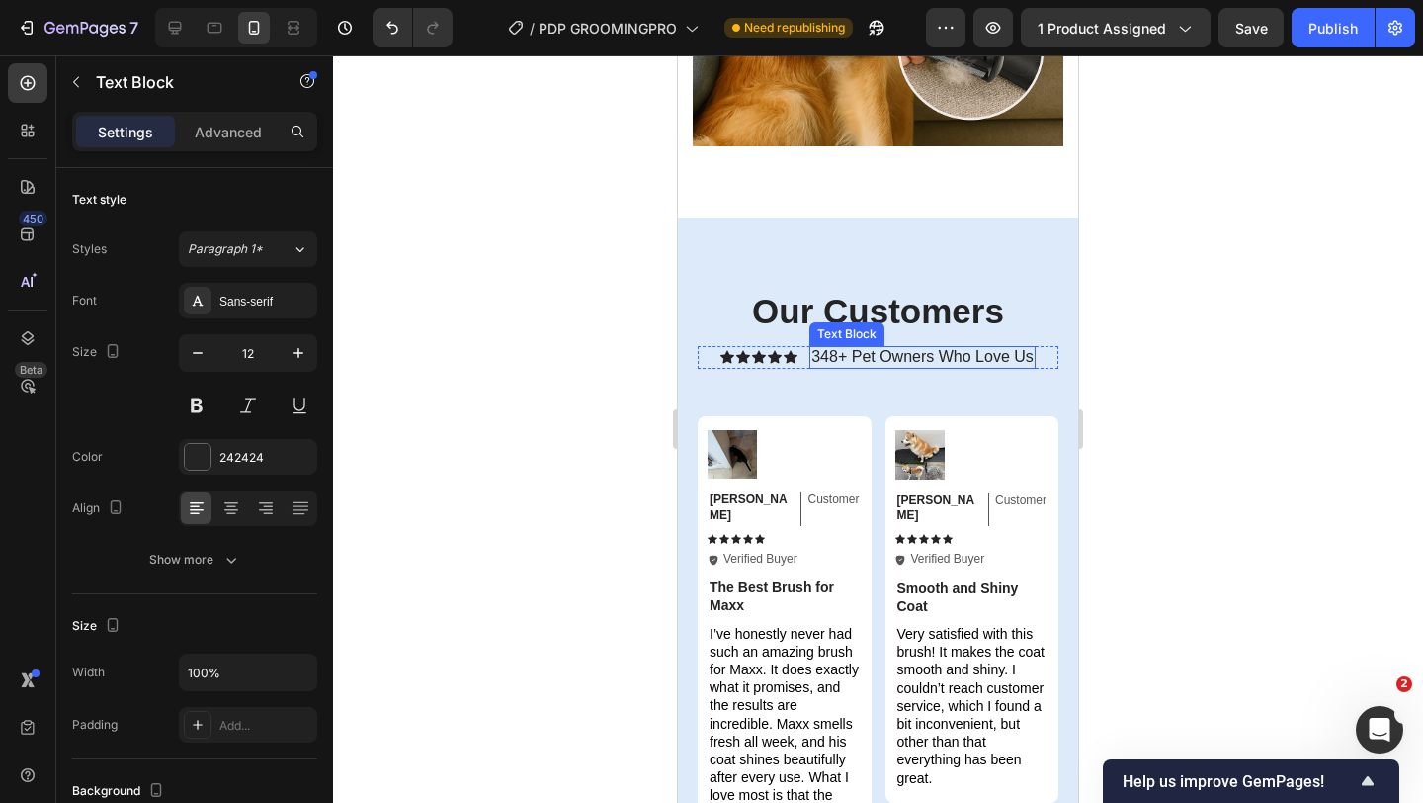
click at [885, 348] on span "348+ Pet Owners Who Love Us" at bounding box center [923, 356] width 222 height 17
click at [881, 348] on span "348+ Pet Owners Who Love Us" at bounding box center [923, 356] width 222 height 17
click at [951, 346] on div "Icon Icon Icon Icon Icon Icon List 4.8 Text Block 0 Row" at bounding box center [878, 357] width 361 height 23
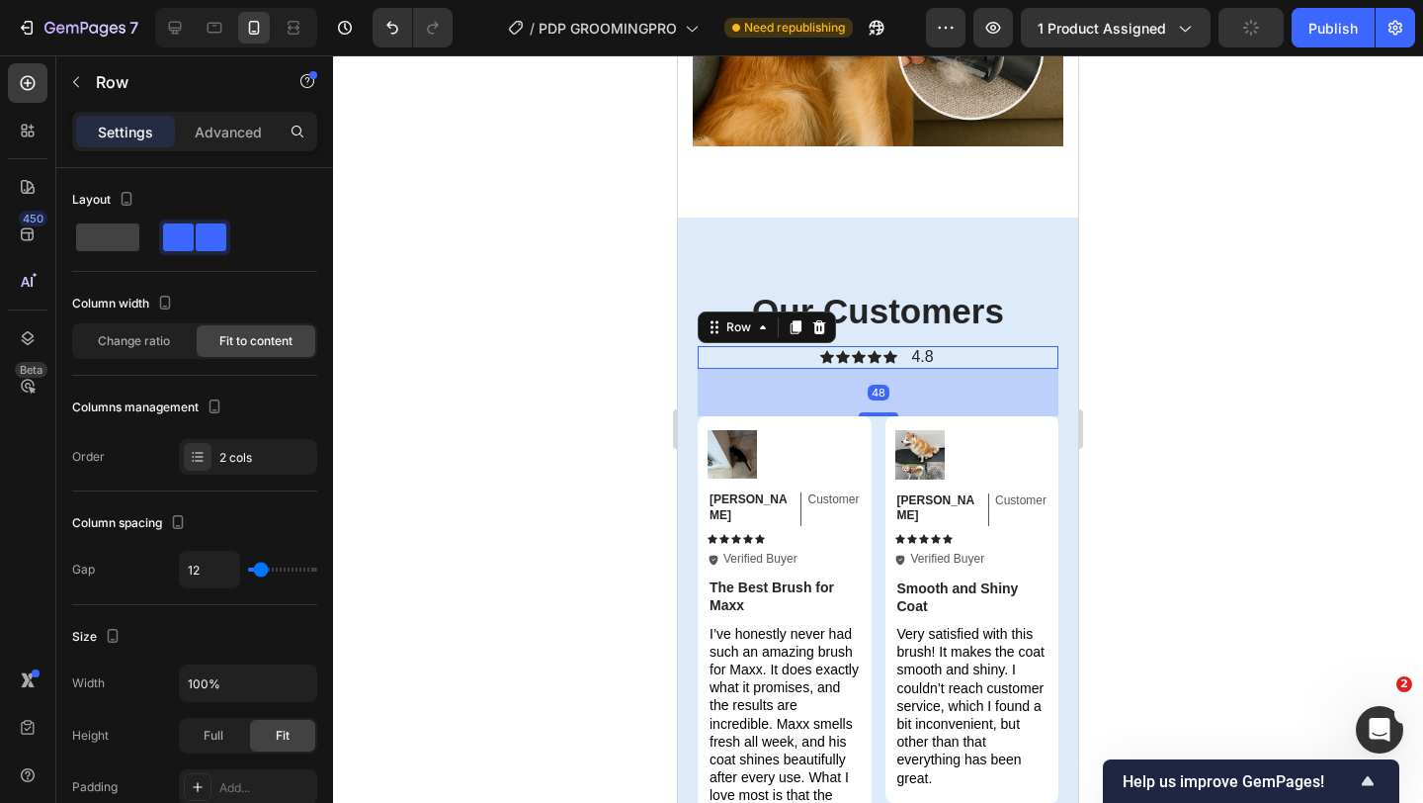
click at [848, 350] on div "Icon Icon Icon Icon Icon" at bounding box center [858, 357] width 77 height 14
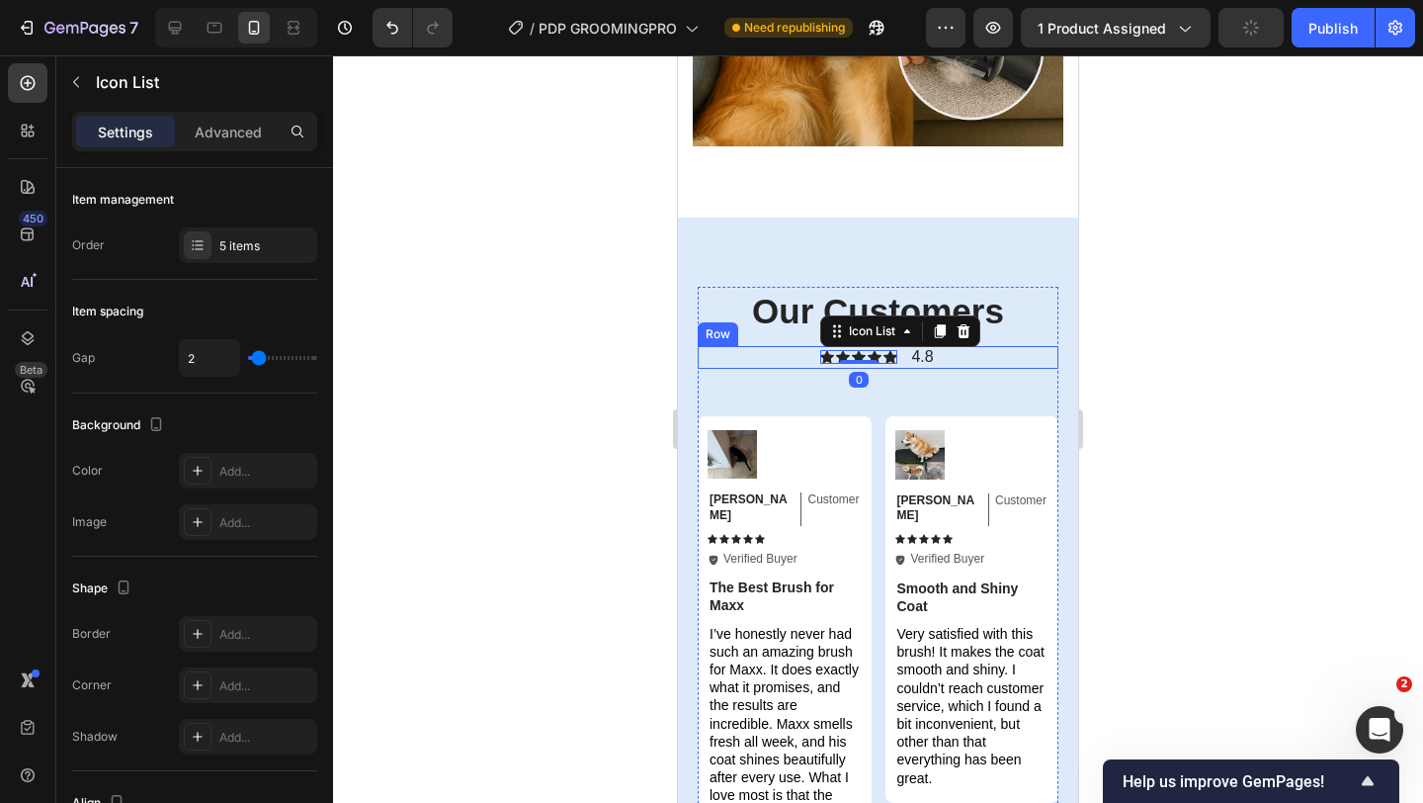
click at [775, 346] on div "Icon Icon Icon Icon Icon Icon List 0 4.8 Text Block Row" at bounding box center [878, 357] width 361 height 23
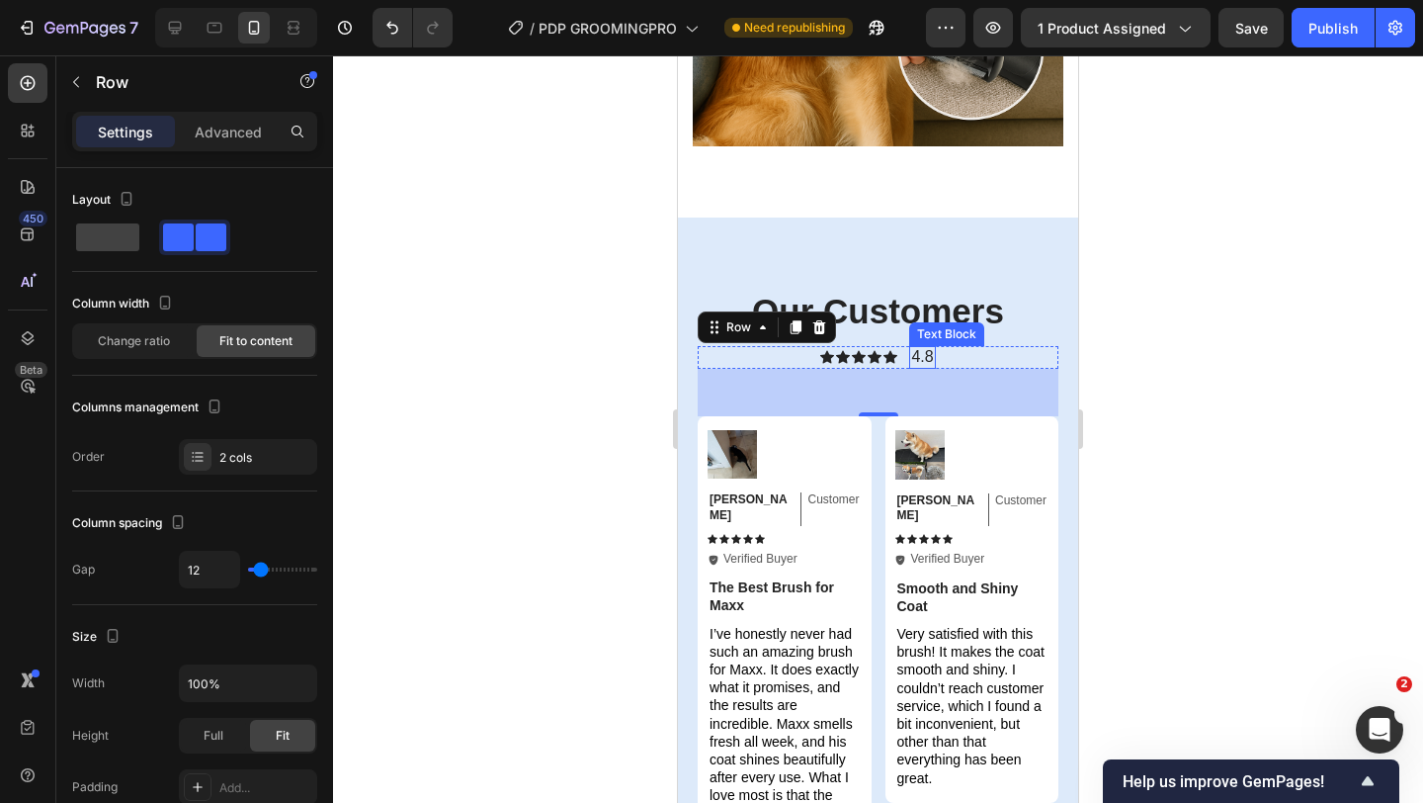
click at [914, 348] on span "4.8" at bounding box center [922, 356] width 22 height 17
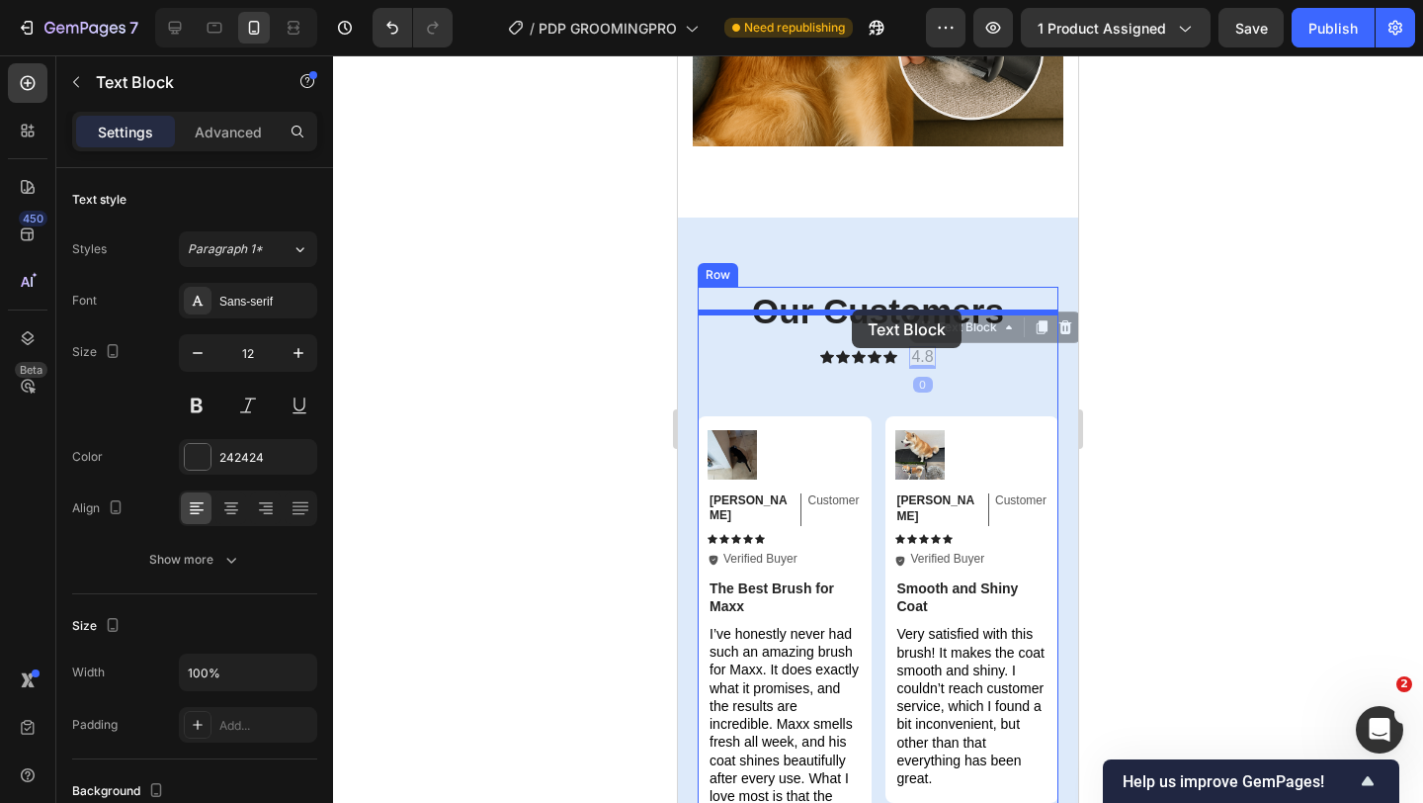
drag, startPoint x: 919, startPoint y: 295, endPoint x: 852, endPoint y: 309, distance: 68.8
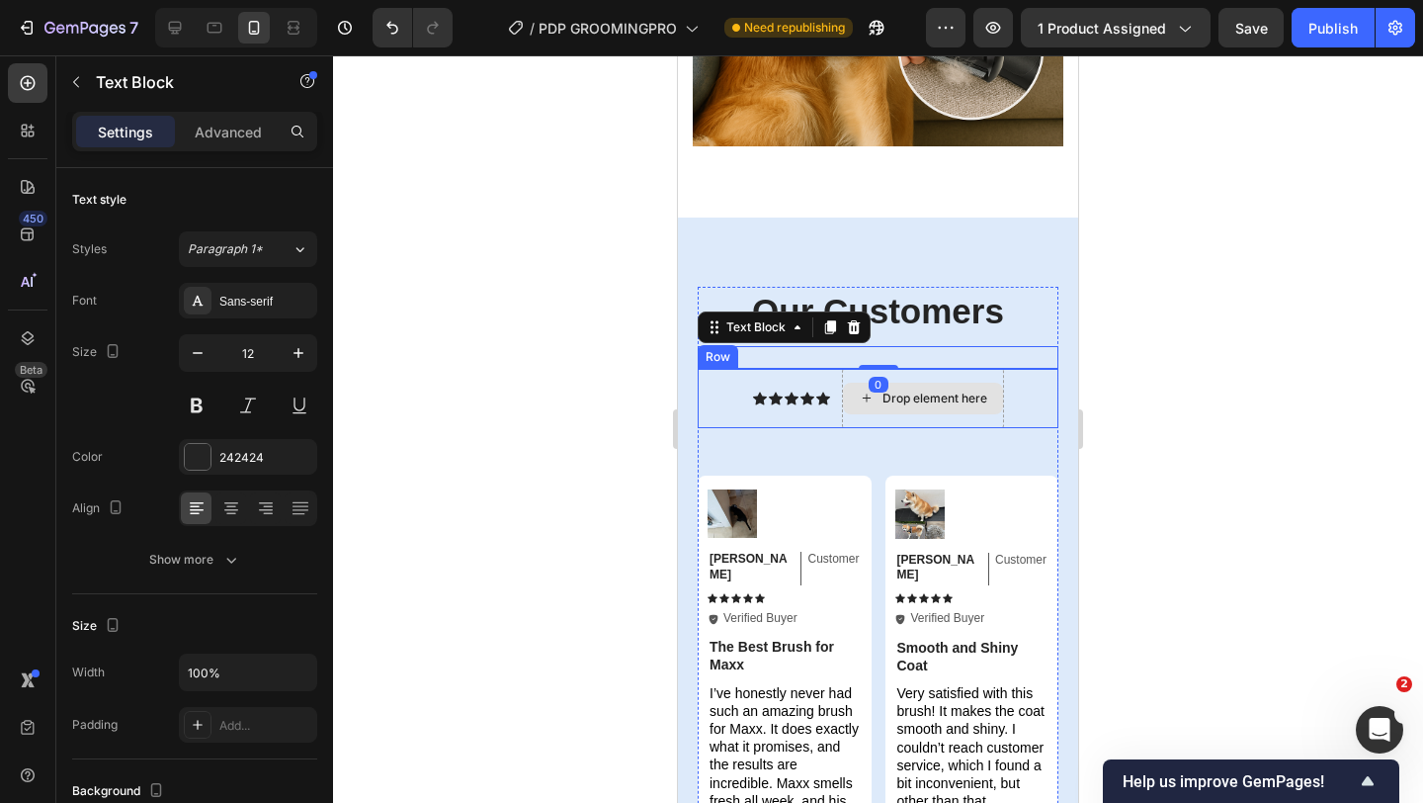
click at [861, 389] on icon at bounding box center [867, 397] width 16 height 17
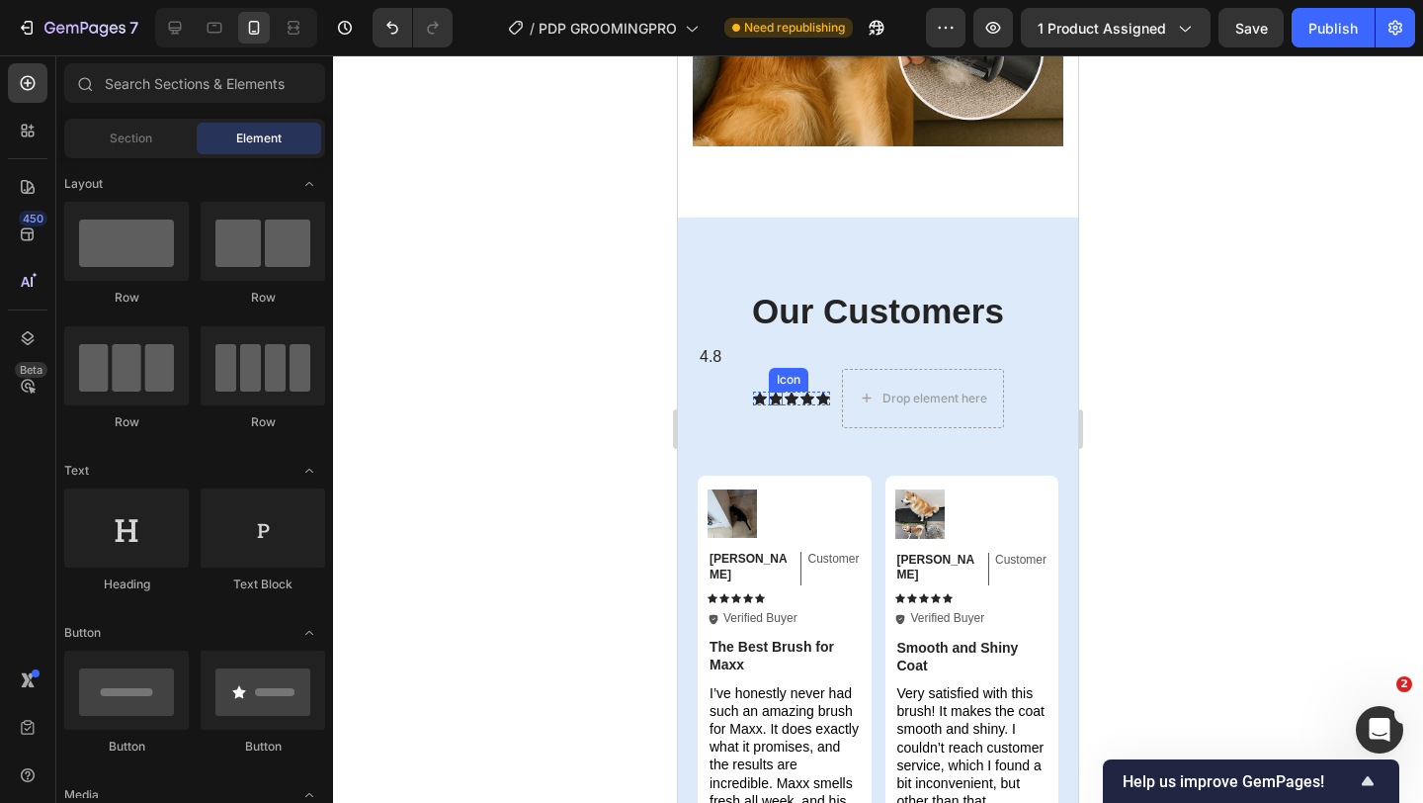
click at [774, 391] on icon at bounding box center [776, 397] width 14 height 13
click at [846, 383] on div "Drop element here" at bounding box center [923, 399] width 160 height 32
click at [136, 241] on div at bounding box center [126, 241] width 125 height 79
click at [810, 378] on div "Icon Icon Icon Icon Icon Icon List" at bounding box center [791, 398] width 77 height 59
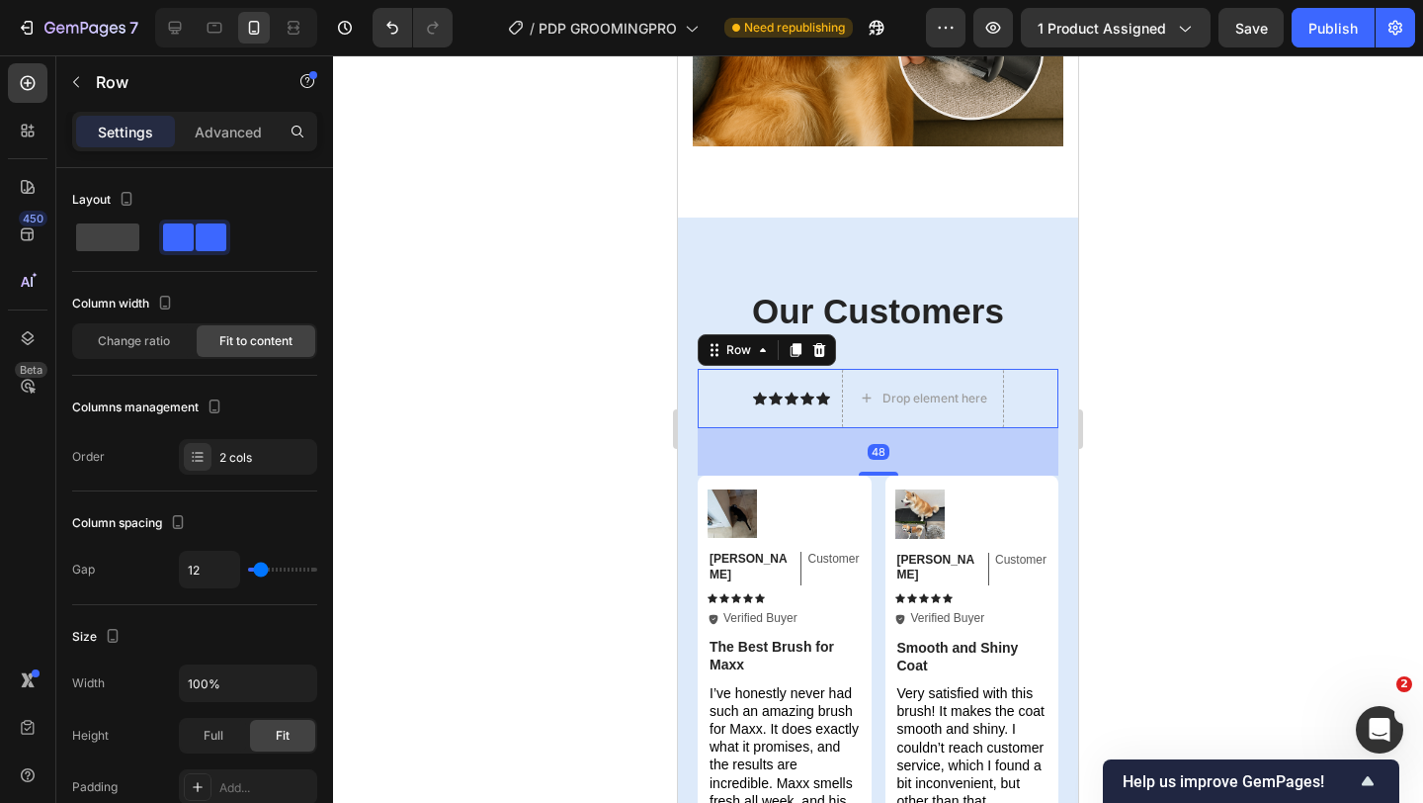
click at [810, 378] on div "Icon Icon Icon Icon Icon Icon List" at bounding box center [791, 398] width 77 height 59
click at [128, 240] on span at bounding box center [107, 237] width 63 height 28
type input "0"
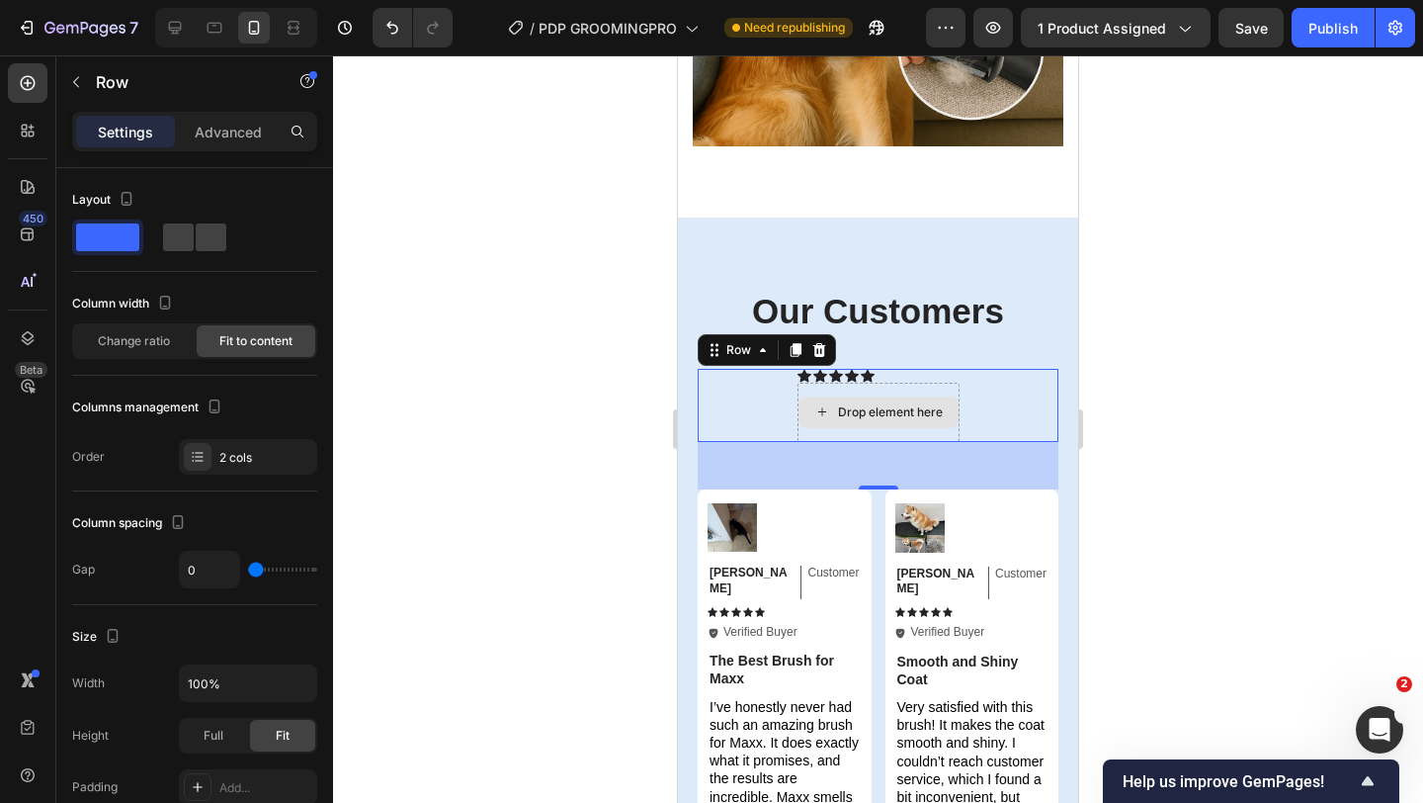
click at [842, 383] on div "Drop element here" at bounding box center [879, 412] width 162 height 59
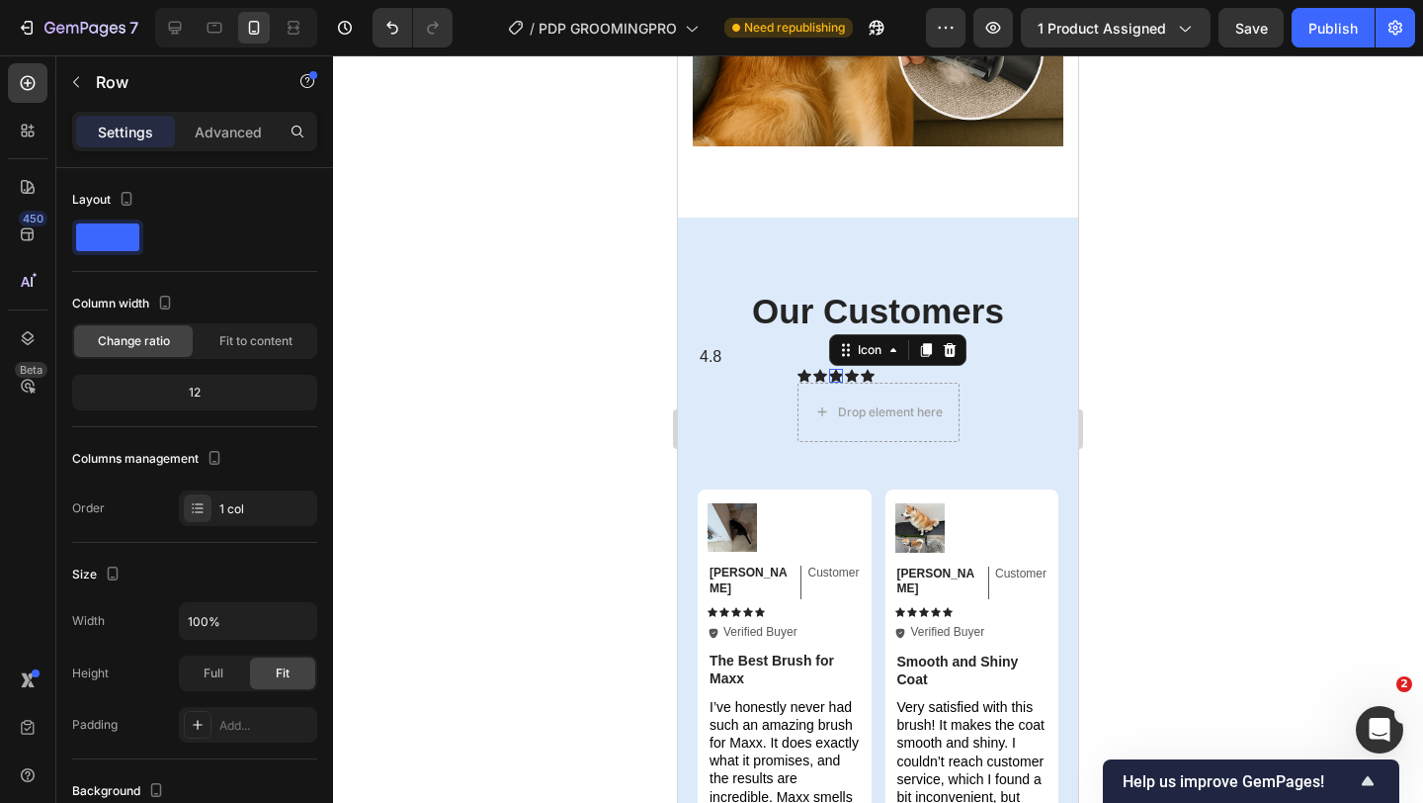
click at [837, 369] on icon at bounding box center [836, 375] width 14 height 13
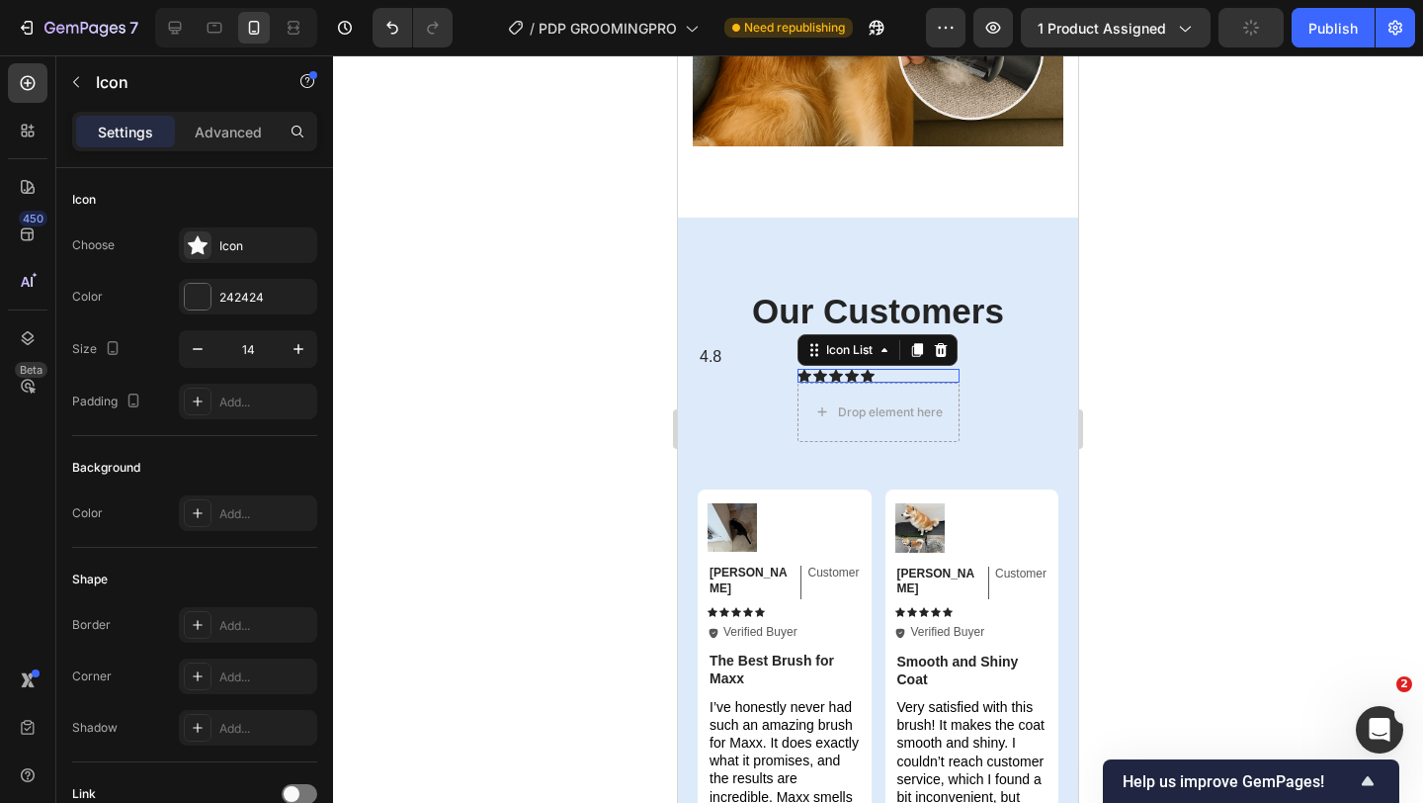
click at [927, 369] on div "Icon Icon Icon Icon Icon" at bounding box center [879, 376] width 162 height 14
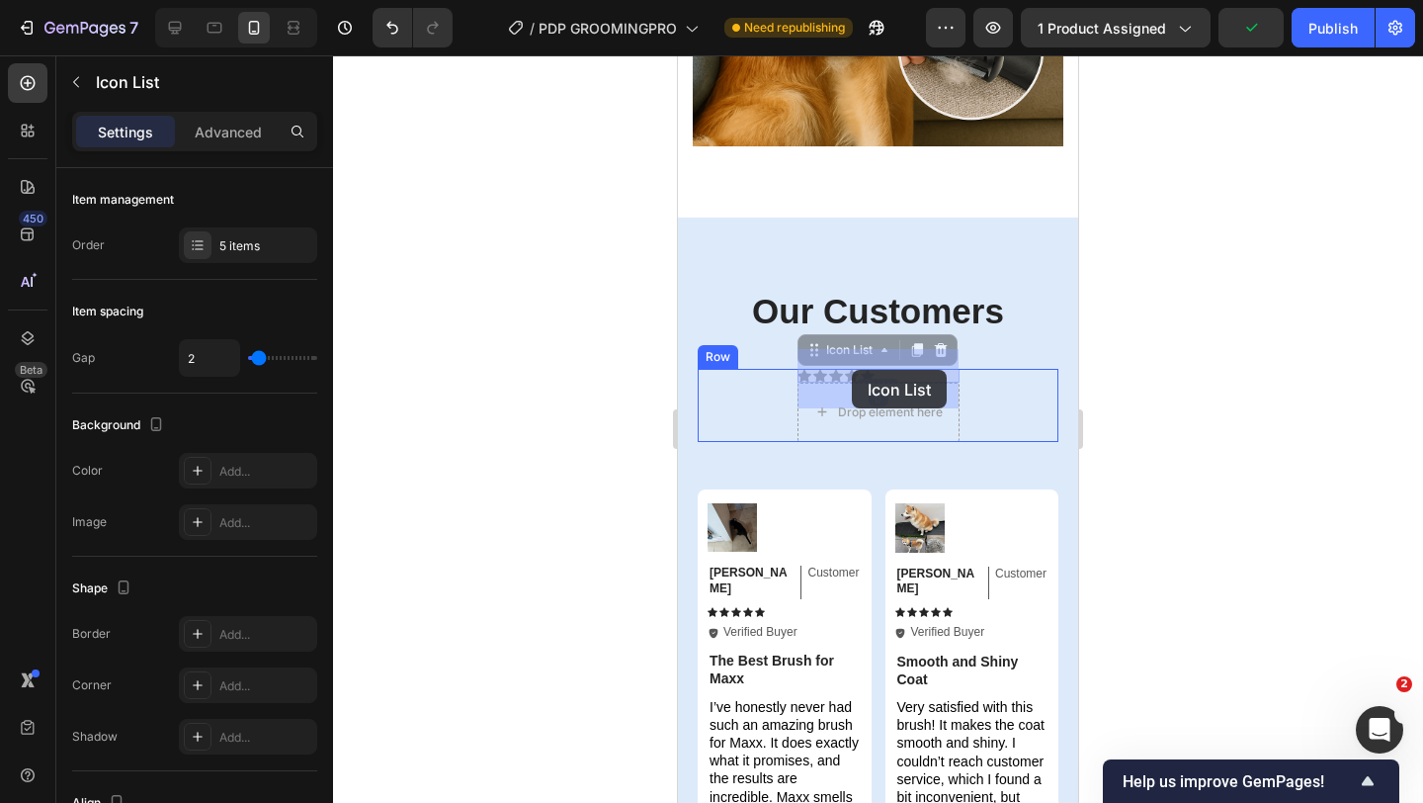
drag, startPoint x: 852, startPoint y: 324, endPoint x: 852, endPoint y: 370, distance: 45.5
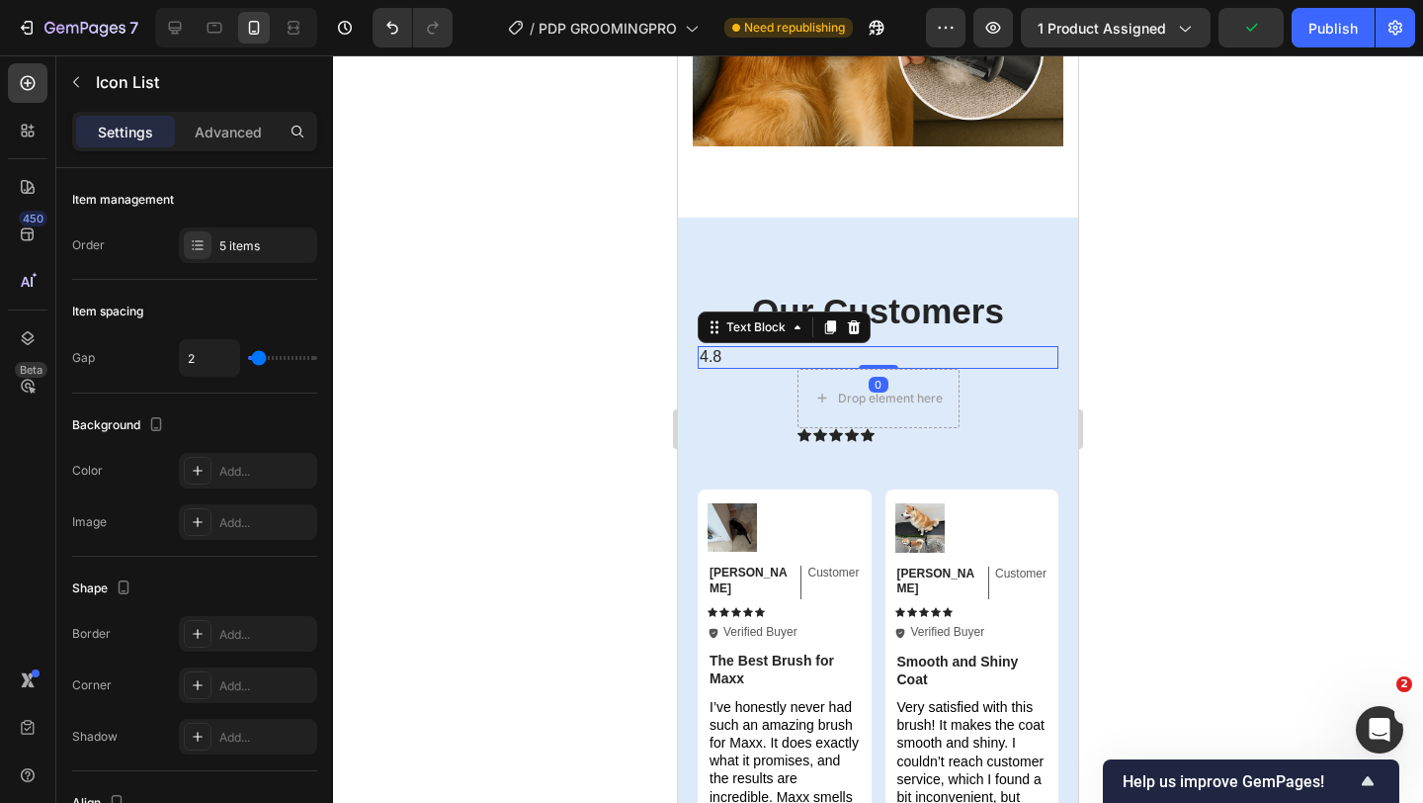
click at [722, 348] on span "4.8" at bounding box center [711, 356] width 22 height 17
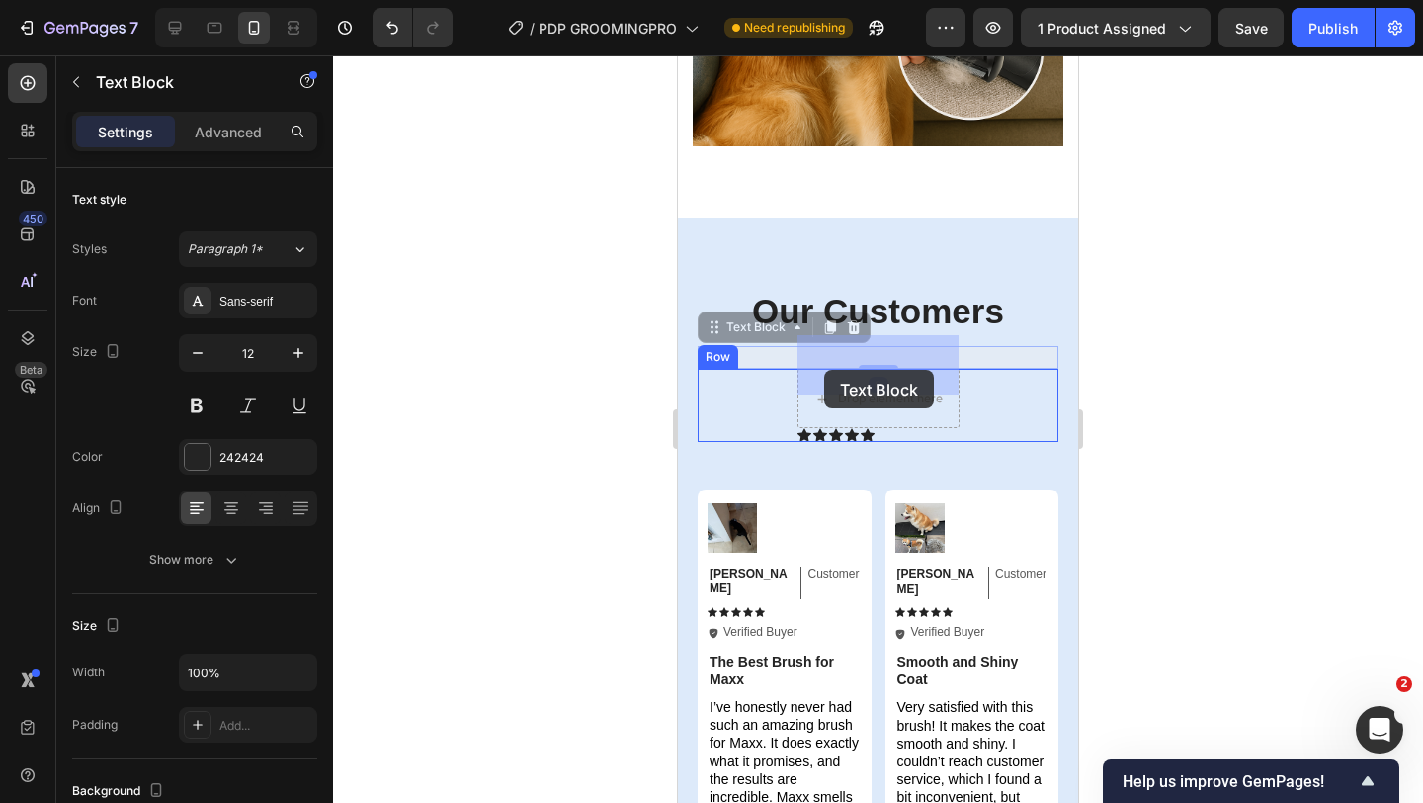
drag, startPoint x: 734, startPoint y: 295, endPoint x: 824, endPoint y: 370, distance: 117.2
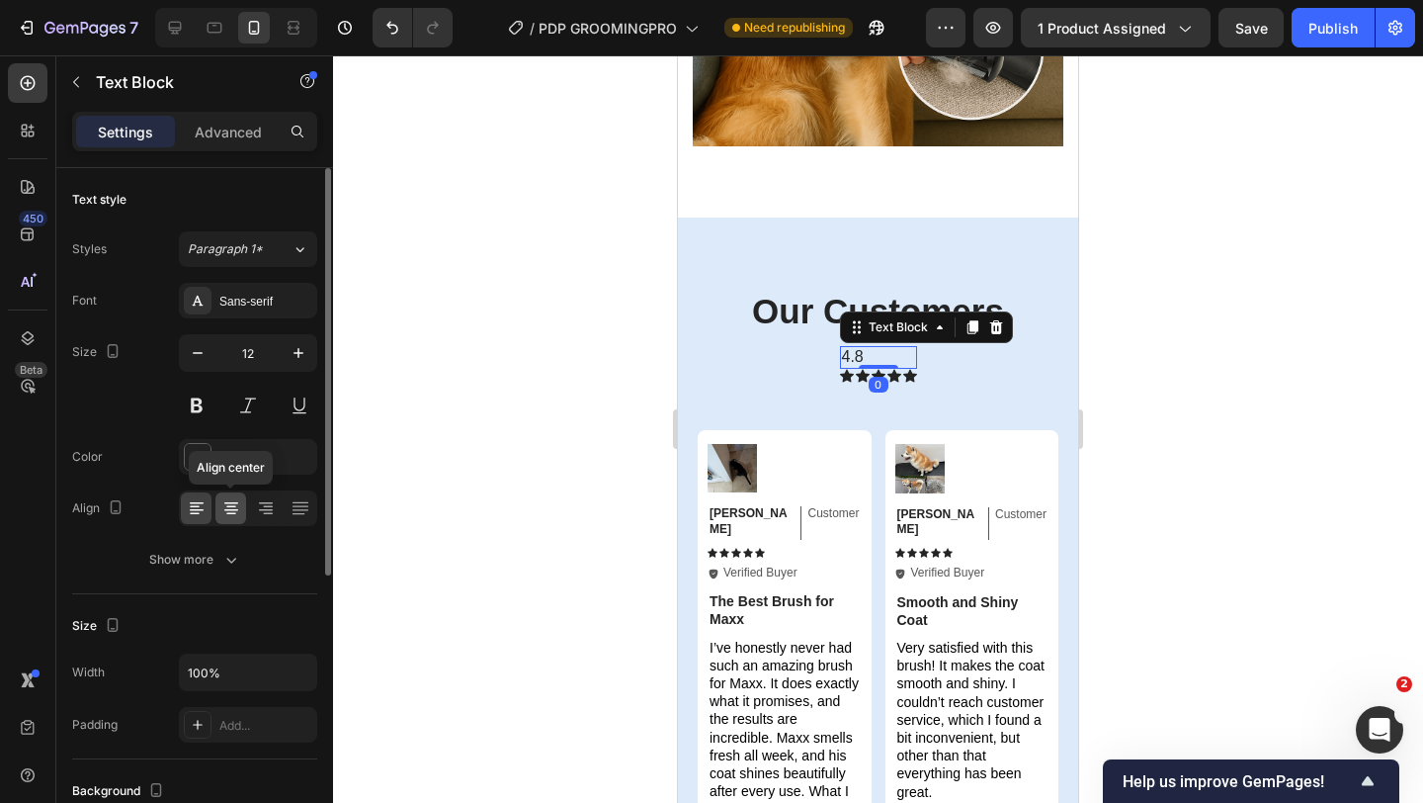
drag, startPoint x: 231, startPoint y: 507, endPoint x: 84, endPoint y: 291, distance: 261.8
click at [230, 507] on icon at bounding box center [231, 508] width 20 height 20
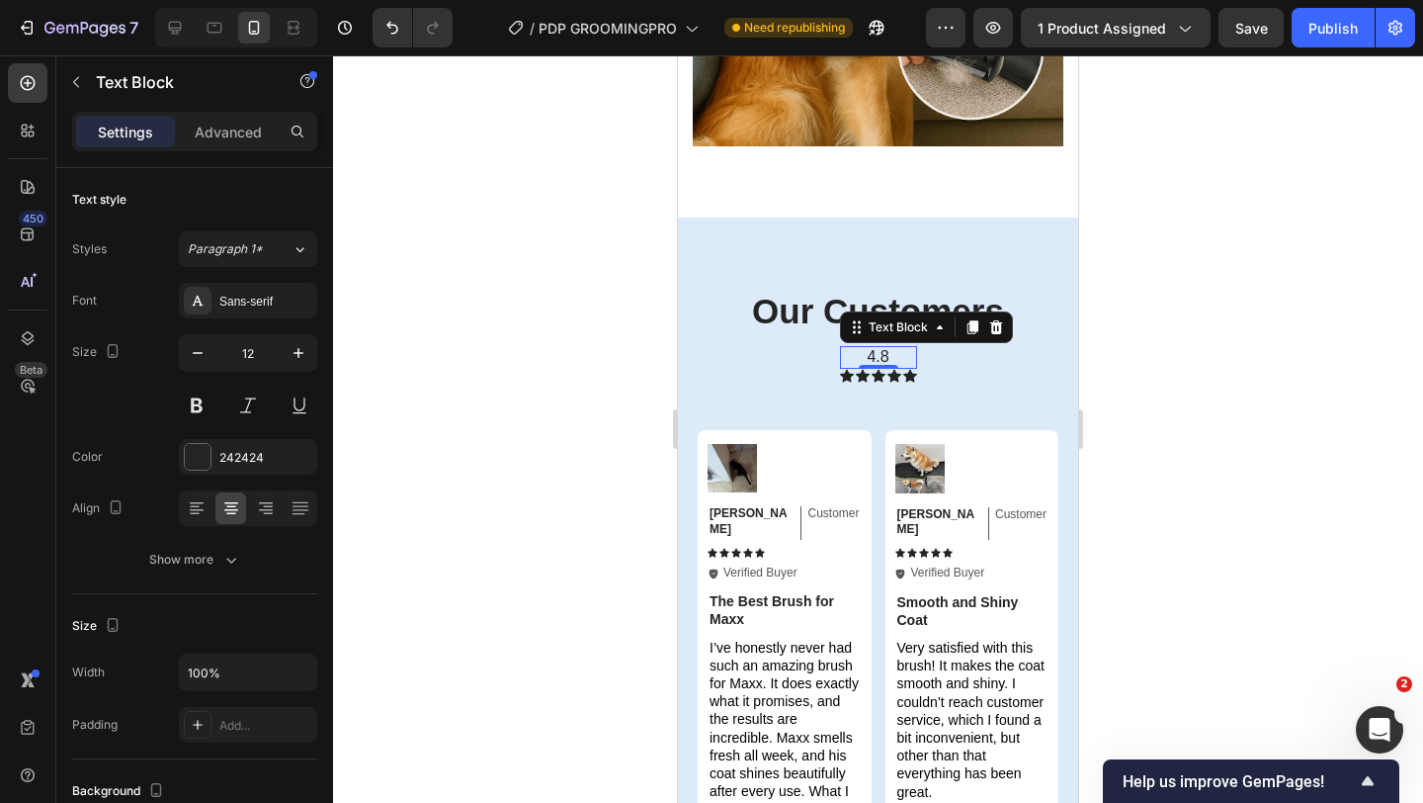
click at [867, 348] on span "4.8" at bounding box center [878, 356] width 22 height 17
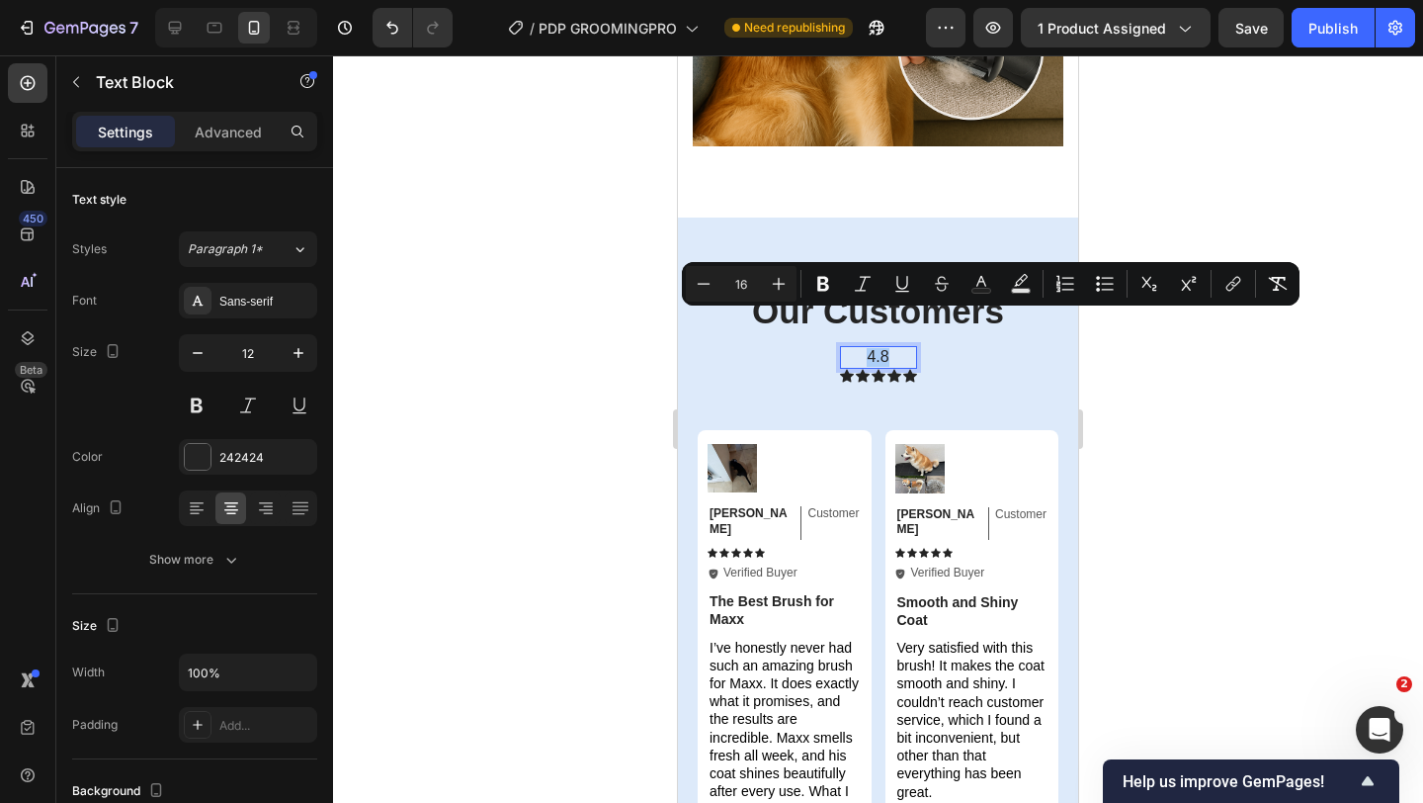
click at [758, 285] on input "16" at bounding box center [742, 284] width 40 height 24
type input "50"
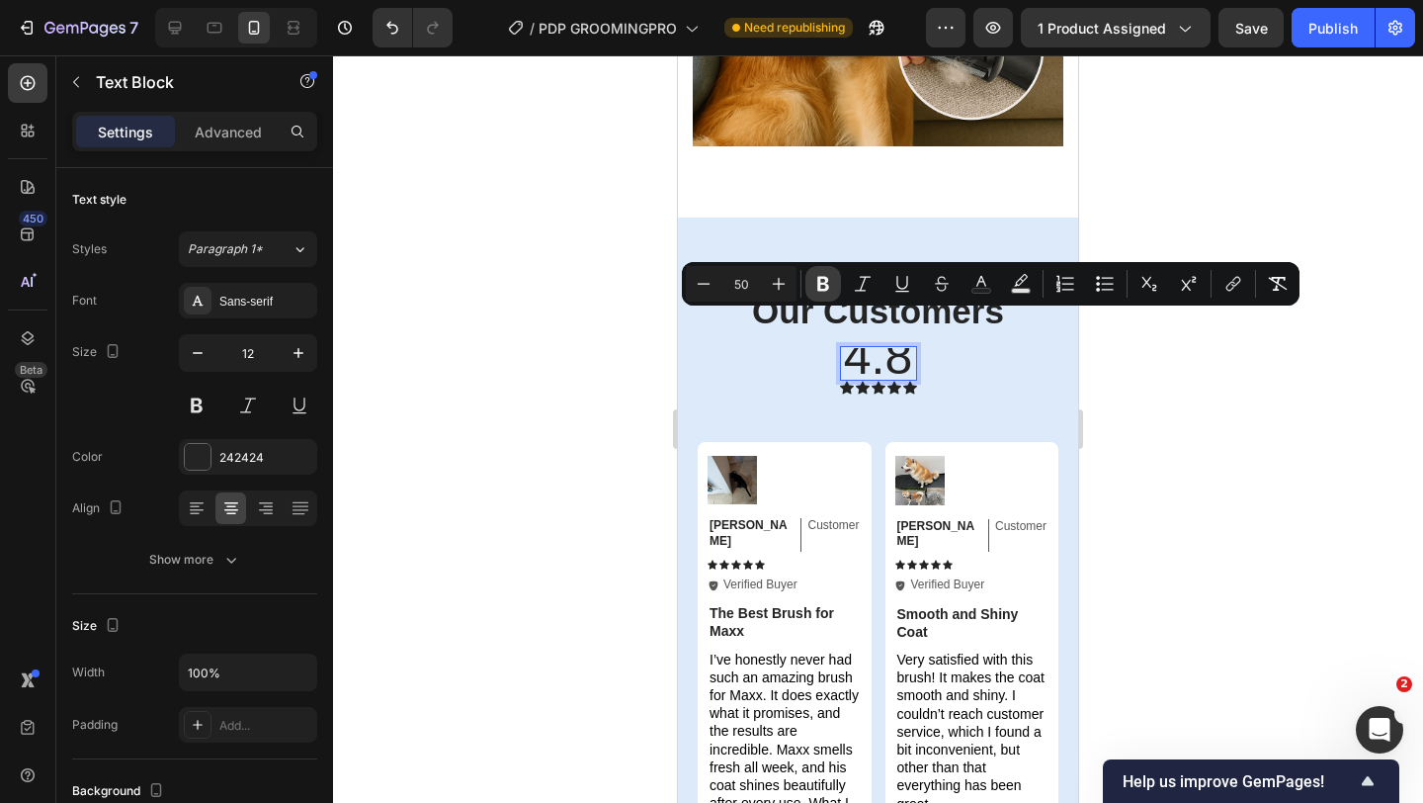
click at [828, 288] on icon "Editor contextual toolbar" at bounding box center [823, 284] width 20 height 20
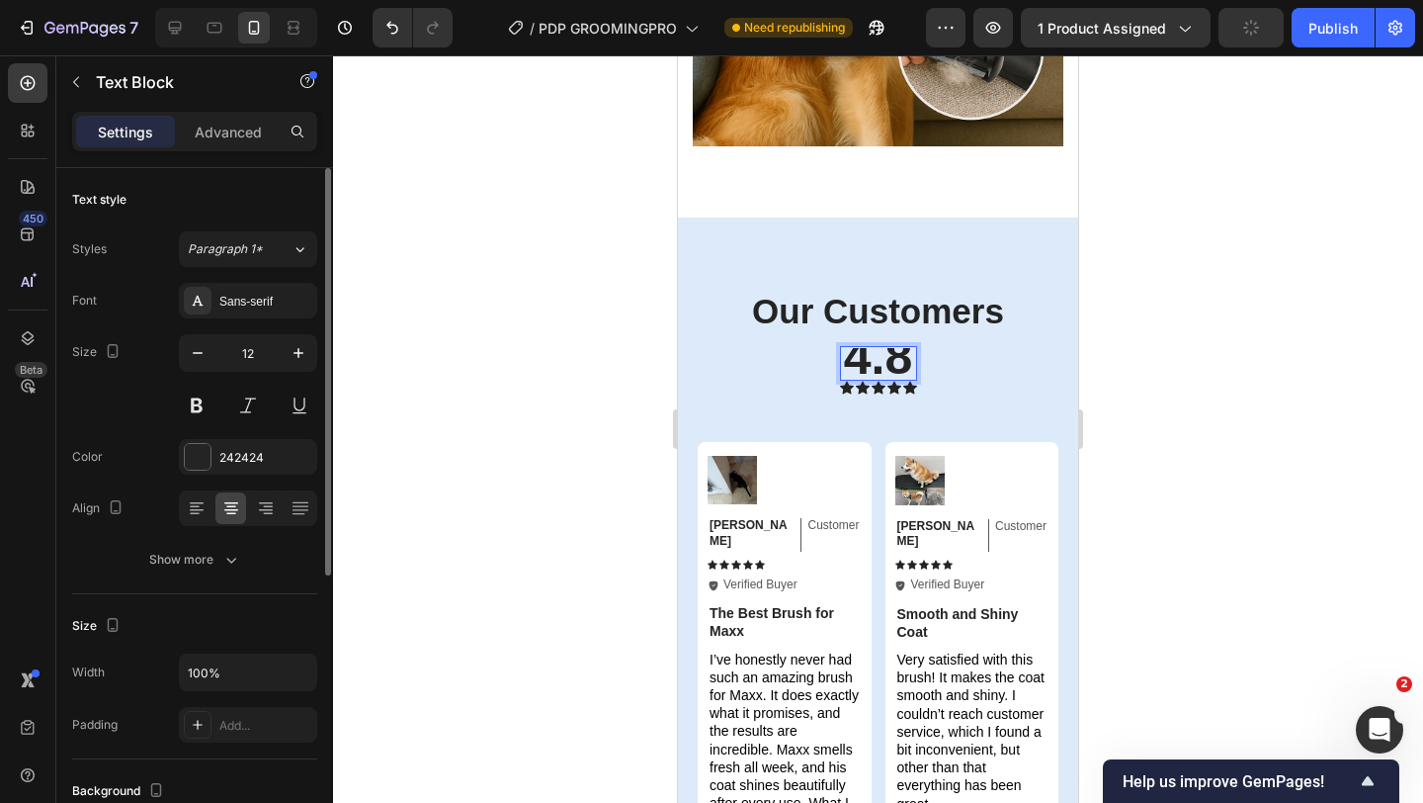
click at [262, 353] on input "12" at bounding box center [247, 353] width 65 height 36
type input "30"
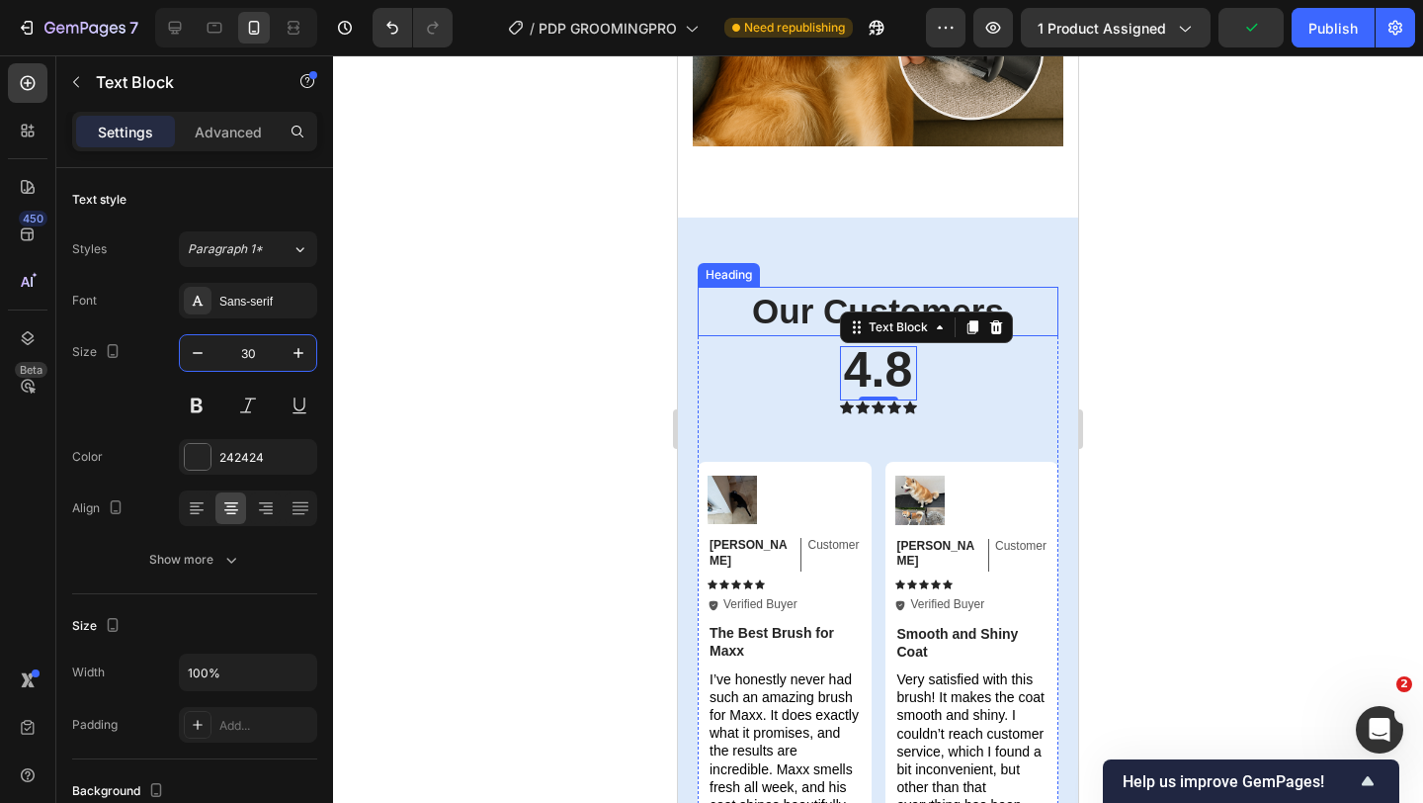
click at [748, 266] on div "Heading" at bounding box center [729, 275] width 54 height 18
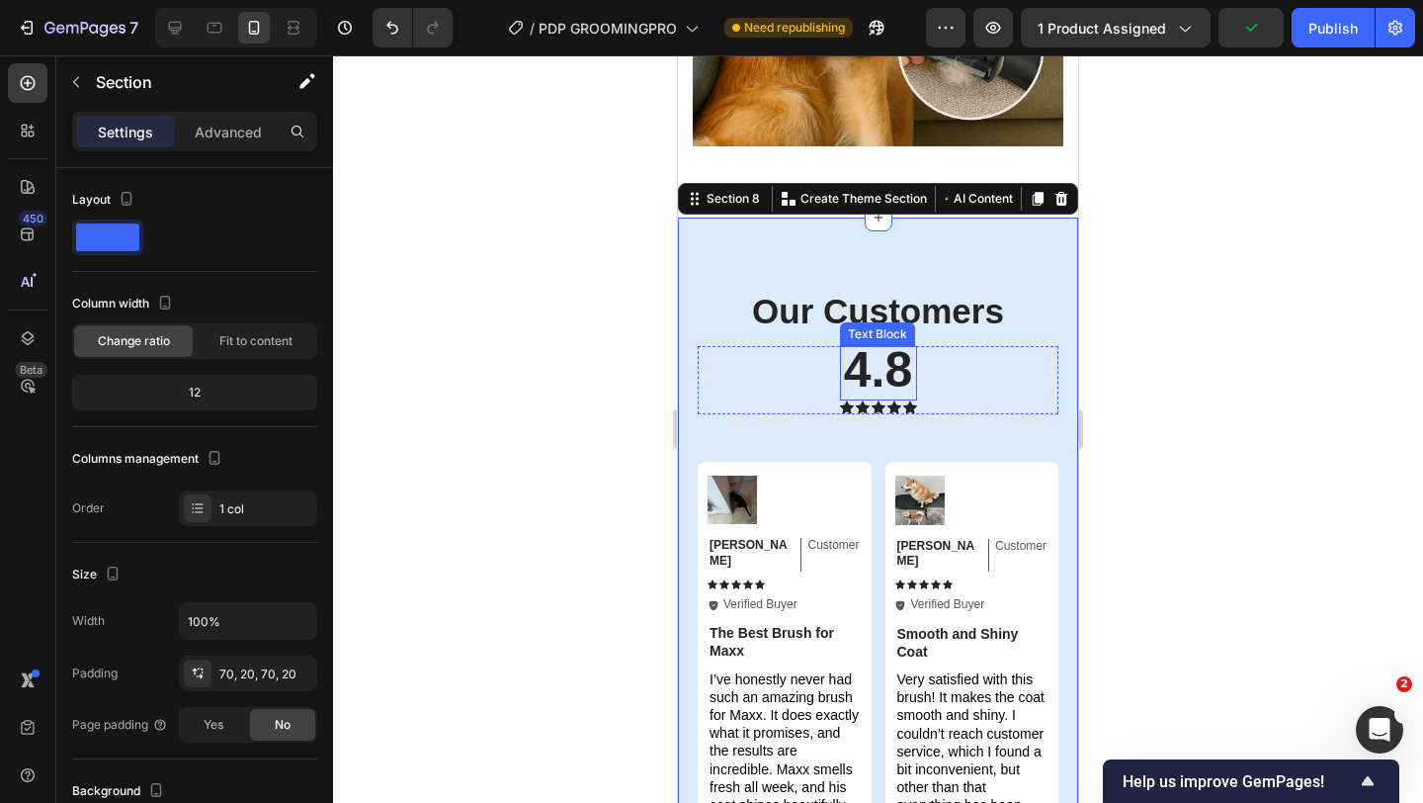
click at [906, 342] on strong "4.8" at bounding box center [878, 369] width 69 height 55
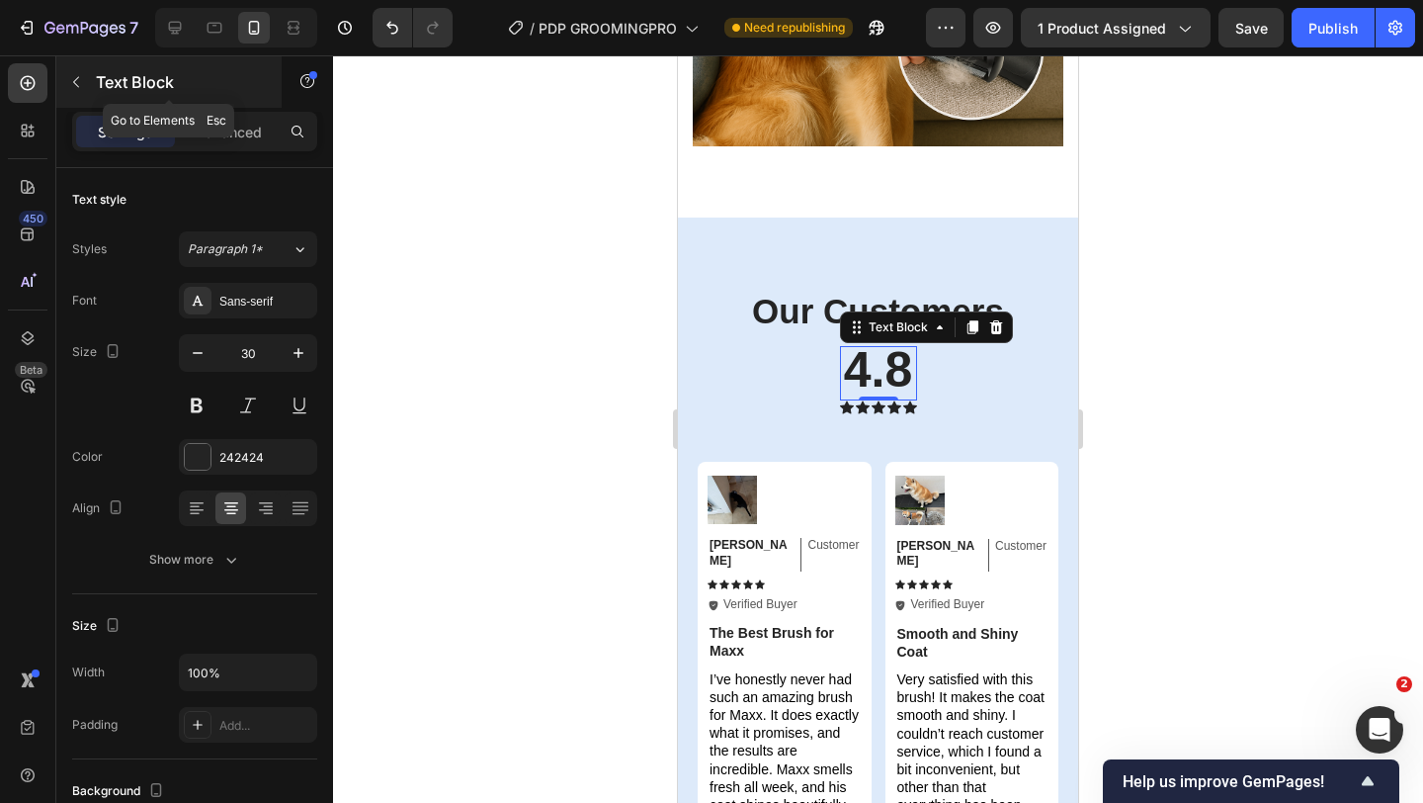
click at [224, 85] on p "Text Block" at bounding box center [180, 82] width 168 height 24
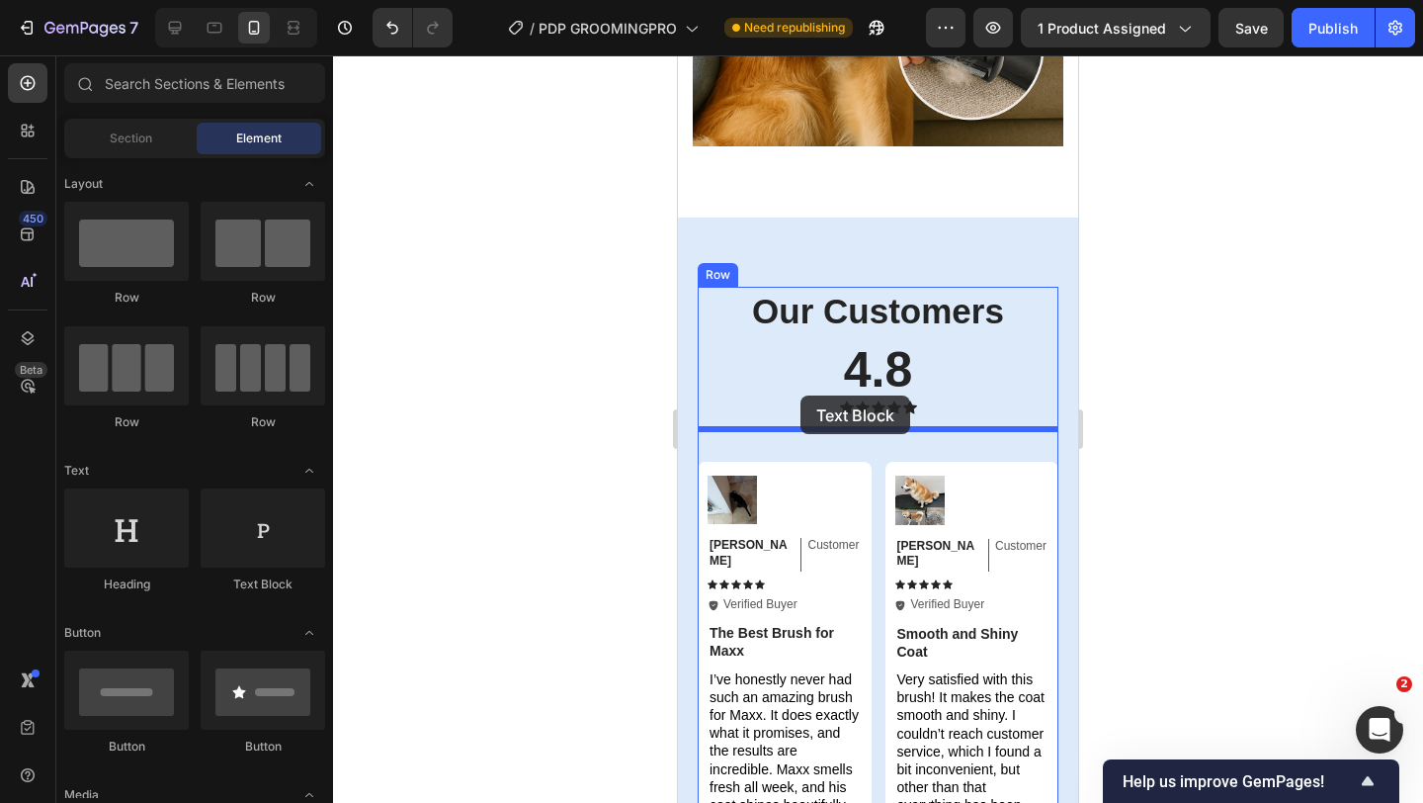
drag, startPoint x: 930, startPoint y: 586, endPoint x: 813, endPoint y: 401, distance: 218.6
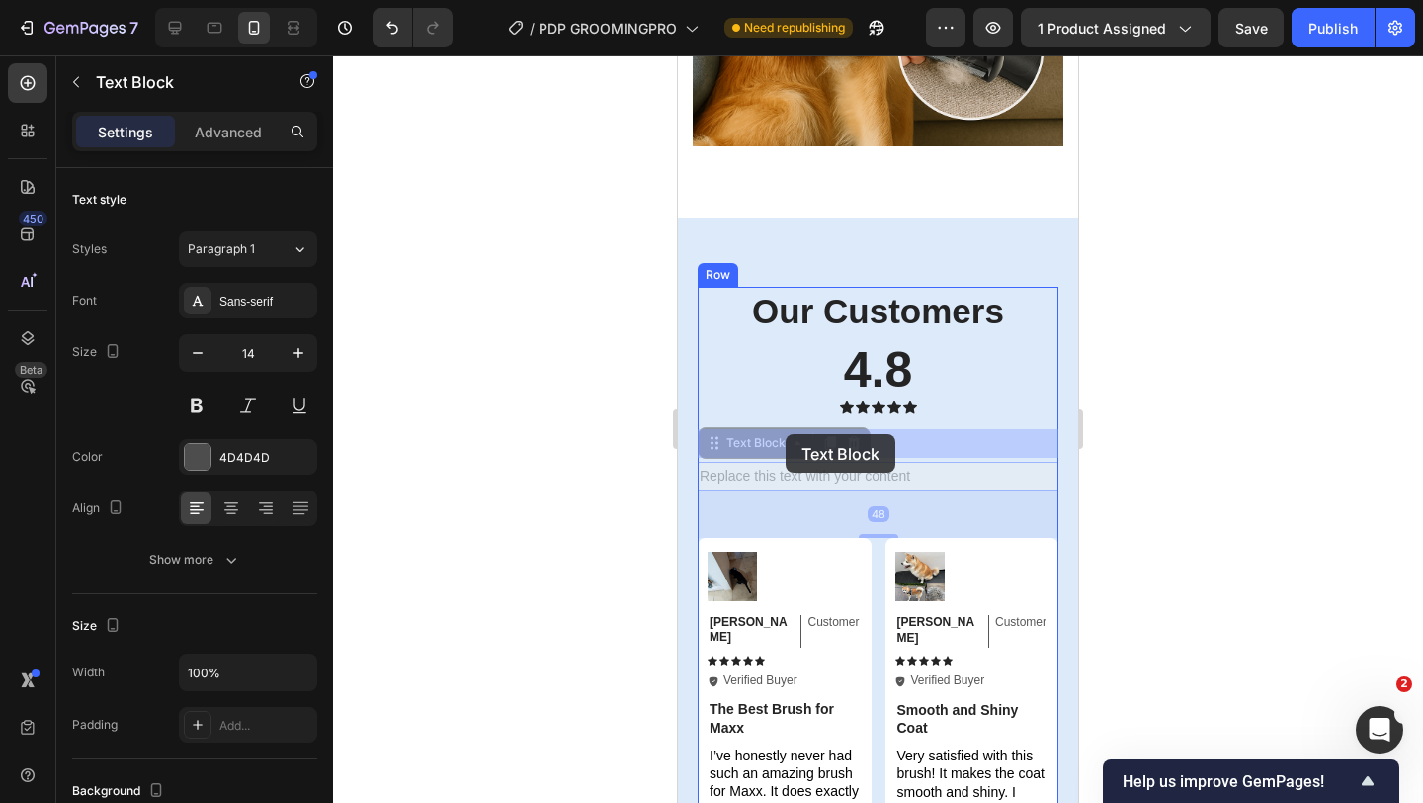
drag, startPoint x: 770, startPoint y: 407, endPoint x: 778, endPoint y: 439, distance: 32.6
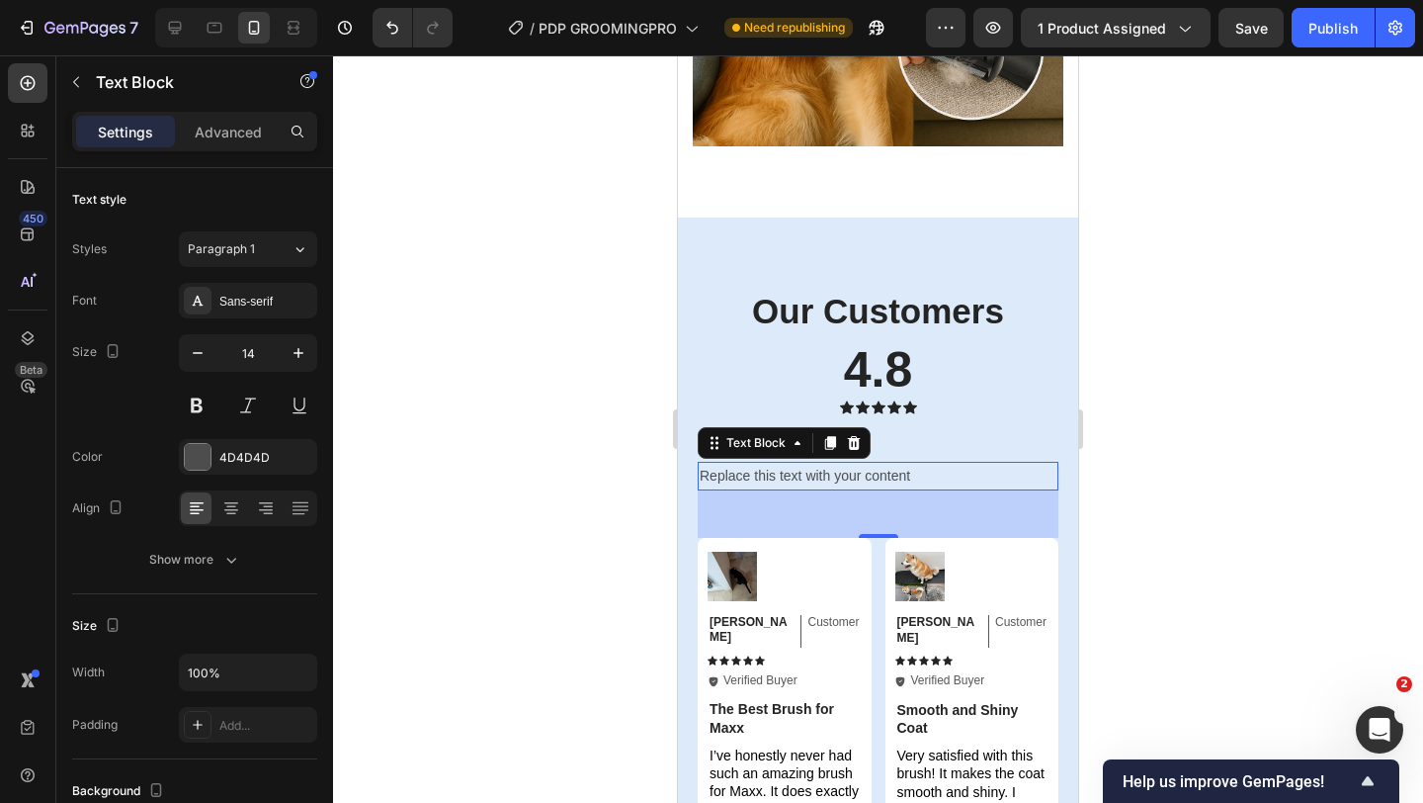
click at [778, 462] on div "Replace this text with your content" at bounding box center [878, 476] width 361 height 29
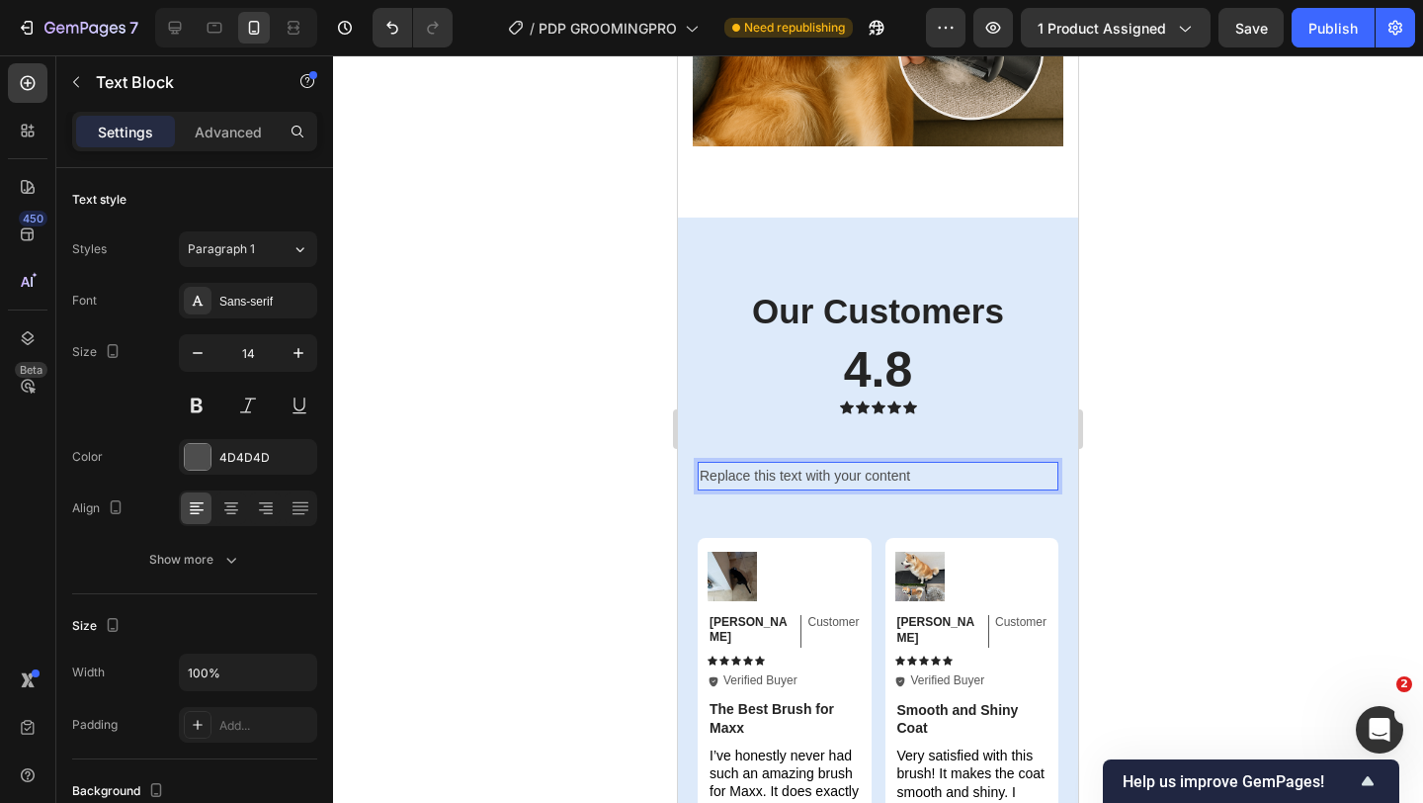
click at [778, 464] on p "Replace this text with your content" at bounding box center [878, 476] width 357 height 25
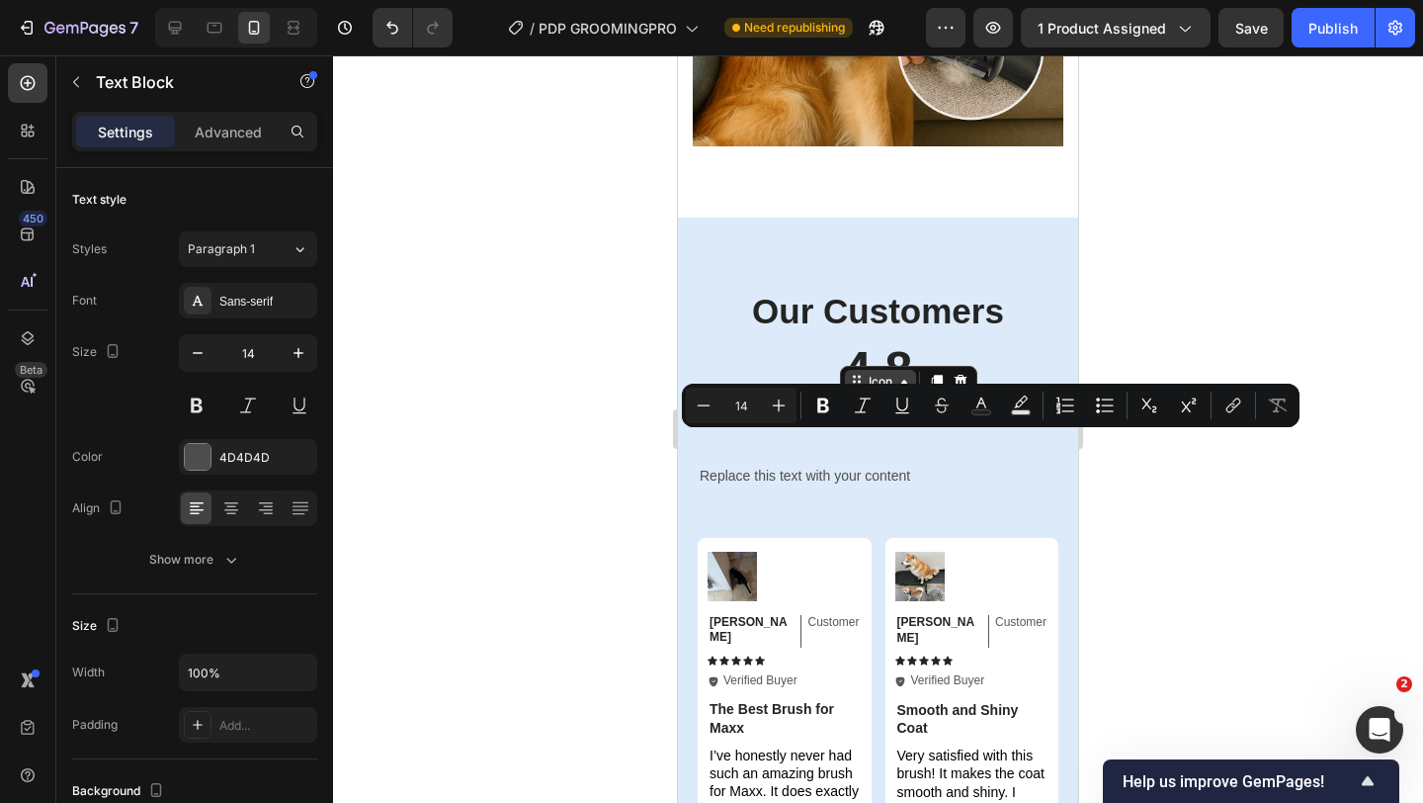
click at [844, 366] on div "Icon" at bounding box center [908, 382] width 137 height 32
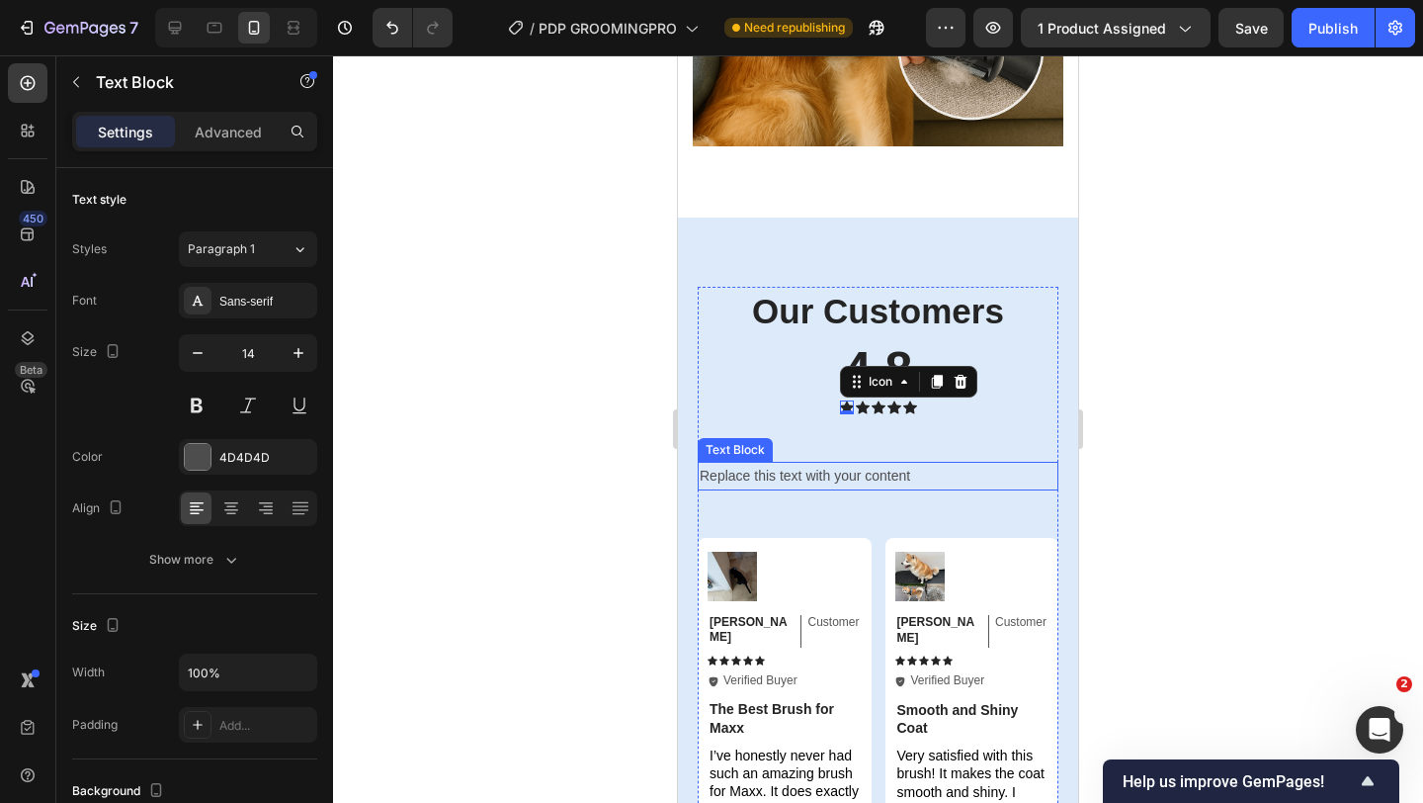
click at [773, 464] on p "Replace this text with your content" at bounding box center [878, 476] width 357 height 25
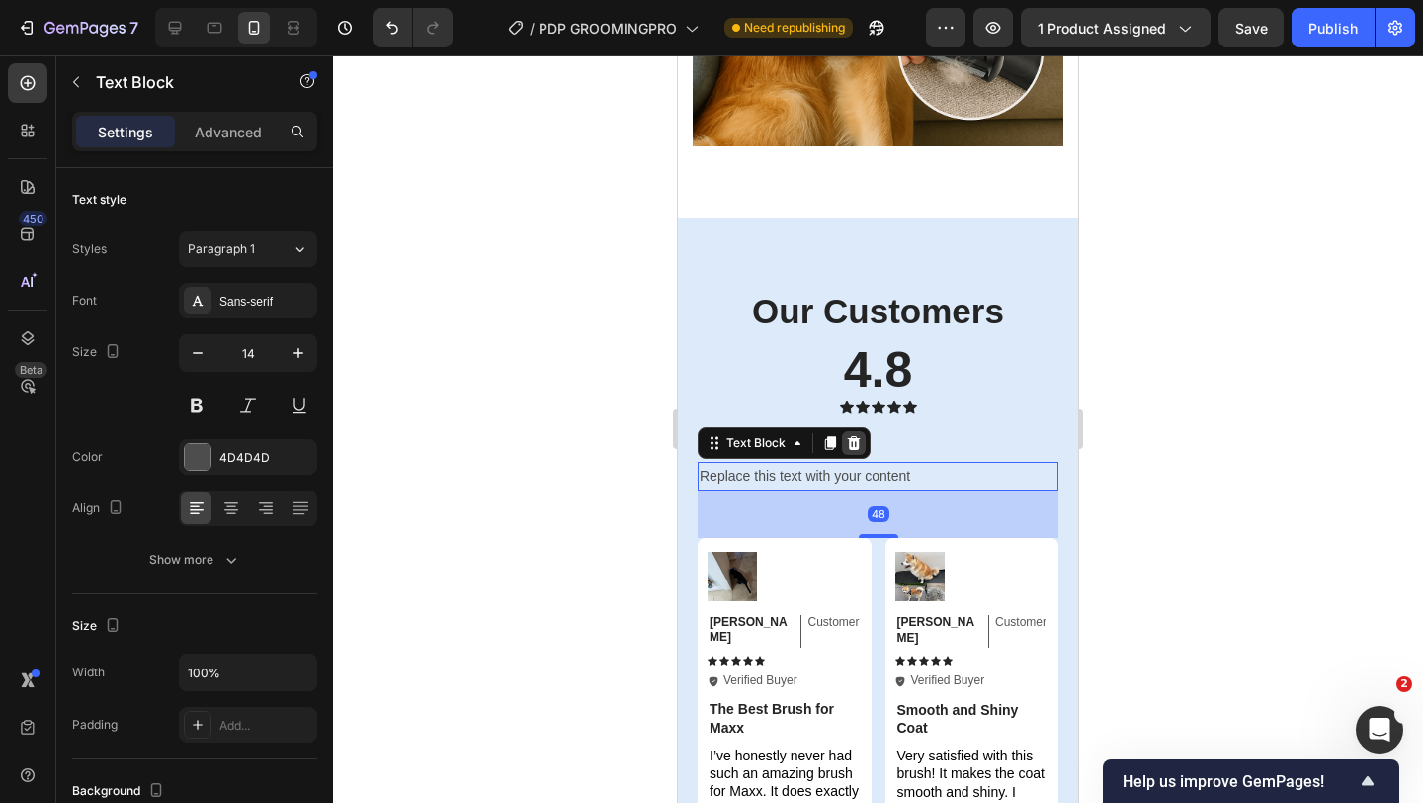
click at [856, 435] on icon at bounding box center [854, 443] width 16 height 16
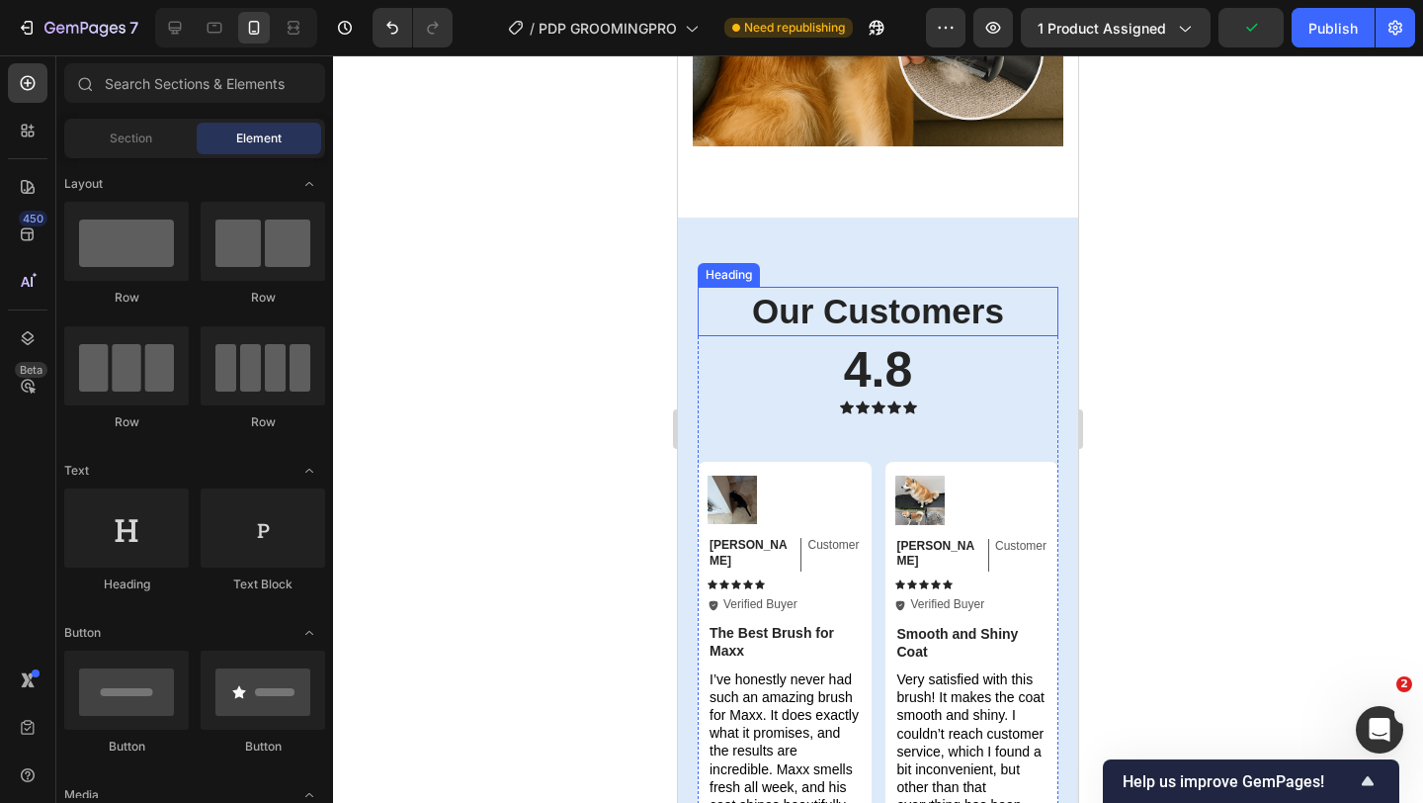
click at [894, 292] on strong "Our Customers" at bounding box center [878, 311] width 252 height 39
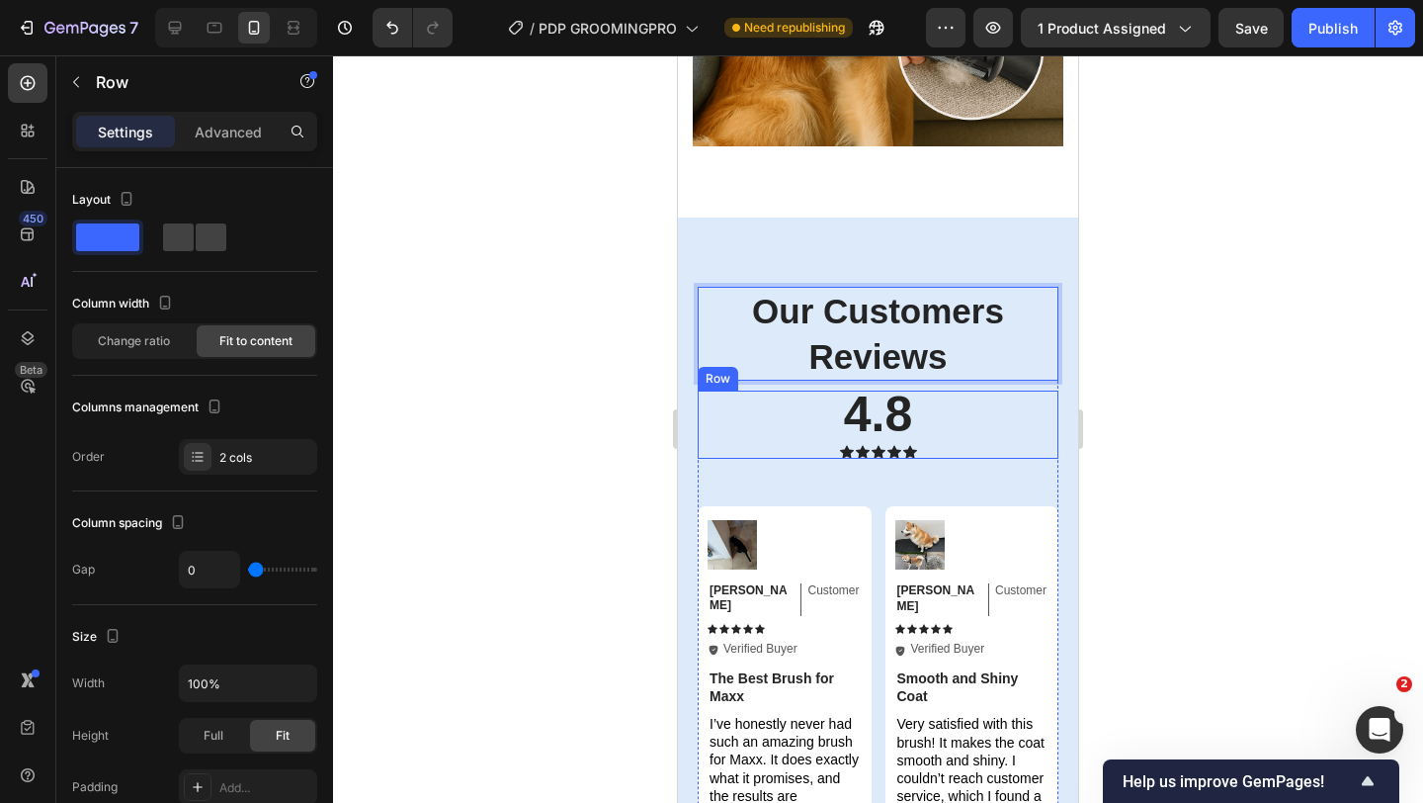
click at [981, 390] on div "4.8 Text Block Icon Icon Icon Icon Icon Icon List Row" at bounding box center [878, 424] width 361 height 68
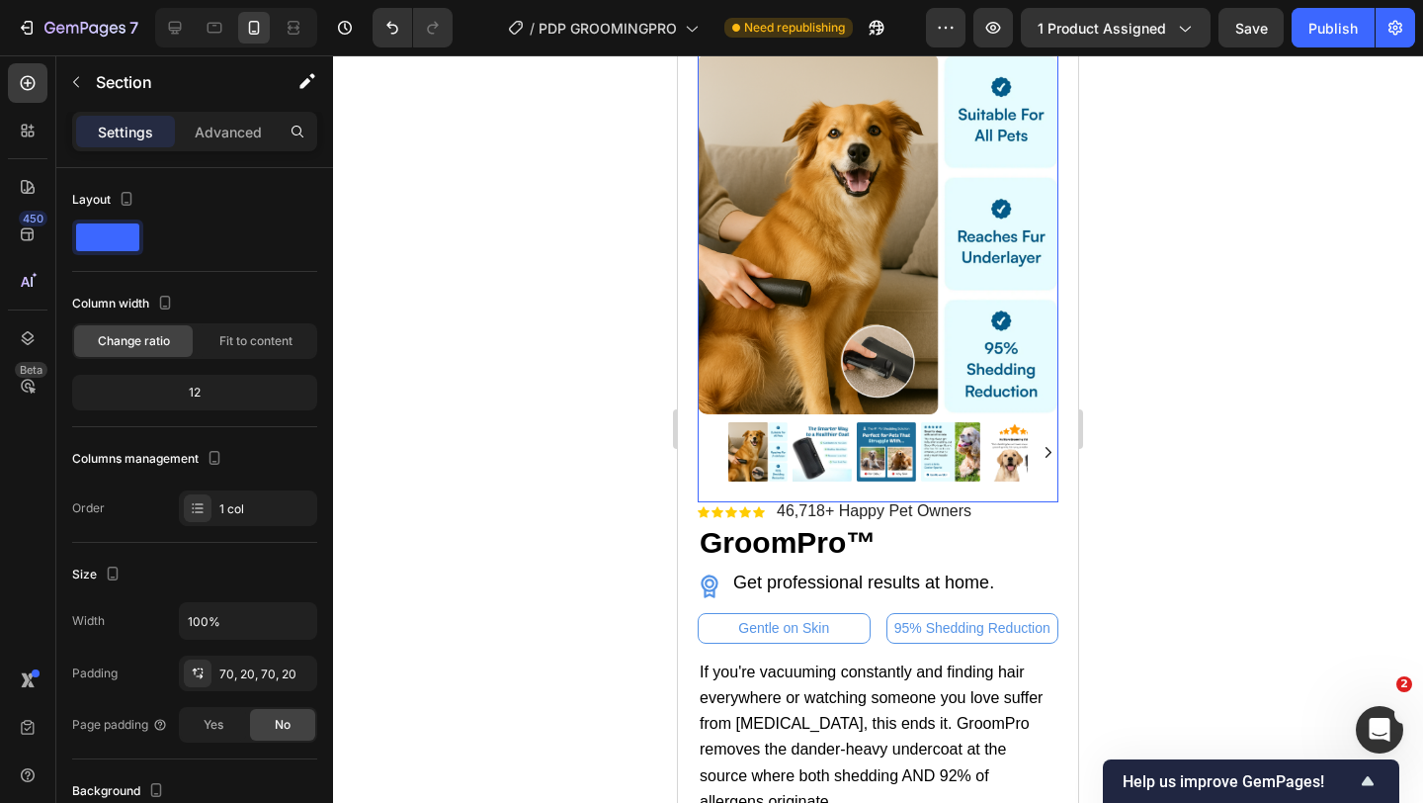
scroll to position [92, 0]
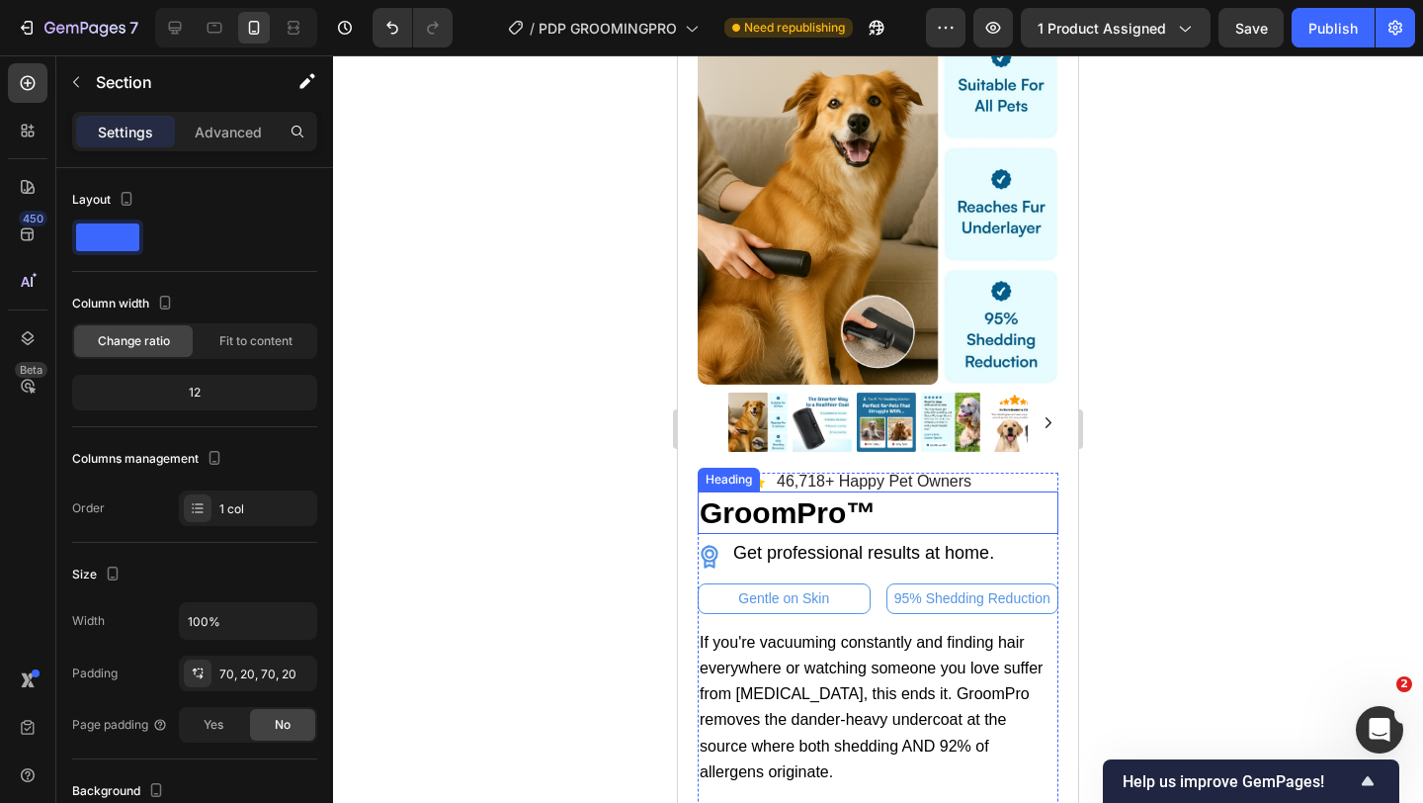
click at [793, 490] on div "46,718+ Happy Pet Owners" at bounding box center [874, 482] width 199 height 17
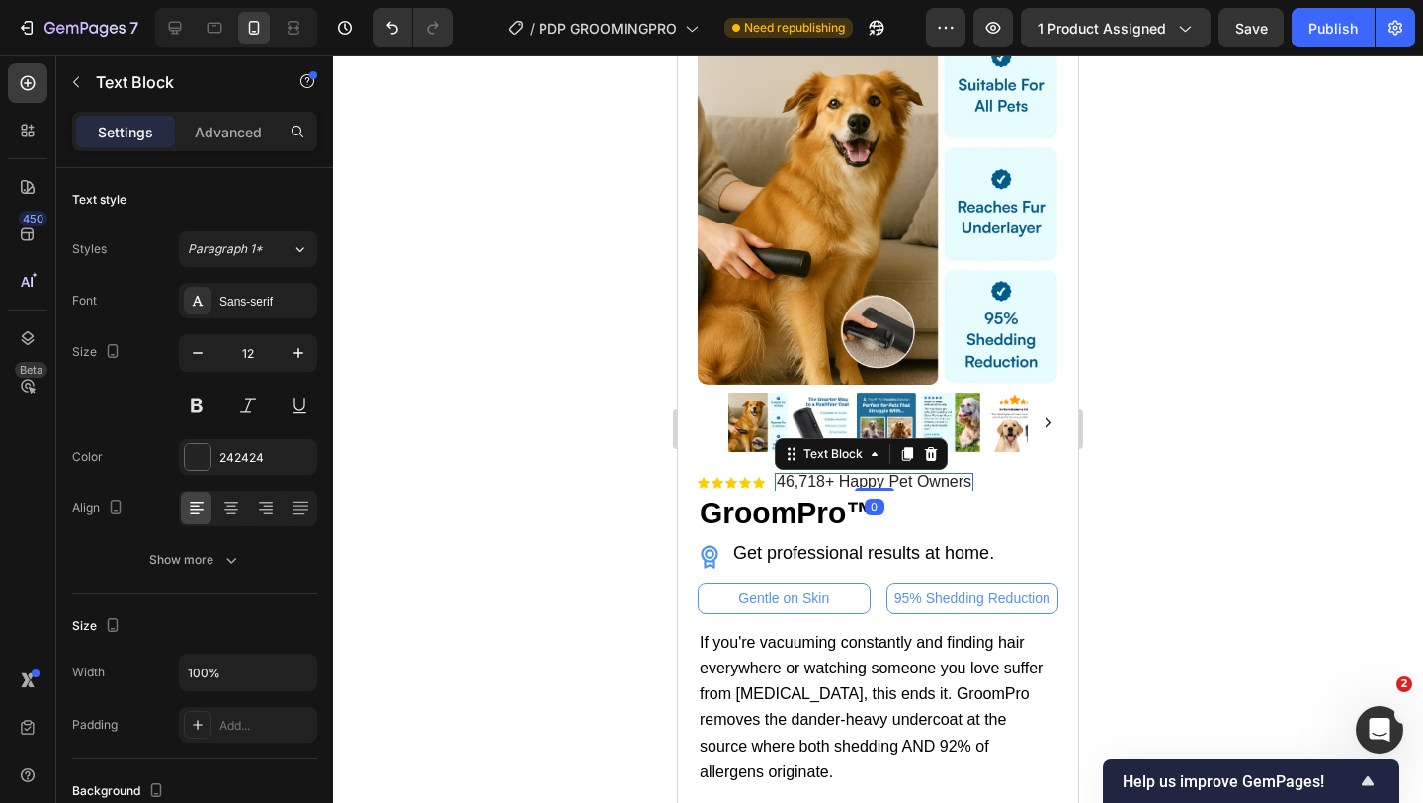
click at [793, 488] on span "46,718+ Happy Pet Owners" at bounding box center [874, 480] width 195 height 17
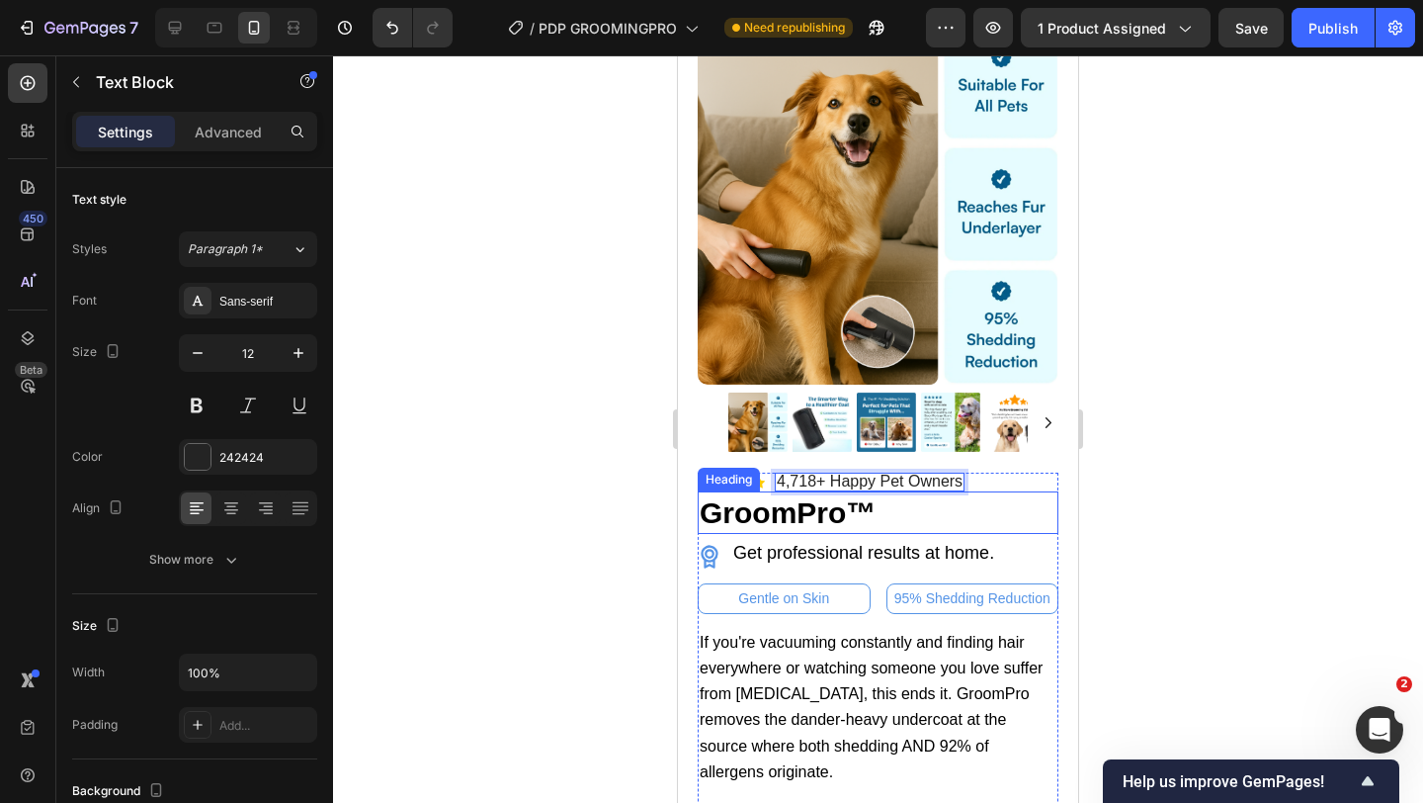
click at [941, 523] on h2 "GroomPro™" at bounding box center [878, 512] width 361 height 43
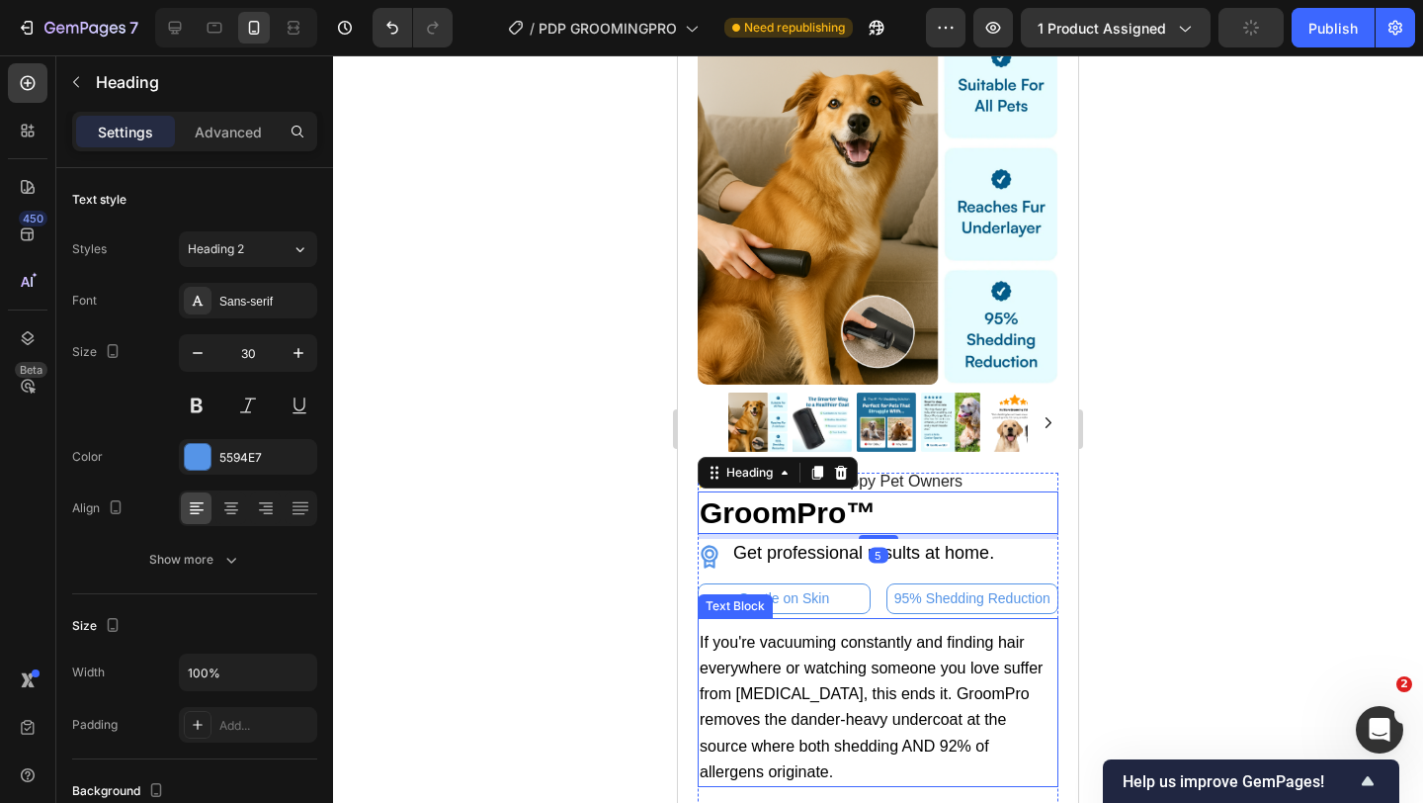
click at [937, 674] on span "If you're vacuuming constantly and finding hair everywhere or watching someone …" at bounding box center [871, 707] width 343 height 146
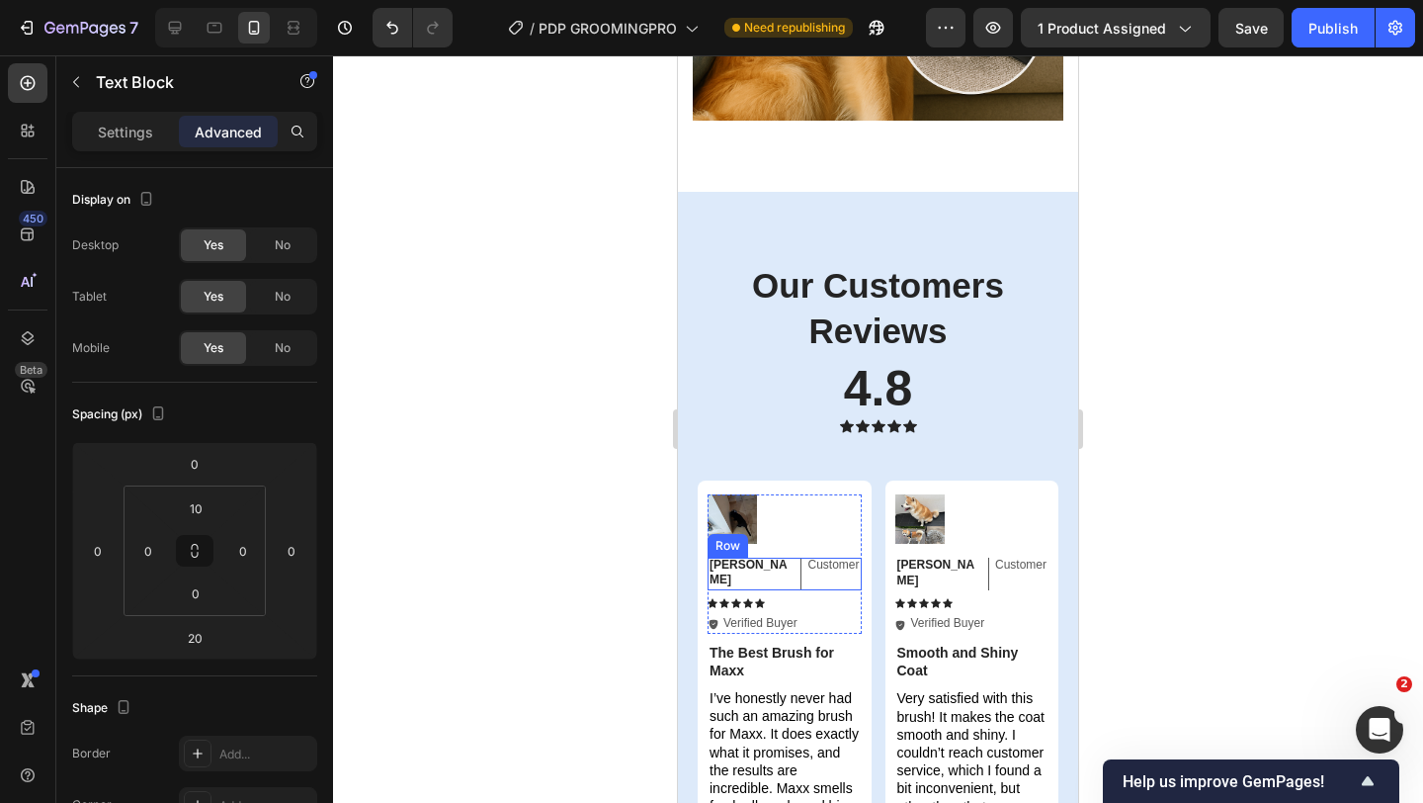
scroll to position [6630, 0]
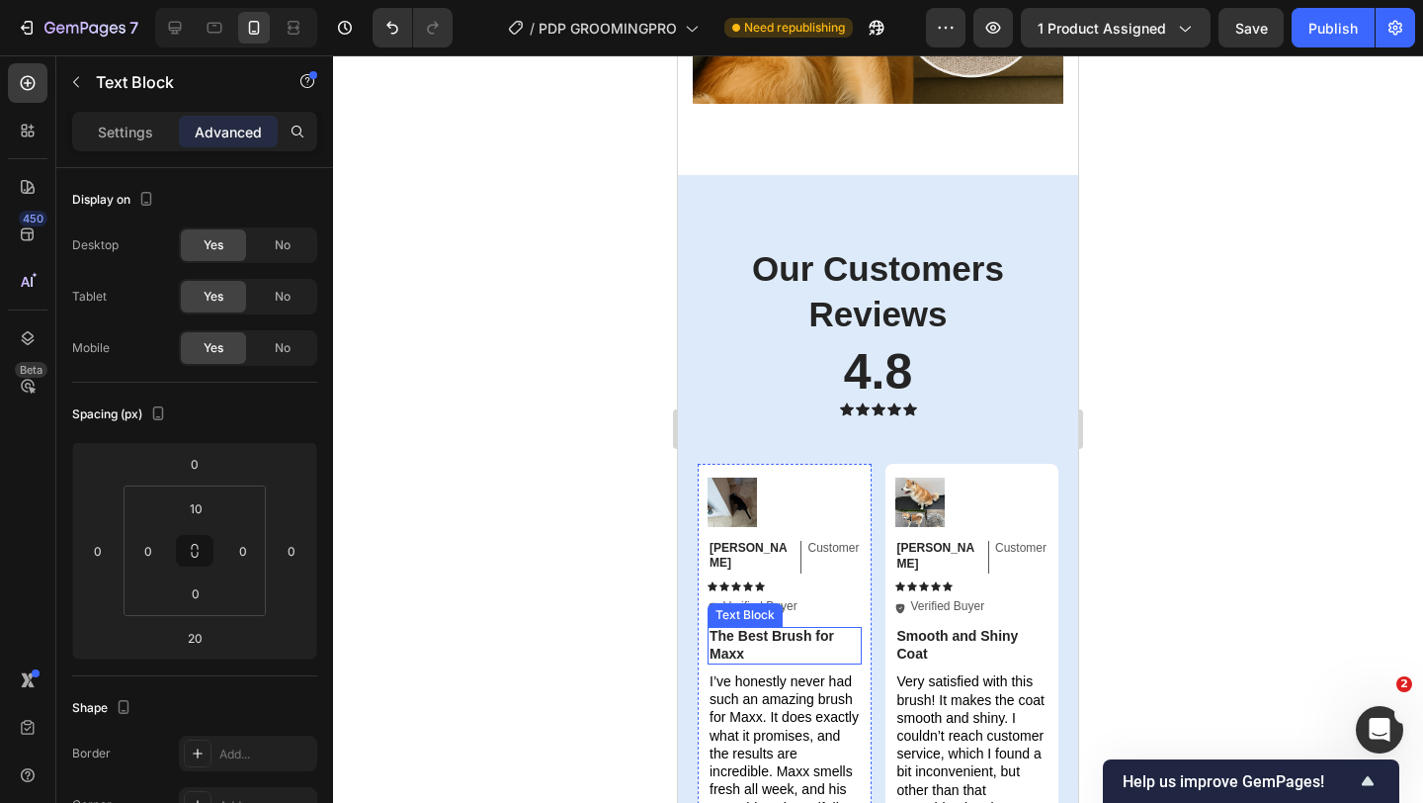
click at [791, 627] on p "The Best Brush for Maxx" at bounding box center [785, 645] width 150 height 36
click at [860, 601] on icon at bounding box center [864, 608] width 13 height 14
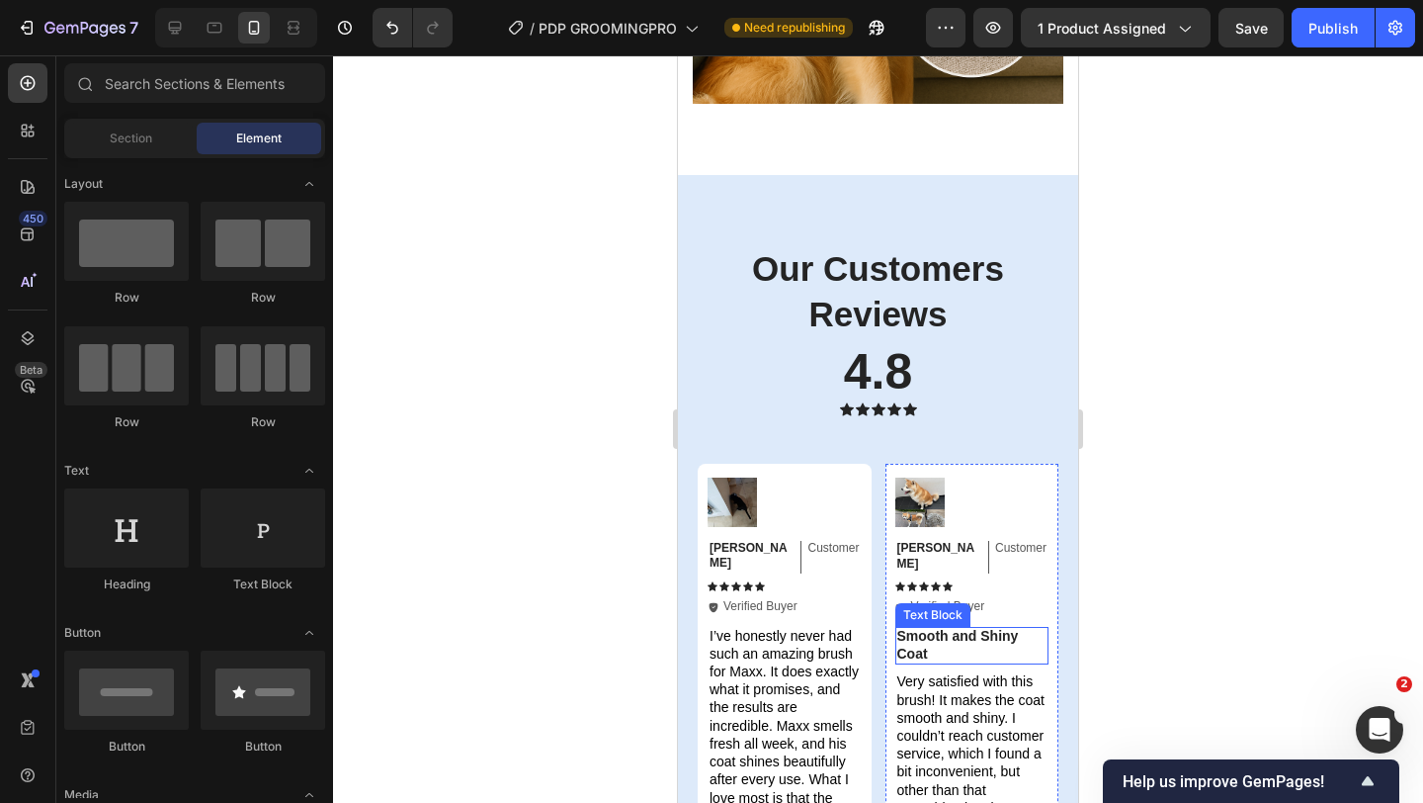
click at [914, 628] on strong "Smooth and Shiny Coat" at bounding box center [959, 645] width 122 height 34
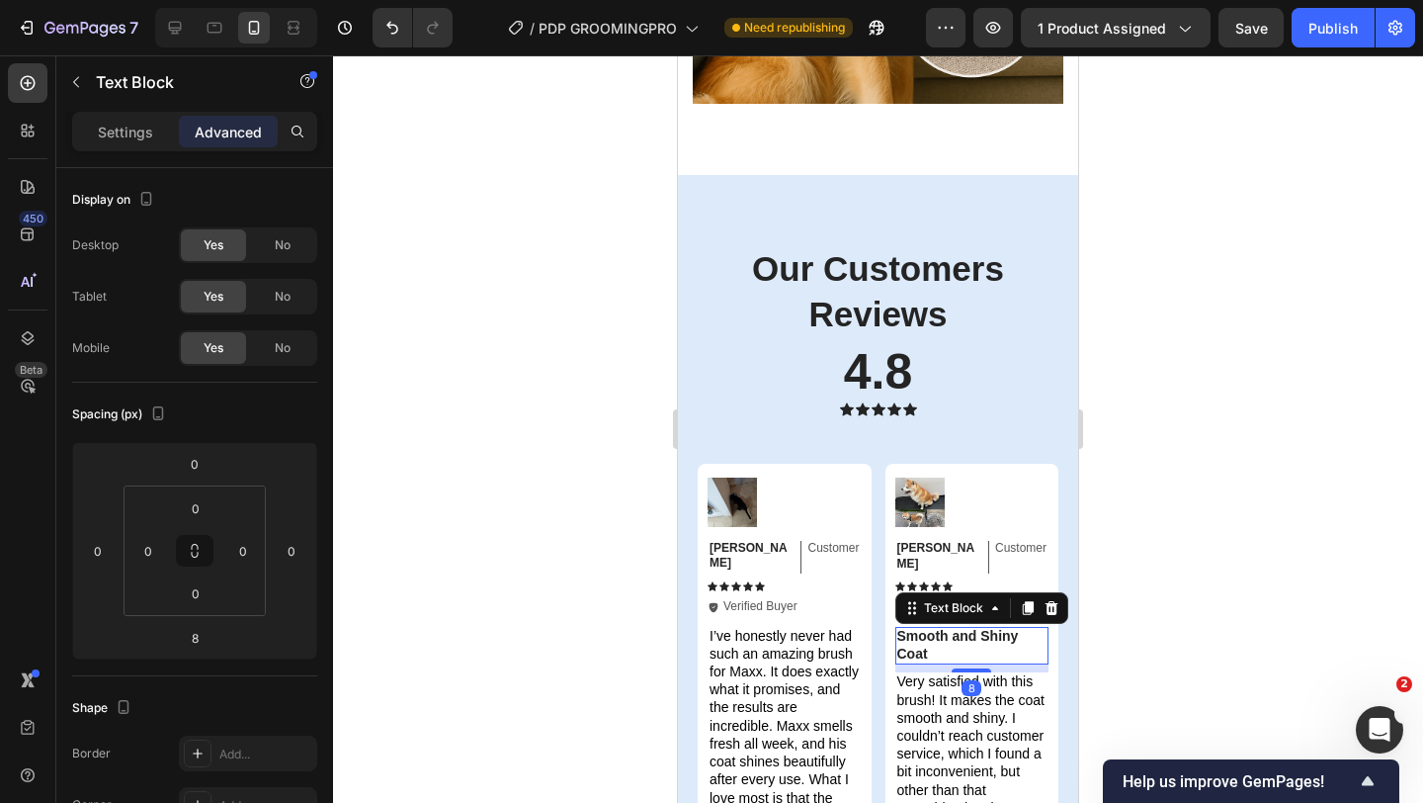
click at [1052, 601] on icon at bounding box center [1051, 608] width 13 height 14
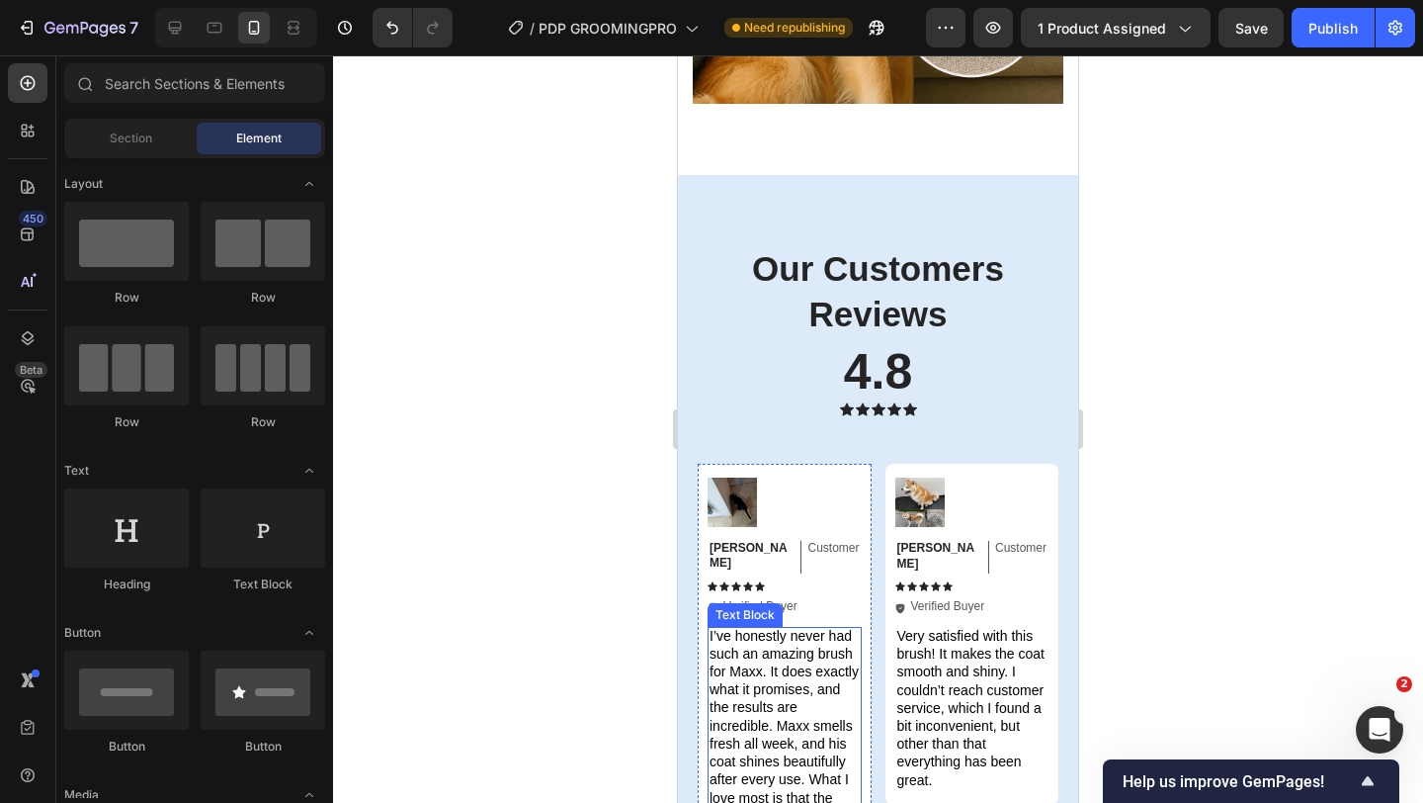
click at [736, 643] on span "I’ve honestly never had such an amazing brush for Maxx. It does exactly what it…" at bounding box center [784, 788] width 149 height 321
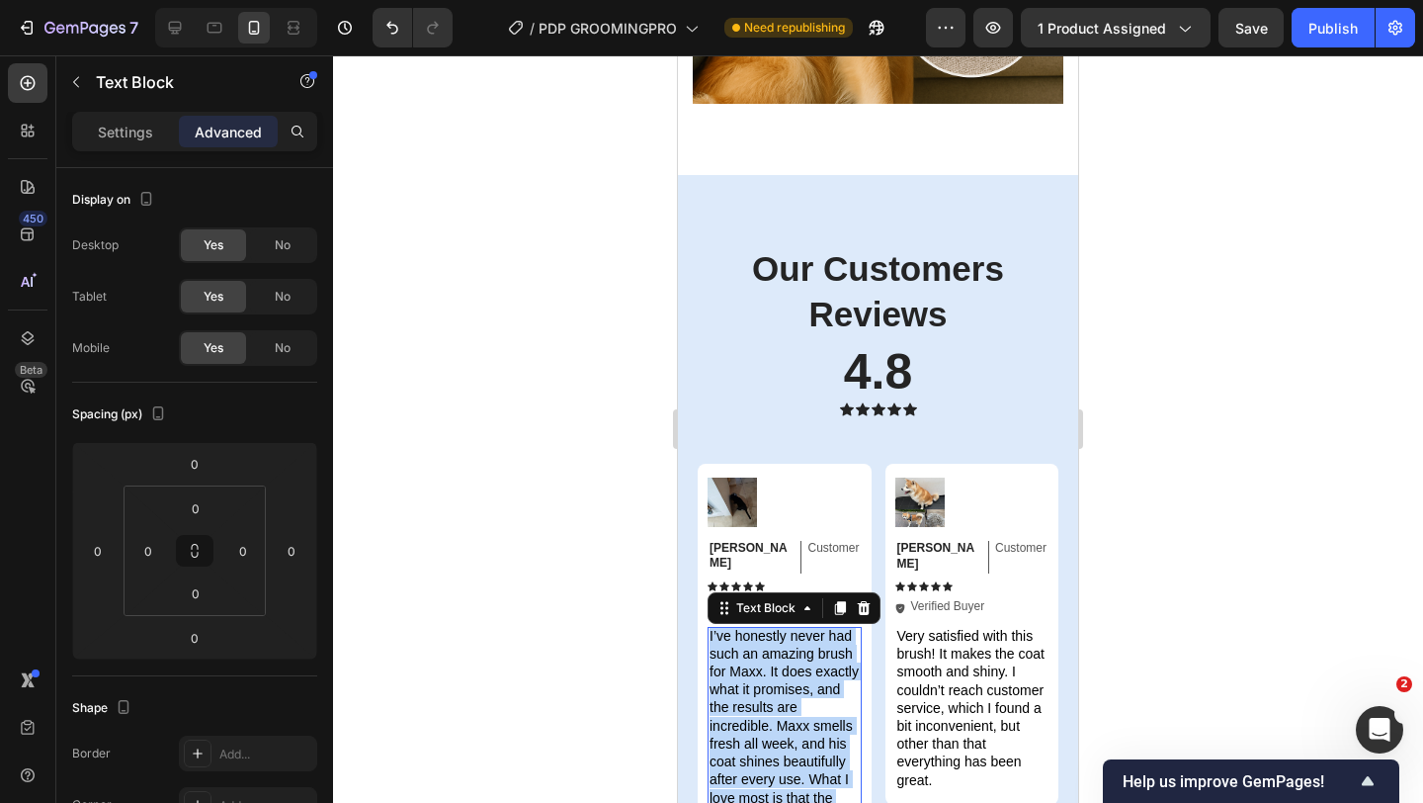
click at [736, 643] on span "I’ve honestly never had such an amazing brush for Maxx. It does exactly what it…" at bounding box center [784, 788] width 149 height 321
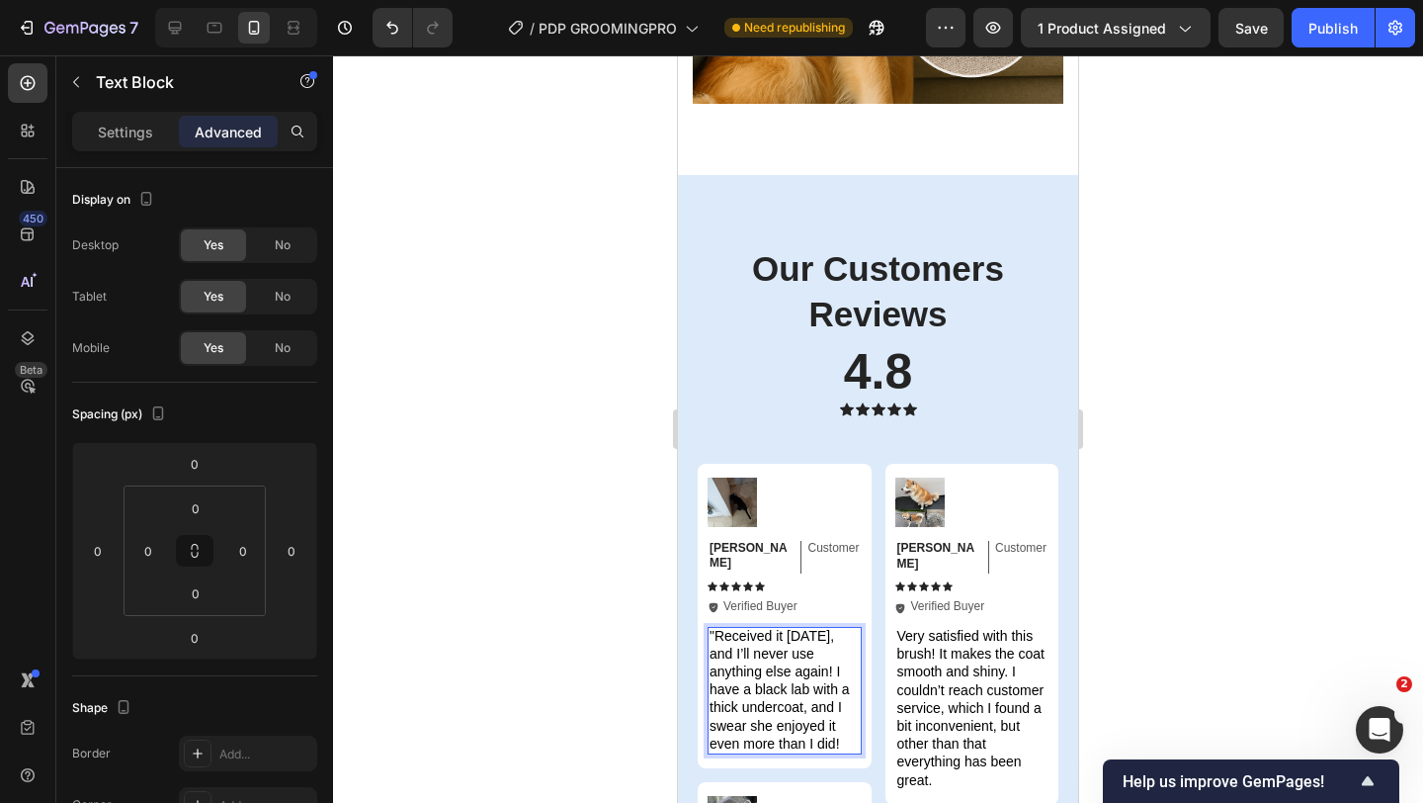
click at [716, 628] on span ""Received it [DATE], and I’ll never use anything else again! I have a black lab…" at bounding box center [780, 690] width 140 height 124
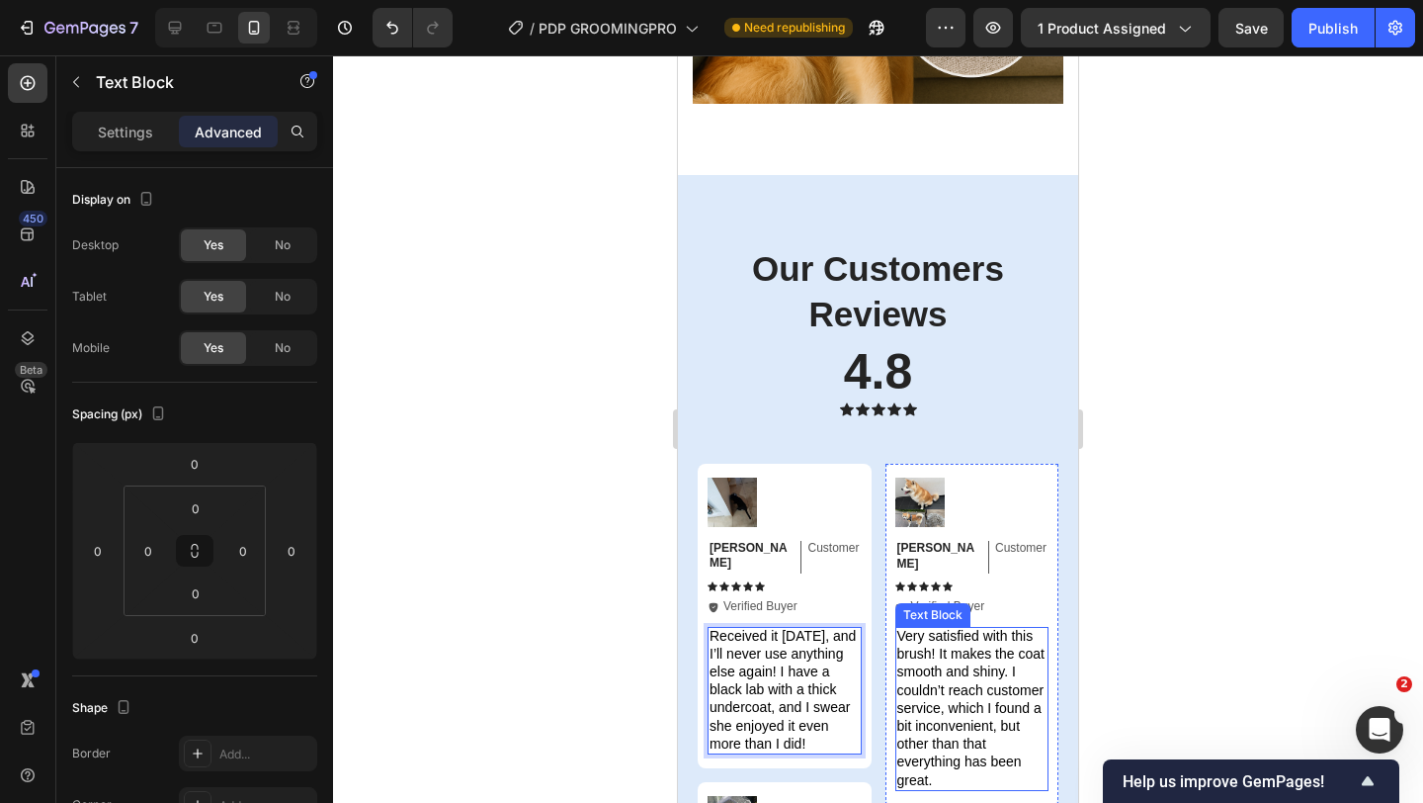
click at [939, 639] on span "Very satisfied with this brush! It makes the coat smooth and shiny. I couldn’t …" at bounding box center [971, 708] width 147 height 160
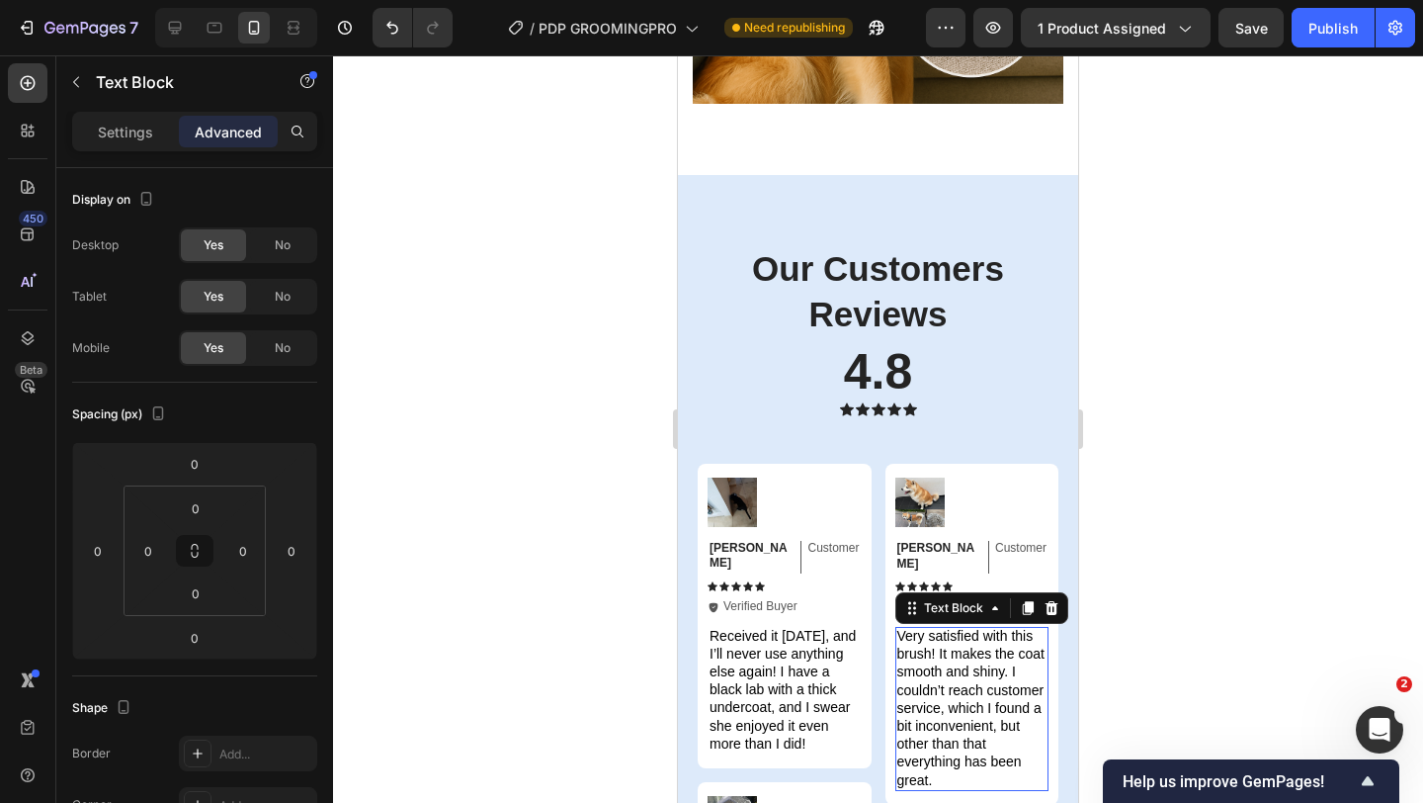
click at [939, 639] on span "Very satisfied with this brush! It makes the coat smooth and shiny. I couldn’t …" at bounding box center [971, 708] width 147 height 160
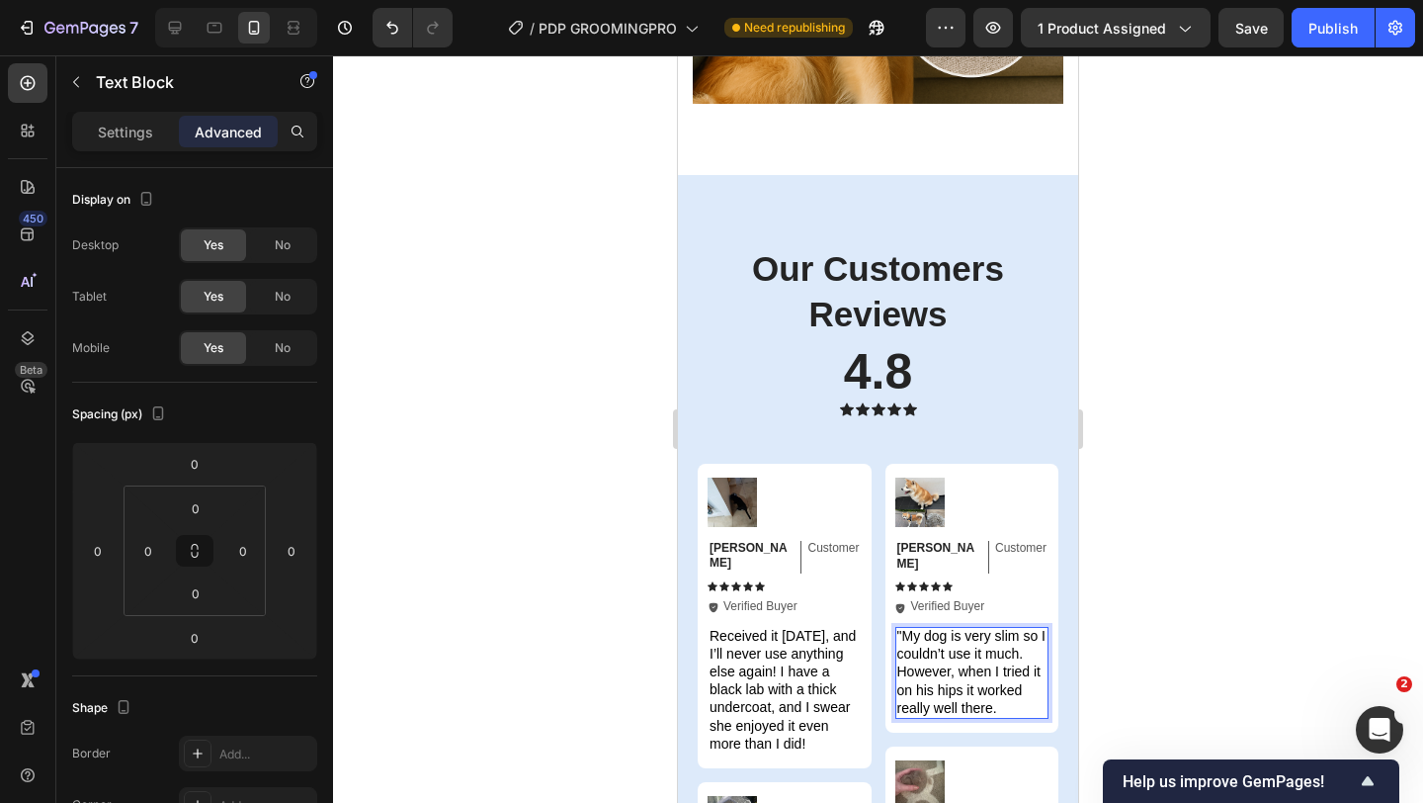
click at [908, 628] on span ""My dog is very slim so I couldn’t use it much. However, when I tried it on his…" at bounding box center [972, 672] width 148 height 88
click at [903, 628] on span ""My dog is very slim so I couldn’t use it much. However, when I tried it on his…" at bounding box center [972, 672] width 148 height 88
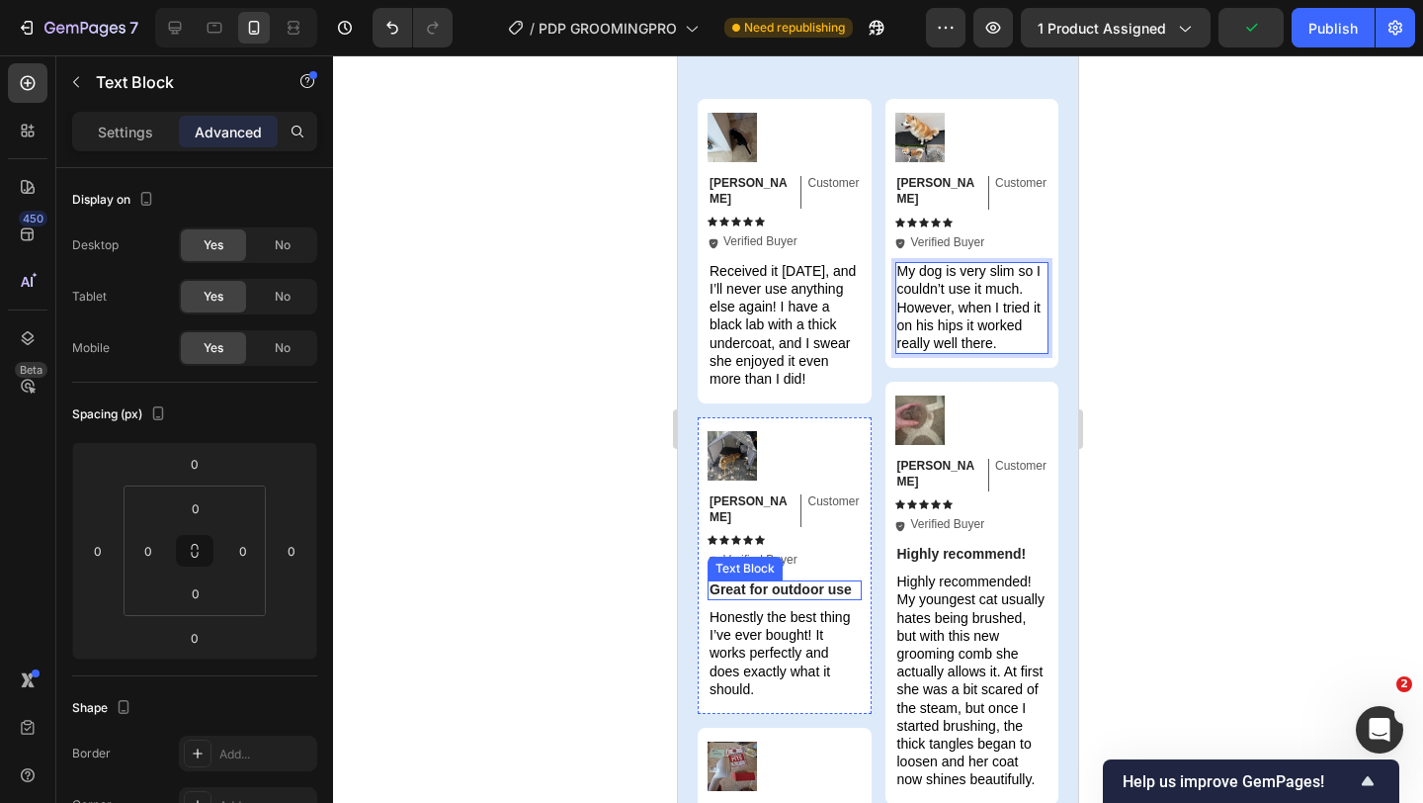
scroll to position [6978, 0]
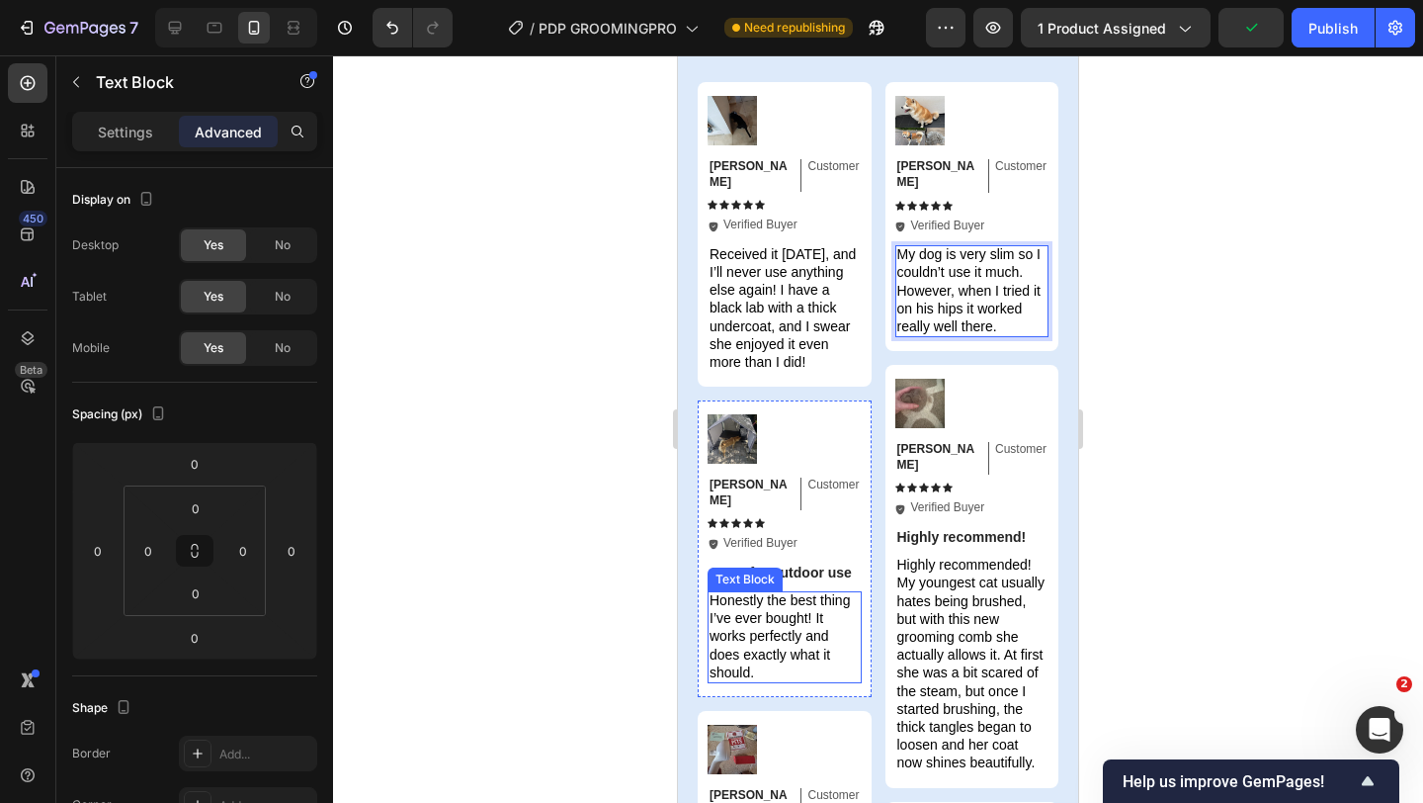
click at [776, 594] on span "Honestly the best thing I’ve ever bought! It works perfectly and does exactly w…" at bounding box center [780, 636] width 140 height 88
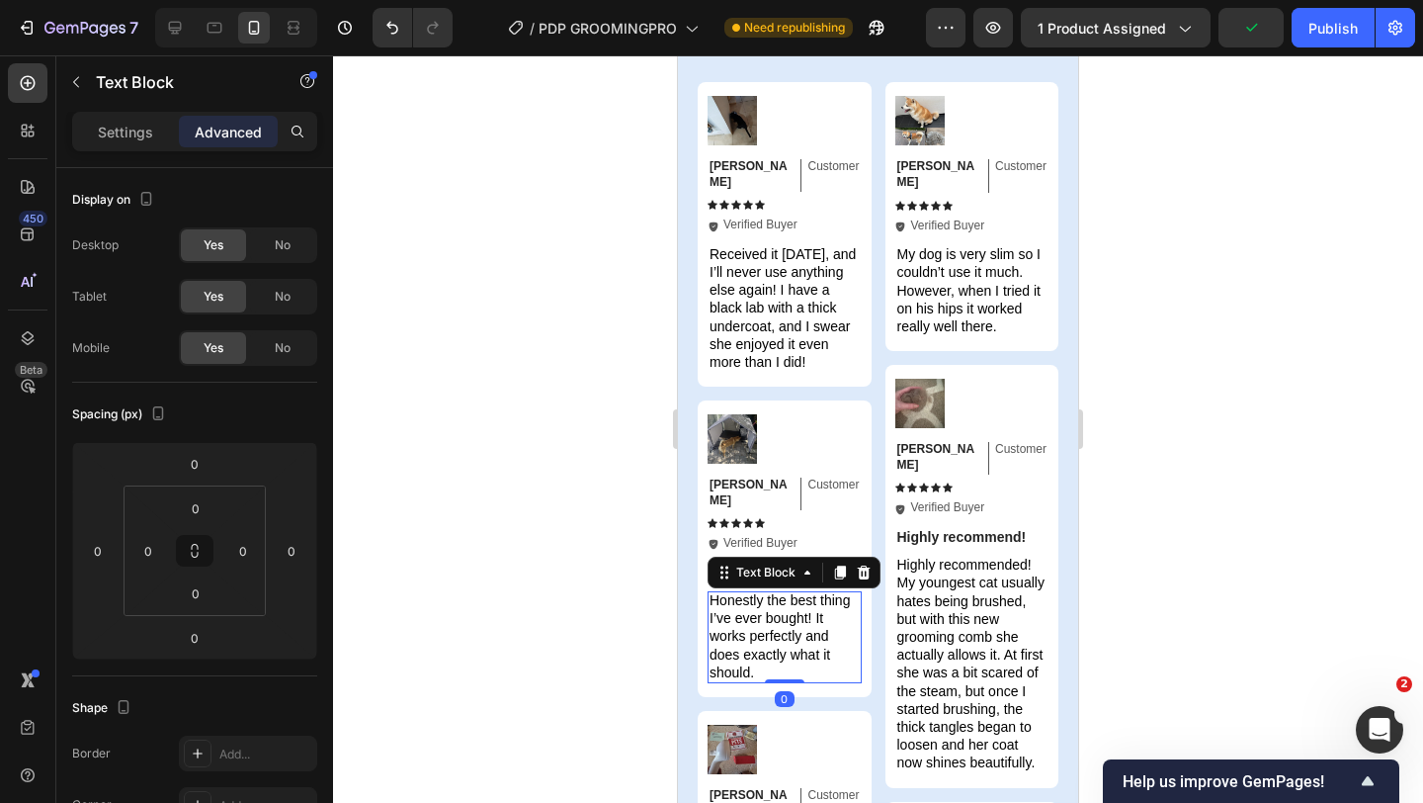
click at [776, 594] on span "Honestly the best thing I’ve ever bought! It works perfectly and does exactly w…" at bounding box center [780, 636] width 140 height 88
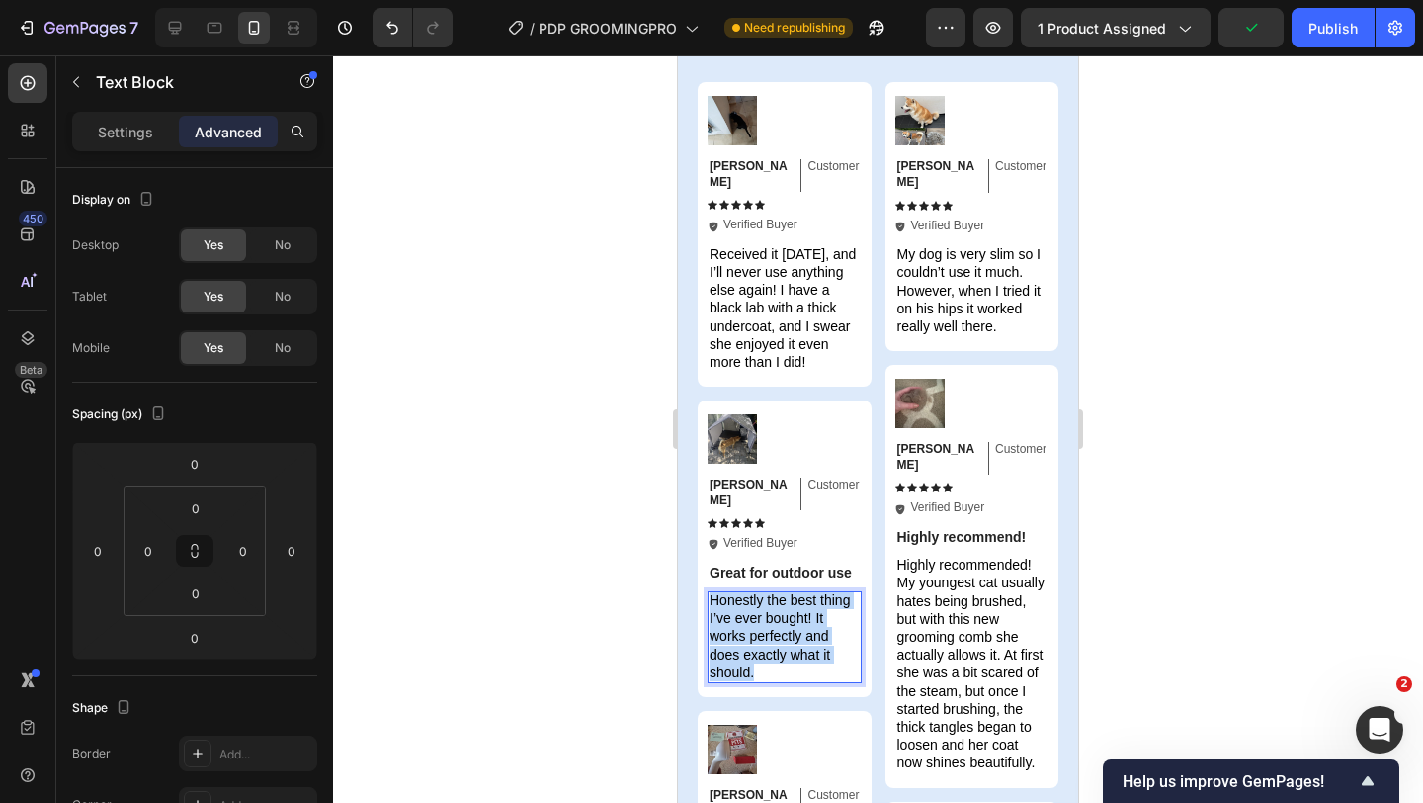
click at [776, 594] on span "Honestly the best thing I’ve ever bought! It works perfectly and does exactly w…" at bounding box center [780, 636] width 140 height 88
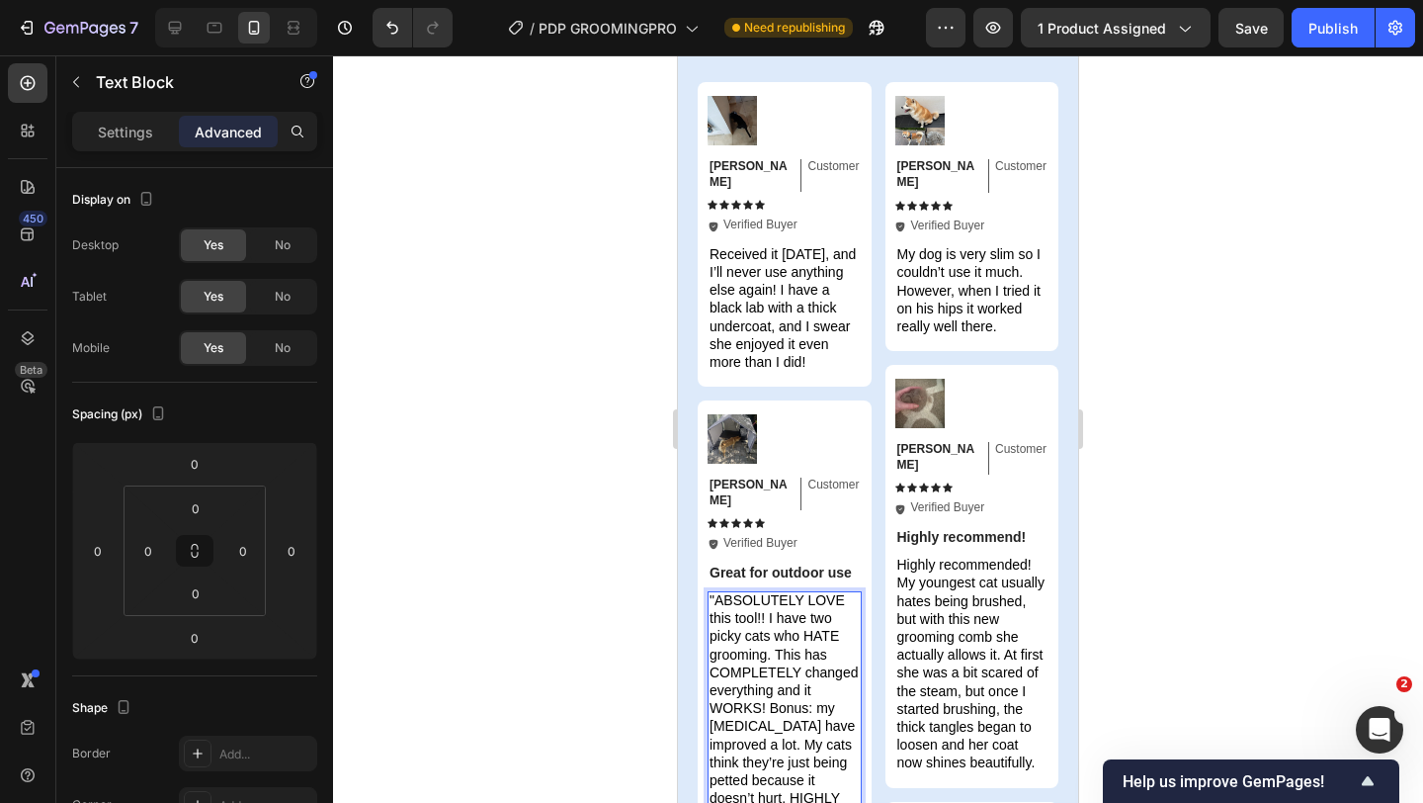
click at [716, 592] on span ""ABSOLUTELY LOVE this tool!! I have two picky cats who HATE grooming. This has …" at bounding box center [784, 707] width 148 height 231
click at [849, 770] on span ""ABSOLUTELY LOVE this tool!! I have two picky cats who HATE grooming. This has …" at bounding box center [784, 707] width 148 height 231
click at [716, 592] on span ""ABSOLUTELY LOVE this tool!! I have two picky cats who HATE grooming. This has …" at bounding box center [784, 707] width 148 height 231
click at [772, 564] on strong "Great for outdoor use" at bounding box center [781, 572] width 142 height 16
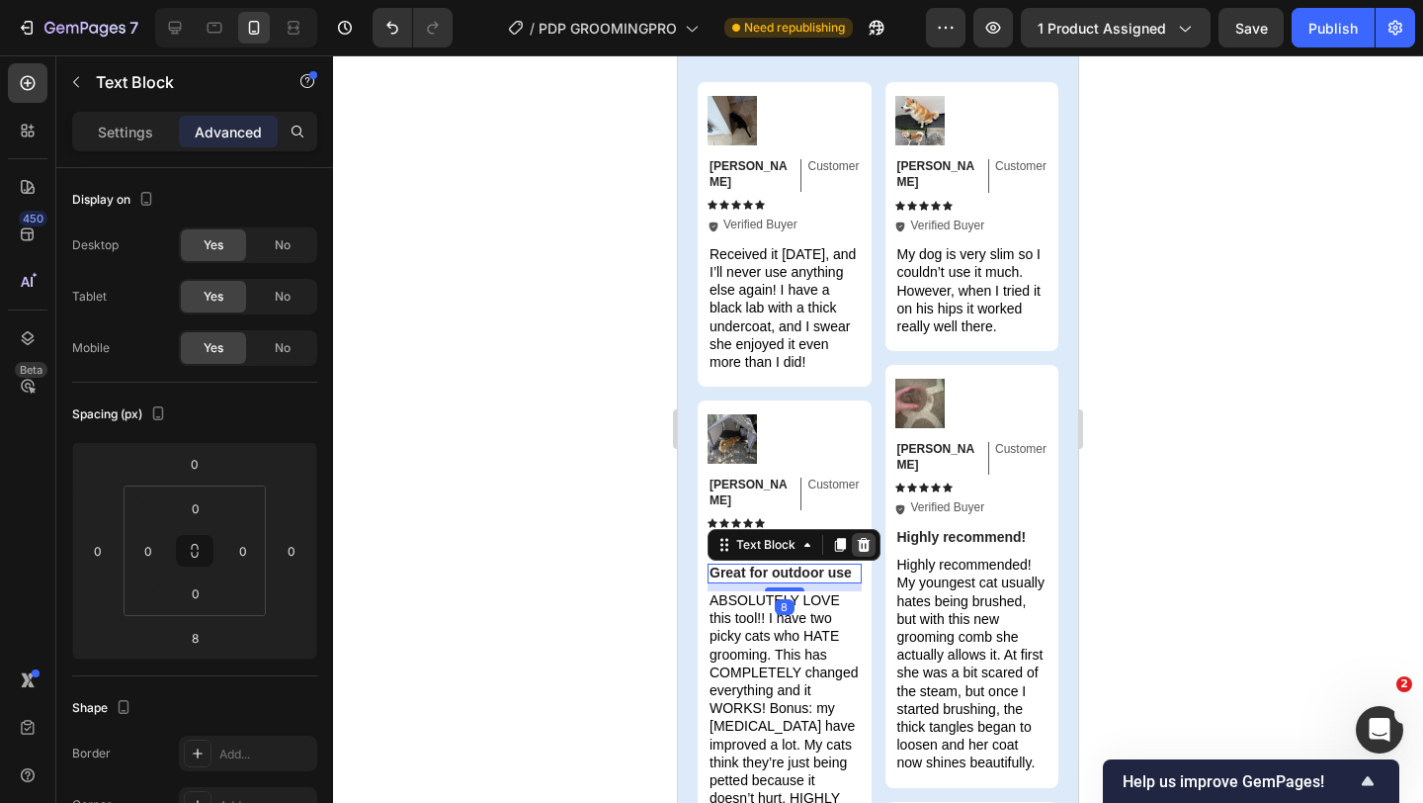
click at [856, 537] on icon at bounding box center [864, 545] width 16 height 16
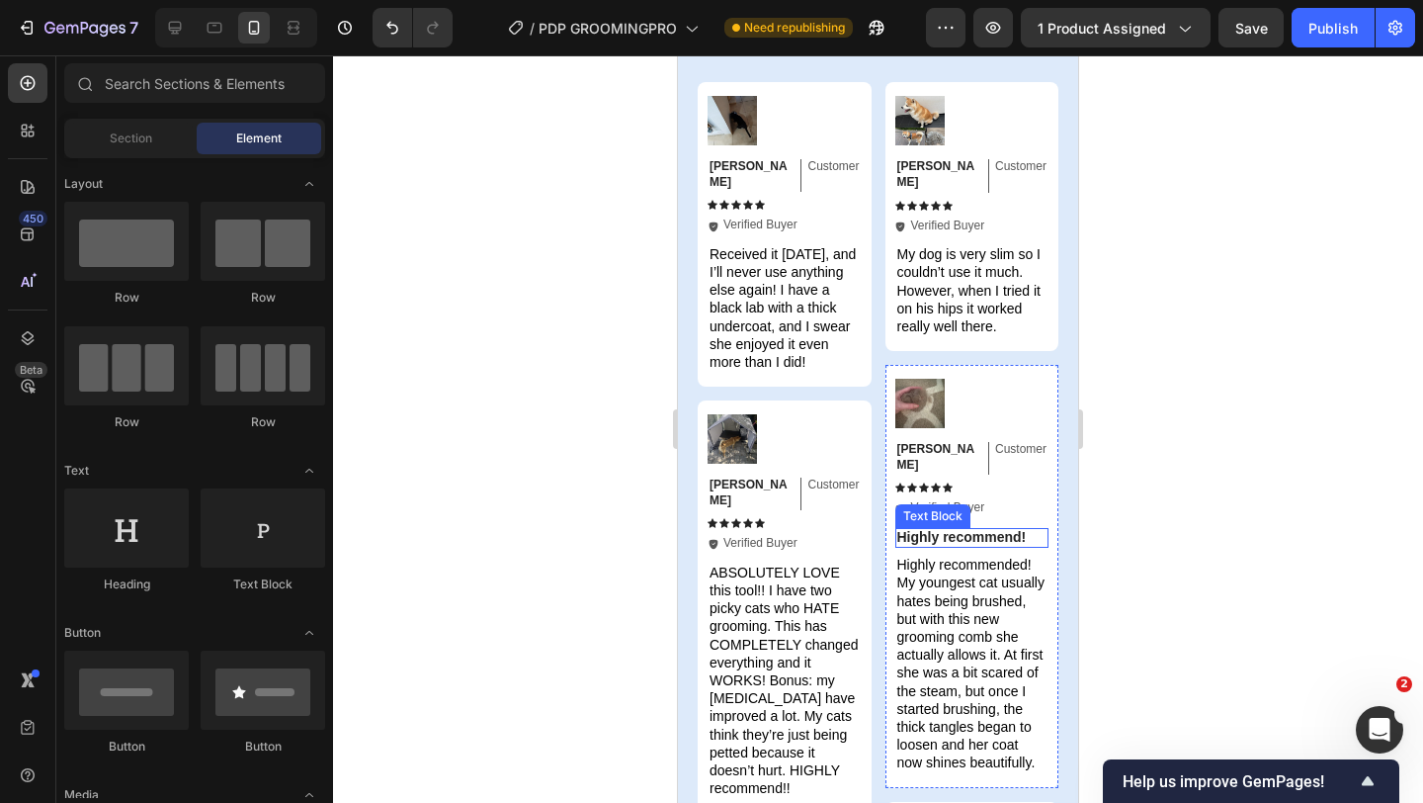
click at [919, 528] on div "Highly recommend! Text Block" at bounding box center [973, 538] width 154 height 20
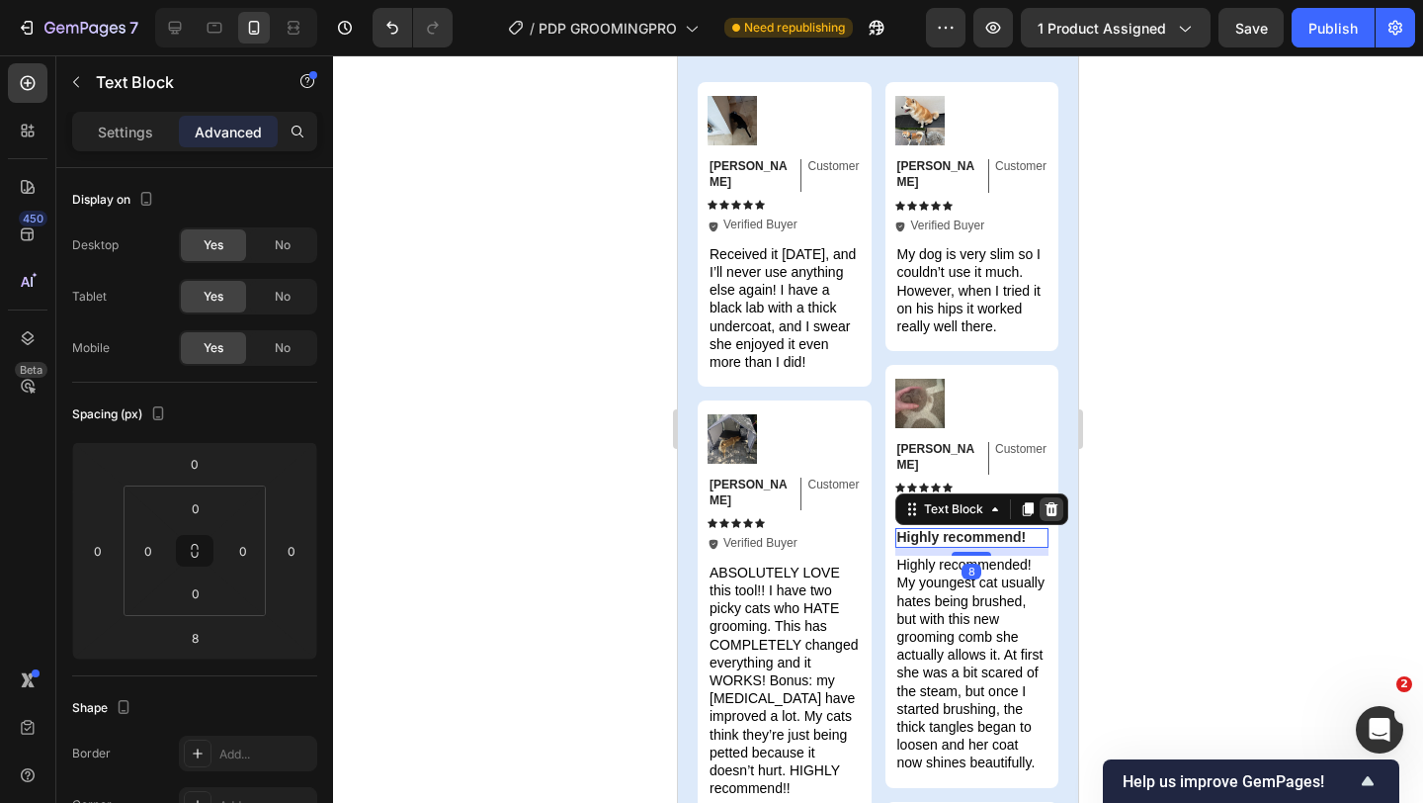
click at [1053, 502] on icon at bounding box center [1051, 509] width 13 height 14
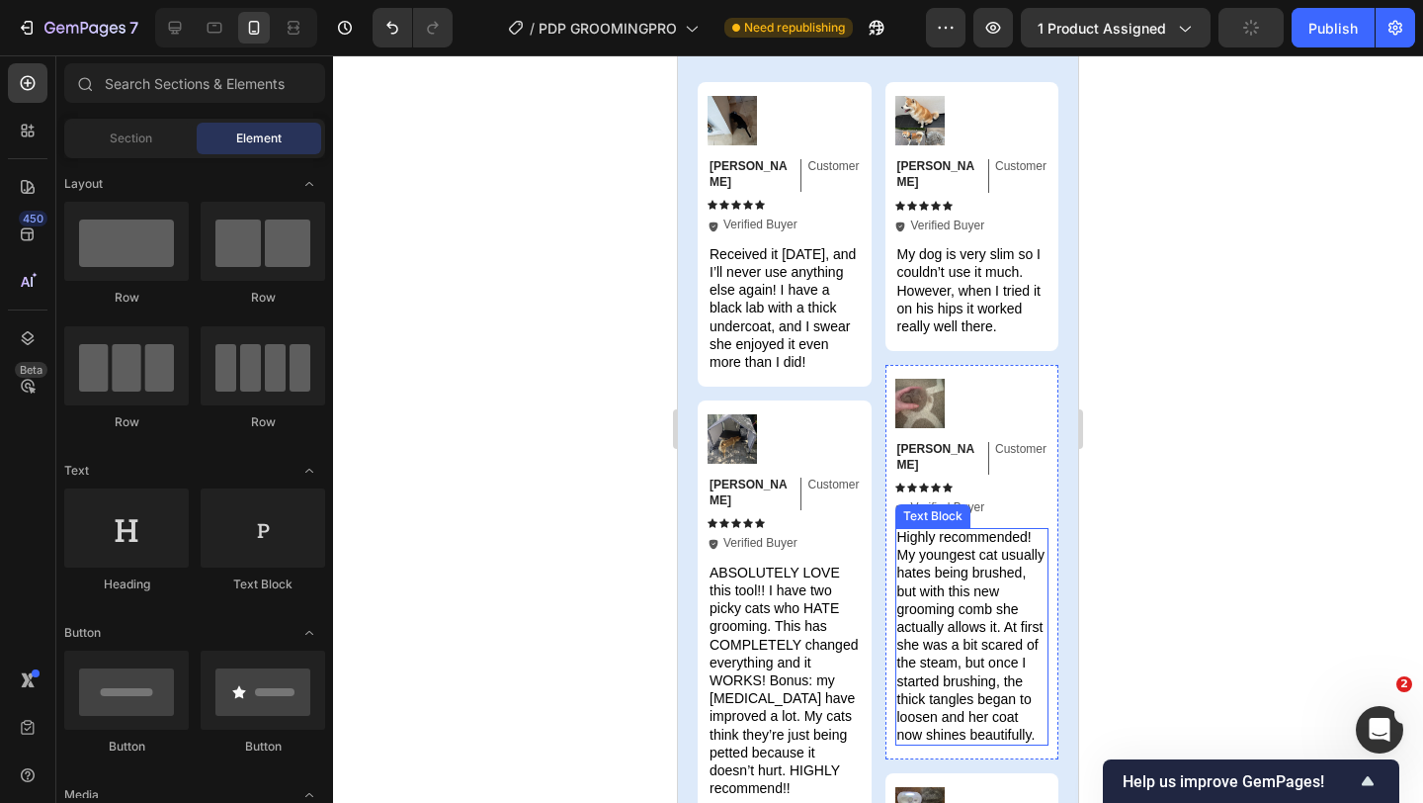
click at [951, 573] on span "Highly recommended! My youngest cat usually hates being brushed, but with this …" at bounding box center [971, 636] width 147 height 214
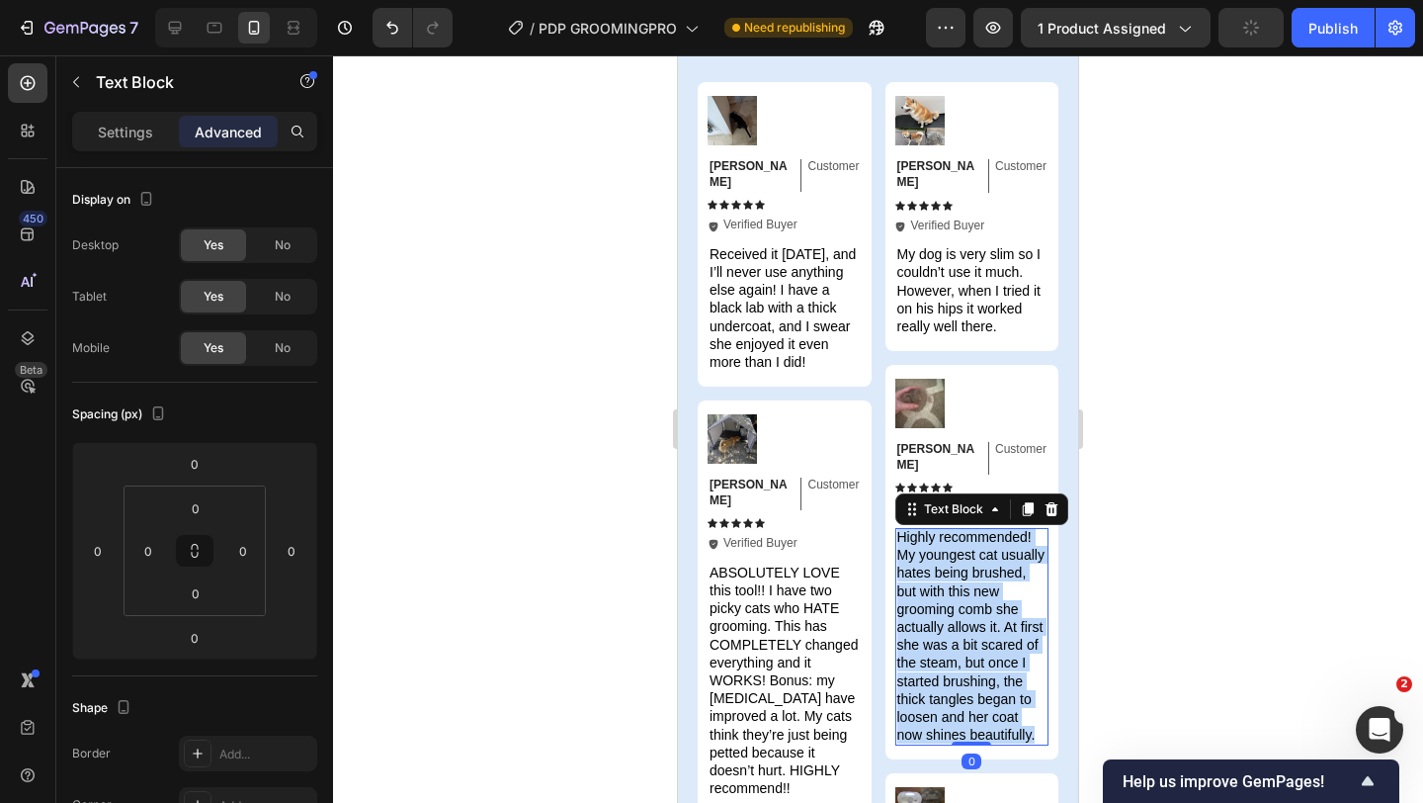
click at [951, 573] on span "Highly recommended! My youngest cat usually hates being brushed, but with this …" at bounding box center [971, 636] width 147 height 214
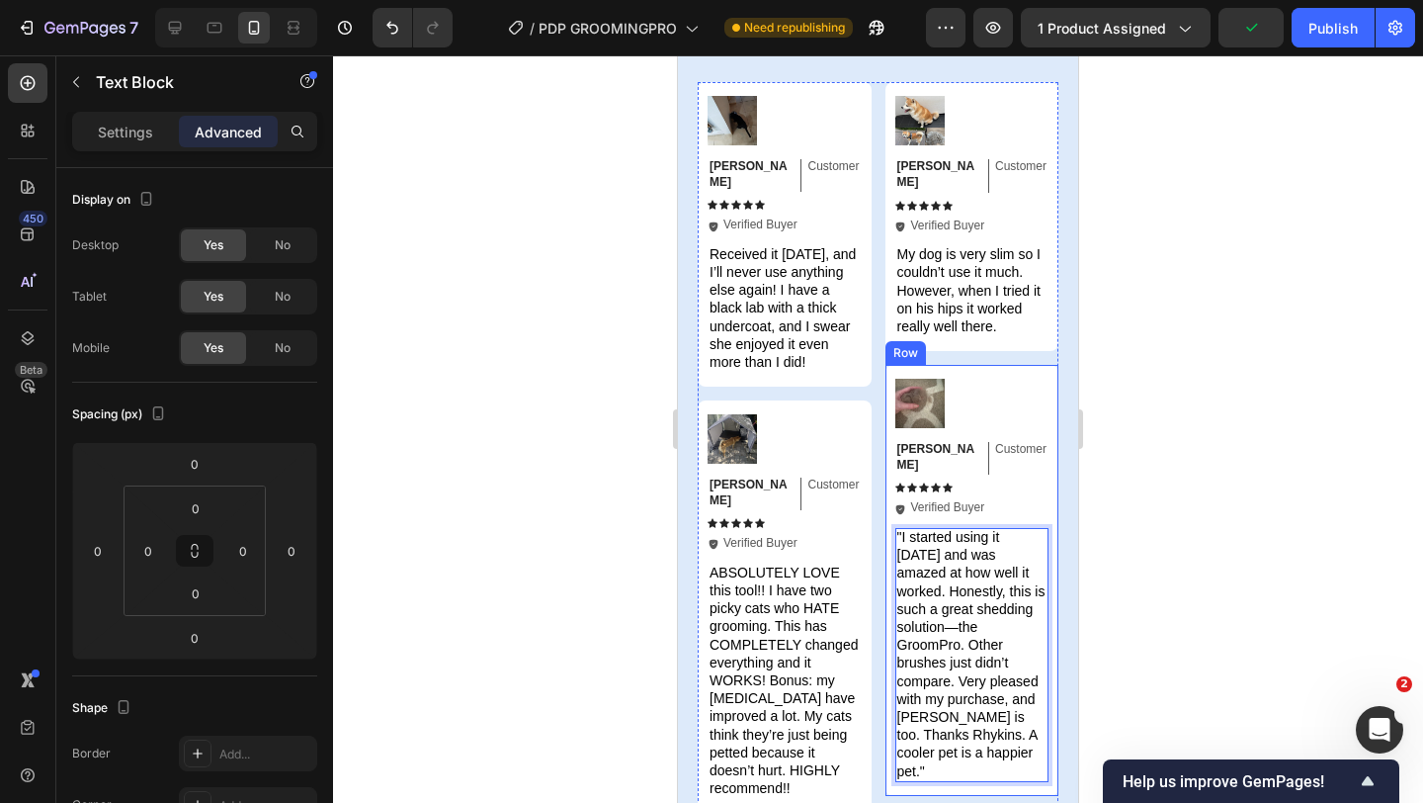
click at [901, 529] on span ""I started using it [DATE] and was amazed at how well it worked. Honestly, this…" at bounding box center [972, 654] width 148 height 250
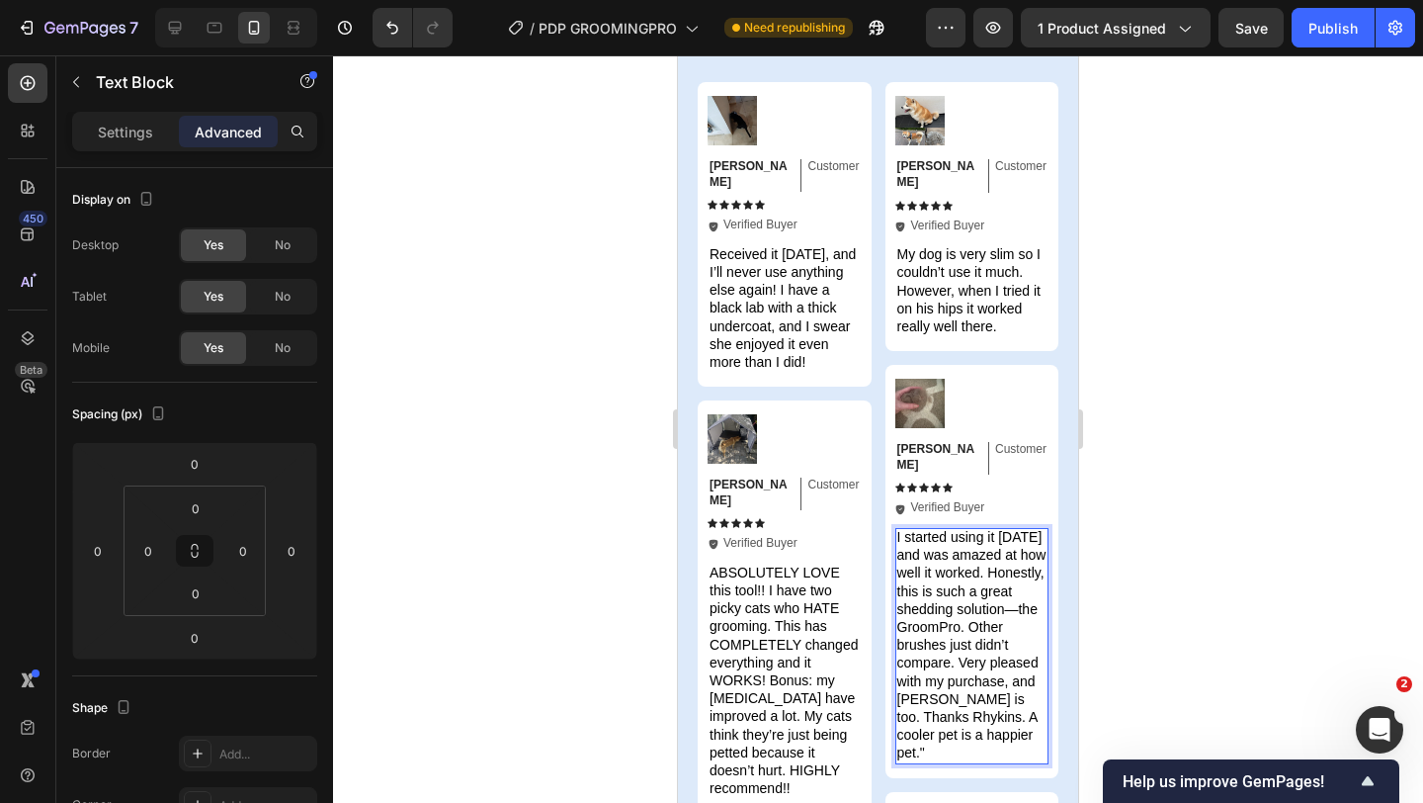
click at [1008, 709] on p "I started using it [DATE] and was amazed at how well it worked. Honestly, this …" at bounding box center [973, 645] width 150 height 234
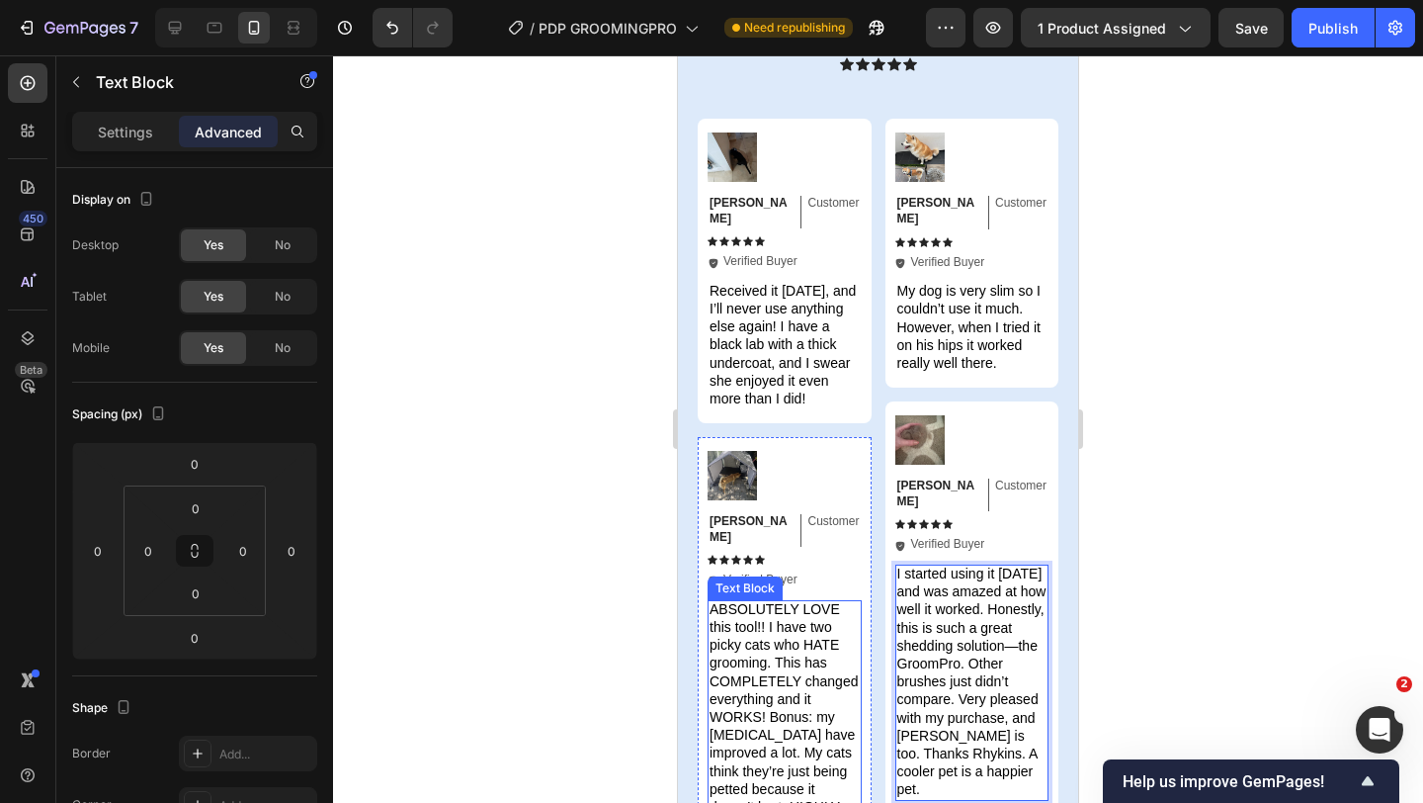
scroll to position [6925, 0]
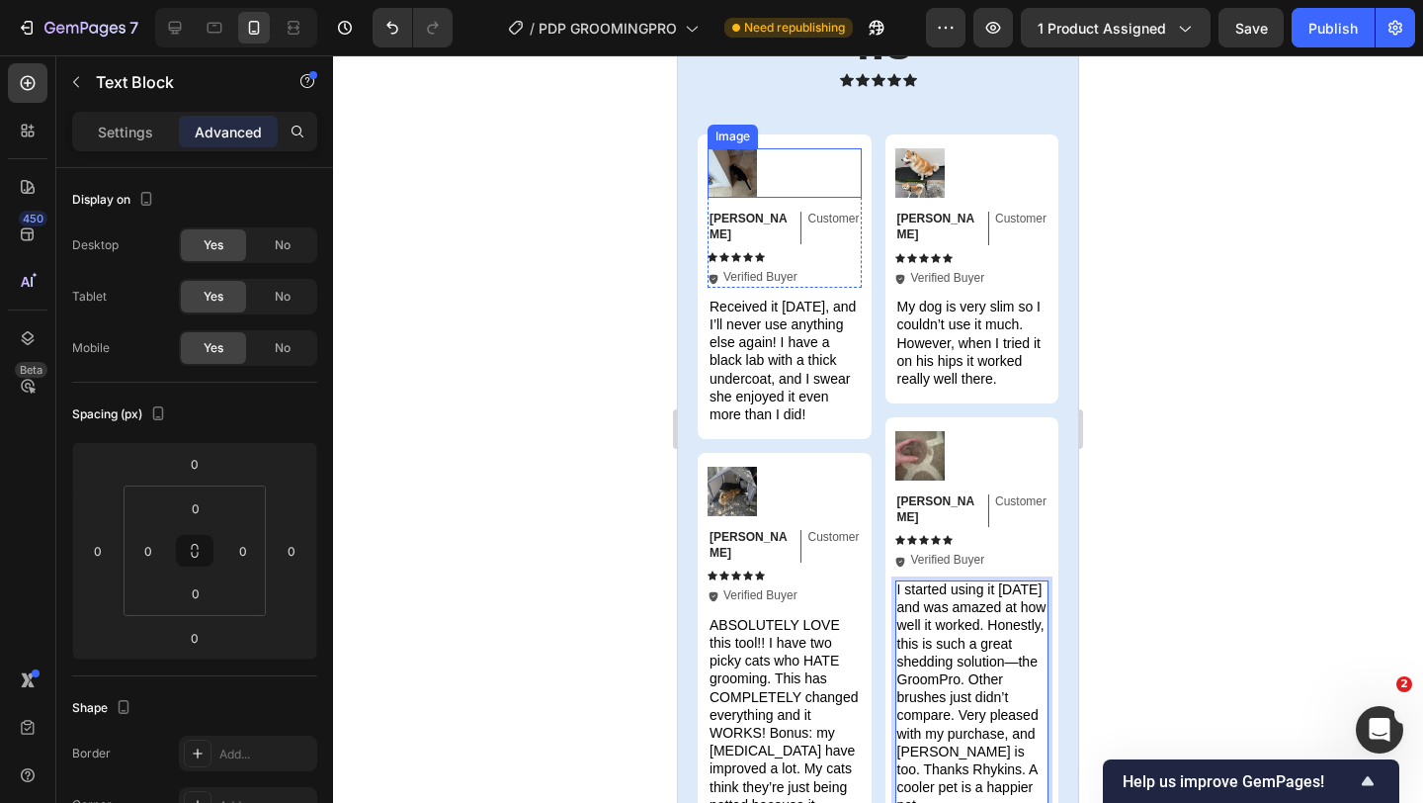
click at [729, 176] on img at bounding box center [732, 172] width 49 height 49
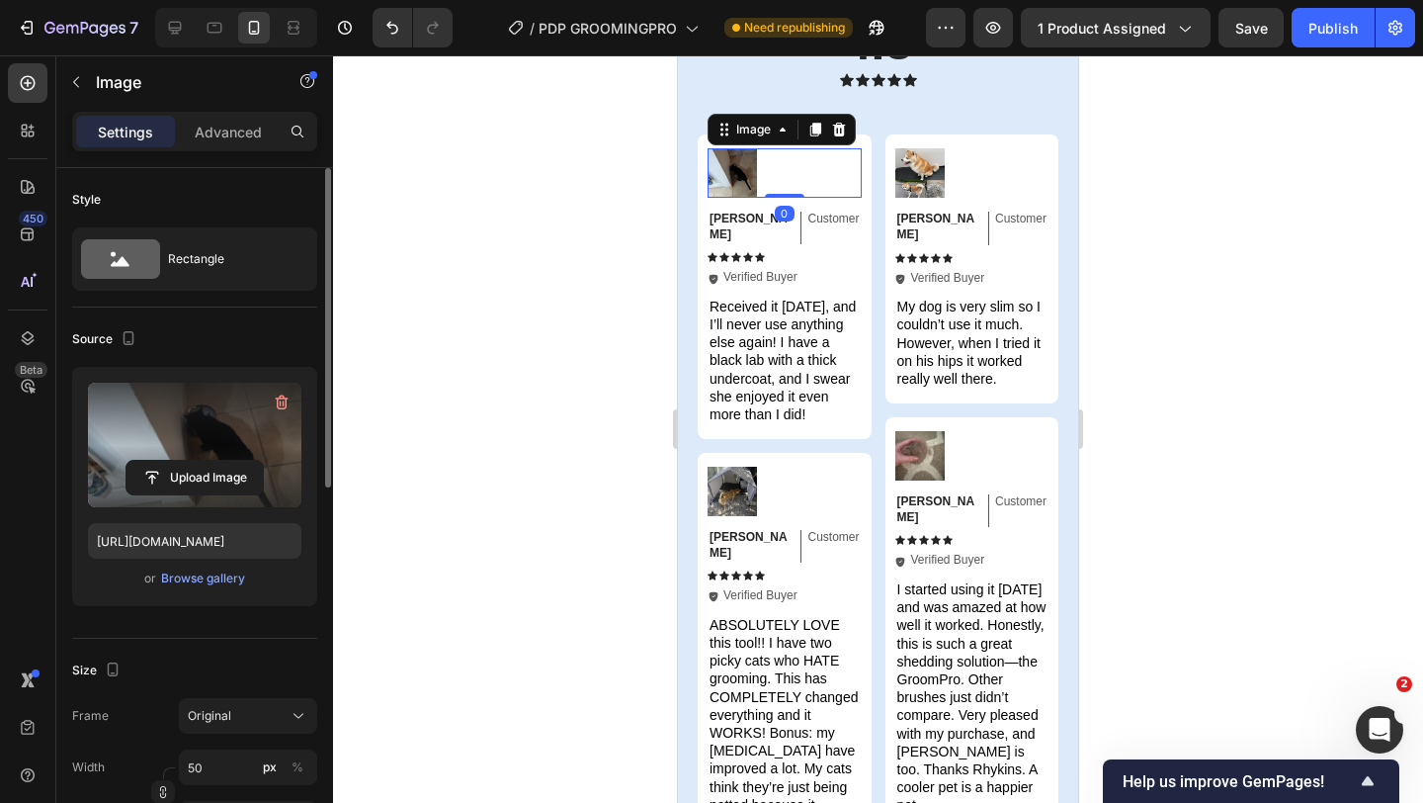
click at [239, 446] on label at bounding box center [195, 445] width 214 height 125
click at [239, 461] on input "file" at bounding box center [195, 478] width 136 height 34
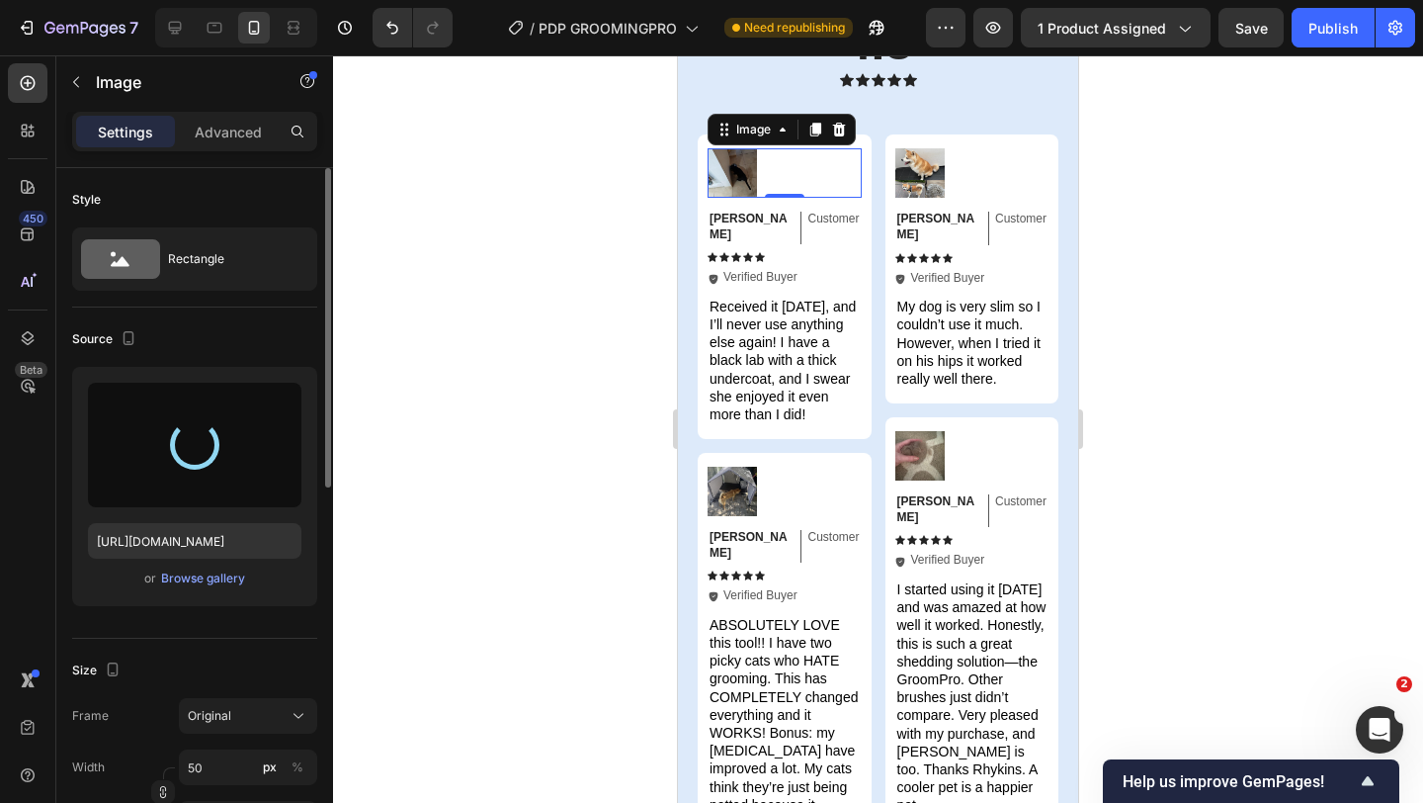
type input "[URL][DOMAIN_NAME]"
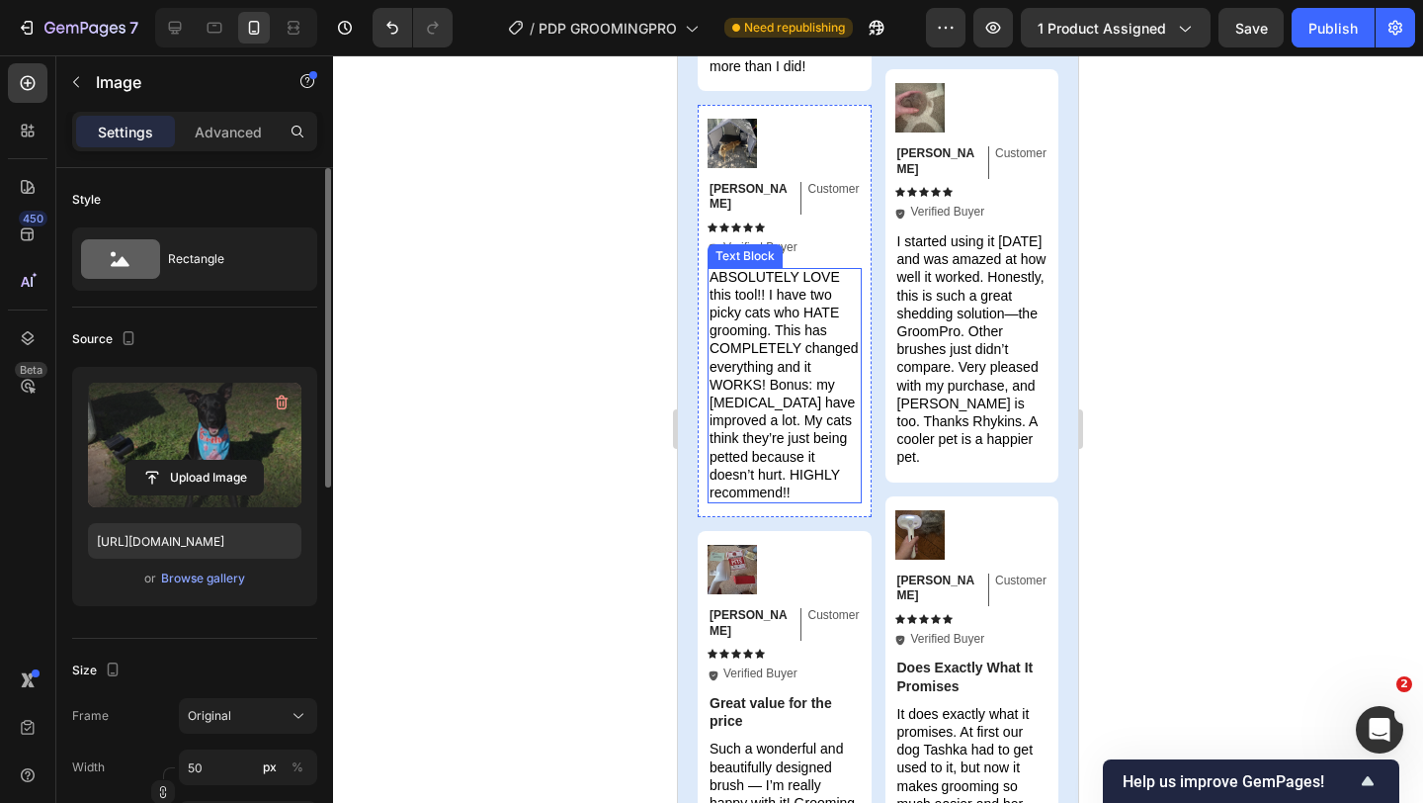
scroll to position [7459, 0]
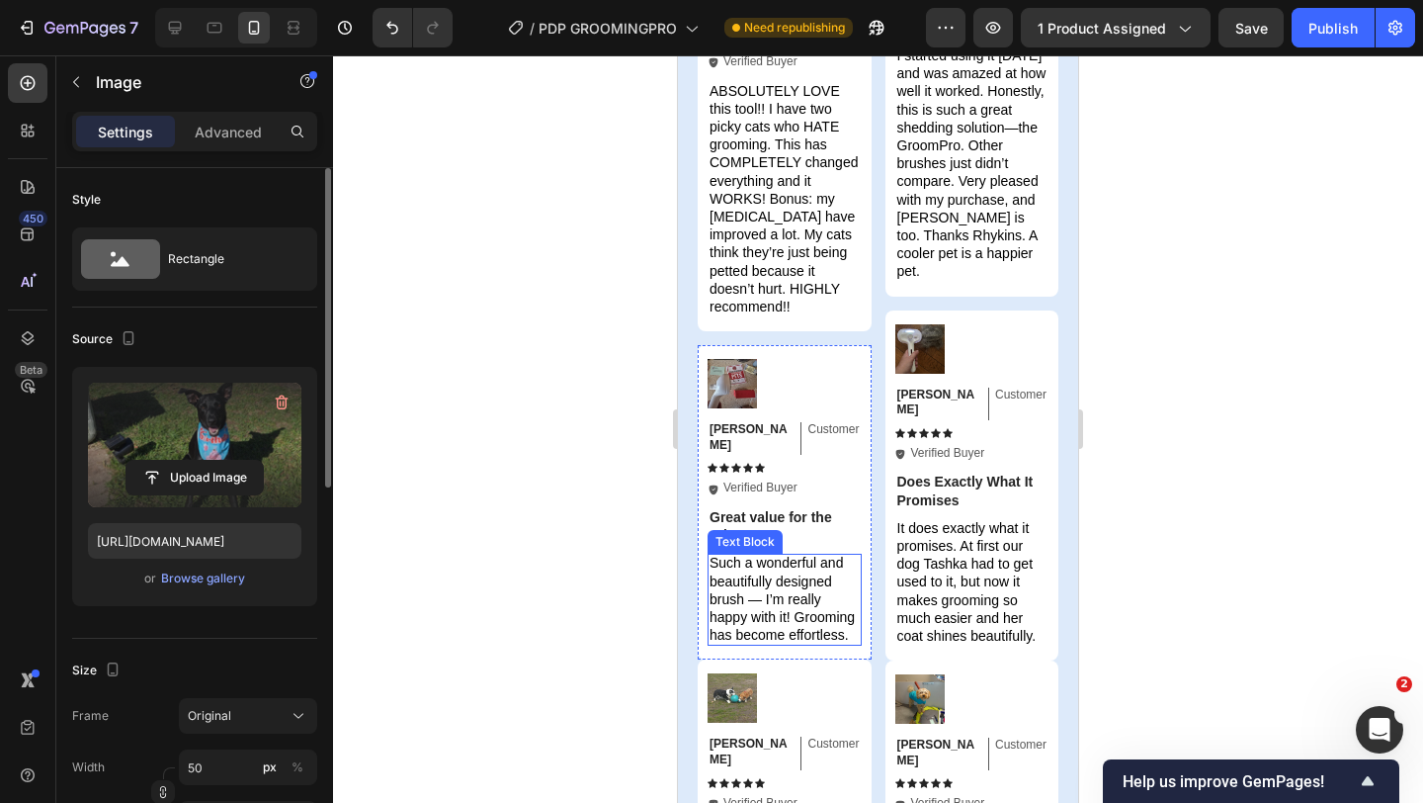
click at [760, 555] on span "Such a wonderful and beautifully designed brush — I’m really happy with it! Gro…" at bounding box center [782, 599] width 145 height 88
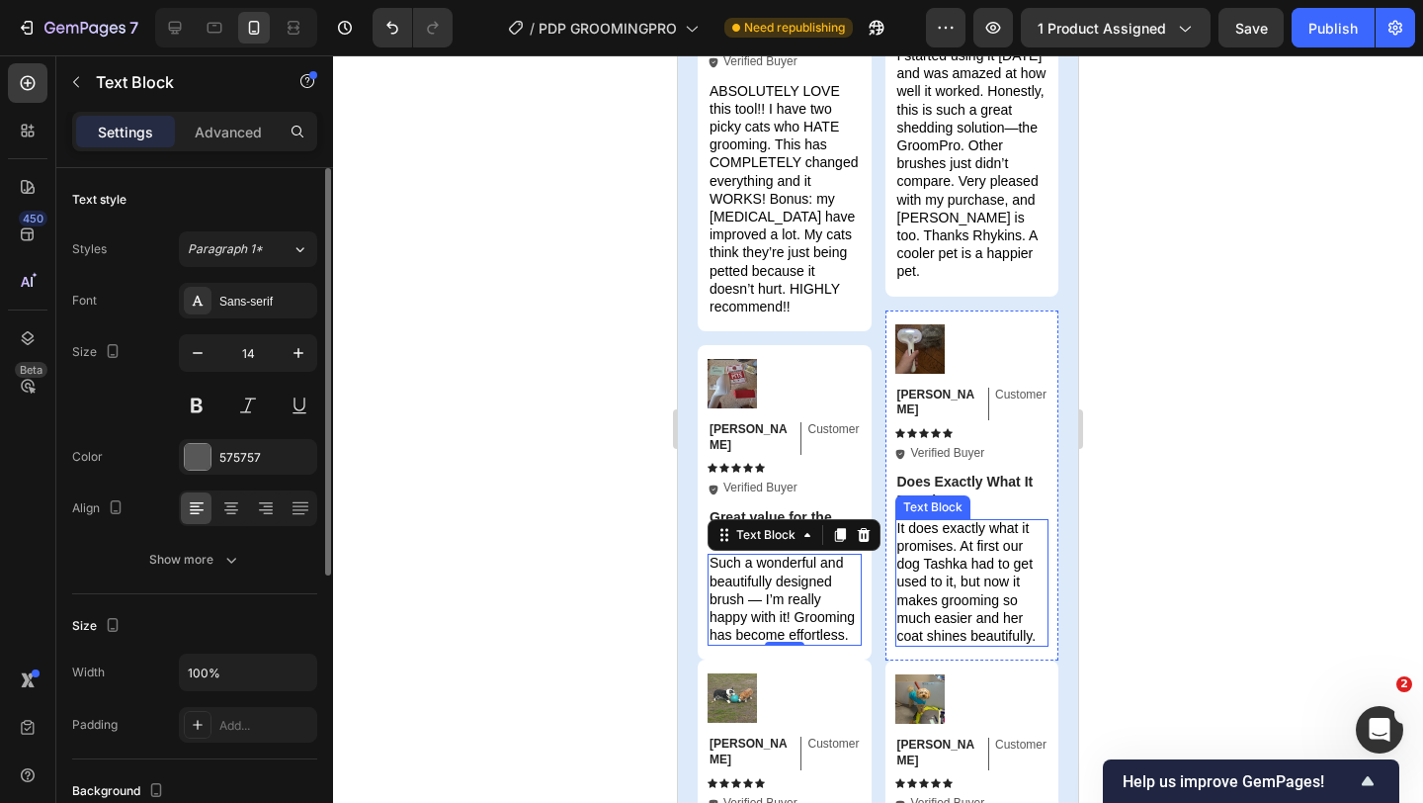
click at [927, 520] on span "It does exactly what it promises. At first our dog Tashka had to get used to it…" at bounding box center [967, 582] width 139 height 124
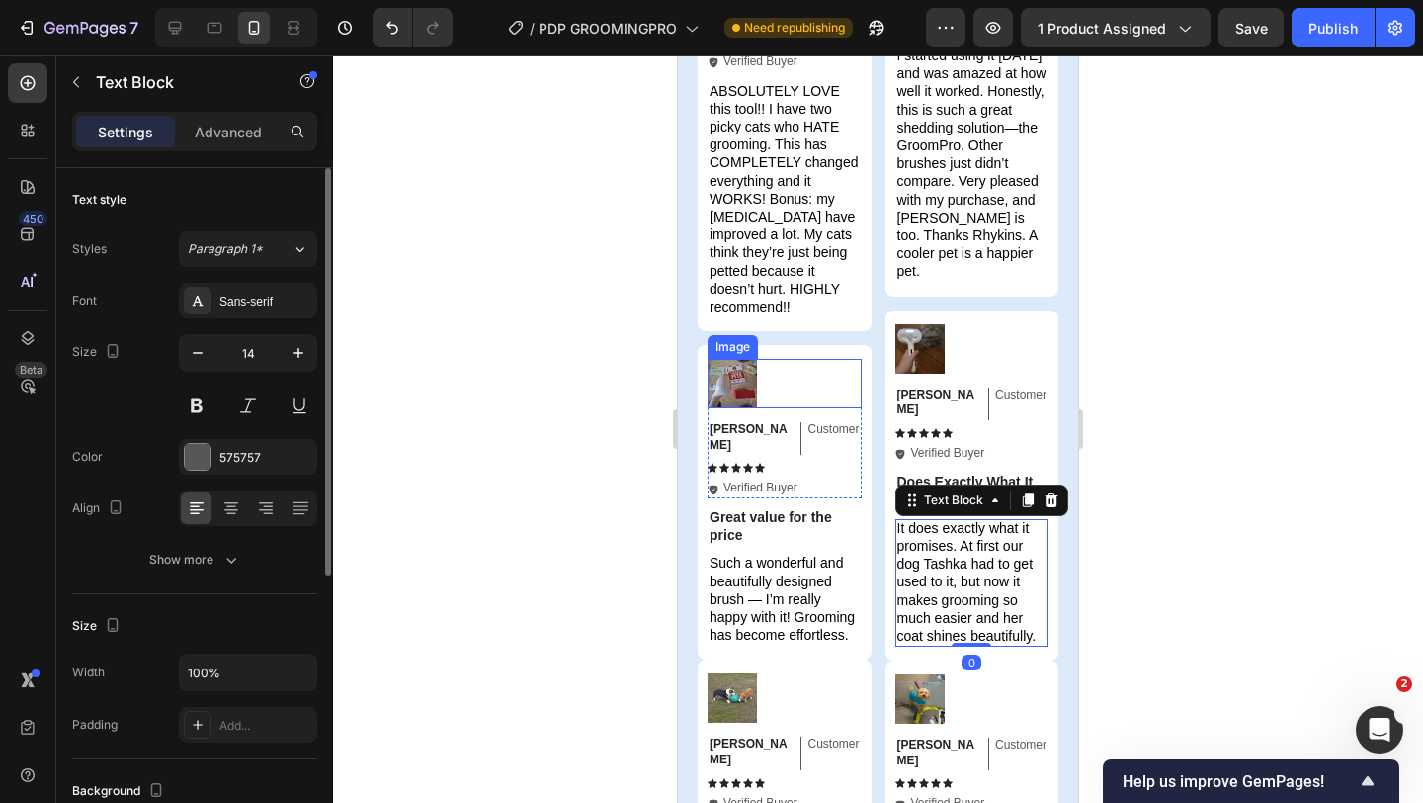
click at [736, 359] on img at bounding box center [732, 383] width 49 height 49
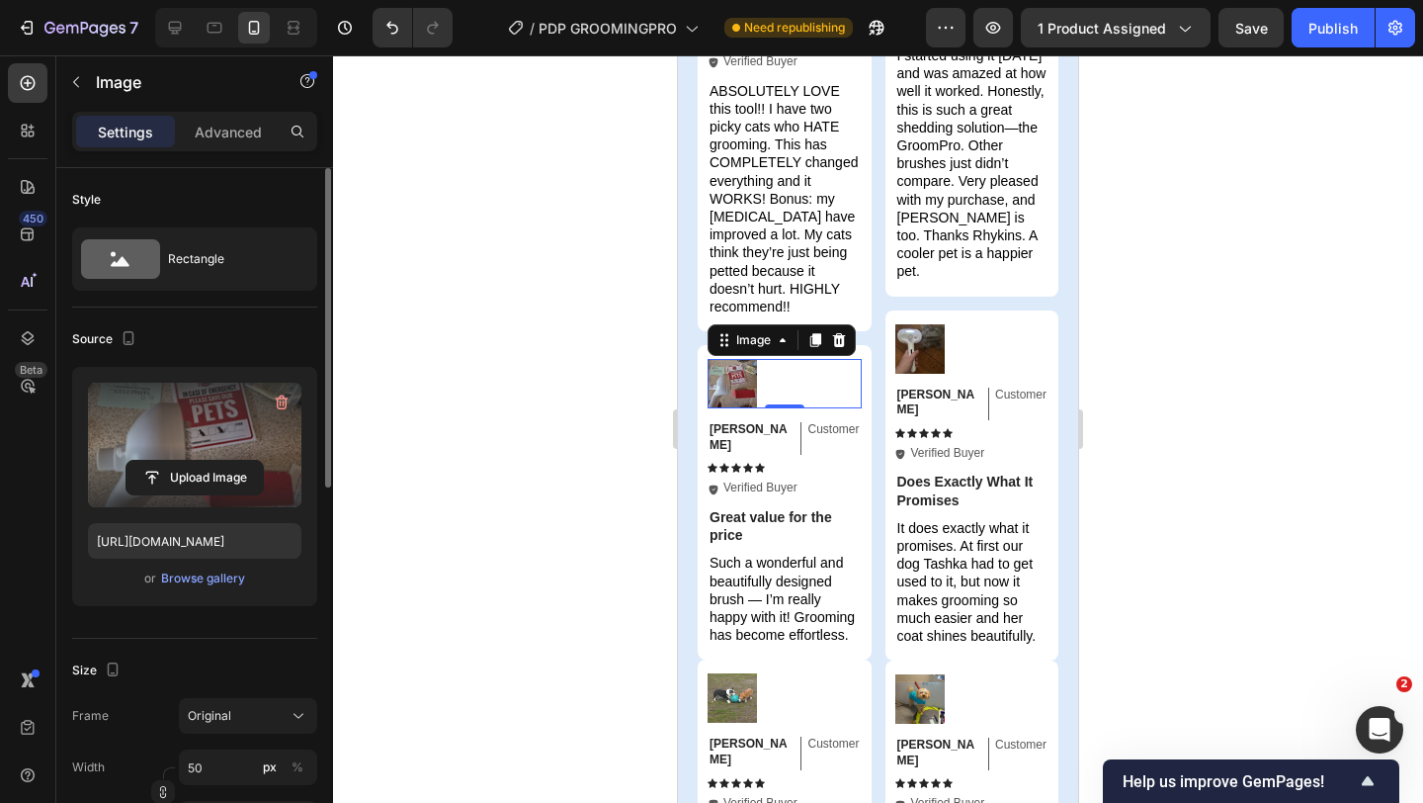
click at [273, 462] on div "Upload Image" at bounding box center [195, 478] width 214 height 36
click at [215, 484] on input "file" at bounding box center [195, 478] width 136 height 34
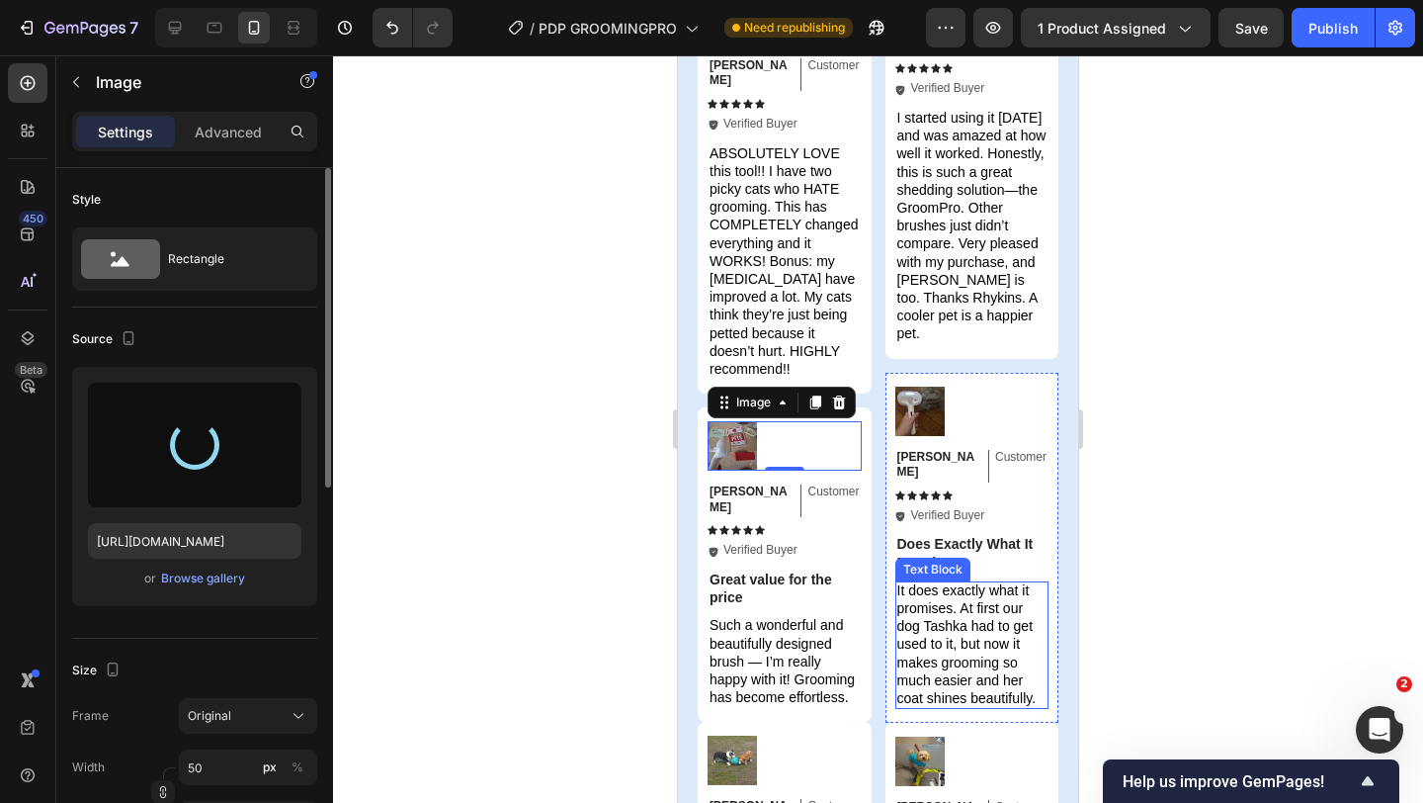
scroll to position [7400, 0]
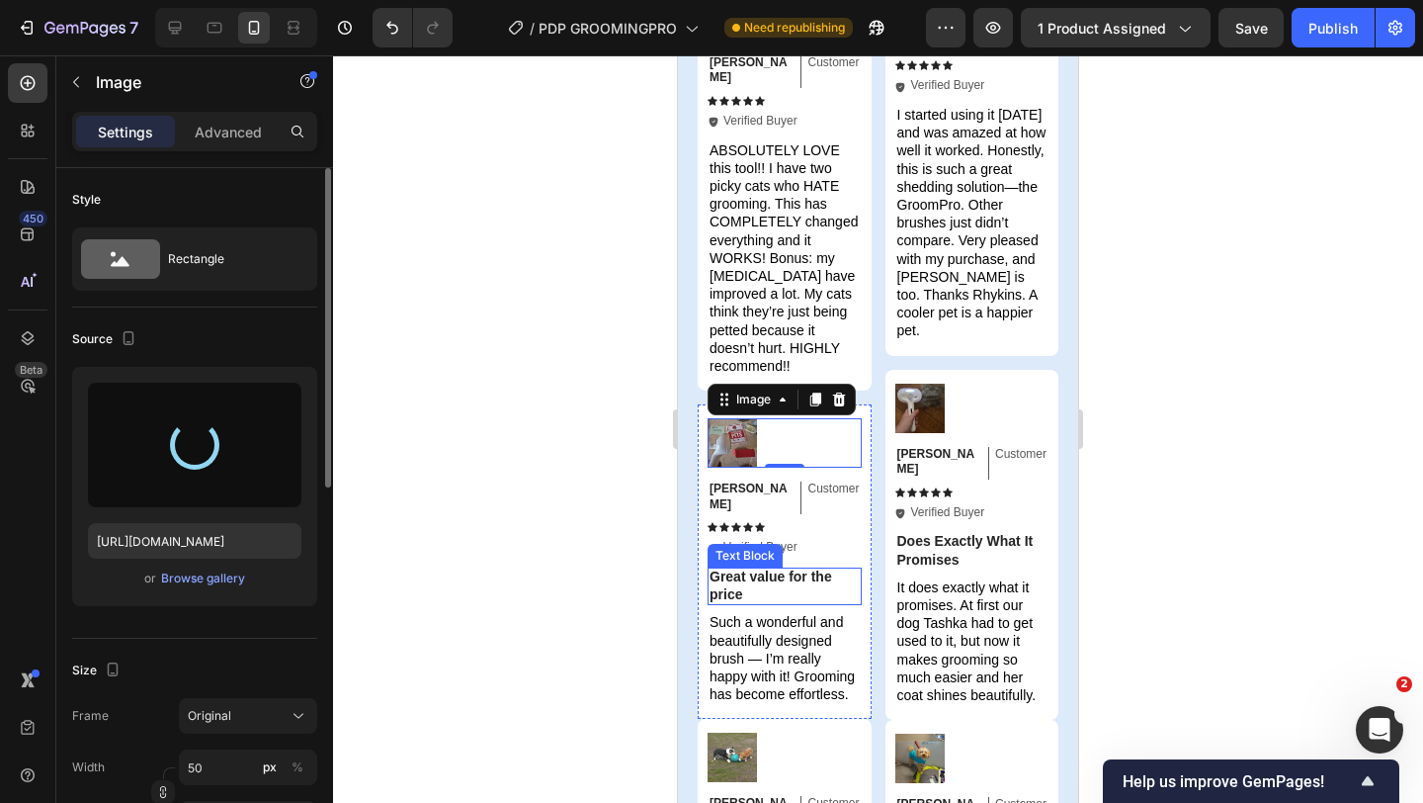
type input "[URL][DOMAIN_NAME]"
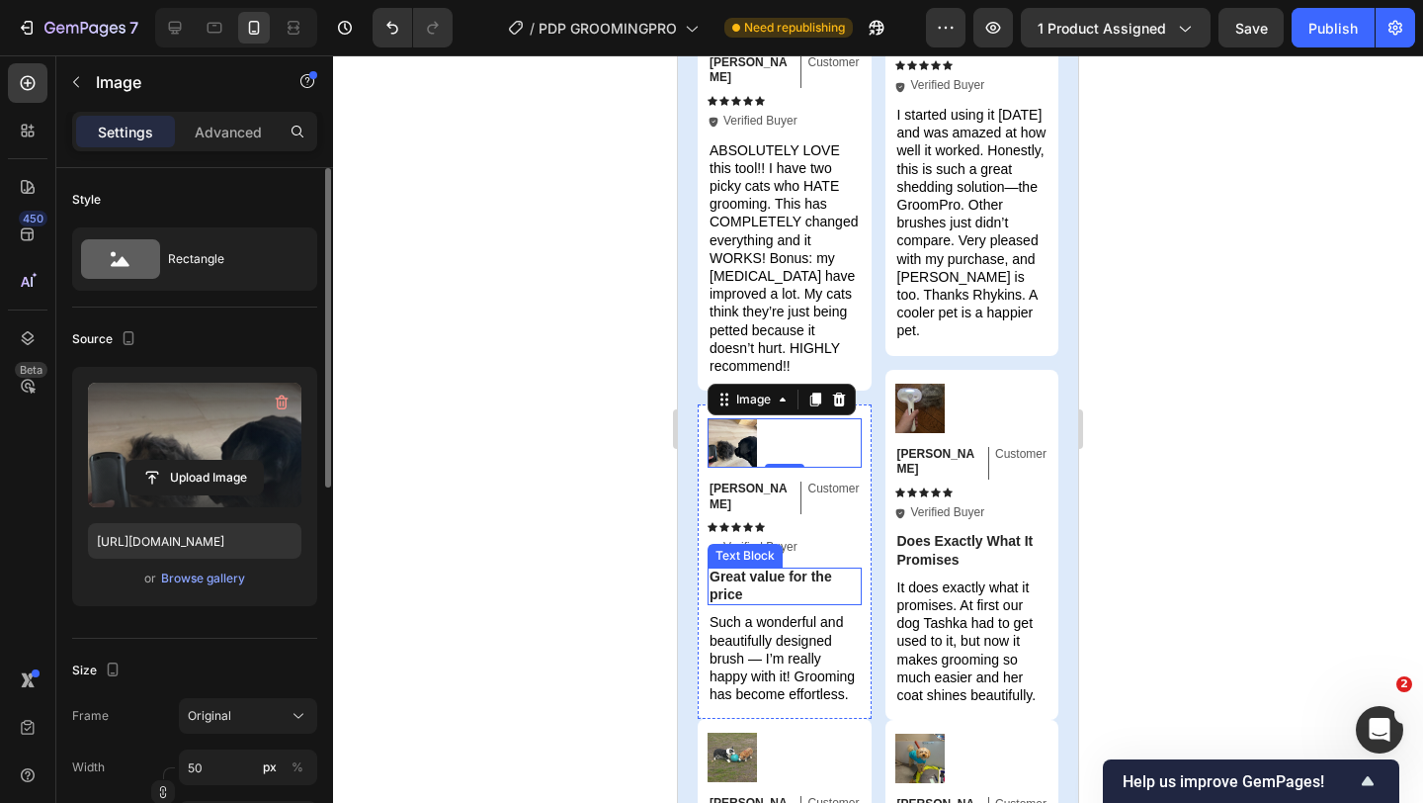
click at [814, 567] on p "Great value for the price" at bounding box center [785, 585] width 150 height 36
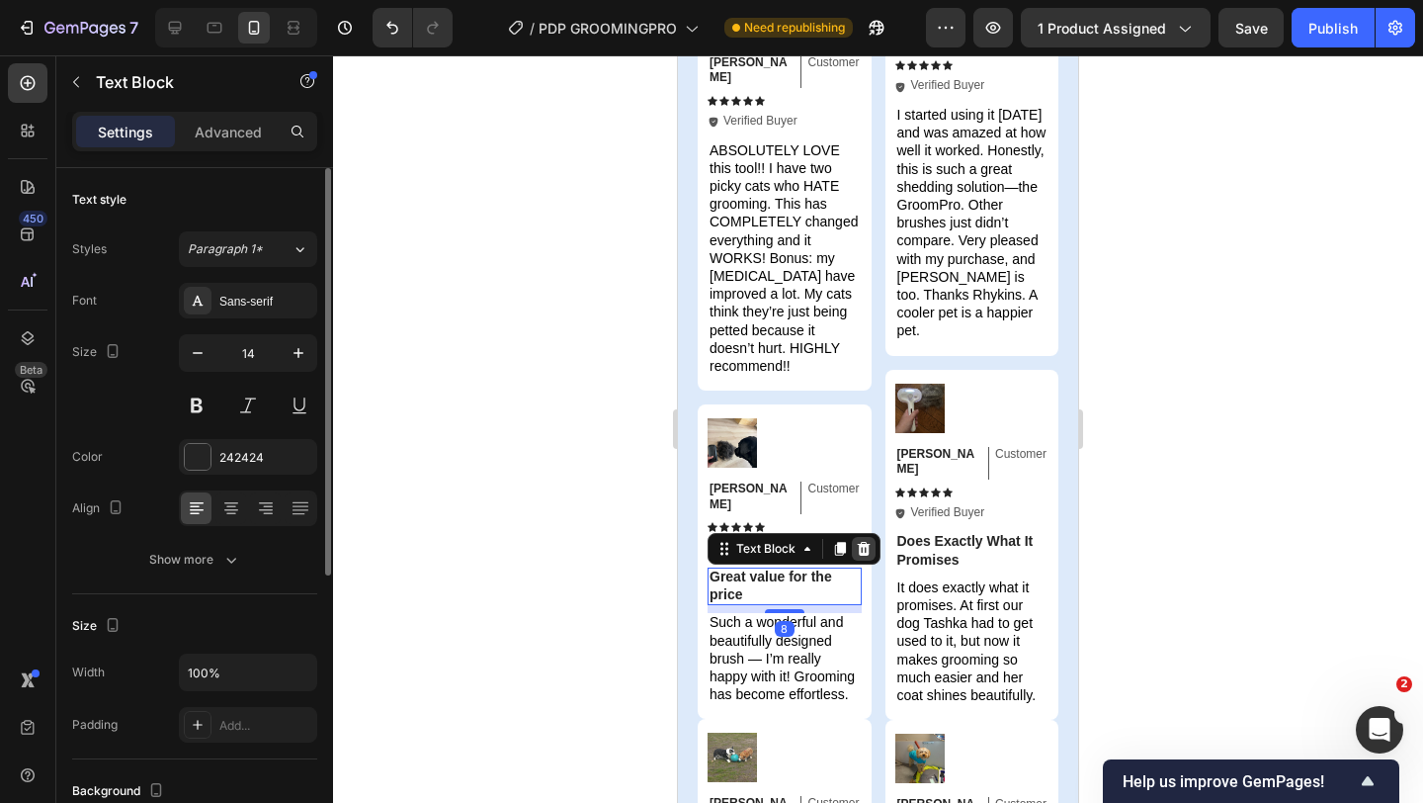
click at [860, 541] on icon at bounding box center [864, 549] width 16 height 16
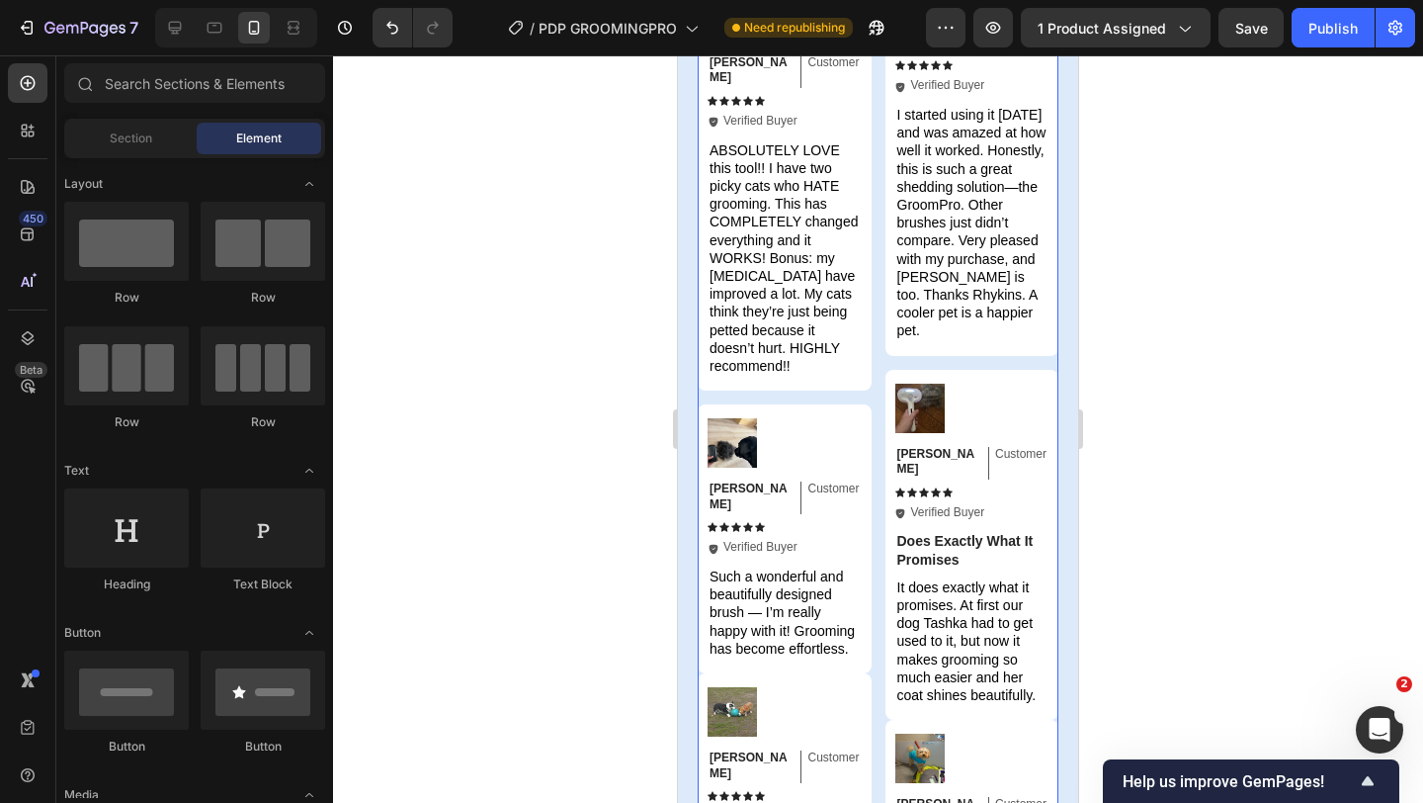
click at [906, 533] on strong "Does Exactly What It Promises" at bounding box center [966, 550] width 136 height 34
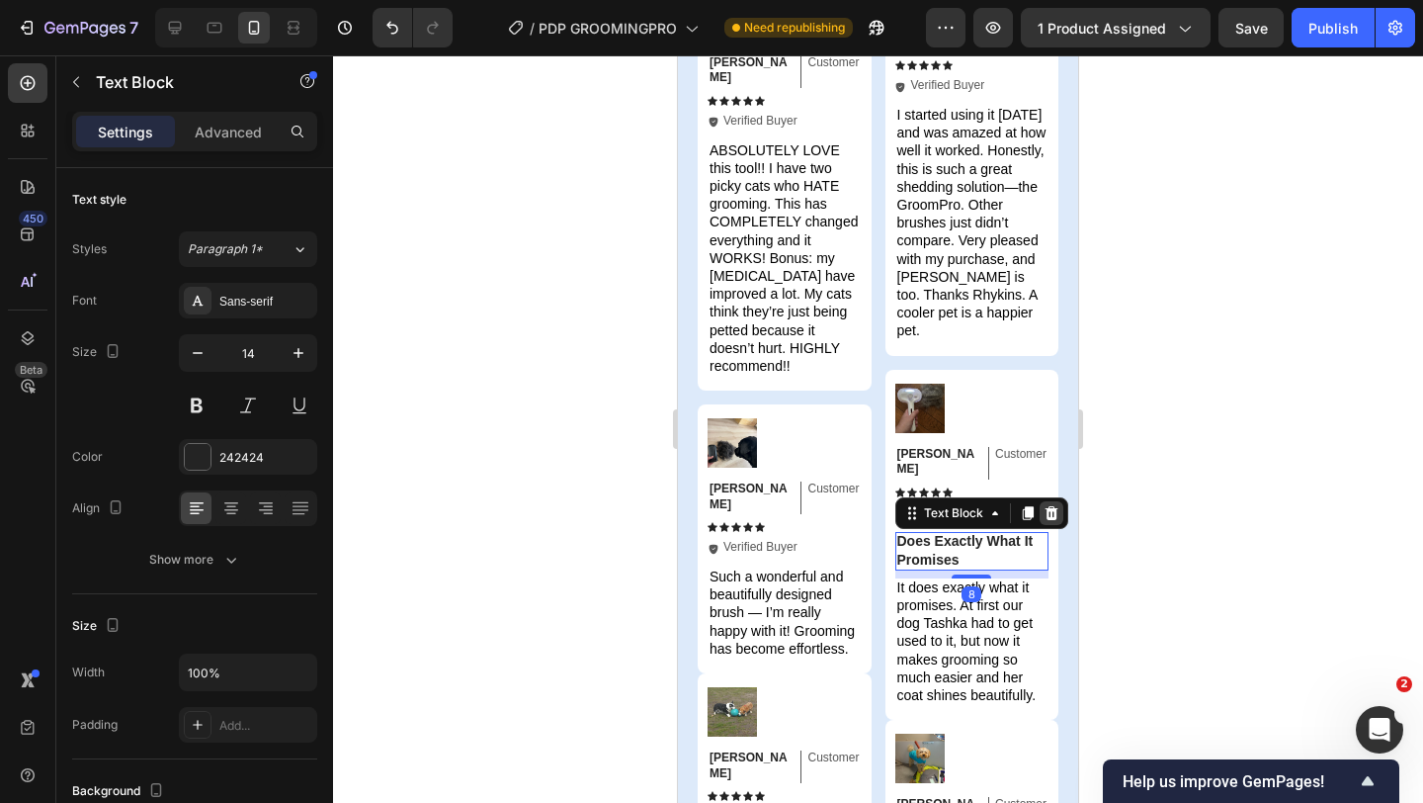
click at [1058, 505] on icon at bounding box center [1052, 513] width 16 height 16
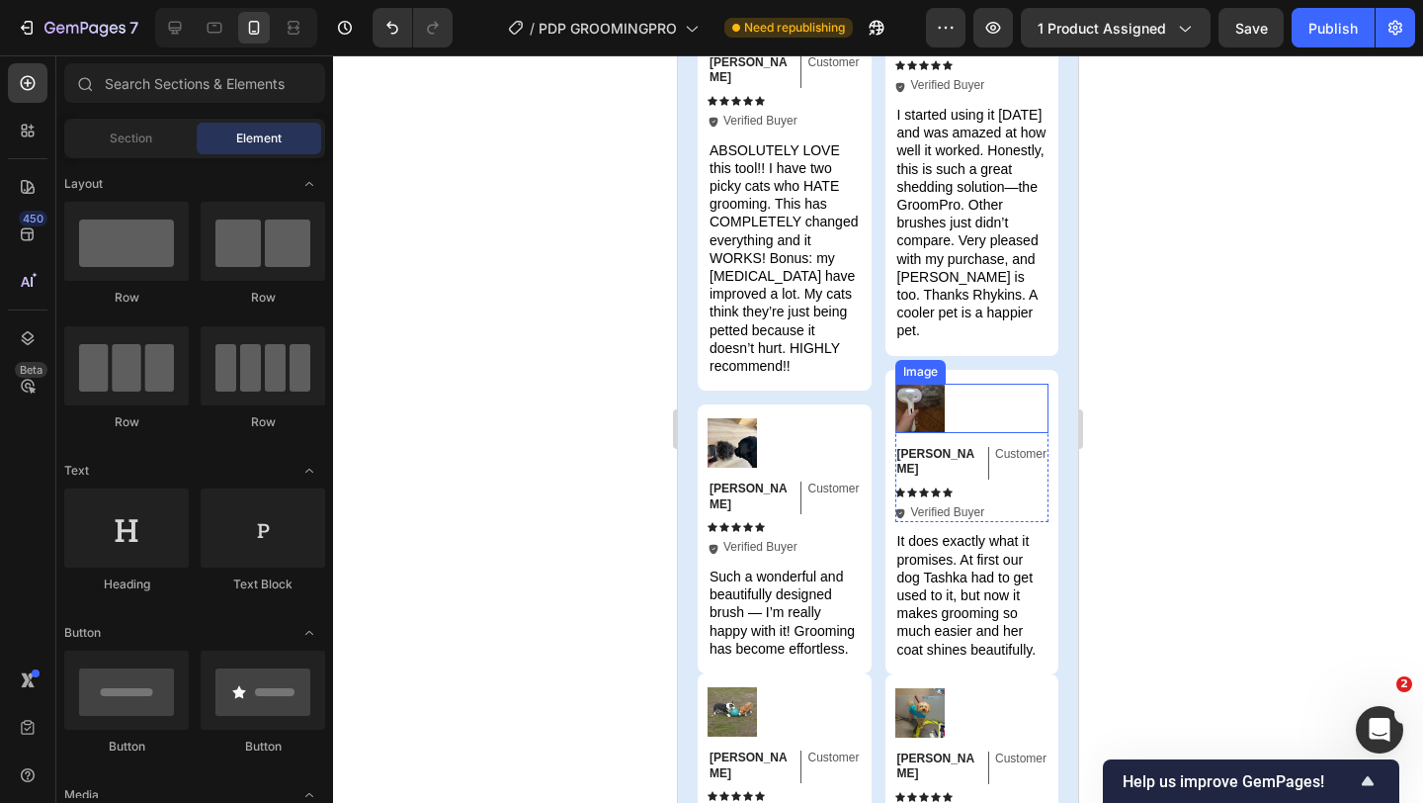
click at [905, 384] on img at bounding box center [920, 408] width 49 height 49
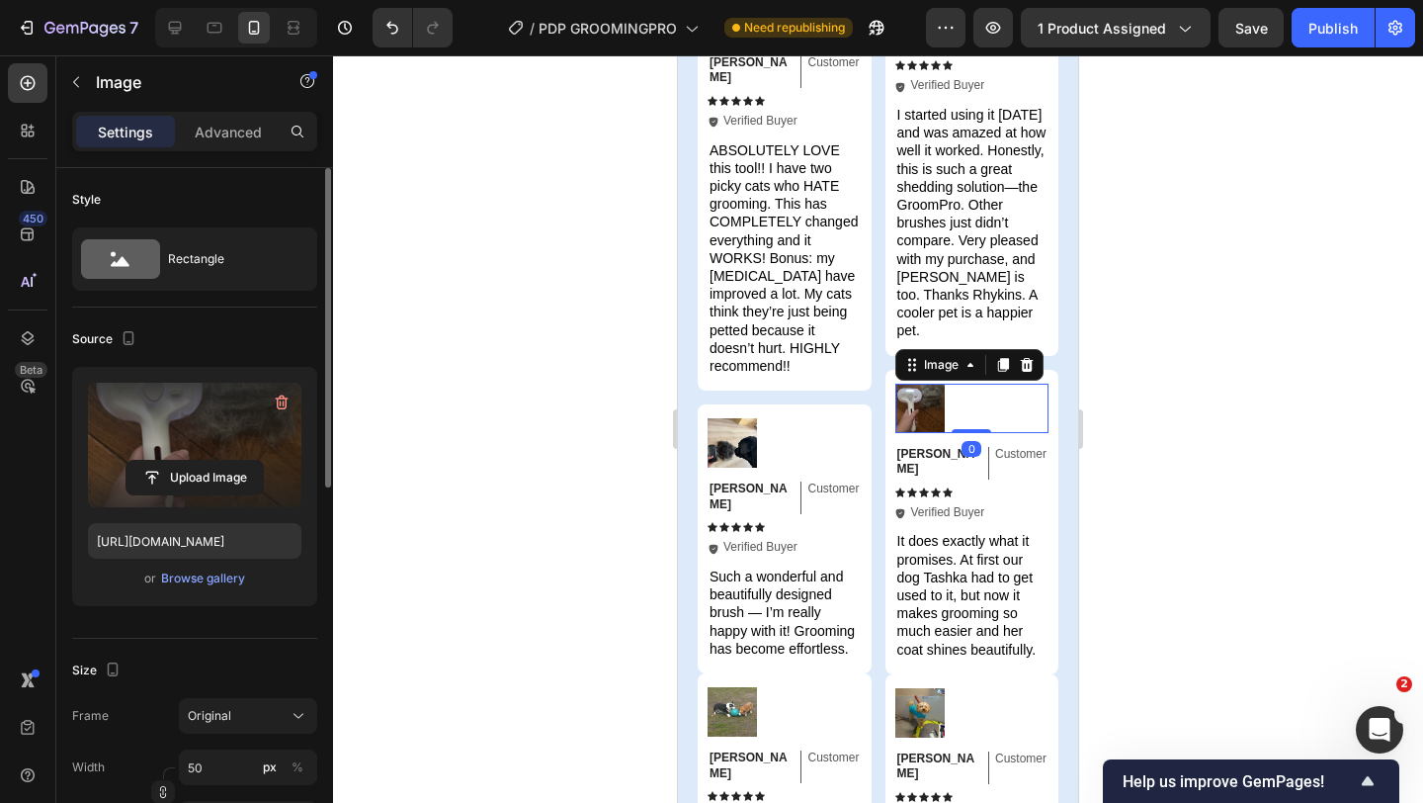
click at [251, 455] on label at bounding box center [195, 445] width 214 height 125
click at [251, 461] on input "file" at bounding box center [195, 478] width 136 height 34
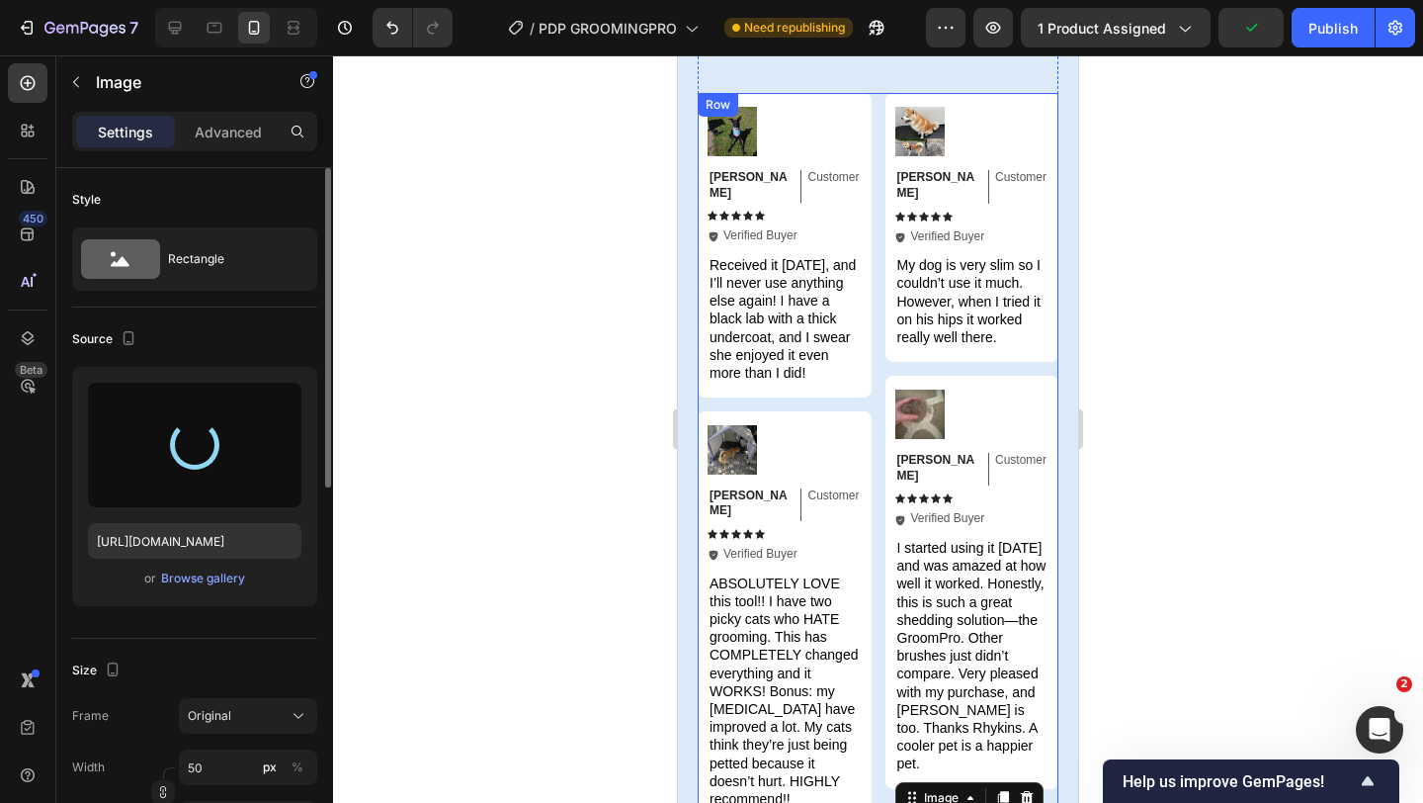
scroll to position [7387, 0]
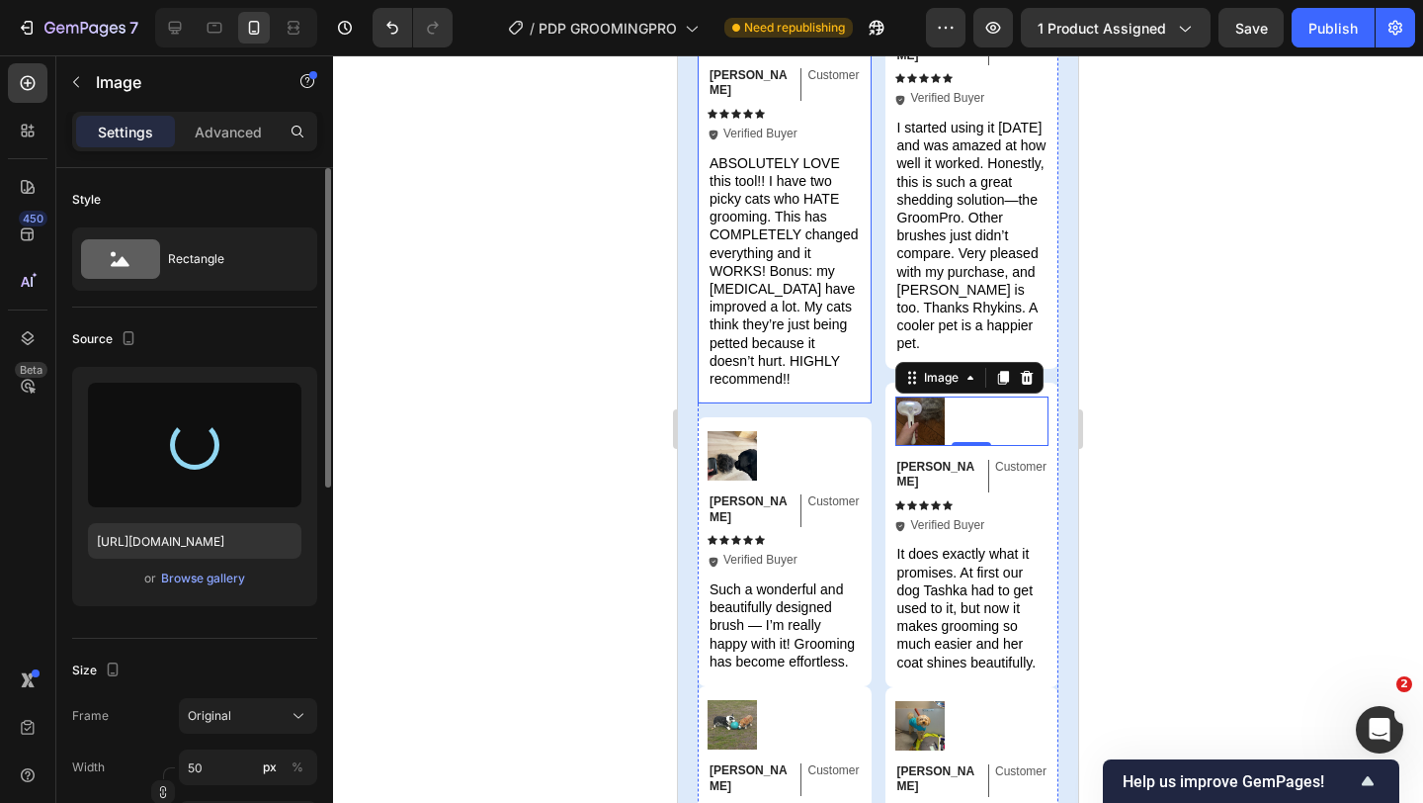
type input "[URL][DOMAIN_NAME]"
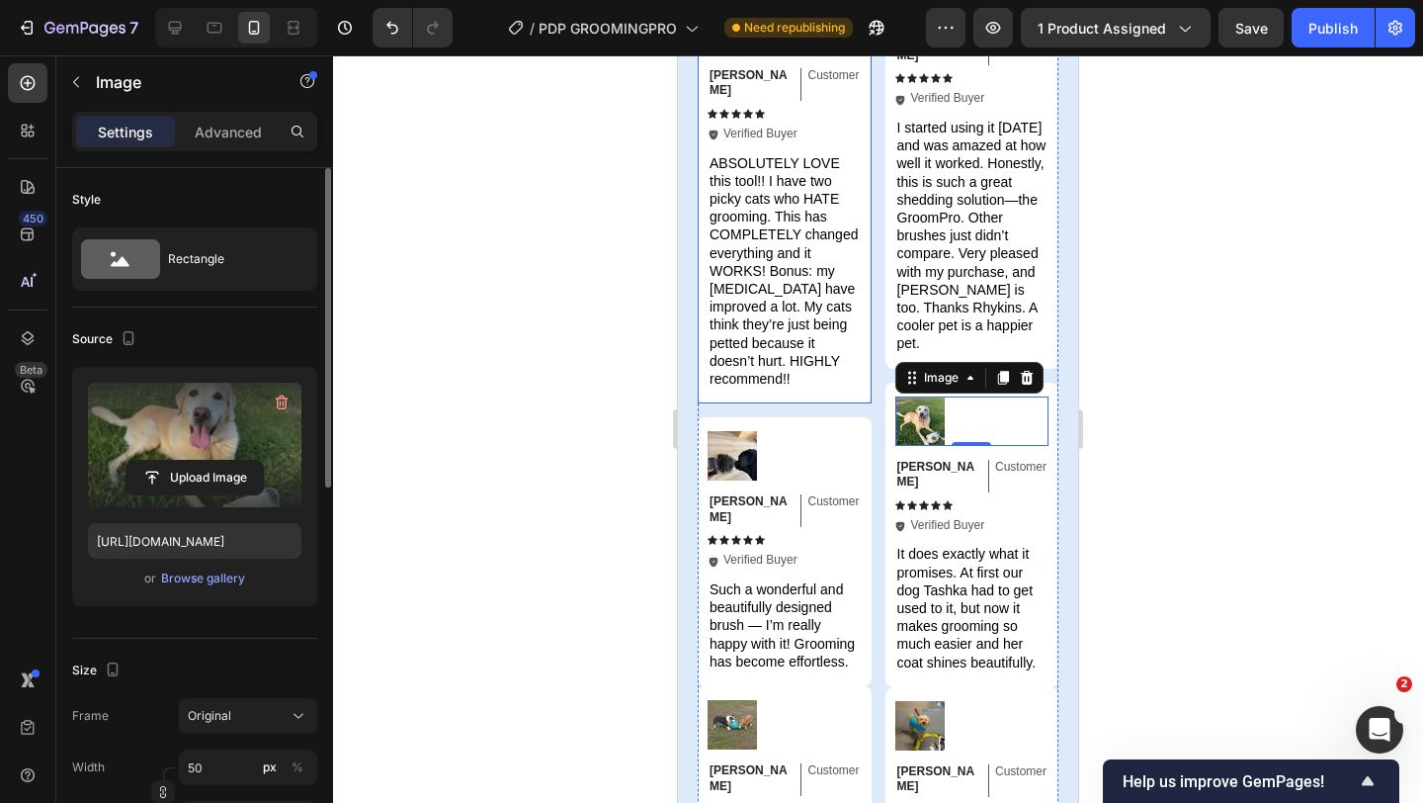
click at [851, 347] on div "Image [PERSON_NAME] Text Block Customer Text Block Row Icon Icon Icon Icon Icon…" at bounding box center [785, 197] width 174 height 412
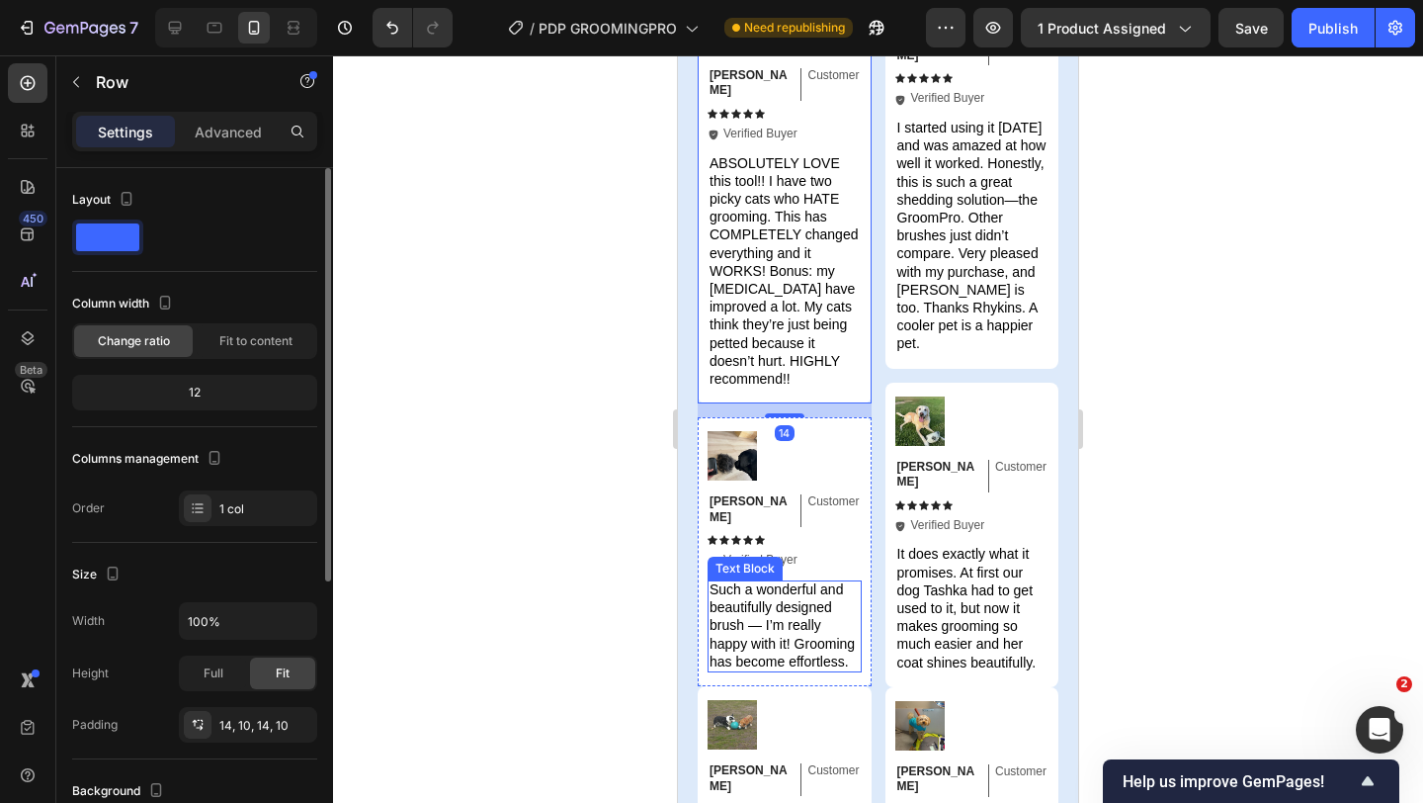
click at [708, 610] on div "Image [PERSON_NAME] Text Block Customer Text Block Row Icon Icon Icon Icon Icon…" at bounding box center [785, 551] width 174 height 269
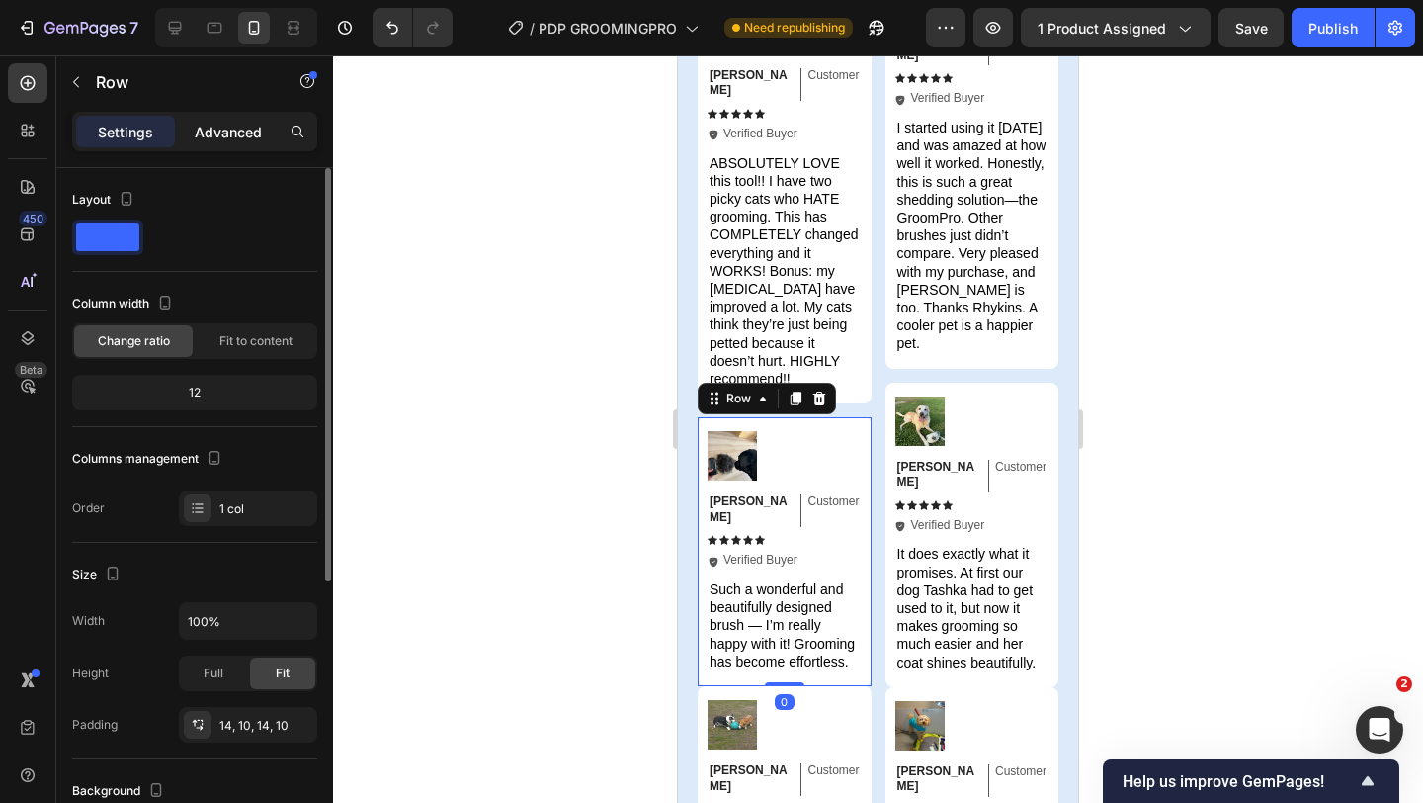
click at [210, 138] on p "Advanced" at bounding box center [228, 132] width 67 height 21
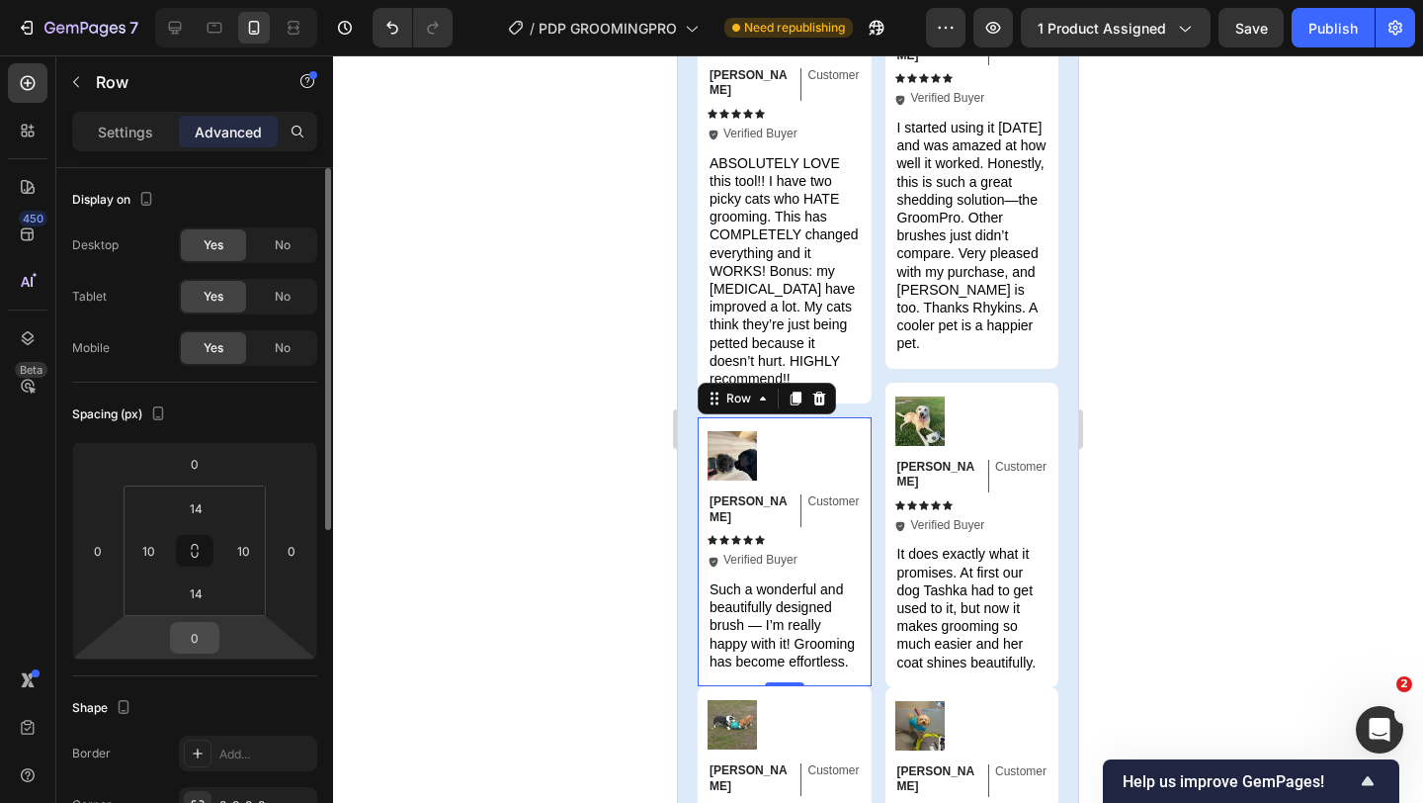
click at [190, 642] on input "0" at bounding box center [195, 638] width 40 height 30
type input "14"
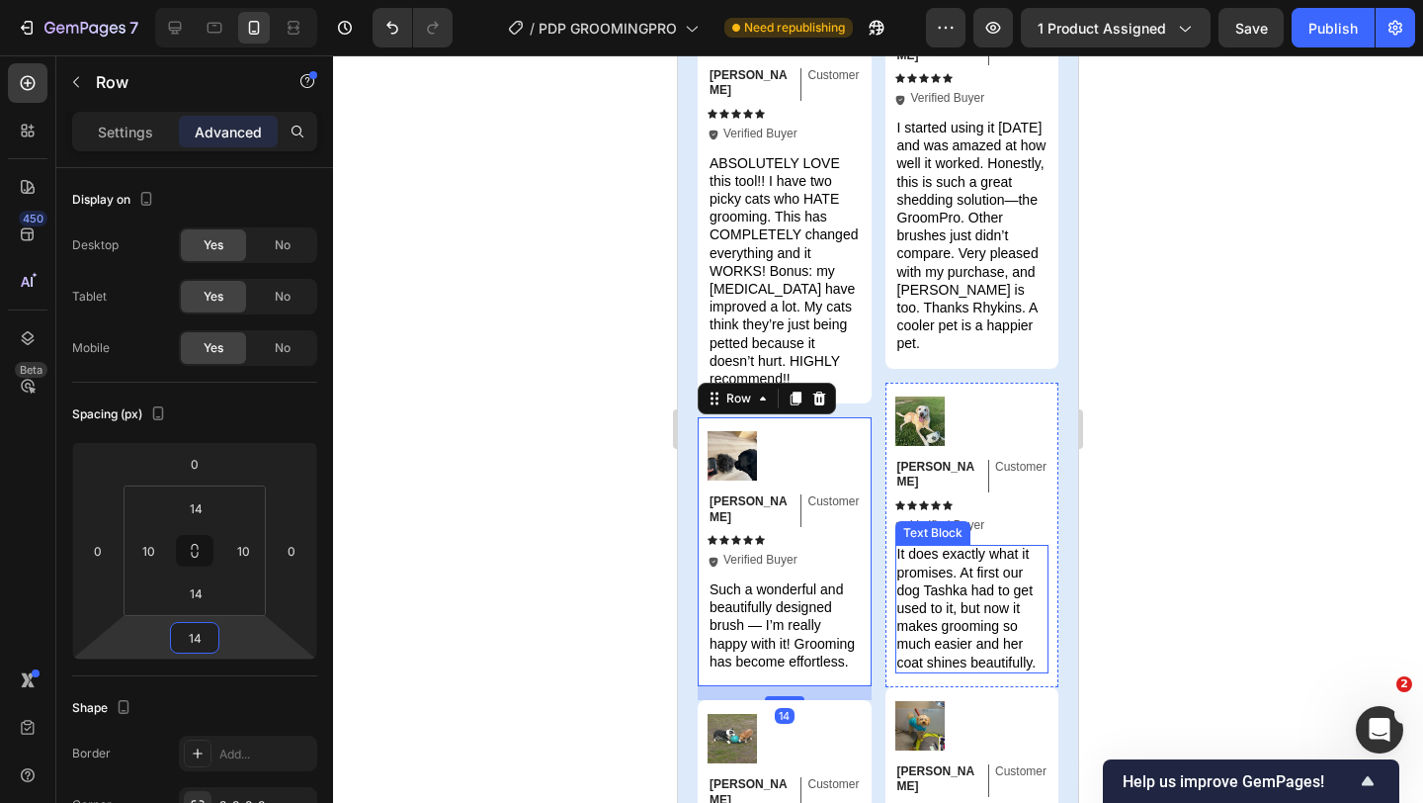
click at [901, 613] on div "Image [PERSON_NAME] Text Block Customer Text Block Row Icon Icon Icon Icon Icon…" at bounding box center [973, 535] width 174 height 304
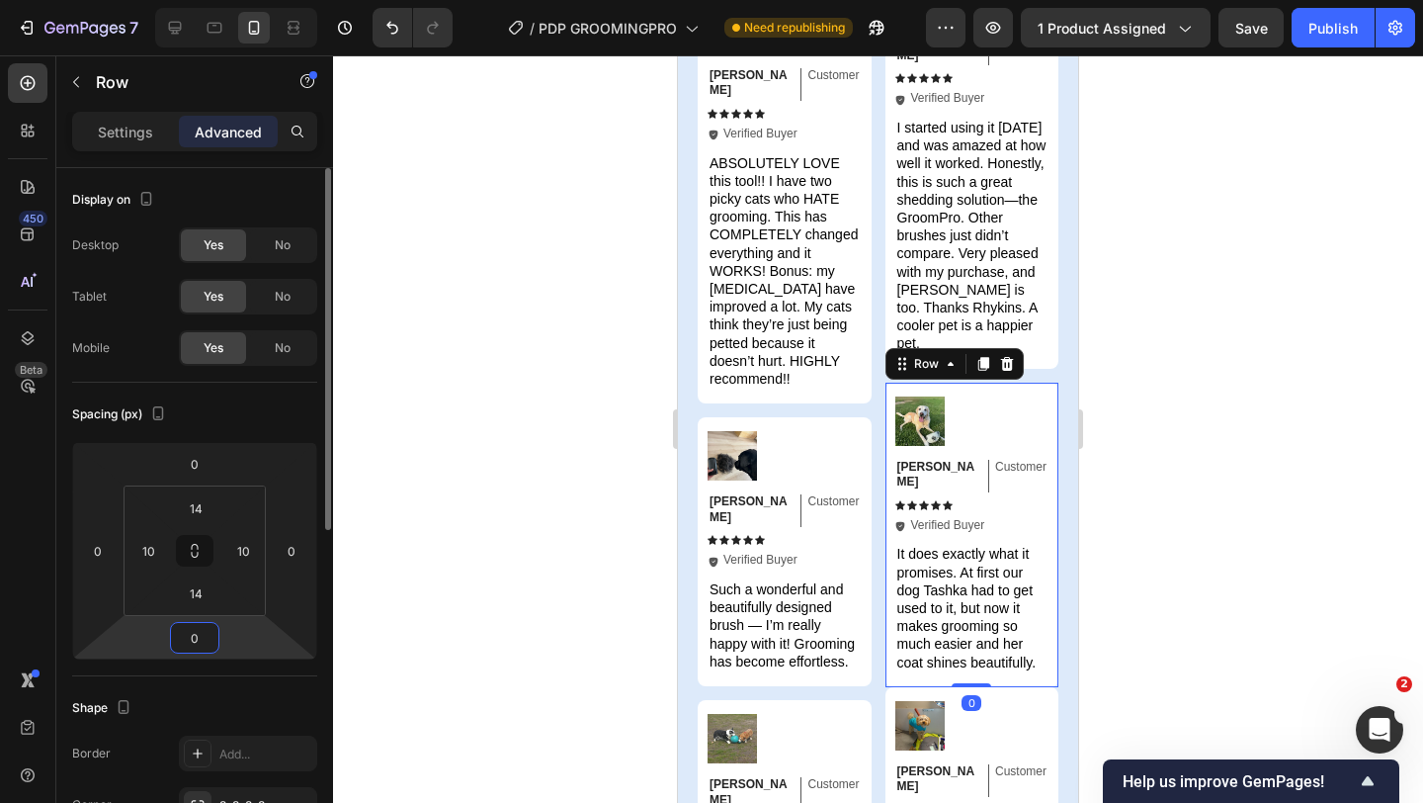
click at [199, 636] on input "0" at bounding box center [195, 638] width 40 height 30
type input "14"
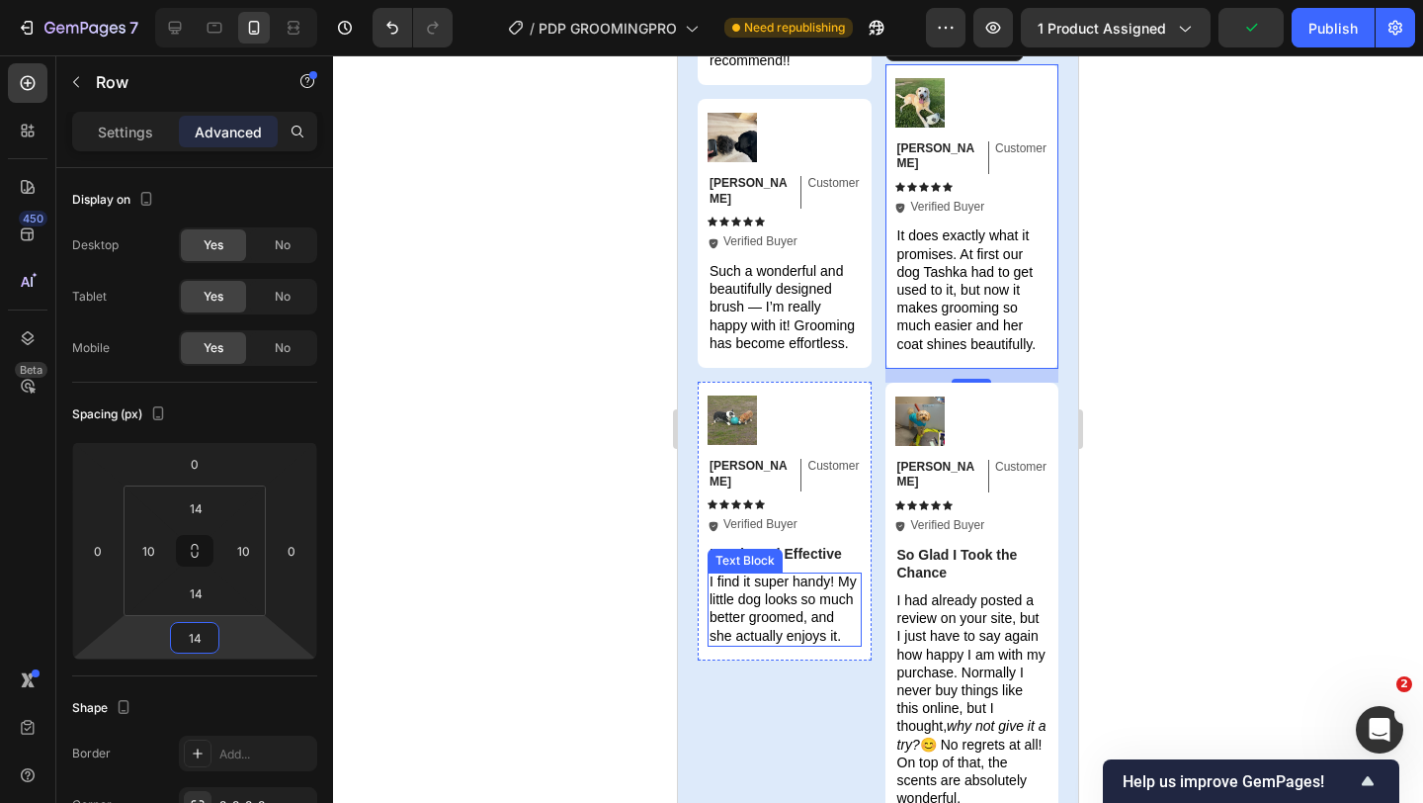
scroll to position [7781, 0]
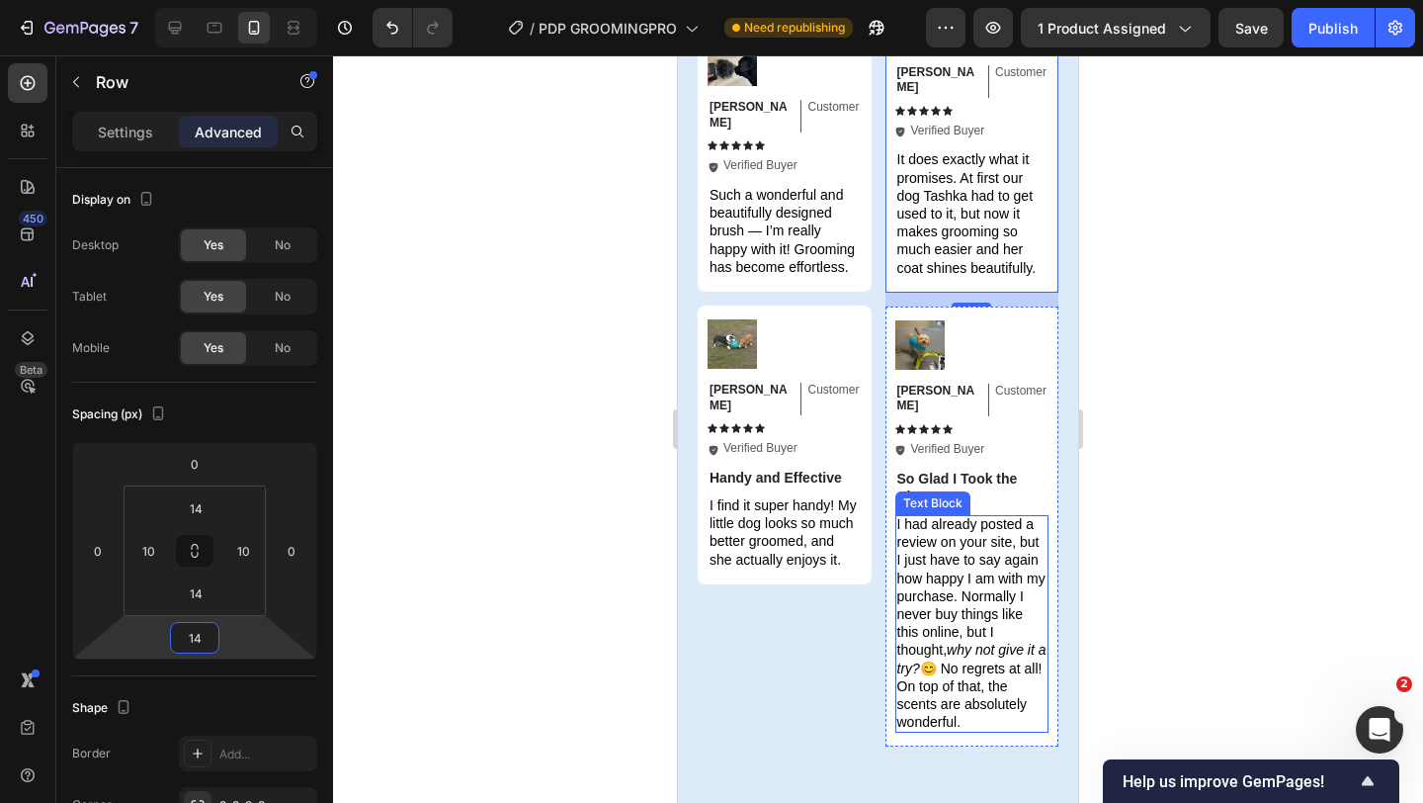
click at [995, 471] on strong "So Glad I Took the Chance" at bounding box center [958, 488] width 121 height 34
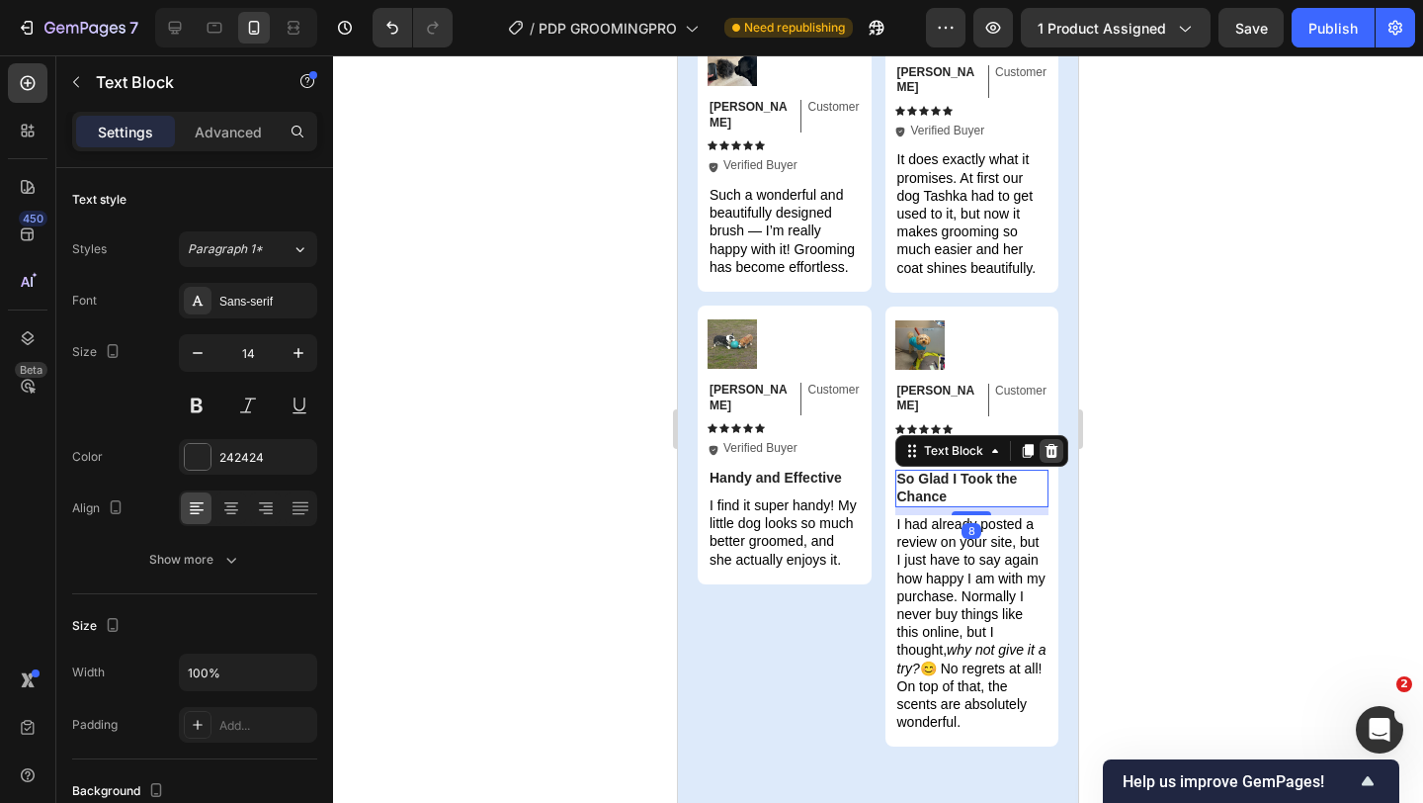
click at [1047, 443] on icon at bounding box center [1051, 450] width 13 height 14
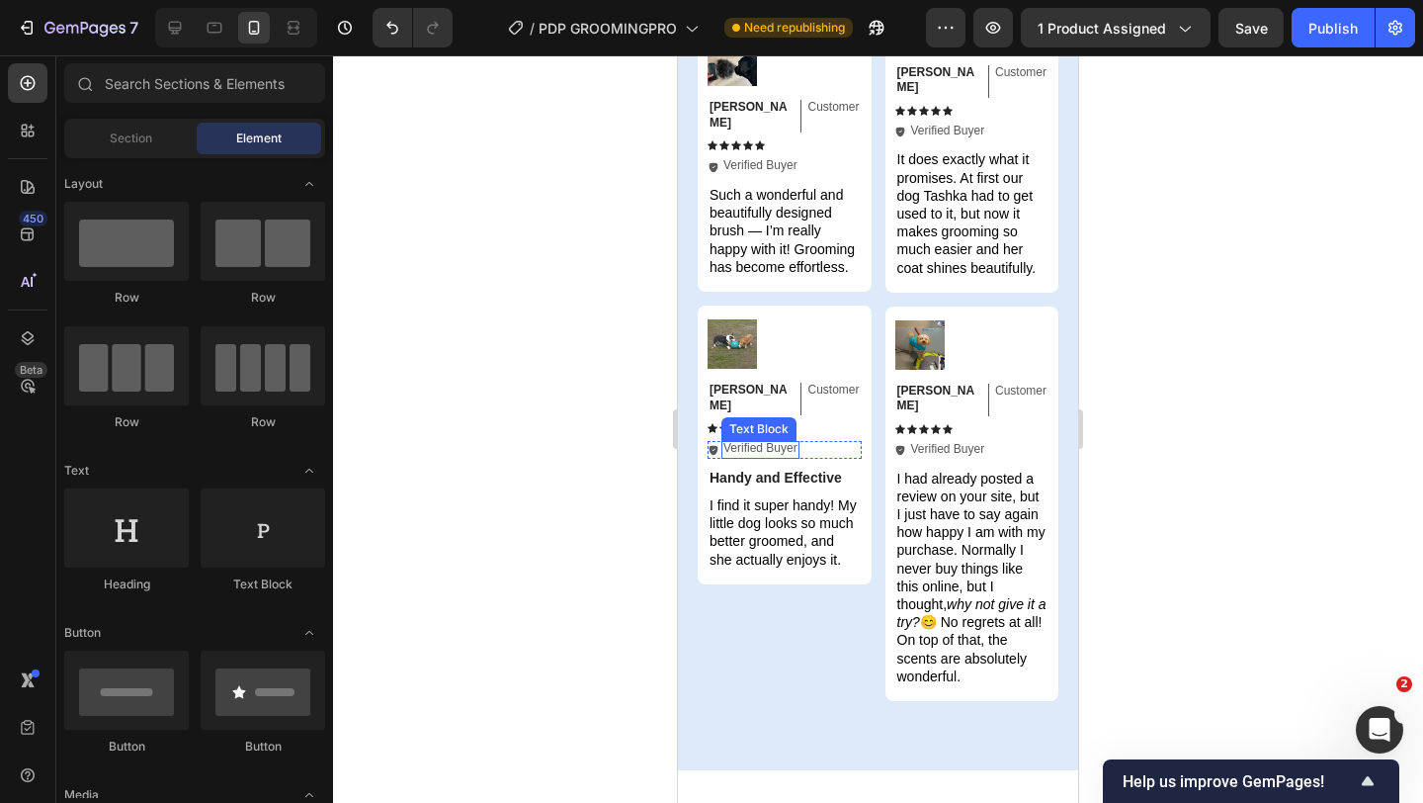
click at [790, 470] on strong "Handy and Effective" at bounding box center [776, 478] width 132 height 16
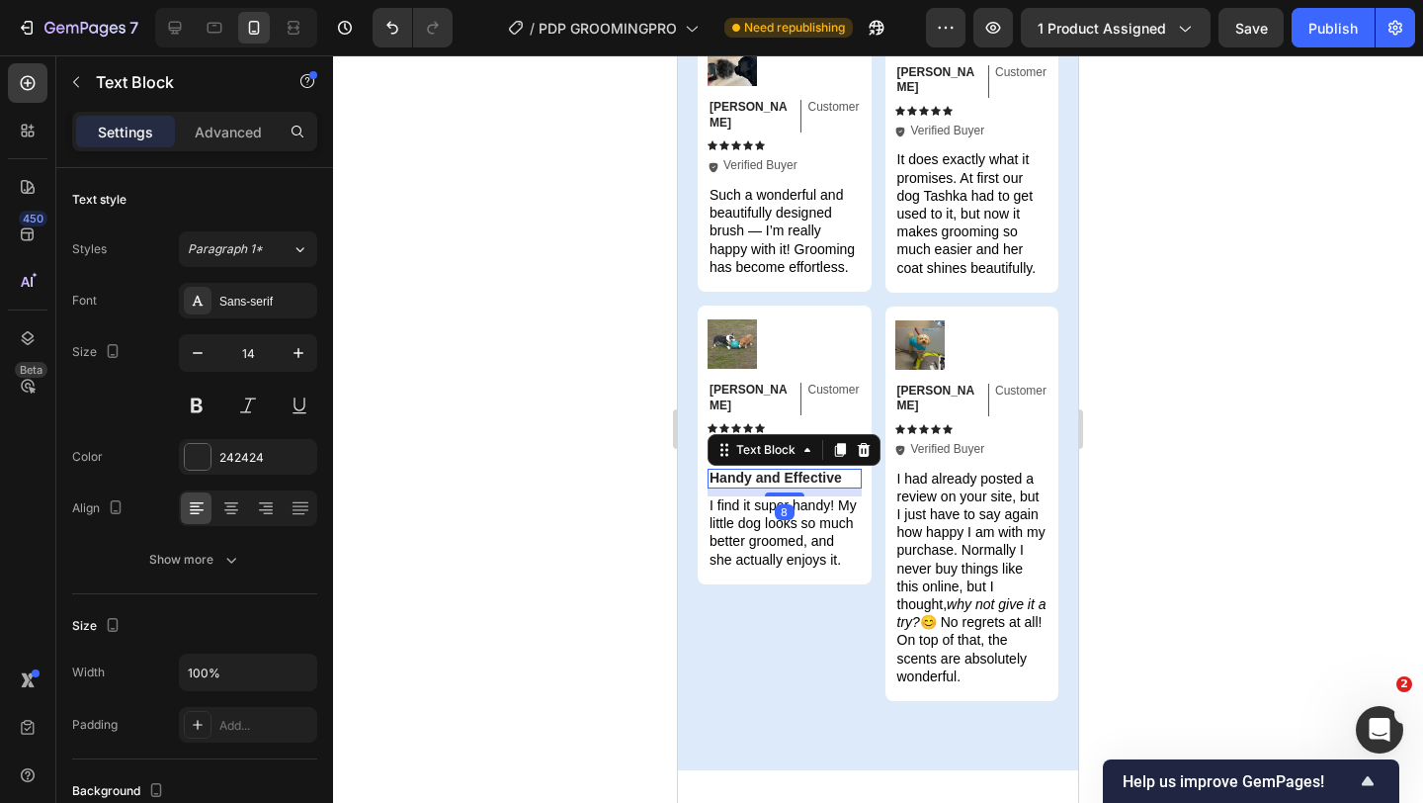
click at [875, 434] on div "Text Block" at bounding box center [794, 450] width 173 height 32
click at [863, 443] on icon at bounding box center [864, 450] width 13 height 14
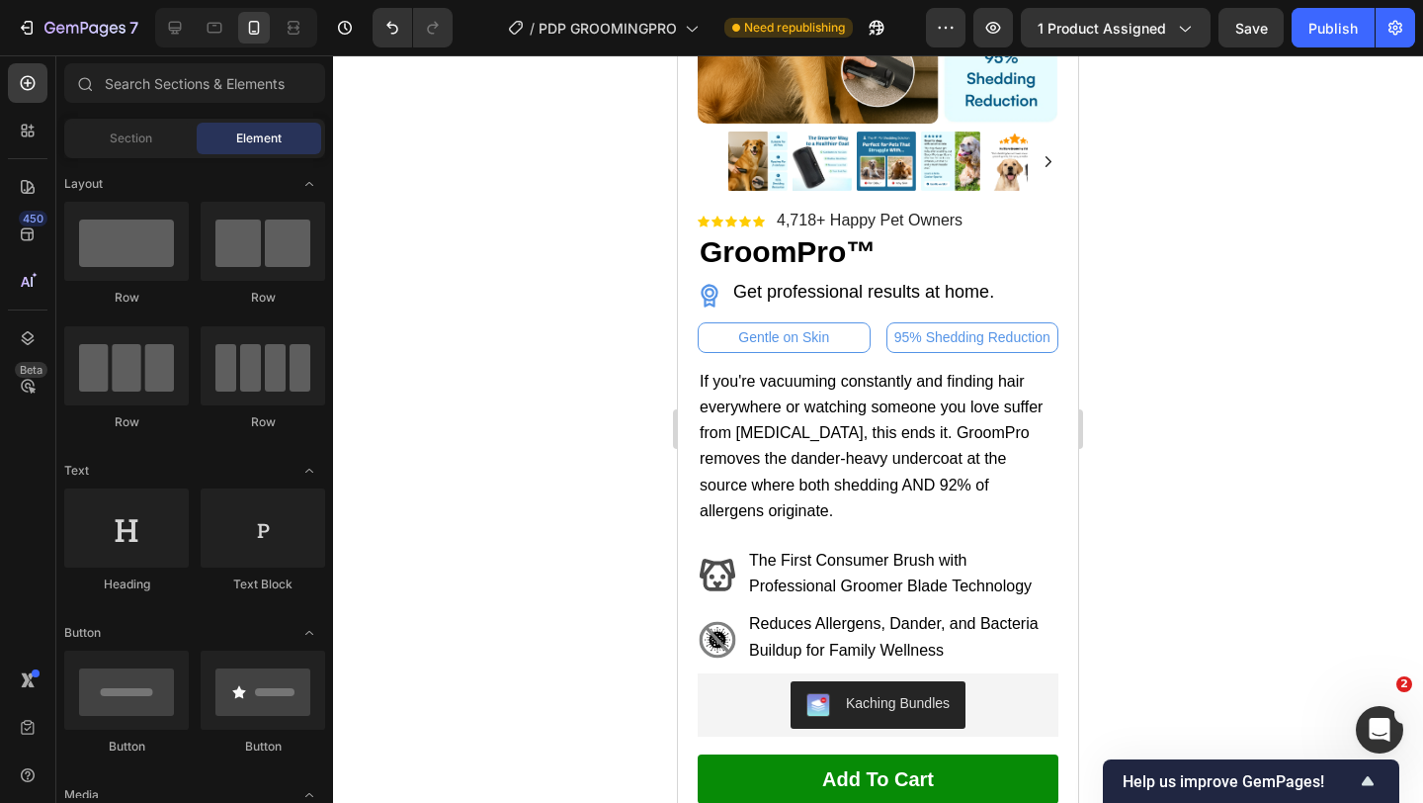
scroll to position [473, 0]
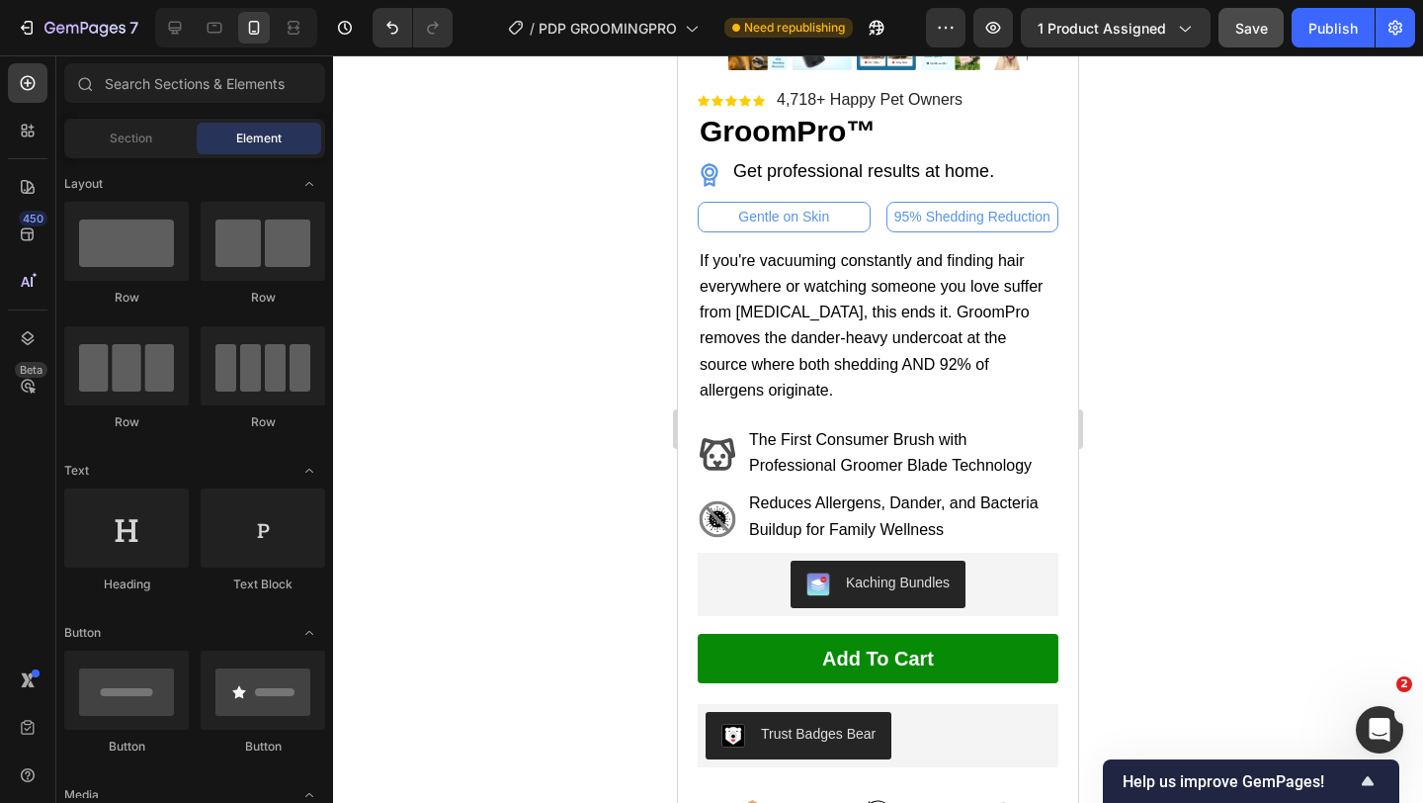
click at [1258, 45] on button "Save" at bounding box center [1251, 28] width 65 height 40
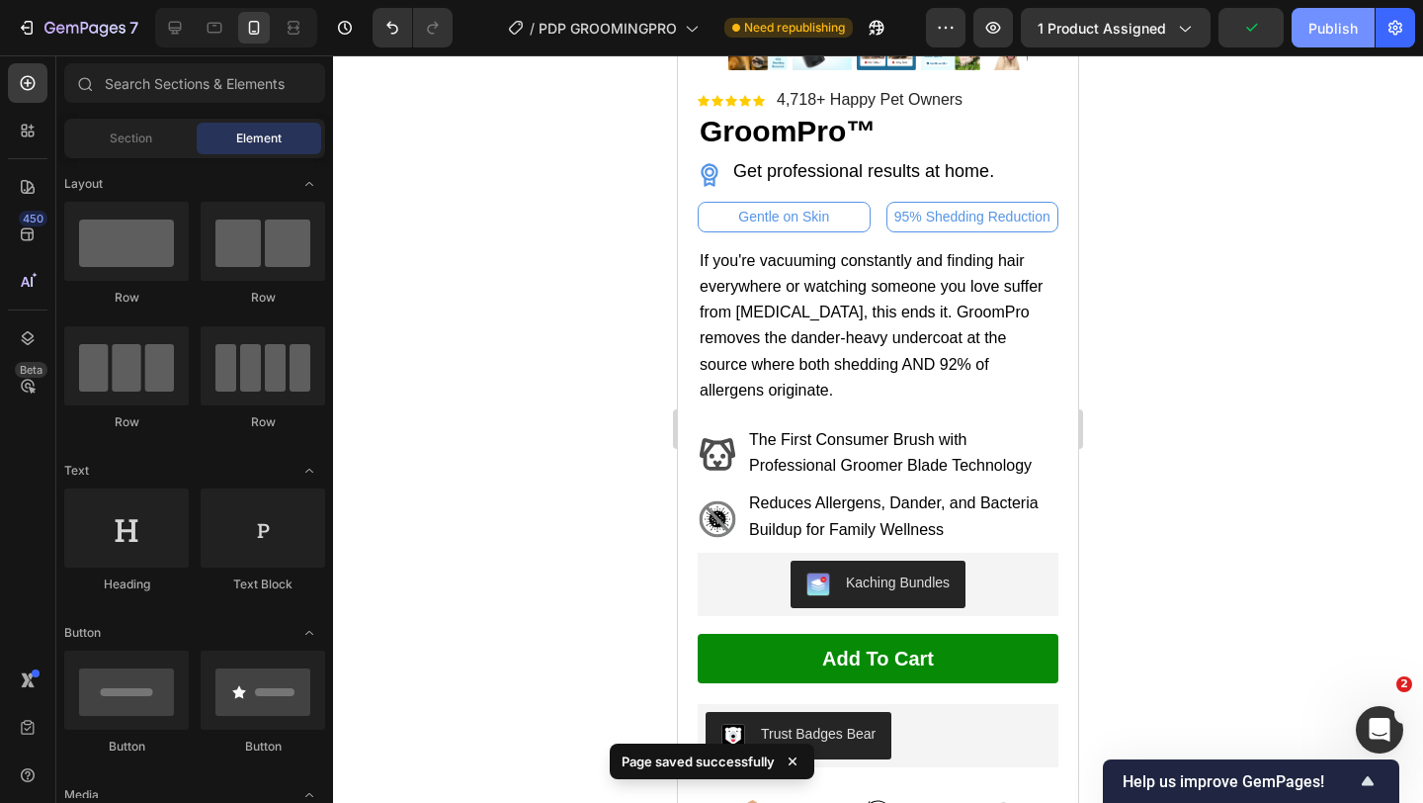
click at [1331, 28] on div "Publish" at bounding box center [1333, 28] width 49 height 21
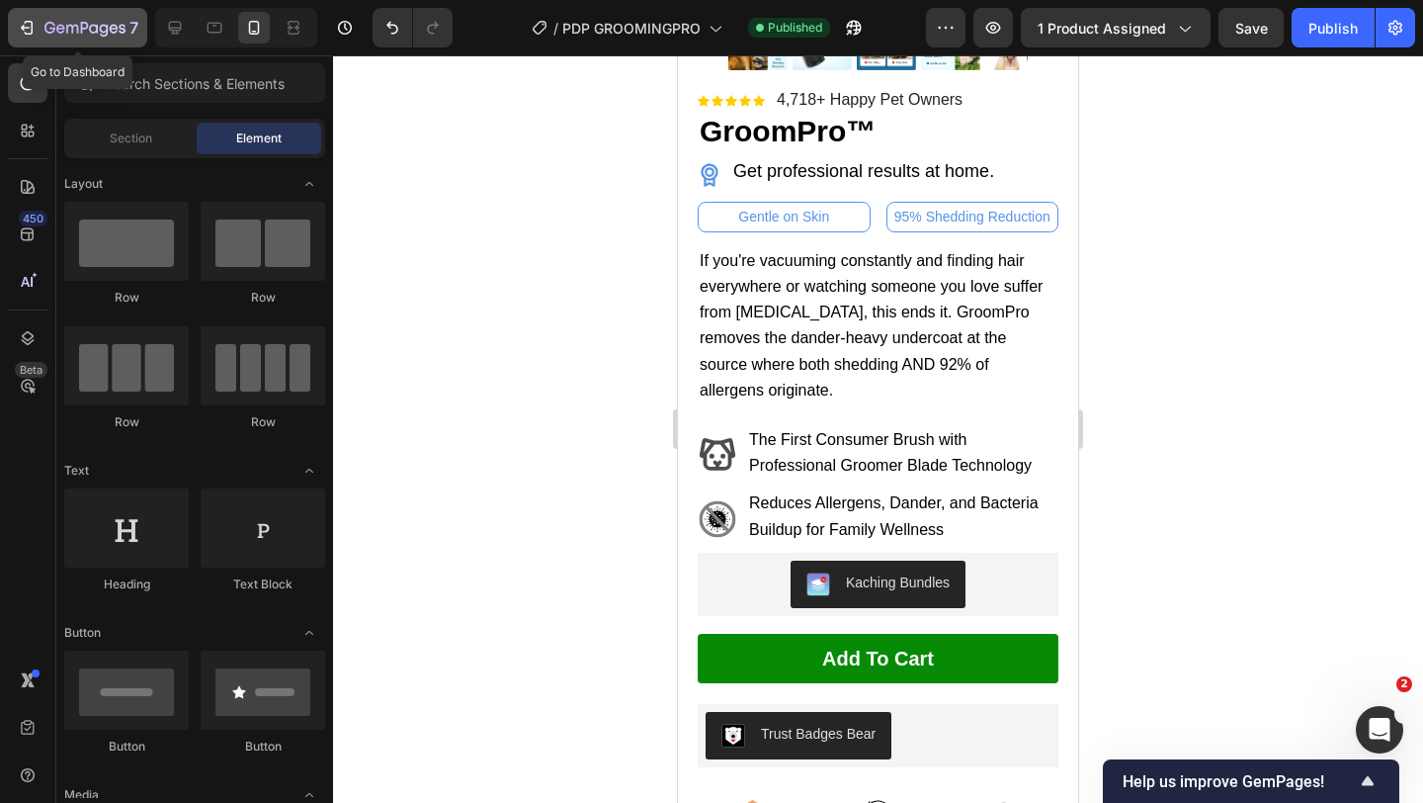
click at [128, 31] on div "7" at bounding box center [91, 28] width 94 height 24
